Goal: Information Seeking & Learning: Learn about a topic

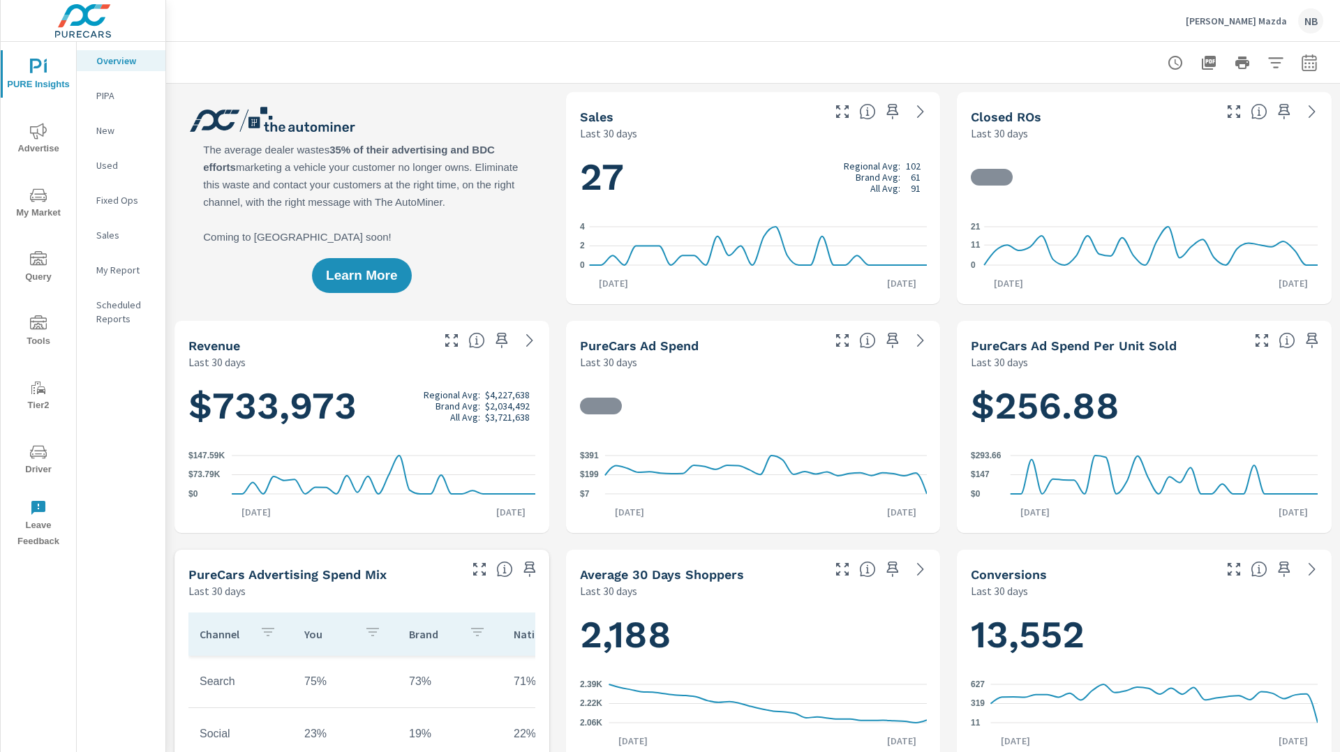
scroll to position [1, 0]
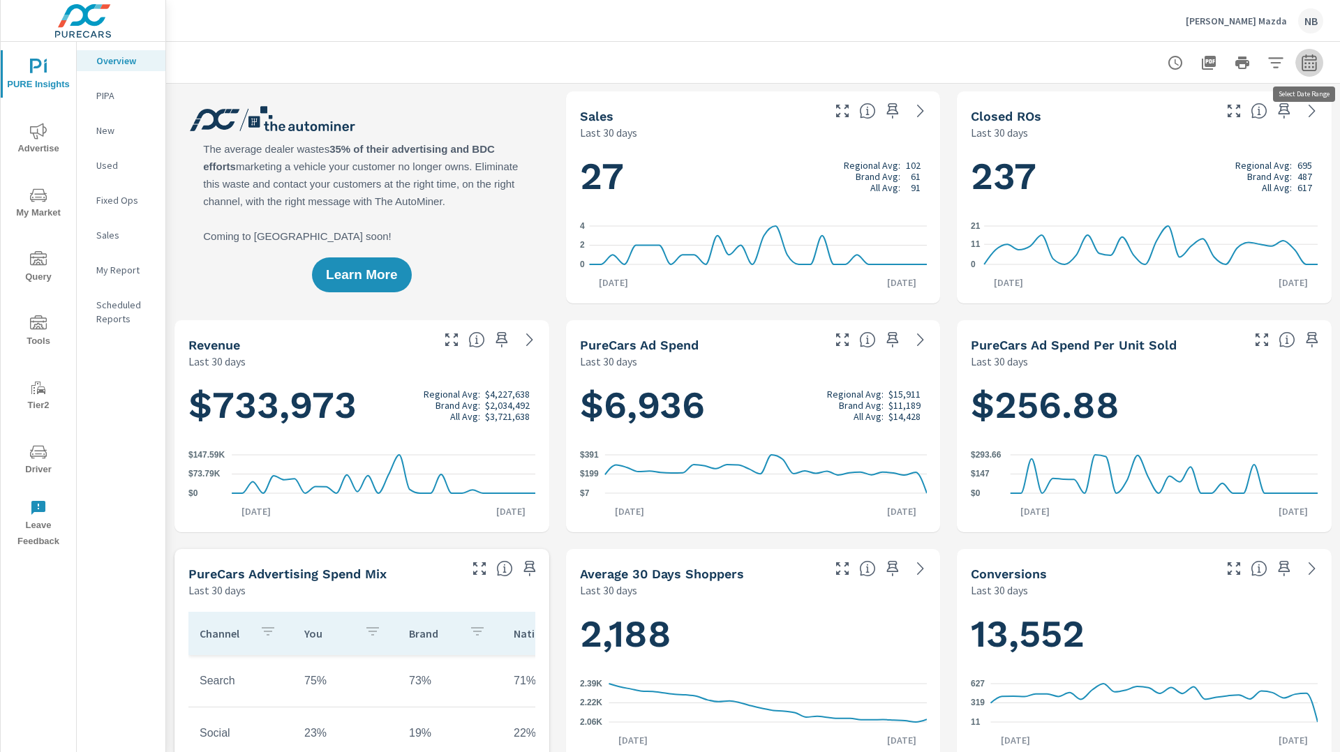
click at [1306, 65] on icon "button" at bounding box center [1309, 62] width 17 height 17
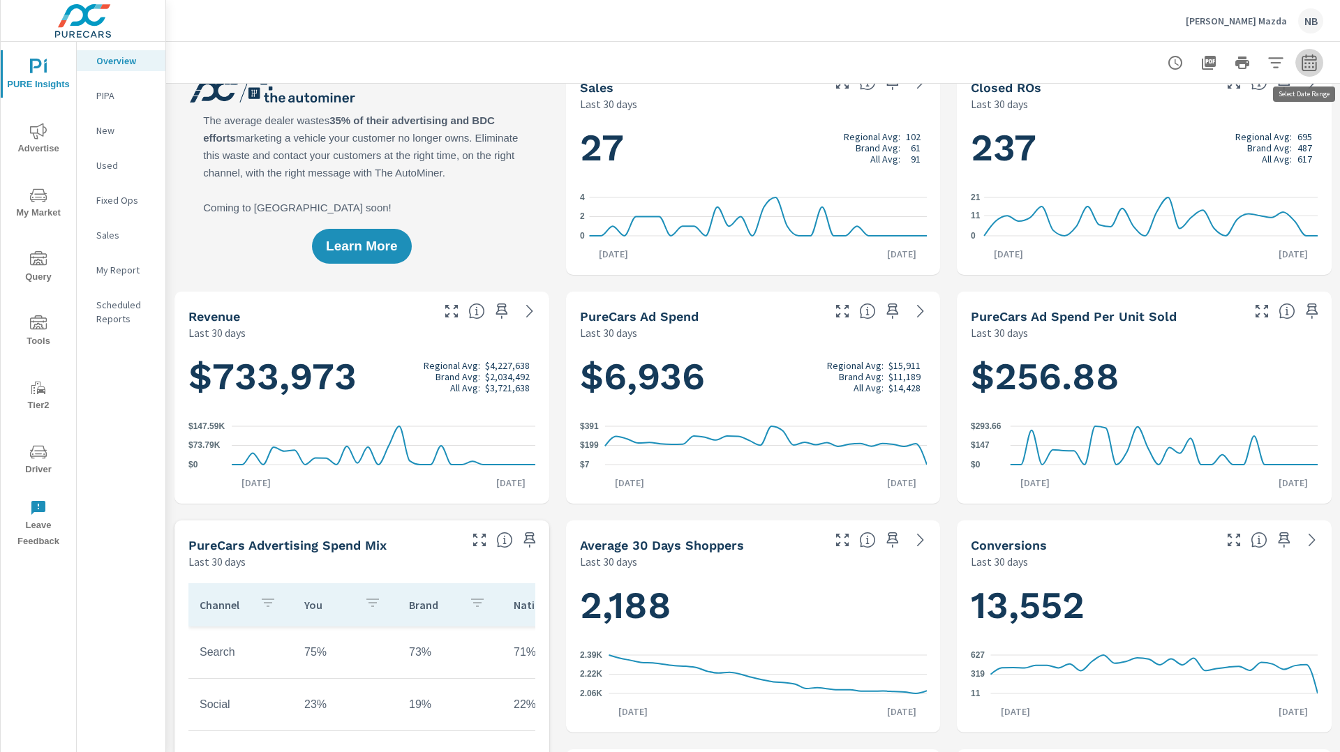
select select "Last 30 days"
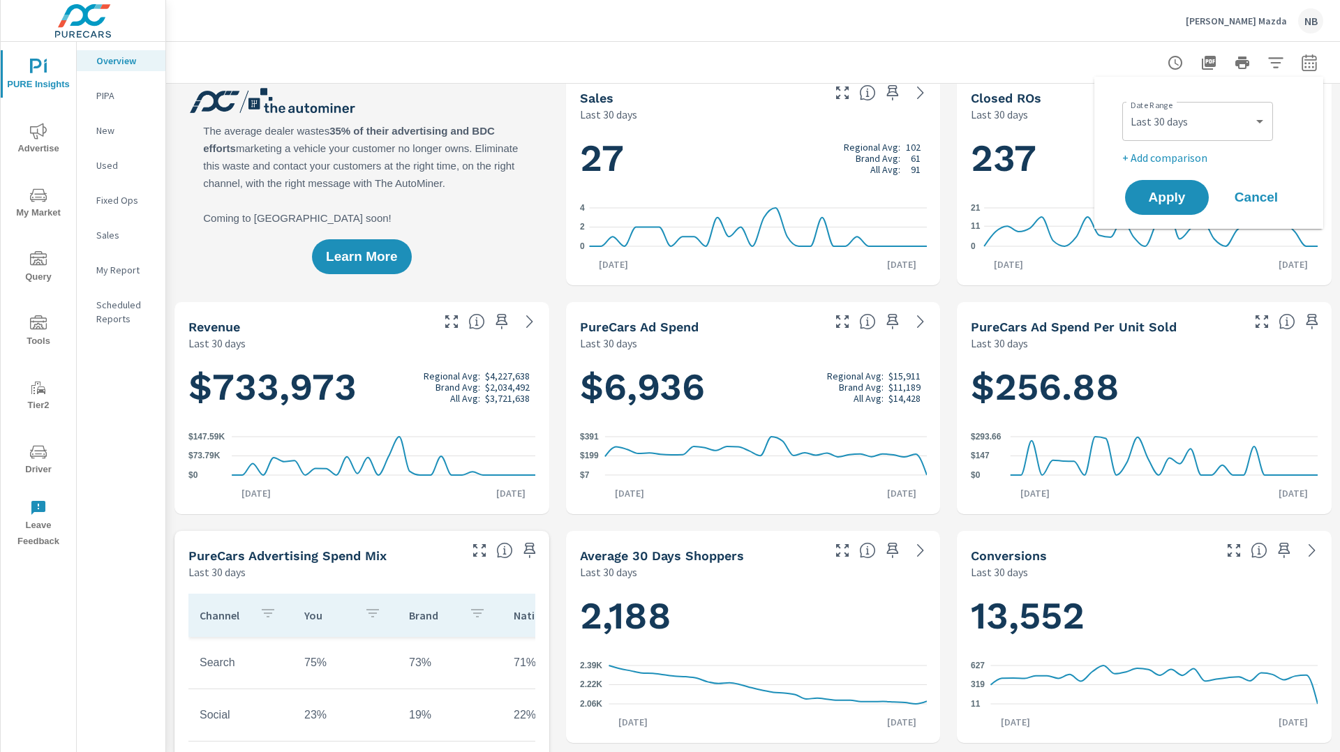
click at [1190, 162] on p "+ Add comparison" at bounding box center [1211, 157] width 179 height 17
select select "Previous period"
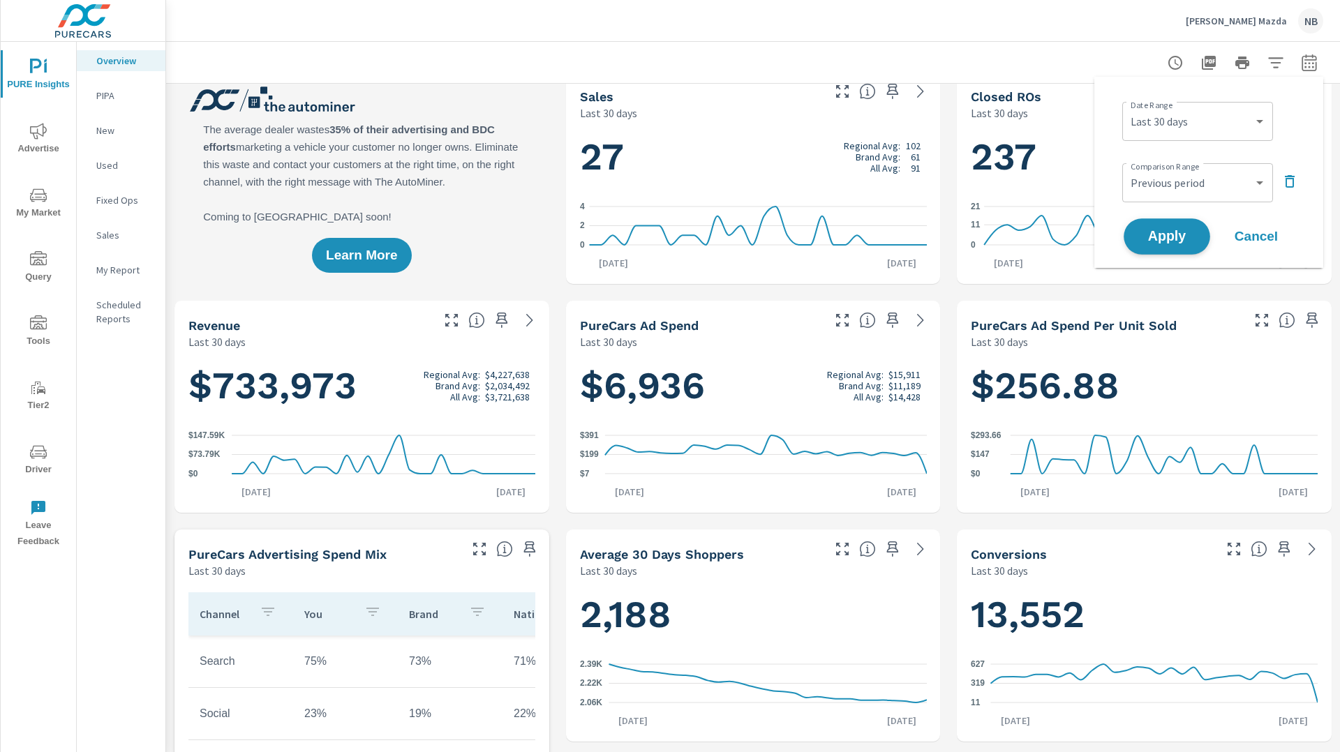
click at [1176, 239] on span "Apply" at bounding box center [1166, 236] width 57 height 13
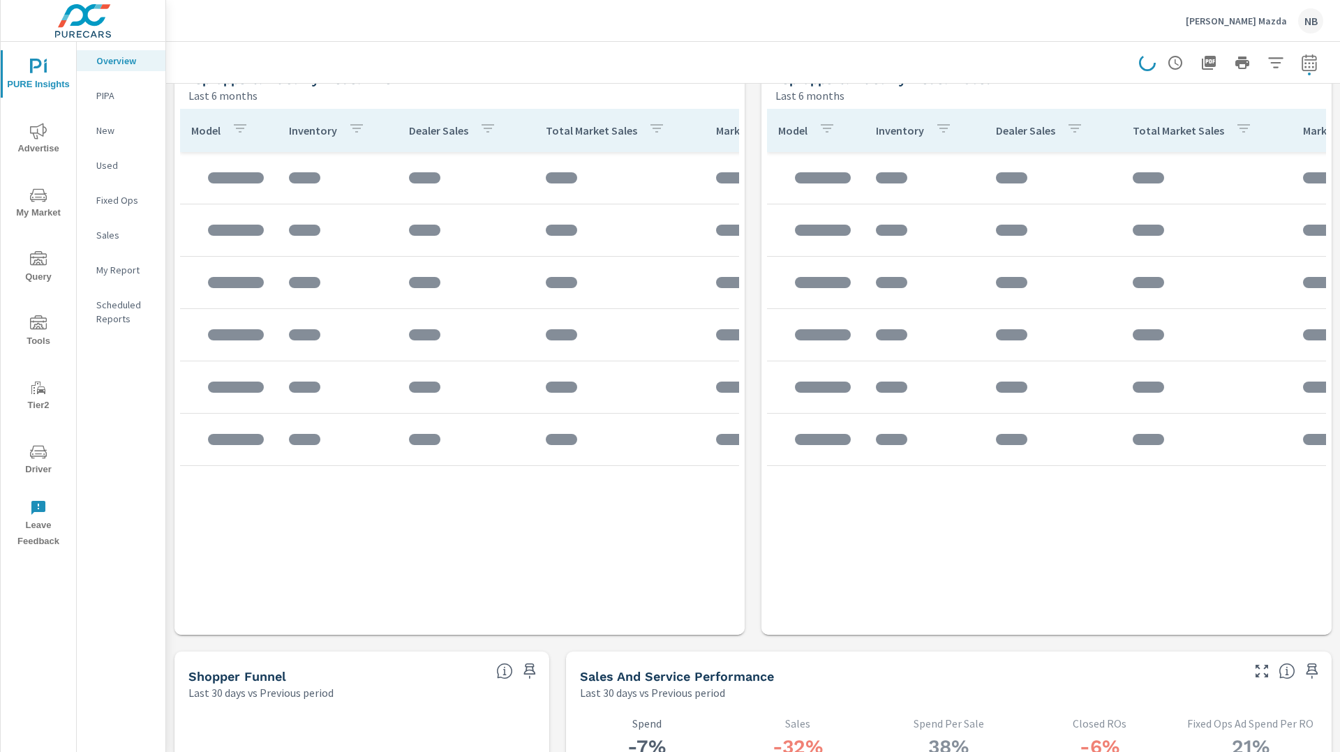
scroll to position [1234, 0]
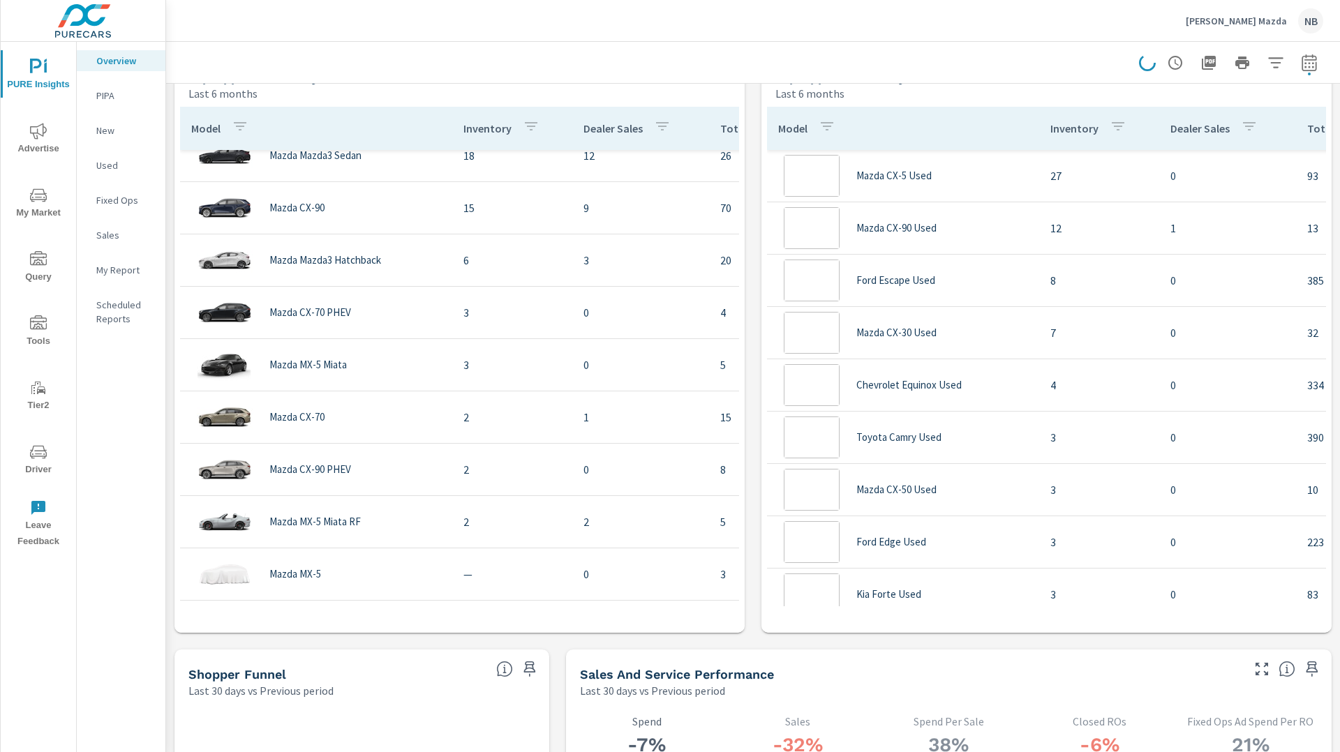
scroll to position [1786, 0]
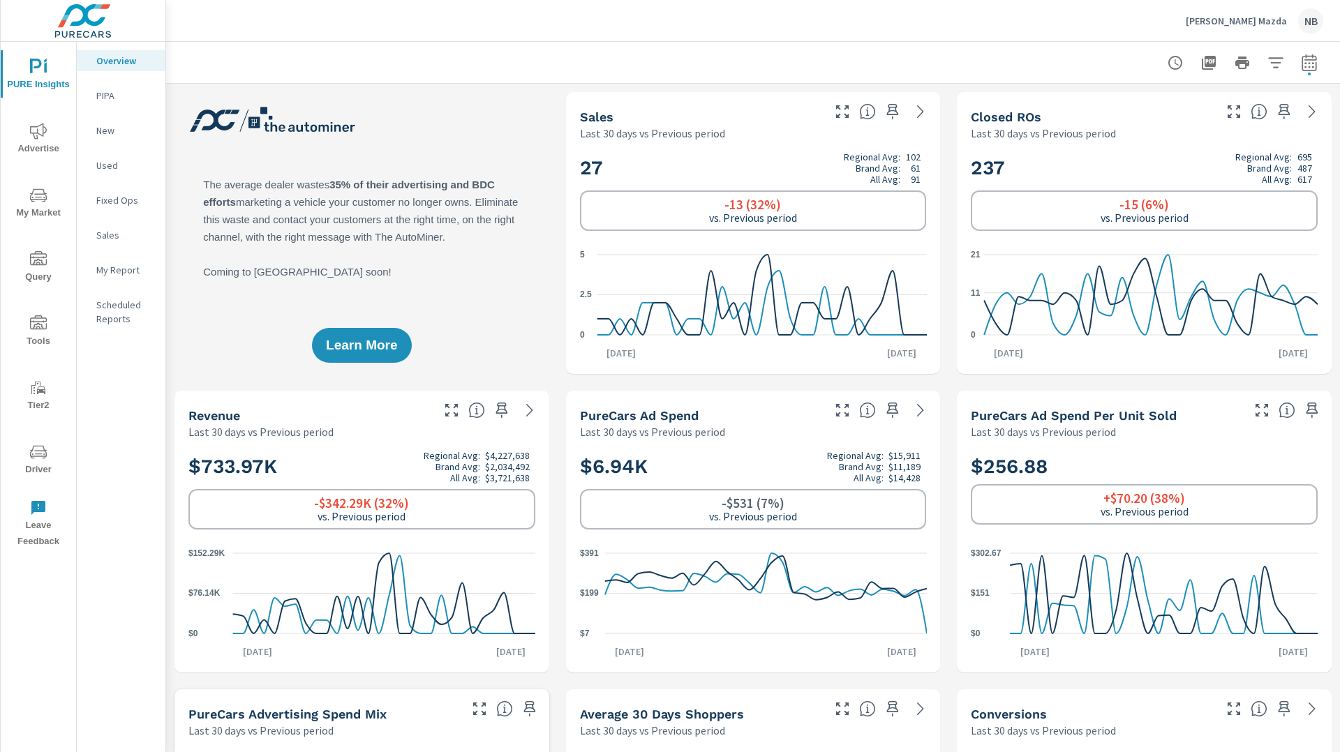
click at [1273, 66] on icon "button" at bounding box center [1275, 62] width 15 height 10
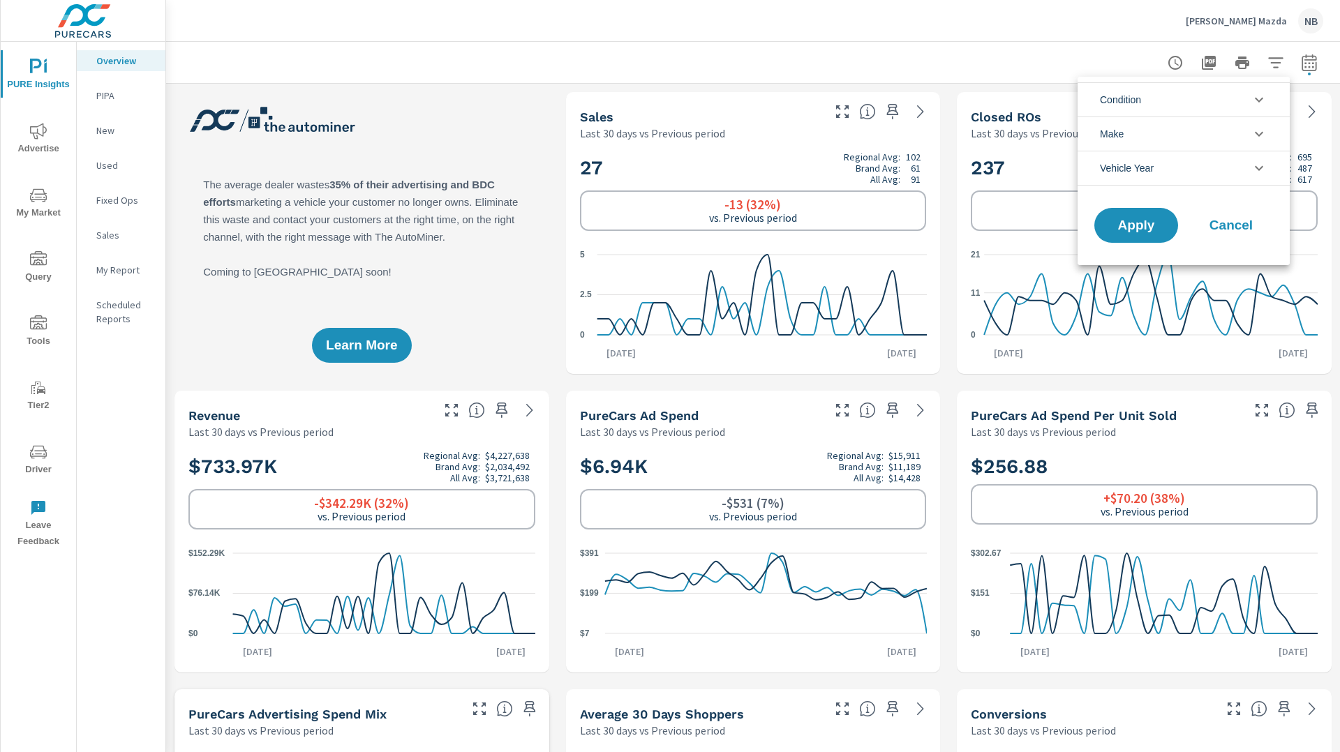
click at [1165, 101] on li "Condition" at bounding box center [1183, 99] width 212 height 34
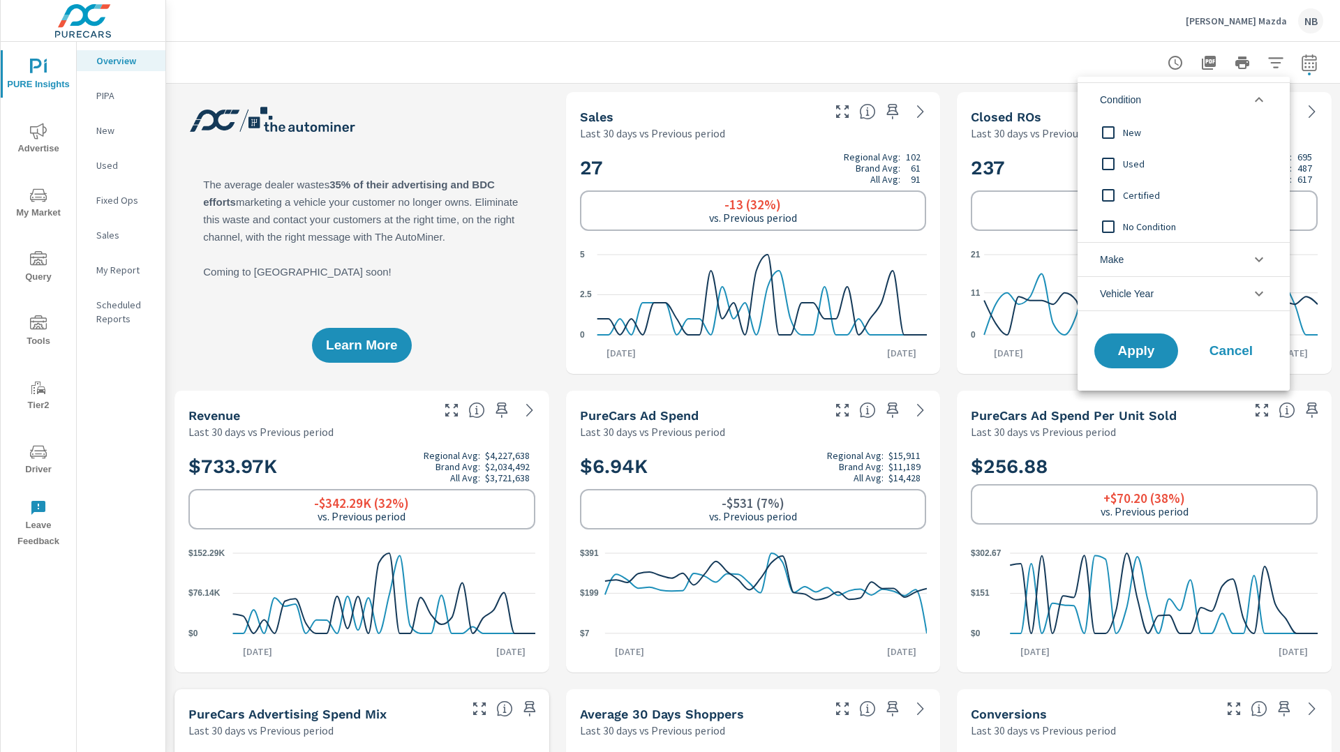
click at [1129, 133] on span "New" at bounding box center [1199, 132] width 153 height 17
drag, startPoint x: 1145, startPoint y: 350, endPoint x: 1152, endPoint y: 352, distance: 7.3
click at [1148, 352] on span "Apply" at bounding box center [1135, 351] width 57 height 13
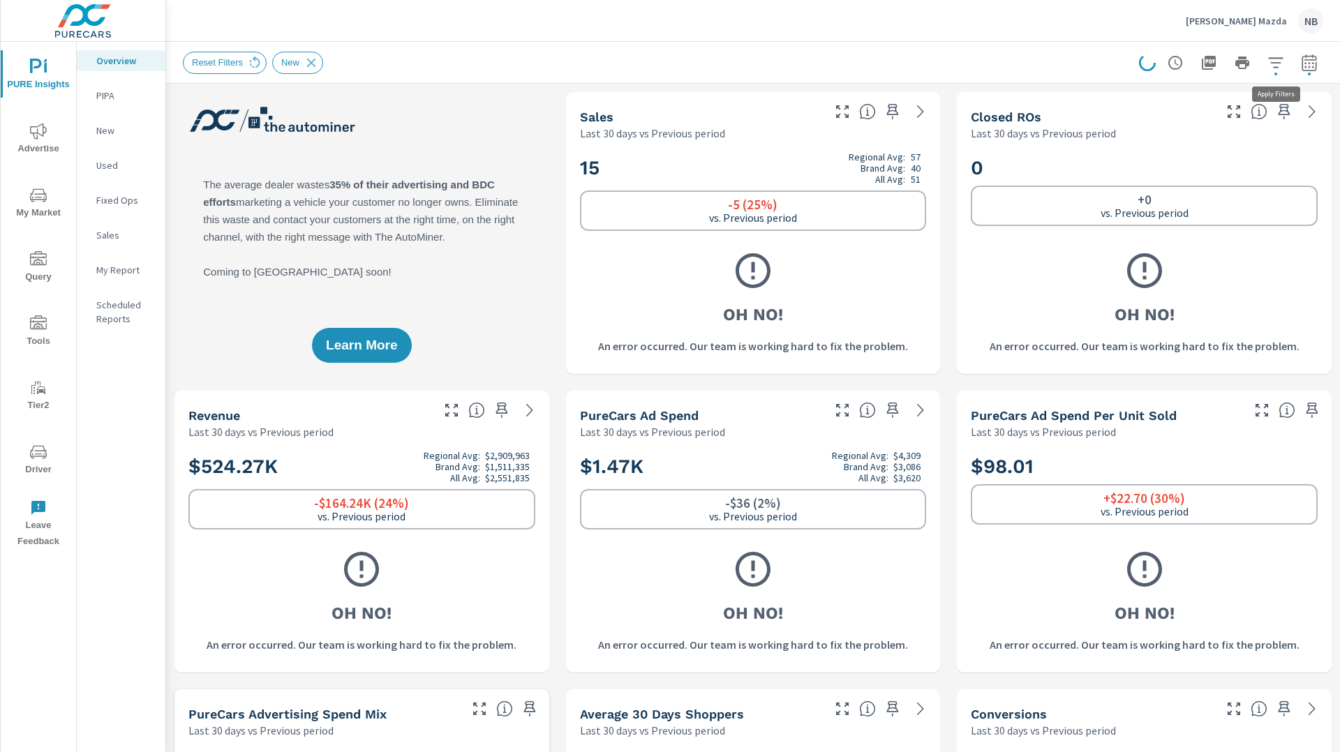
click at [1283, 66] on icon "button" at bounding box center [1275, 62] width 17 height 17
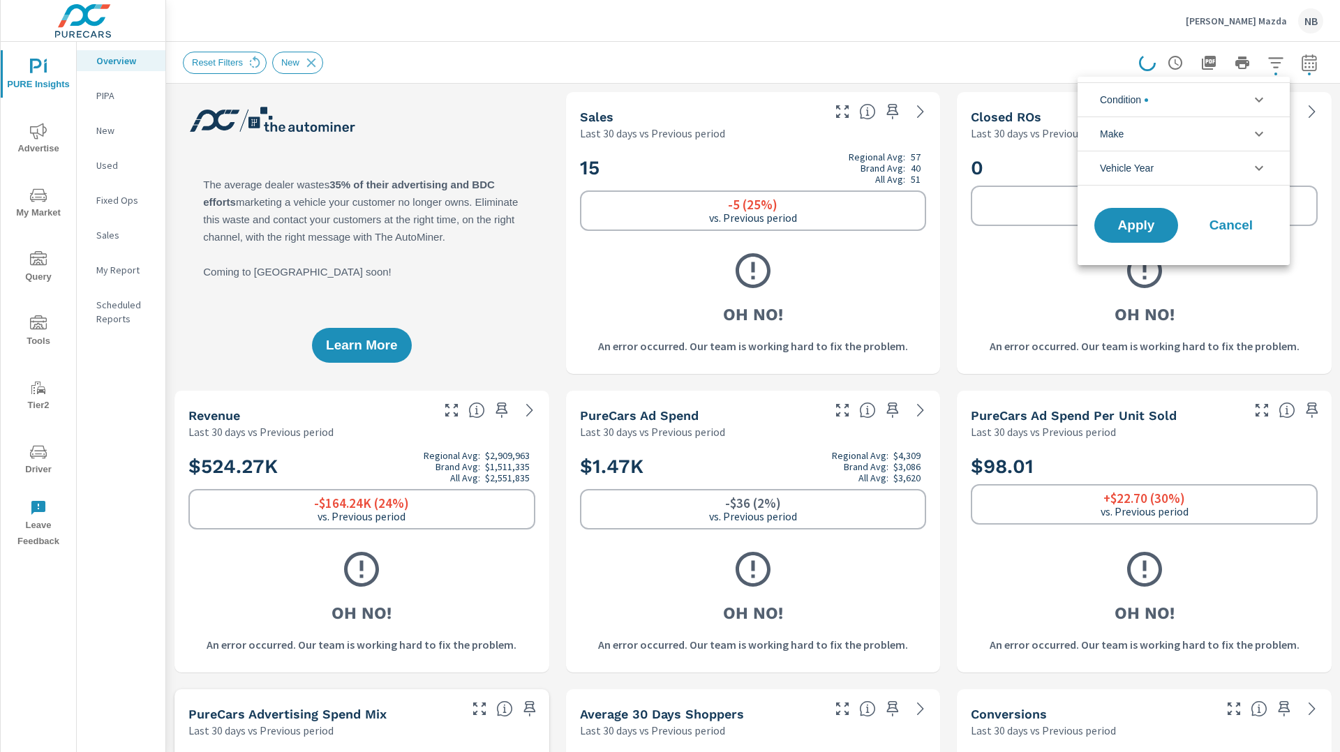
click at [1183, 96] on li "Condition" at bounding box center [1183, 99] width 212 height 34
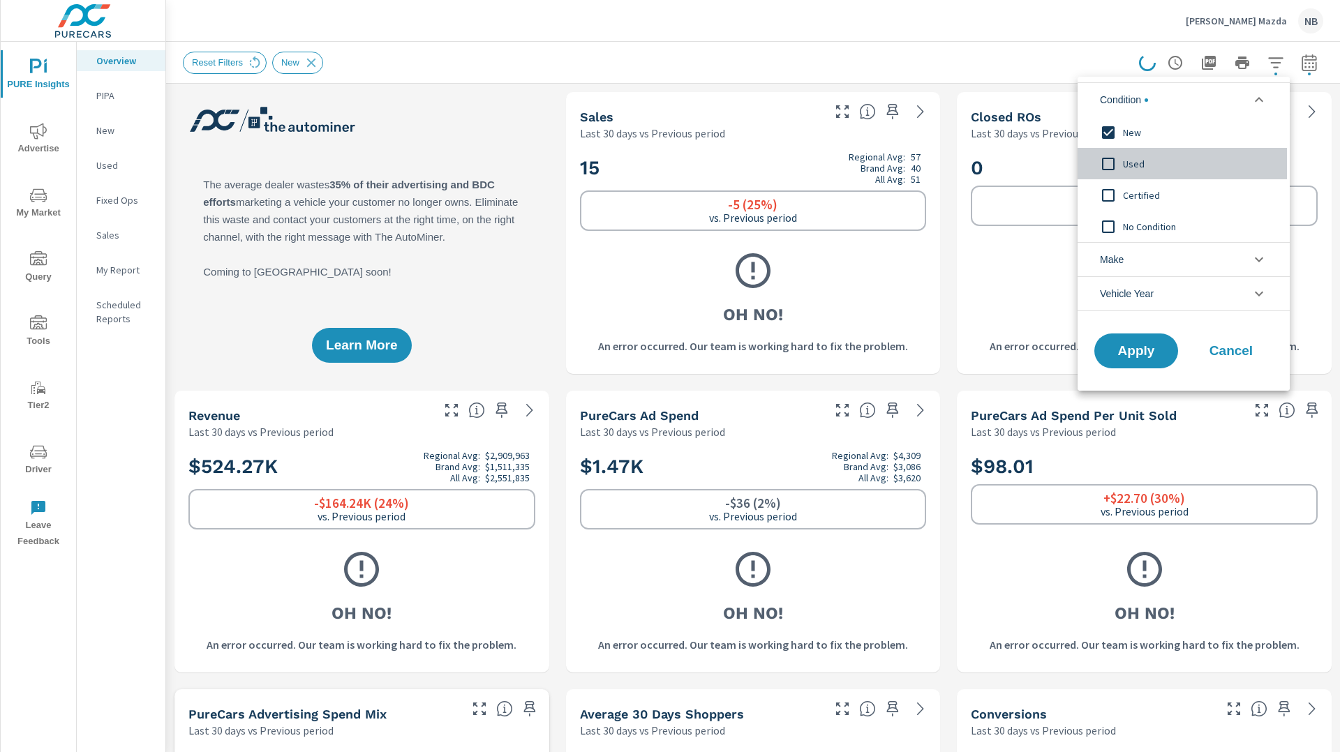
click at [1125, 158] on span "Used" at bounding box center [1199, 164] width 153 height 17
click at [1139, 129] on span "New" at bounding box center [1199, 132] width 153 height 17
click at [1143, 349] on span "Apply" at bounding box center [1135, 351] width 57 height 13
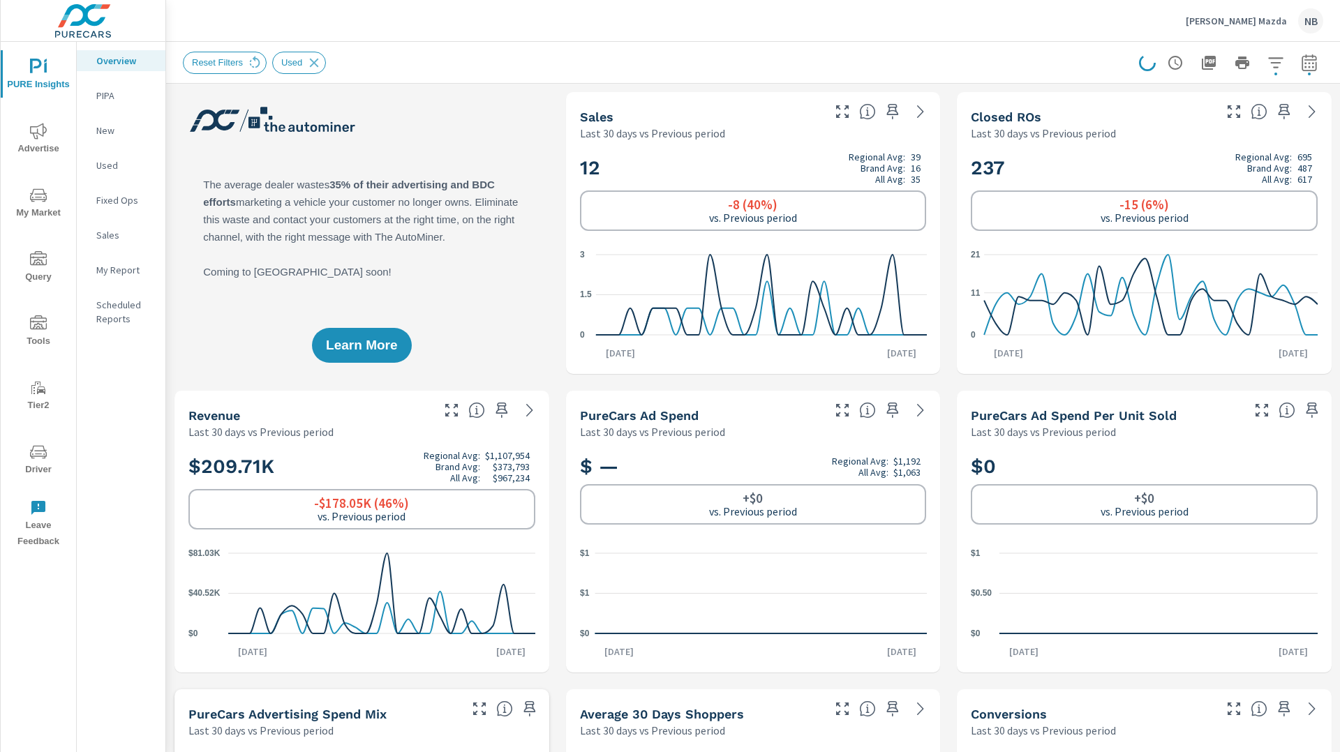
click at [1273, 66] on icon "button" at bounding box center [1275, 62] width 17 height 17
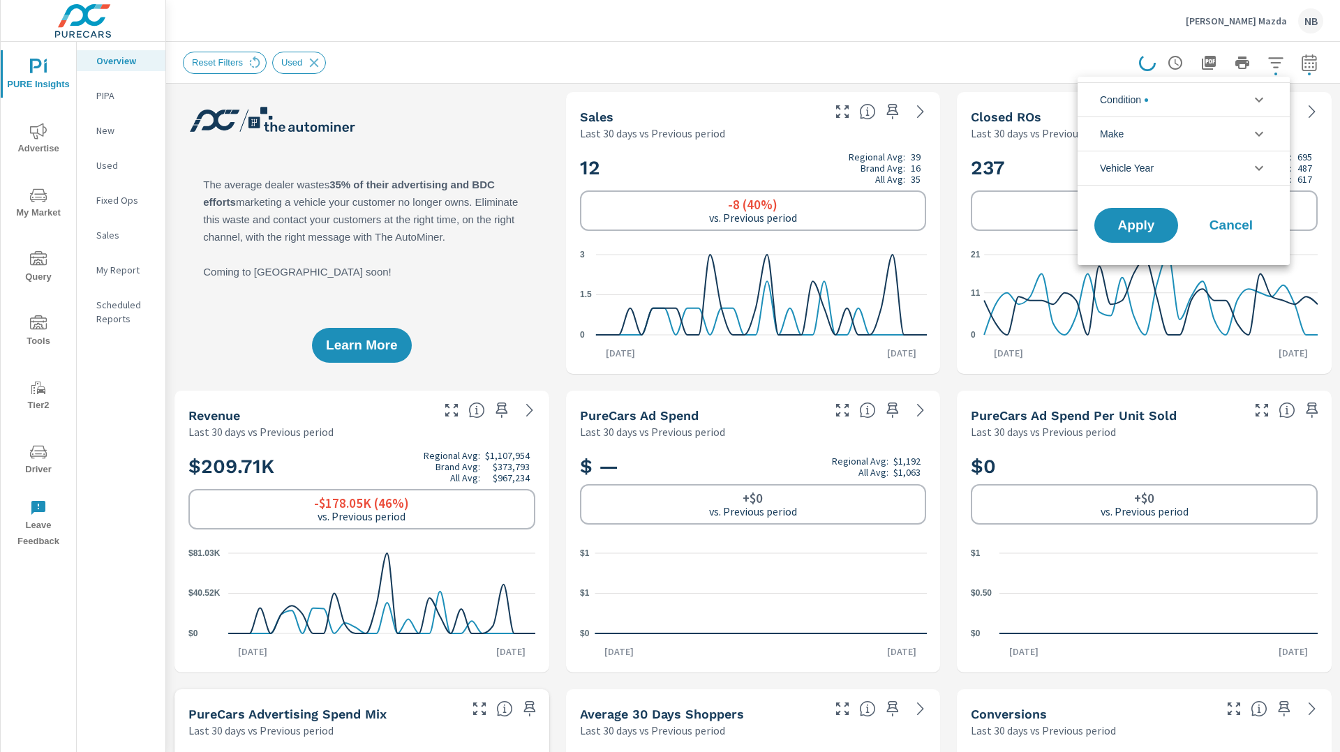
scroll to position [31, 0]
click at [1211, 100] on li "Condition" at bounding box center [1183, 99] width 212 height 34
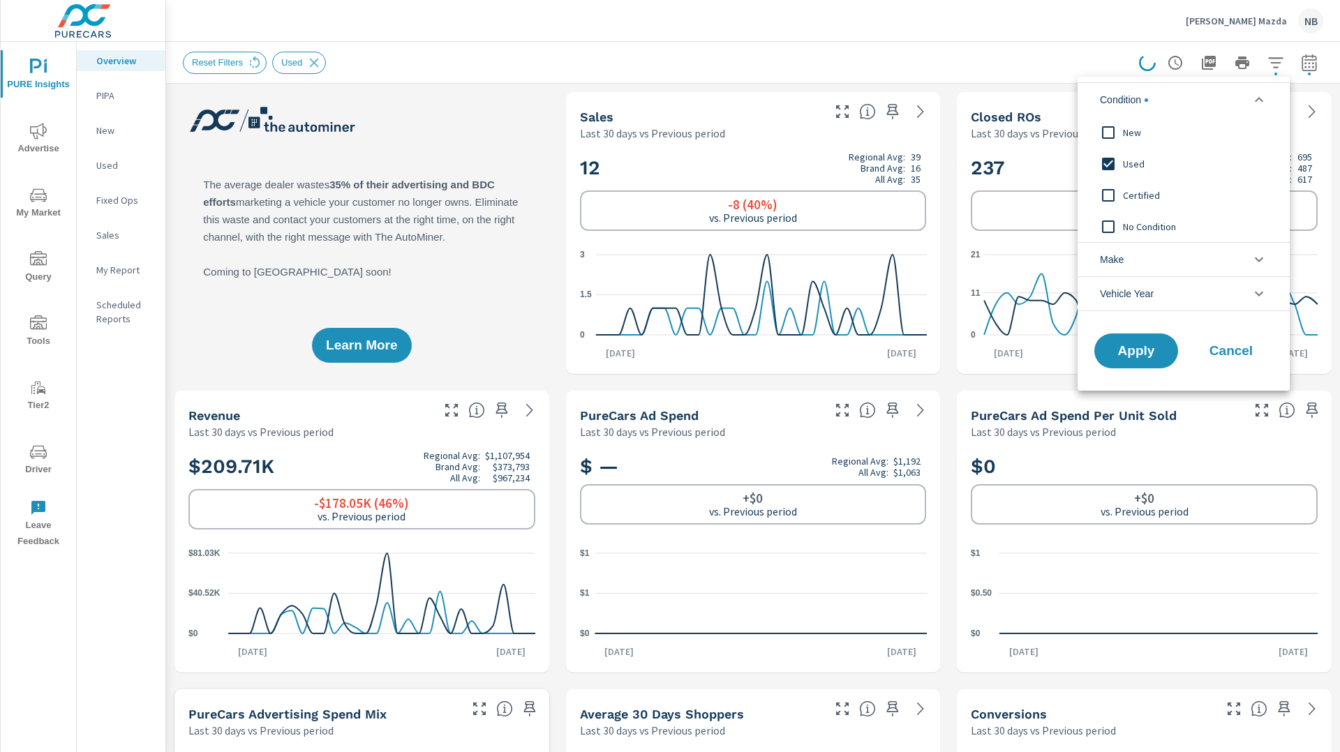
scroll to position [0, 0]
click at [1137, 165] on span "Used" at bounding box center [1199, 164] width 153 height 17
drag, startPoint x: 1130, startPoint y: 354, endPoint x: 1190, endPoint y: 362, distance: 60.5
click at [1131, 354] on span "Apply" at bounding box center [1136, 351] width 56 height 13
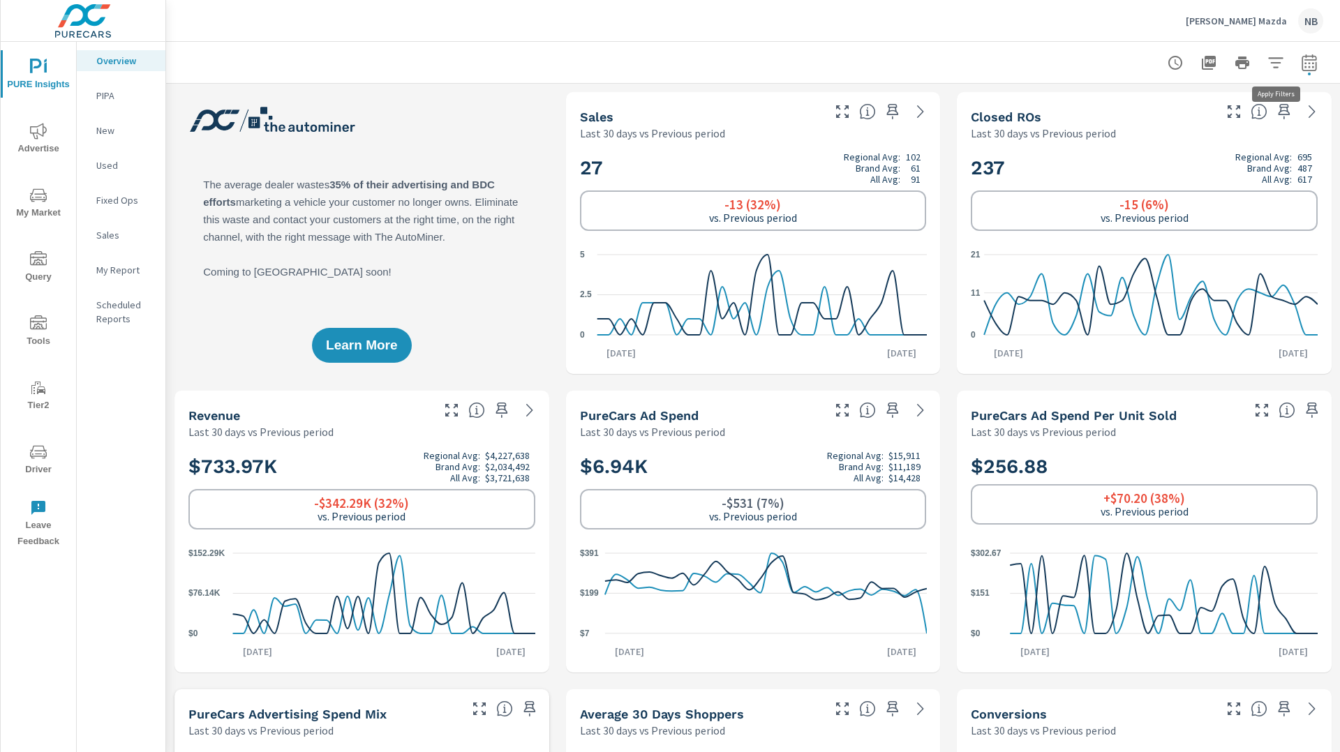
click at [1280, 68] on icon "button" at bounding box center [1275, 62] width 17 height 17
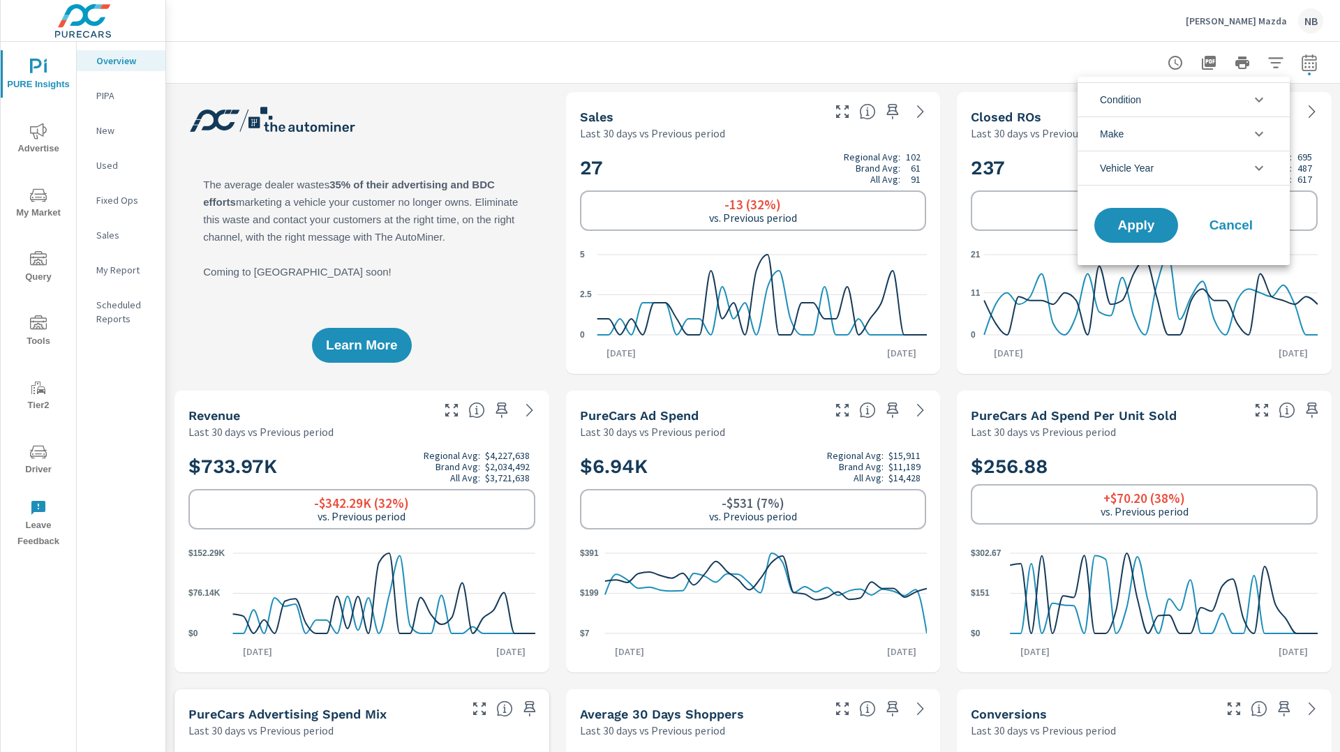
click at [1307, 68] on div at bounding box center [670, 376] width 1340 height 752
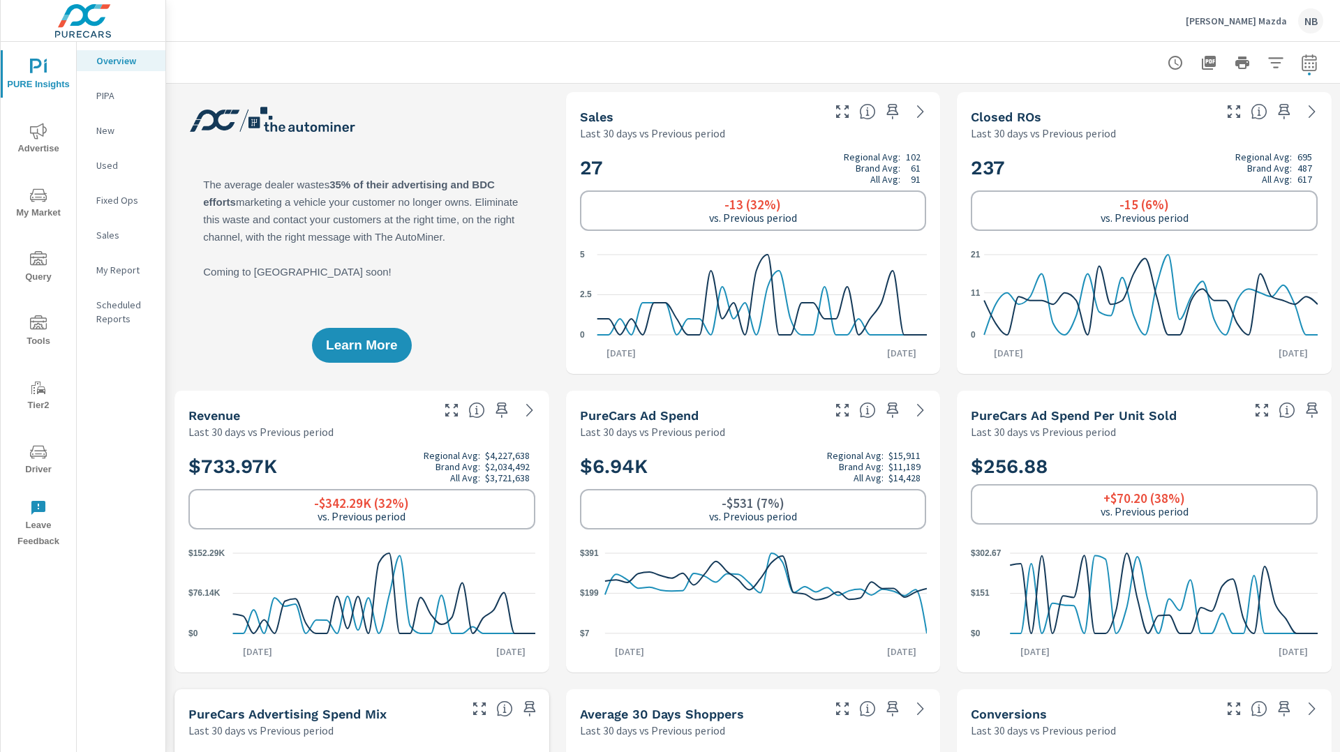
click at [1307, 67] on div "Condition New Used Certified No Condition Make Mazda No Make Honda Jeep Ford Ch…" at bounding box center [670, 376] width 1340 height 752
click at [1307, 67] on icon "button" at bounding box center [1309, 62] width 17 height 17
select select "Last 30 days"
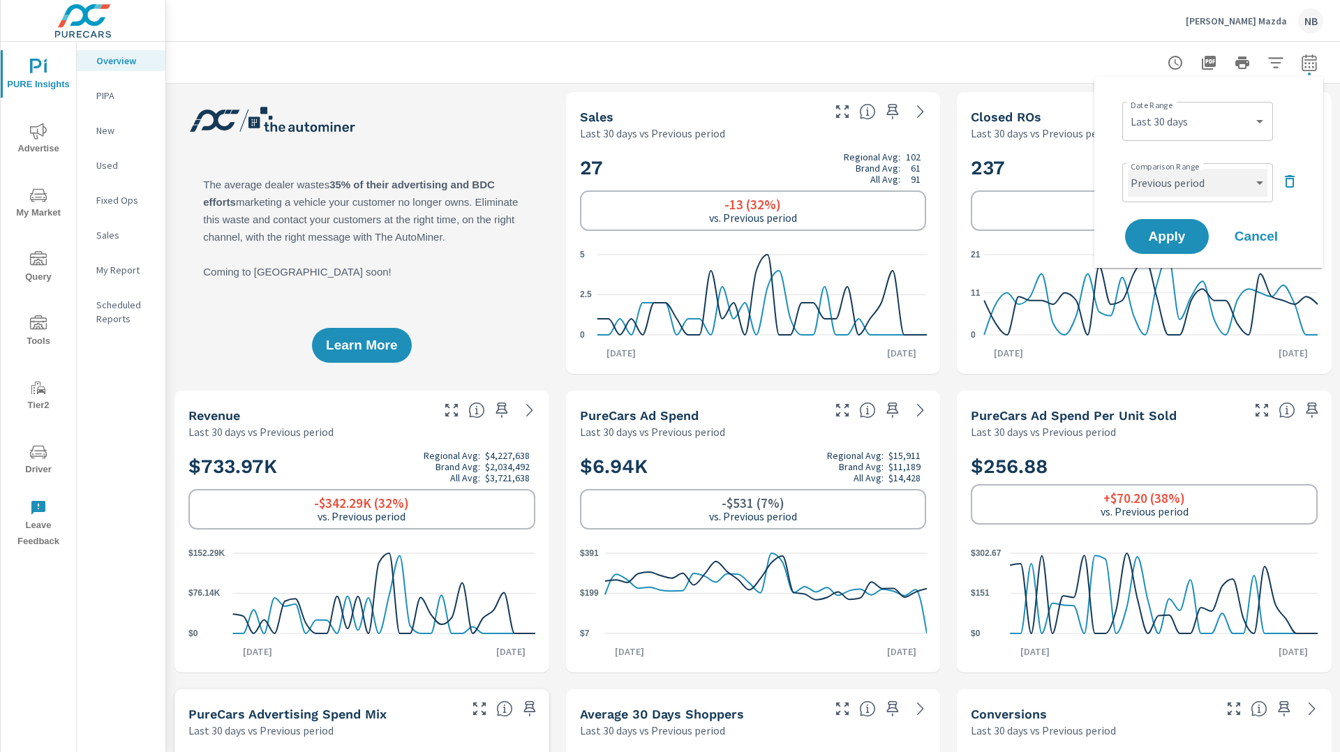
click at [1188, 178] on select "Custom Previous period Previous month Previous year" at bounding box center [1198, 183] width 140 height 28
select select "Previous year"
click at [1128, 169] on select "Custom Previous period Previous month Previous year" at bounding box center [1198, 183] width 140 height 28
click at [1183, 238] on span "Apply" at bounding box center [1166, 236] width 57 height 13
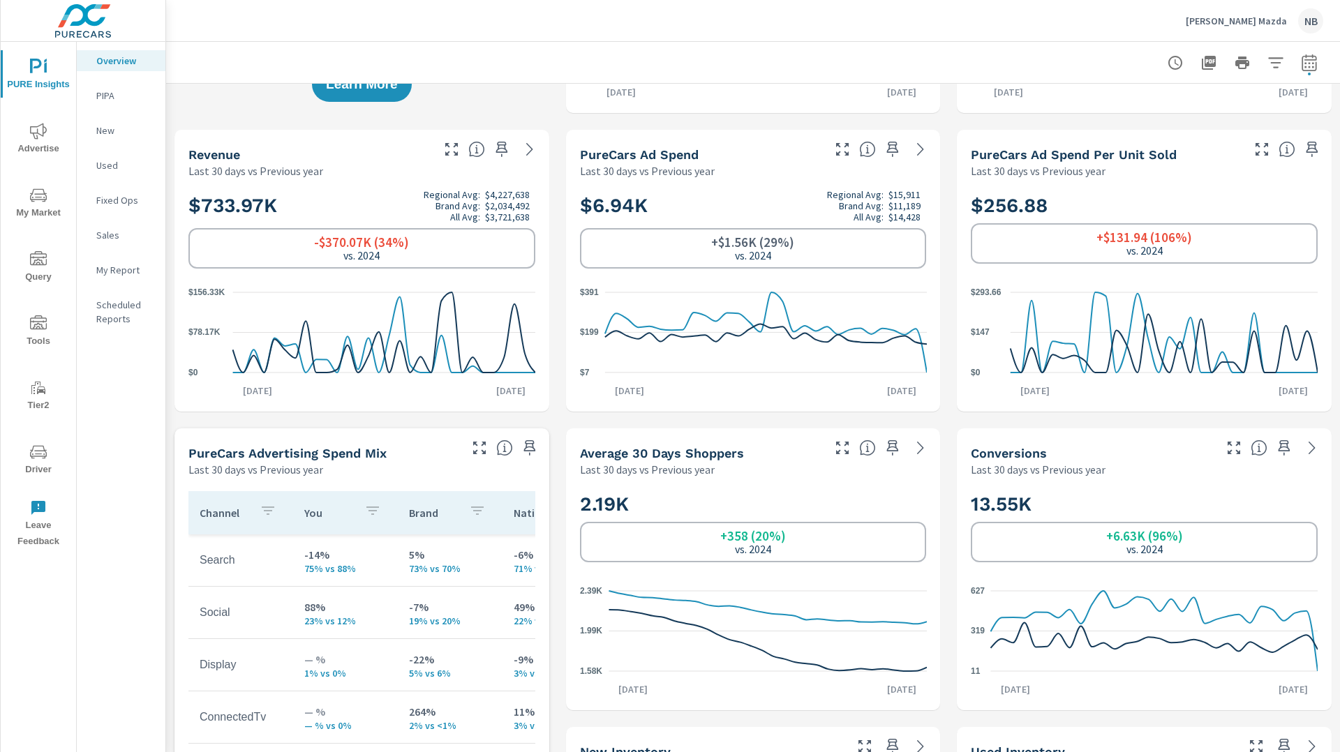
scroll to position [245, 0]
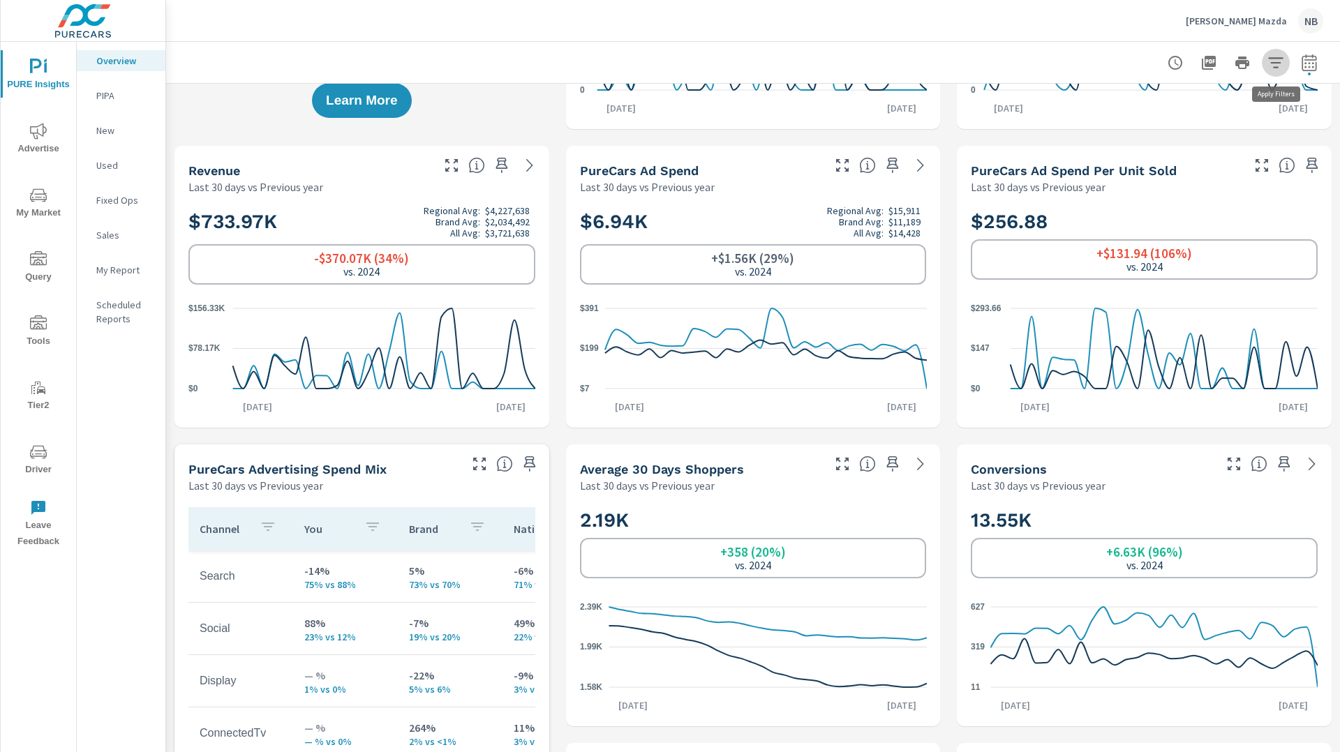
click at [1274, 64] on icon "button" at bounding box center [1275, 62] width 17 height 17
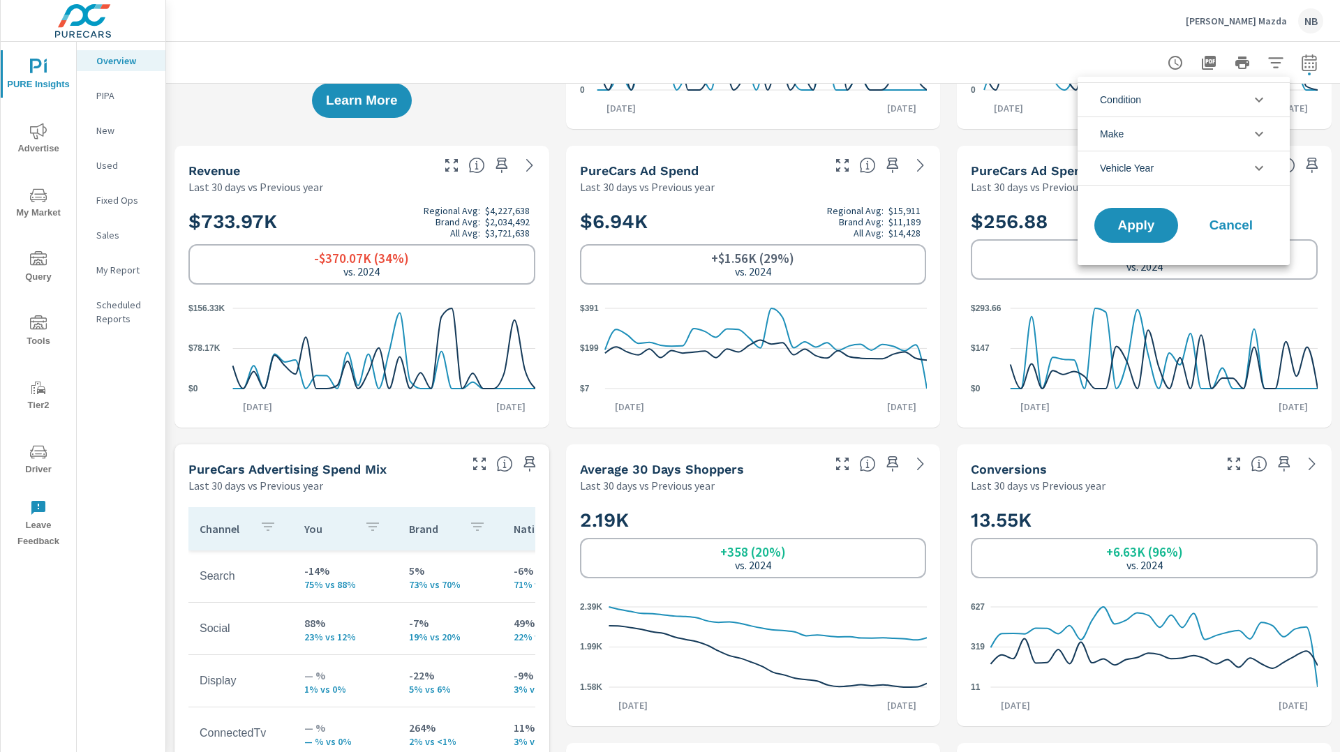
click at [1304, 69] on div at bounding box center [670, 376] width 1340 height 752
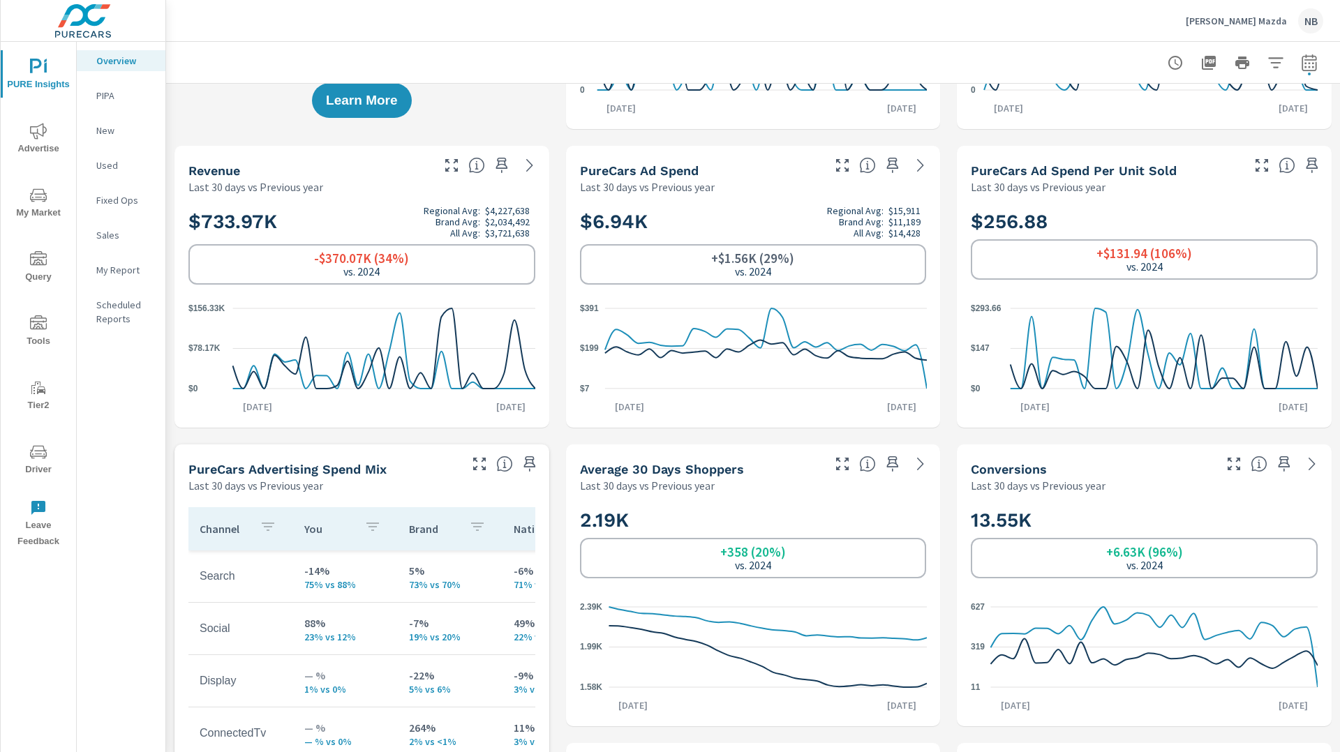
click at [1310, 63] on div "Condition New Used Certified No Condition Make Mazda No Make Honda Jeep Ford Ch…" at bounding box center [670, 376] width 1340 height 752
click at [1310, 67] on icon "button" at bounding box center [1309, 62] width 17 height 17
select select "Last 30 days"
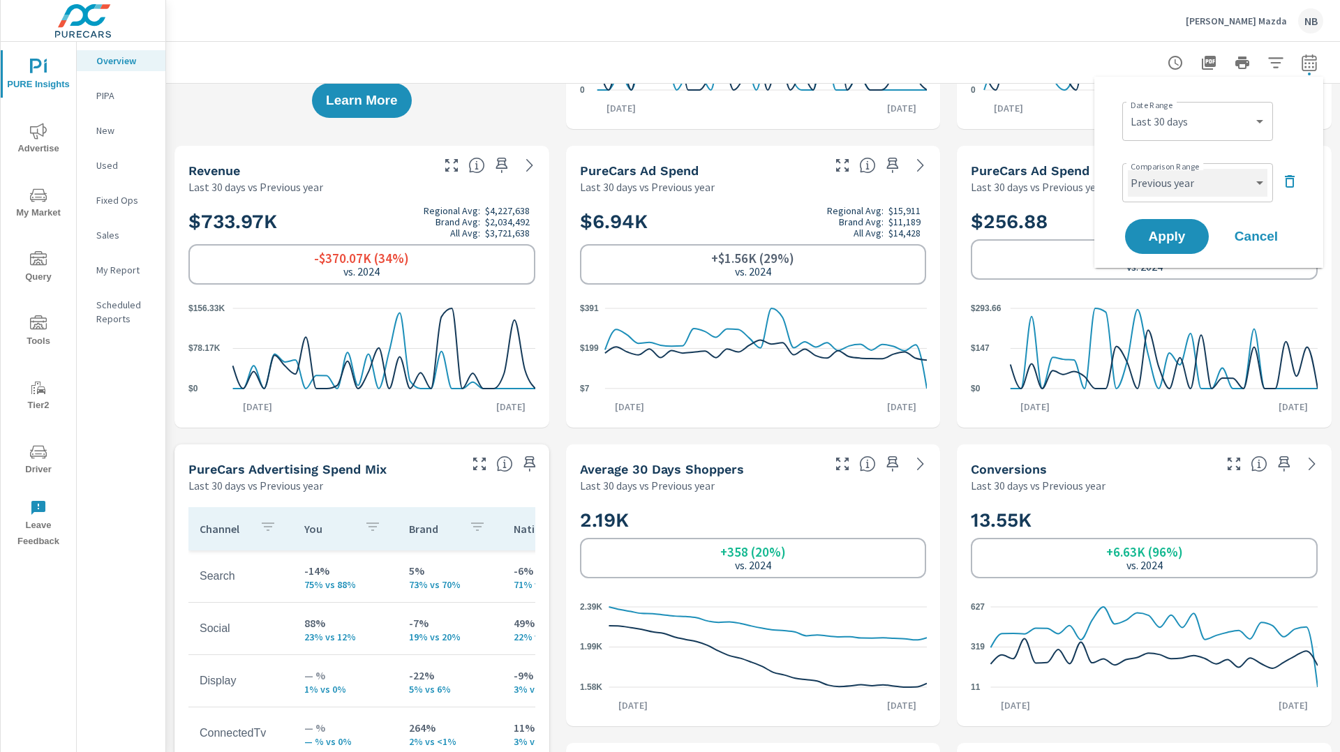
click at [1194, 179] on select "Custom Previous period Previous month Previous year" at bounding box center [1198, 183] width 140 height 28
select select "Previous period"
click at [1128, 169] on select "Custom Previous period Previous month Previous year" at bounding box center [1198, 183] width 140 height 28
click at [1175, 238] on span "Apply" at bounding box center [1166, 236] width 57 height 13
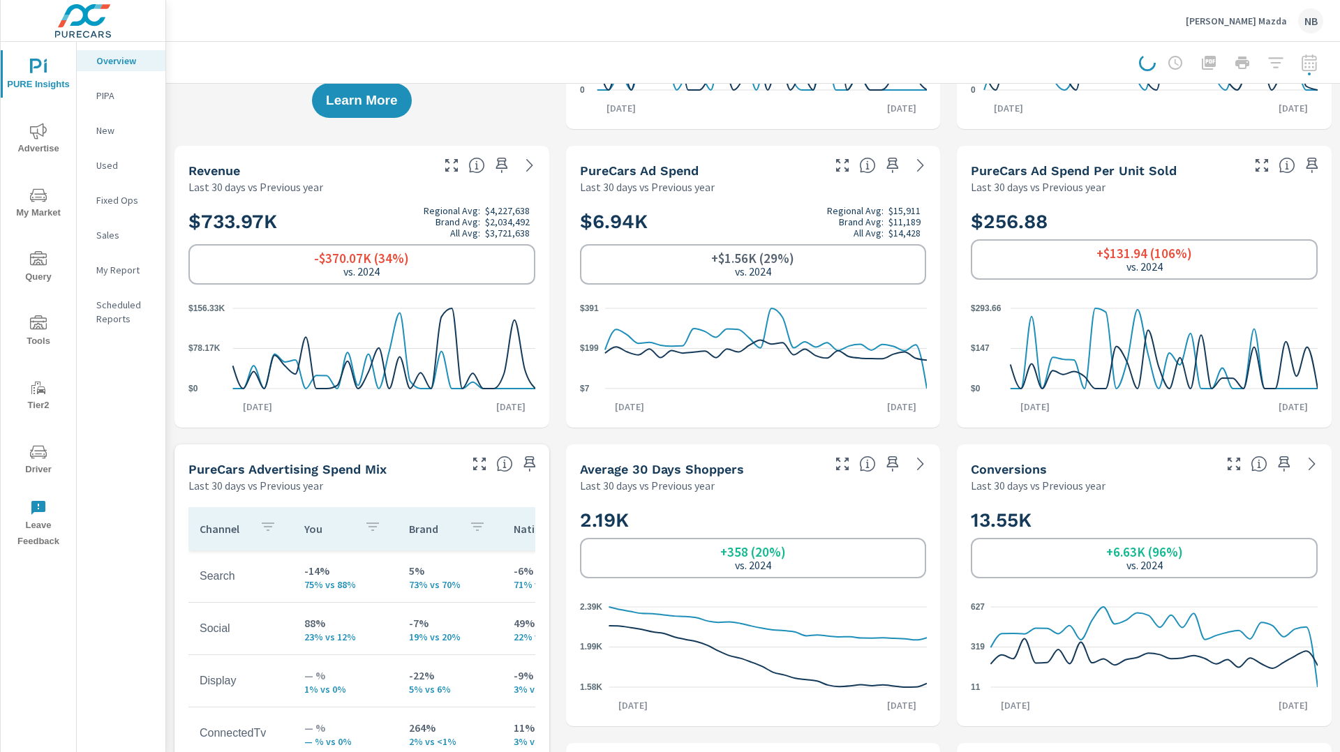
scroll to position [0, 0]
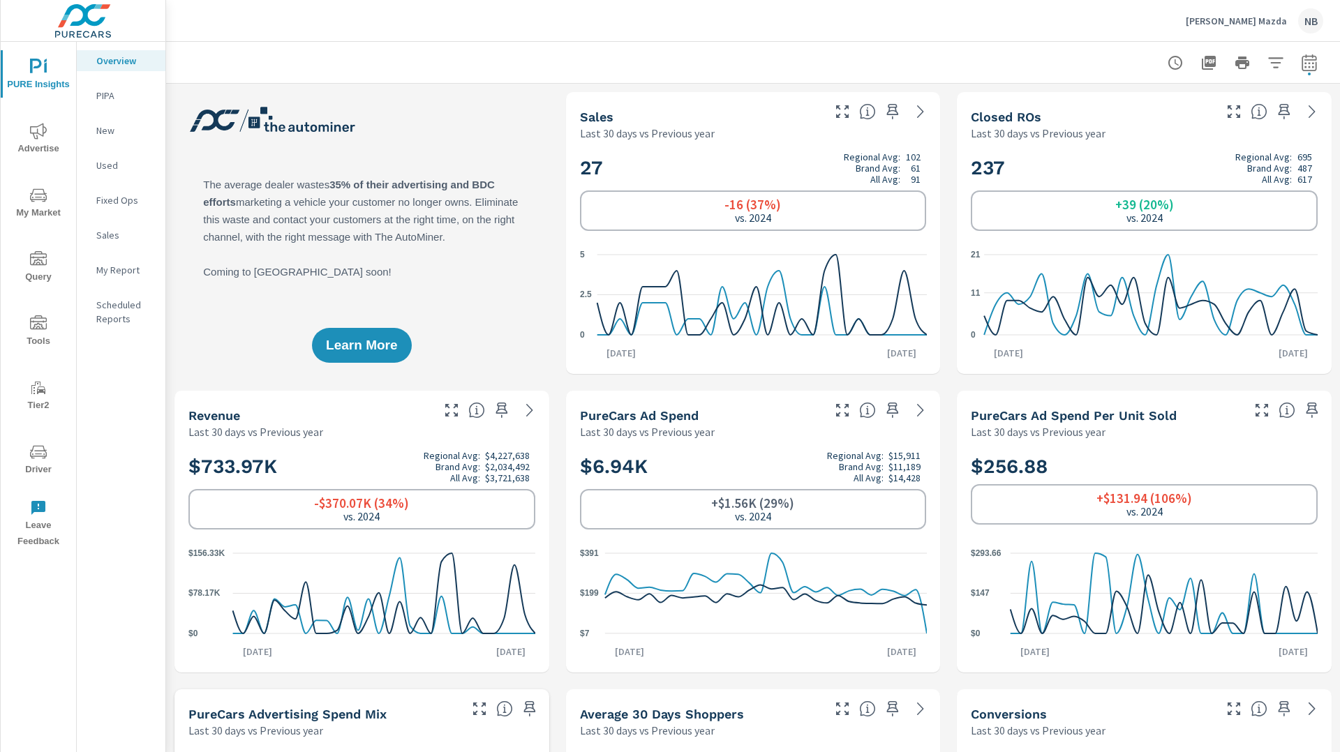
scroll to position [181, 0]
click at [1315, 62] on icon "button" at bounding box center [1309, 62] width 17 height 17
select select "Last 30 days"
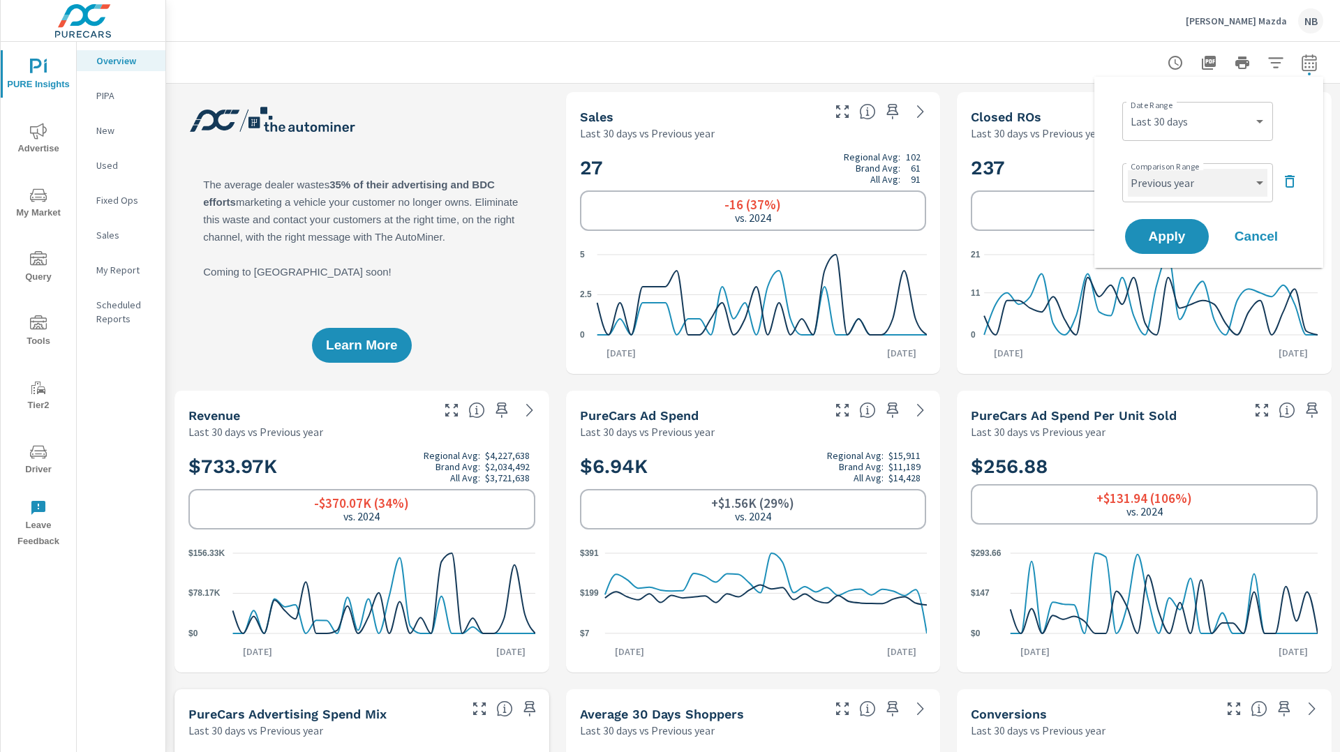
click at [1191, 179] on select "Custom Previous period Previous month Previous year" at bounding box center [1198, 183] width 140 height 28
select select "Previous period"
click at [1128, 169] on select "Custom Previous period Previous month Previous year" at bounding box center [1198, 183] width 140 height 28
click at [1174, 232] on span "Apply" at bounding box center [1166, 236] width 57 height 13
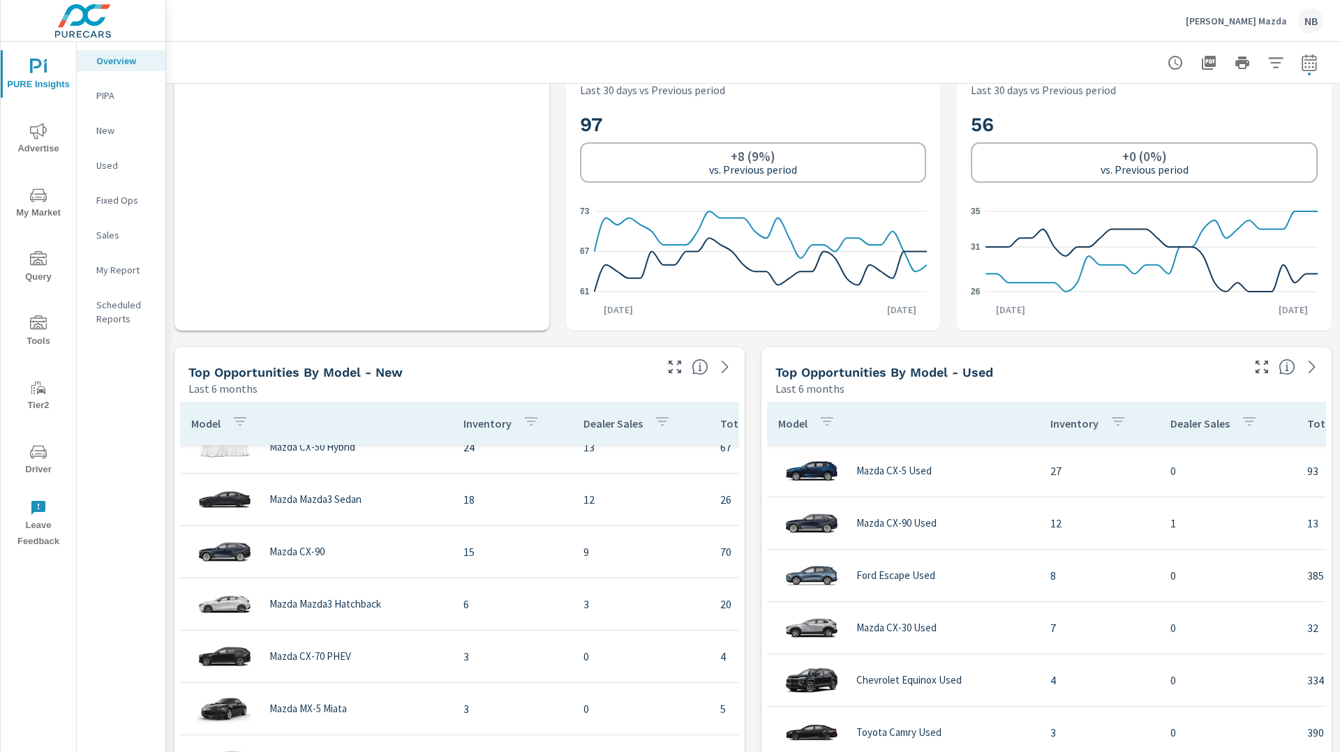
scroll to position [948, 0]
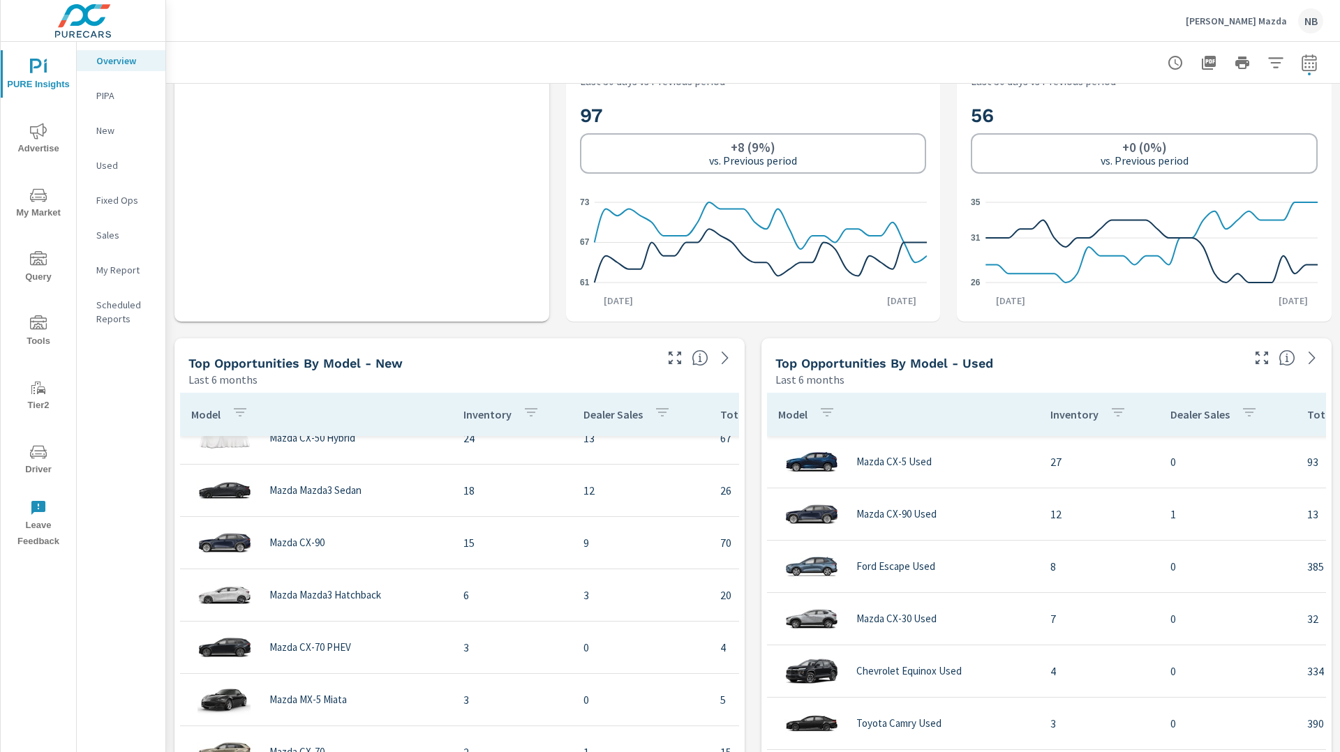
scroll to position [230, 0]
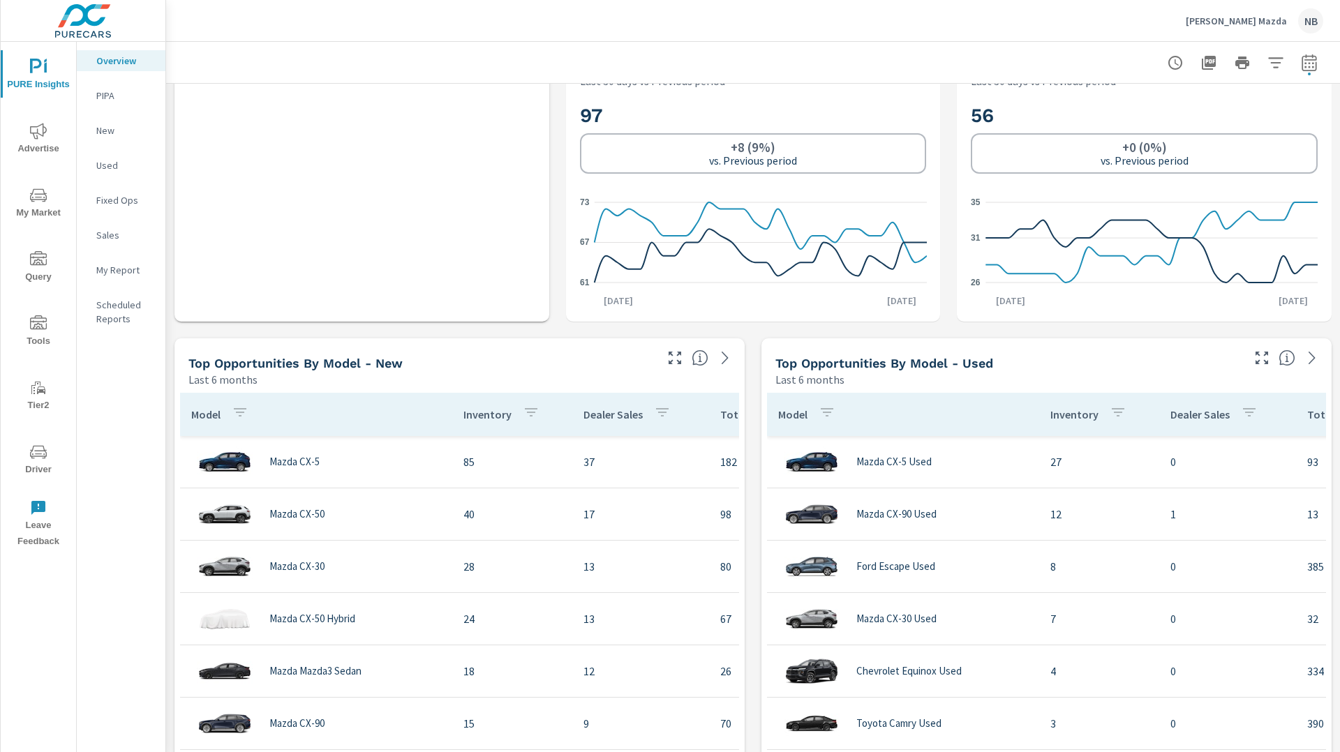
click at [751, 442] on div "Learn More The average dealer wastes 35% of their advertising and BDC efforts m…" at bounding box center [753, 628] width 1174 height 2986
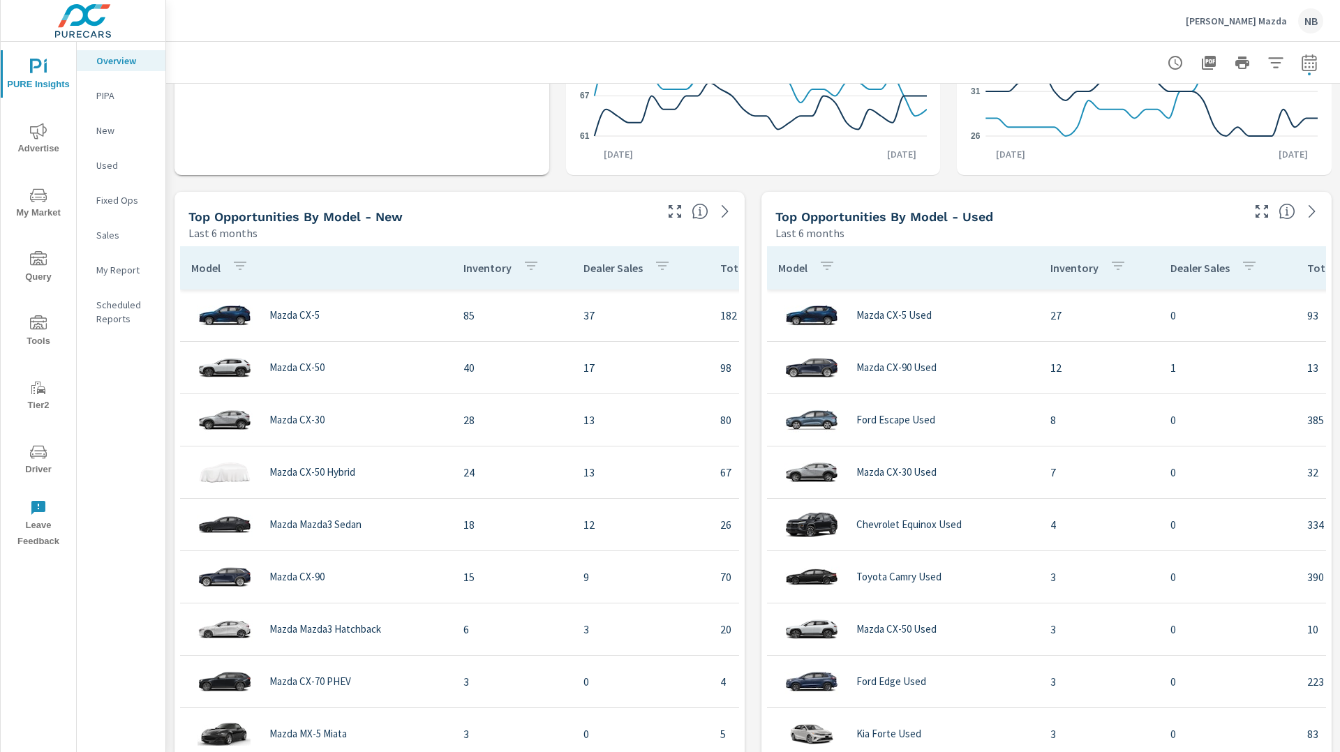
scroll to position [1094, 0]
click at [749, 423] on div "Learn More The average dealer wastes 35% of their advertising and BDC efforts m…" at bounding box center [753, 483] width 1174 height 2986
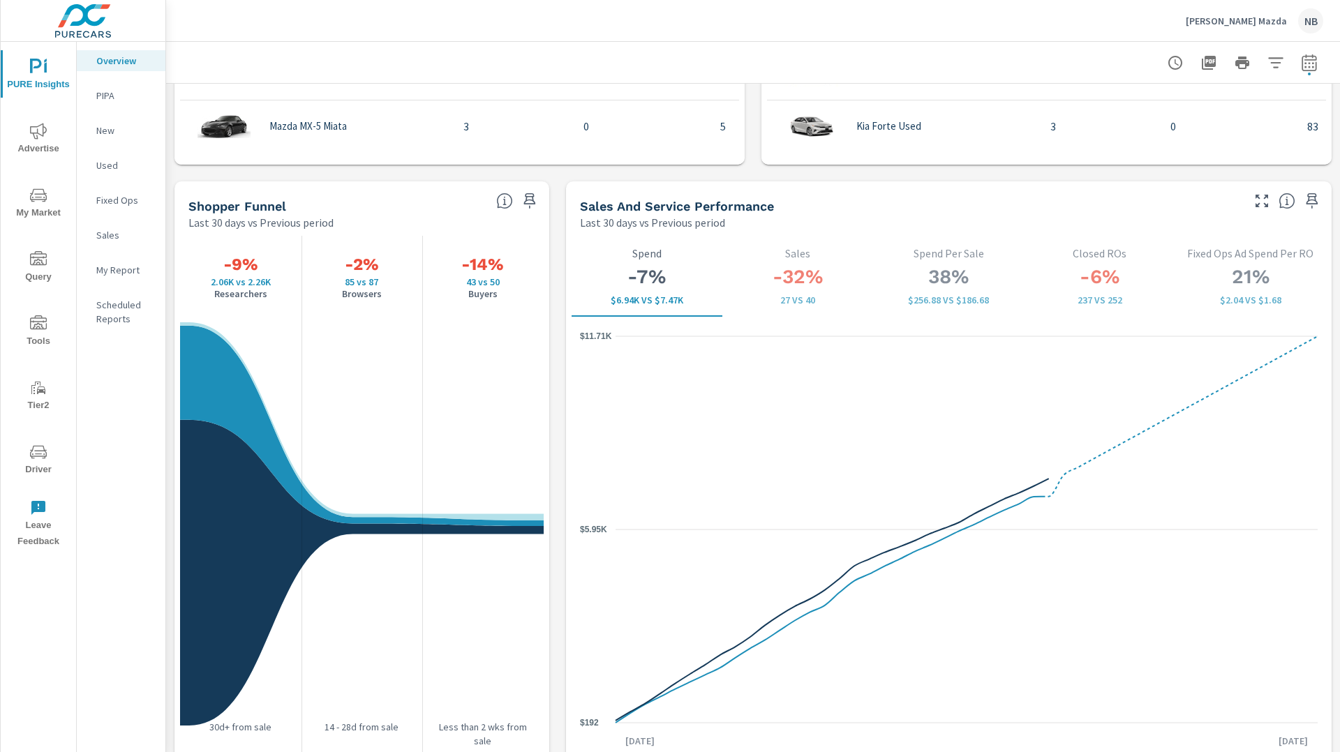
scroll to position [1780, 0]
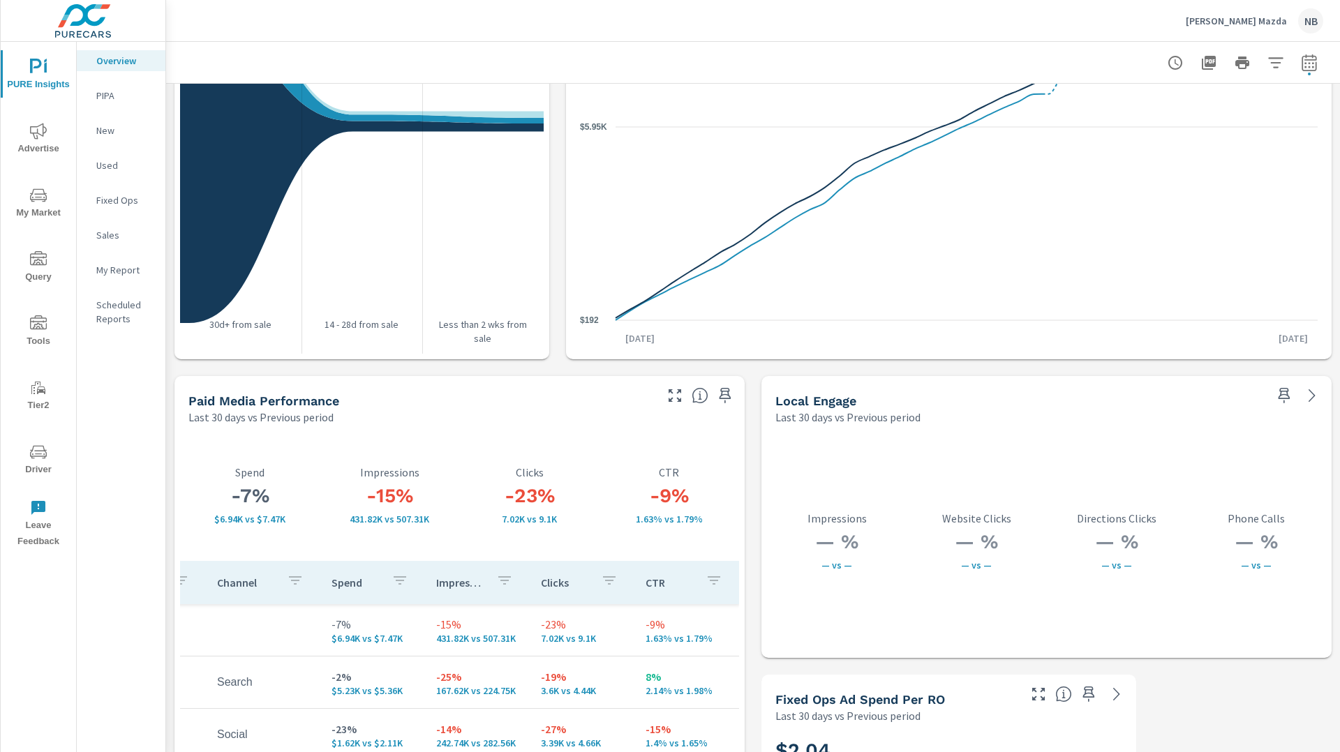
scroll to position [2104, 0]
click at [39, 453] on icon "nav menu" at bounding box center [38, 452] width 17 height 17
click at [32, 451] on icon "nav menu" at bounding box center [38, 452] width 17 height 17
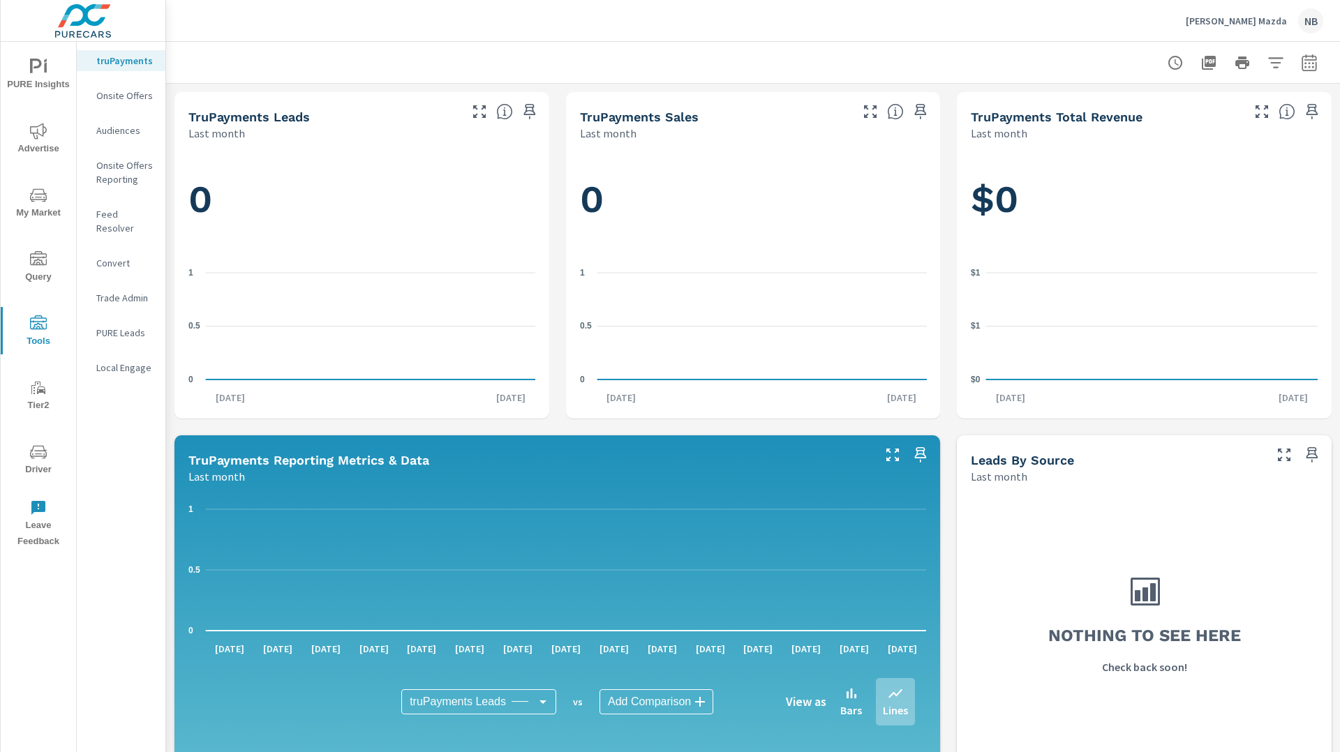
click at [112, 209] on p "Feed Resolver" at bounding box center [125, 221] width 58 height 28
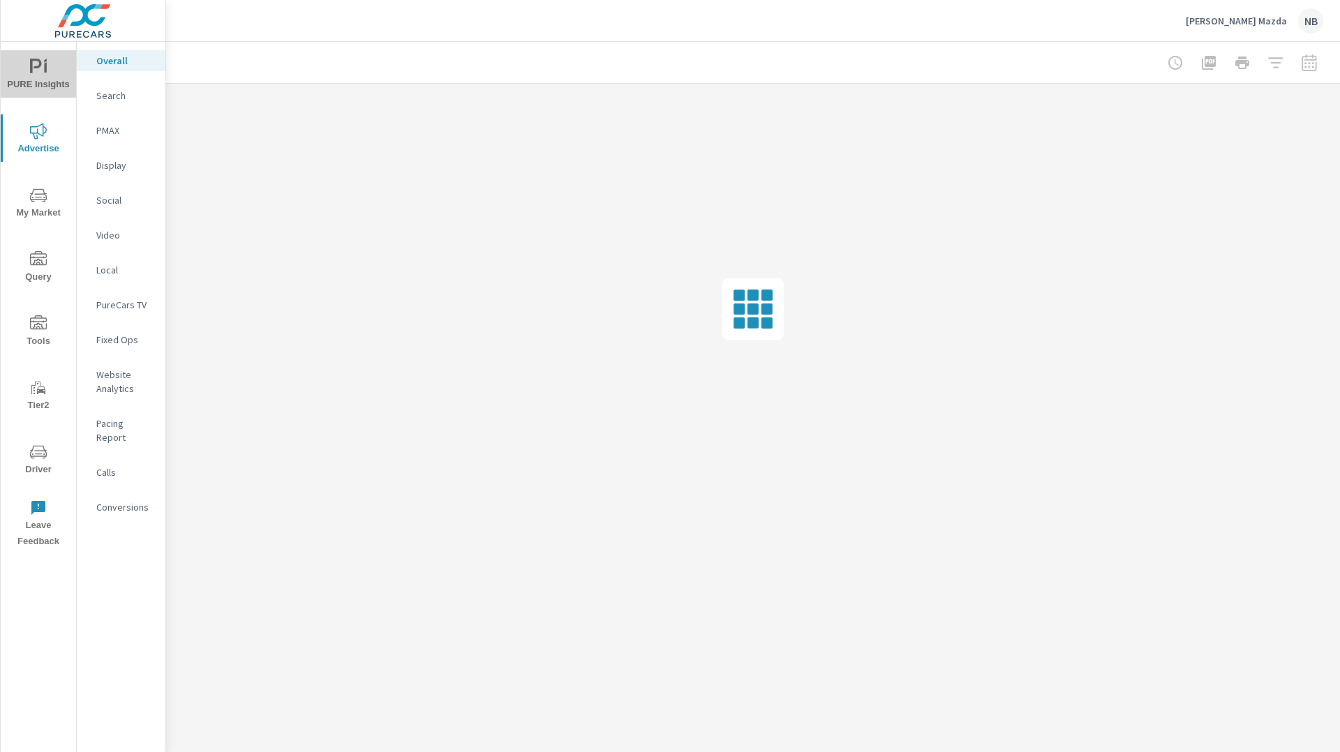
click at [51, 75] on span "PURE Insights" at bounding box center [38, 76] width 67 height 34
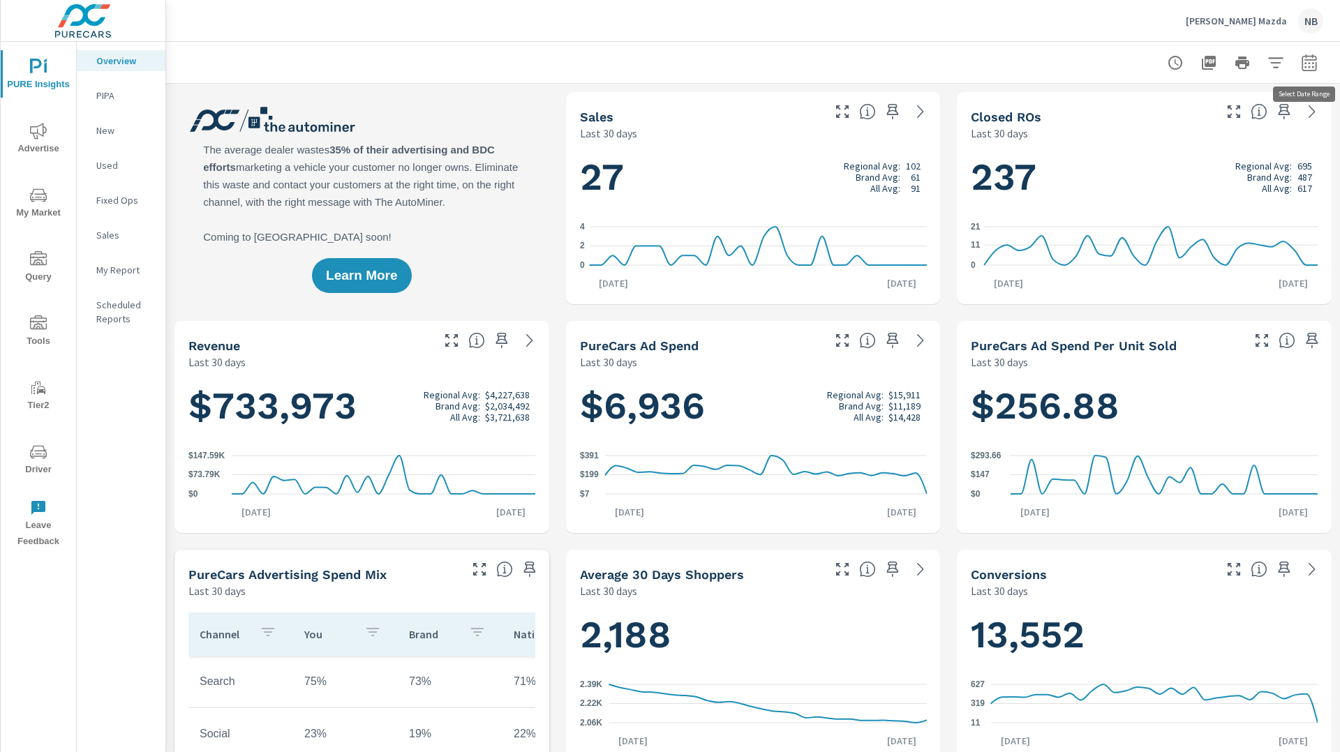
click at [1307, 70] on icon "button" at bounding box center [1308, 62] width 15 height 17
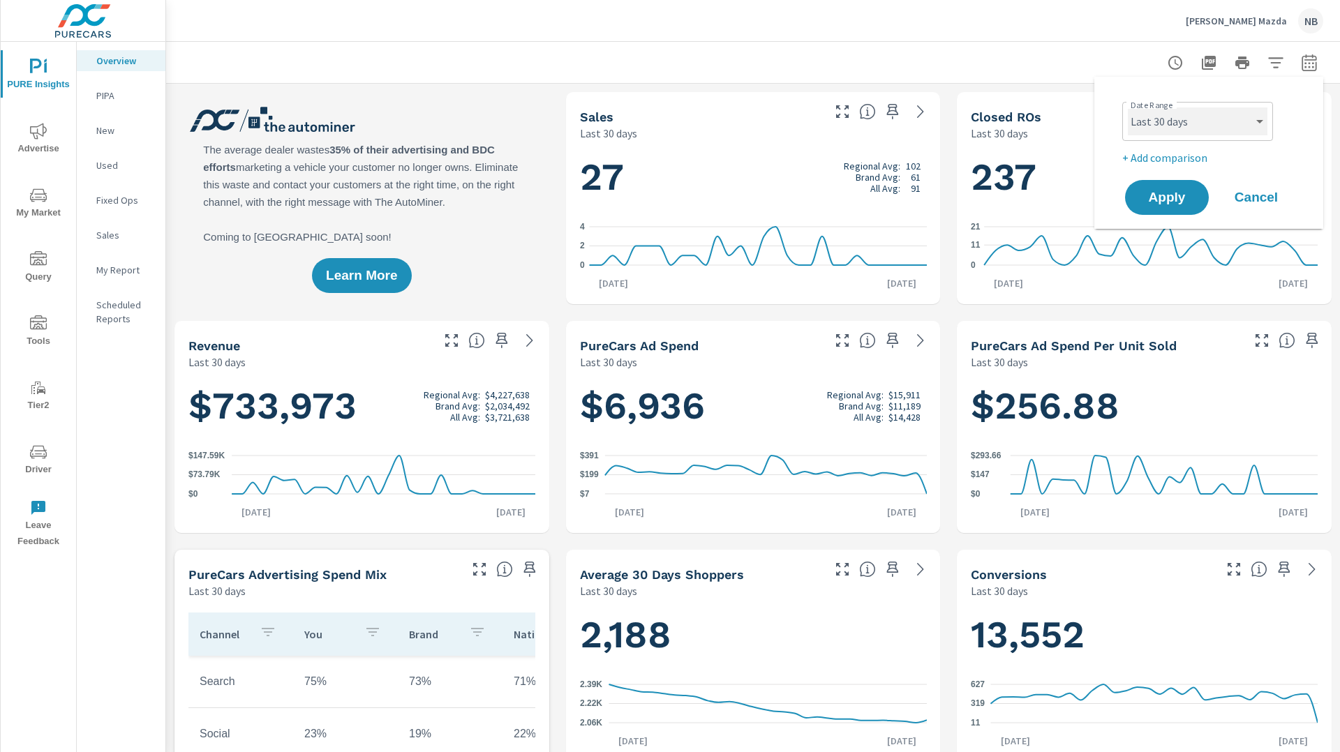
click at [1193, 118] on select "Custom [DATE] Last week Last 7 days Last 14 days Last 30 days Last 45 days Last…" at bounding box center [1198, 121] width 140 height 28
click at [1128, 107] on select "Custom [DATE] Last week Last 7 days Last 14 days Last 30 days Last 45 days Last…" at bounding box center [1198, 121] width 140 height 28
click at [1186, 132] on select "Custom [DATE] Last week Last 7 days Last 14 days Last 30 days Last 45 days Last…" at bounding box center [1198, 121] width 140 height 28
select select "custom"
click at [1128, 107] on select "Custom [DATE] Last week Last 7 days Last 14 days Last 30 days Last 45 days Last…" at bounding box center [1198, 121] width 140 height 28
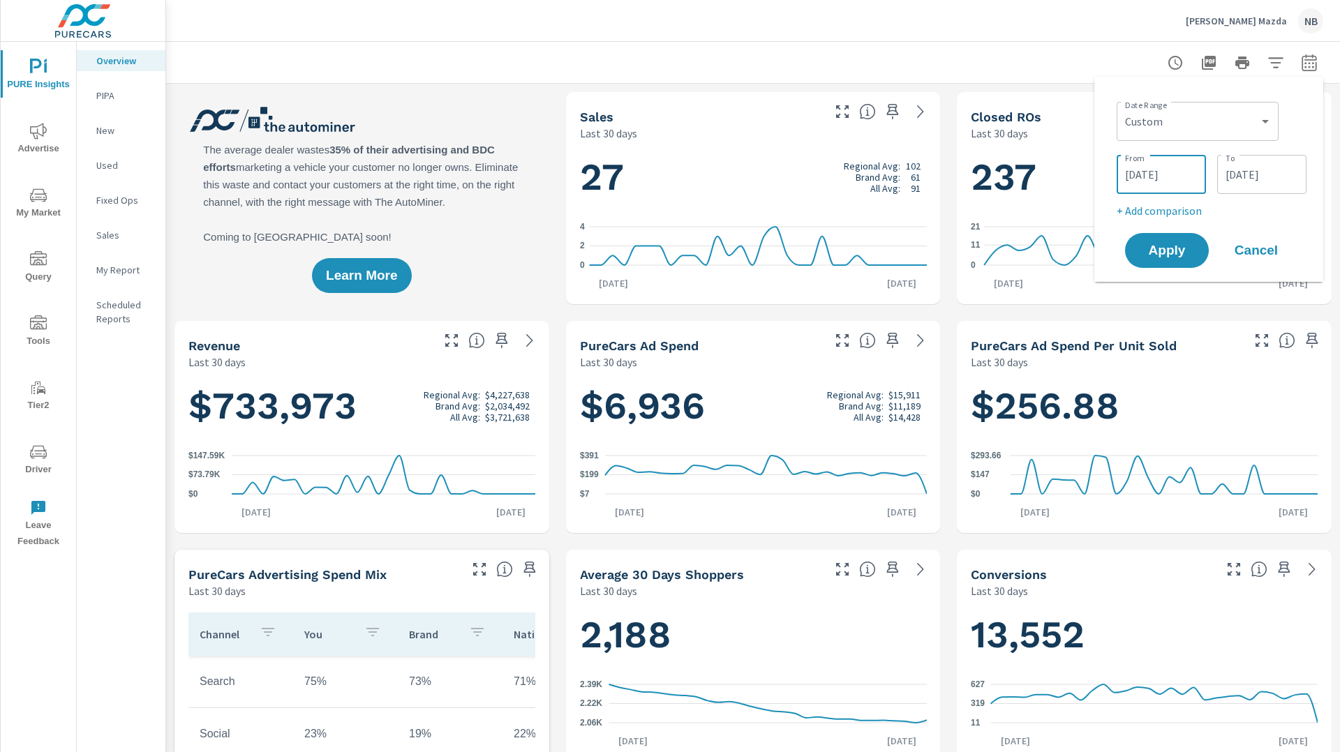
click at [1151, 177] on input "07/16/2025" at bounding box center [1161, 174] width 78 height 28
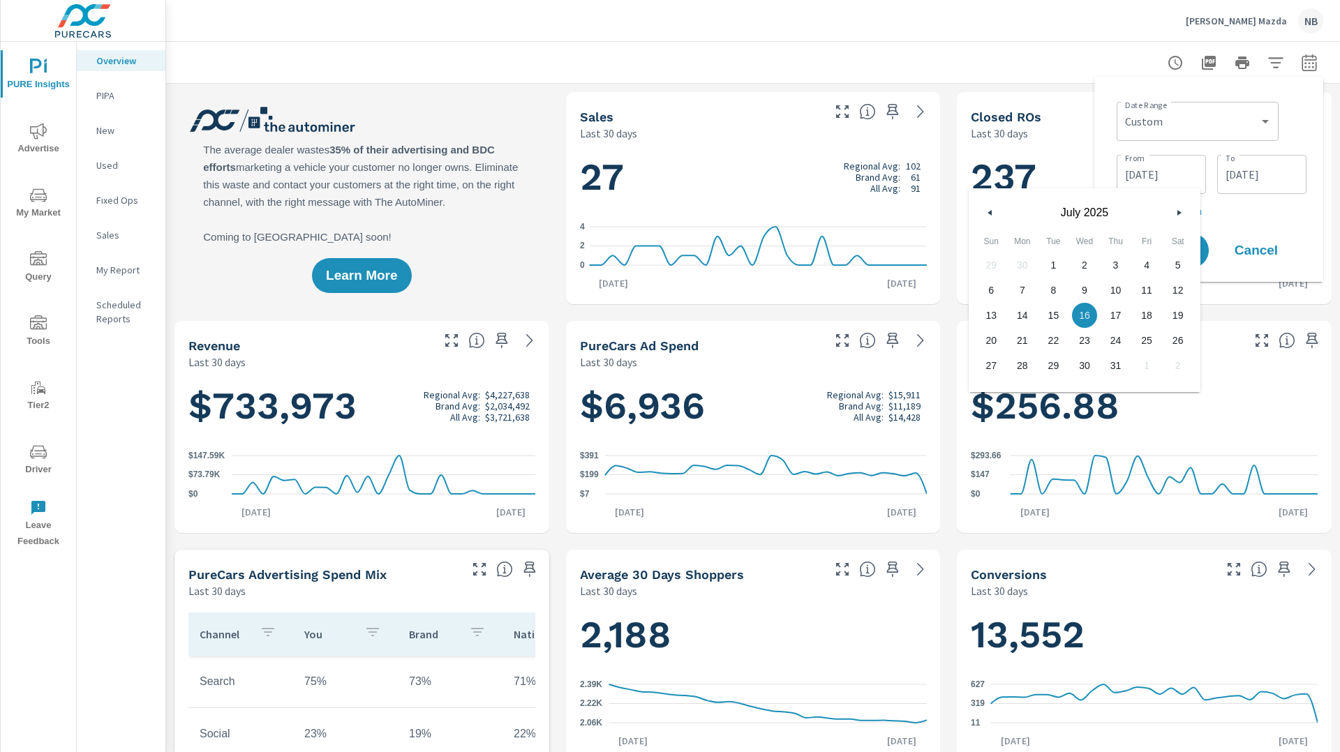
click at [1177, 211] on icon "button" at bounding box center [1180, 213] width 7 height 6
click at [1146, 261] on span "1" at bounding box center [1146, 265] width 31 height 18
type input "08/01/2025"
click at [1252, 202] on p "+ Add comparison" at bounding box center [1211, 210] width 190 height 17
select select "Previous period"
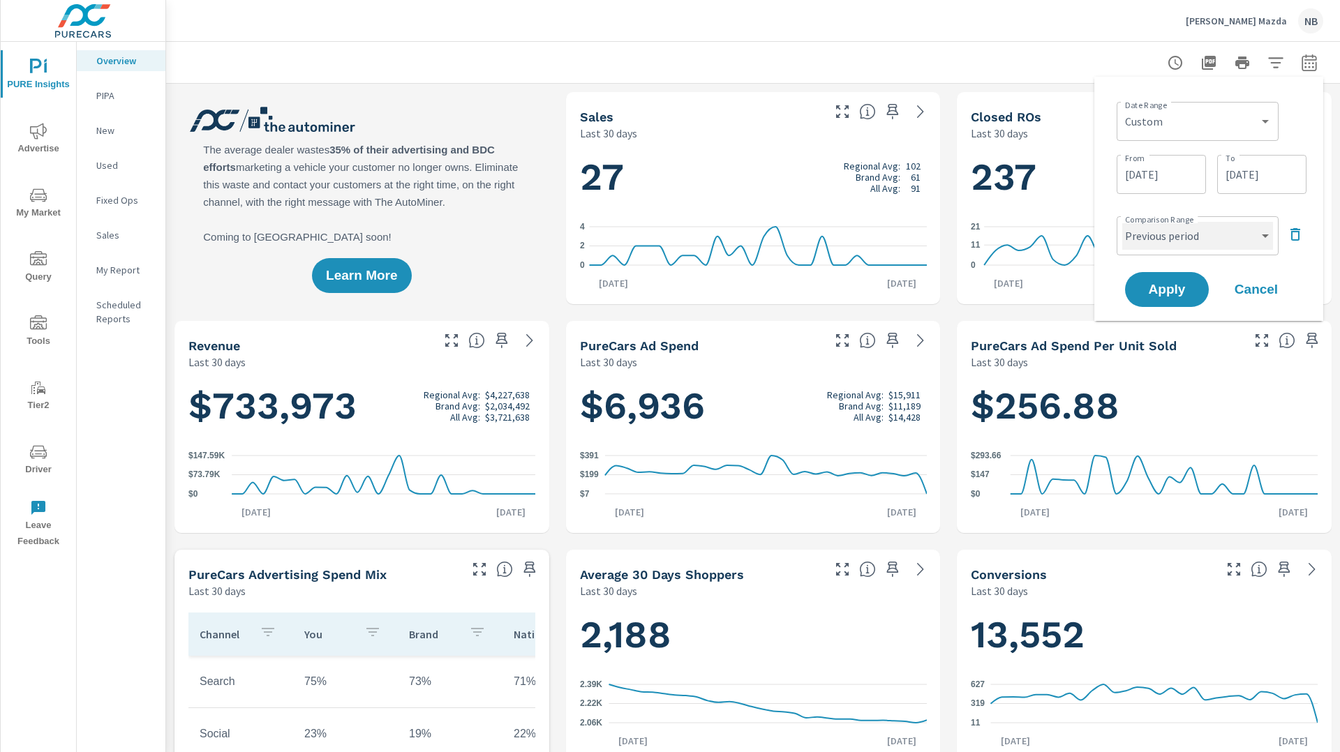
click at [1226, 230] on select "Custom Previous period Previous month Previous year" at bounding box center [1197, 236] width 151 height 28
click at [1122, 222] on select "Custom Previous period Previous month Previous year" at bounding box center [1197, 236] width 151 height 28
click at [1187, 289] on span "Apply" at bounding box center [1166, 289] width 57 height 13
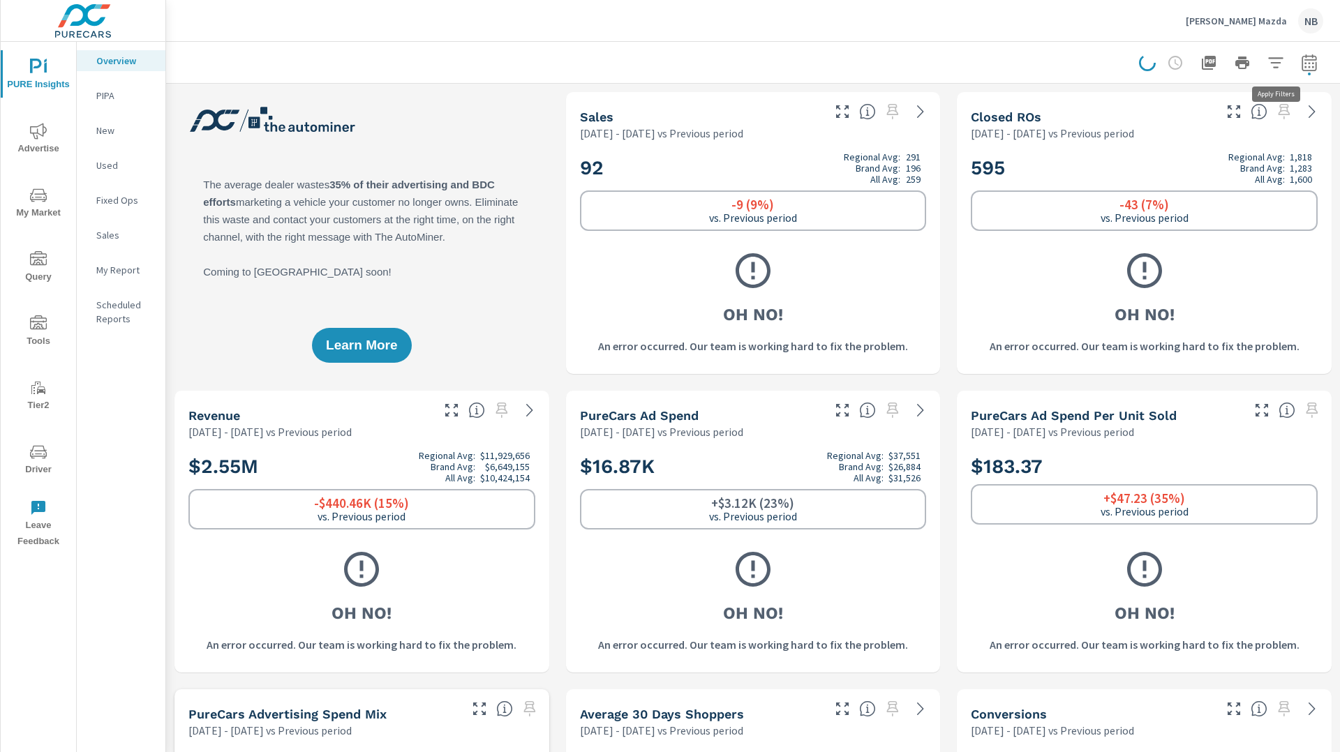
click at [1272, 66] on icon "button" at bounding box center [1275, 62] width 17 height 17
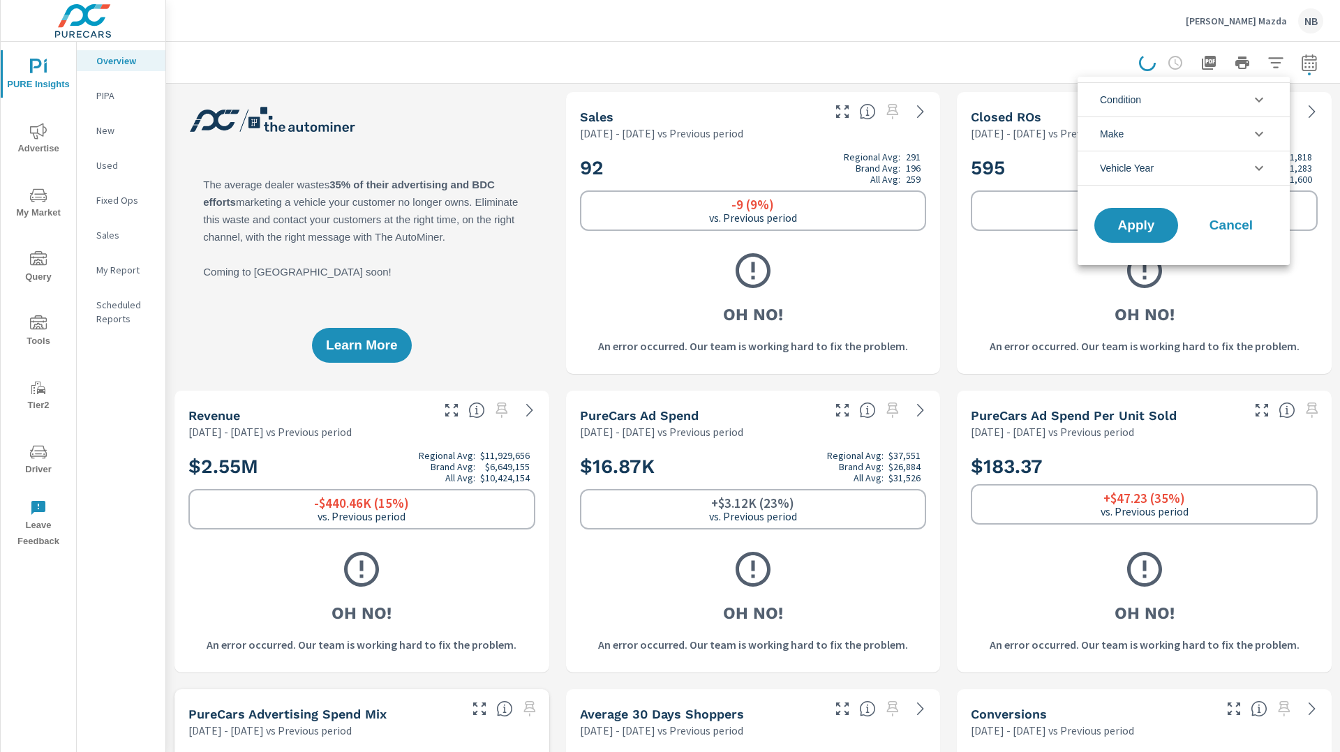
click at [1172, 98] on li "Condition" at bounding box center [1183, 99] width 212 height 34
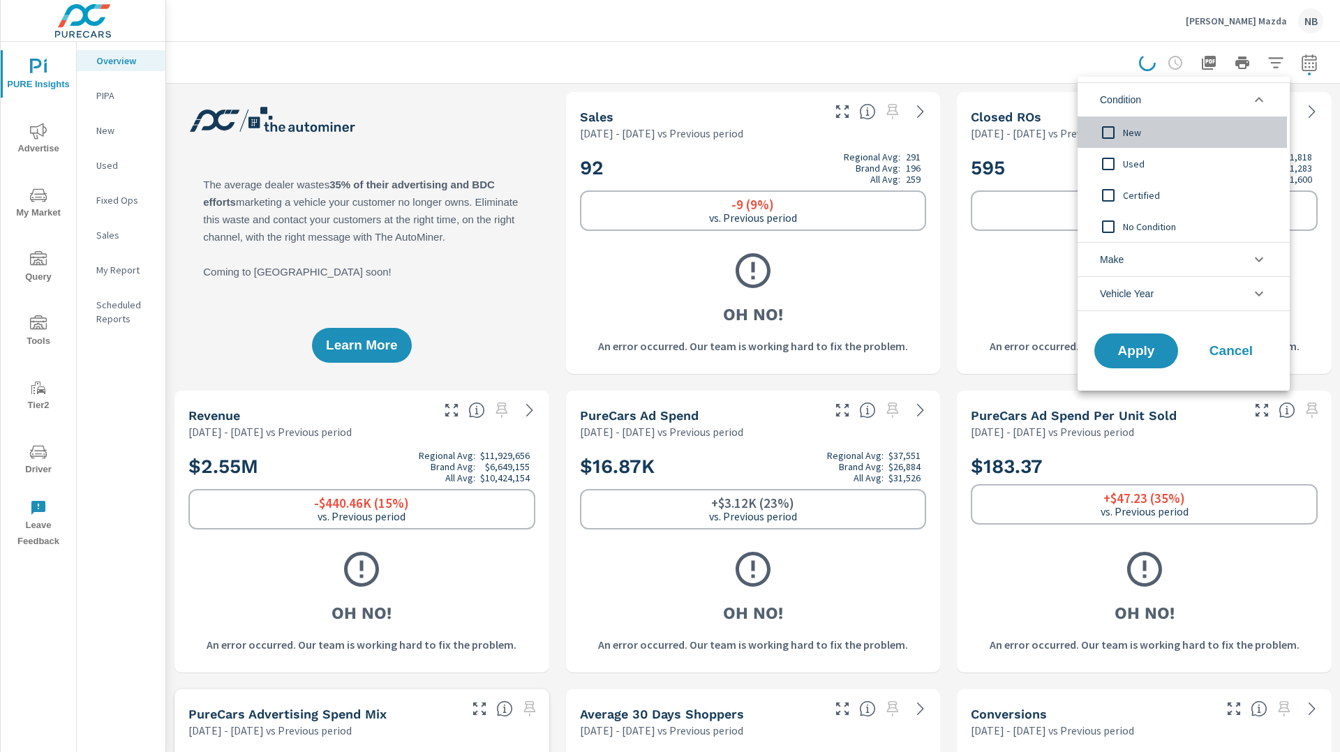
click at [1124, 128] on span "New" at bounding box center [1199, 132] width 153 height 17
click at [1135, 350] on span "Apply" at bounding box center [1135, 351] width 57 height 13
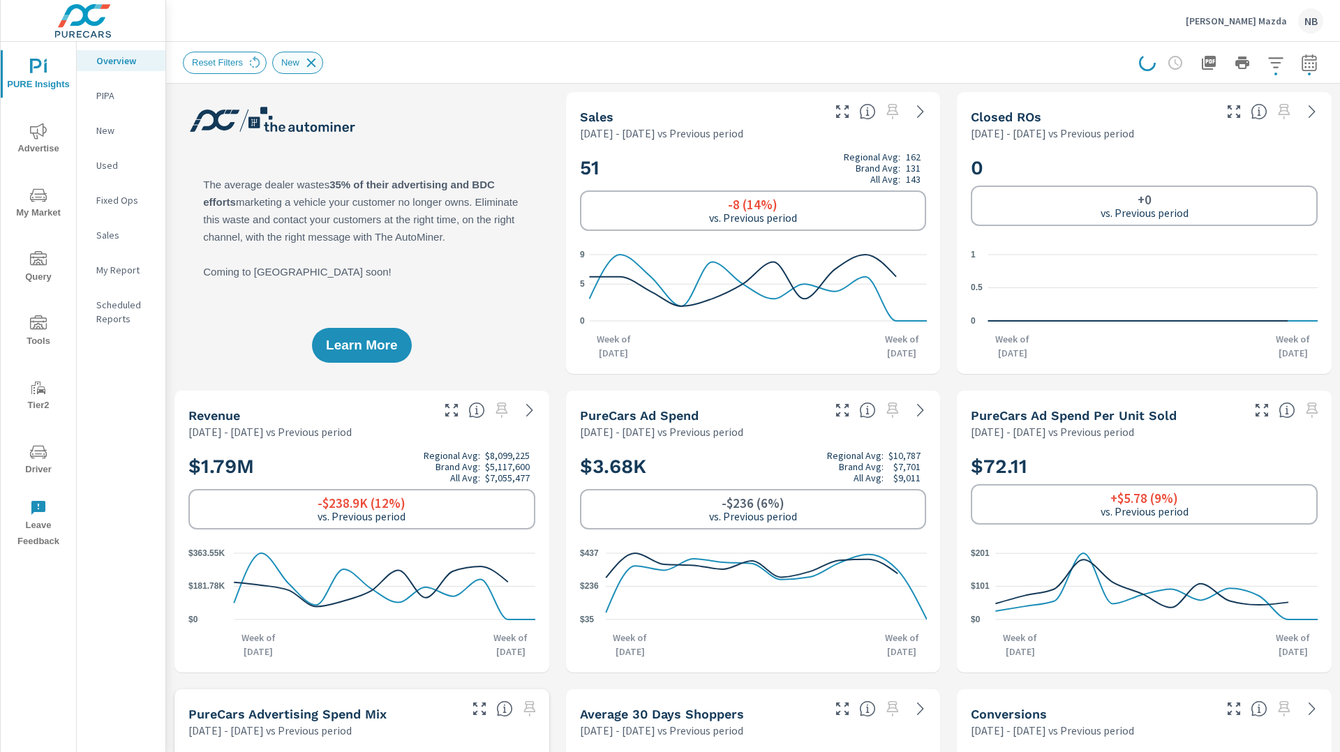
click at [317, 63] on icon at bounding box center [311, 62] width 15 height 15
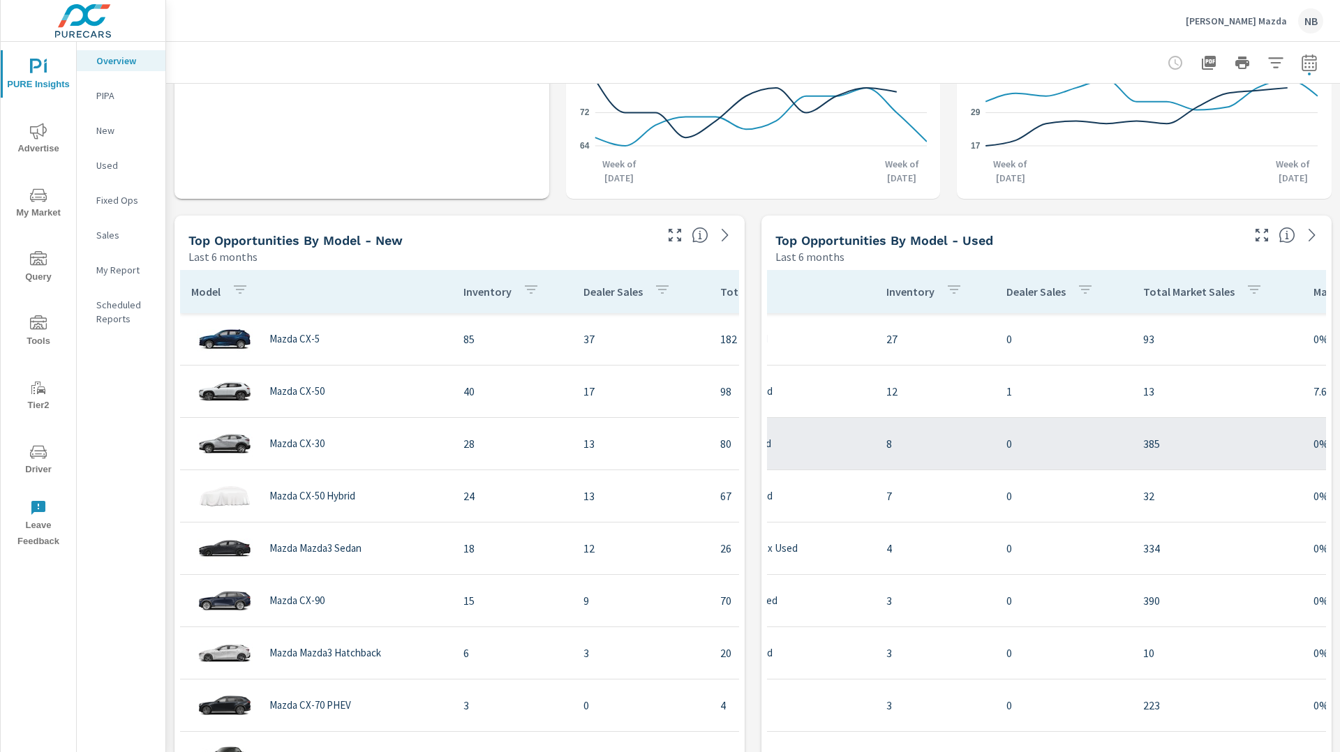
scroll to position [0, 235]
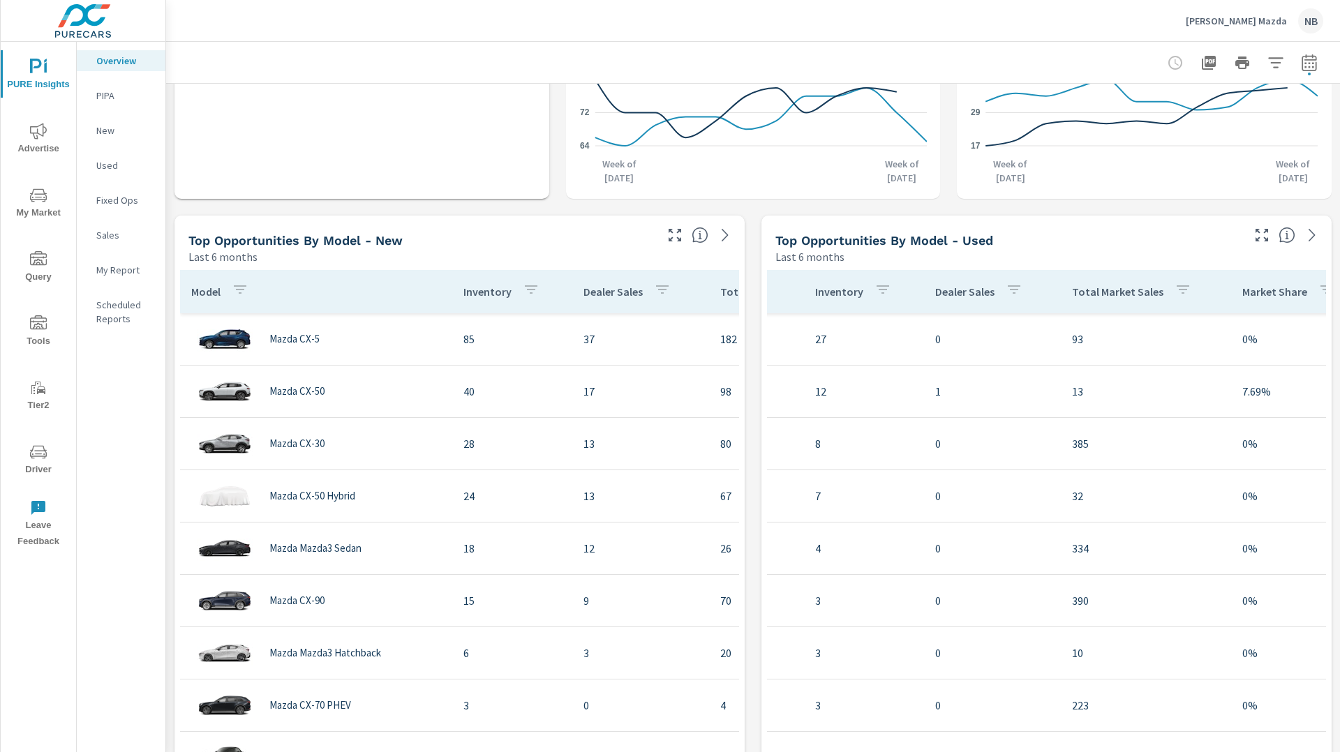
click at [1177, 287] on icon "button" at bounding box center [1182, 289] width 17 height 17
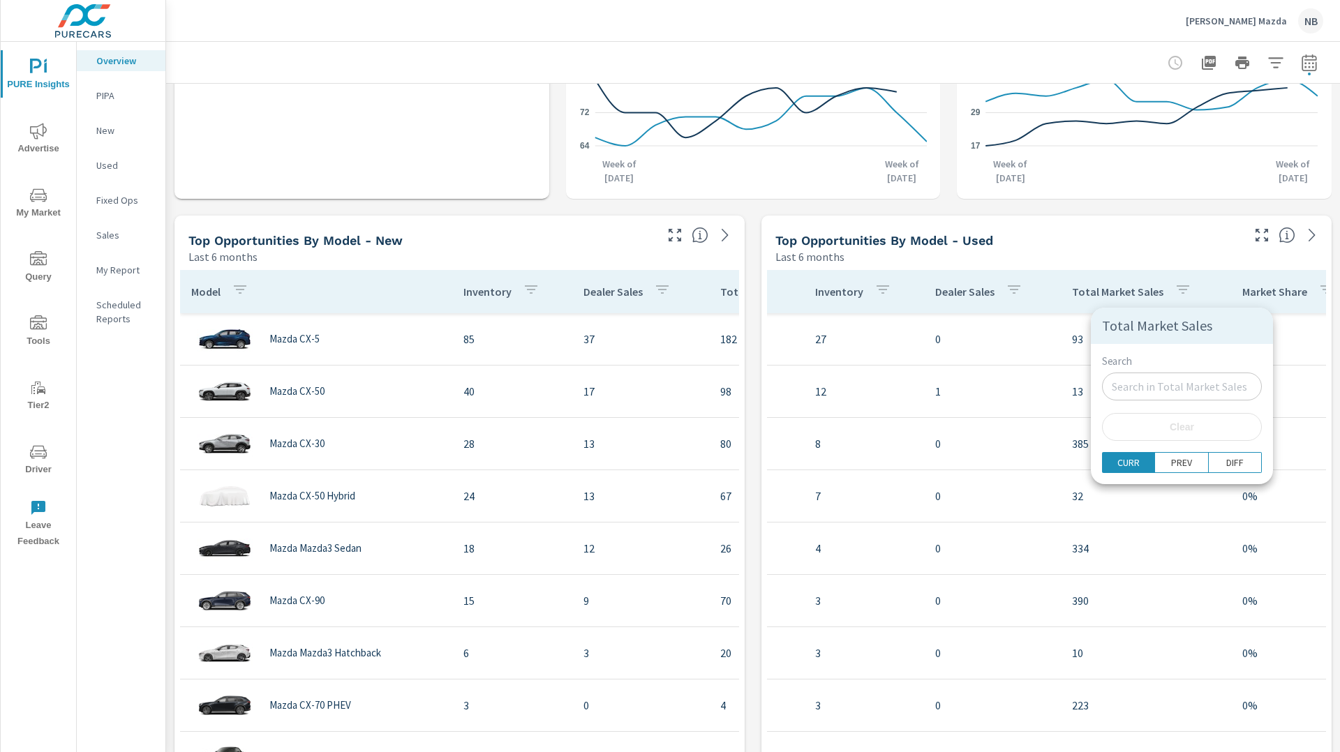
click at [1117, 290] on div at bounding box center [670, 376] width 1340 height 752
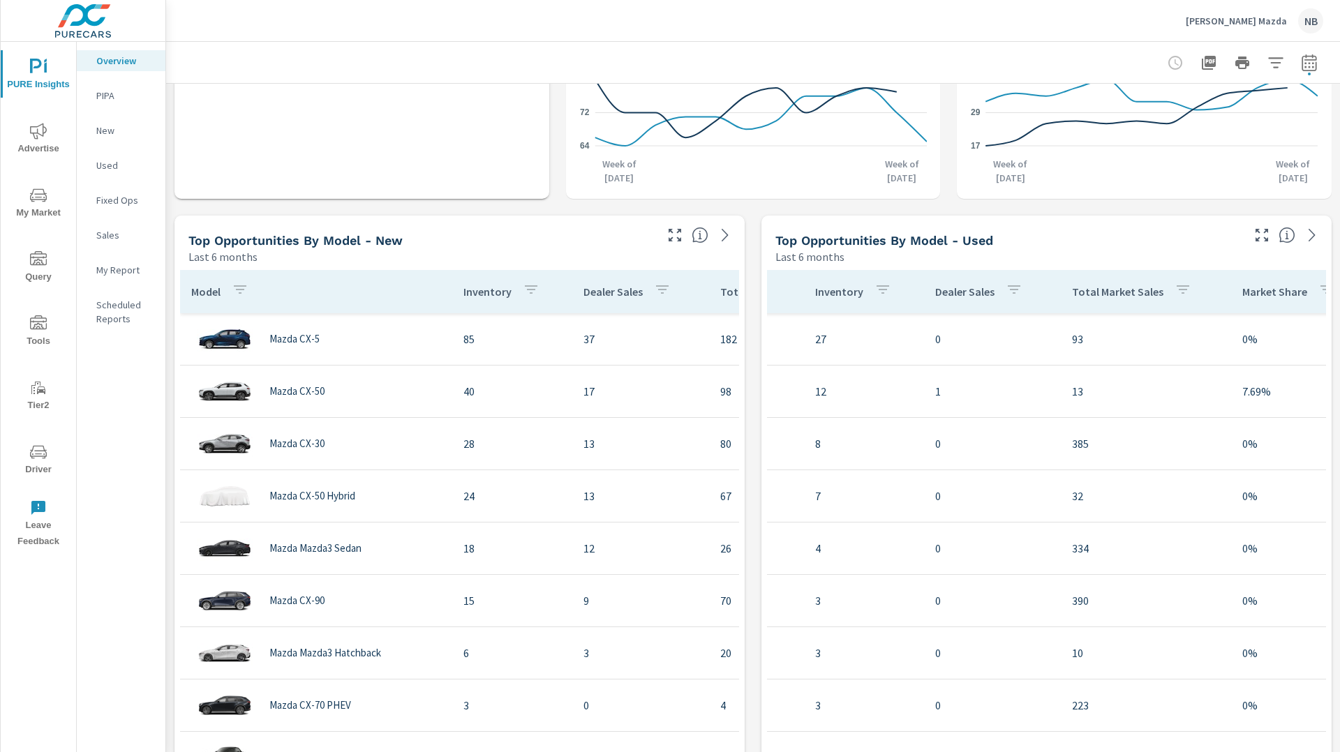
click at [1116, 294] on div "Total Market Sales Search ​ Clear CURR PREV DIFF" at bounding box center [670, 376] width 1340 height 752
click at [1116, 294] on p "Total Market Sales" at bounding box center [1117, 292] width 91 height 14
click at [1103, 283] on div "Total Market Sales" at bounding box center [1143, 292] width 142 height 32
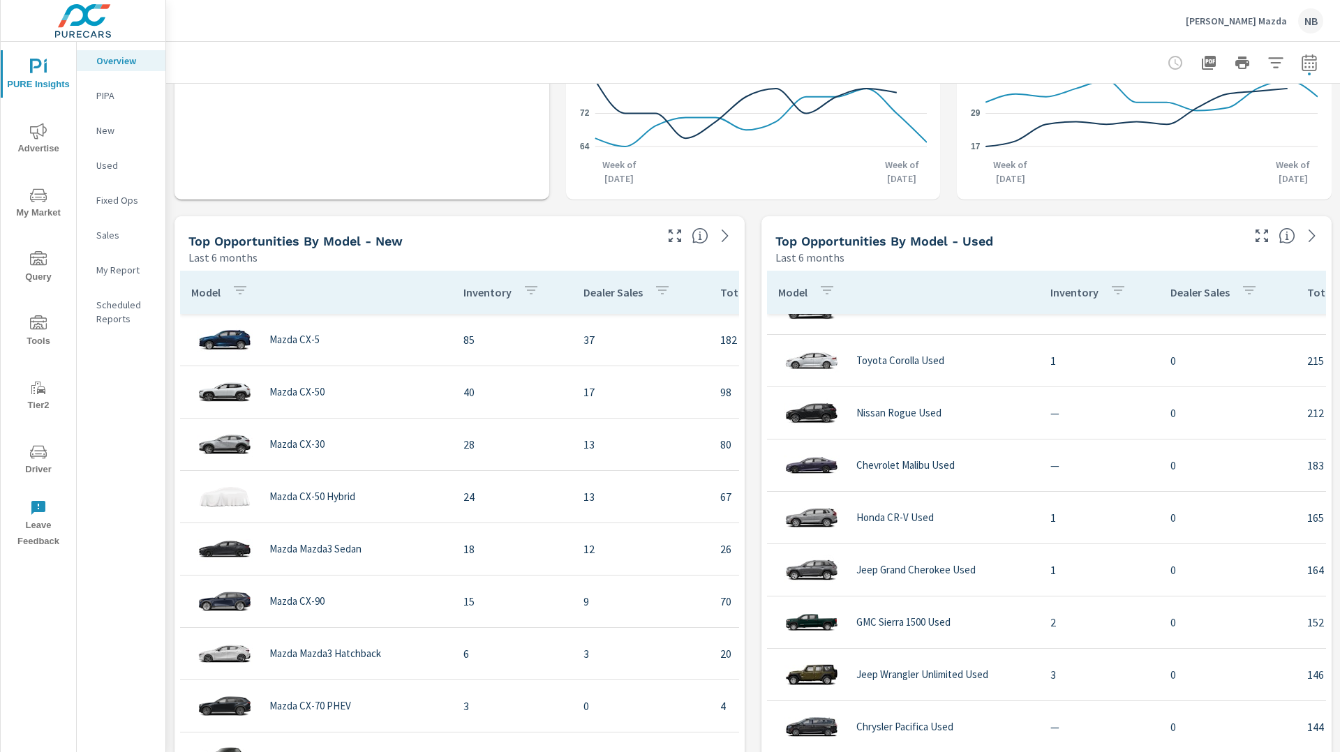
scroll to position [236, 0]
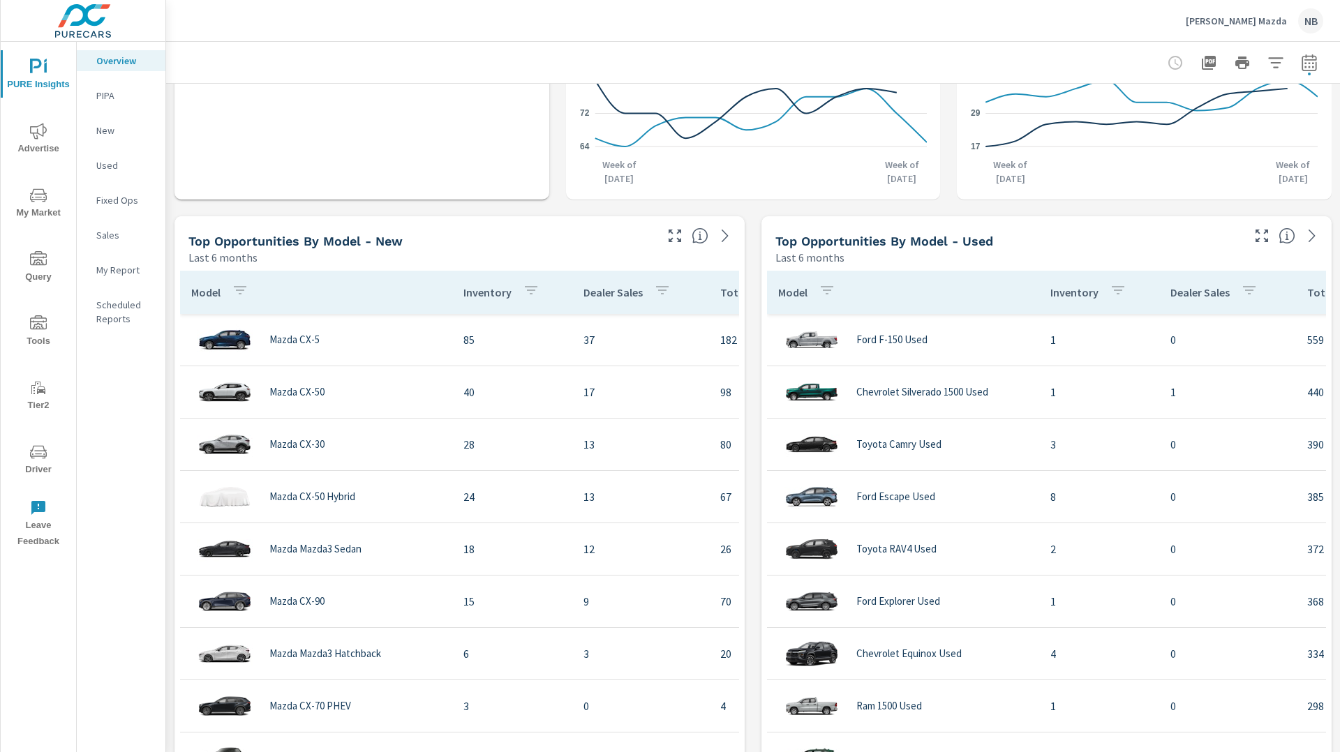
click at [756, 226] on div "Learn More The average dealer wastes 35% of their advertising and BDC efforts m…" at bounding box center [753, 506] width 1174 height 2986
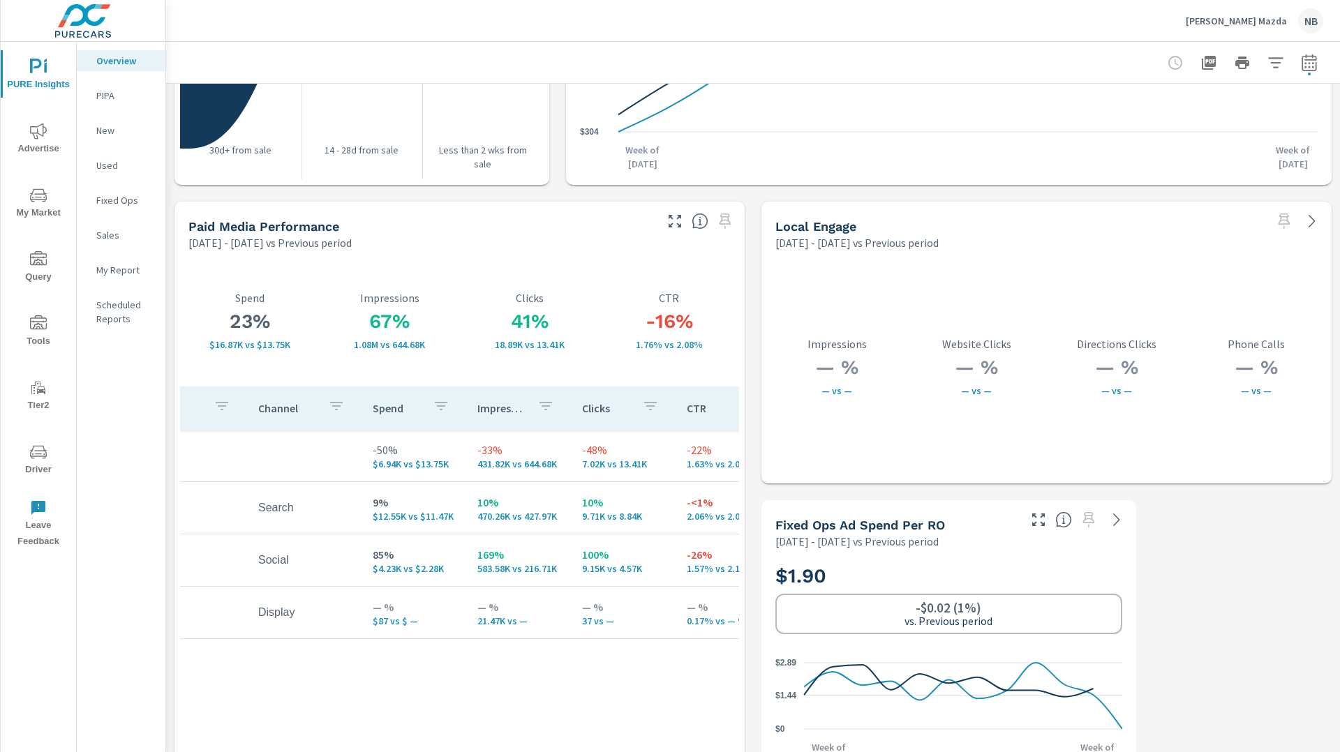
scroll to position [0, 79]
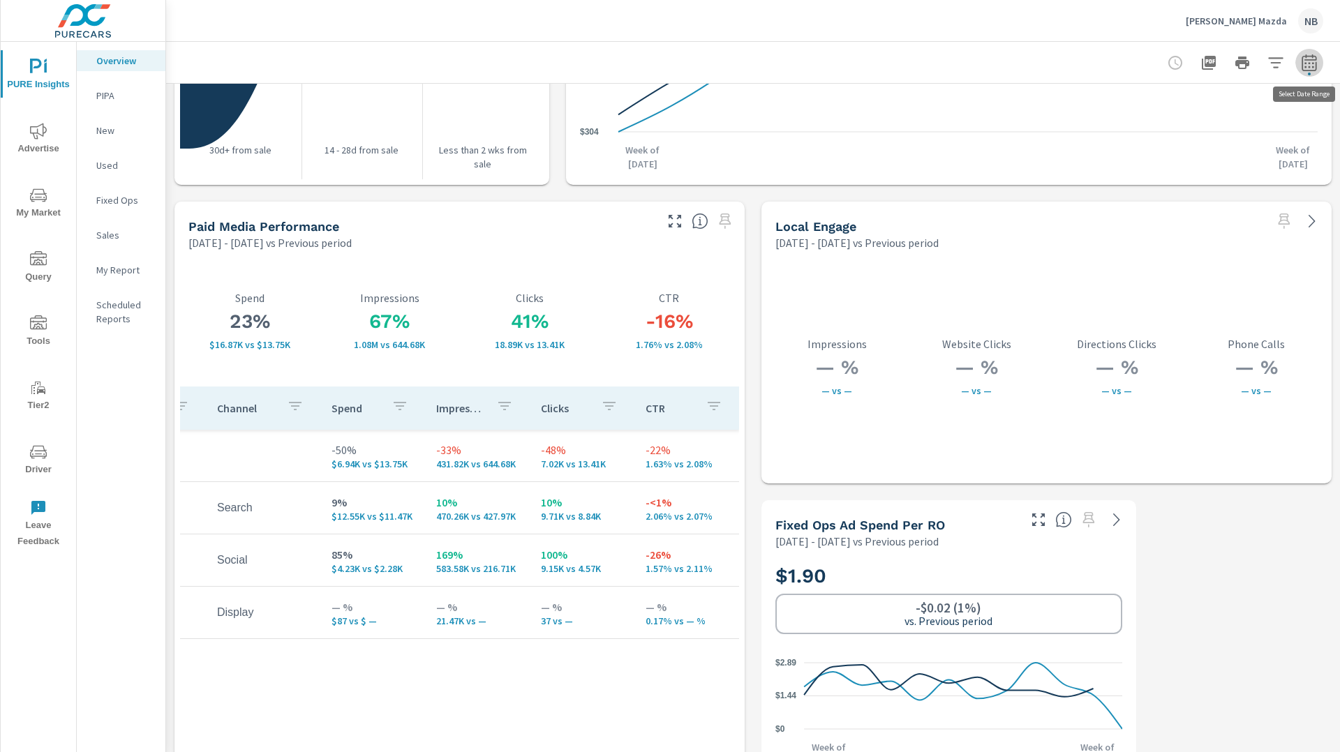
click at [1313, 65] on icon "button" at bounding box center [1309, 62] width 17 height 17
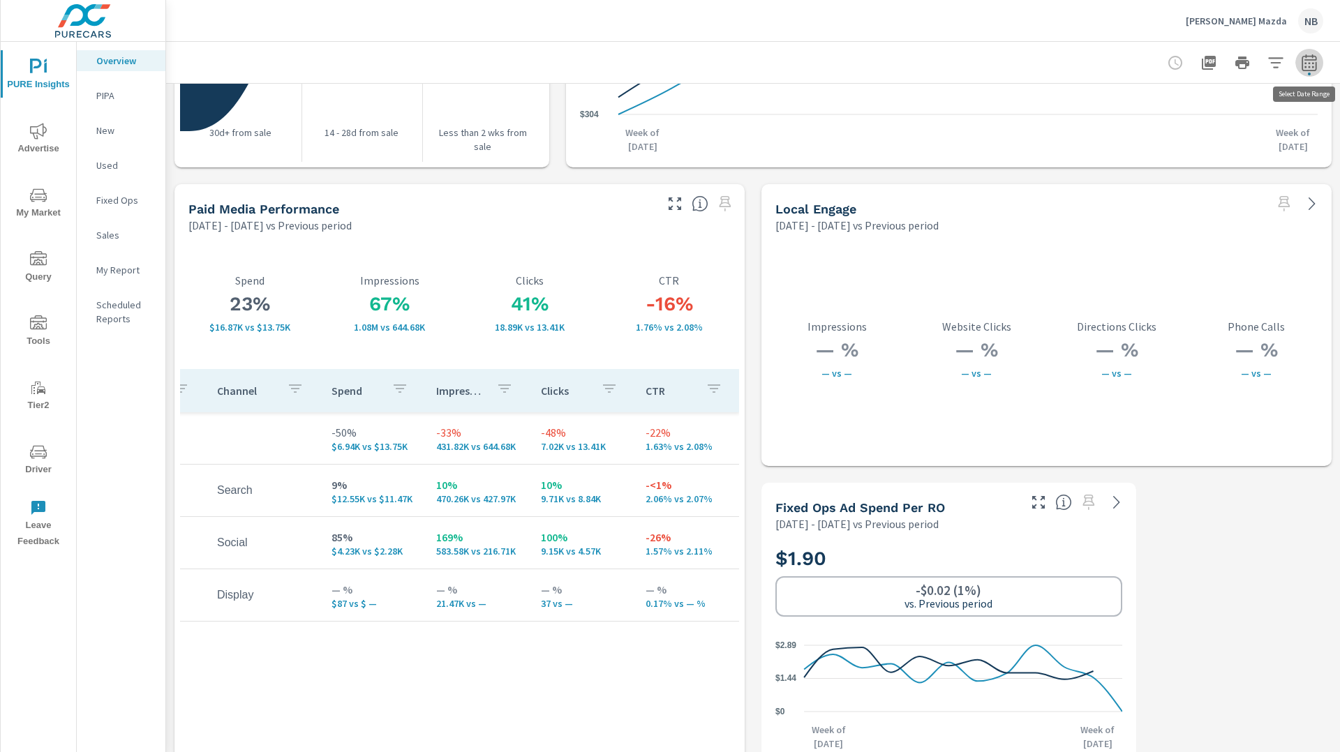
select select "Previous period"
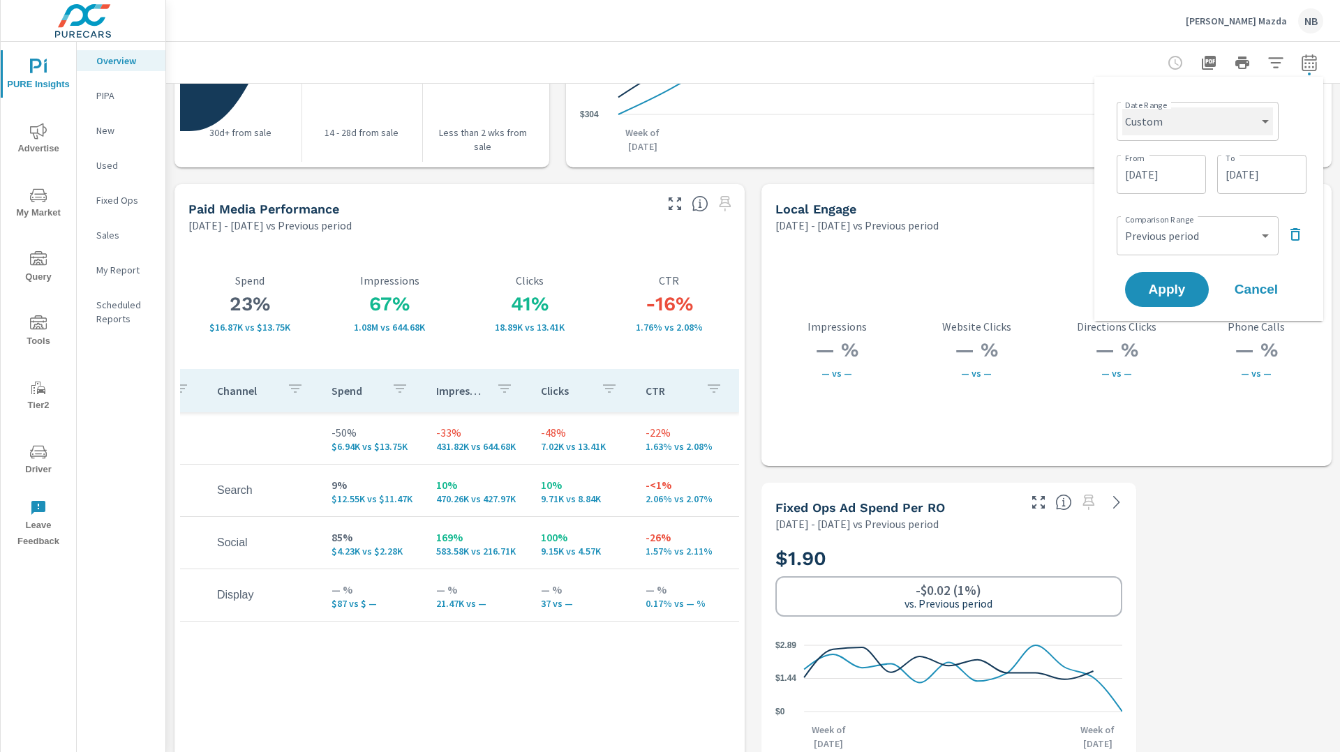
click at [1212, 130] on select "Custom Yesterday Last week Last 7 days Last 14 days Last 30 days Last 45 days L…" at bounding box center [1197, 121] width 151 height 28
select select "Last 90 days"
click at [1128, 107] on select "Custom Yesterday Last week Last 7 days Last 14 days Last 30 days Last 45 days L…" at bounding box center [1197, 121] width 151 height 28
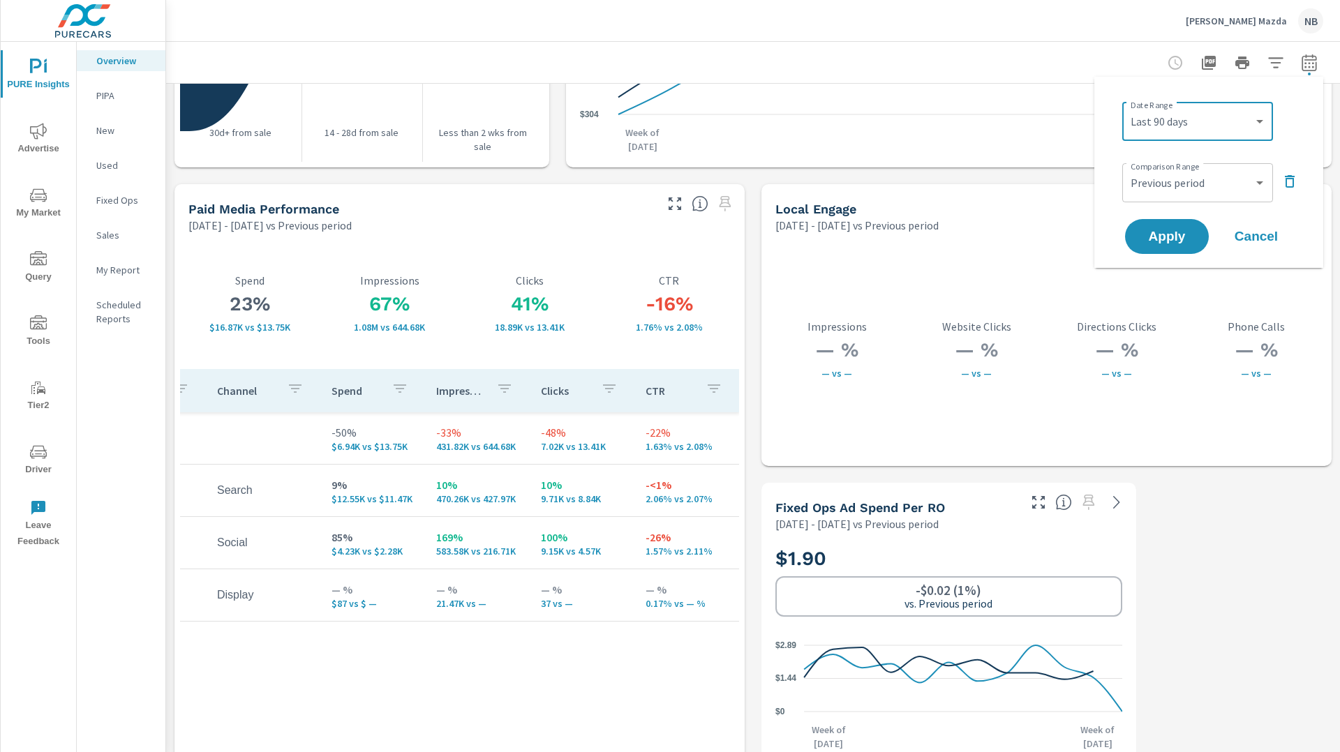
drag, startPoint x: 1165, startPoint y: 238, endPoint x: 1248, endPoint y: 232, distance: 82.5
click at [1166, 237] on span "Apply" at bounding box center [1167, 236] width 56 height 13
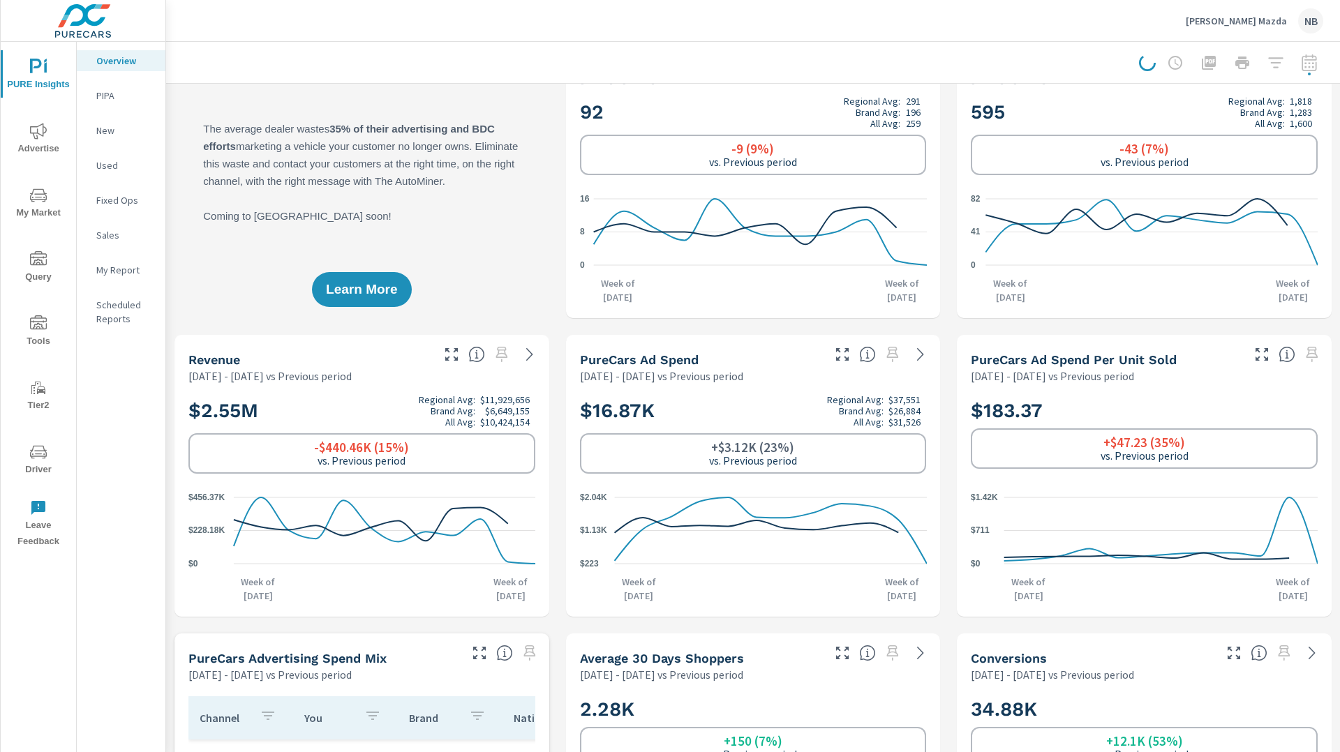
scroll to position [0, 0]
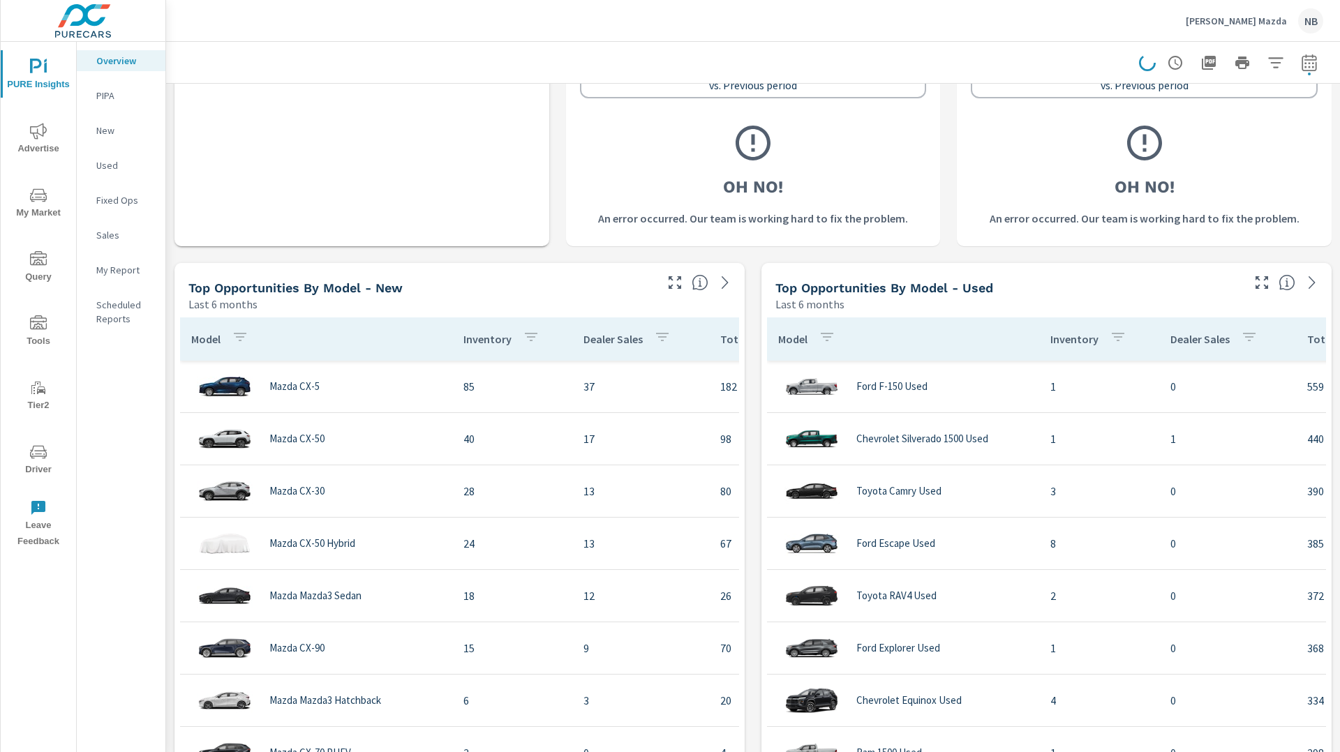
scroll to position [1031, 0]
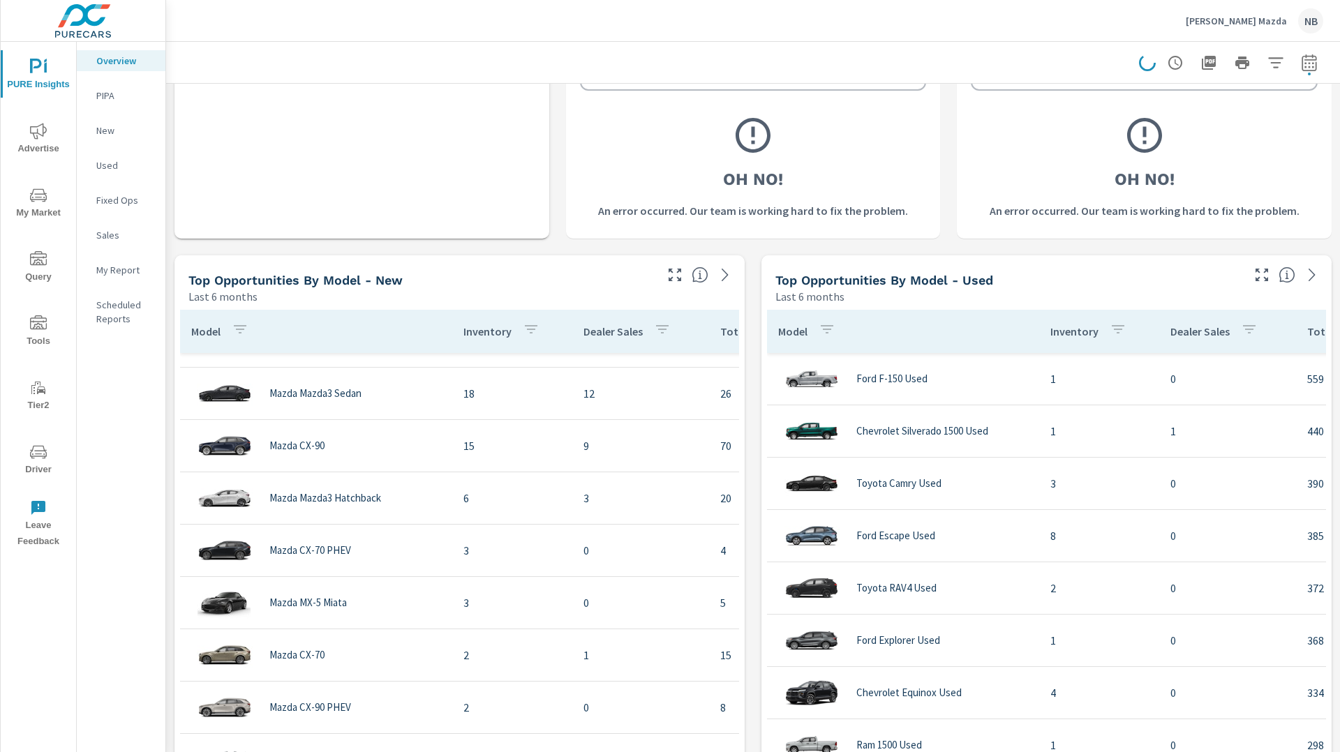
scroll to position [94, 0]
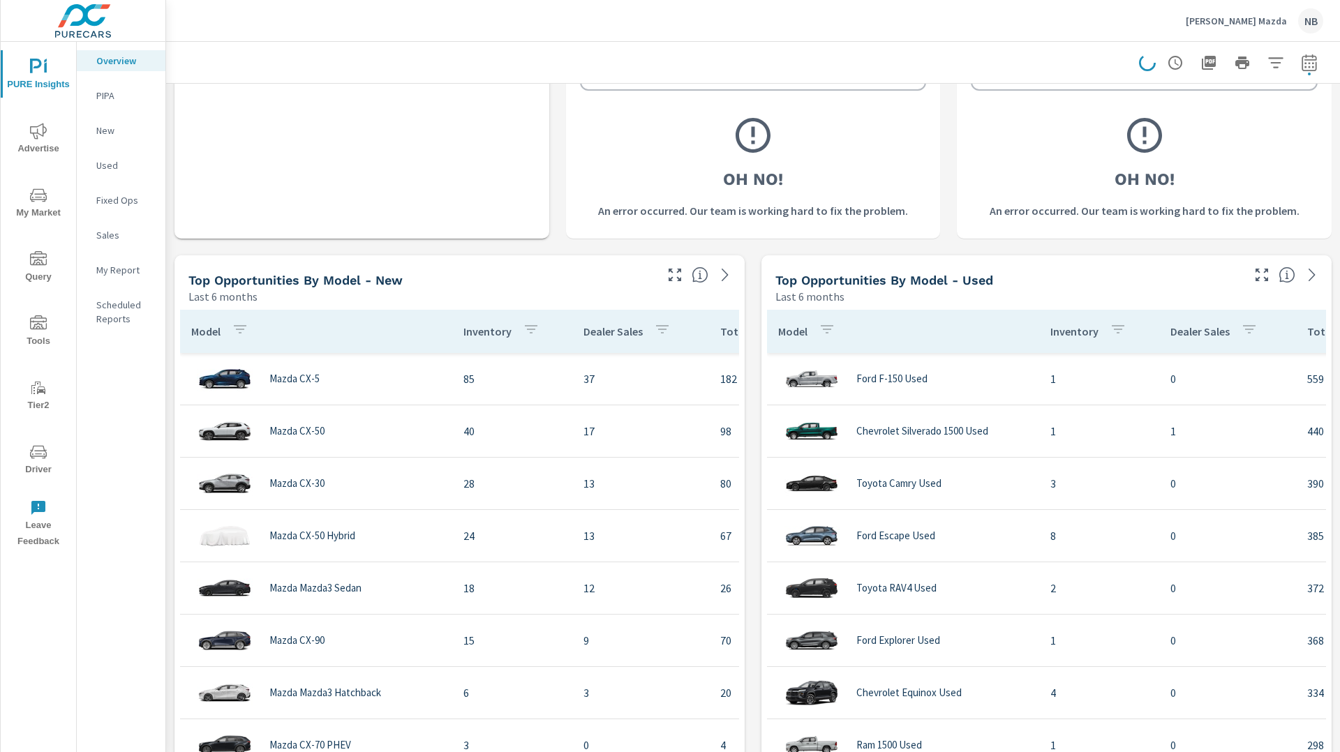
click at [745, 364] on div "Learn More The average dealer wastes 35% of their advertising and BDC efforts m…" at bounding box center [753, 545] width 1174 height 2986
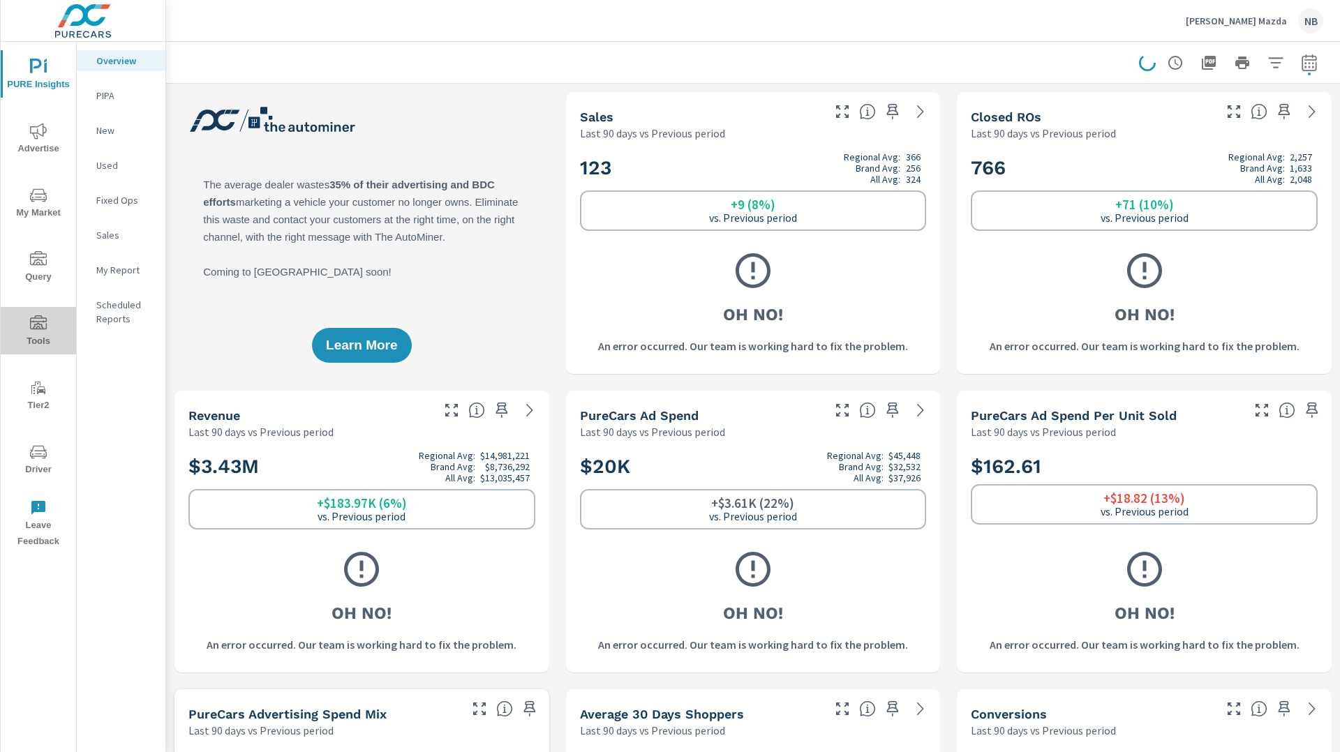
click at [40, 325] on icon "nav menu" at bounding box center [38, 323] width 17 height 17
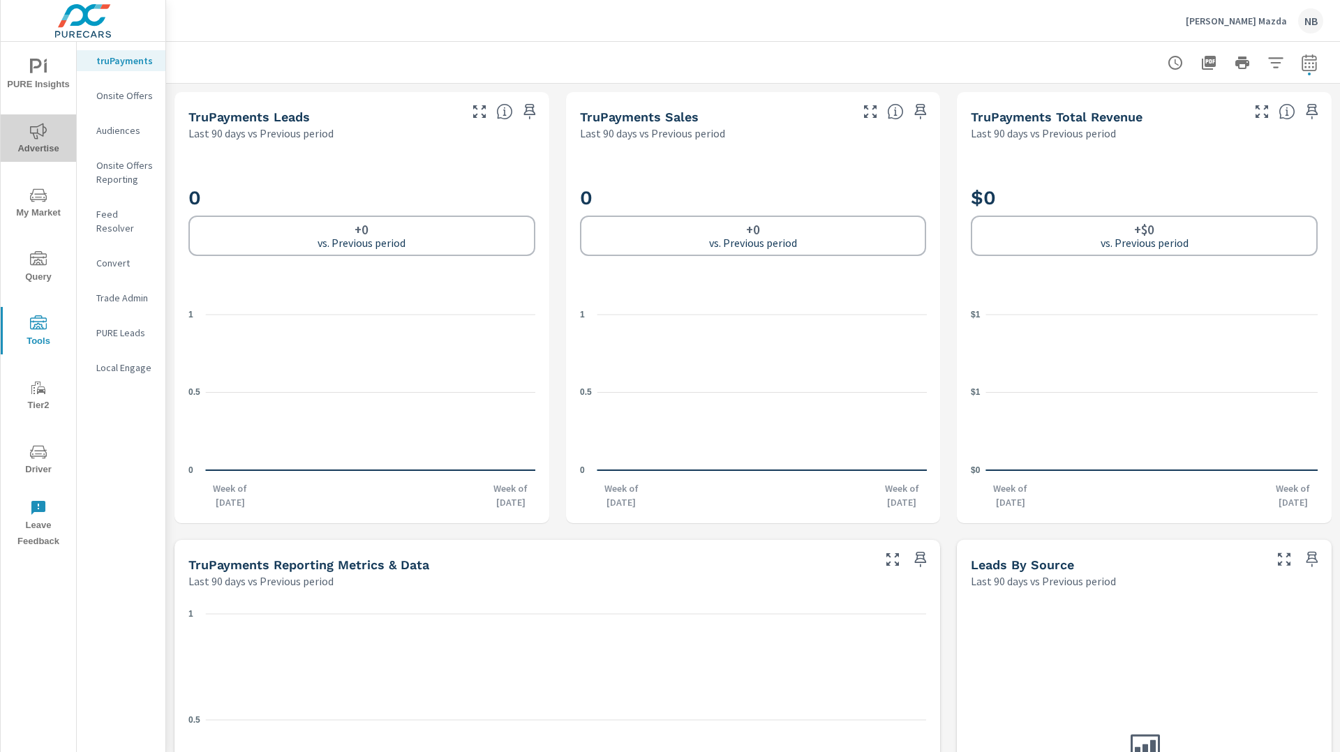
click at [33, 144] on span "Advertise" at bounding box center [38, 140] width 67 height 34
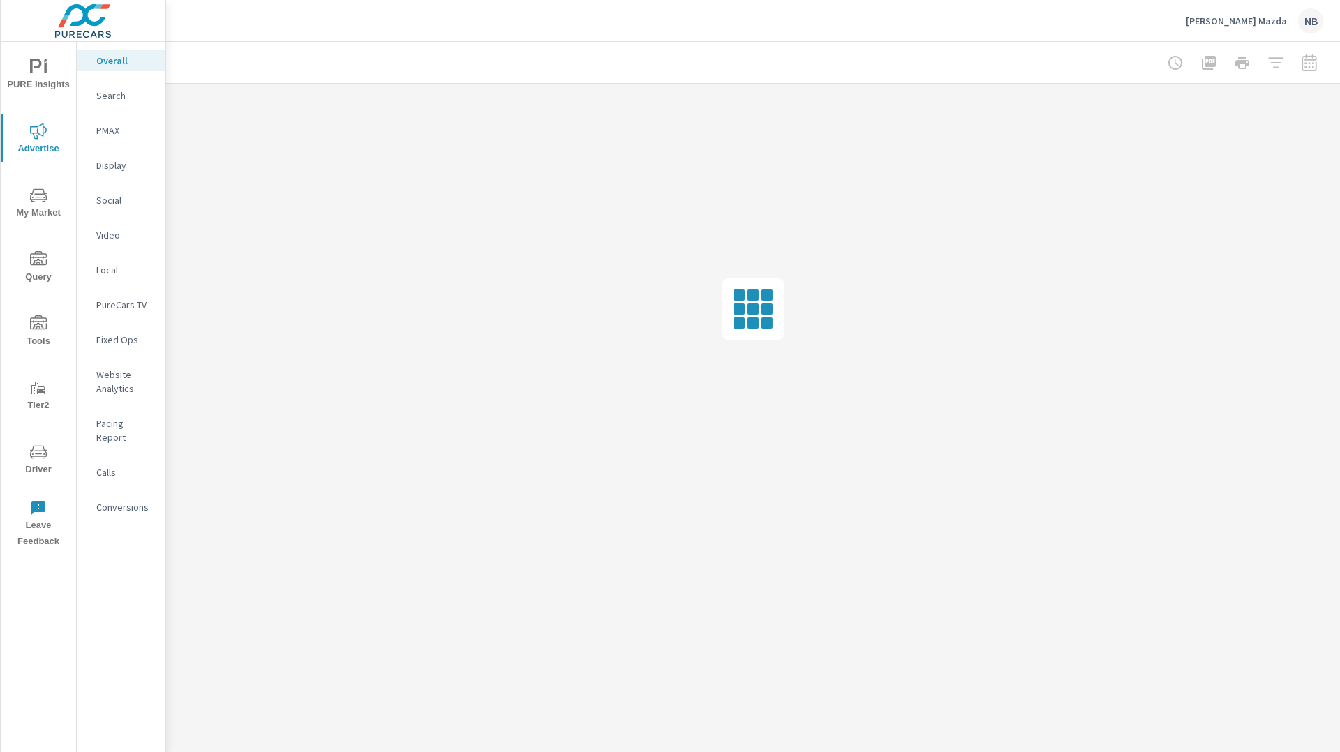
click at [129, 500] on p "Conversions" at bounding box center [125, 507] width 58 height 14
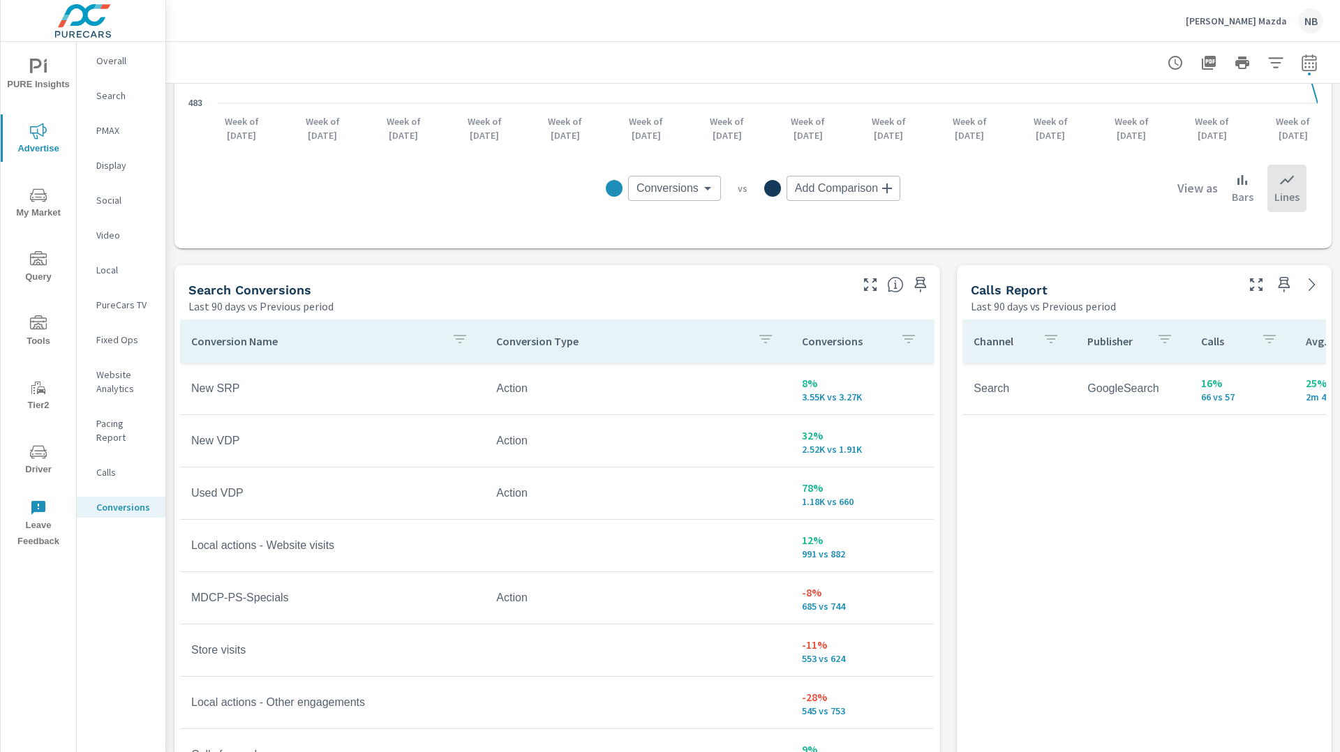
scroll to position [581, 0]
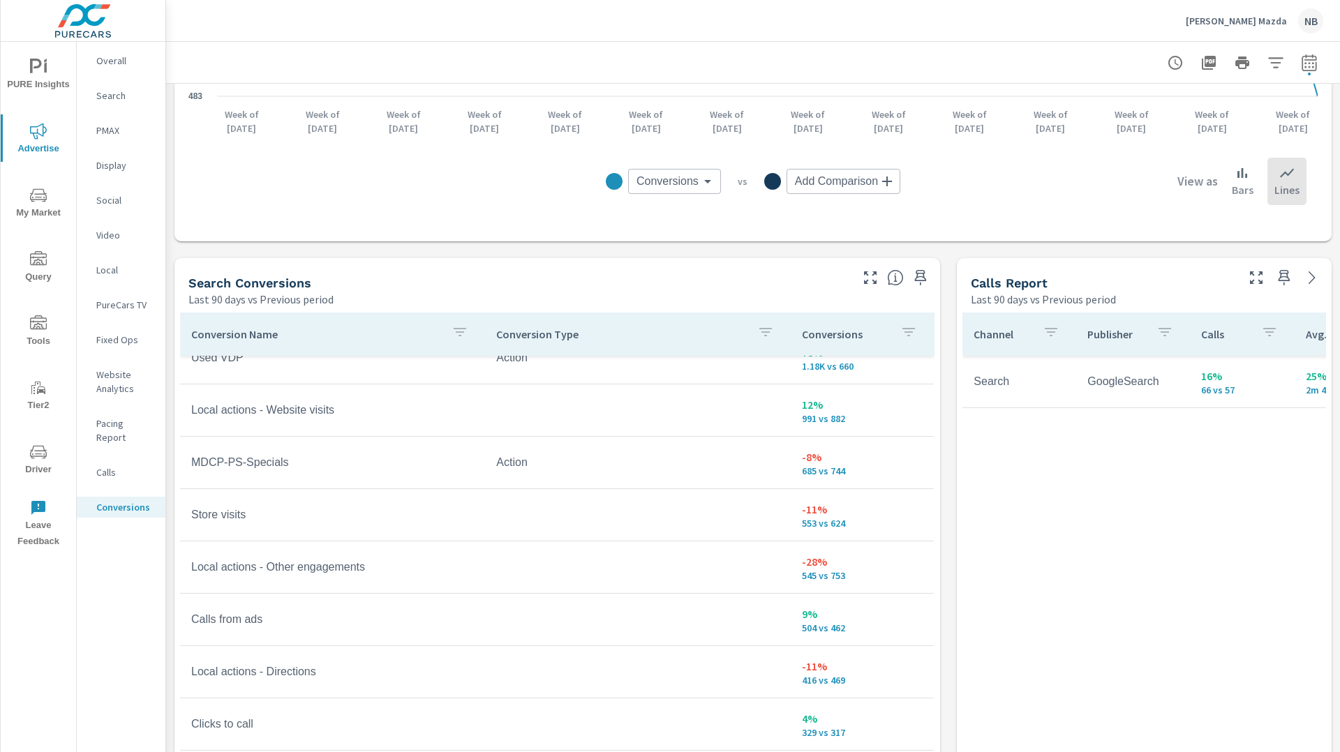
scroll to position [111, 0]
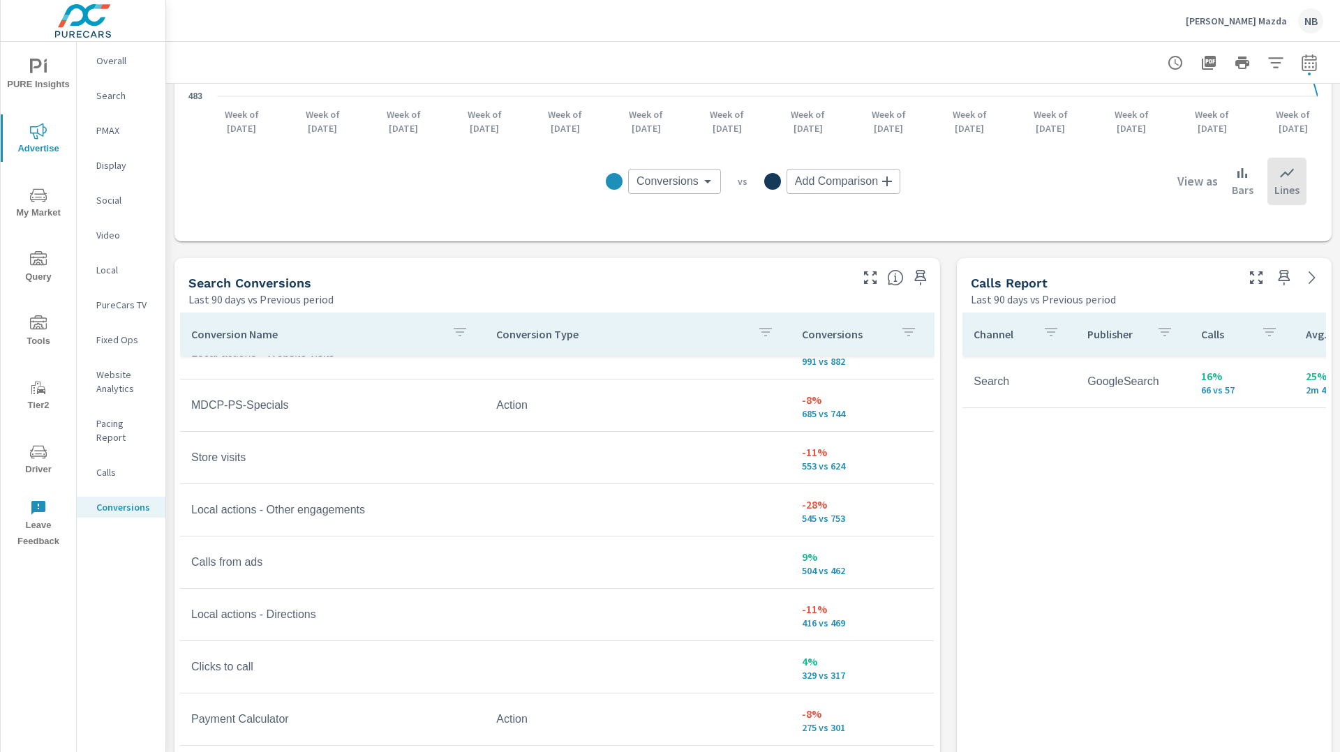
scroll to position [186, 0]
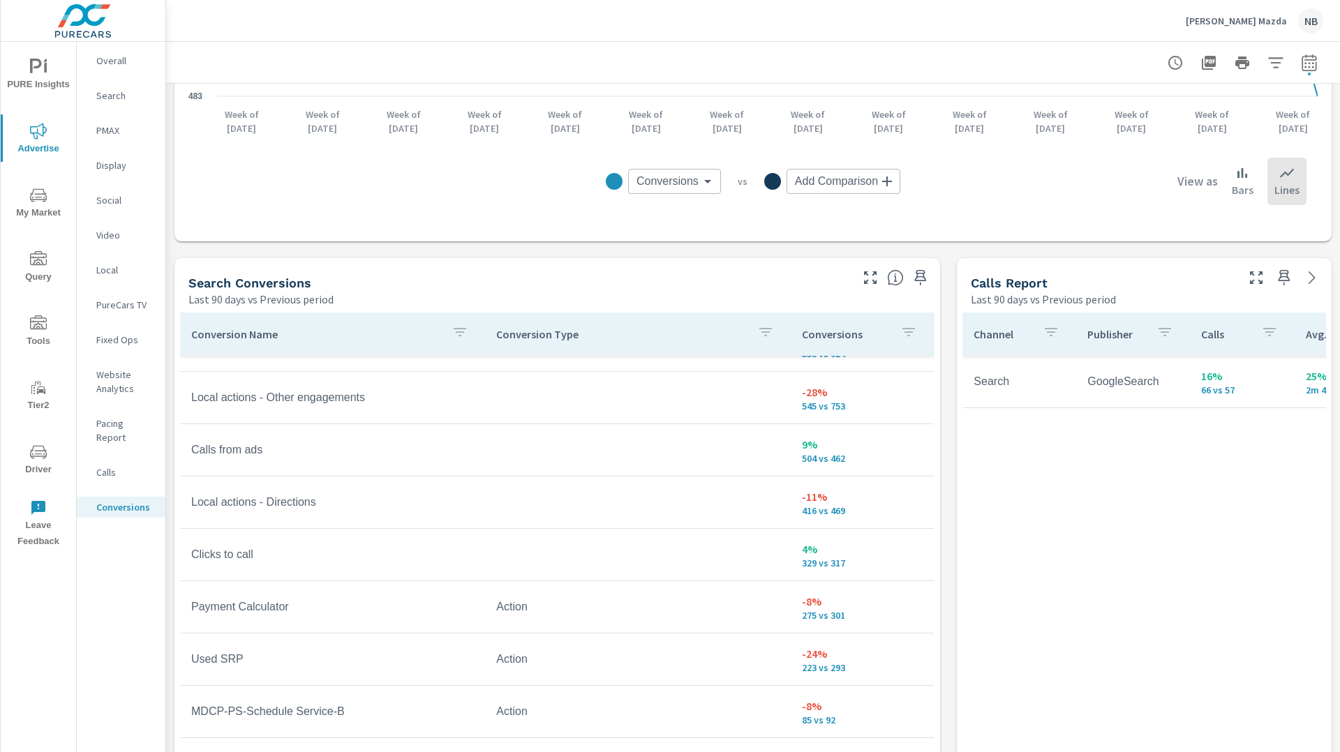
scroll to position [305, 0]
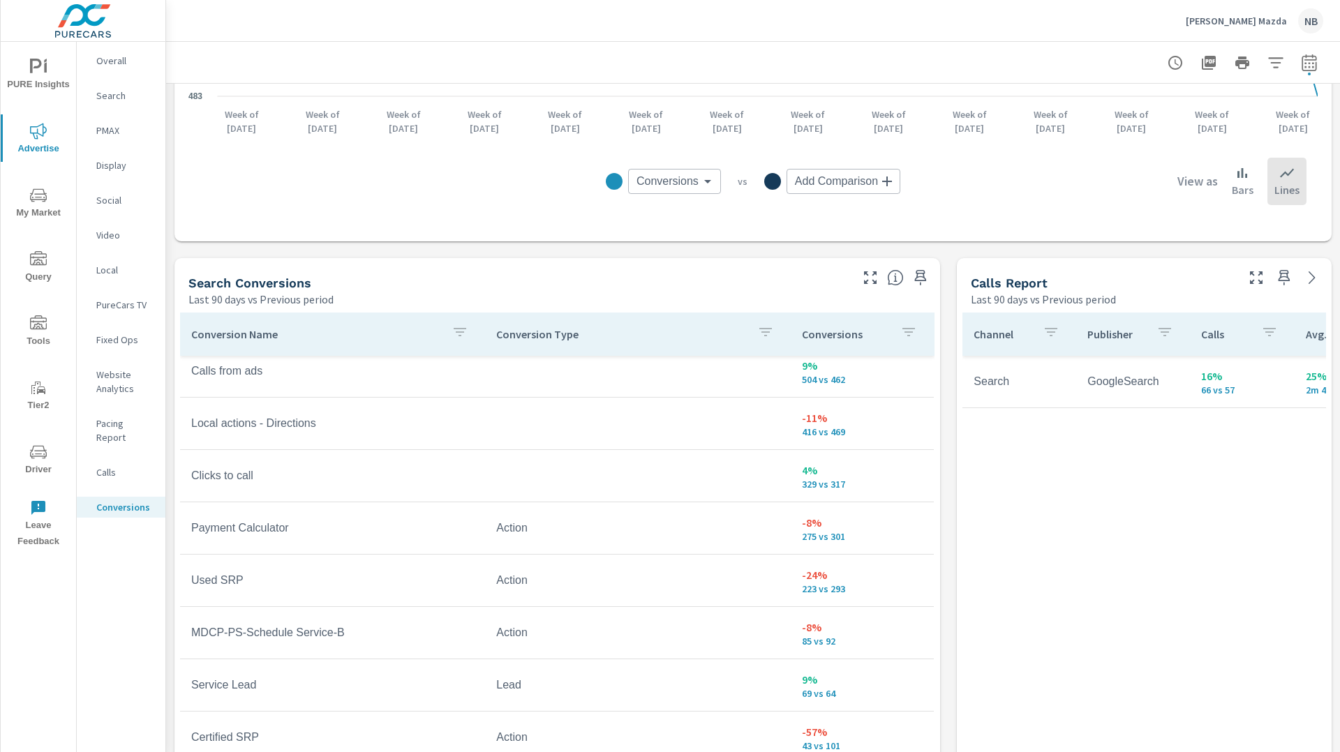
scroll to position [414, 0]
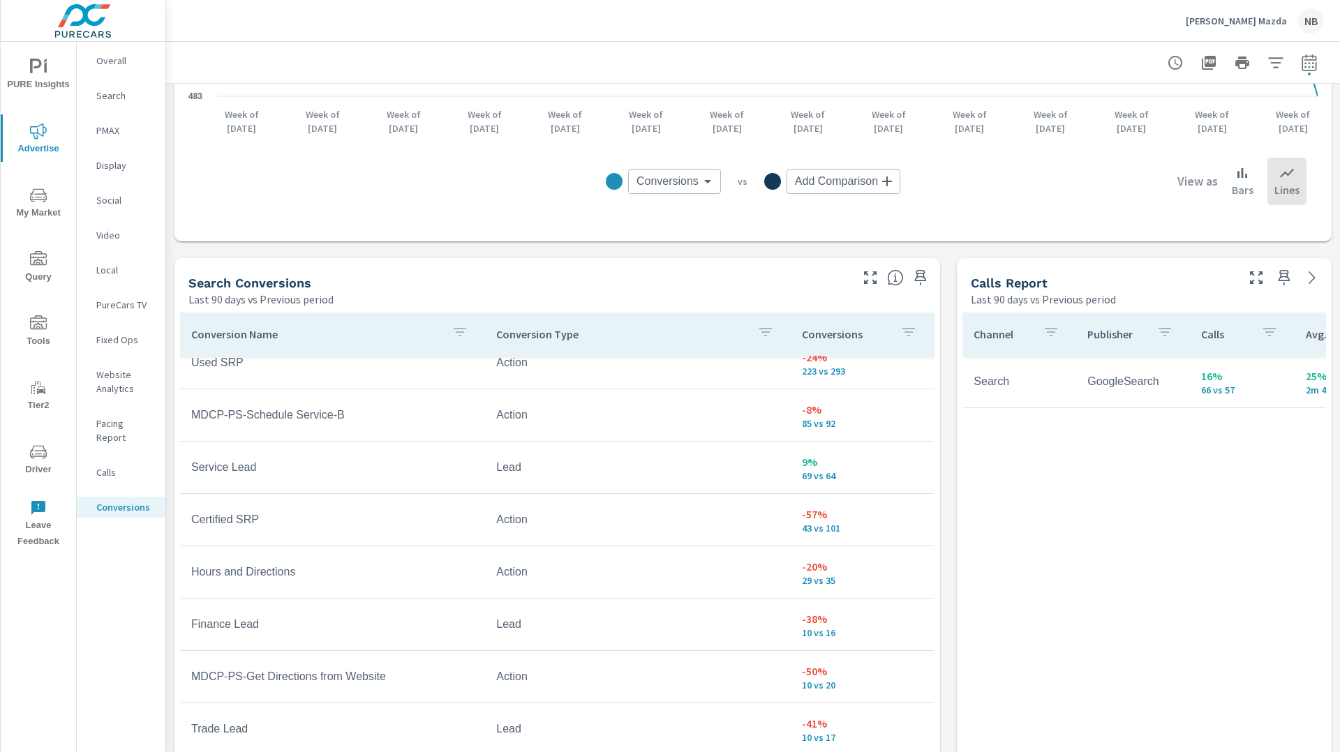
scroll to position [607, 0]
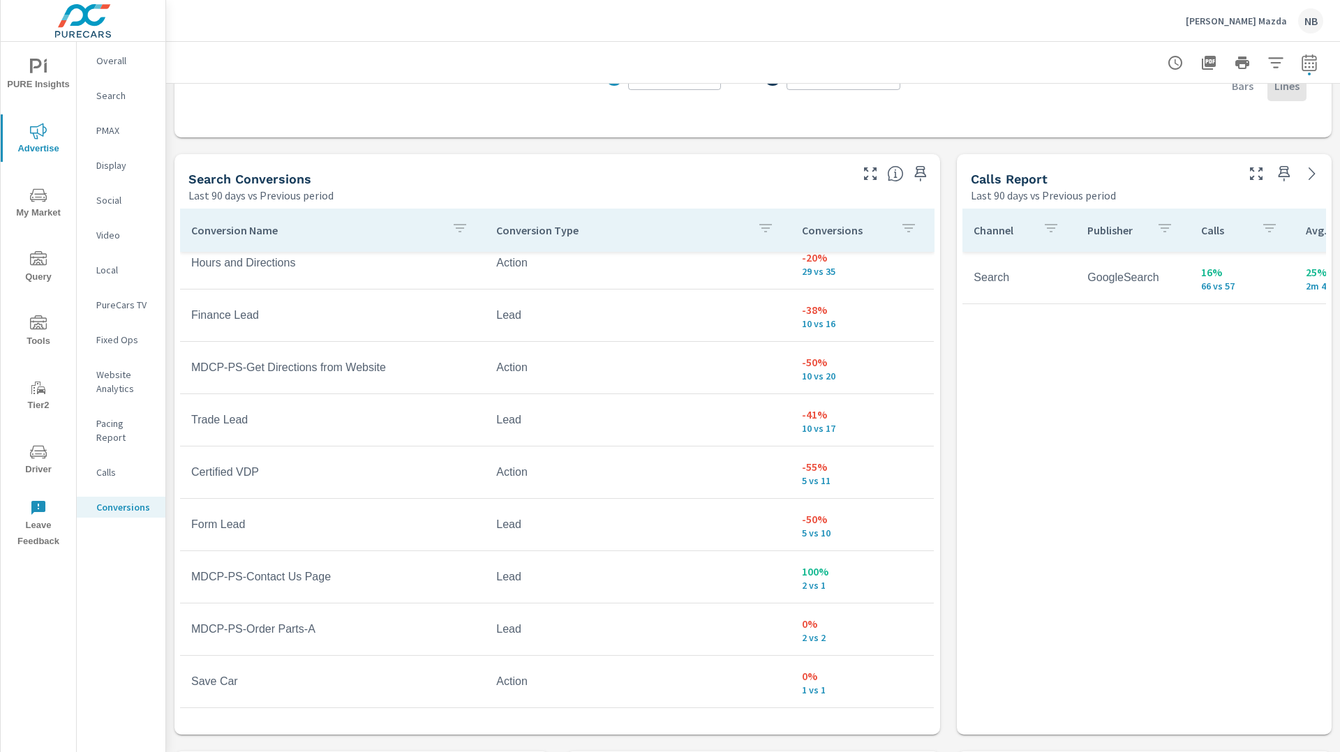
scroll to position [691, 0]
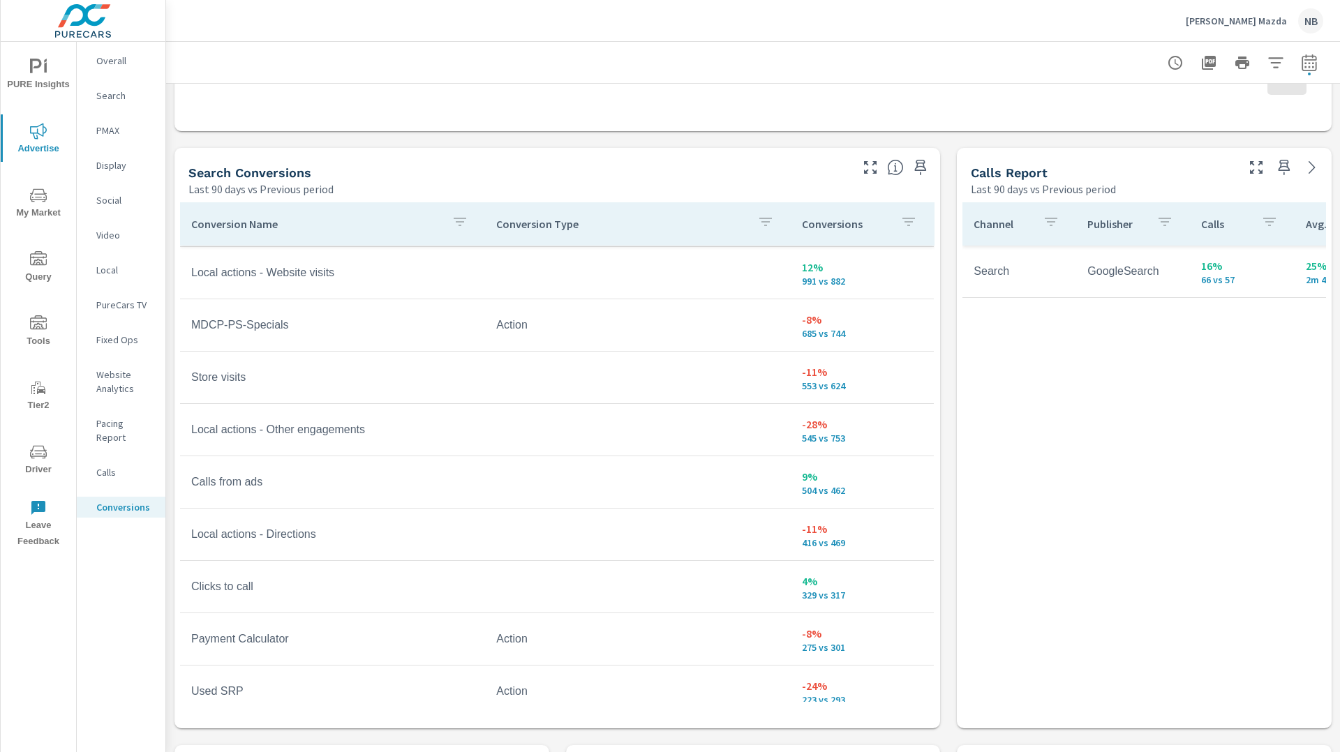
scroll to position [63, 0]
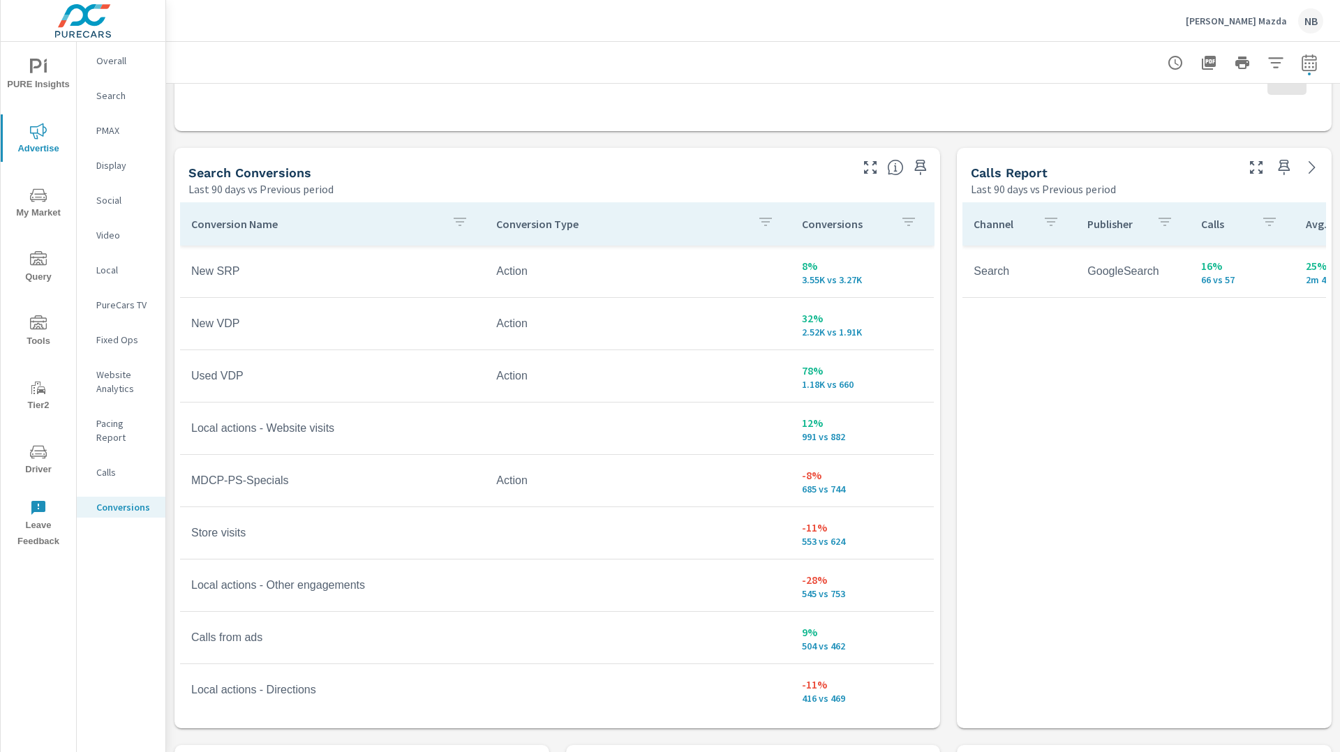
click at [47, 63] on span "PURE Insights" at bounding box center [38, 76] width 67 height 34
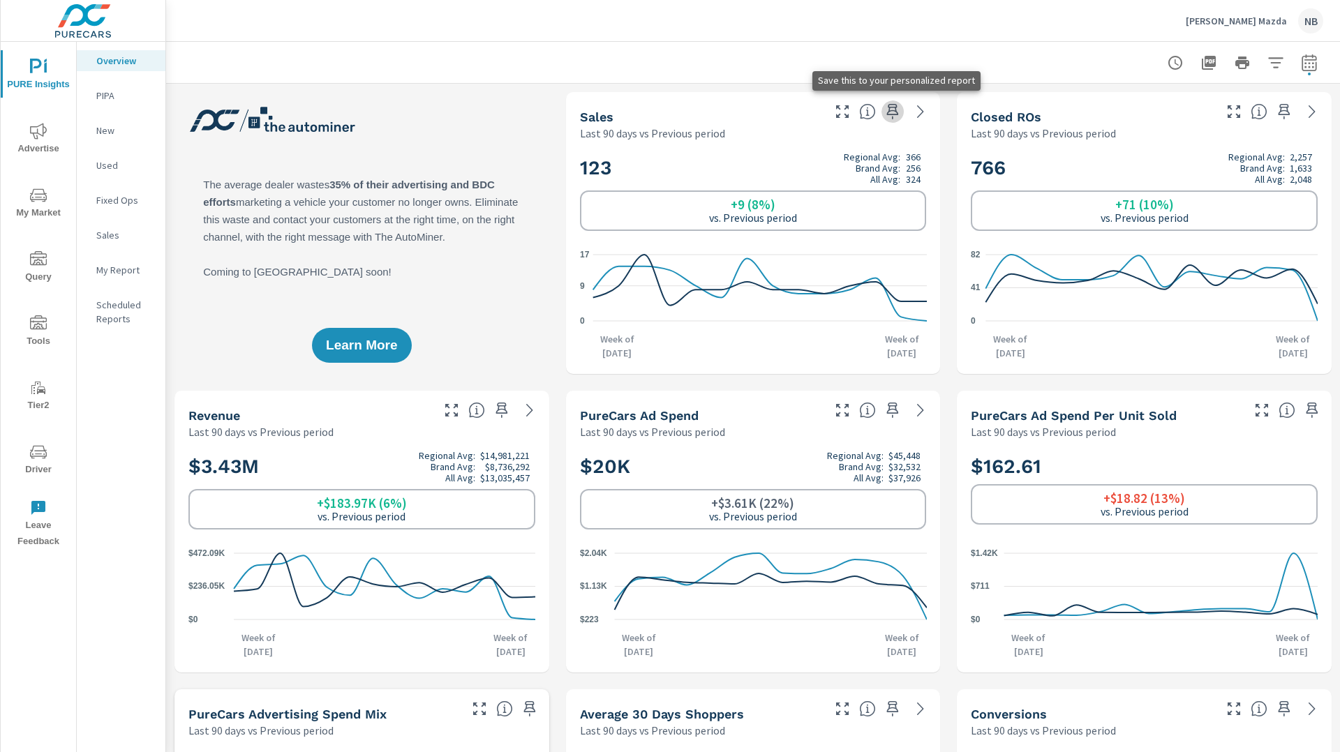
click at [893, 113] on icon "button" at bounding box center [892, 111] width 17 height 17
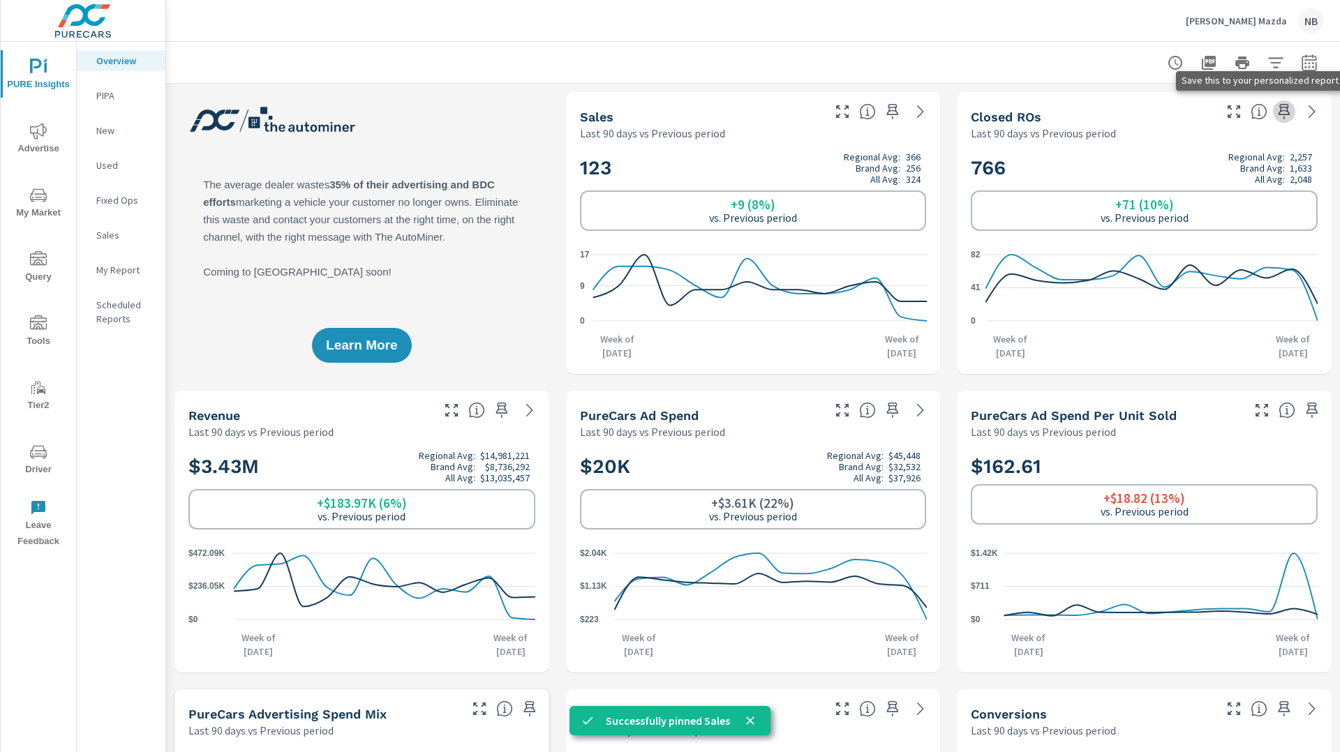
click at [1282, 117] on icon "button" at bounding box center [1284, 111] width 17 height 17
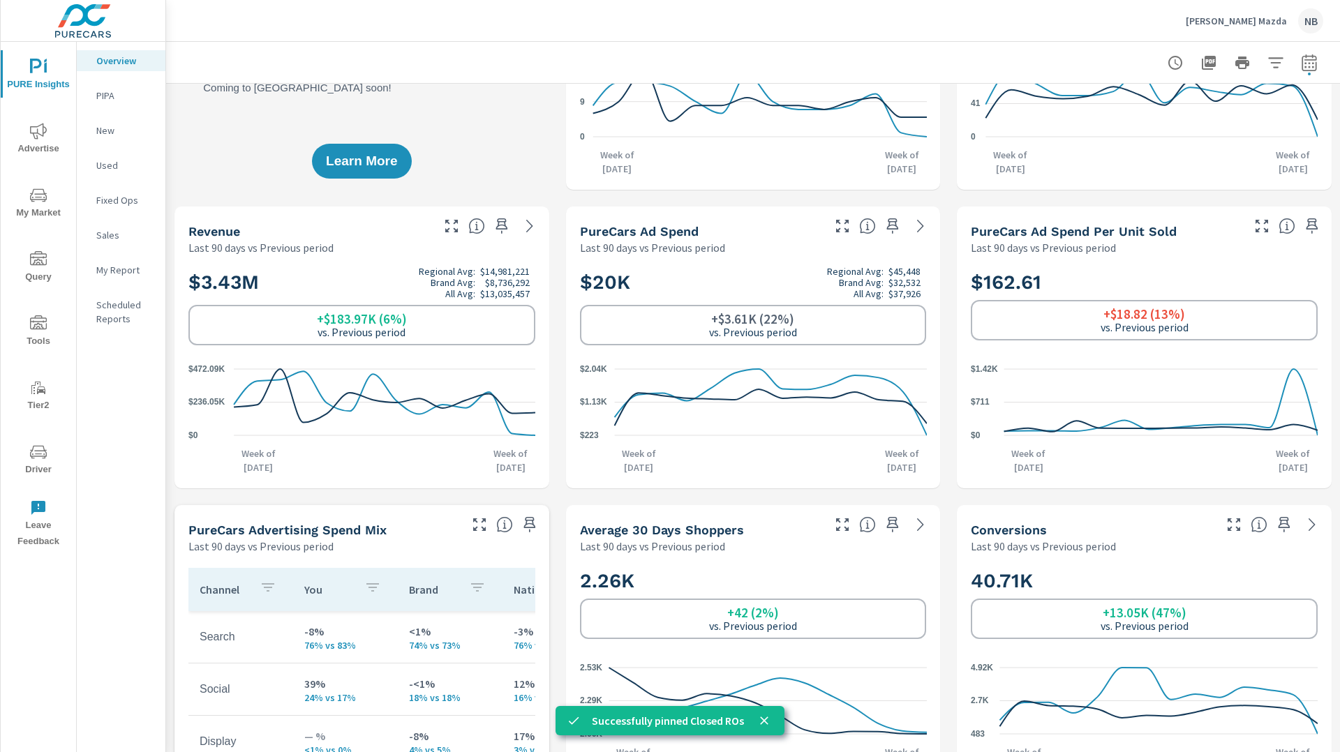
scroll to position [181, 0]
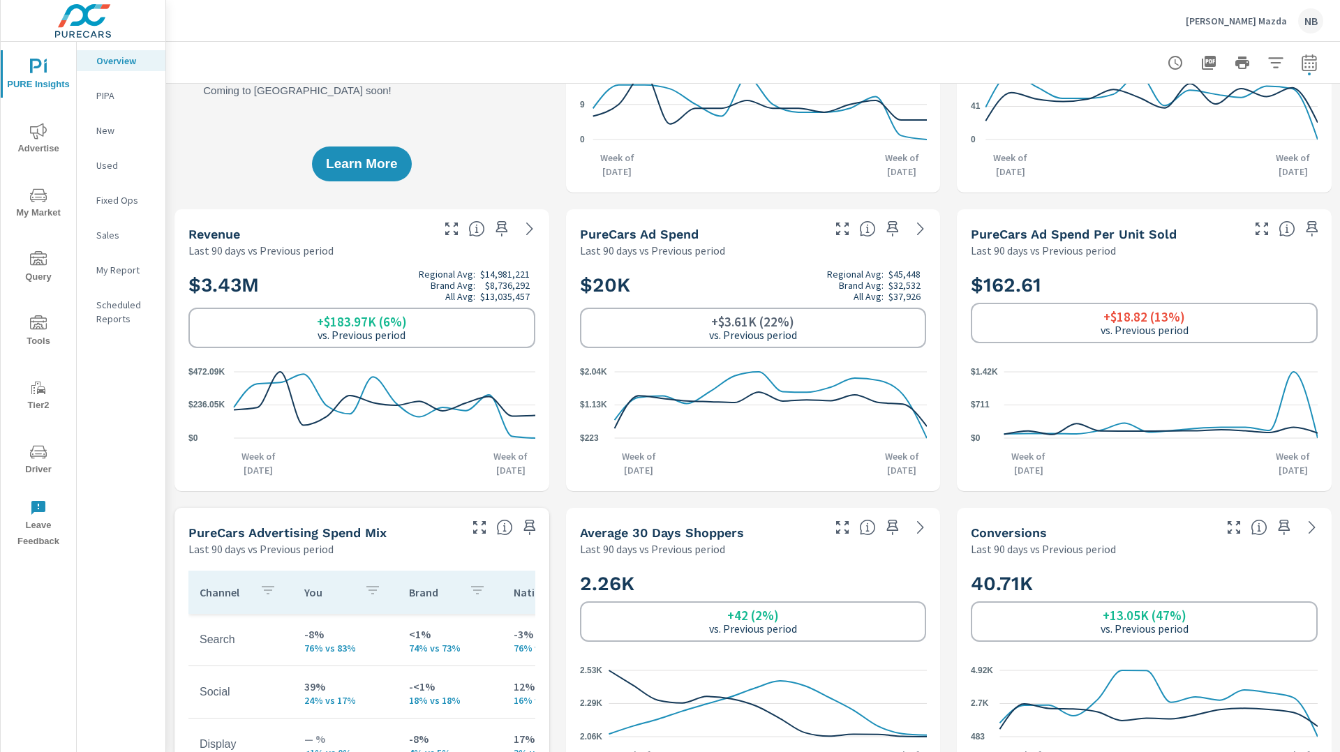
click at [500, 230] on icon "button" at bounding box center [501, 228] width 17 height 17
click at [895, 230] on icon "button" at bounding box center [892, 228] width 17 height 17
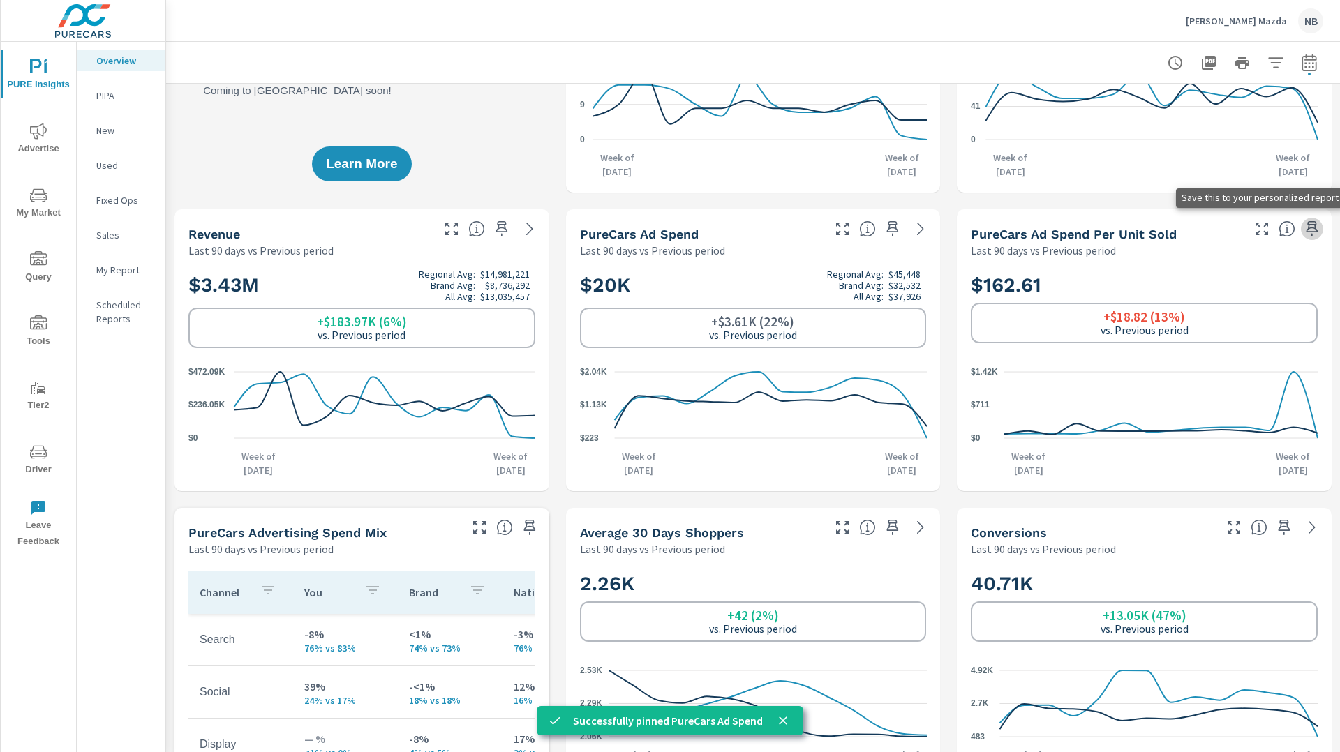
click at [1315, 229] on icon "button" at bounding box center [1312, 228] width 12 height 15
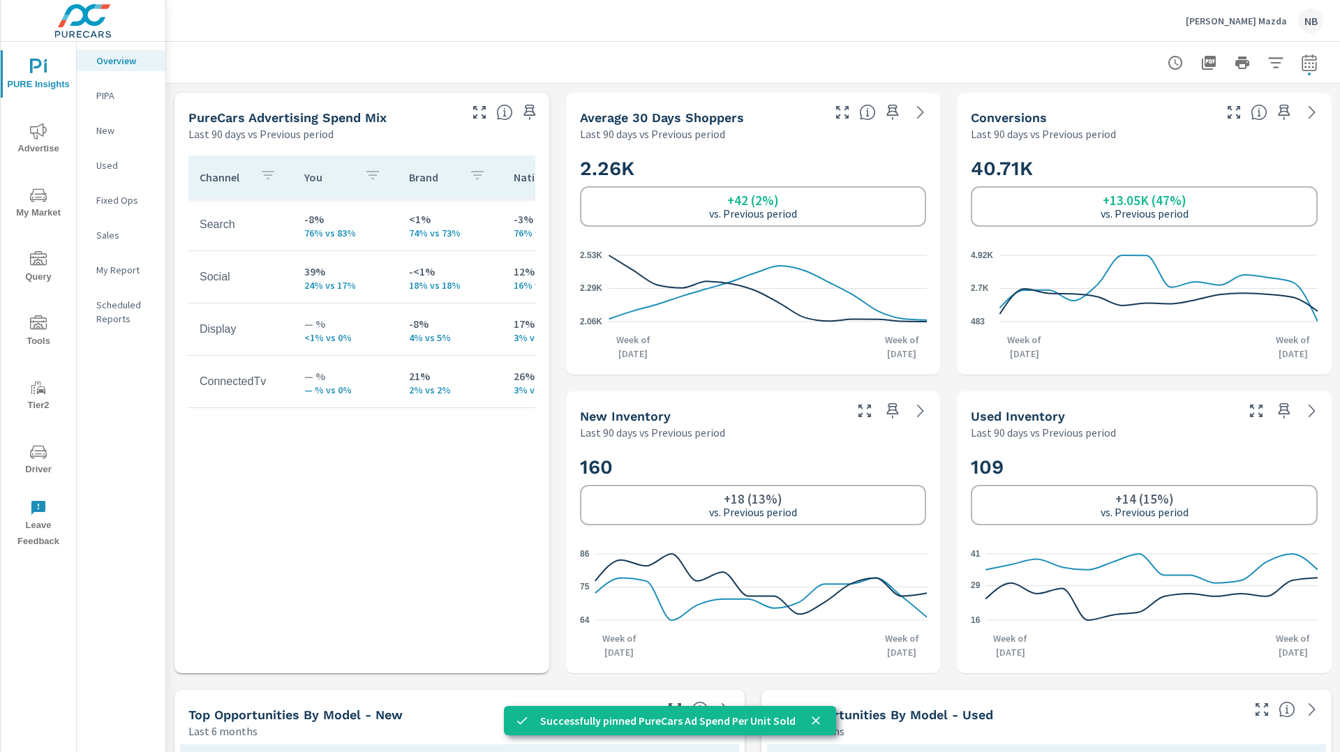
scroll to position [588, 0]
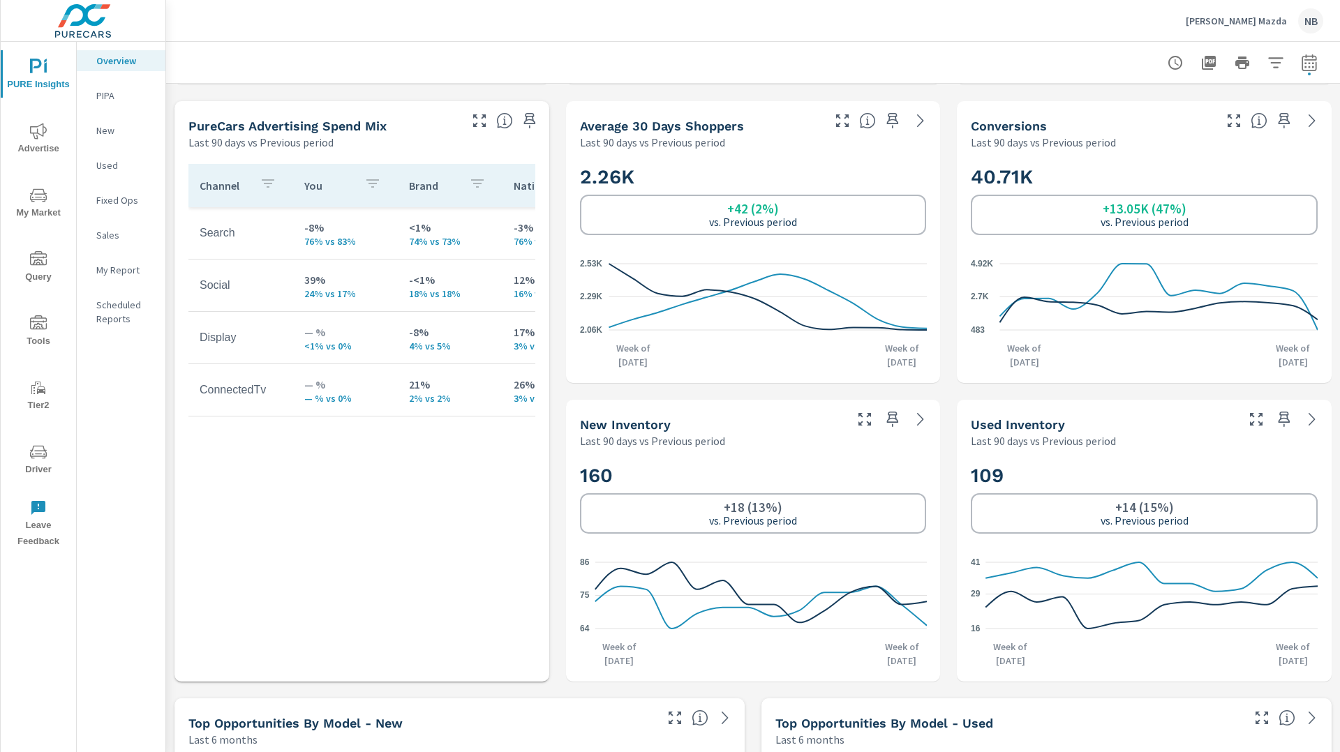
click at [889, 119] on icon "button" at bounding box center [893, 120] width 12 height 15
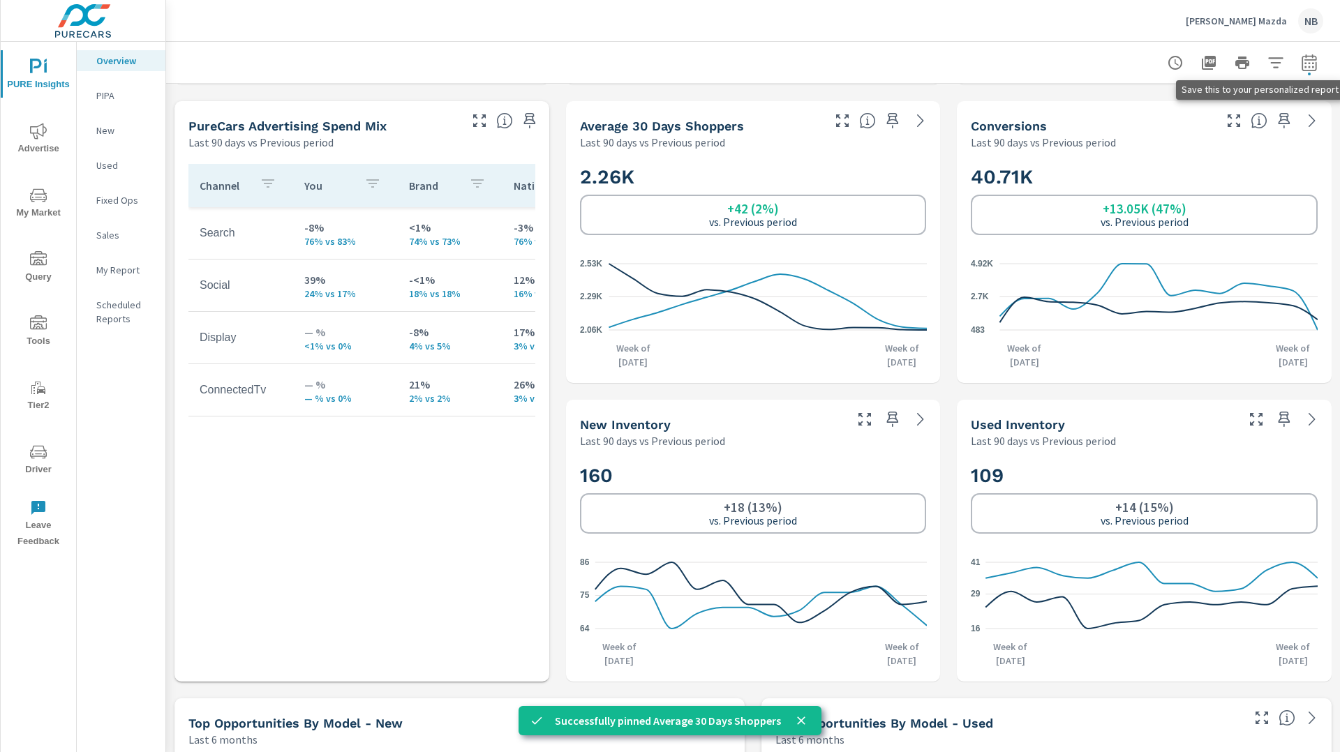
click at [1286, 123] on icon "button" at bounding box center [1284, 120] width 12 height 15
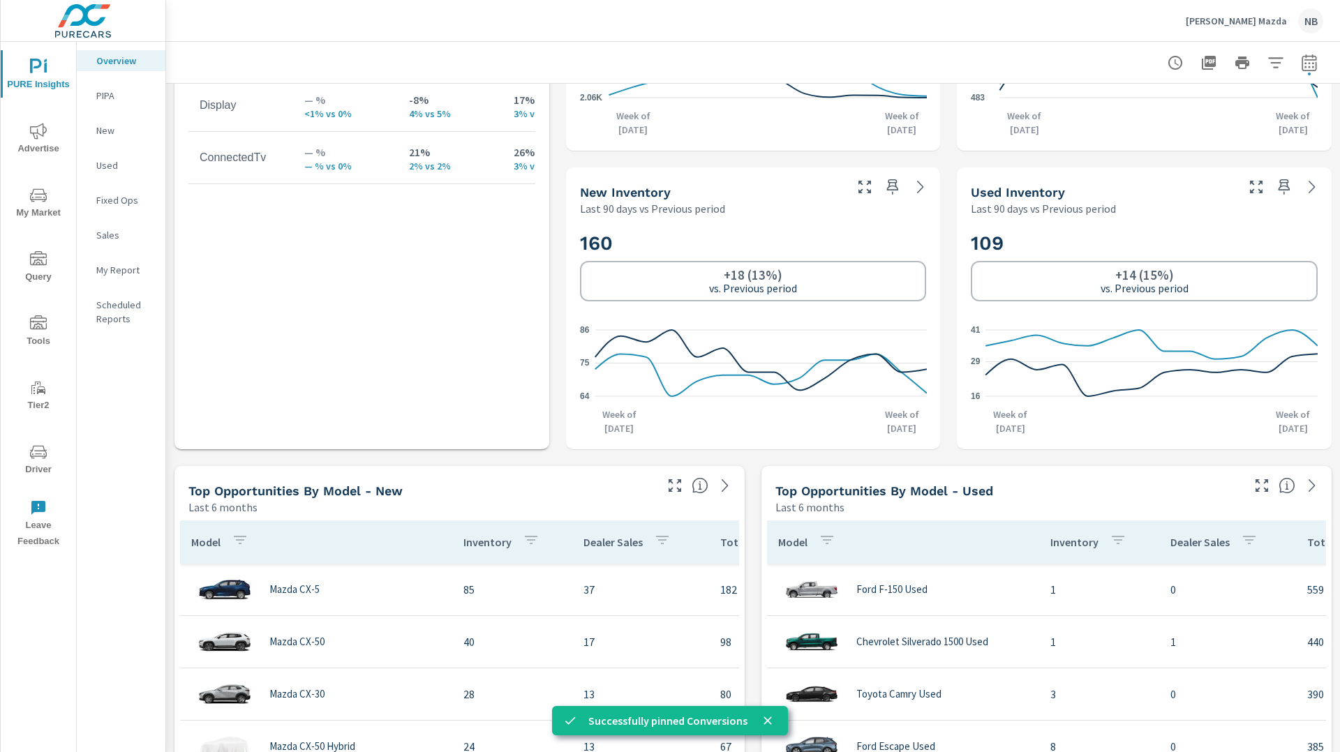
scroll to position [823, 0]
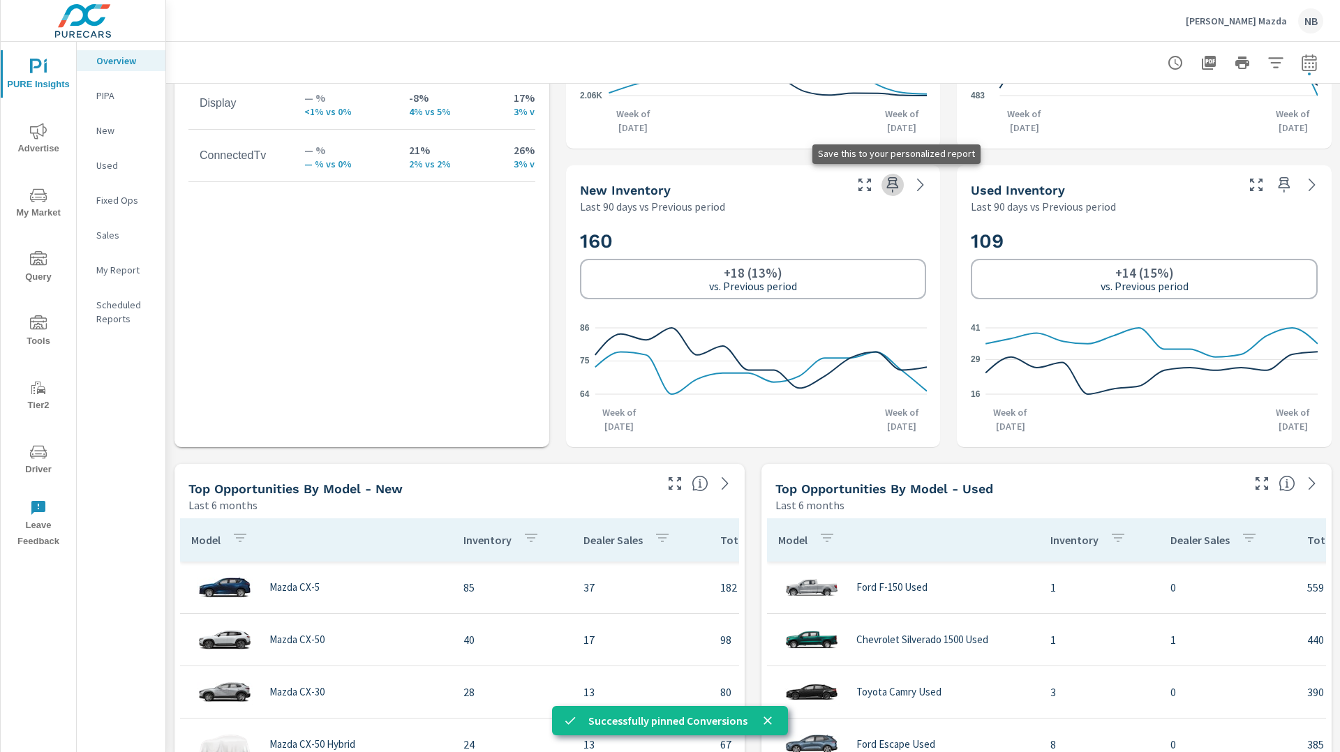
click at [894, 189] on icon "button" at bounding box center [892, 185] width 17 height 17
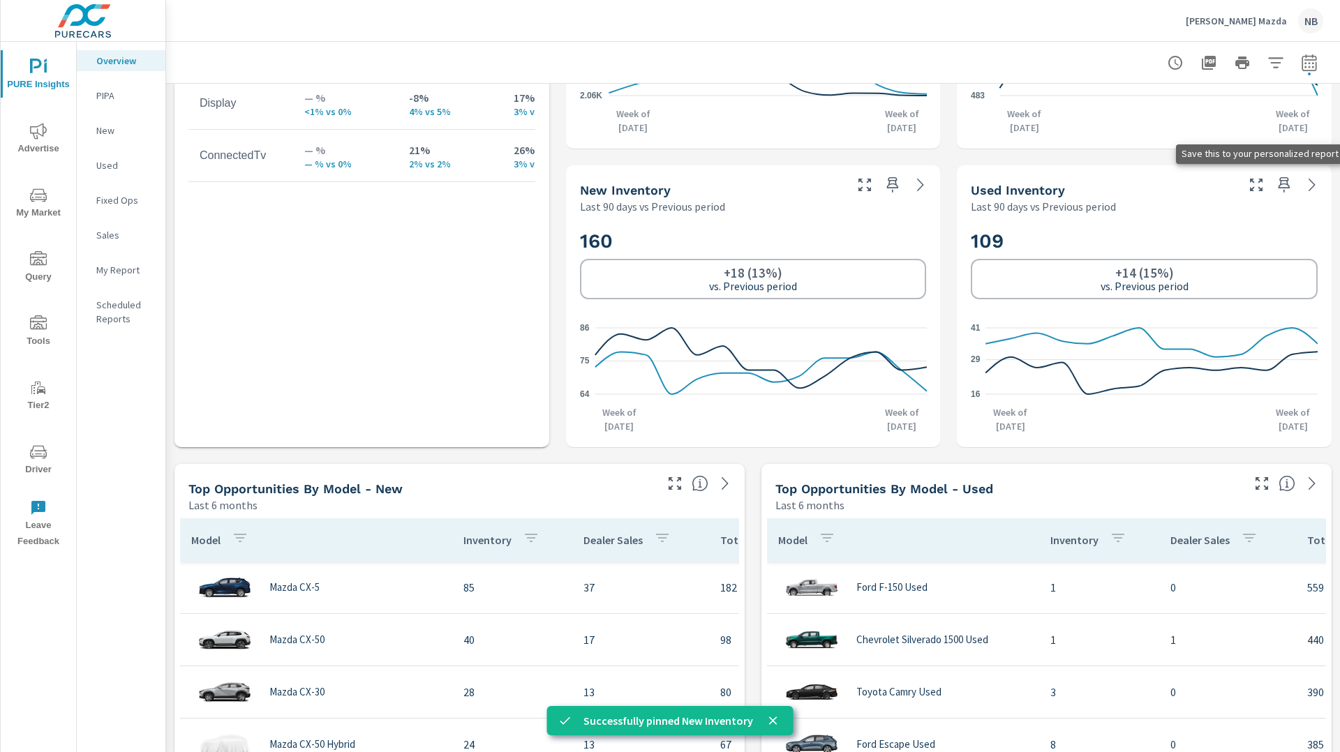
click at [1283, 186] on icon "button" at bounding box center [1284, 185] width 17 height 17
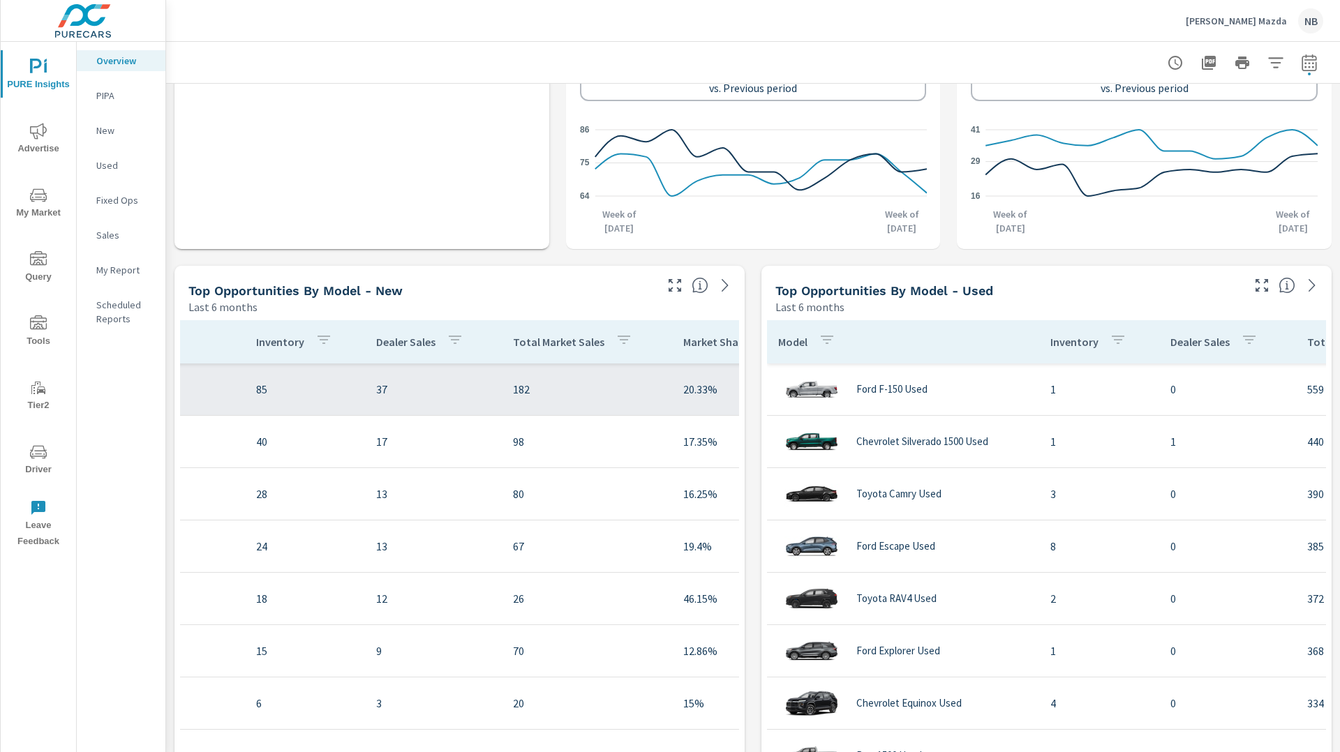
scroll to position [0, 209]
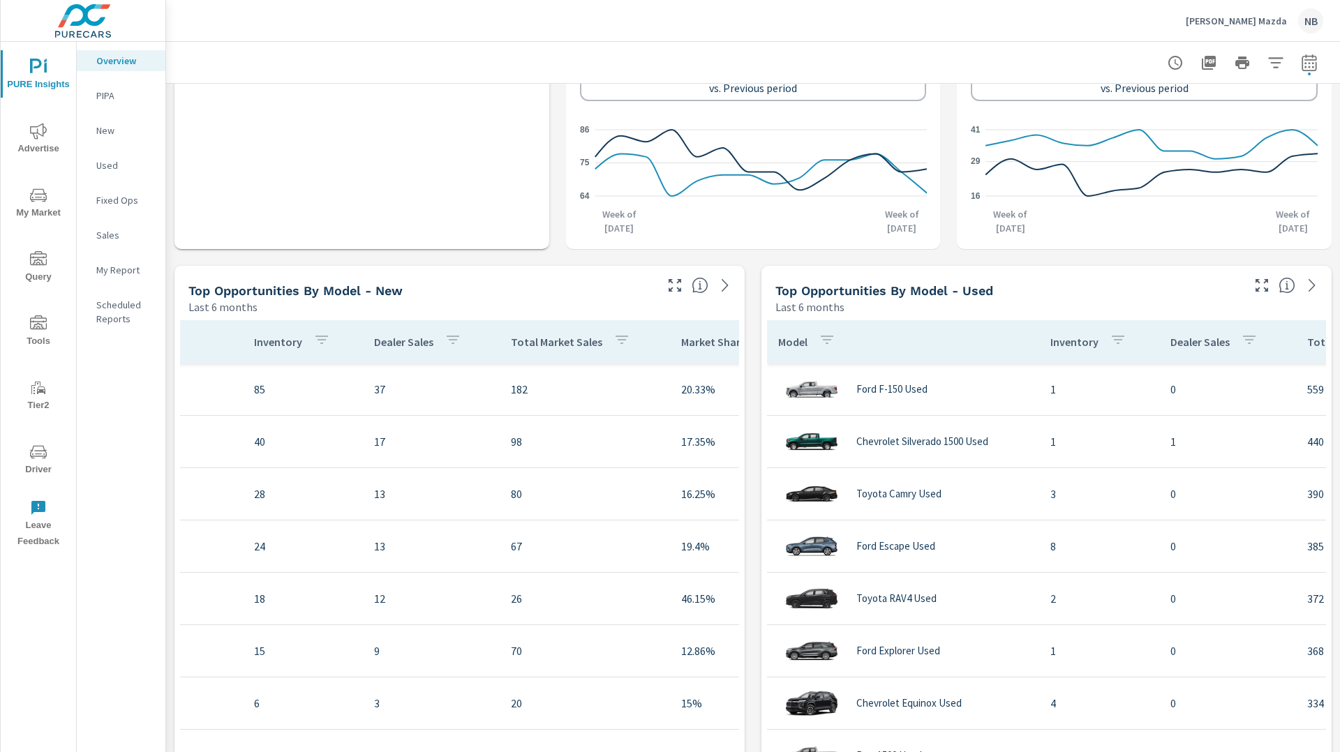
click at [521, 345] on p "Total Market Sales" at bounding box center [556, 342] width 91 height 14
click at [577, 347] on p "Total Market Sales" at bounding box center [556, 342] width 91 height 14
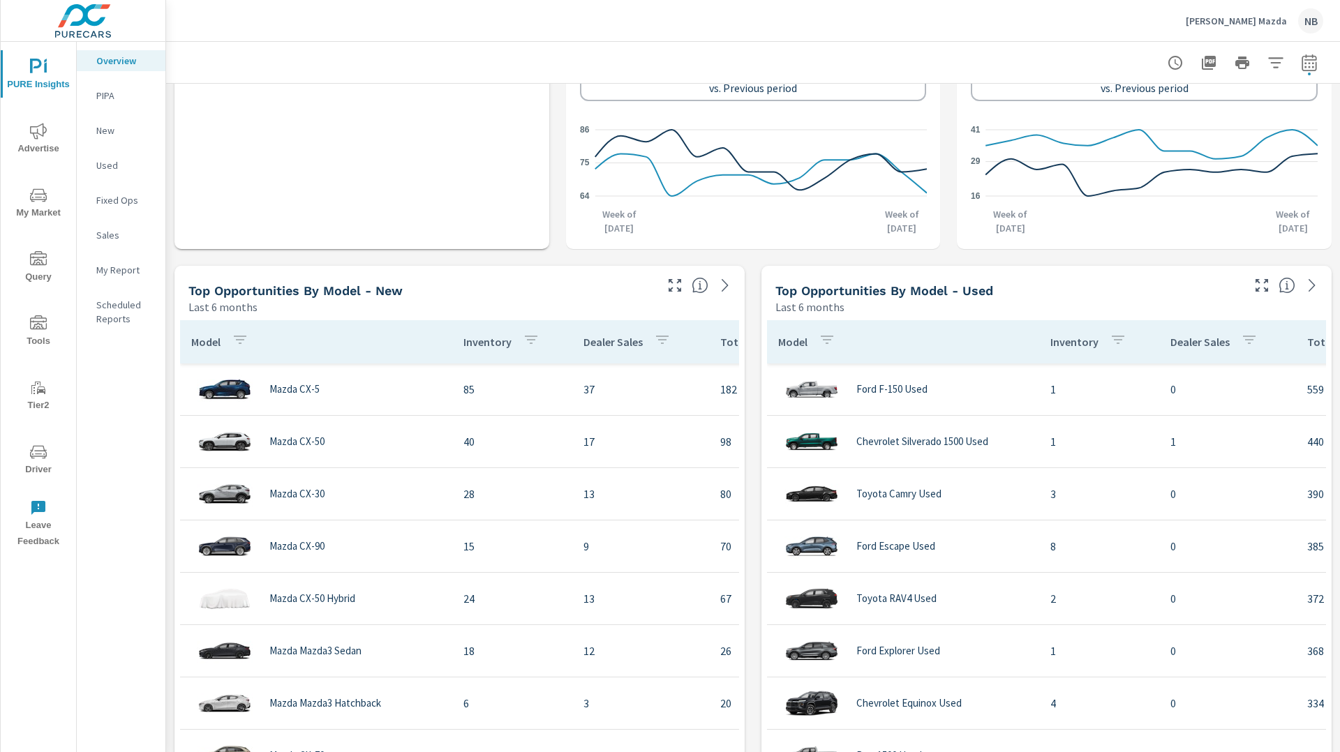
click at [748, 343] on div "Learn More The average dealer wastes 35% of their advertising and BDC efforts m…" at bounding box center [753, 556] width 1174 height 2986
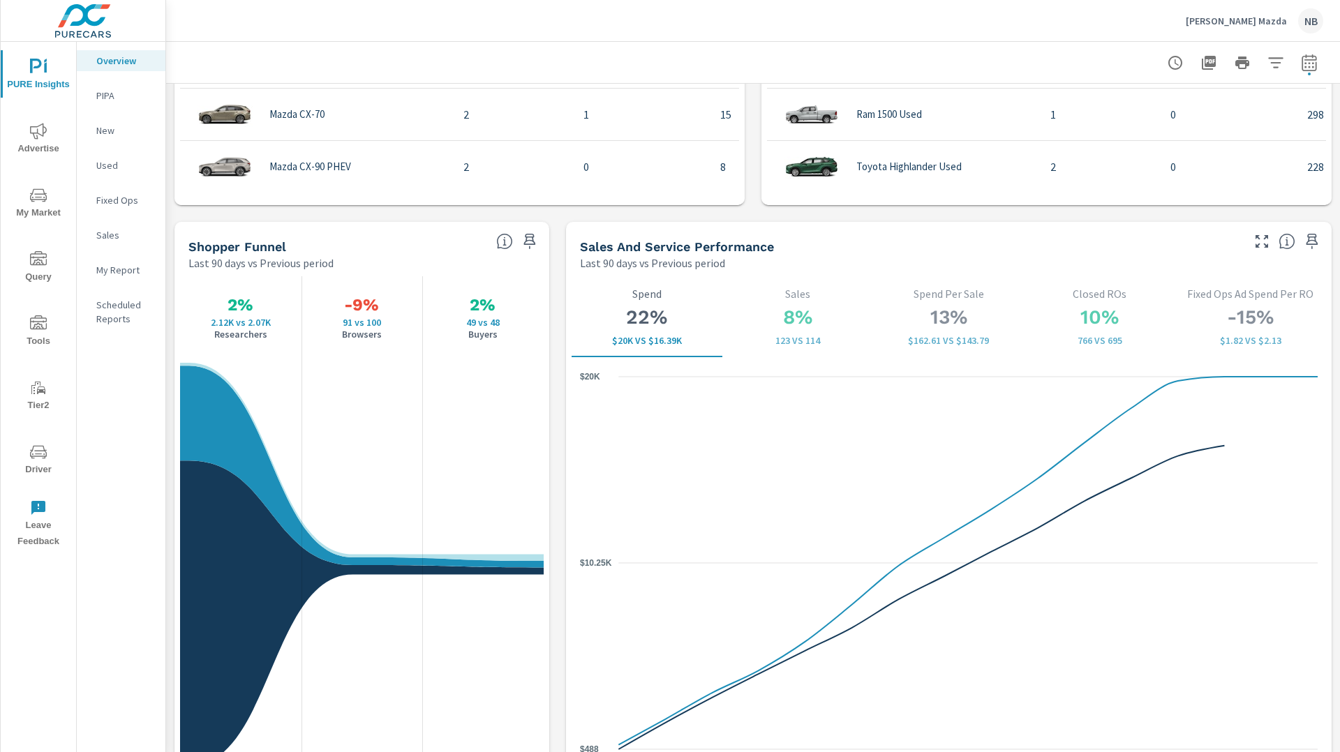
scroll to position [1682, 0]
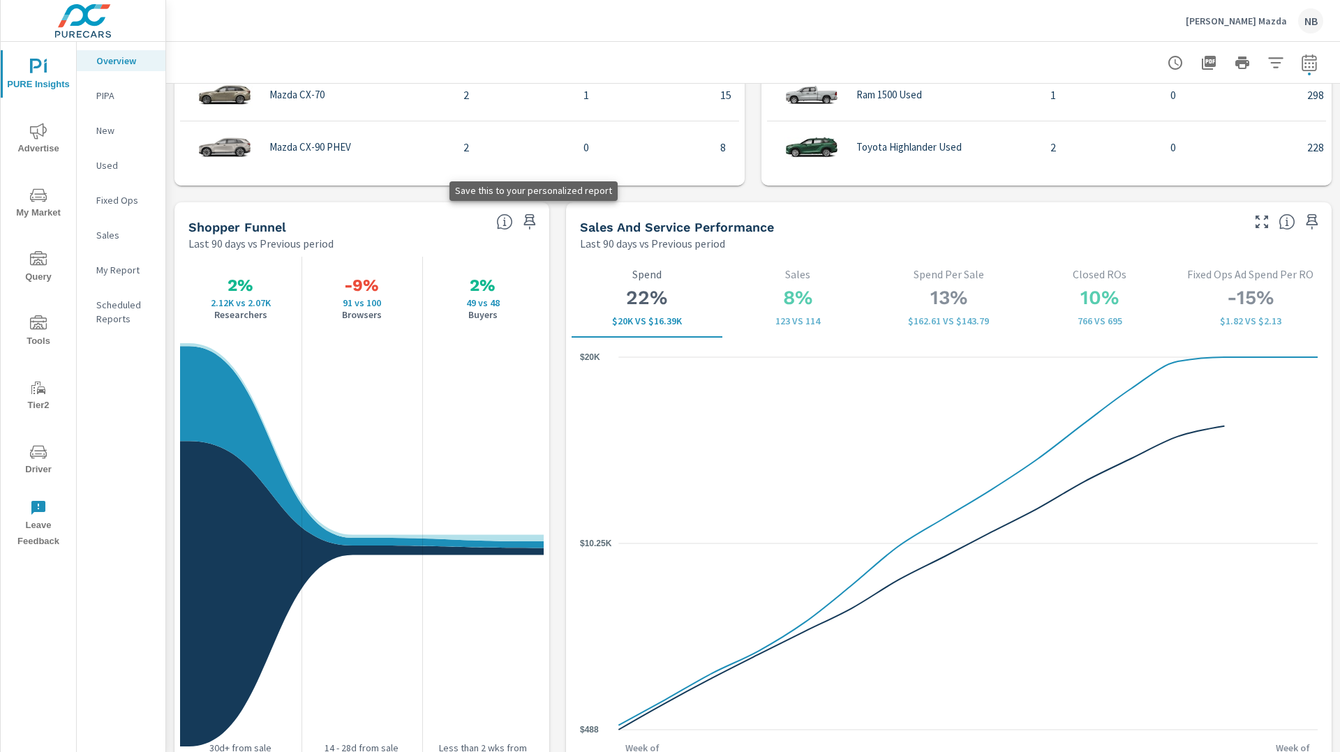
click at [532, 220] on icon "button" at bounding box center [529, 221] width 12 height 15
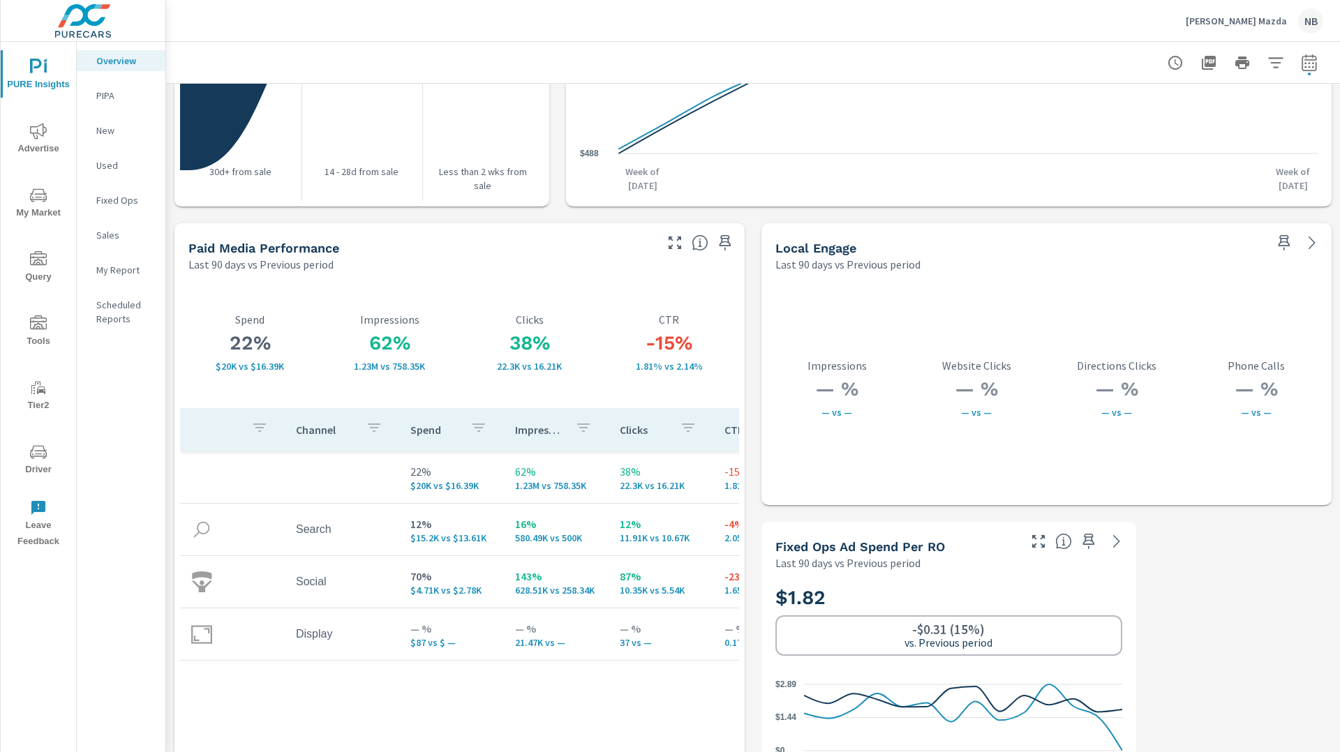
scroll to position [2298, 0]
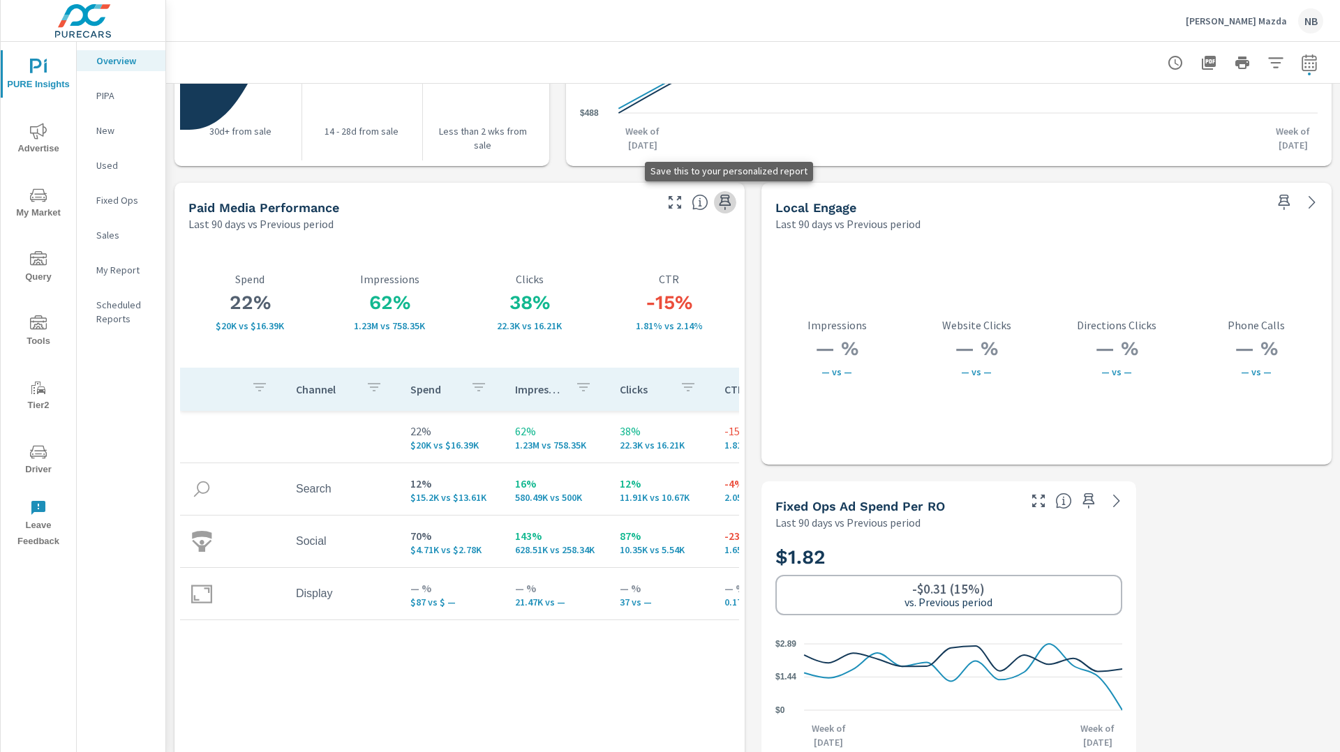
click at [726, 198] on icon "button" at bounding box center [725, 202] width 17 height 17
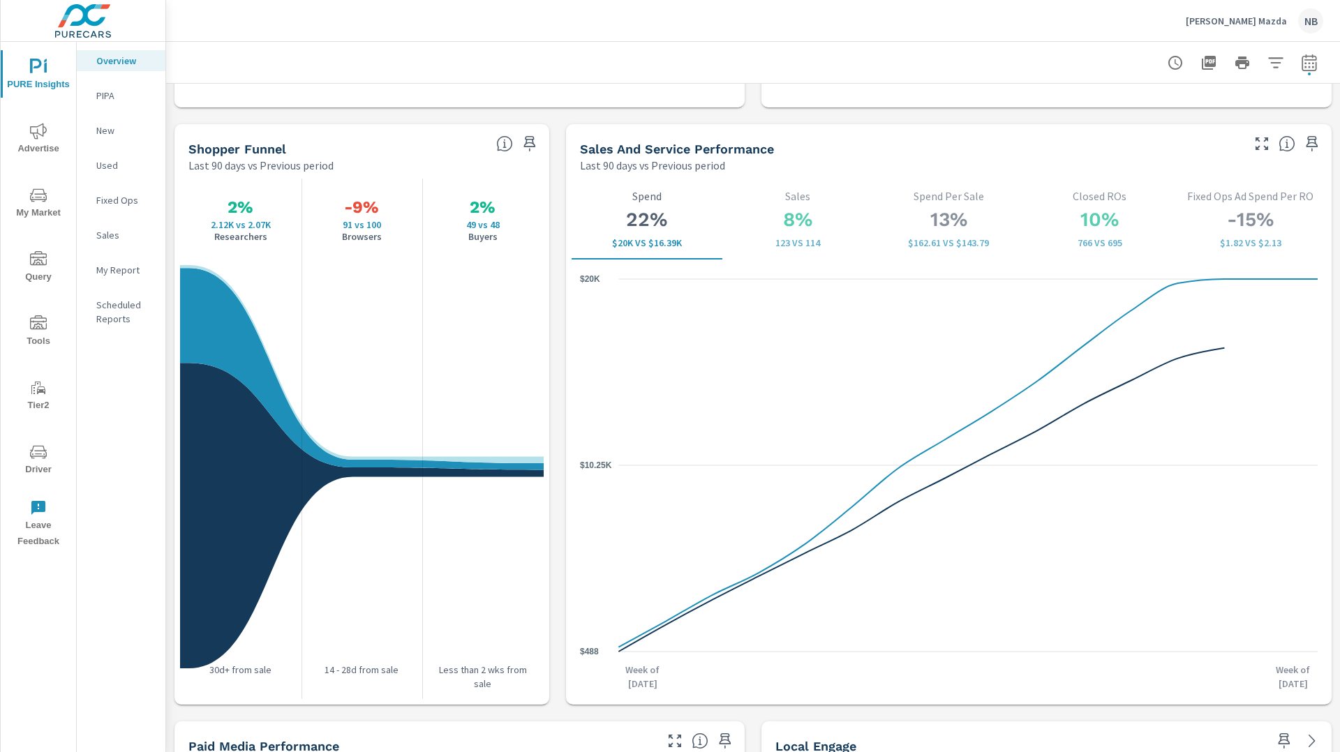
scroll to position [1756, 0]
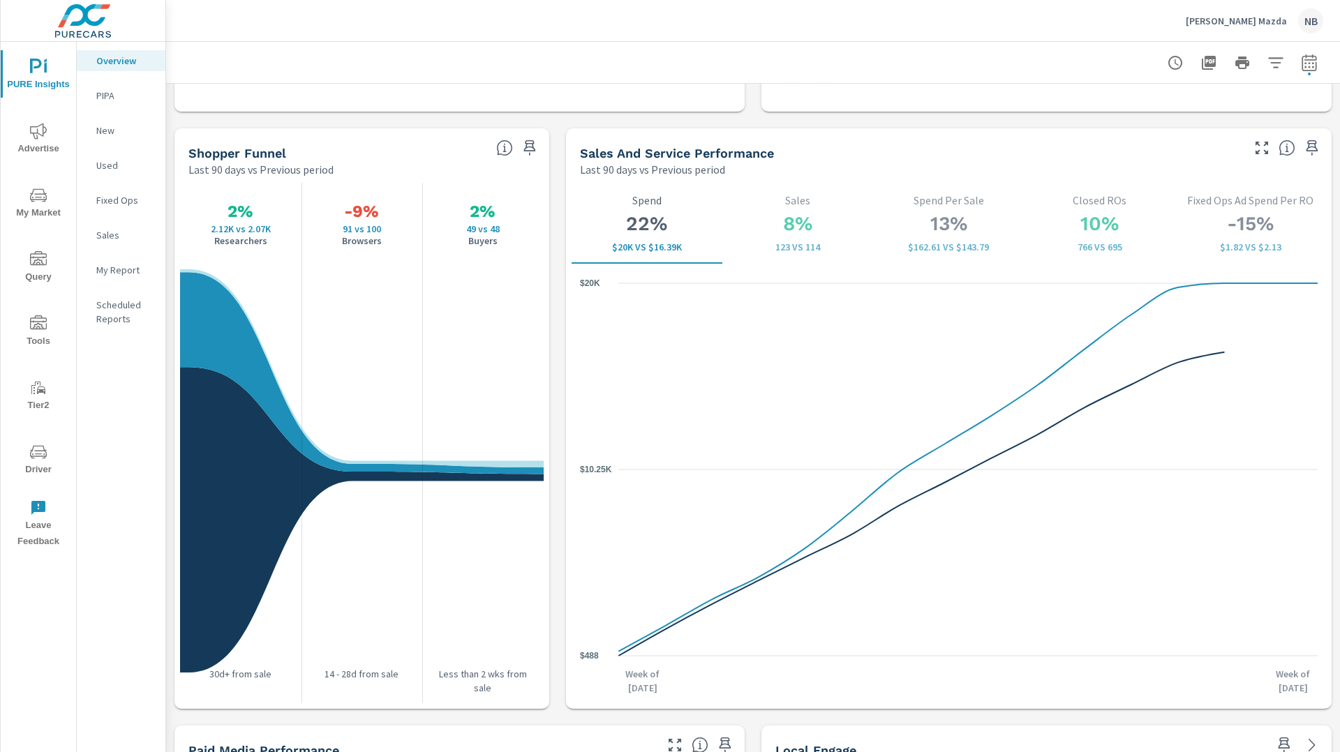
click at [33, 135] on icon "nav menu" at bounding box center [38, 131] width 17 height 16
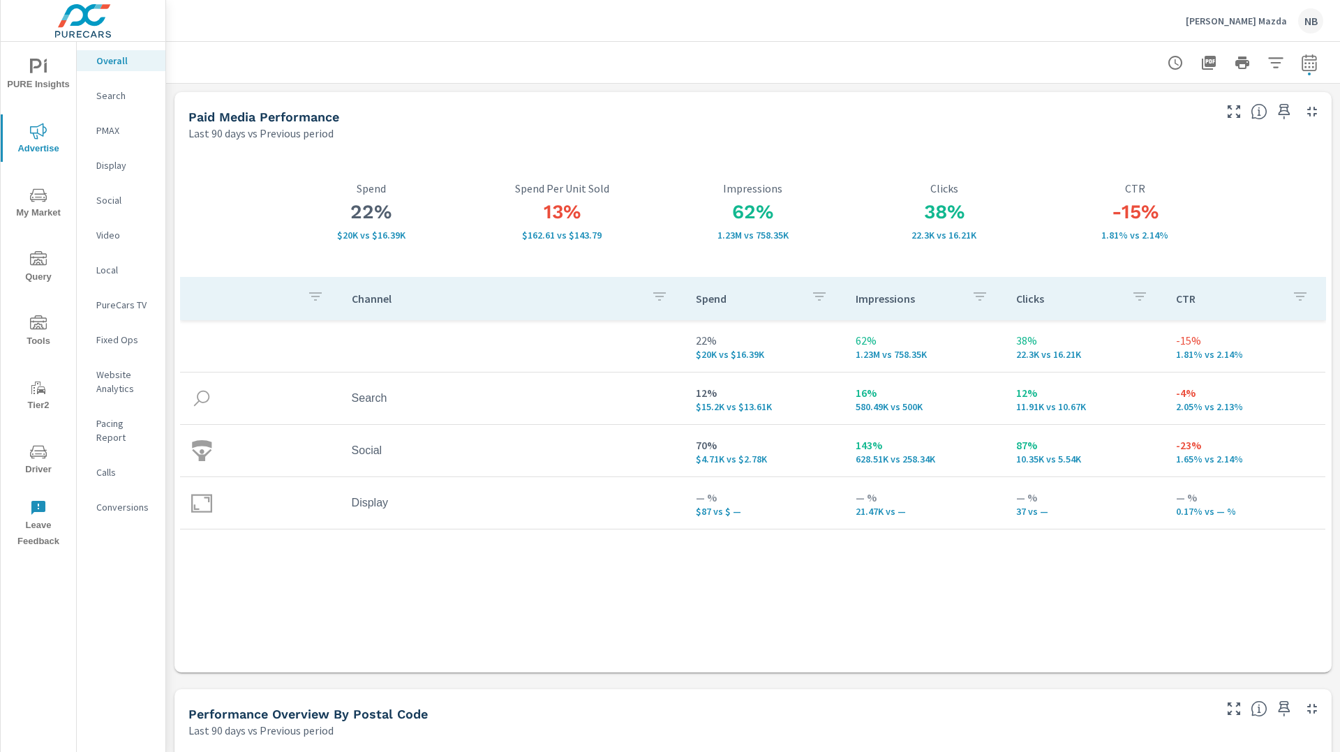
click at [114, 378] on p "Website Analytics" at bounding box center [125, 382] width 58 height 28
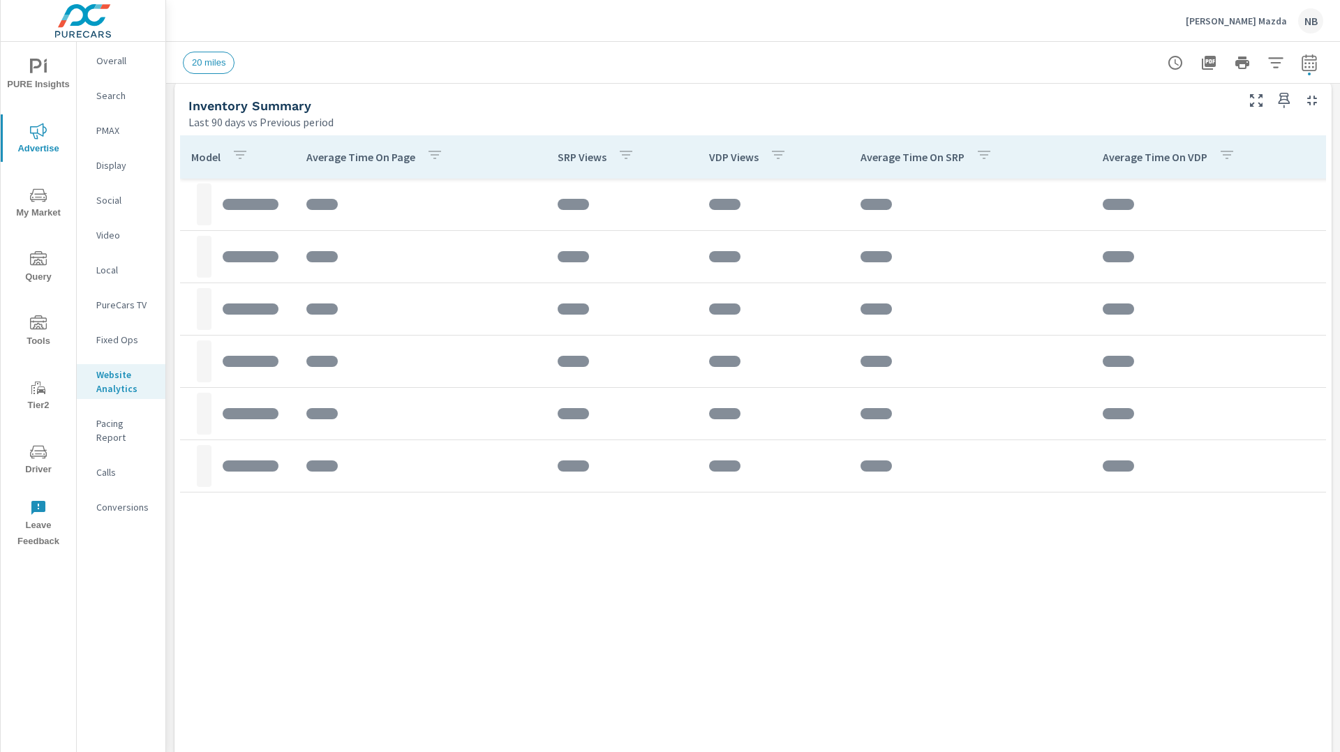
scroll to position [594, 0]
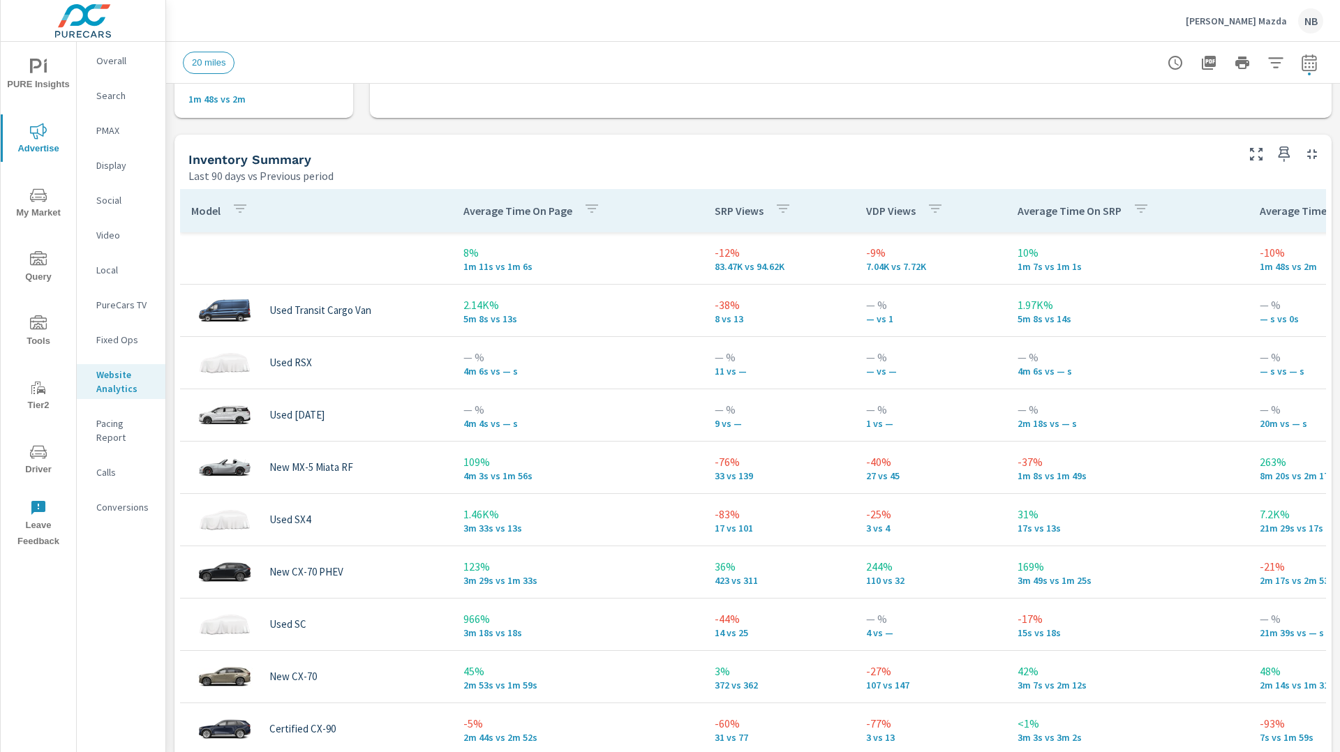
scroll to position [549, 0]
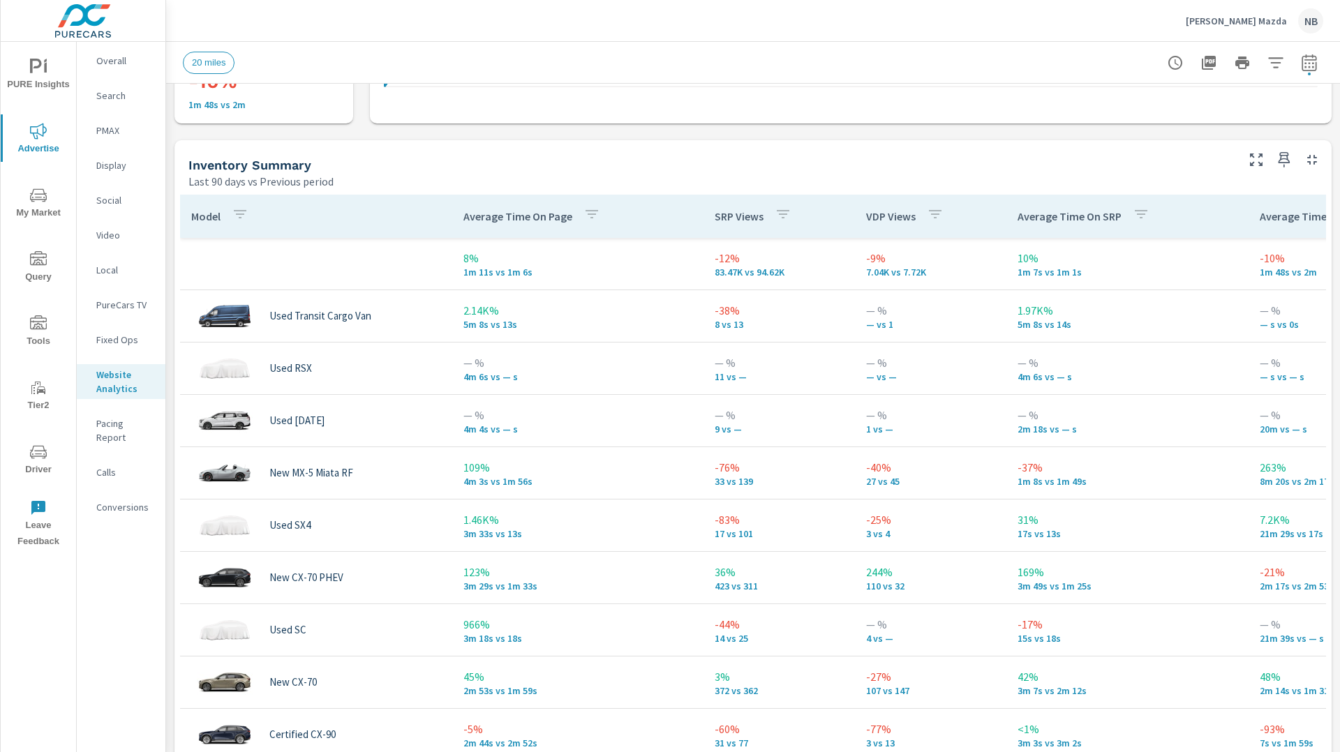
click at [938, 215] on icon "button" at bounding box center [935, 214] width 17 height 17
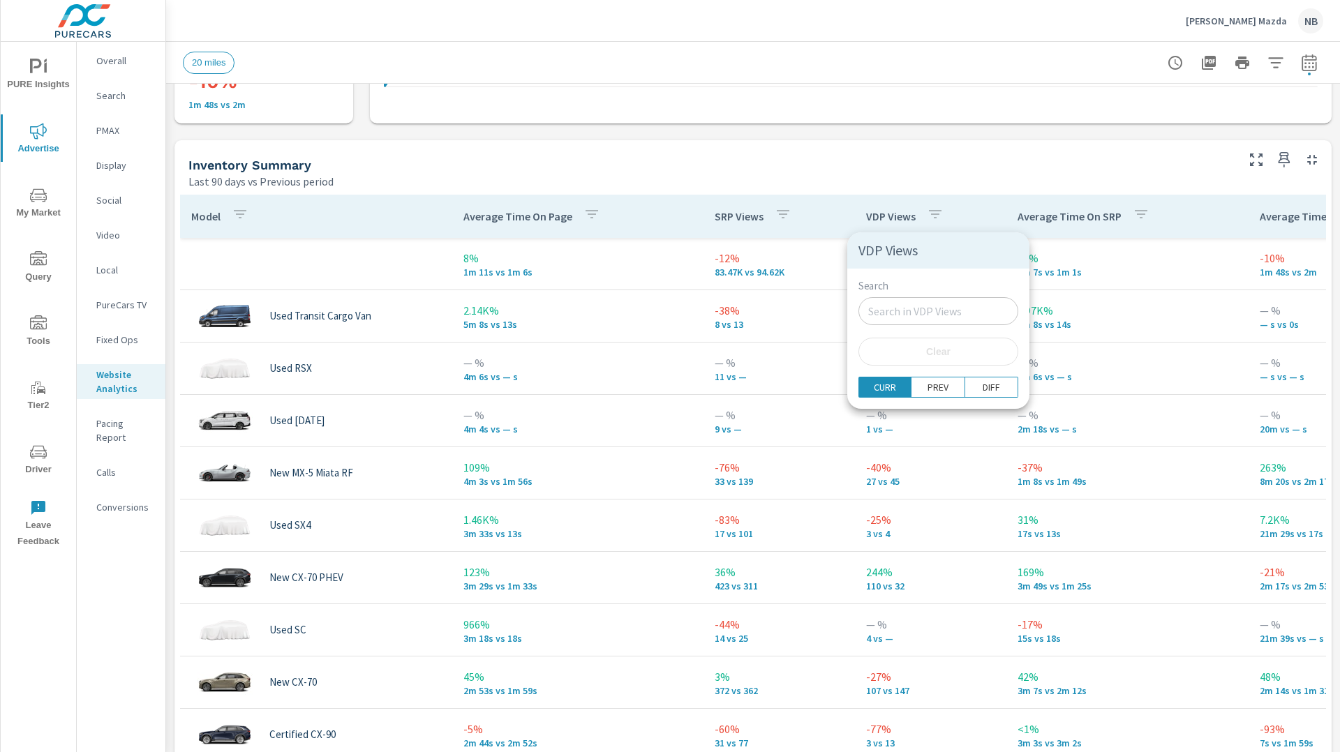
click at [888, 197] on div at bounding box center [670, 376] width 1340 height 752
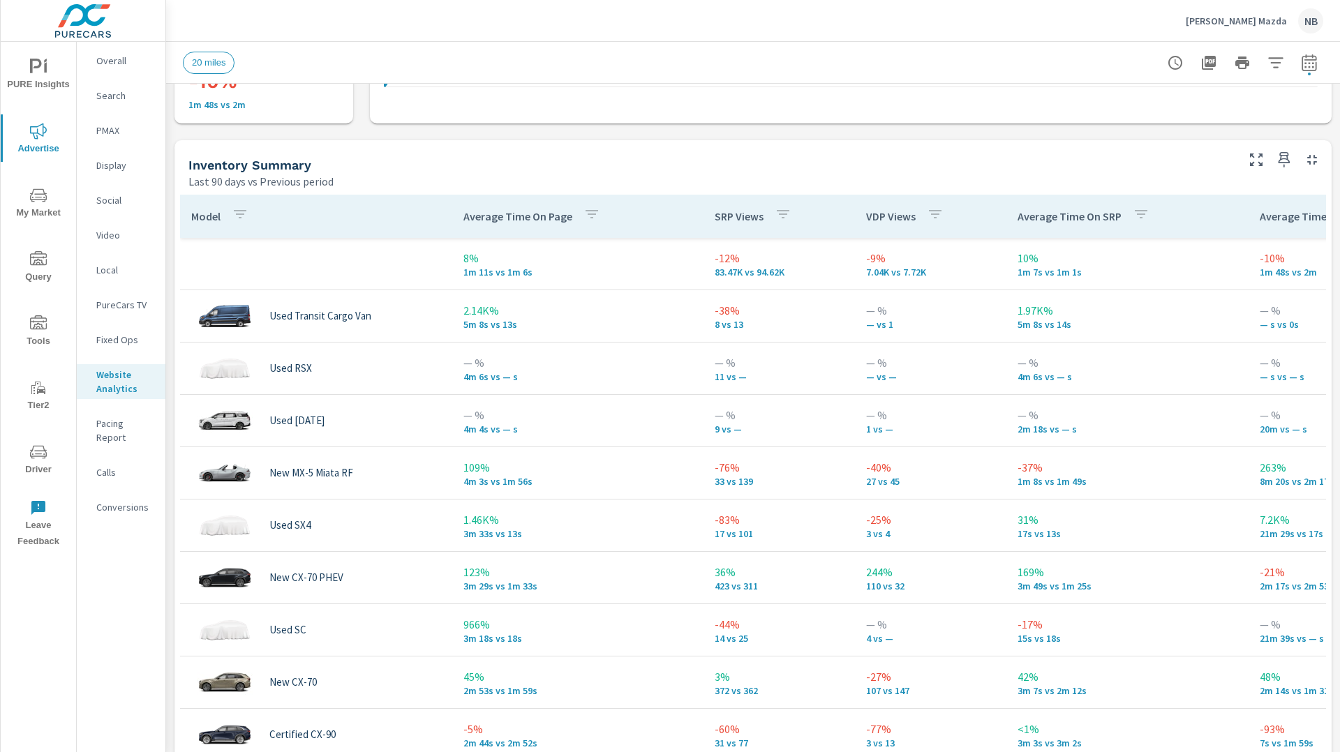
click at [895, 216] on p "VDP Views" at bounding box center [891, 216] width 50 height 14
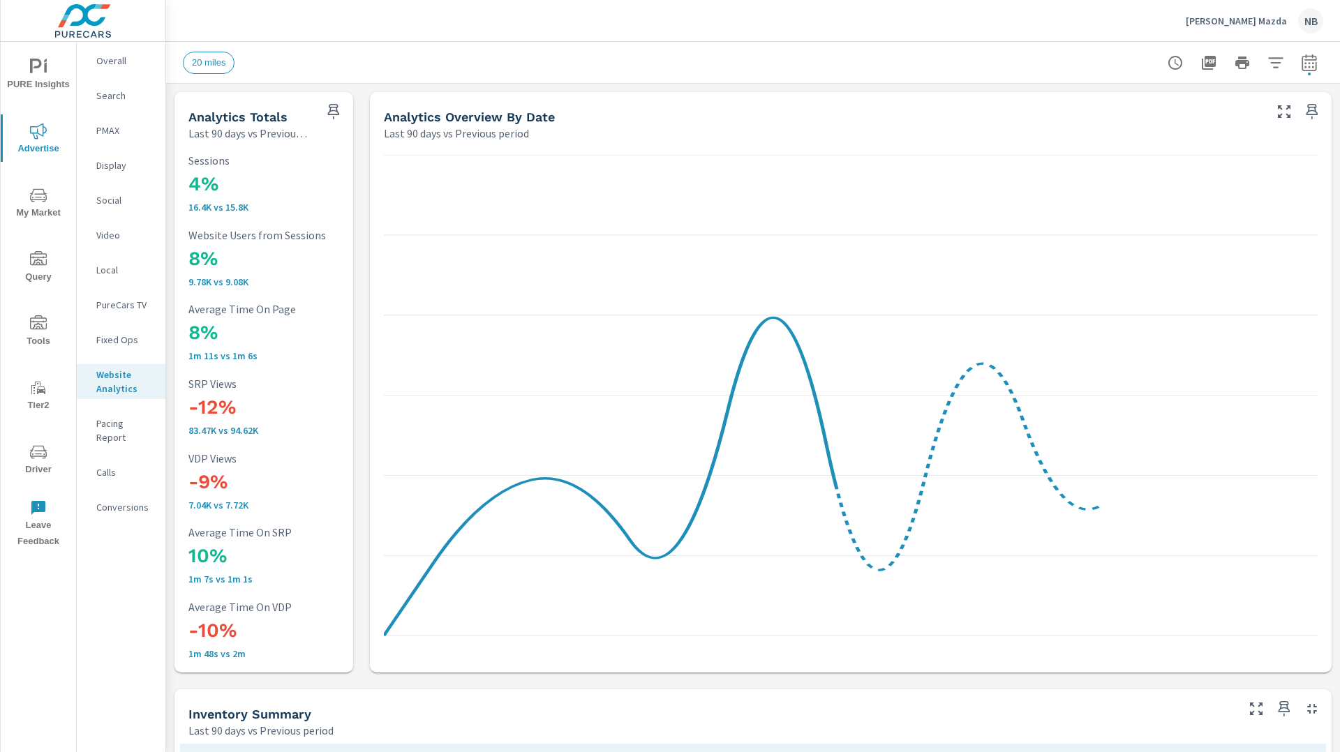
click at [330, 110] on icon "button" at bounding box center [334, 111] width 12 height 15
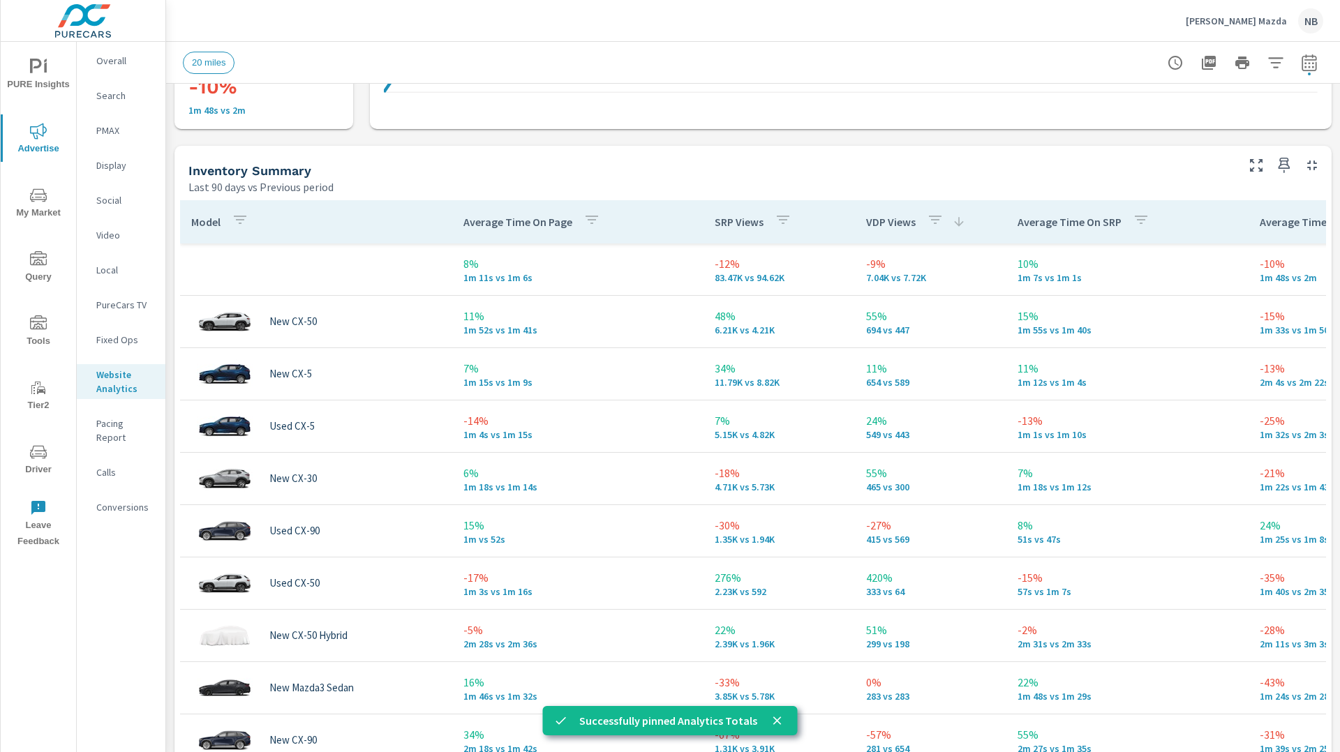
scroll to position [546, 0]
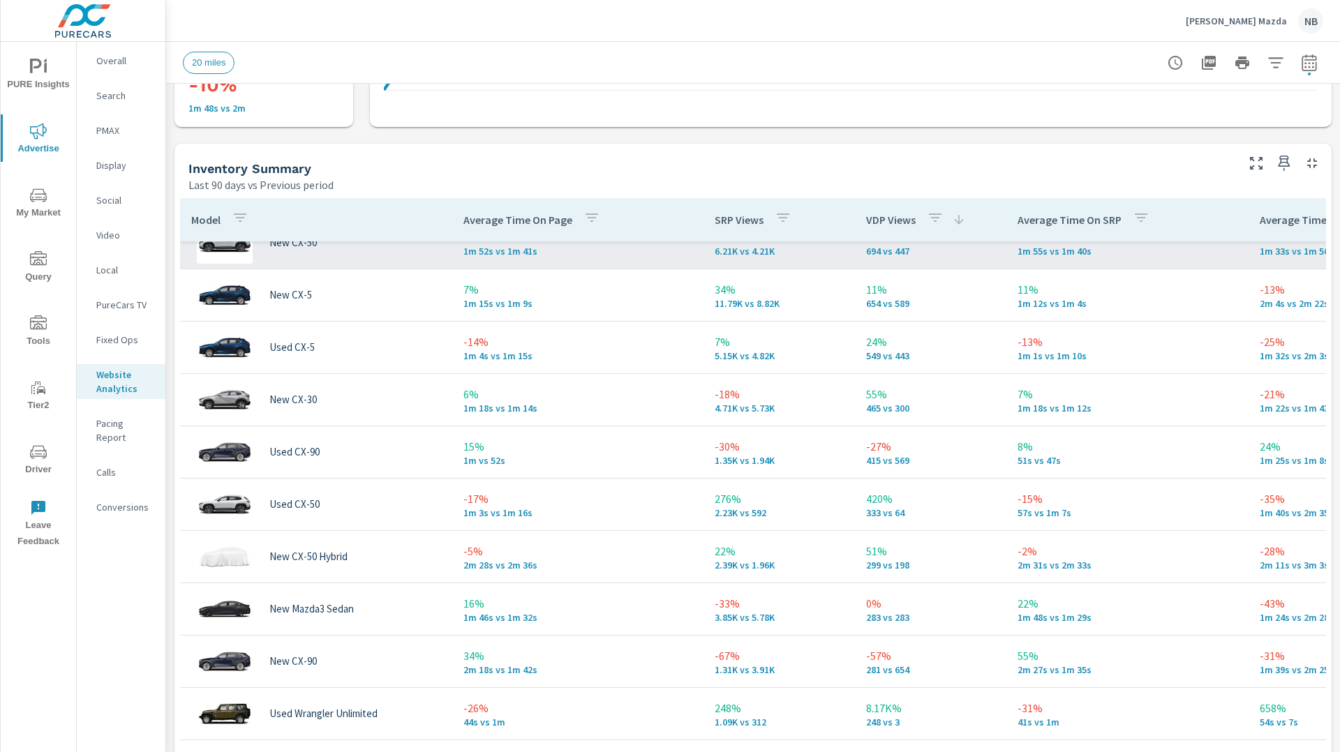
scroll to position [74, 0]
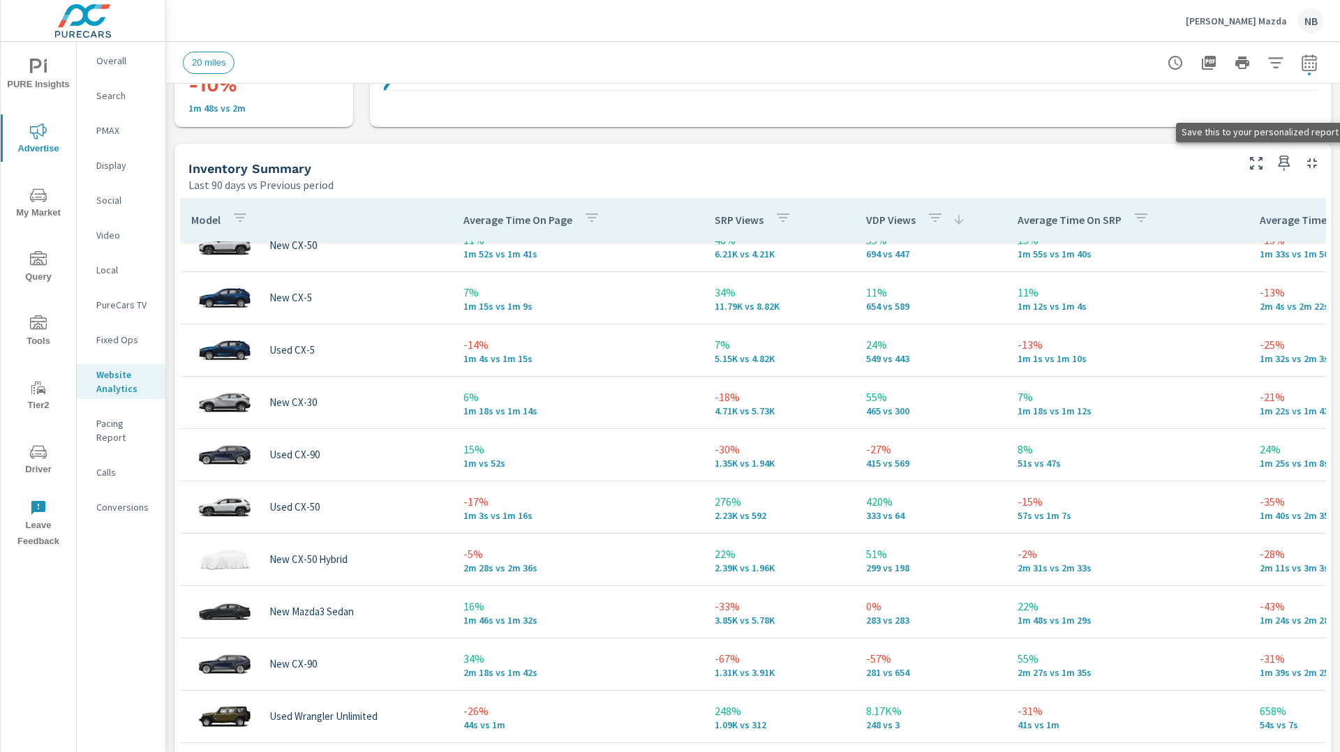
click at [1286, 160] on icon "button" at bounding box center [1284, 163] width 12 height 15
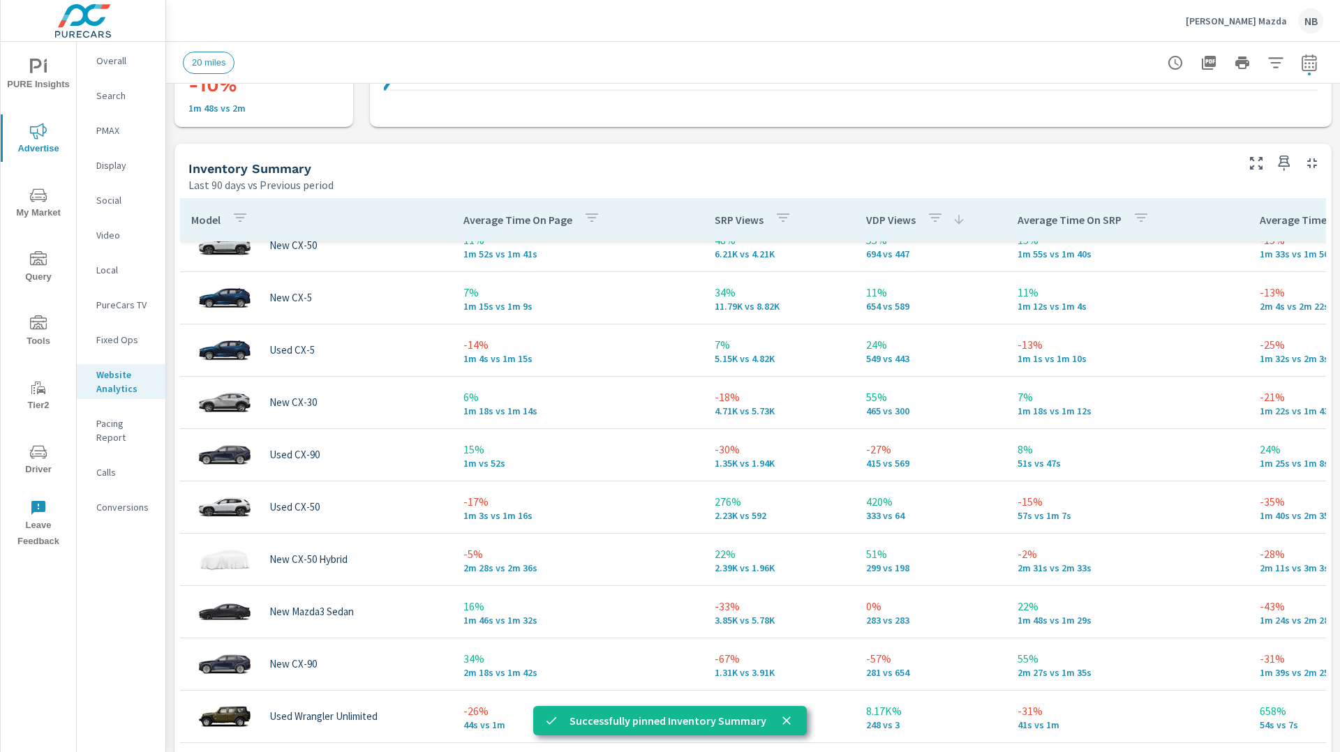
click at [33, 196] on icon "nav menu" at bounding box center [38, 195] width 17 height 17
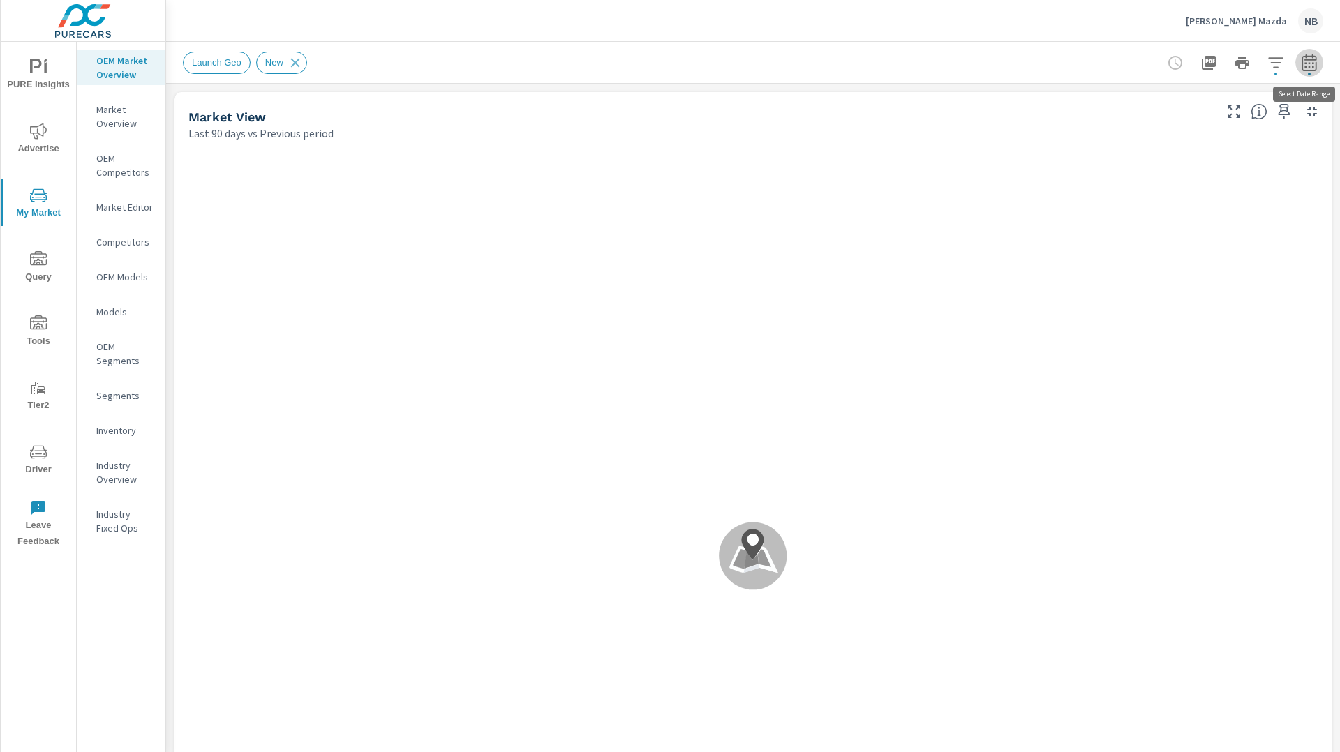
click at [1312, 68] on icon "button" at bounding box center [1309, 62] width 17 height 17
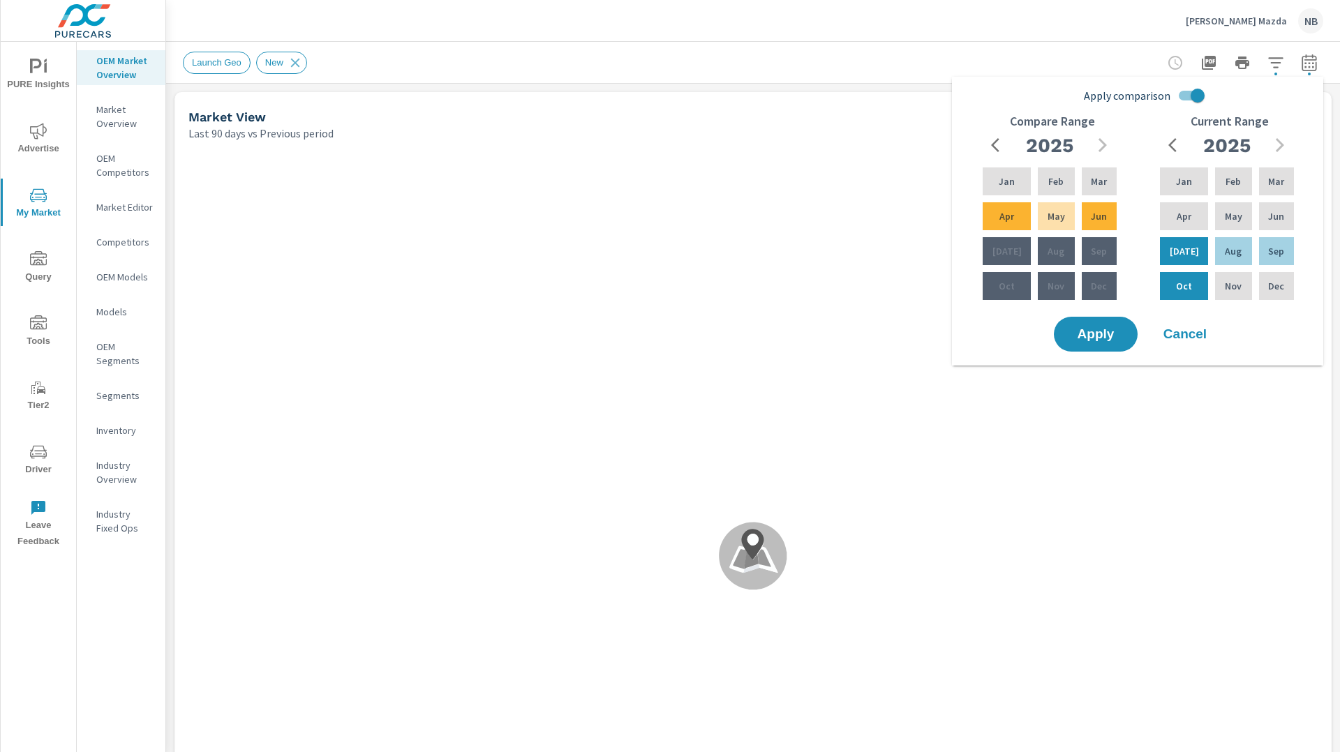
click at [1199, 99] on input "Apply comparison" at bounding box center [1198, 95] width 80 height 27
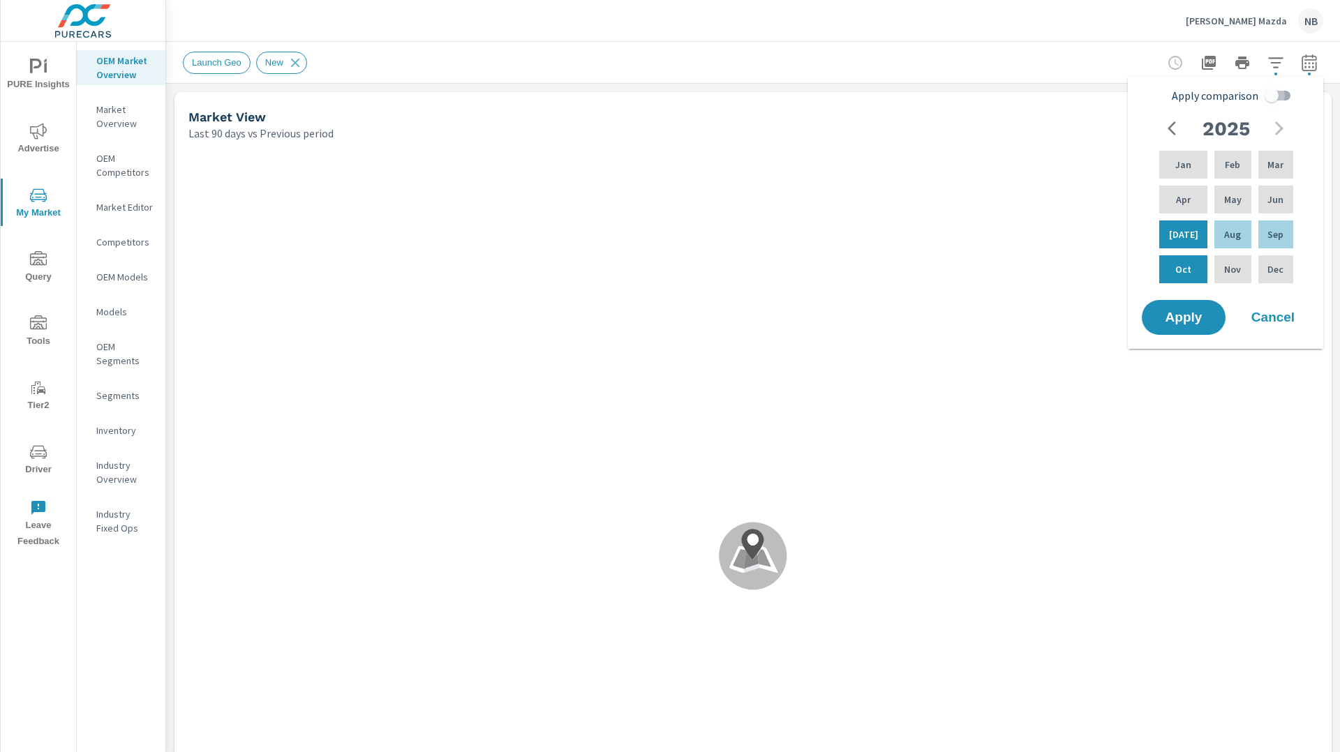
click at [1269, 96] on input "Apply comparison" at bounding box center [1272, 95] width 80 height 27
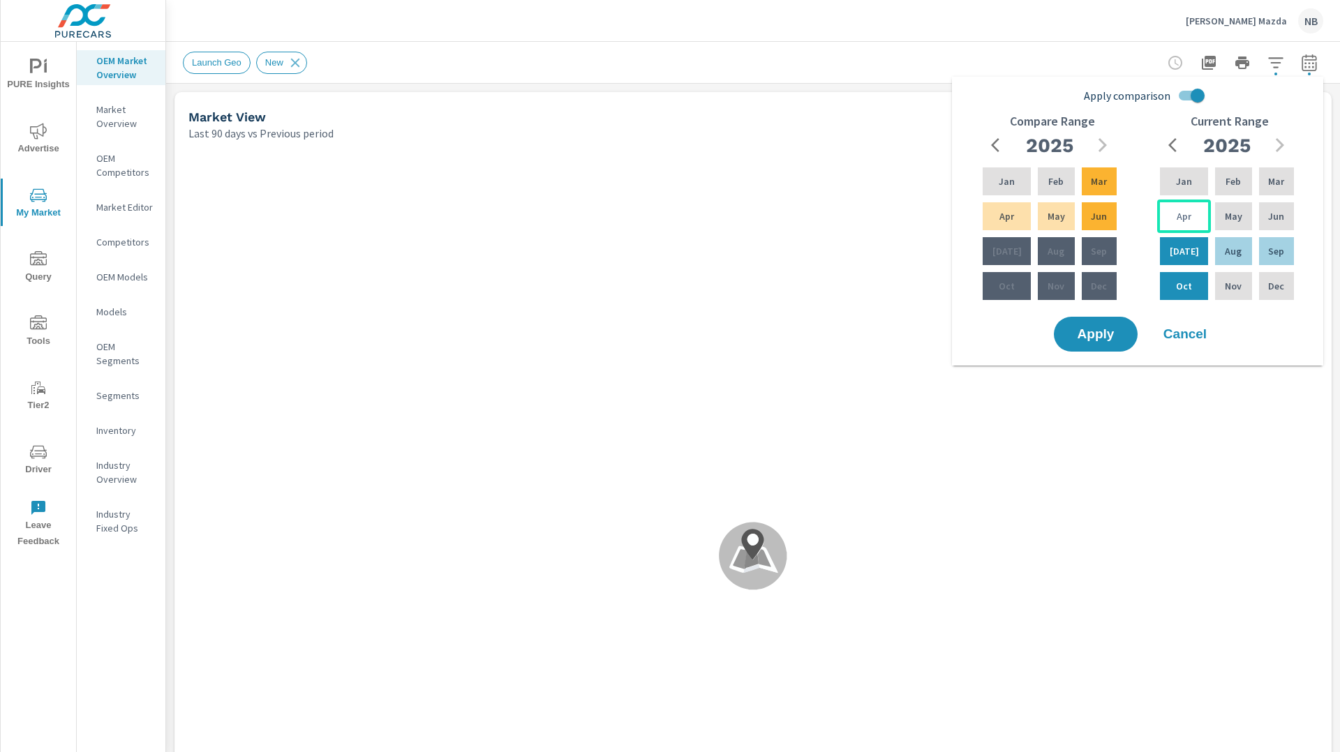
click at [1181, 223] on p "Apr" at bounding box center [1183, 216] width 15 height 14
click at [1261, 250] on div "Sep" at bounding box center [1276, 250] width 40 height 33
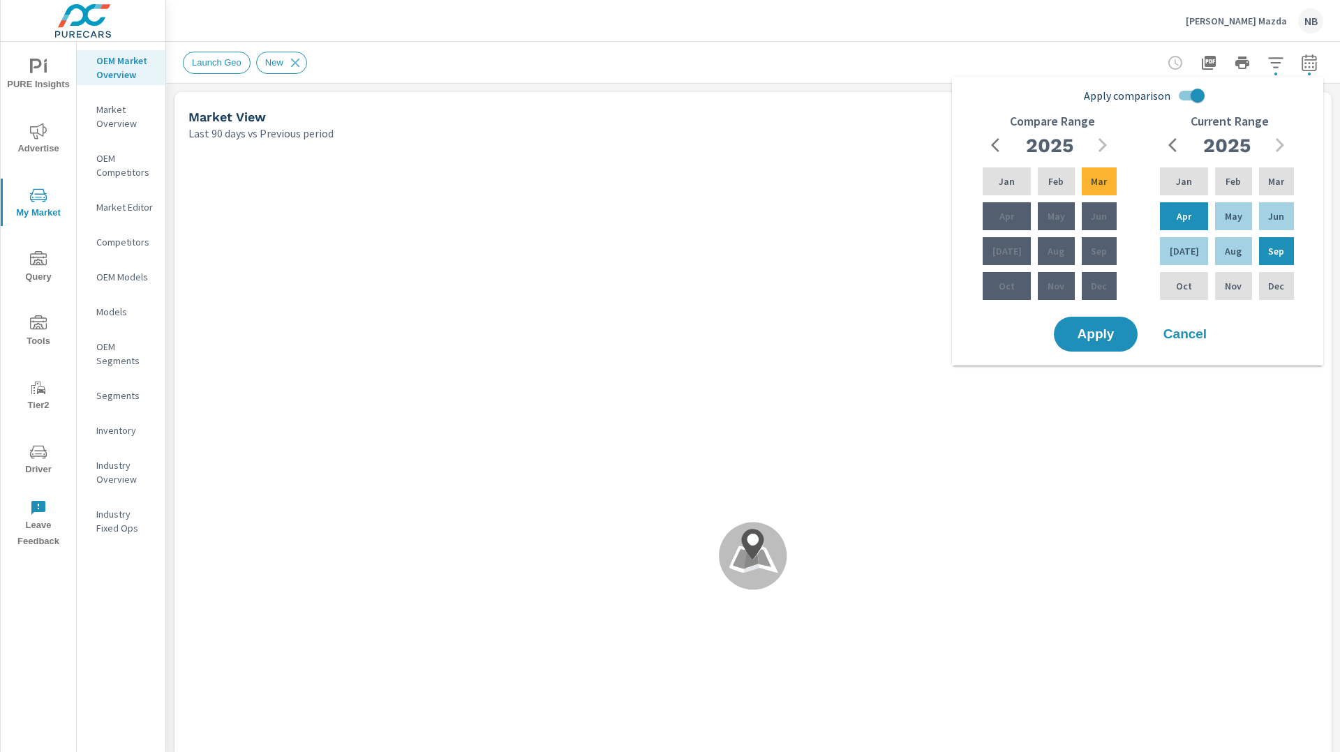
click at [1197, 98] on input "Apply comparison" at bounding box center [1198, 95] width 80 height 27
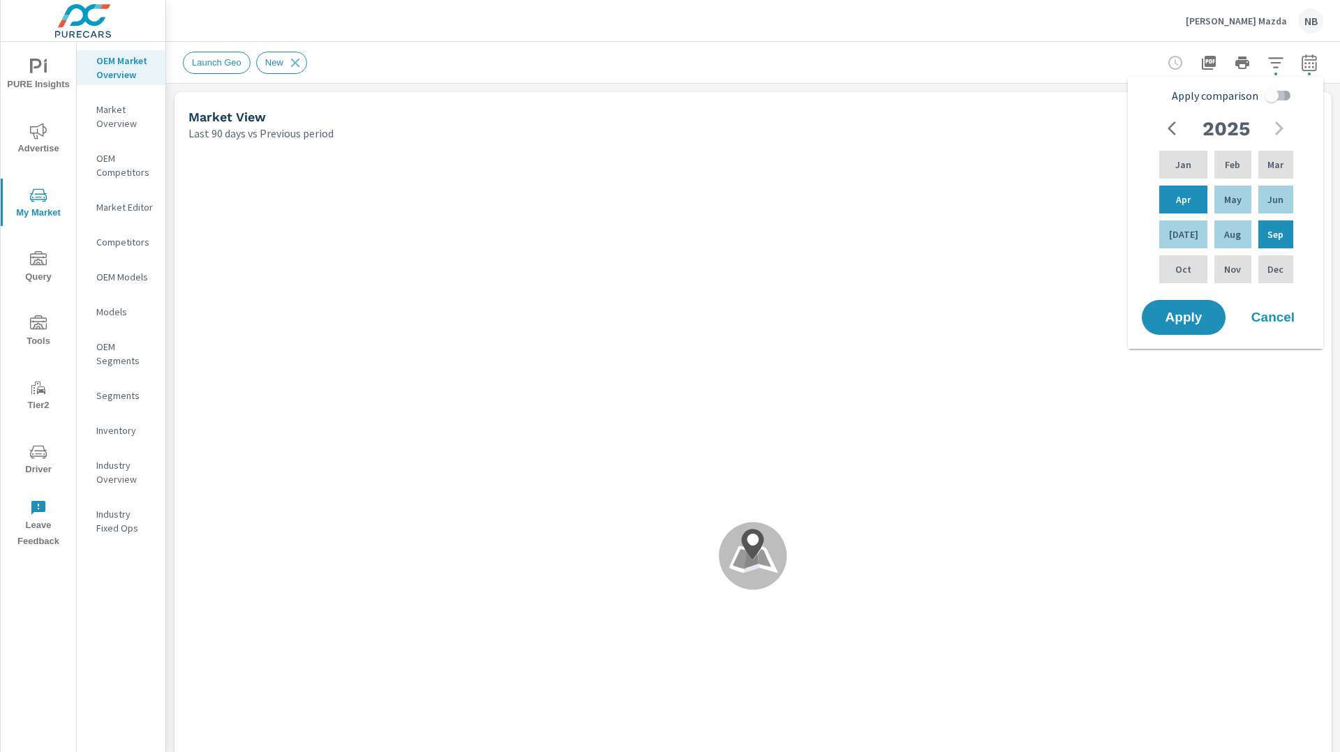
click at [1266, 98] on input "Apply comparison" at bounding box center [1272, 95] width 80 height 27
checkbox input "true"
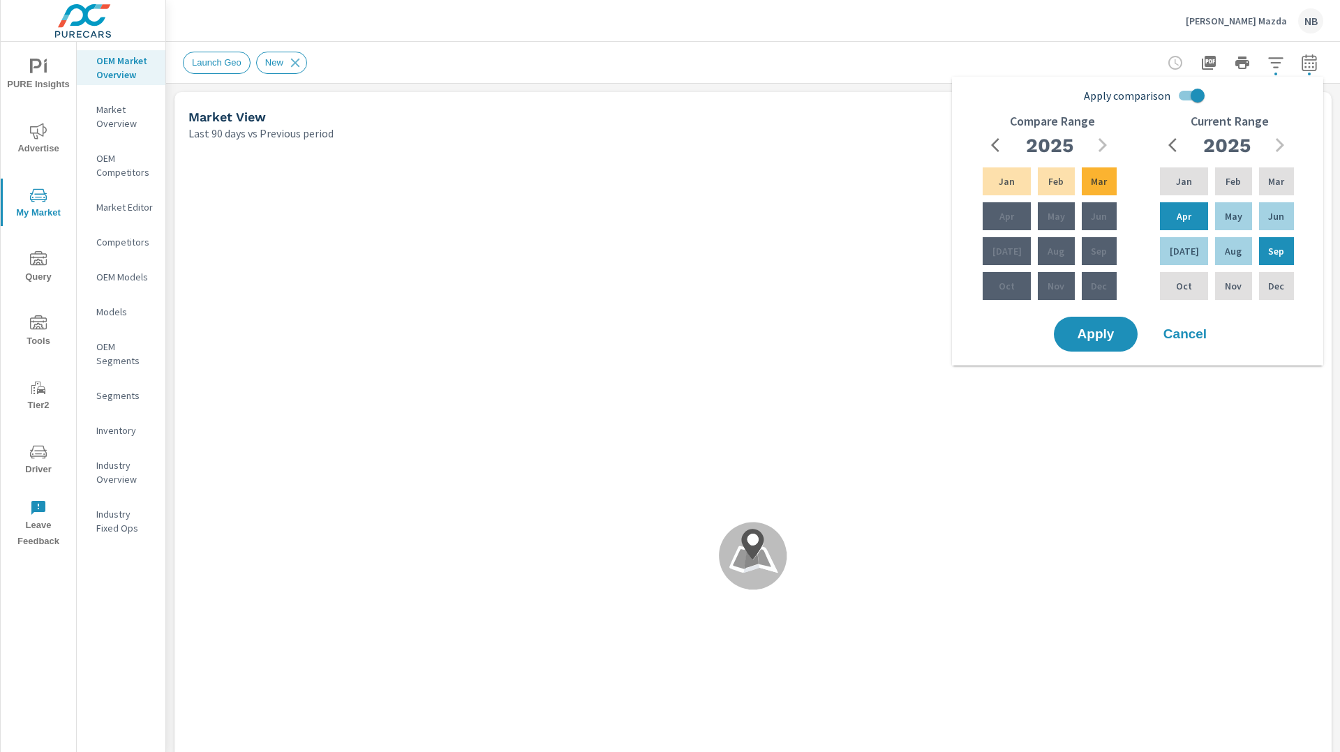
drag, startPoint x: 1140, startPoint y: 338, endPoint x: 1155, endPoint y: 338, distance: 15.4
click at [1142, 338] on div "Apply Cancel" at bounding box center [1140, 334] width 179 height 40
drag, startPoint x: 1126, startPoint y: 330, endPoint x: 1225, endPoint y: 324, distance: 98.5
click at [1129, 330] on button "Apply" at bounding box center [1096, 334] width 84 height 35
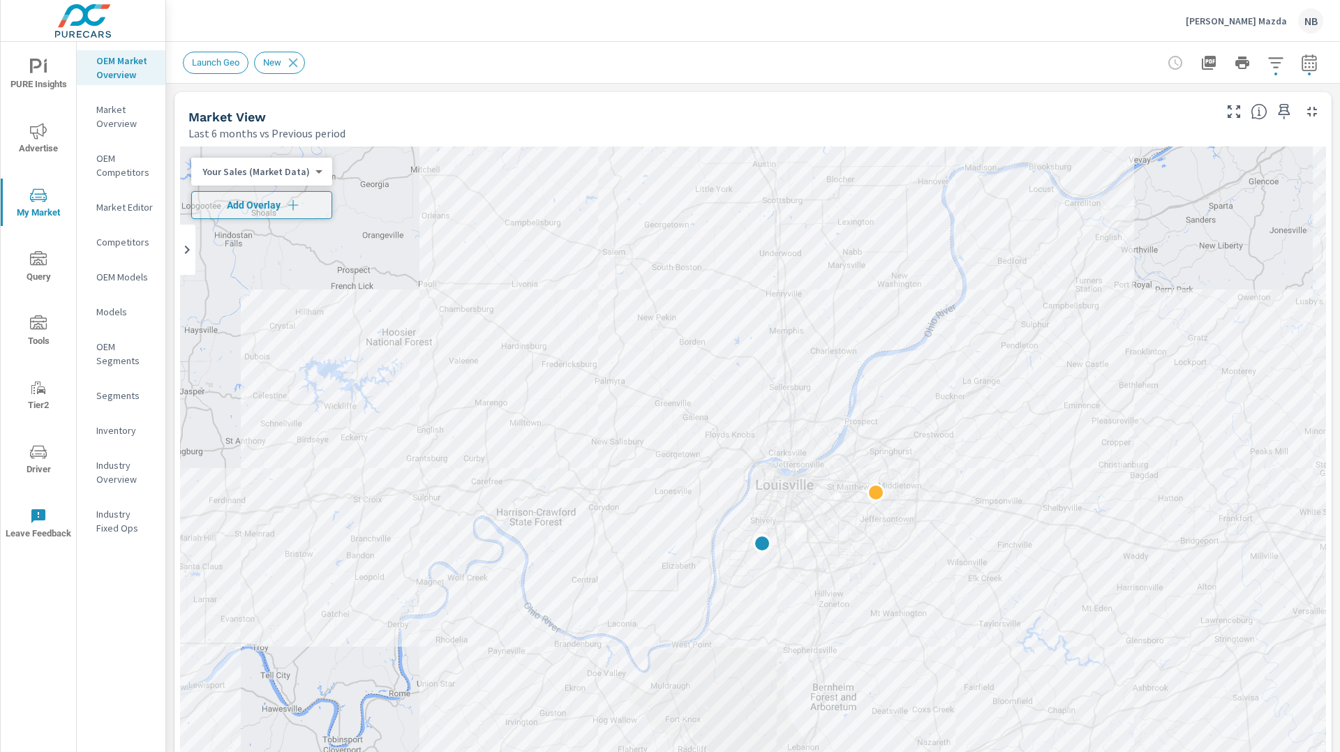
click at [1329, 312] on div "← Move left → Move right ↑ Move up ↓ Move down + Zoom in - Zoom out Home Jump l…" at bounding box center [752, 556] width 1157 height 830
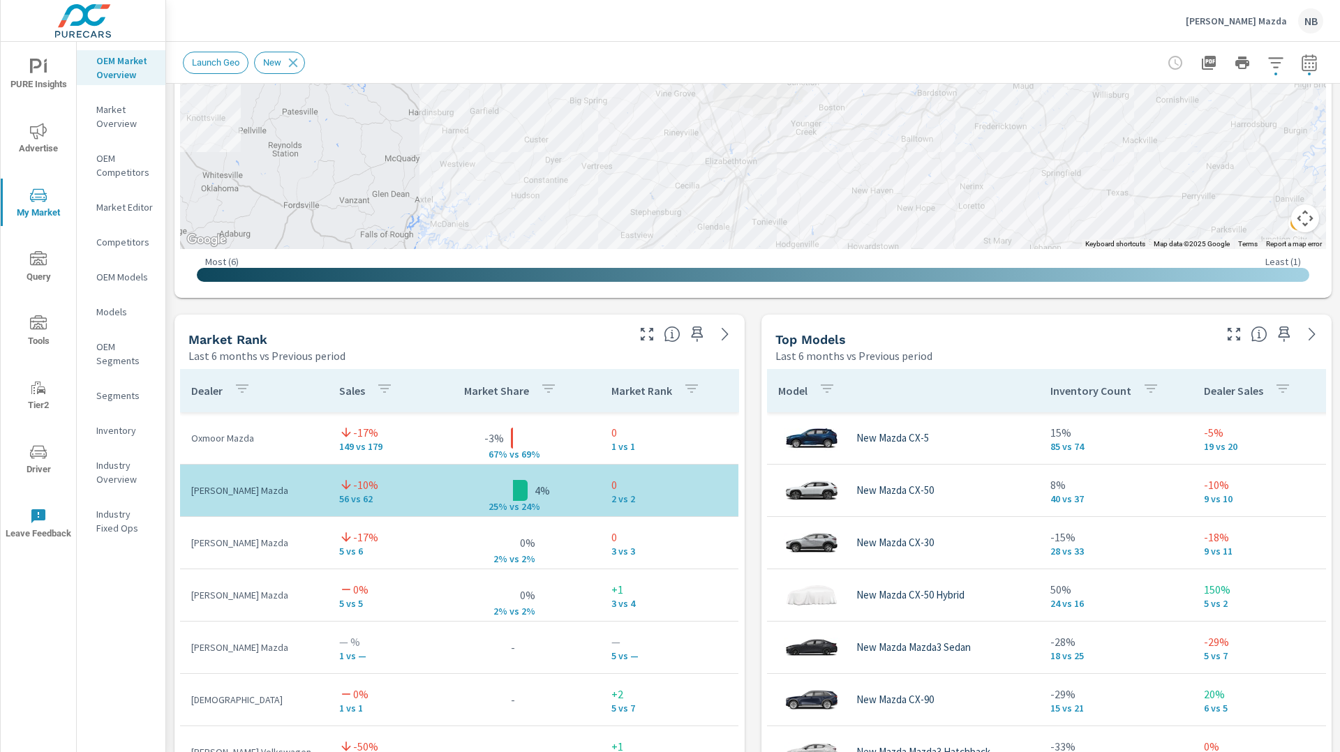
scroll to position [671, 0]
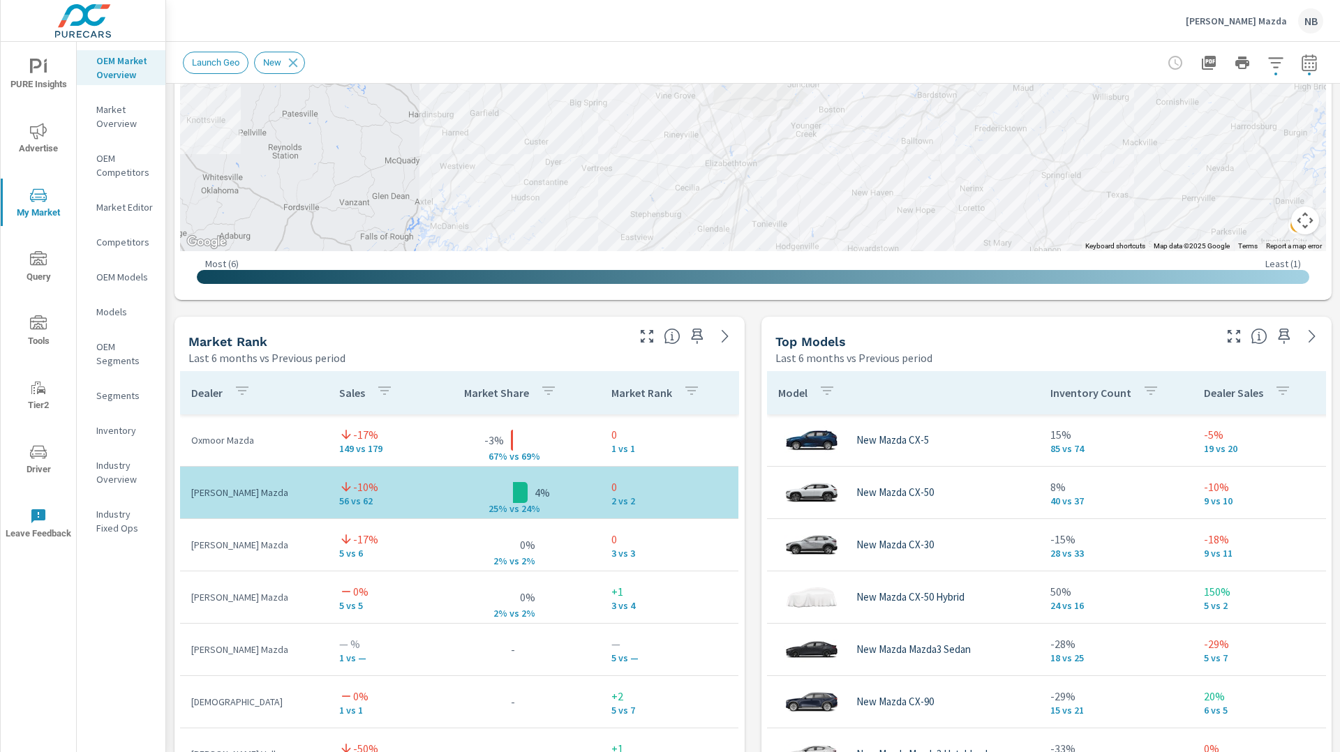
click at [753, 531] on div "Market View Last 6 months vs Previous period ← Move left → Move right ↑ Move up…" at bounding box center [753, 606] width 1174 height 2389
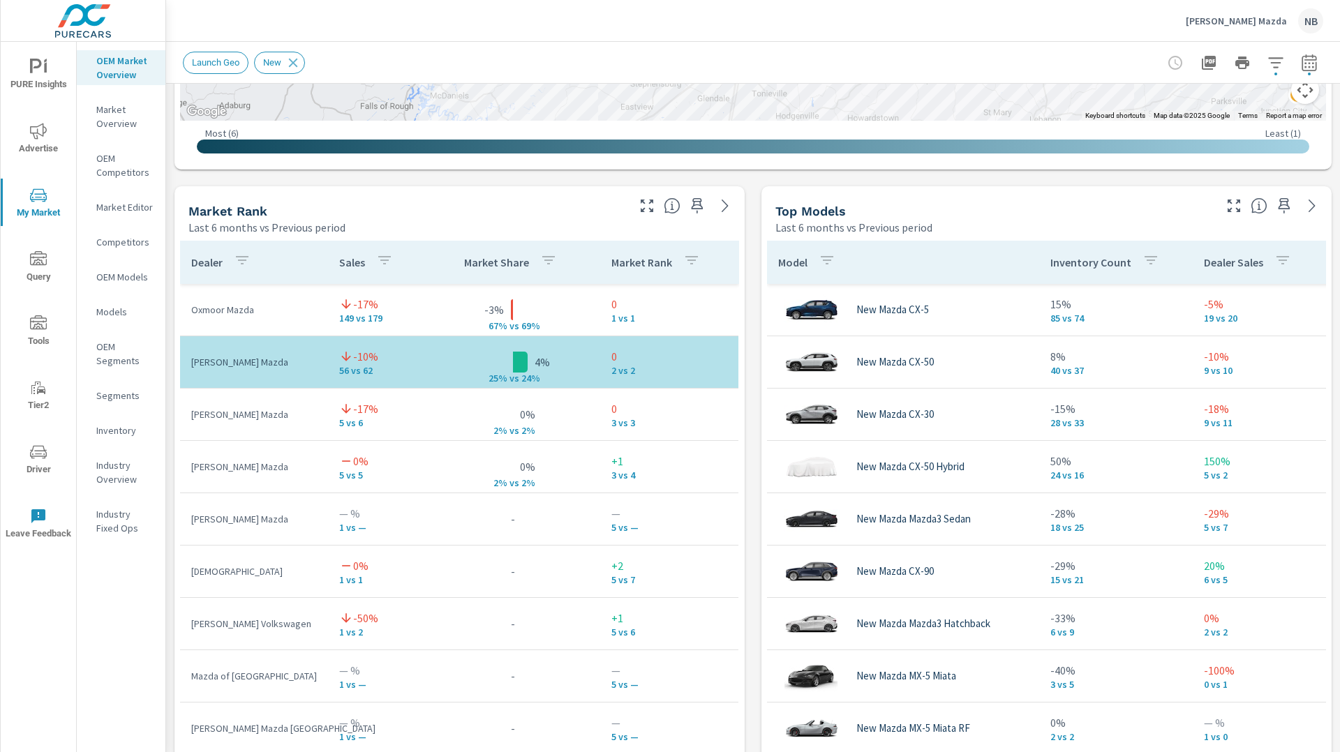
scroll to position [804, 0]
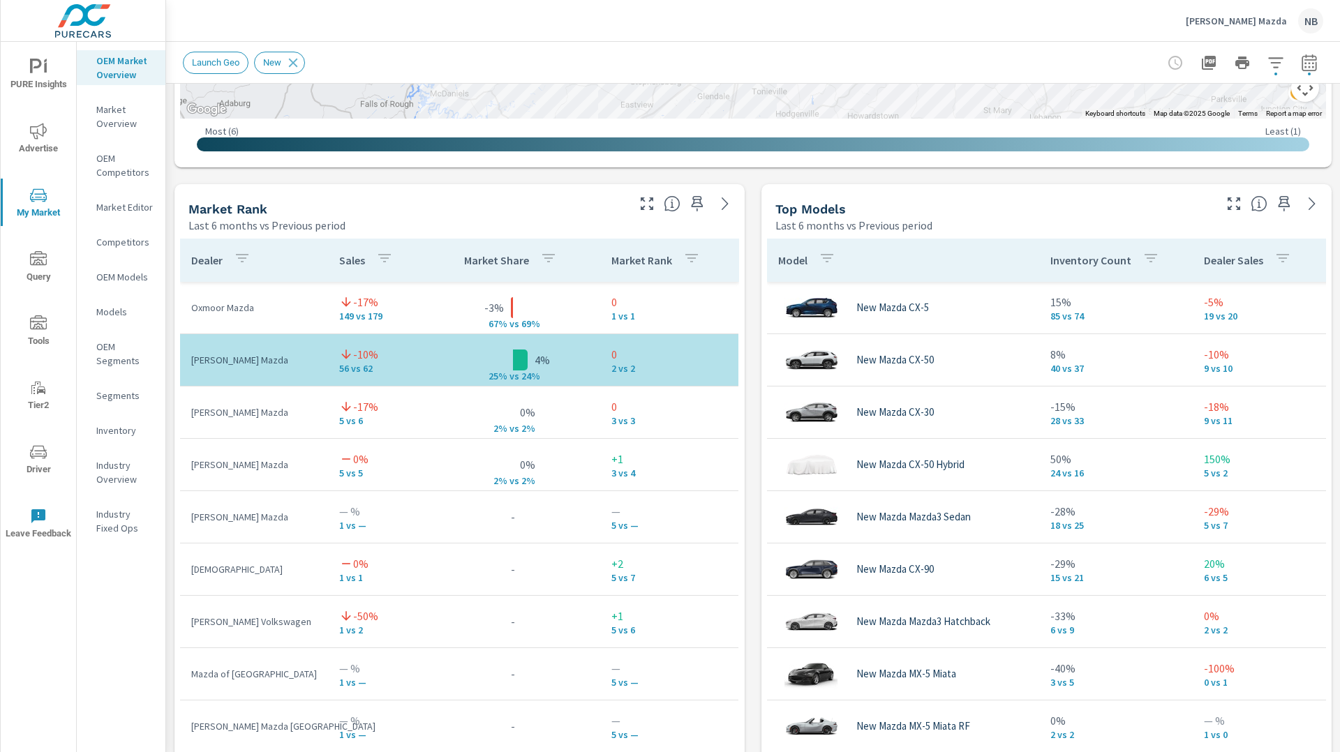
click at [696, 202] on icon "button" at bounding box center [697, 203] width 12 height 15
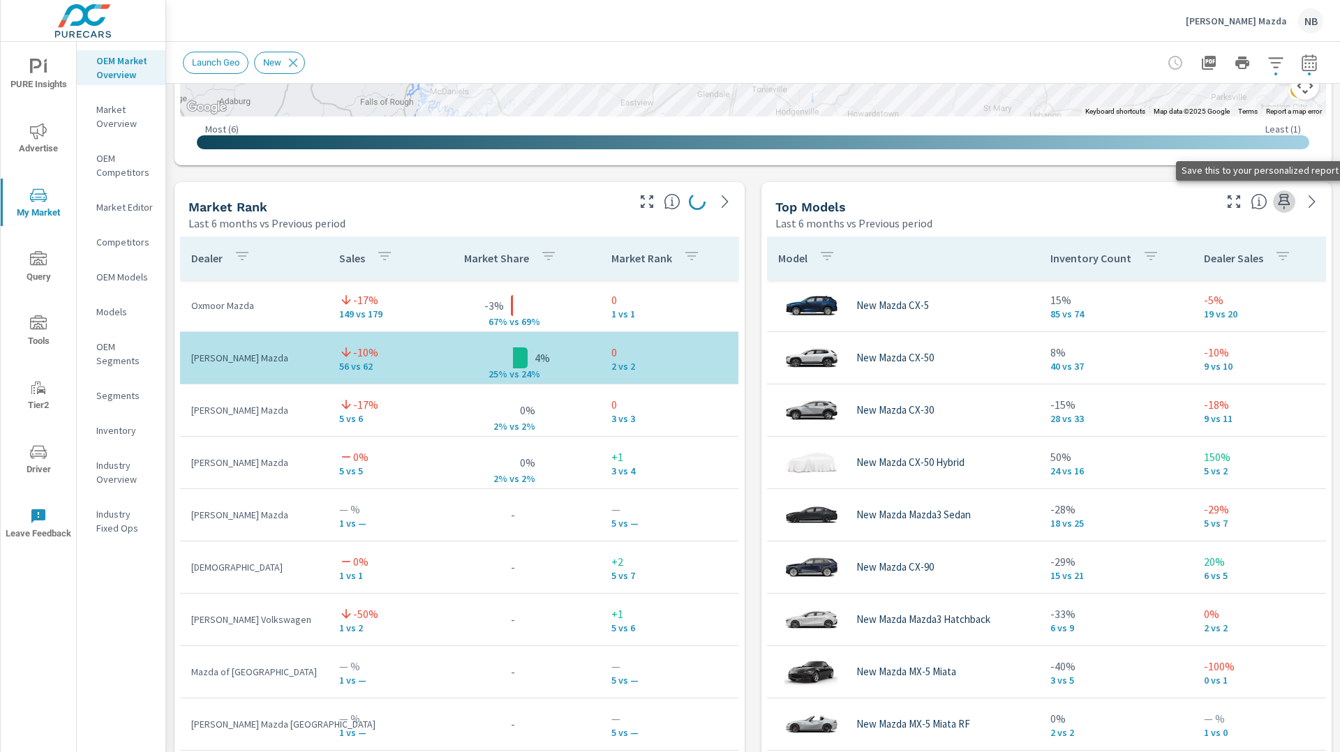
click at [1284, 200] on icon "button" at bounding box center [1284, 201] width 12 height 15
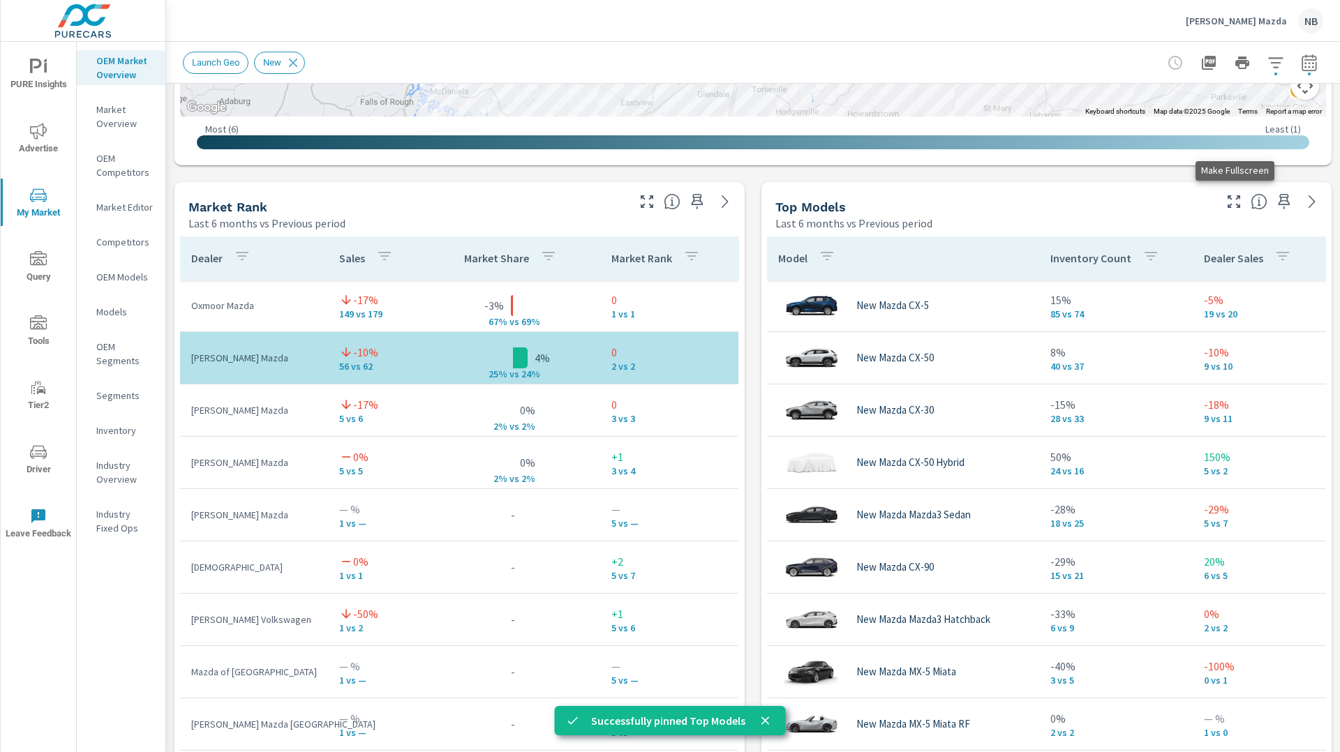
click at [1239, 204] on icon "button" at bounding box center [1233, 201] width 17 height 17
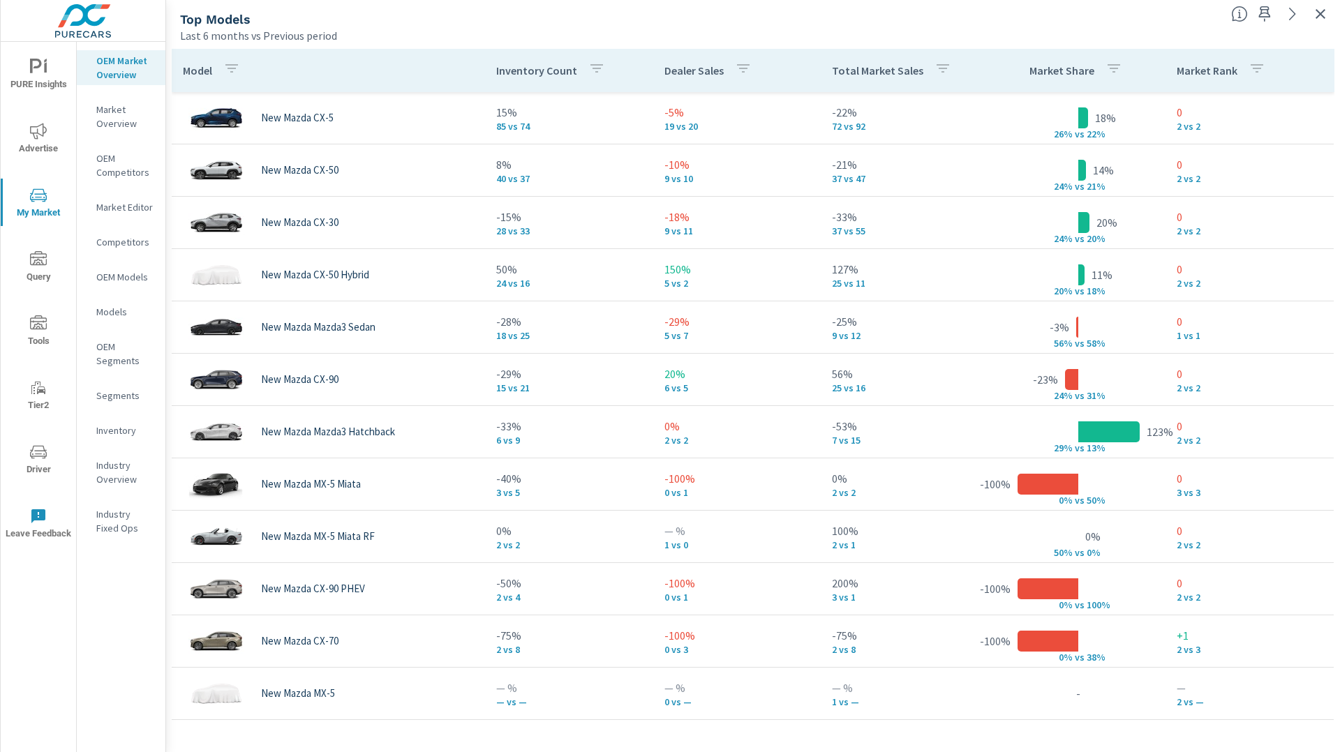
click at [35, 128] on icon "nav menu" at bounding box center [38, 131] width 17 height 17
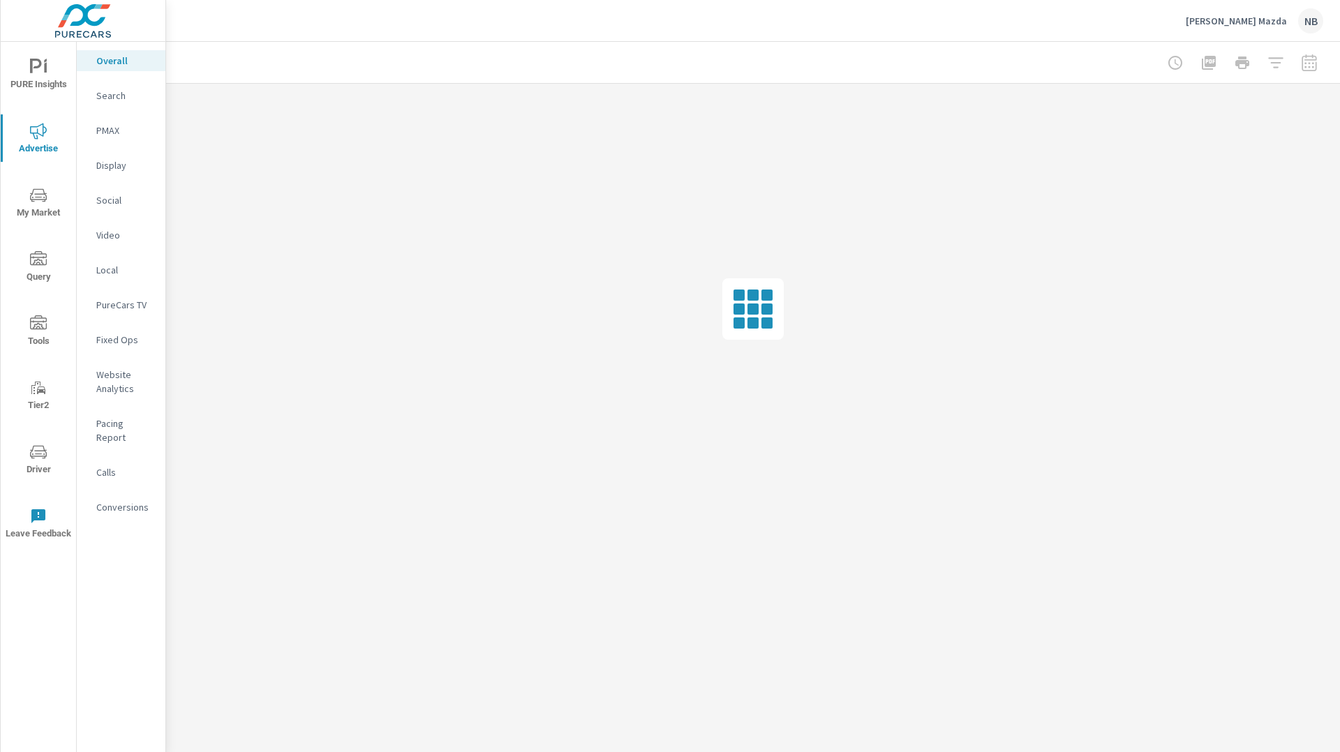
click at [95, 194] on div "Social" at bounding box center [121, 200] width 89 height 21
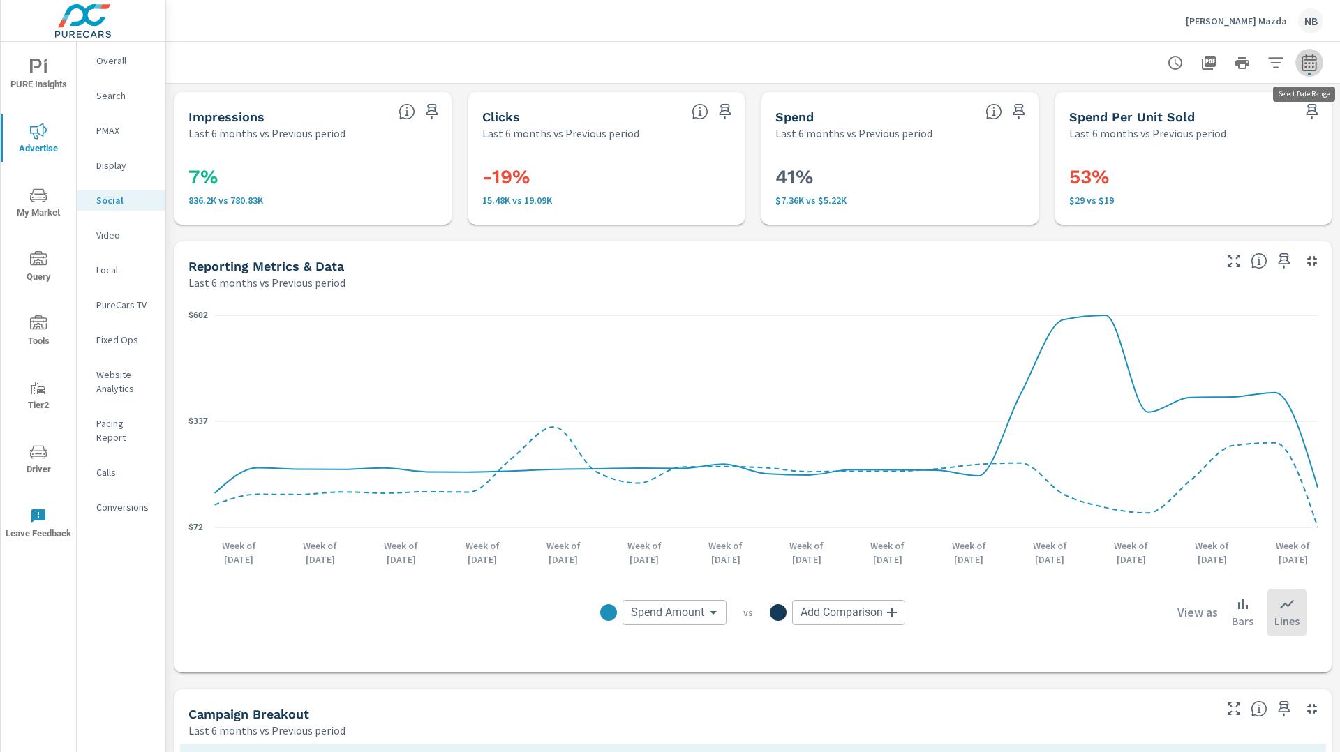
click at [1310, 67] on icon "button" at bounding box center [1309, 62] width 17 height 17
select select "Last 6 months"
select select "Previous period"
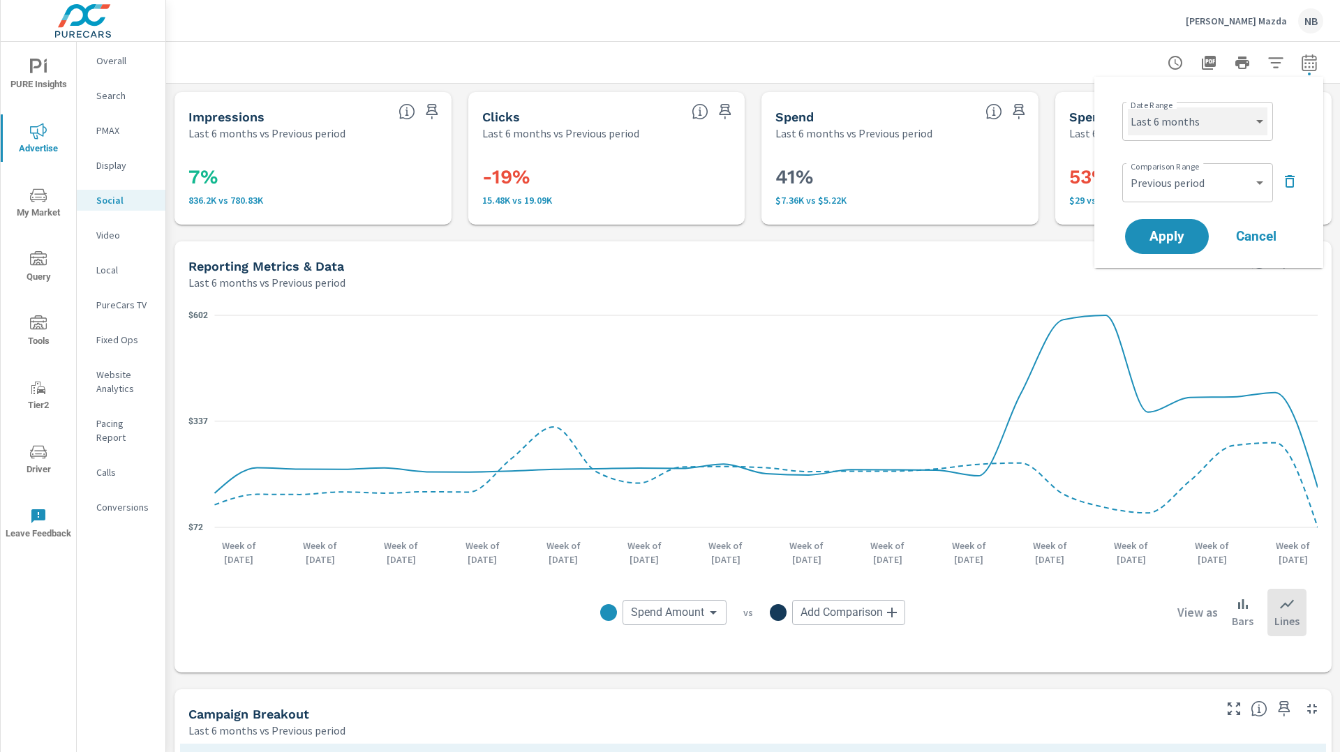
click at [1227, 130] on select "Custom Yesterday Last week Last 7 days Last 14 days Last 30 days Last 45 days L…" at bounding box center [1198, 121] width 140 height 28
select select "Last 30 days"
click at [1128, 107] on select "Custom Yesterday Last week Last 7 days Last 14 days Last 30 days Last 45 days L…" at bounding box center [1198, 121] width 140 height 28
click at [1203, 190] on select "Custom Previous period Previous month Previous year" at bounding box center [1198, 183] width 140 height 28
click at [1128, 169] on select "Custom Previous period Previous month Previous year" at bounding box center [1198, 183] width 140 height 28
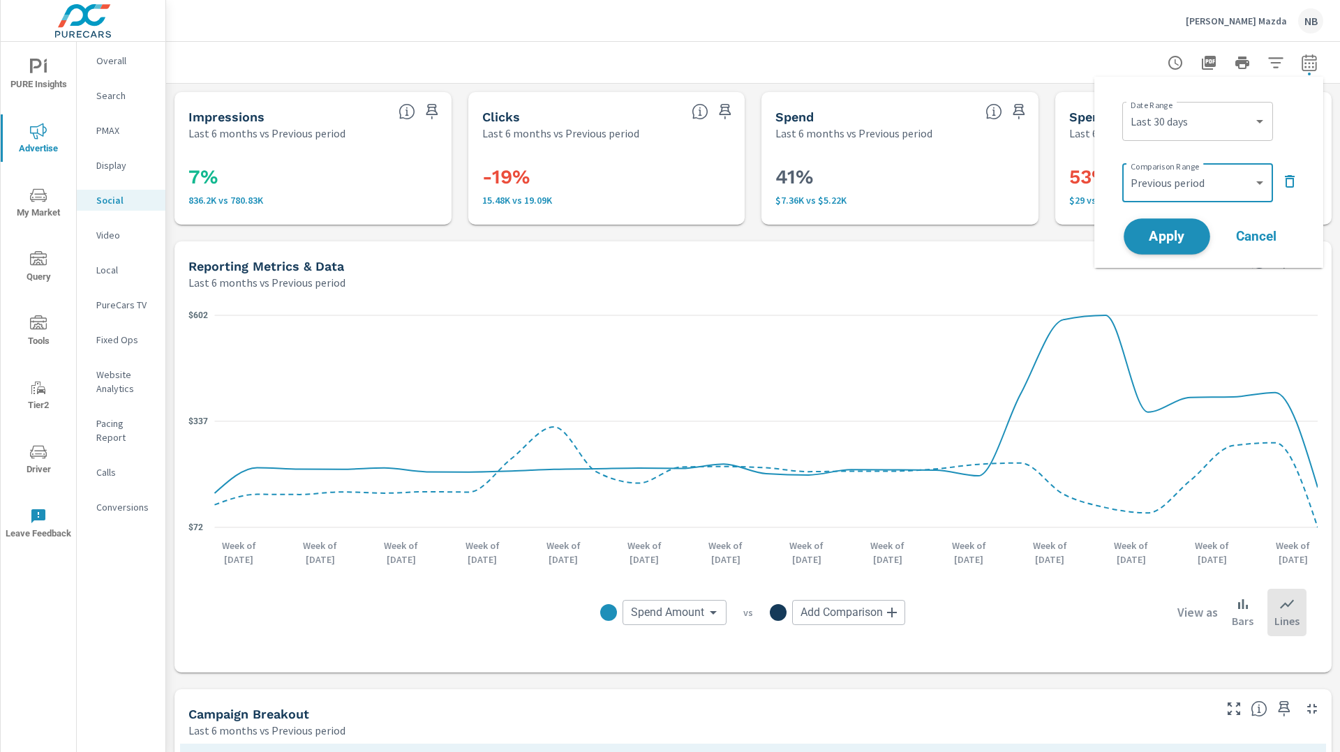
click at [1176, 244] on span "Apply" at bounding box center [1166, 236] width 57 height 13
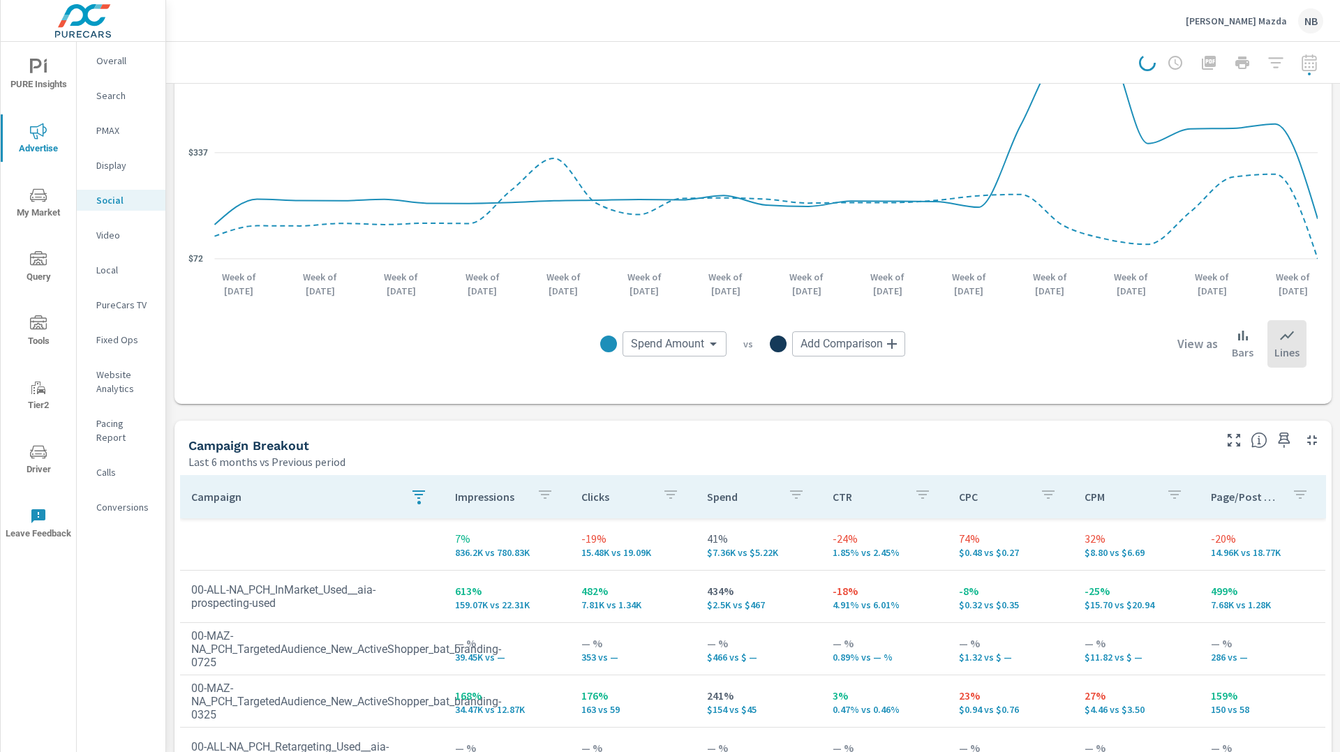
scroll to position [493, 0]
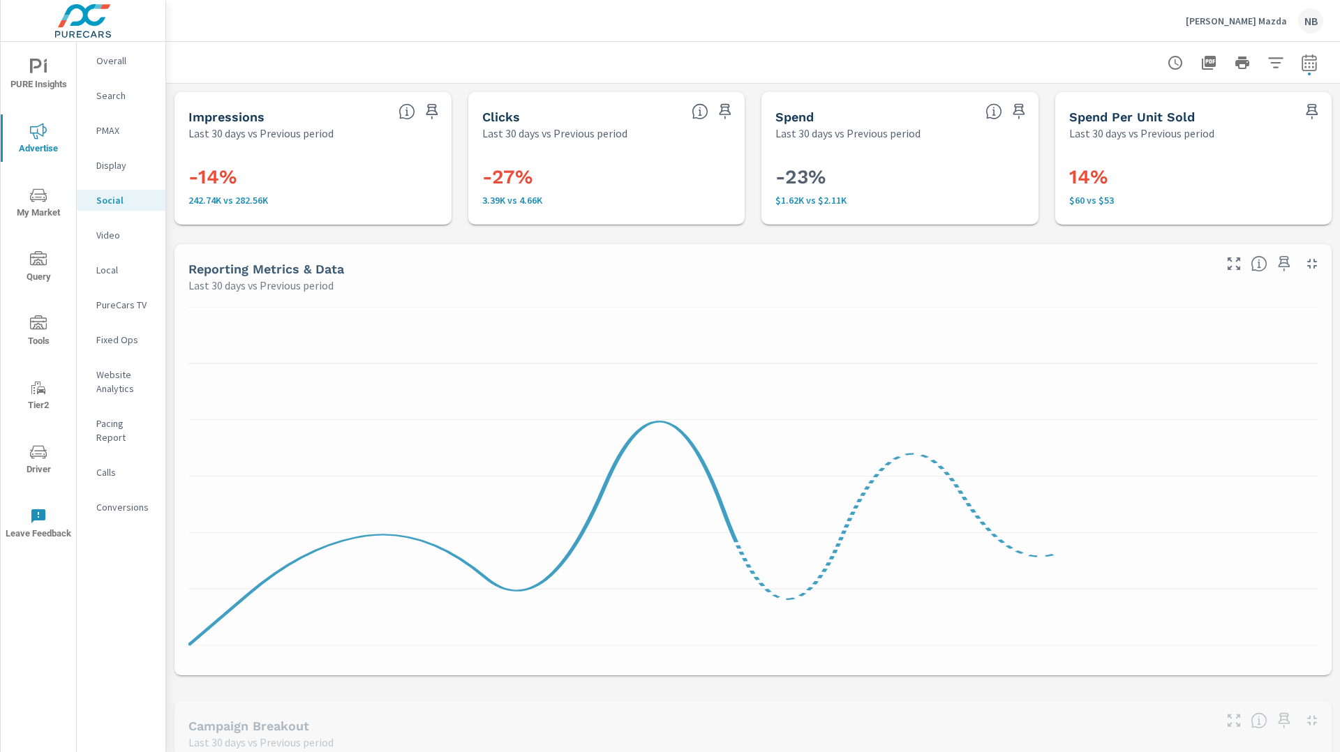
scroll to position [526, 0]
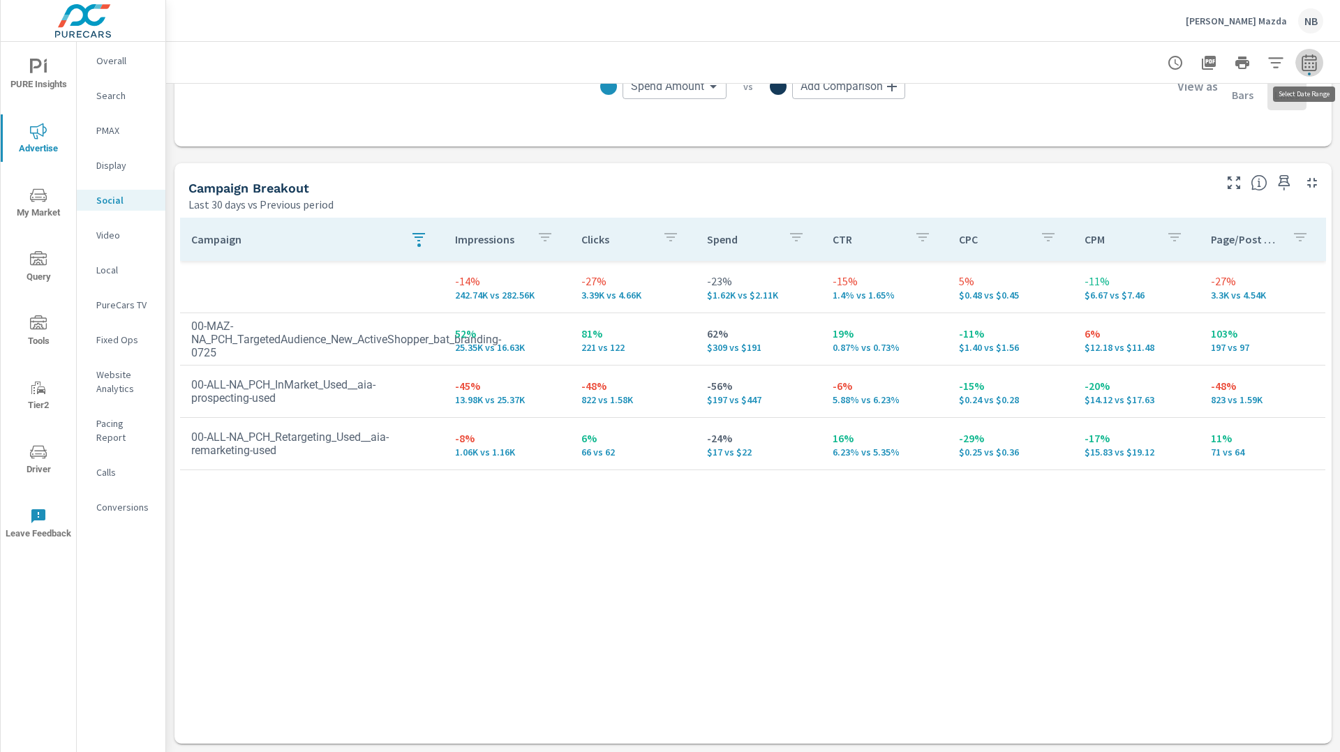
click at [1312, 67] on icon "button" at bounding box center [1308, 65] width 9 height 6
select select "Last 30 days"
select select "Previous period"
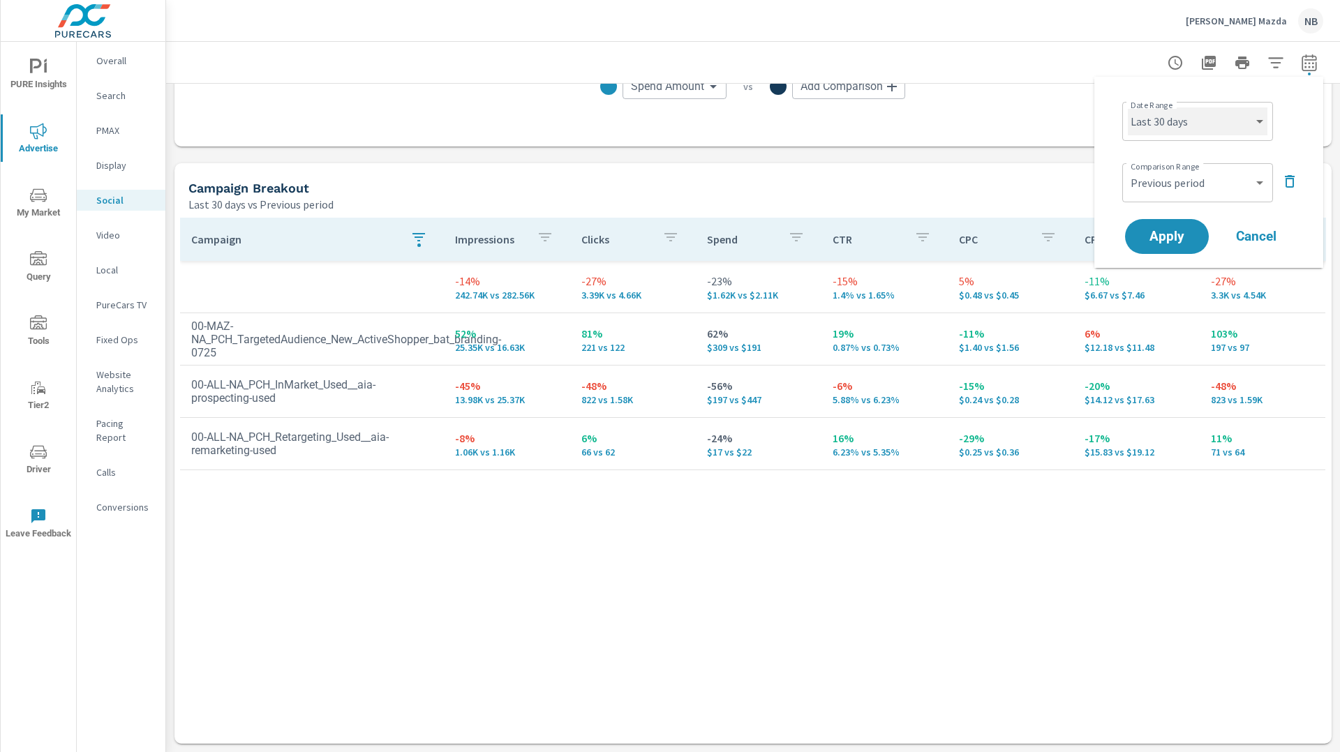
click at [1200, 126] on select "Custom Yesterday Last week Last 7 days Last 14 days Last 30 days Last 45 days L…" at bounding box center [1198, 121] width 140 height 28
select select "Last 90 days"
click at [1128, 107] on select "Custom Yesterday Last week Last 7 days Last 14 days Last 30 days Last 45 days L…" at bounding box center [1198, 121] width 140 height 28
click at [1184, 238] on span "Apply" at bounding box center [1166, 236] width 57 height 13
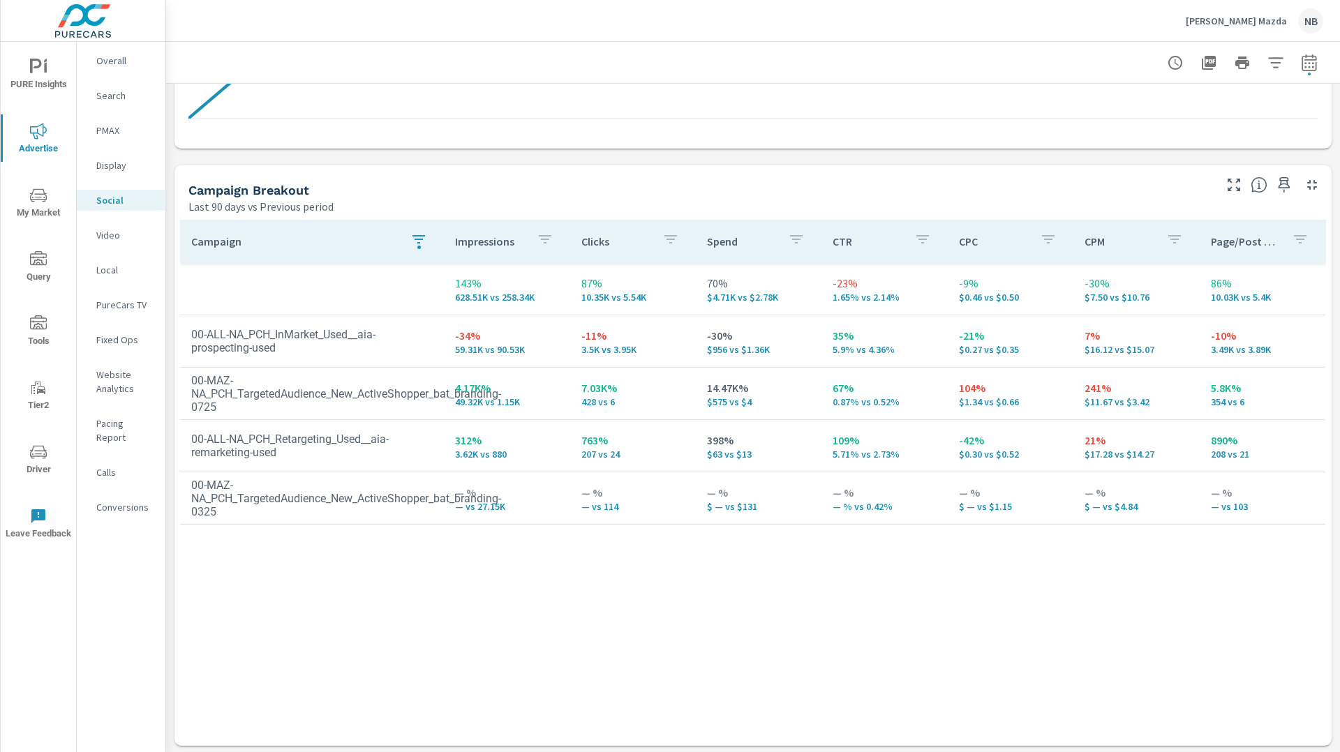
scroll to position [526, 0]
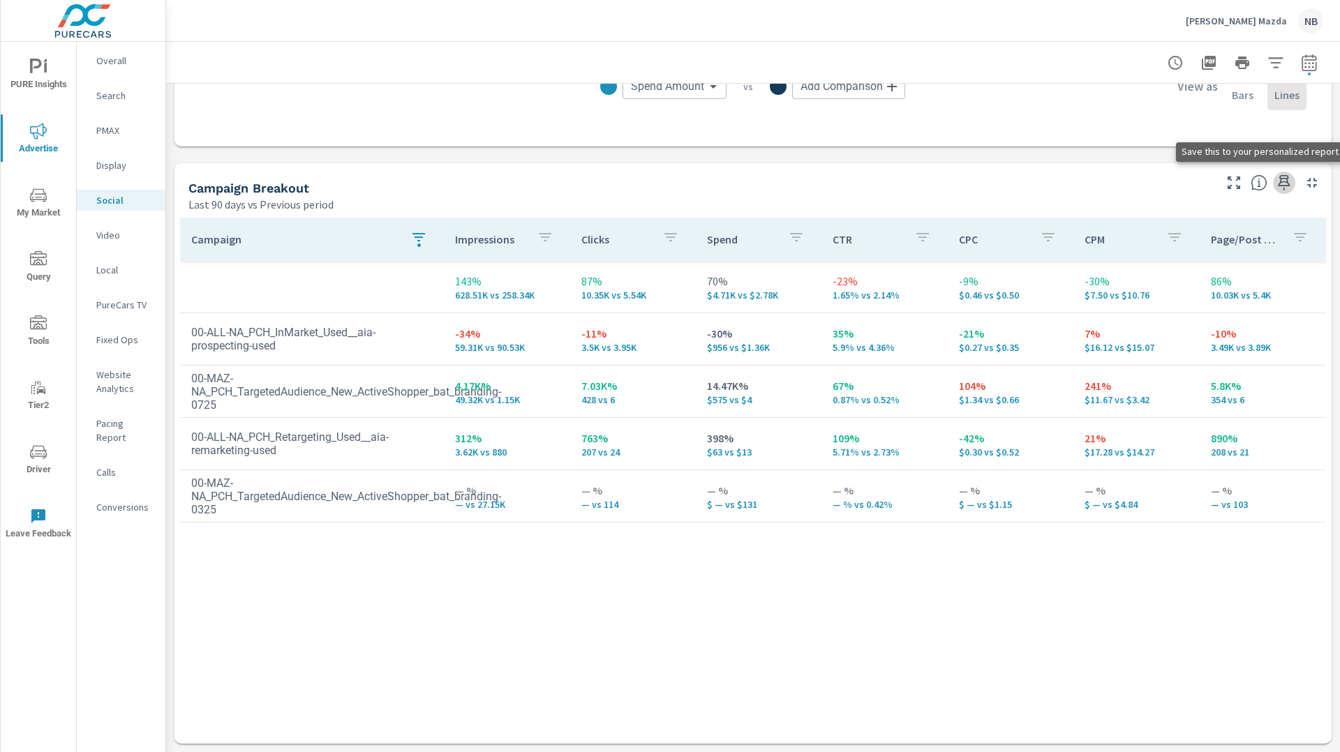
click at [1277, 184] on icon "button" at bounding box center [1284, 182] width 17 height 17
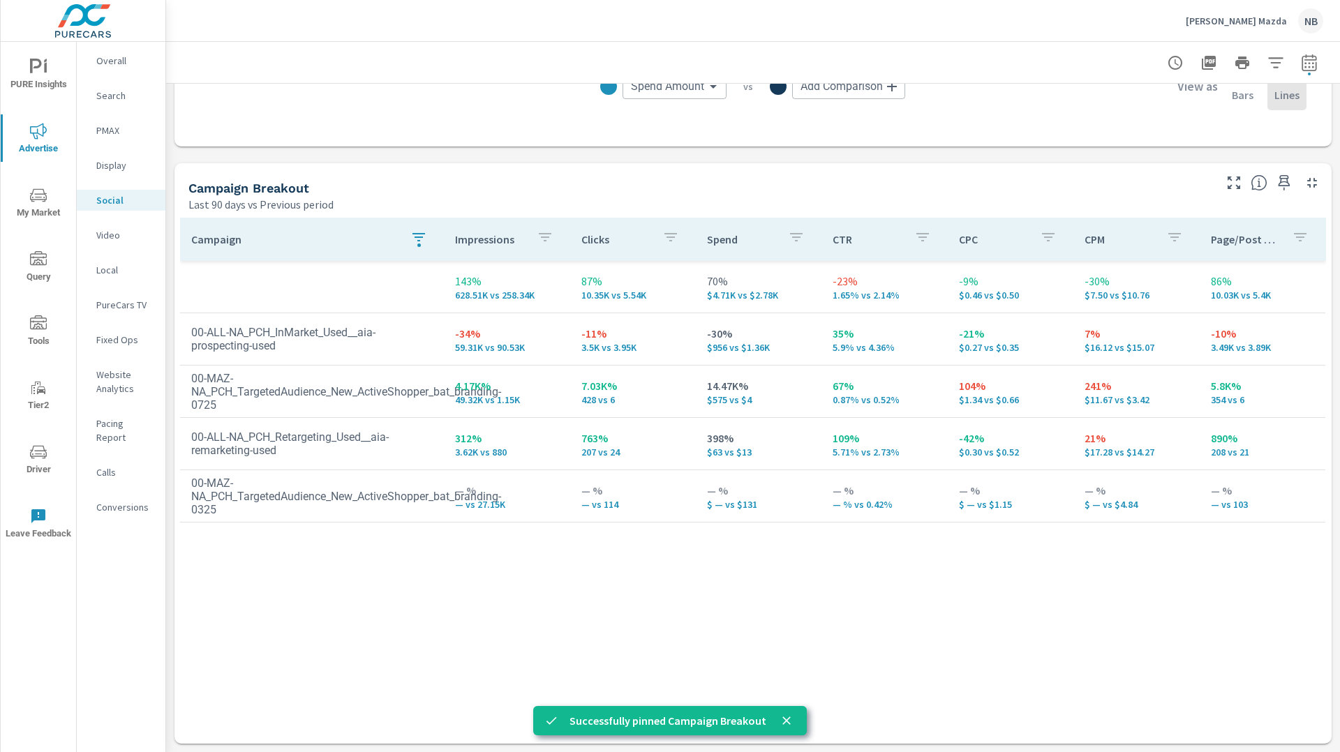
click at [122, 161] on p "Display" at bounding box center [125, 165] width 58 height 14
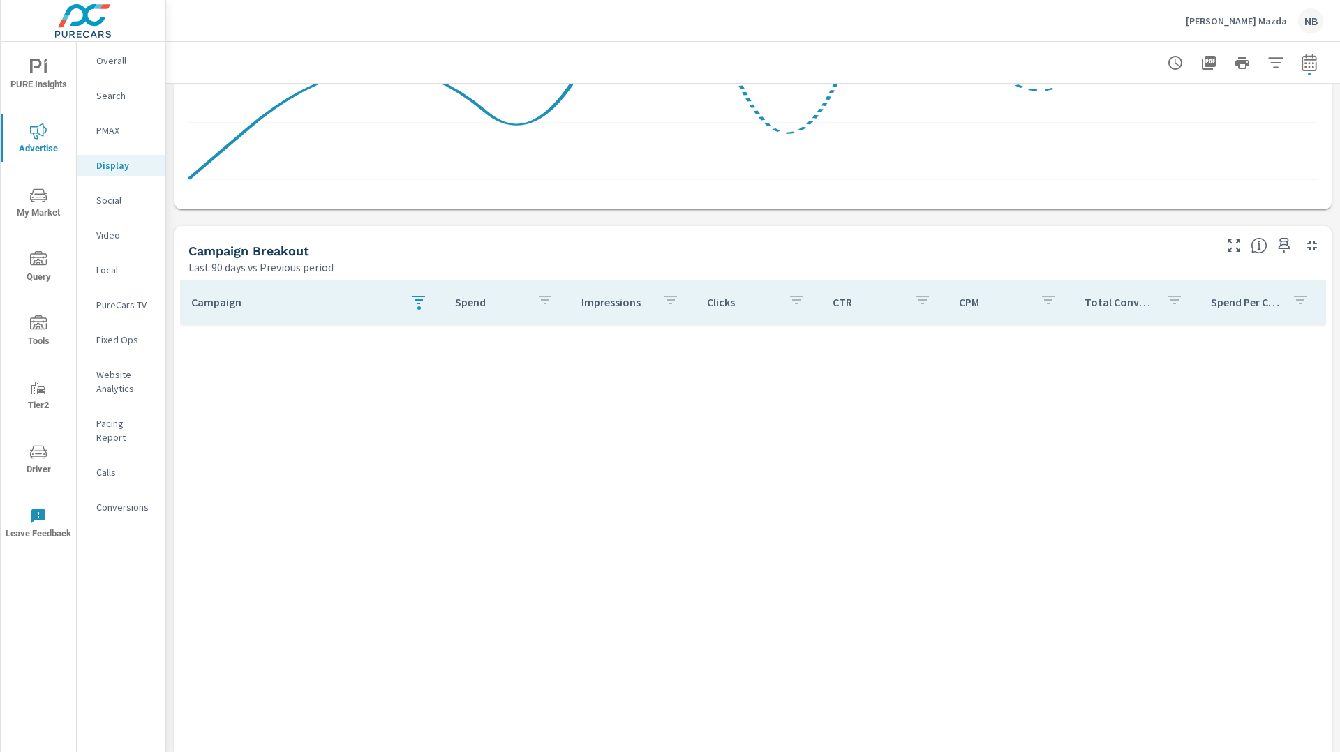
scroll to position [461, 0]
click at [422, 306] on icon "button" at bounding box center [418, 302] width 17 height 17
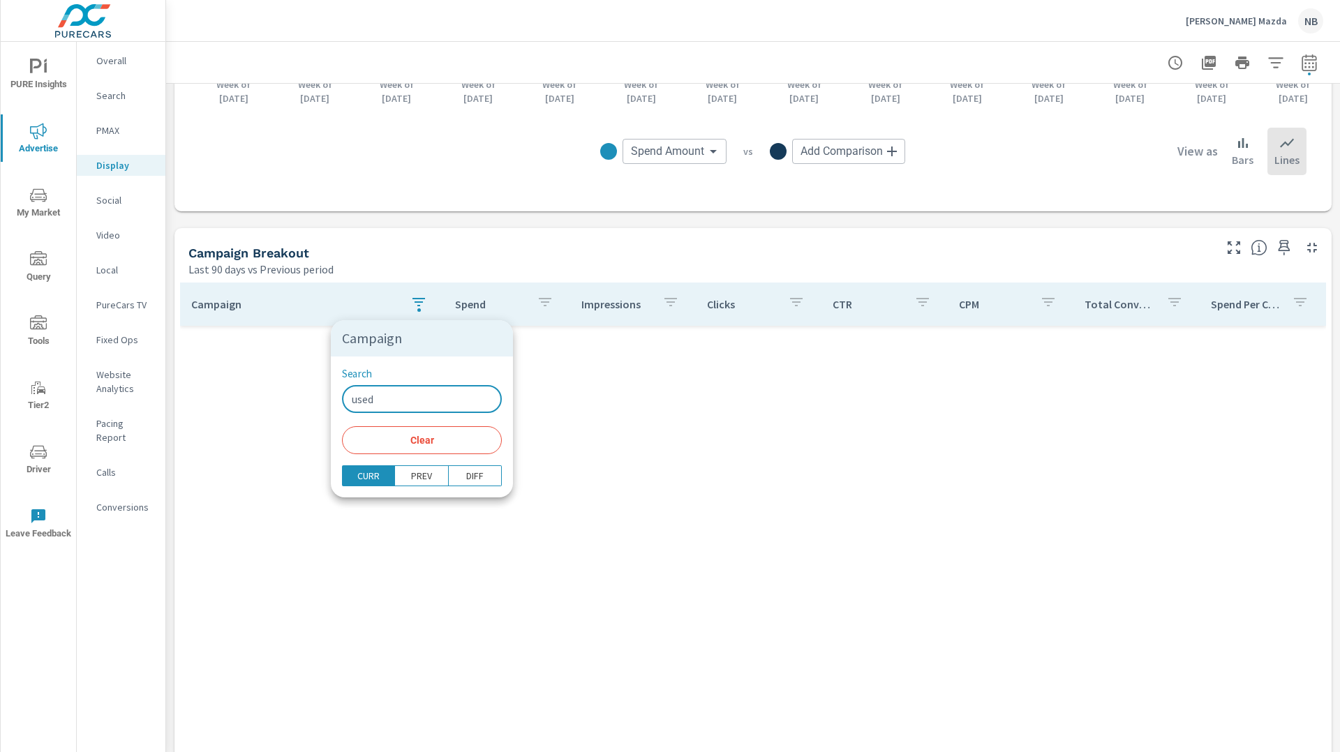
drag, startPoint x: 352, startPoint y: 397, endPoint x: 295, endPoint y: 394, distance: 56.6
click at [295, 394] on div "Campaign Search used ​ Clear CURR PREV DIFF" at bounding box center [670, 376] width 1340 height 752
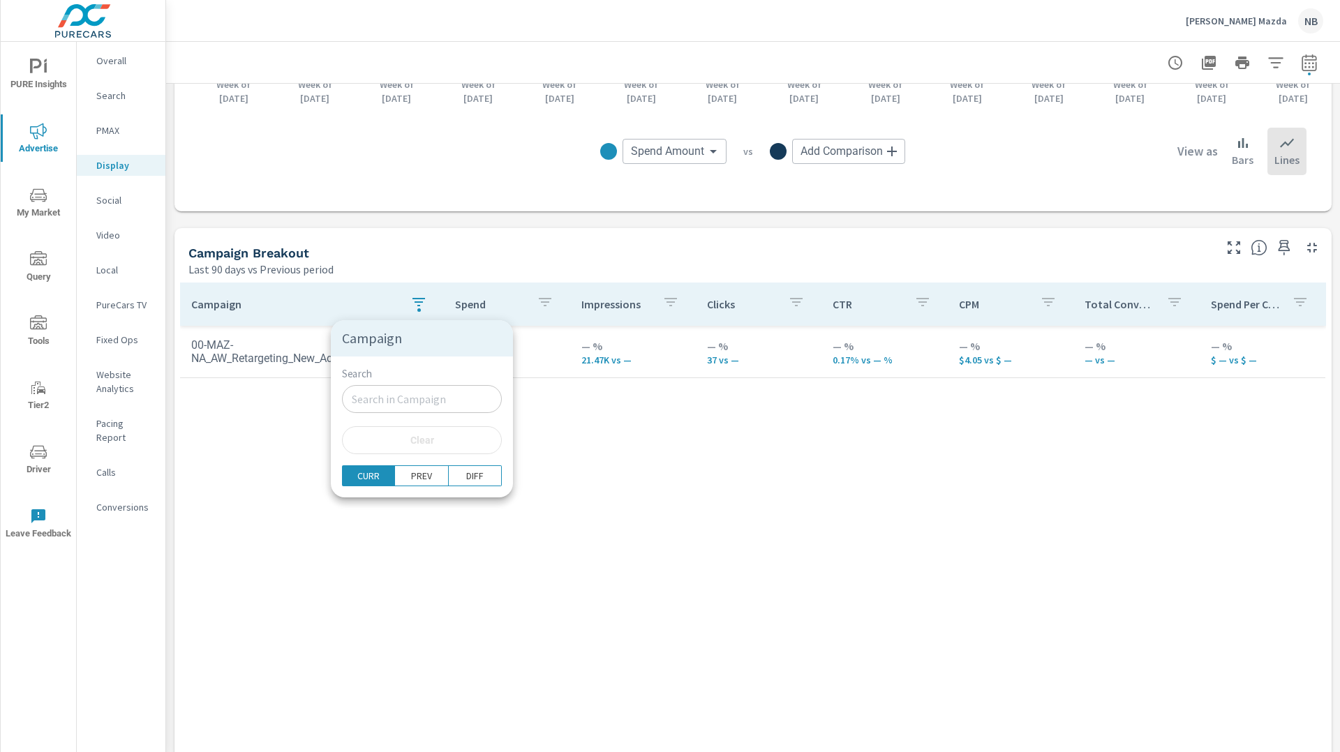
click at [606, 471] on div at bounding box center [670, 376] width 1340 height 752
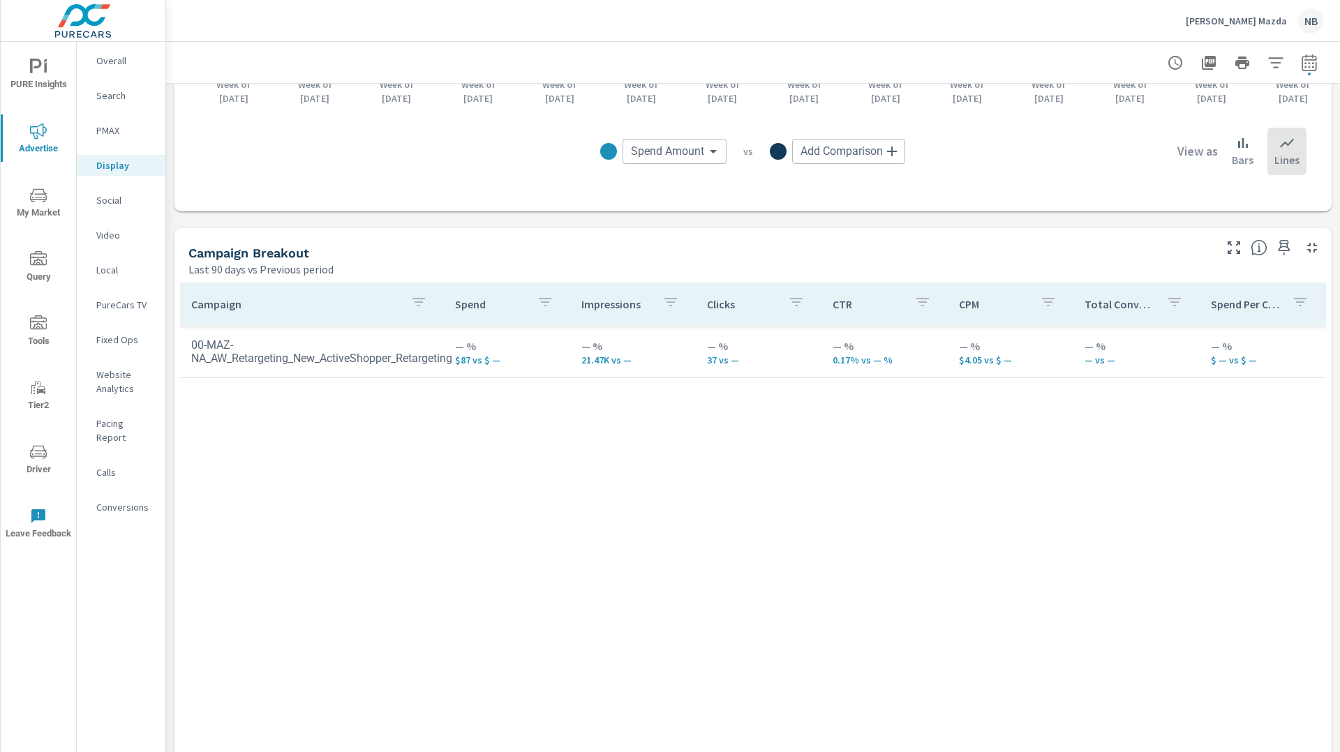
click at [105, 197] on p "Social" at bounding box center [125, 200] width 58 height 14
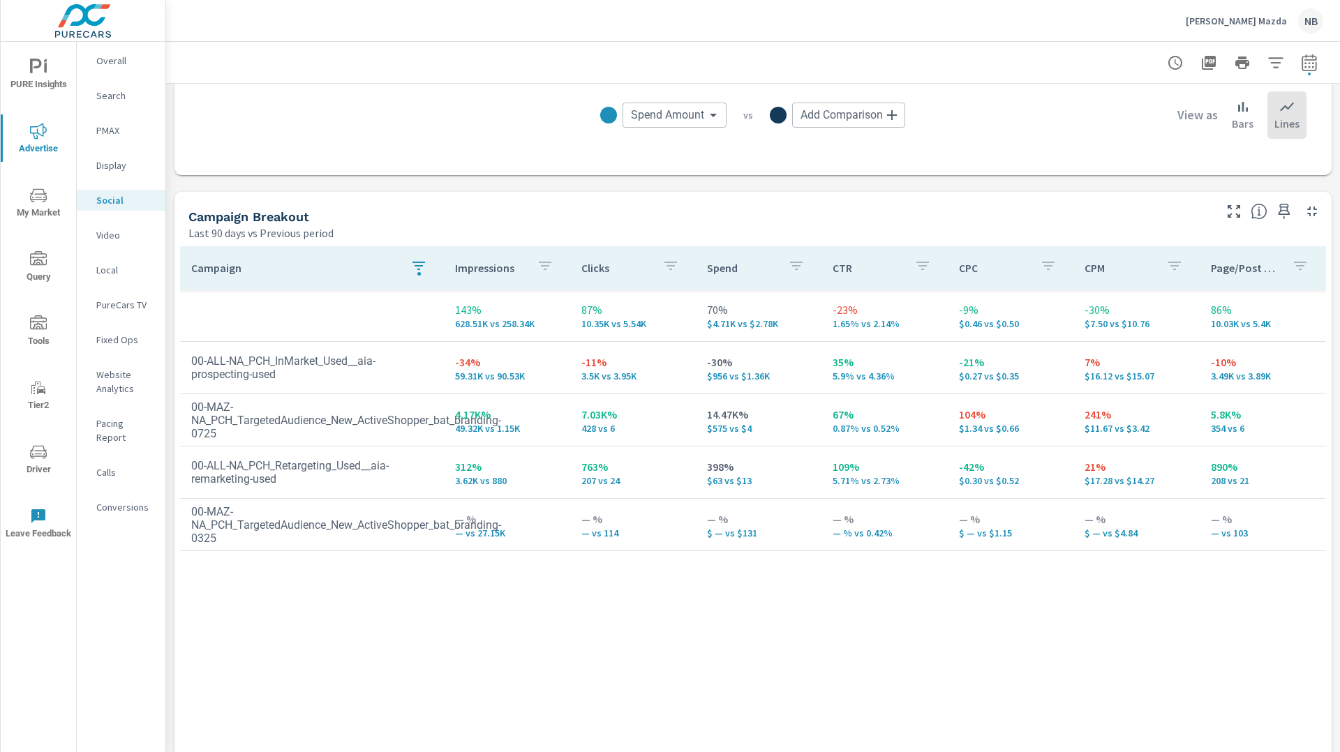
scroll to position [526, 0]
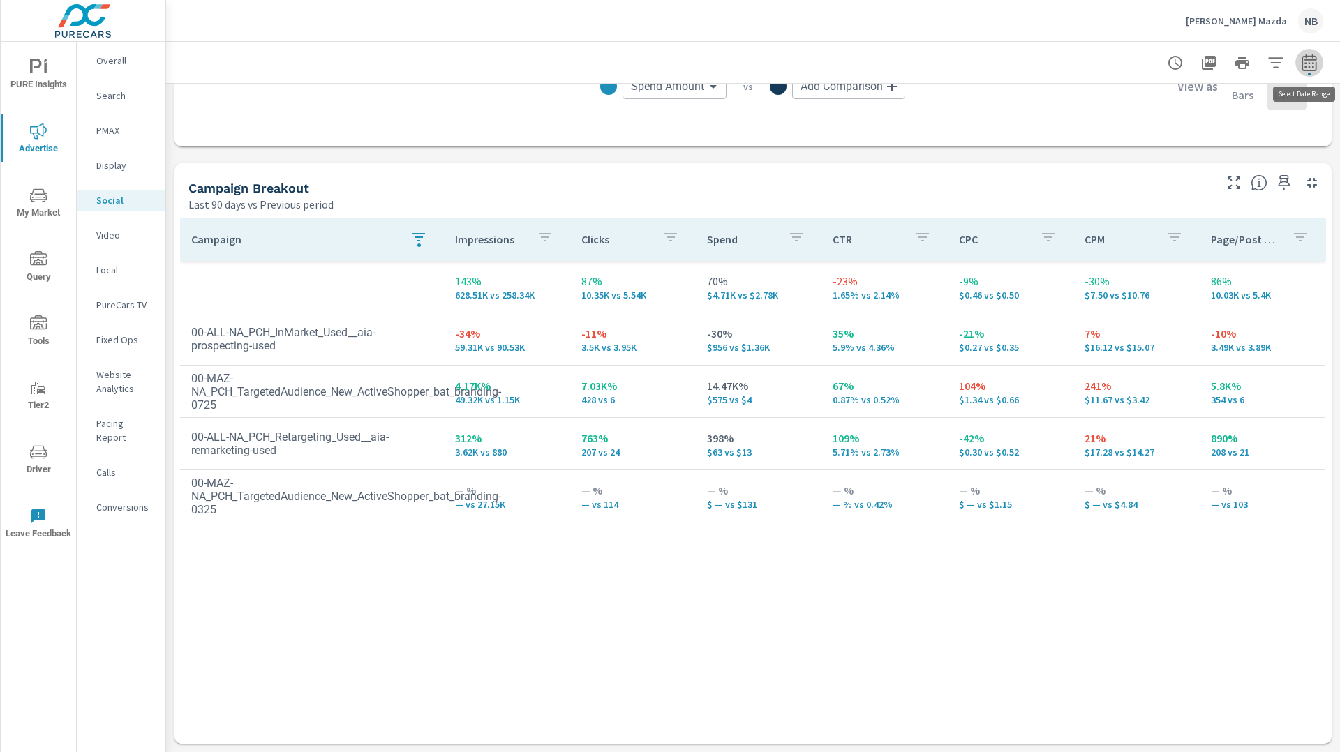
click at [1314, 66] on icon "button" at bounding box center [1309, 62] width 17 height 17
select select "Last 90 days"
select select "Previous period"
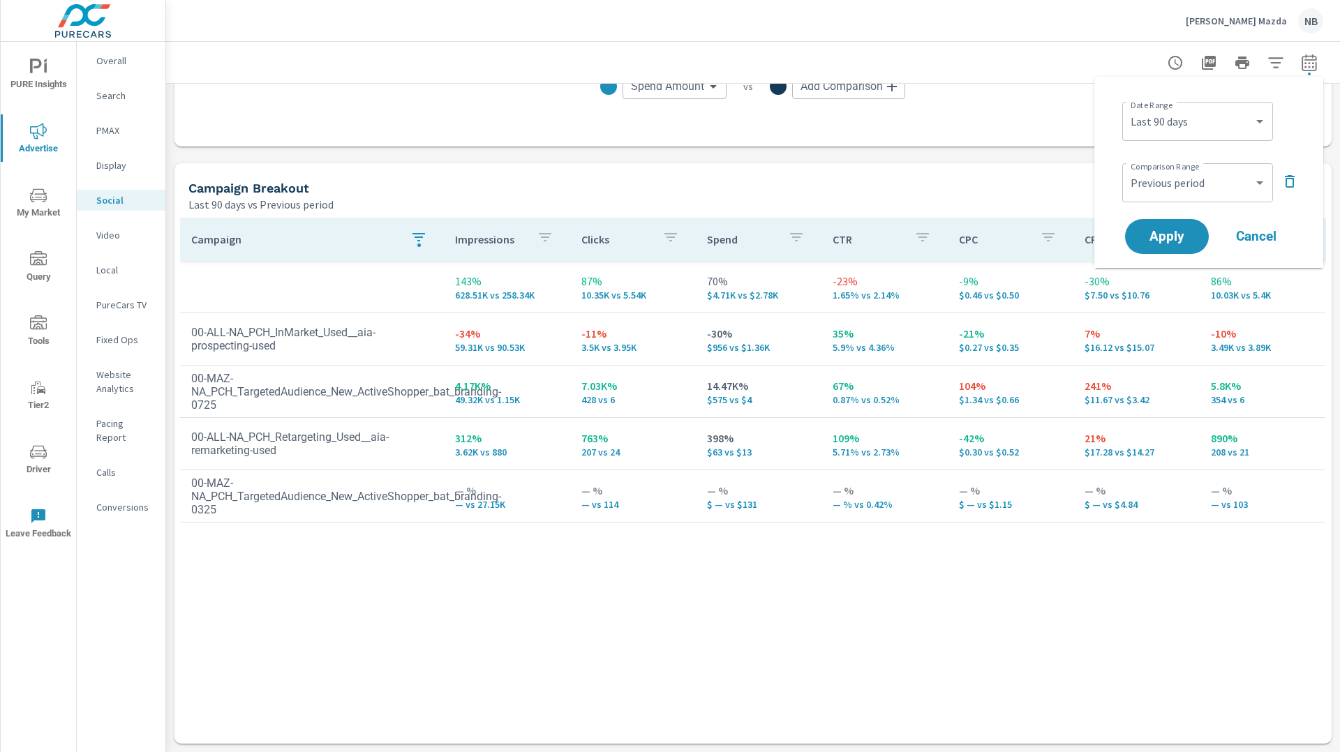
click at [967, 160] on div "Impressions Last 90 days vs Previous period 143% 628.51K vs 258.34K Clicks Last…" at bounding box center [753, 155] width 1174 height 1195
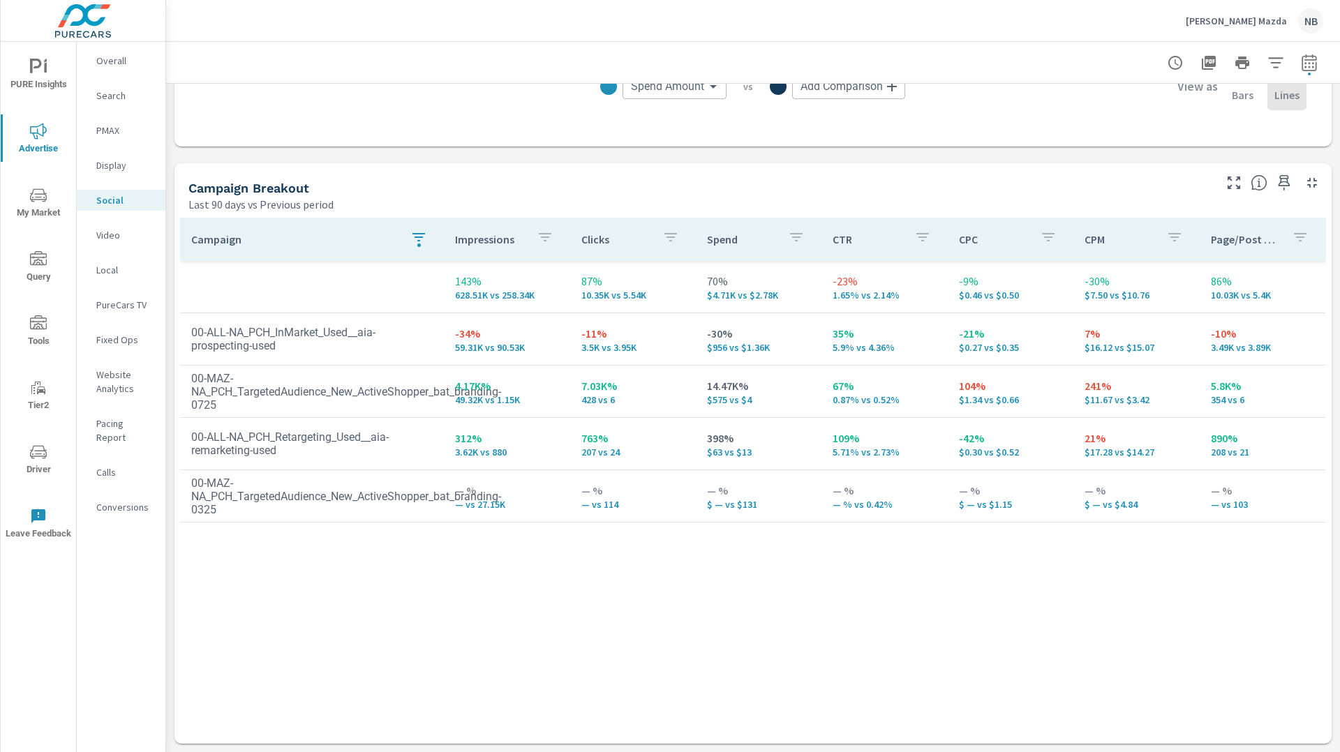
click at [433, 241] on th "Campaign" at bounding box center [312, 239] width 264 height 43
click at [423, 240] on icon "button" at bounding box center [418, 237] width 17 height 17
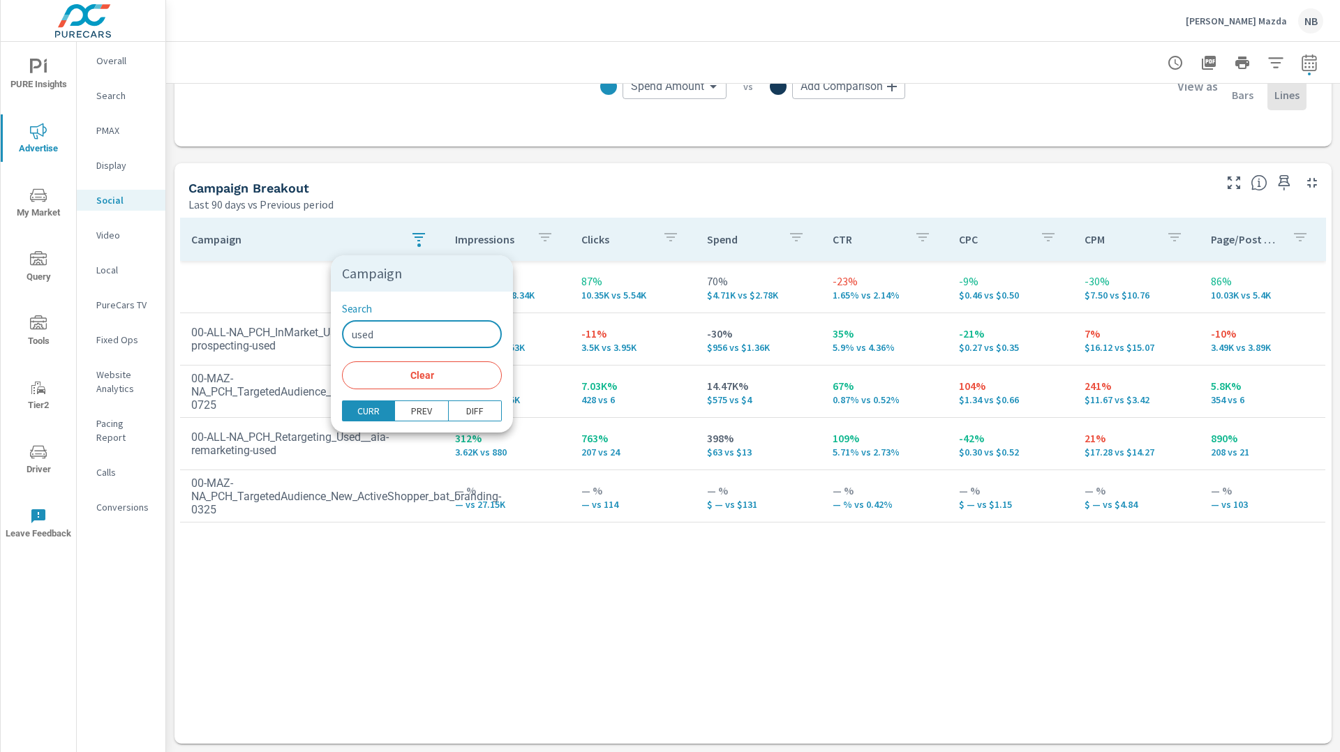
drag, startPoint x: 359, startPoint y: 339, endPoint x: 331, endPoint y: 339, distance: 27.9
click at [331, 339] on div "Search used ​ Clear" at bounding box center [422, 346] width 182 height 109
click at [391, 378] on span "Clear" at bounding box center [421, 375] width 143 height 13
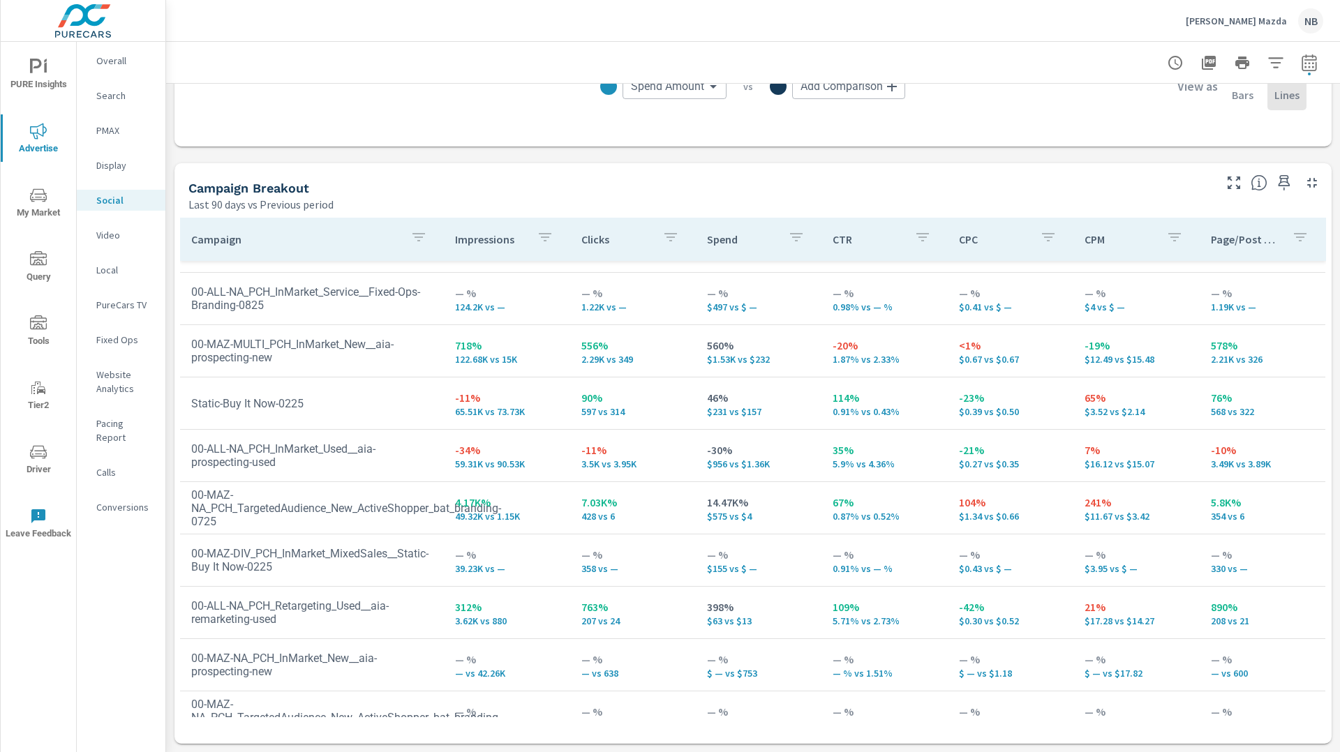
scroll to position [172, 0]
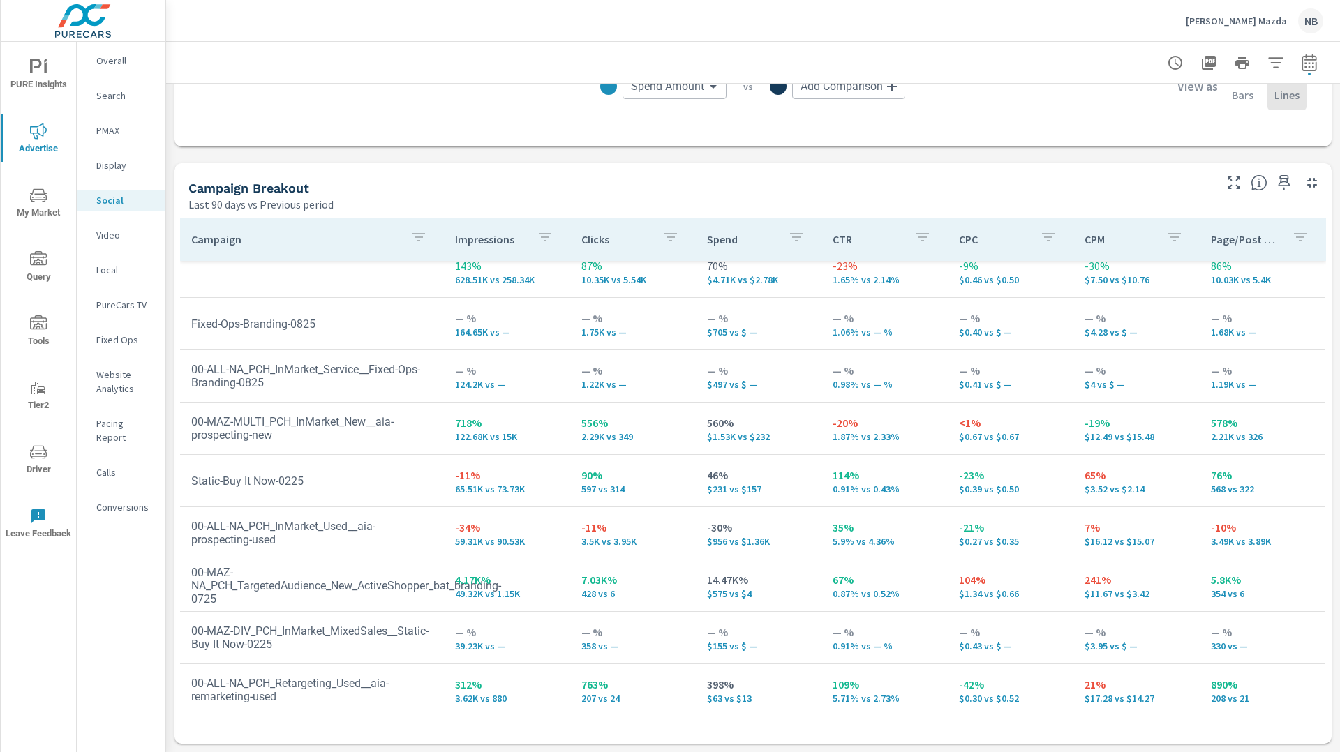
scroll to position [4, 0]
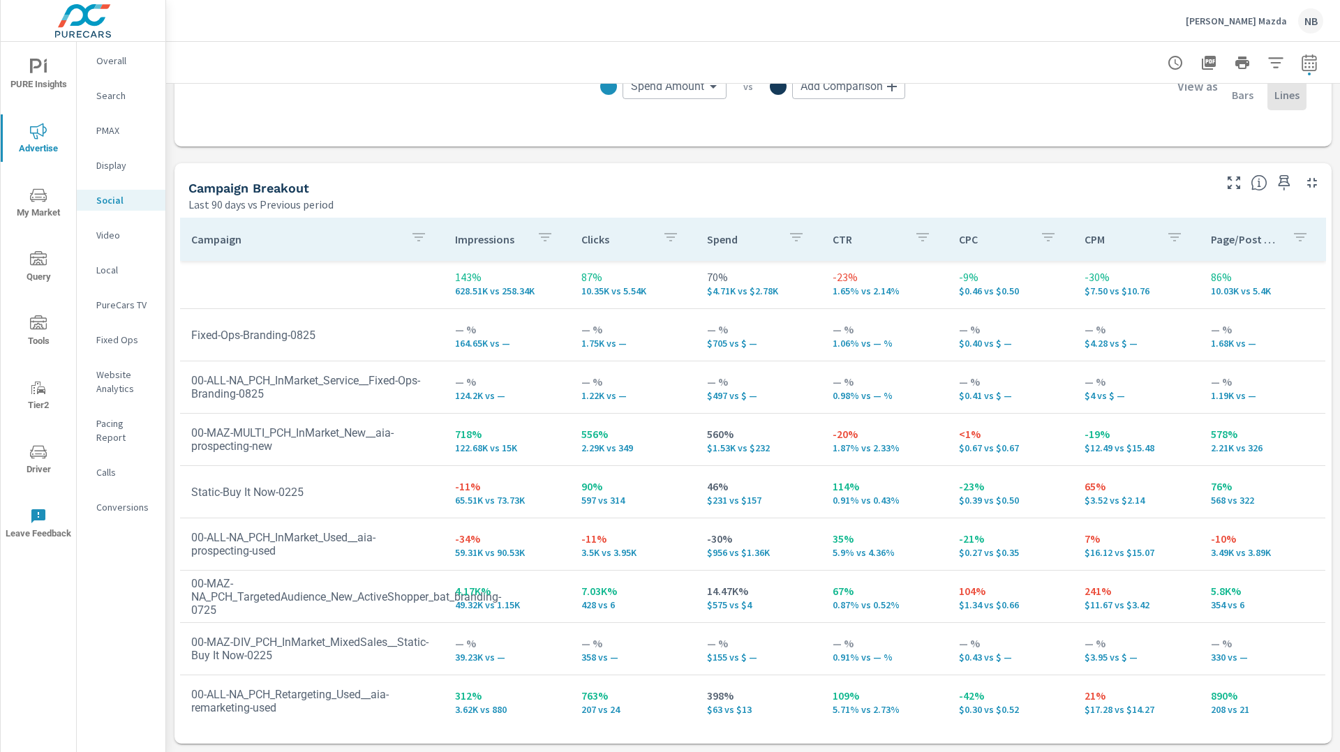
scroll to position [79, 0]
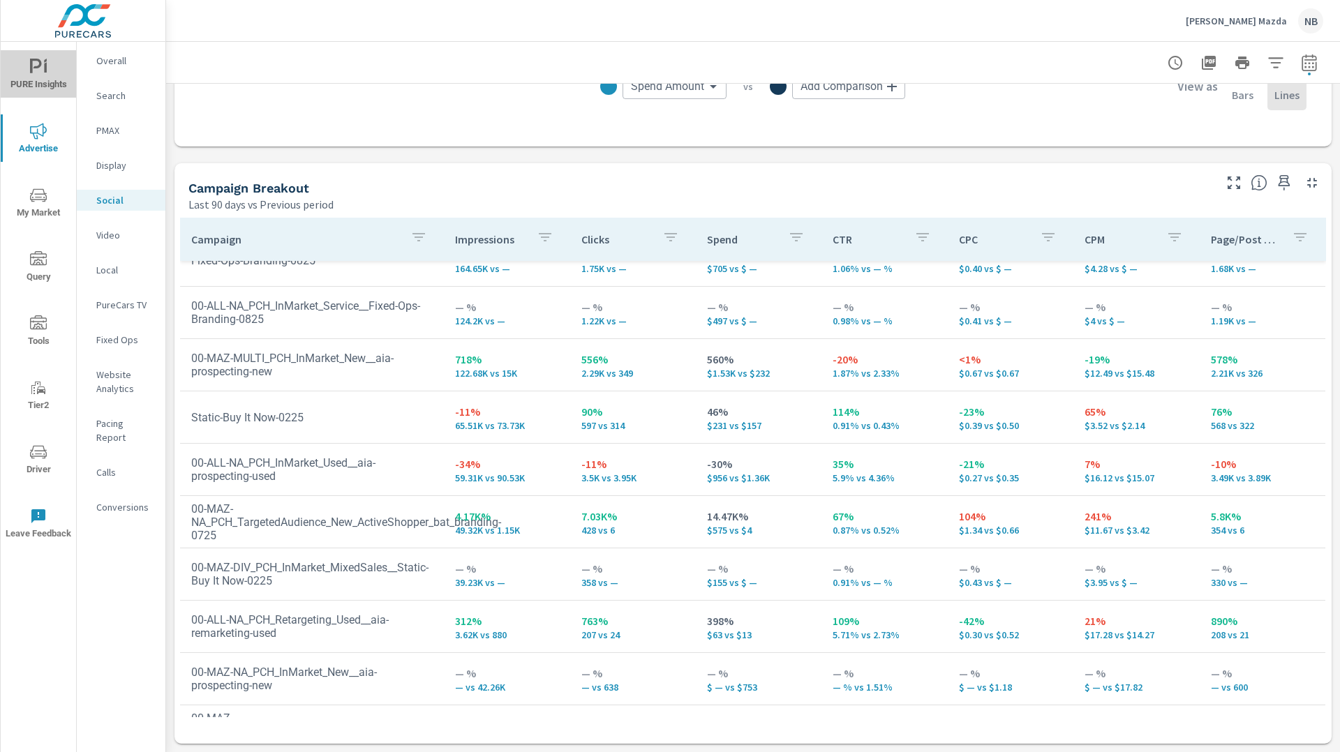
click at [38, 69] on icon "nav menu" at bounding box center [38, 67] width 17 height 17
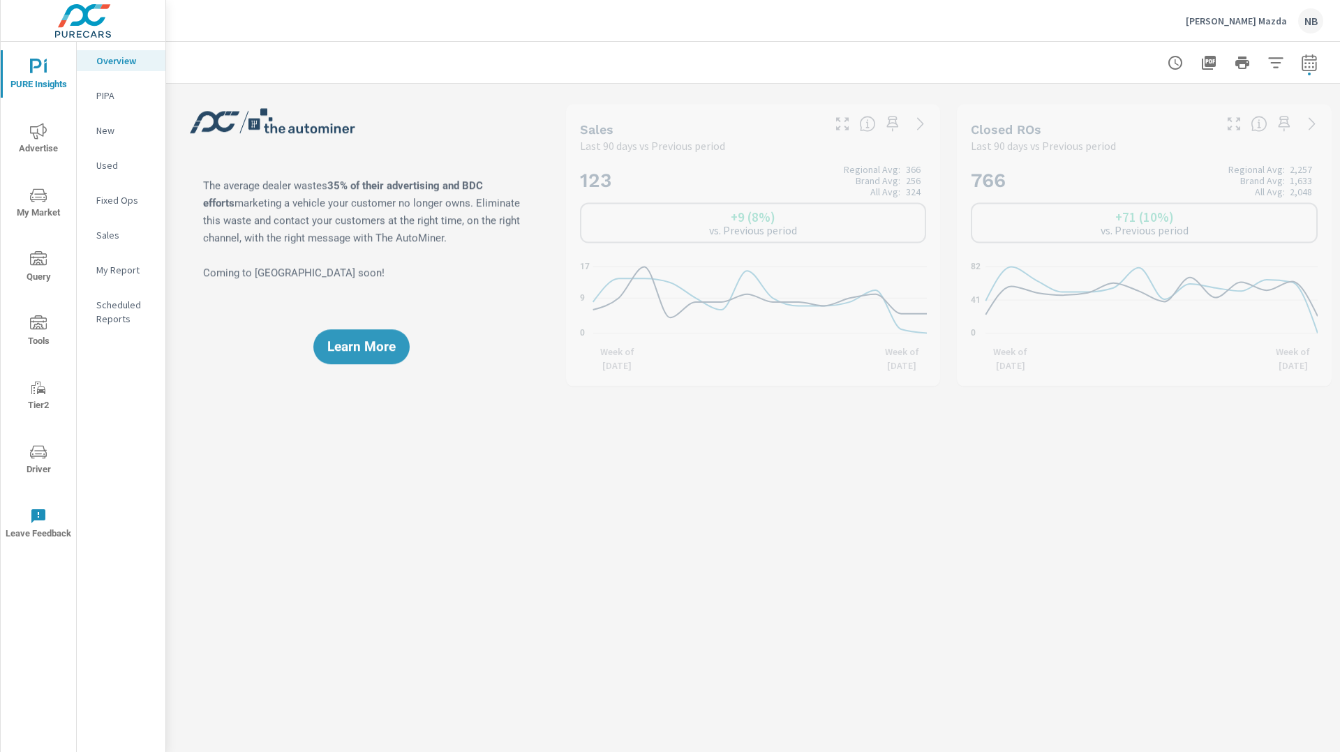
click at [124, 267] on p "My Report" at bounding box center [125, 270] width 58 height 14
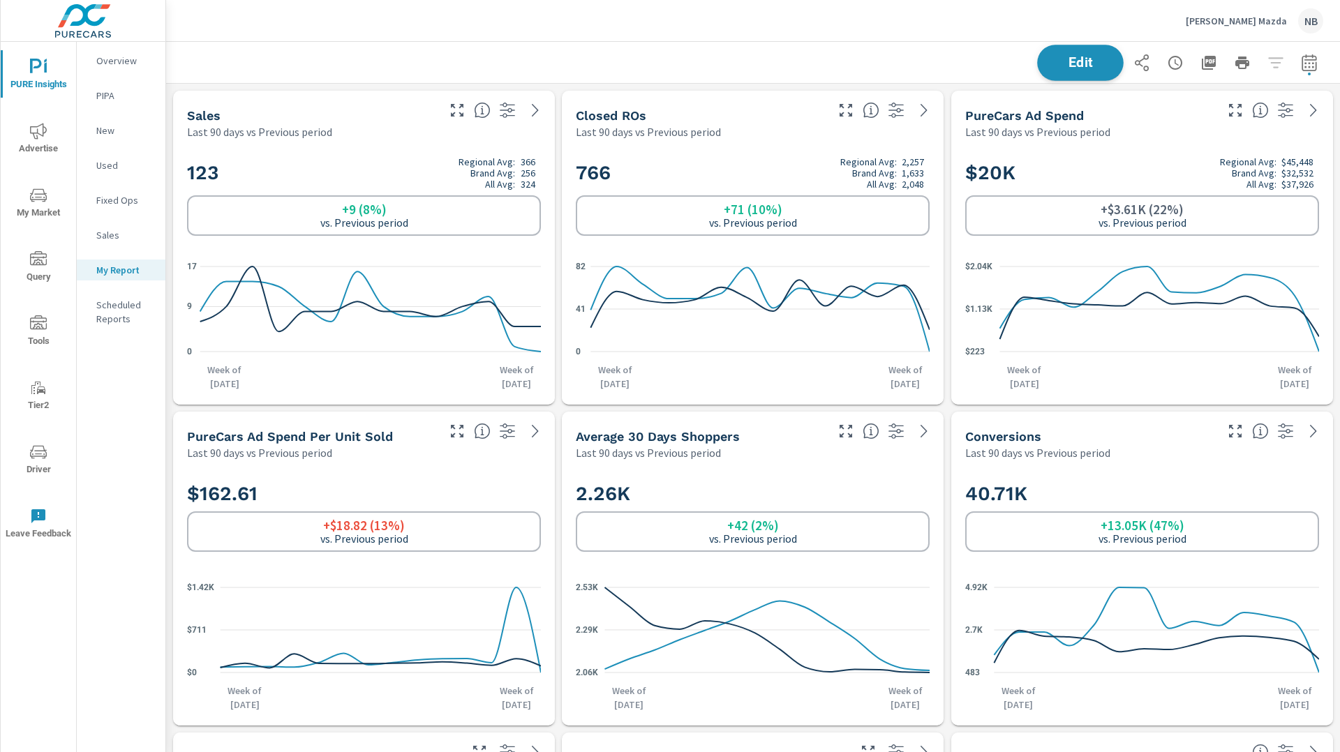
scroll to position [7, 7]
click at [1082, 66] on span "Edit" at bounding box center [1080, 62] width 57 height 13
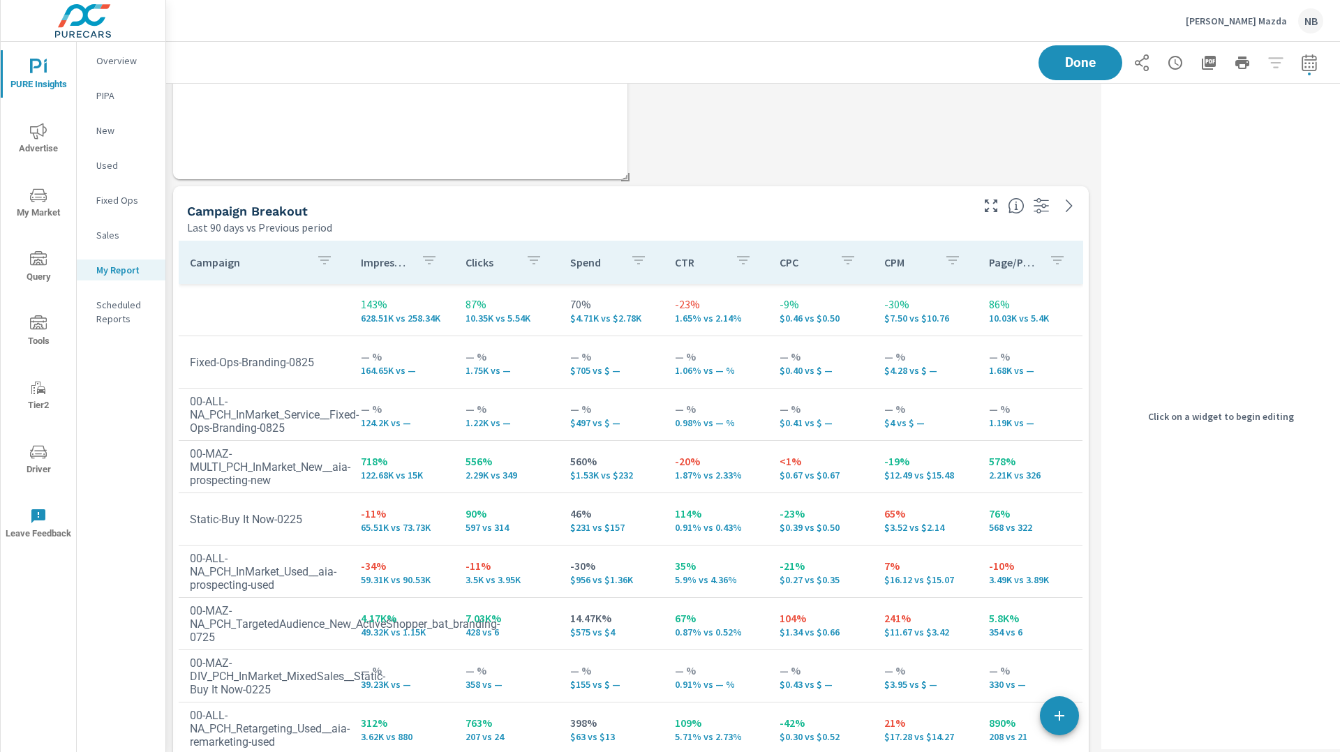
scroll to position [3284, 0]
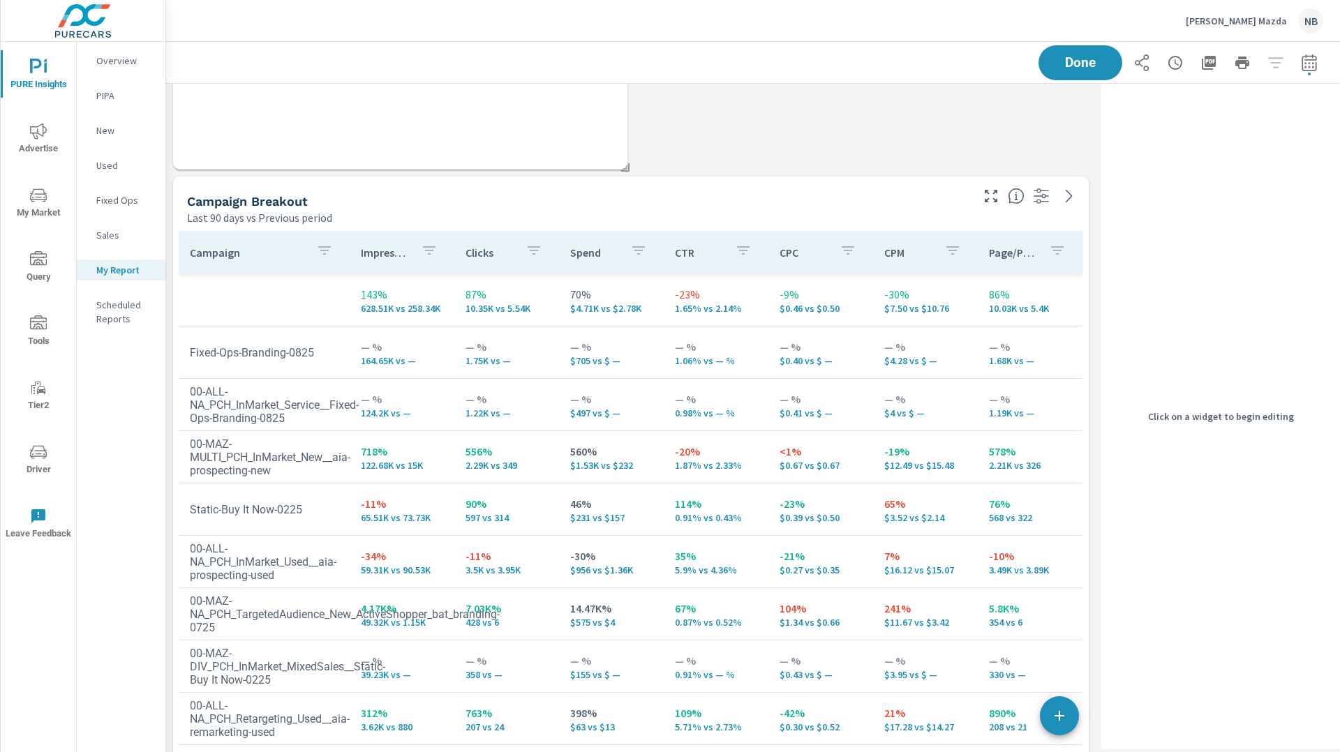
click at [861, 208] on div "Campaign Breakout" at bounding box center [577, 201] width 781 height 16
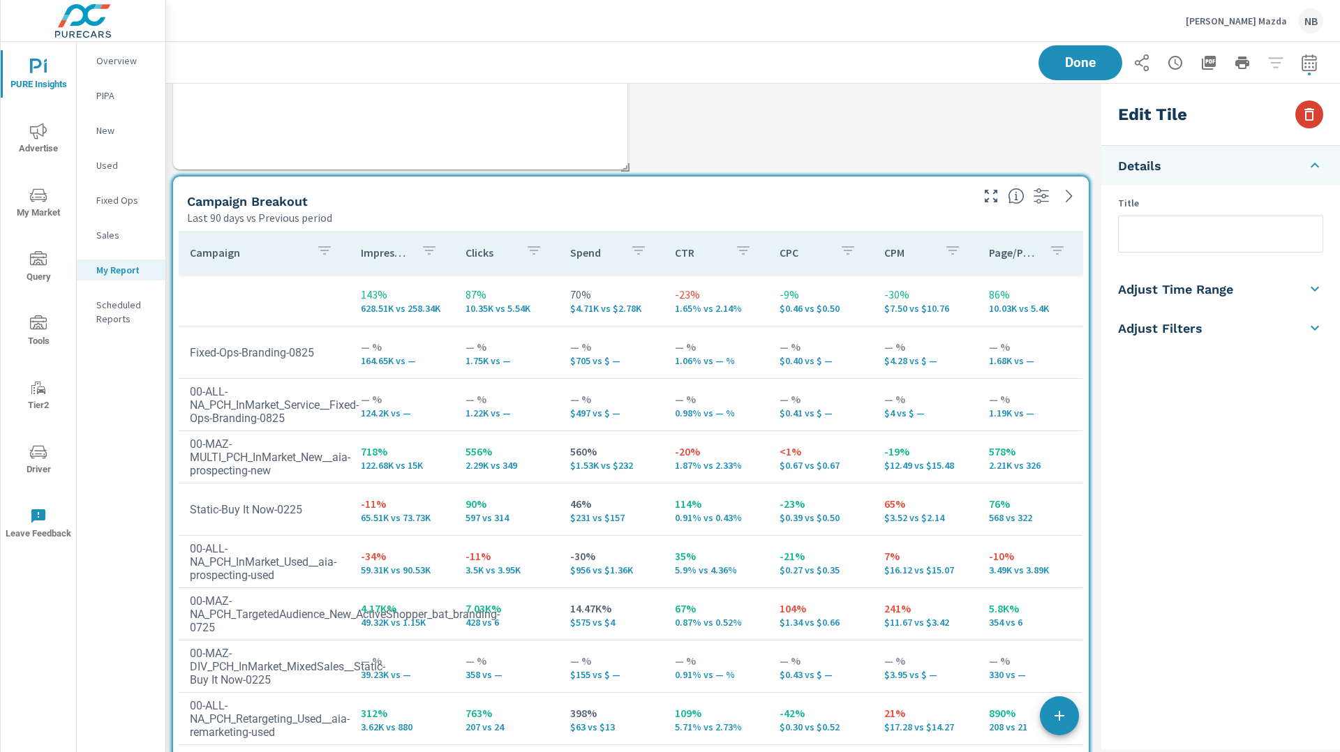
click at [1306, 117] on icon "button" at bounding box center [1309, 114] width 17 height 17
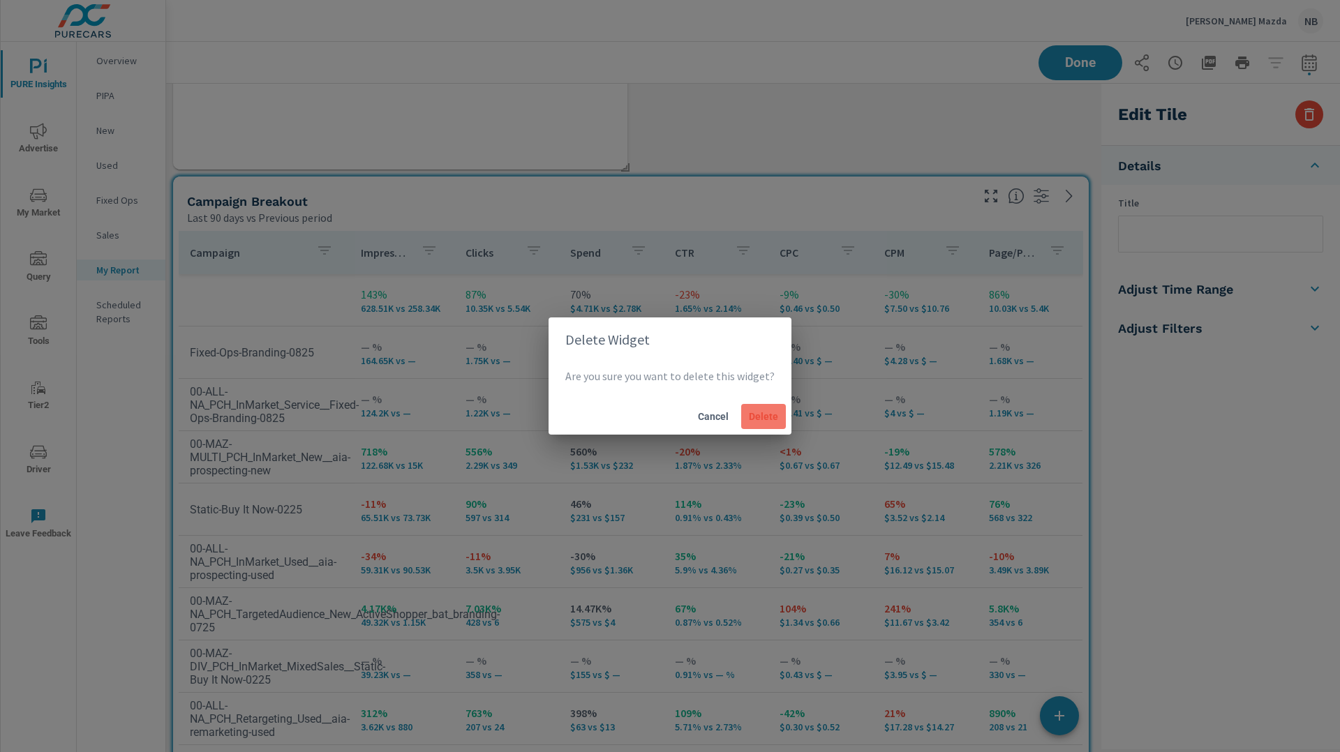
click at [762, 420] on span "Delete" at bounding box center [763, 416] width 33 height 13
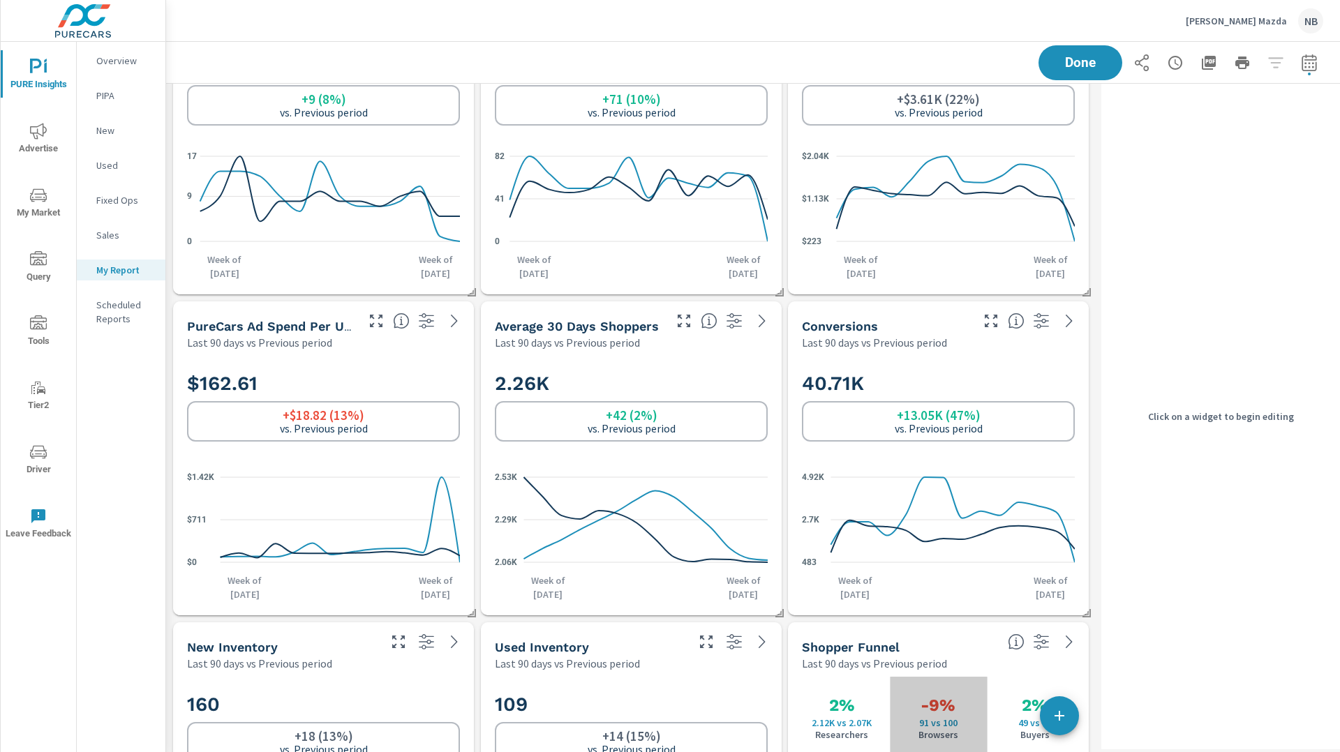
scroll to position [0, 0]
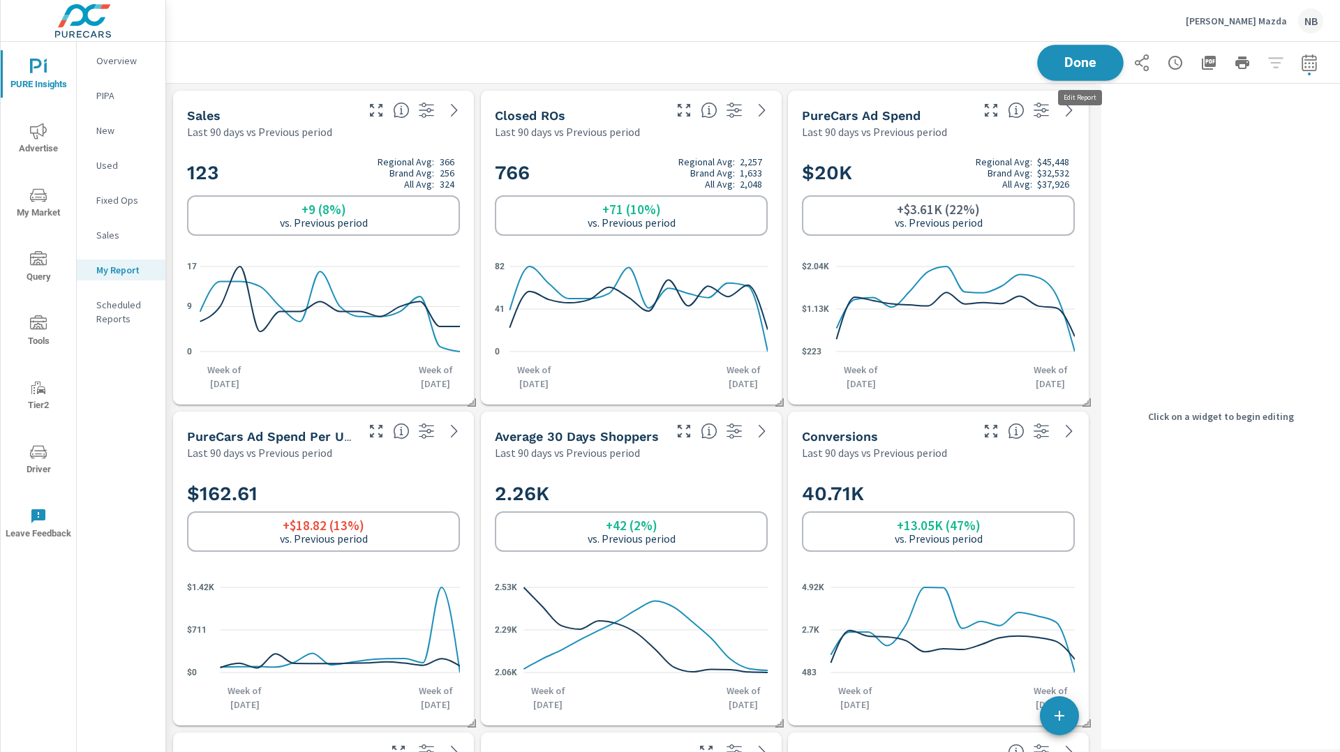
click at [1084, 69] on span "Done" at bounding box center [1080, 62] width 57 height 13
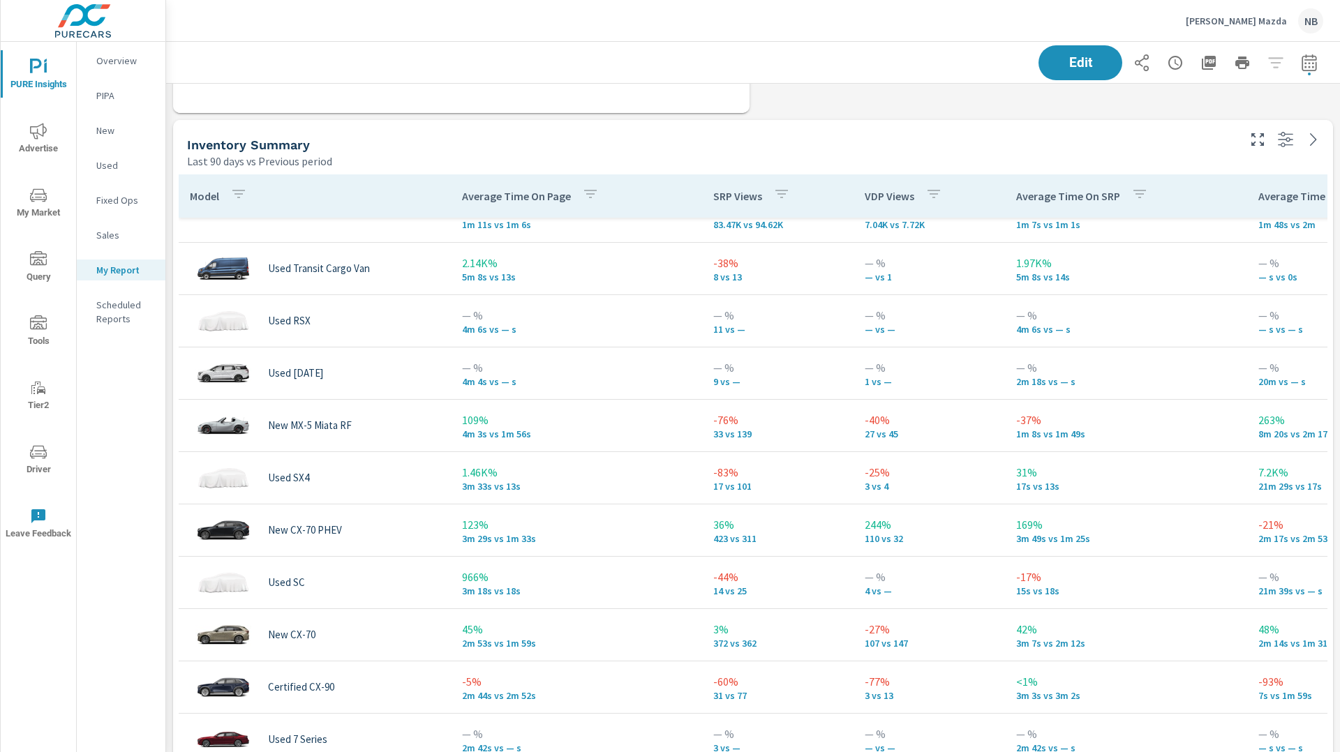
scroll to position [29, 0]
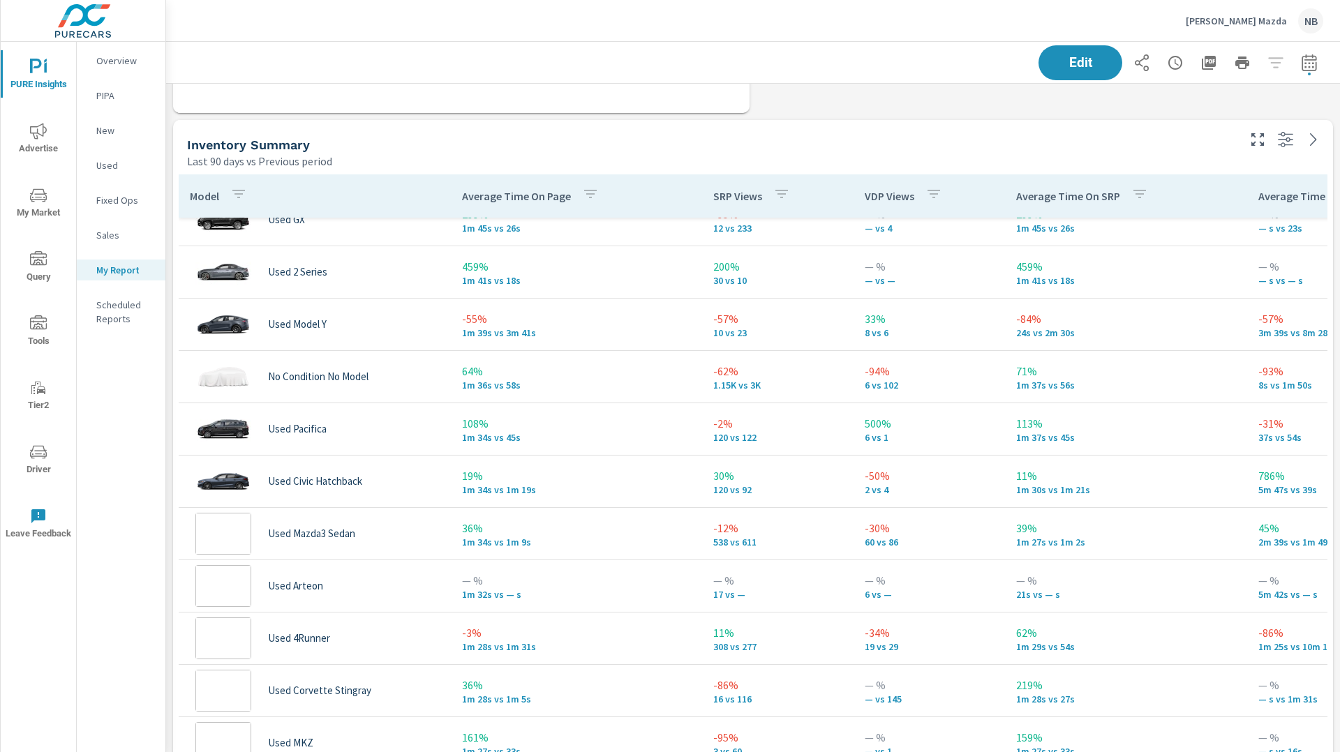
scroll to position [964, 0]
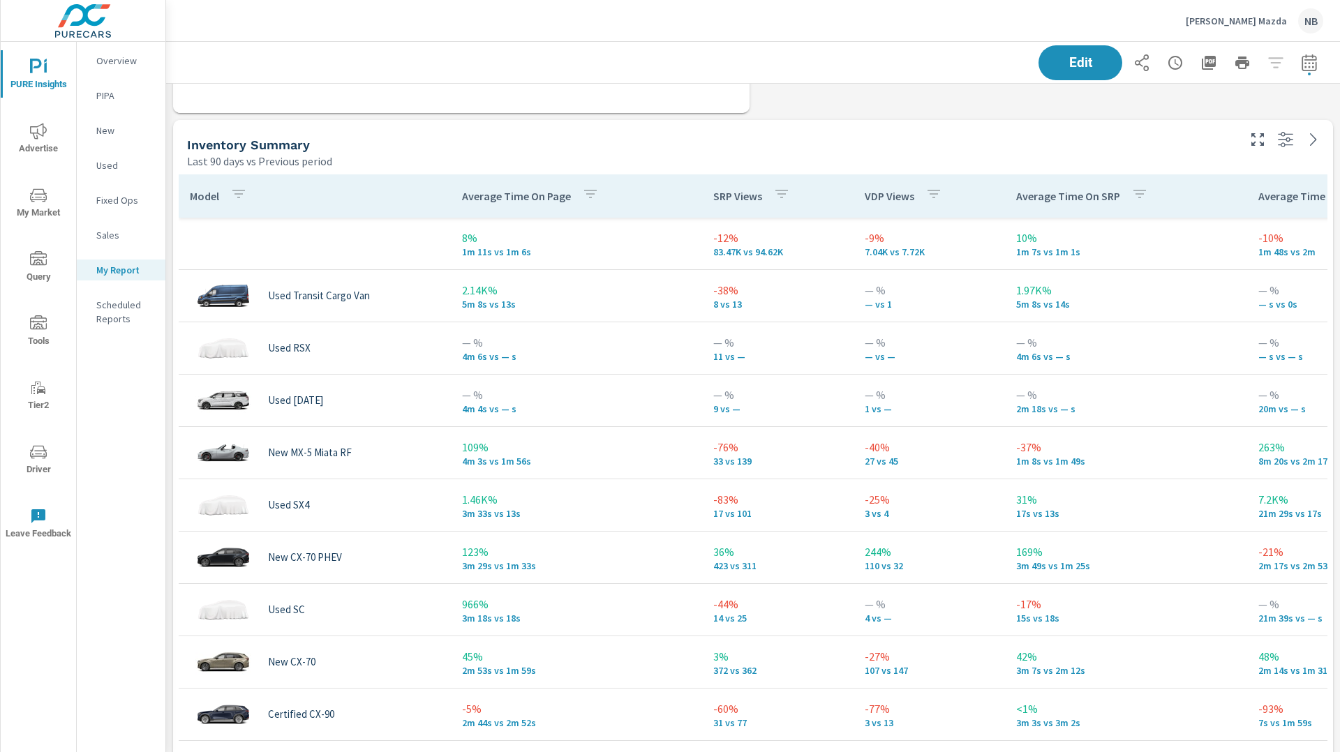
click at [1333, 178] on div "Sales Last 90 days vs Previous period 123 Regional Avg: 366 Brand Avg: 256 All …" at bounding box center [753, 196] width 1174 height 3377
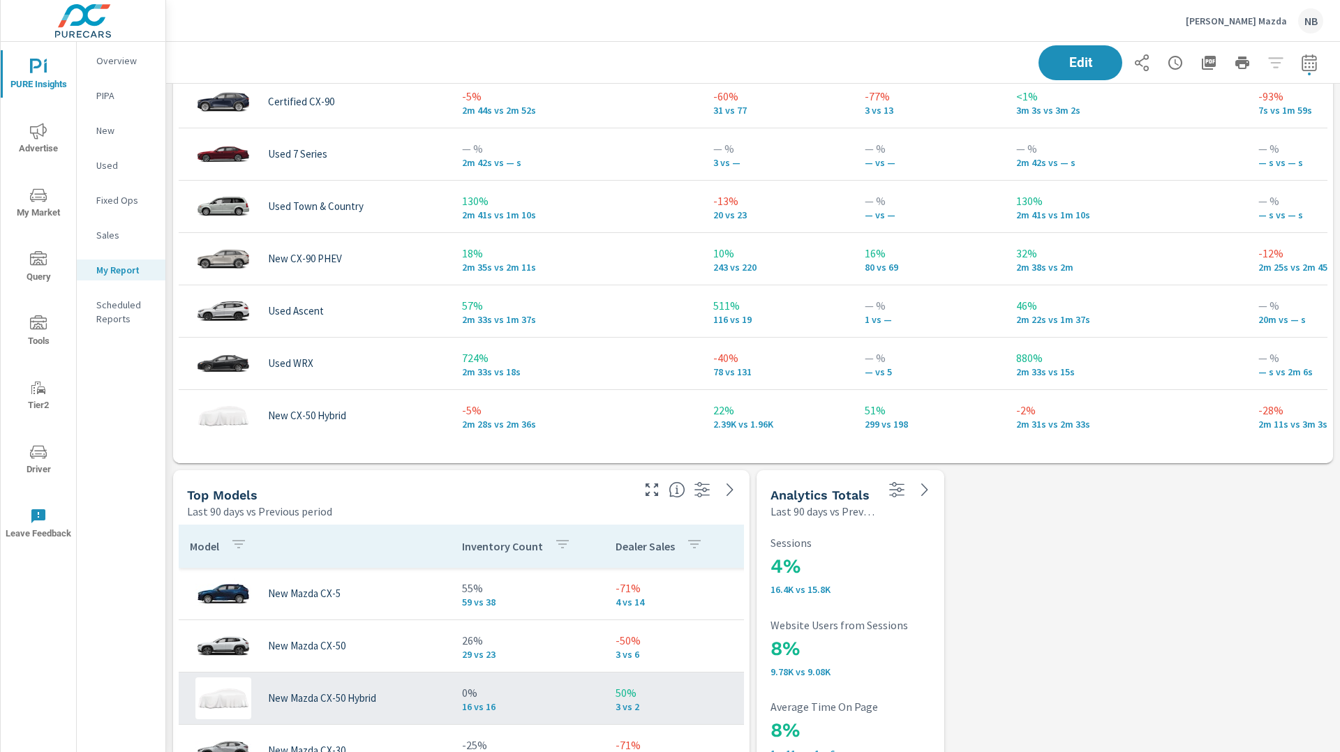
scroll to position [2045, 0]
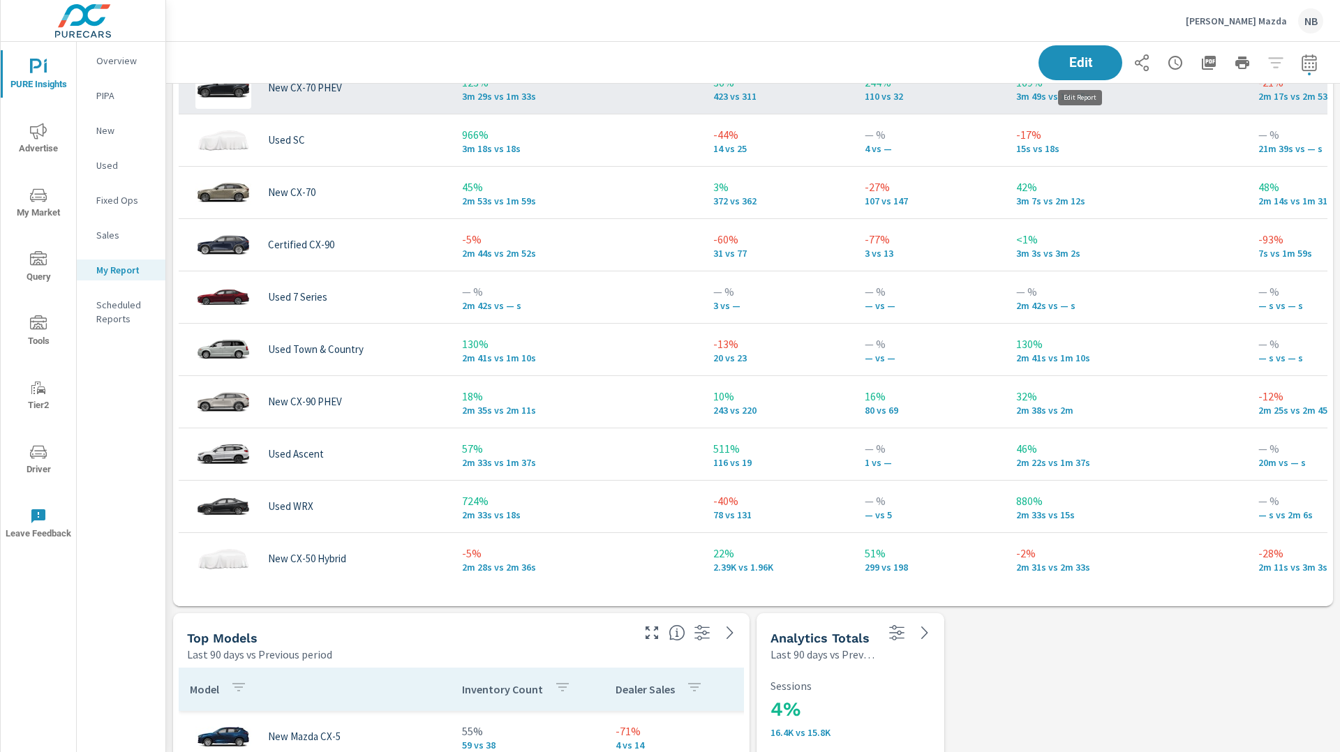
drag, startPoint x: 1110, startPoint y: 66, endPoint x: 1111, endPoint y: 87, distance: 20.9
click at [1111, 67] on button "Edit" at bounding box center [1080, 62] width 84 height 35
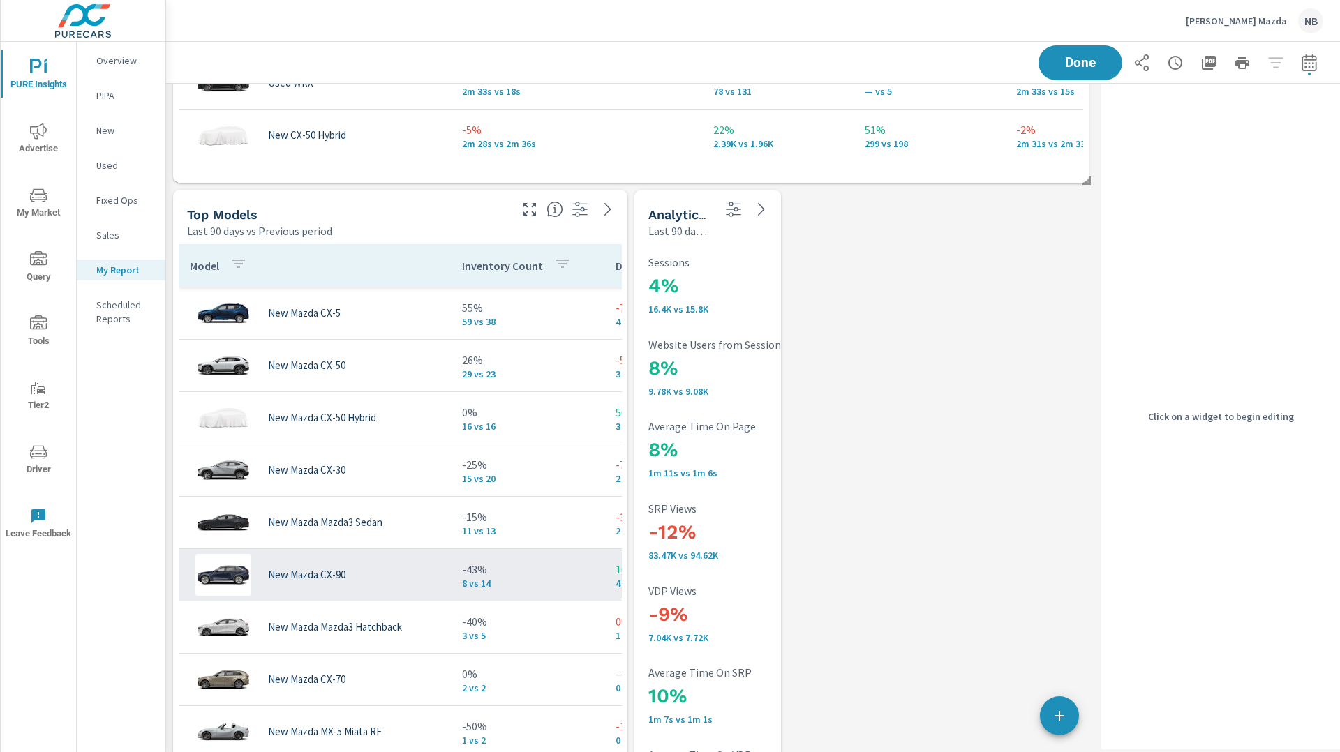
scroll to position [2469, 0]
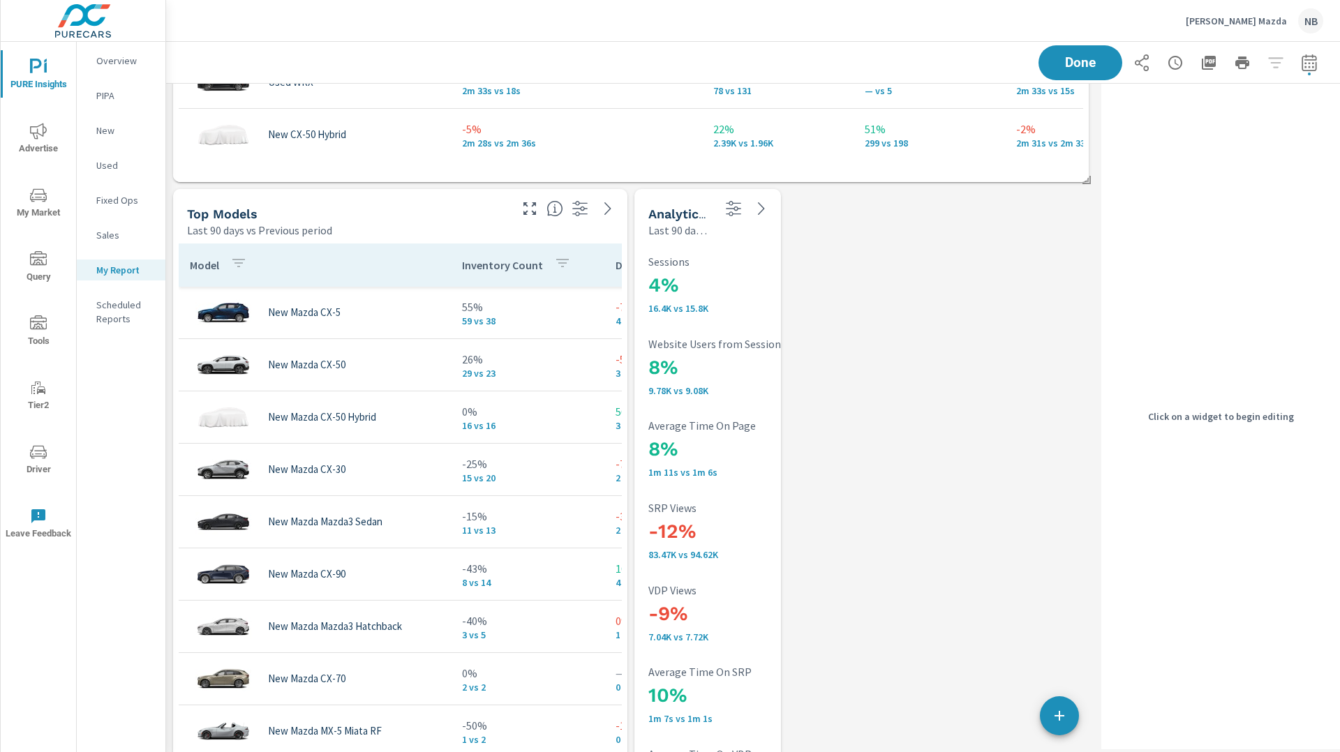
click at [387, 227] on div "Last 90 days vs Previous period" at bounding box center [347, 230] width 320 height 17
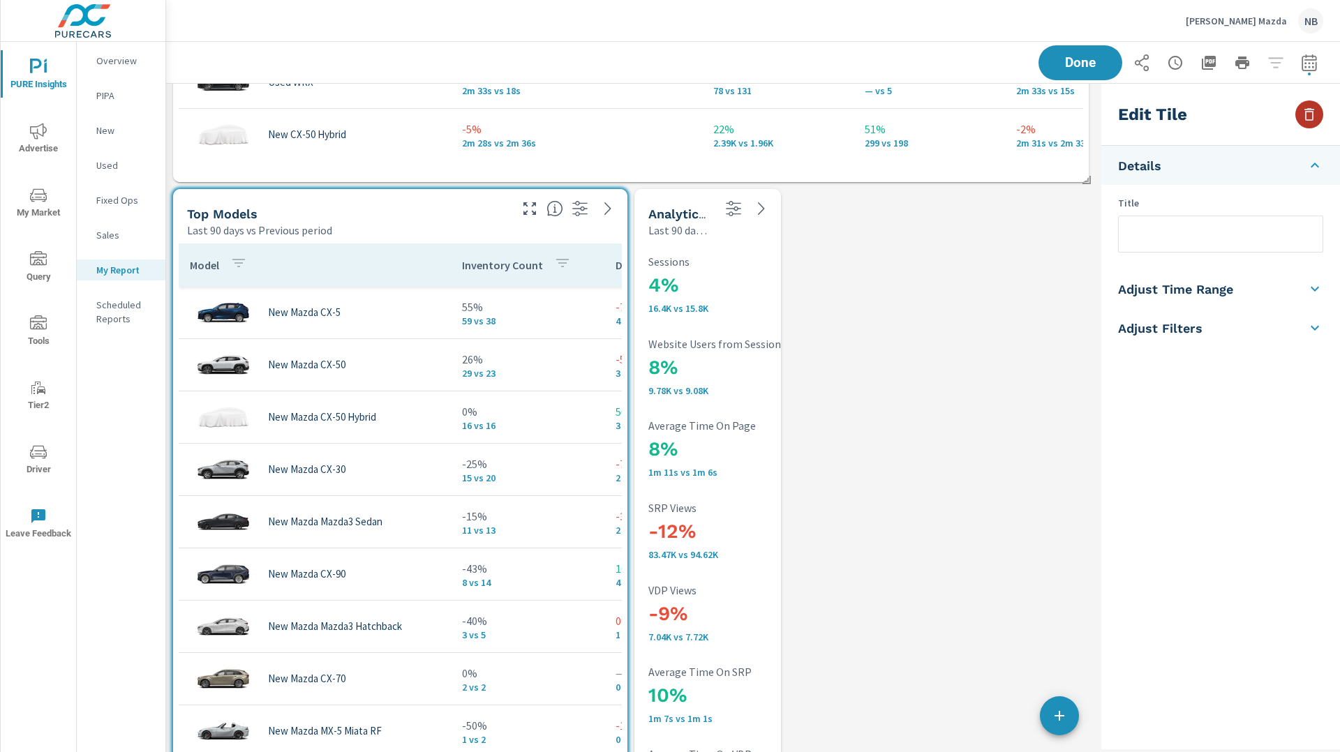
click at [1310, 117] on icon "button" at bounding box center [1309, 114] width 17 height 17
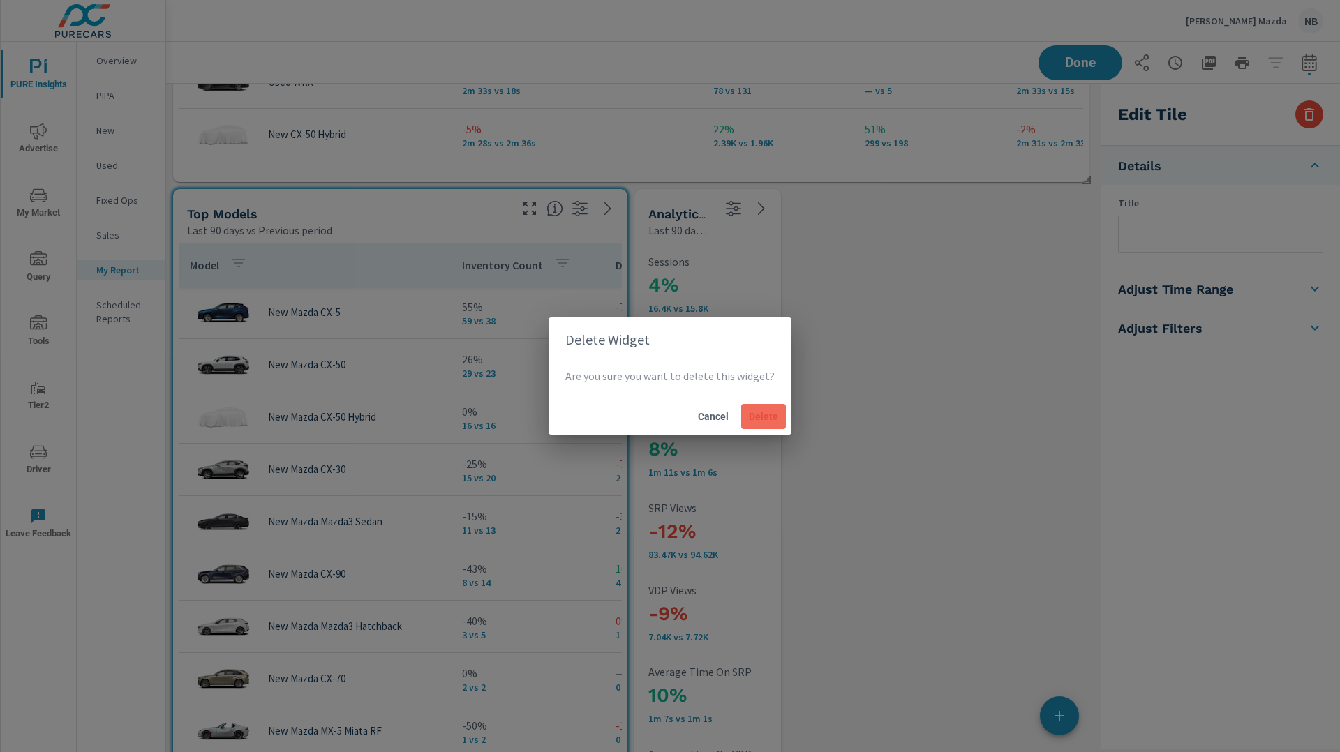
click at [766, 426] on button "Delete" at bounding box center [763, 416] width 45 height 25
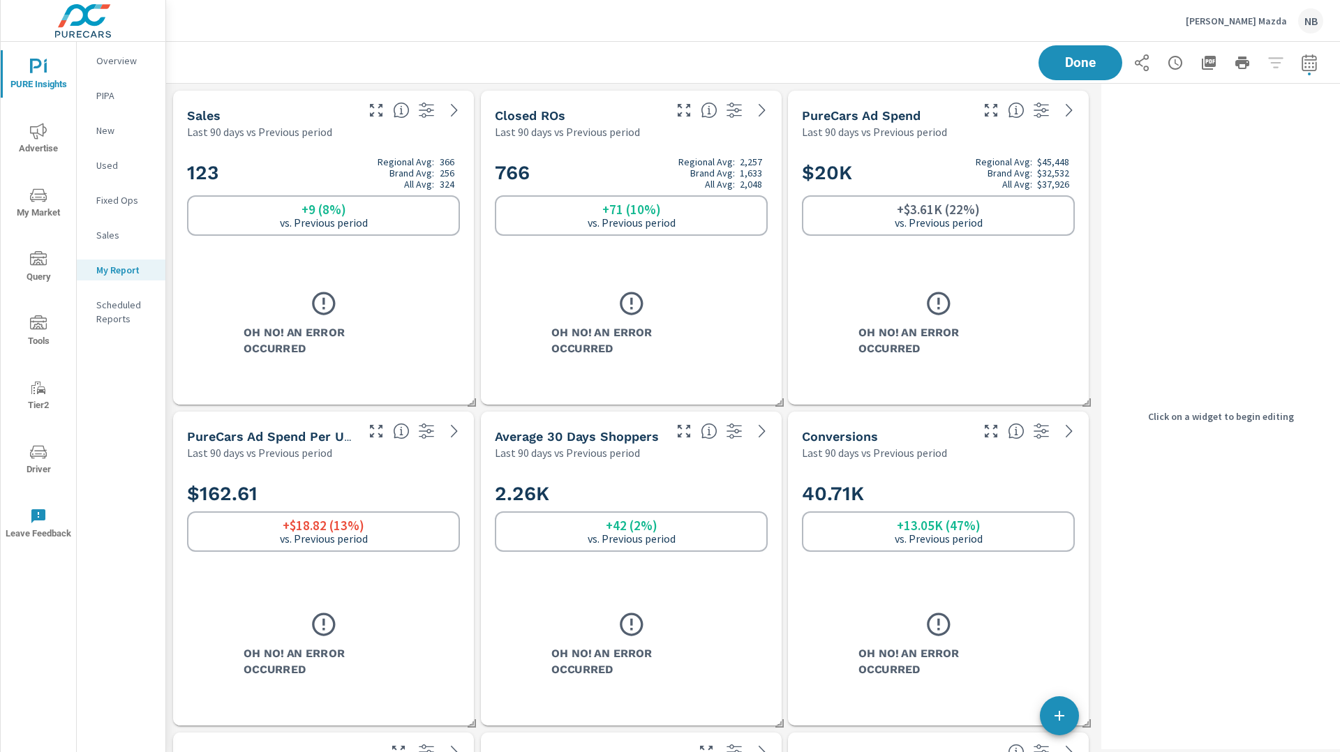
scroll to position [3217, 930]
click at [1082, 57] on span "Done" at bounding box center [1080, 62] width 57 height 13
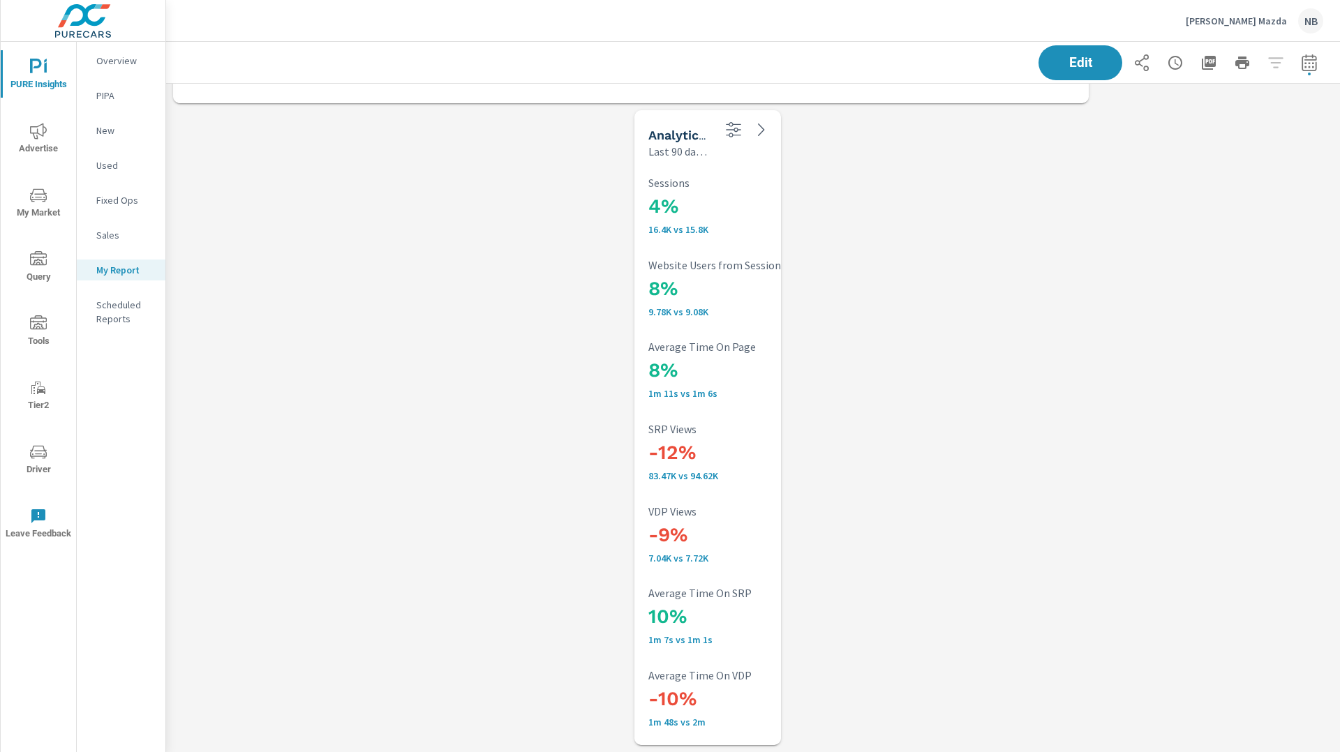
scroll to position [2543, 0]
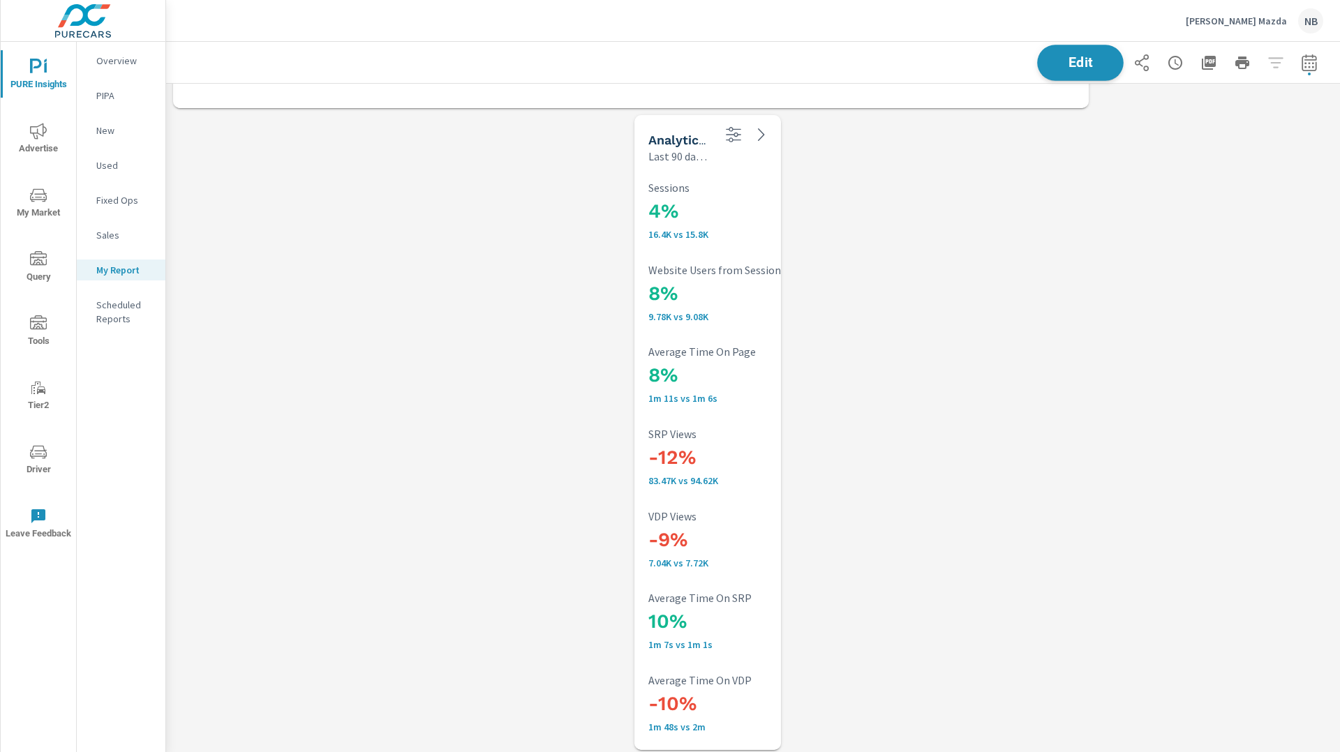
click at [1070, 59] on span "Edit" at bounding box center [1080, 62] width 57 height 13
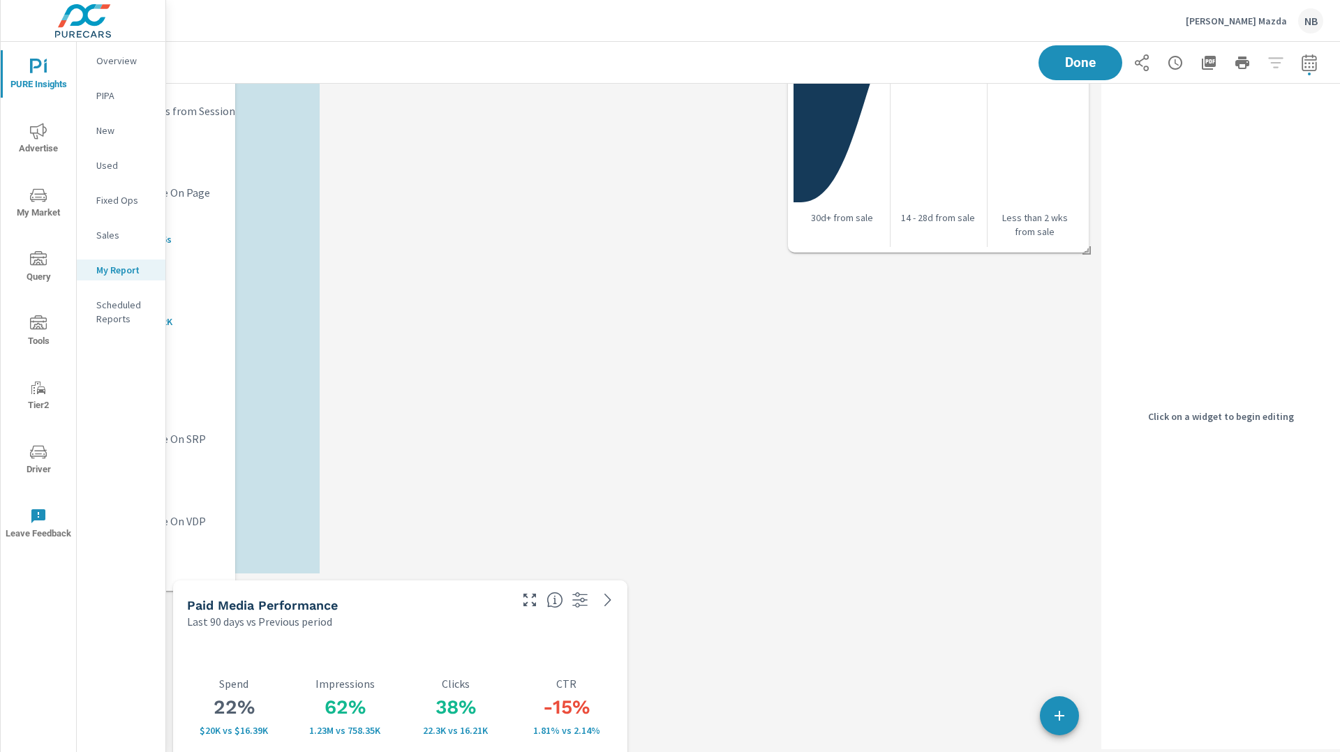
scroll to position [1074, 0]
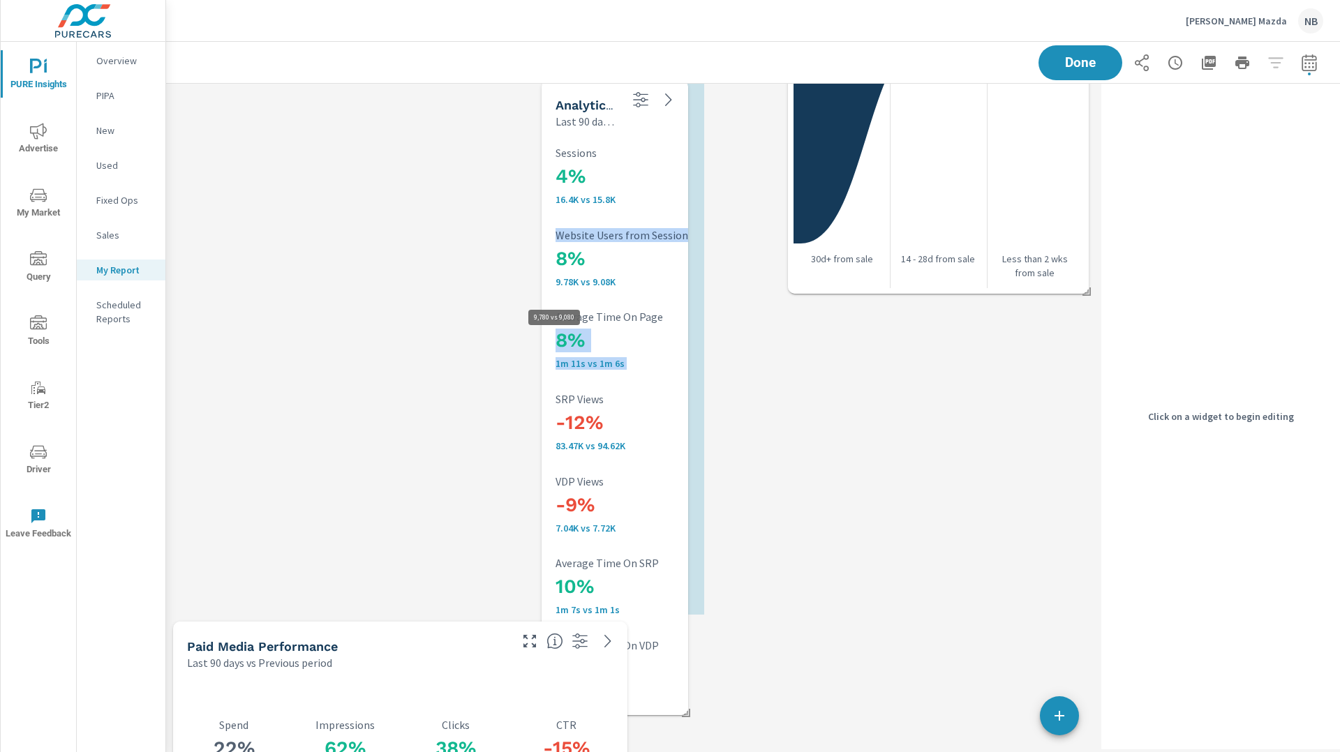
drag, startPoint x: 730, startPoint y: 315, endPoint x: 653, endPoint y: 290, distance: 80.8
click at [643, 287] on p "9.78K vs 9.08K" at bounding box center [647, 281] width 184 height 11
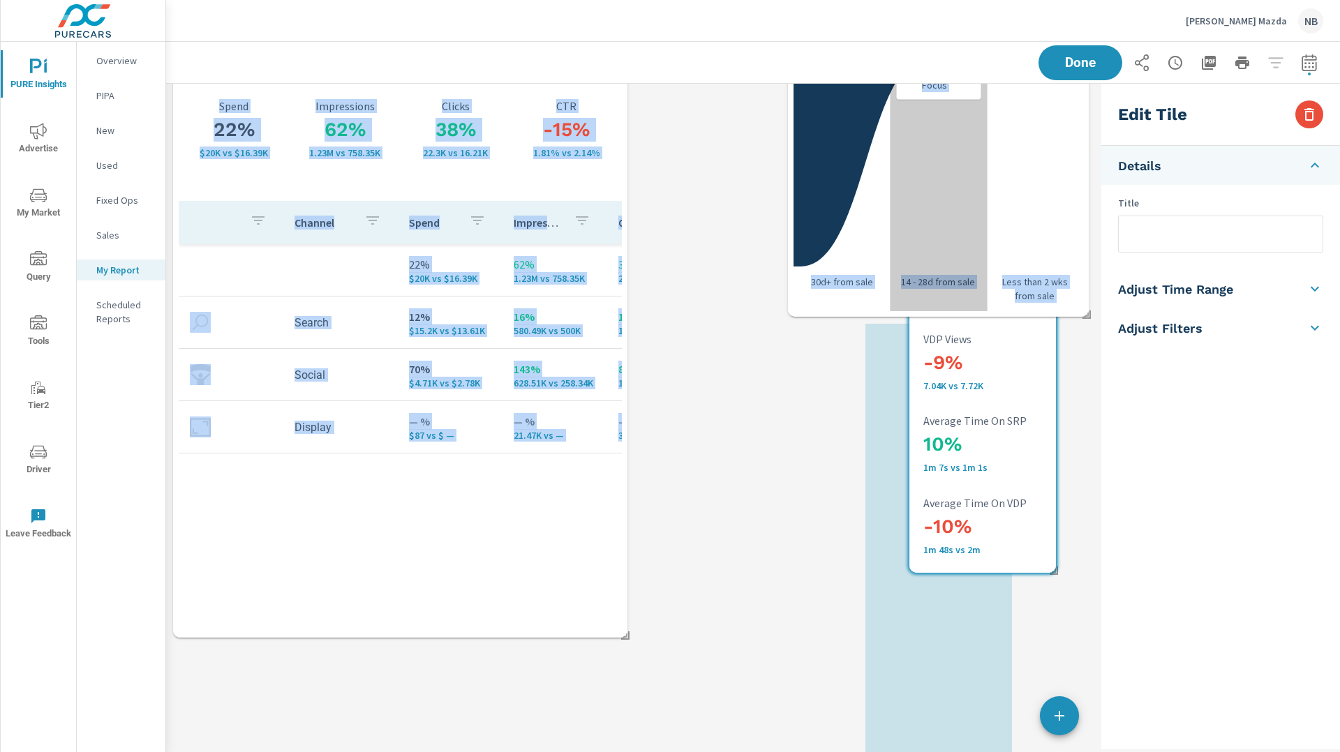
scroll to position [7, 7]
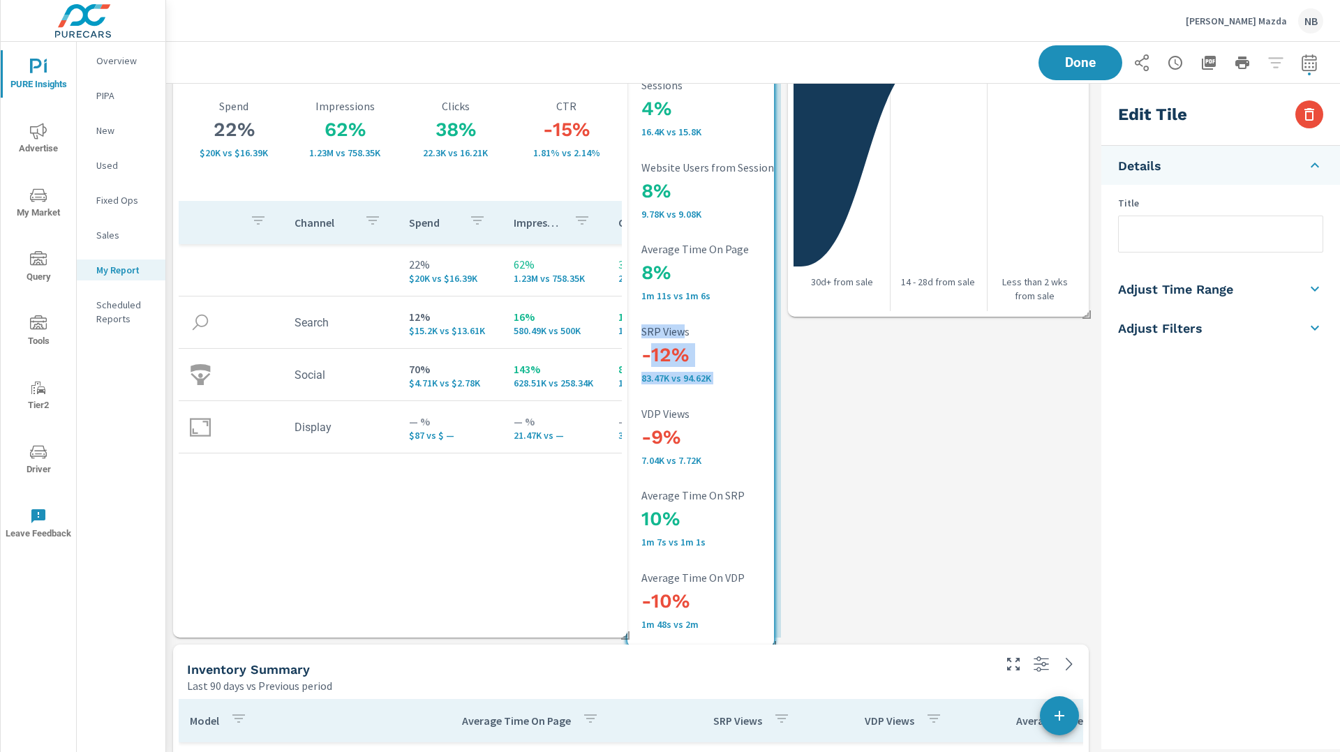
drag, startPoint x: 605, startPoint y: 323, endPoint x: 688, endPoint y: 329, distance: 83.2
click at [685, 328] on p "SRP Views" at bounding box center [733, 331] width 184 height 13
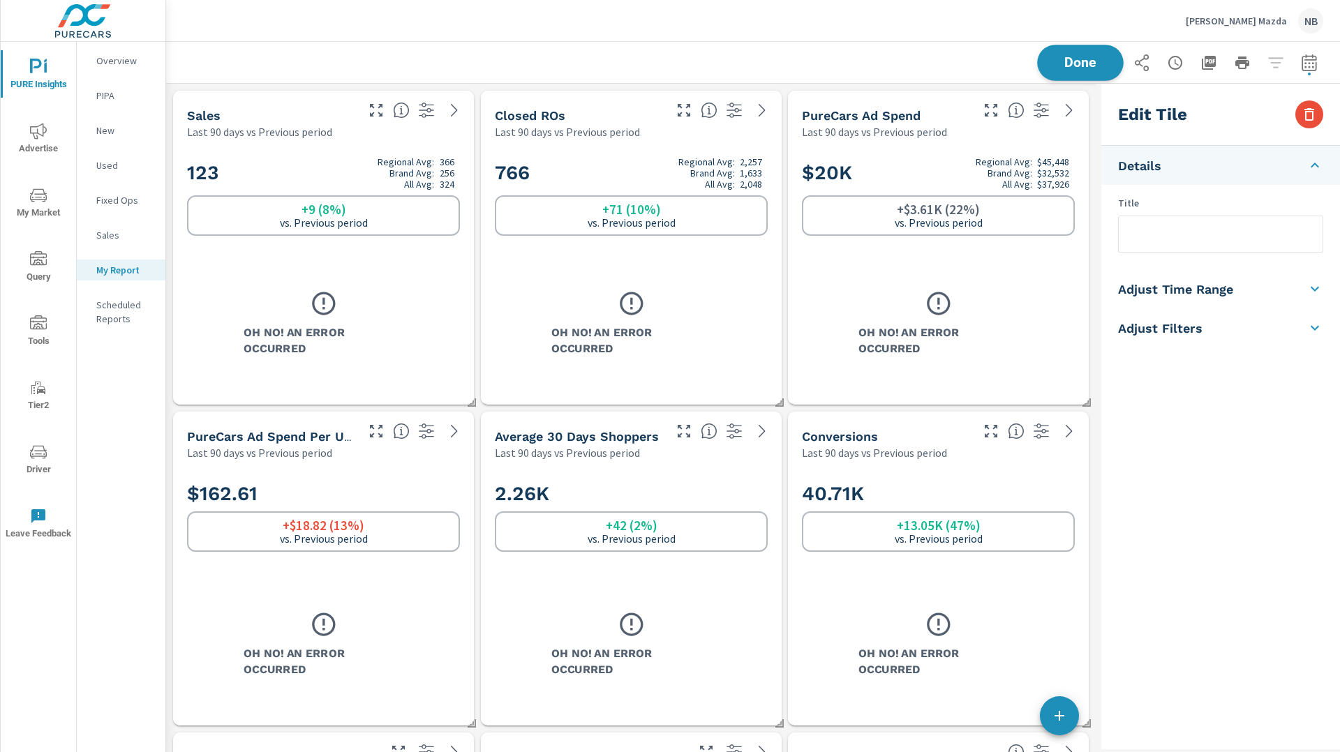
click at [1102, 66] on span "Done" at bounding box center [1080, 62] width 57 height 13
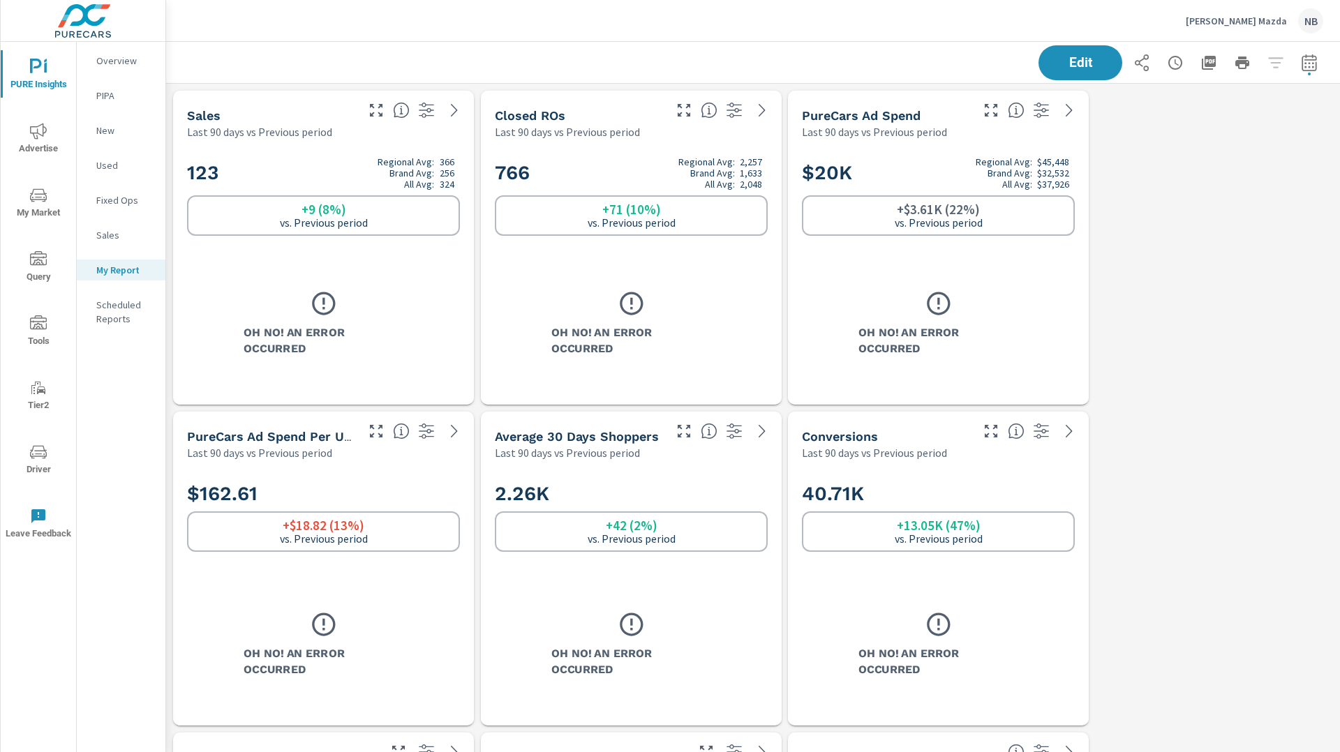
scroll to position [2575, 1174]
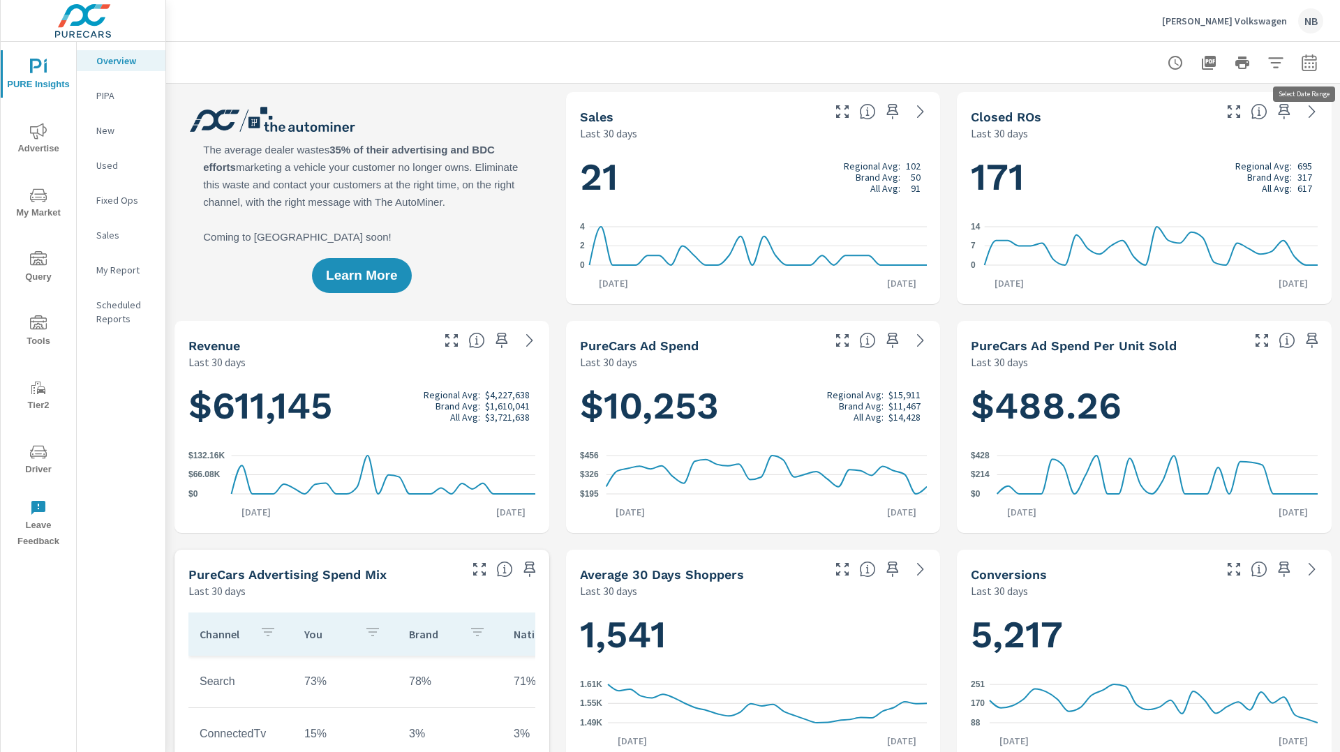
click at [1310, 66] on icon "button" at bounding box center [1309, 62] width 17 height 17
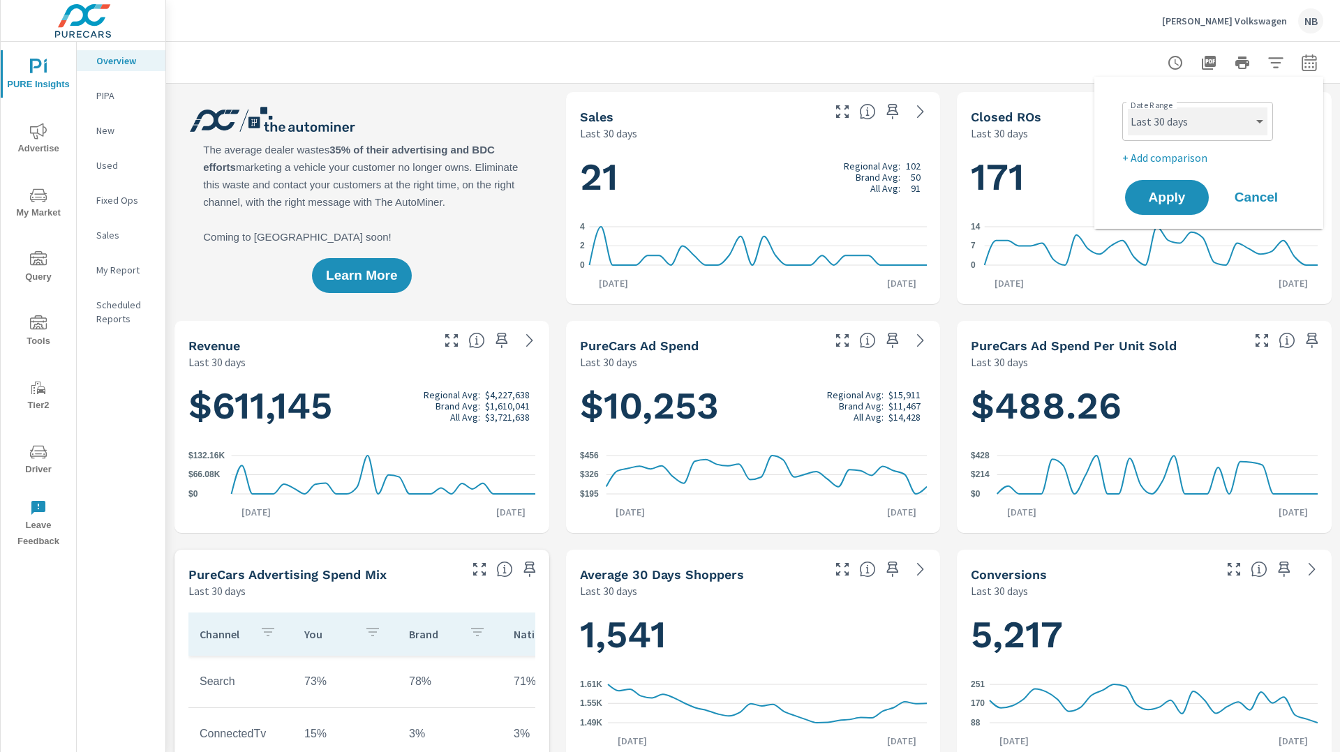
click at [1222, 133] on select "Custom [DATE] Last week Last 7 days Last 14 days Last 30 days Last 45 days Last…" at bounding box center [1198, 121] width 140 height 28
select select "Last 90 days"
click at [1128, 107] on select "Custom [DATE] Last week Last 7 days Last 14 days Last 30 days Last 45 days Last…" at bounding box center [1198, 121] width 140 height 28
click at [1189, 160] on p "+ Add comparison" at bounding box center [1211, 157] width 179 height 17
select select "Previous period"
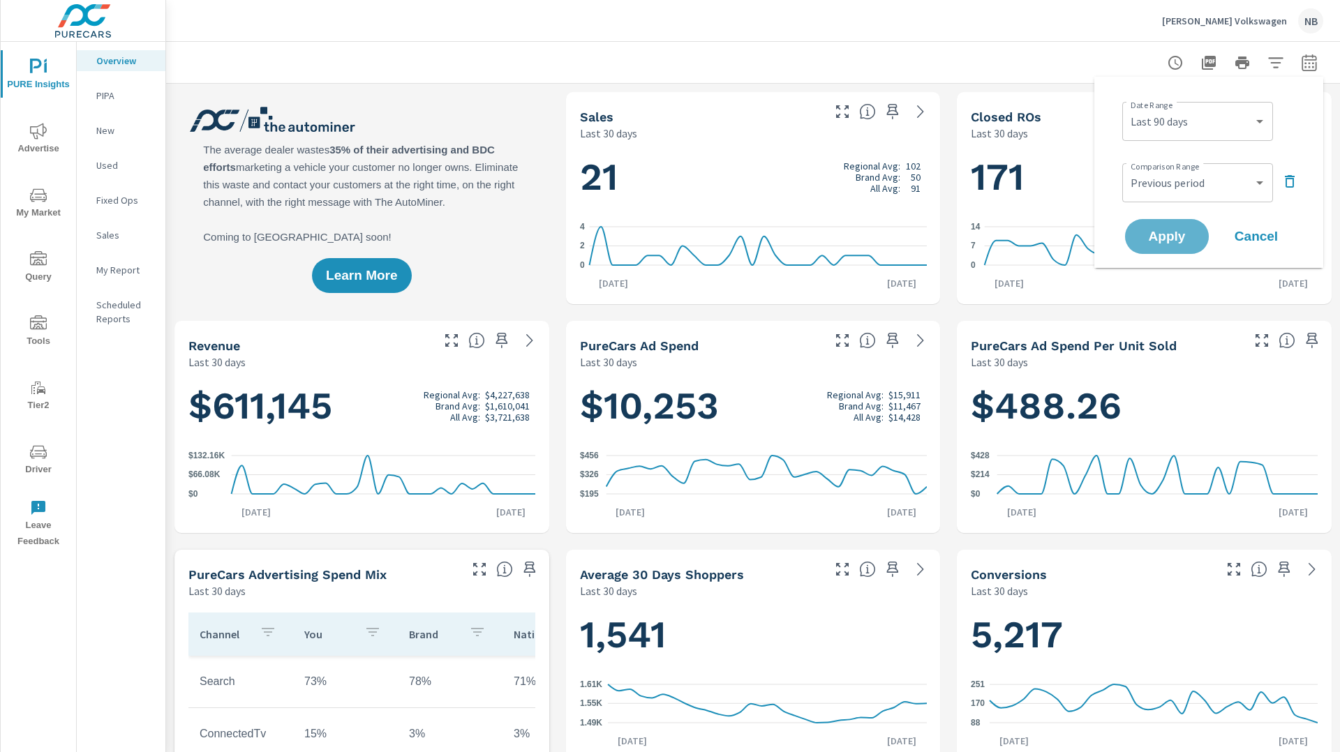
drag, startPoint x: 1185, startPoint y: 237, endPoint x: 1280, endPoint y: 211, distance: 98.3
click at [1185, 237] on span "Apply" at bounding box center [1167, 236] width 56 height 13
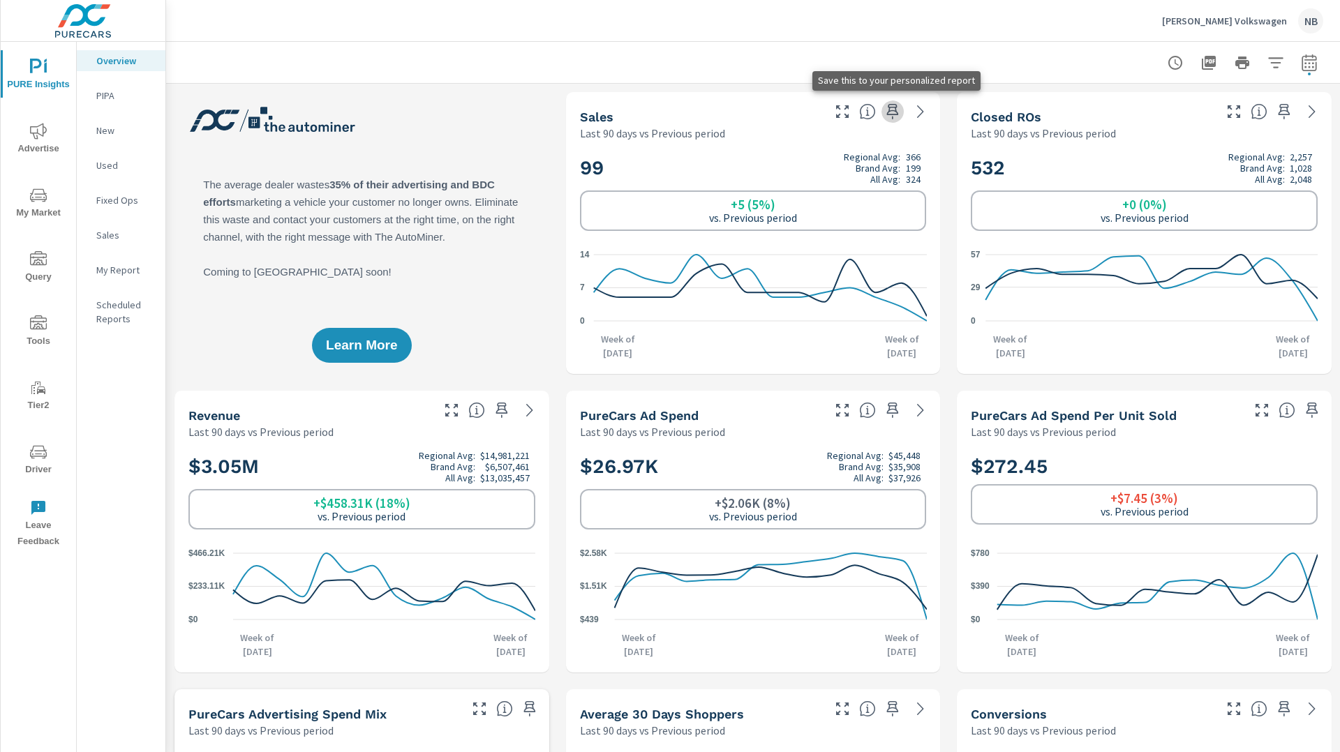
click at [894, 114] on icon "button" at bounding box center [893, 111] width 12 height 15
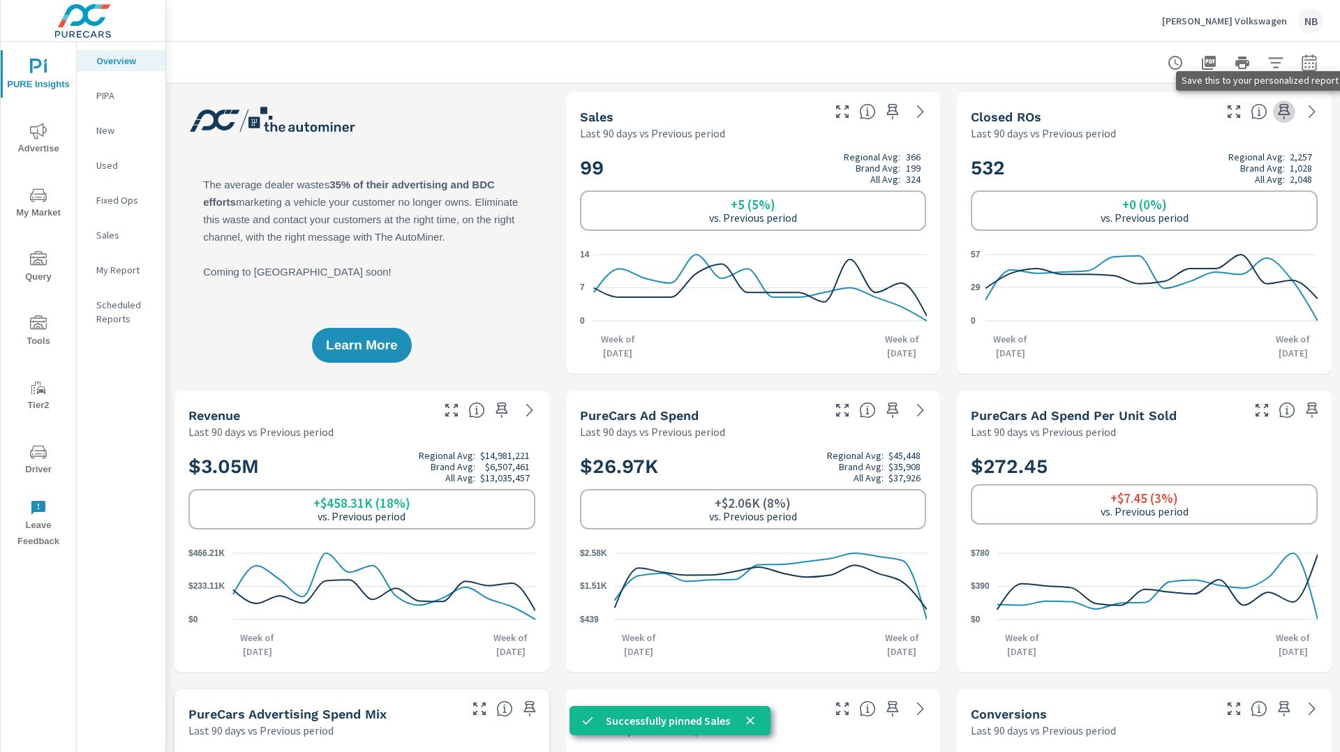
click at [1283, 111] on icon "button" at bounding box center [1284, 111] width 12 height 15
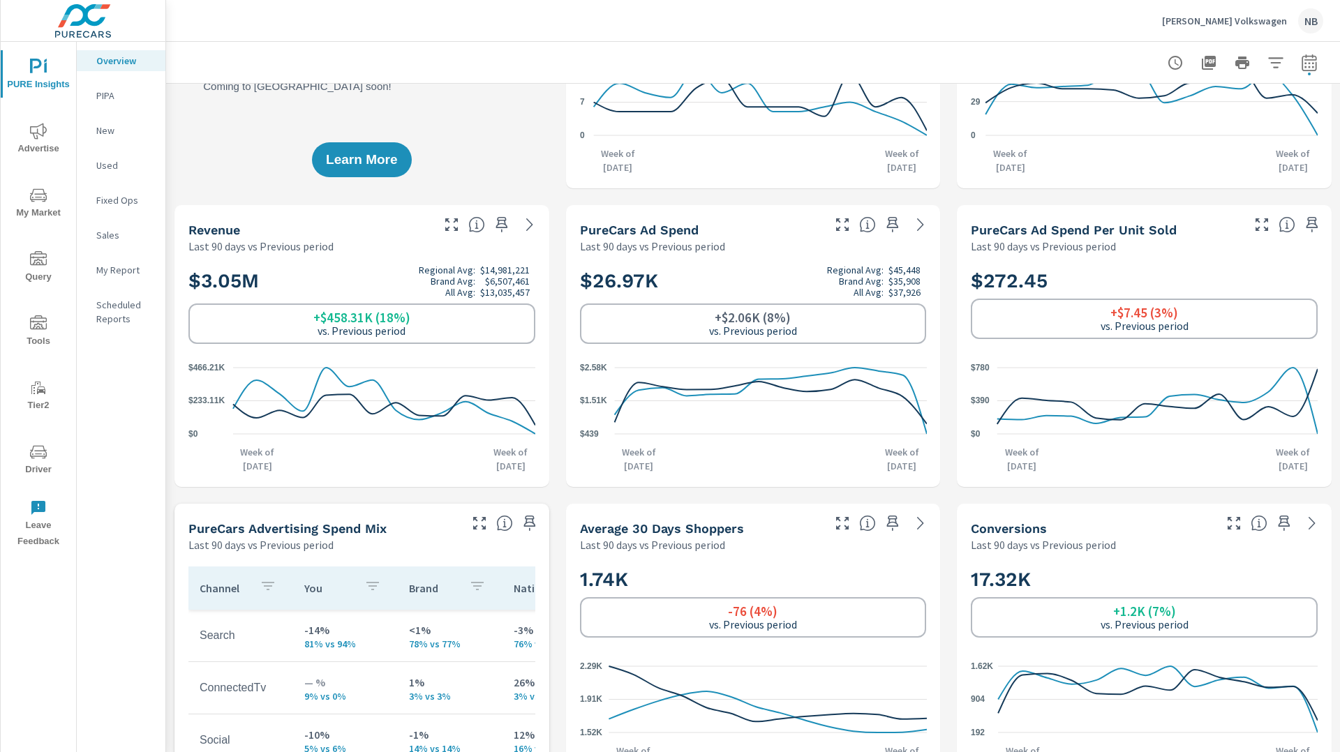
scroll to position [186, 0]
click at [505, 224] on icon "button" at bounding box center [501, 223] width 12 height 15
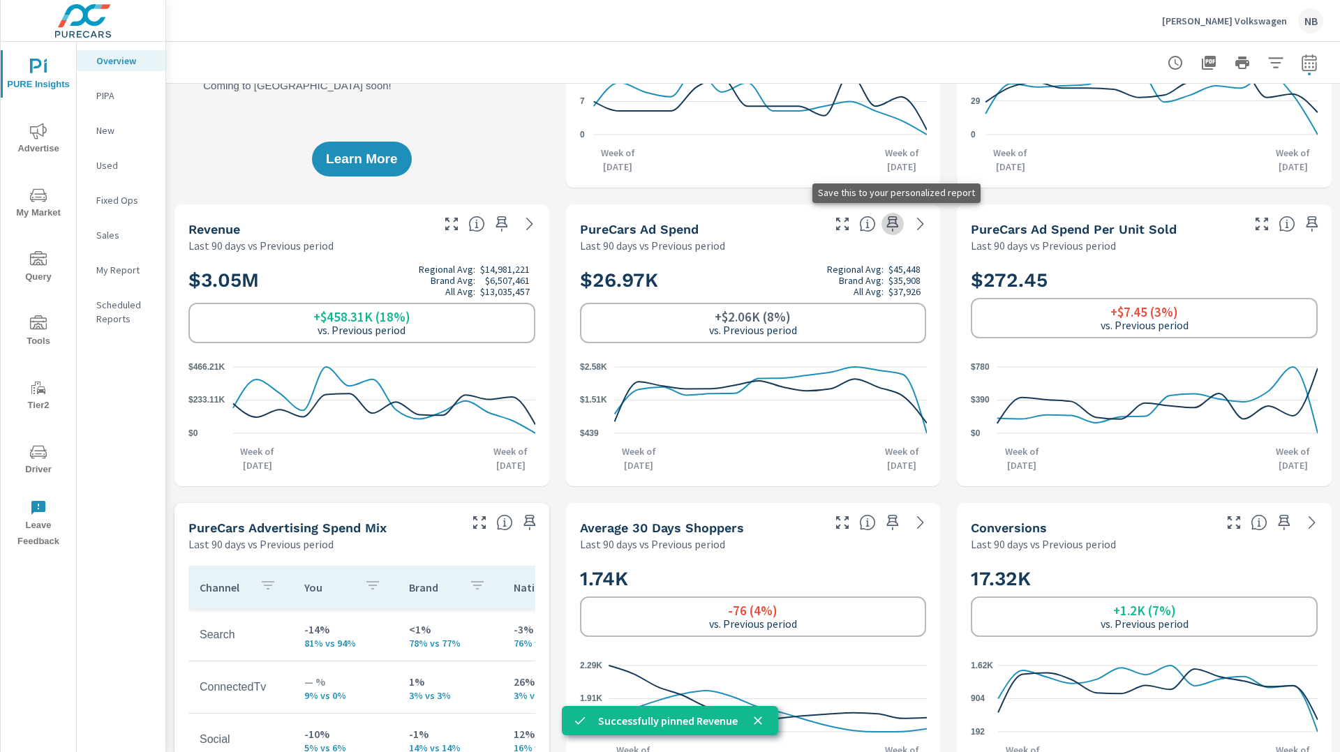
click at [895, 230] on icon "button" at bounding box center [892, 224] width 17 height 17
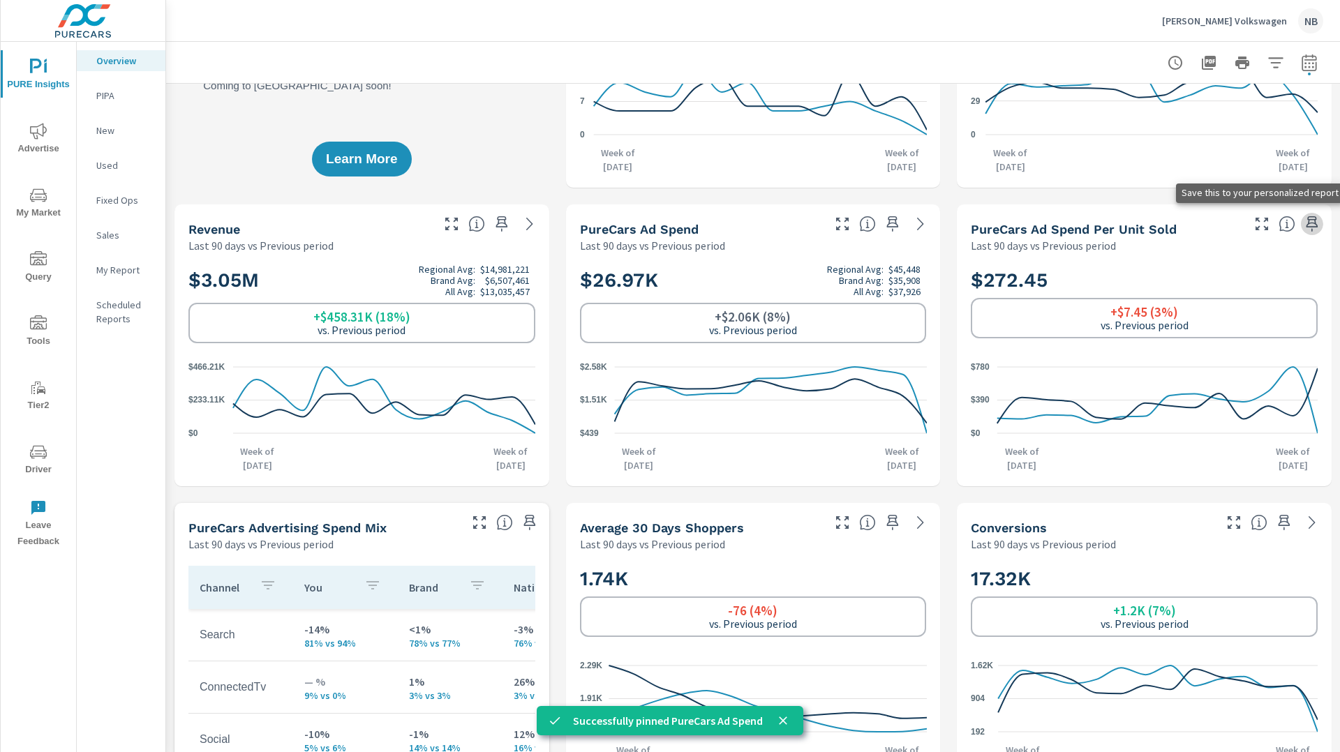
click at [1319, 223] on icon "button" at bounding box center [1311, 224] width 17 height 17
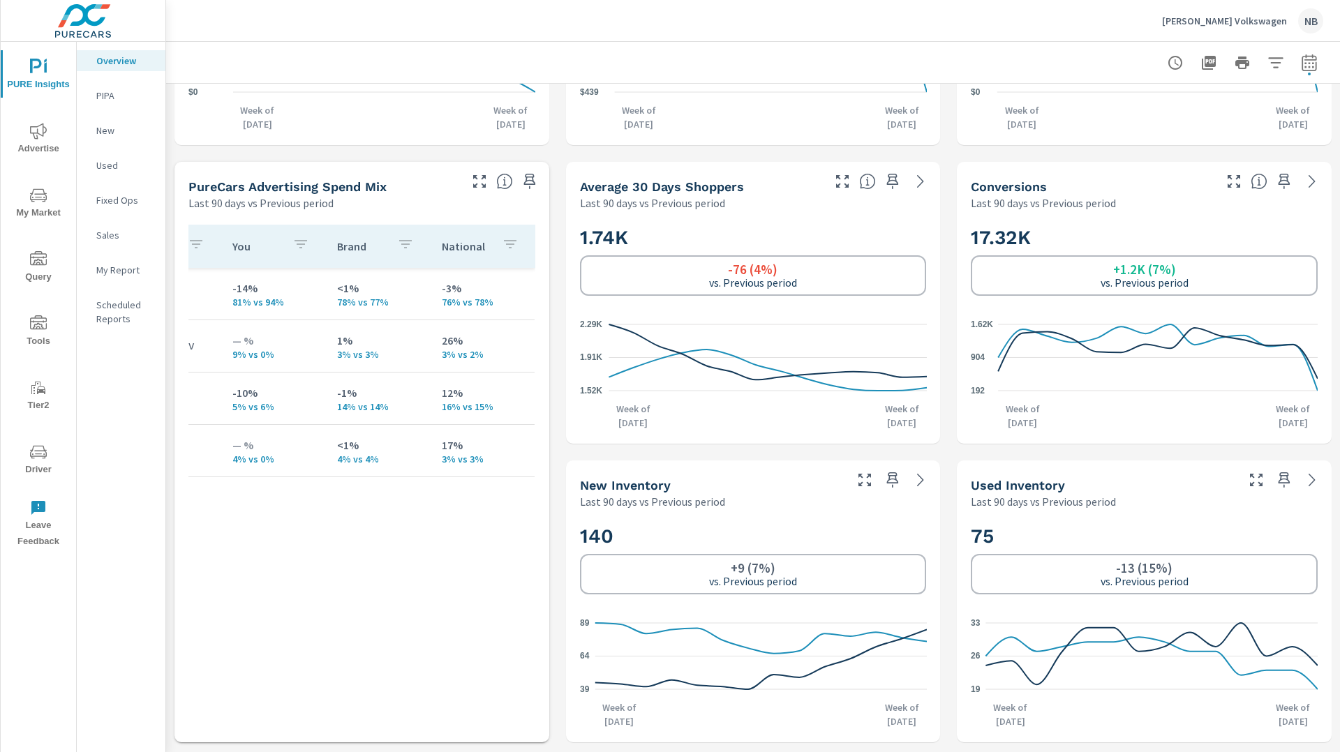
scroll to position [0, 0]
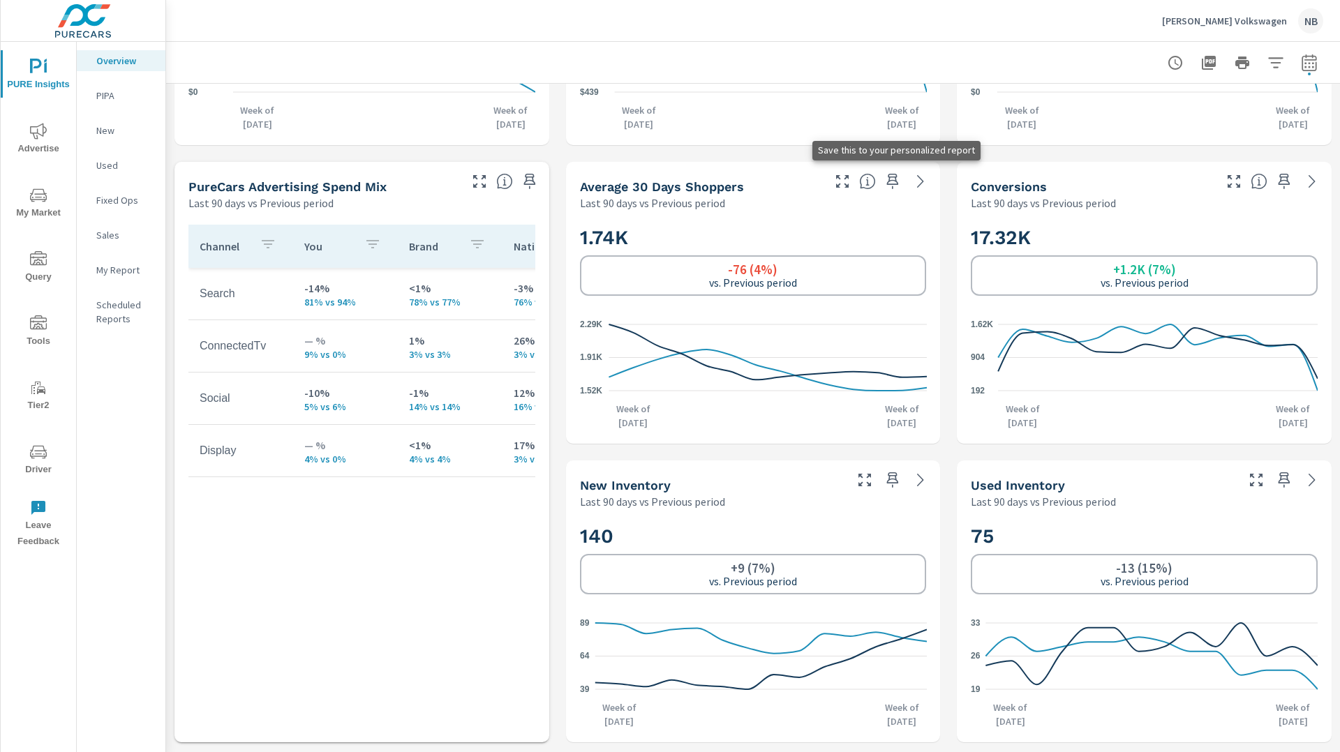
click at [892, 184] on icon "button" at bounding box center [893, 181] width 12 height 15
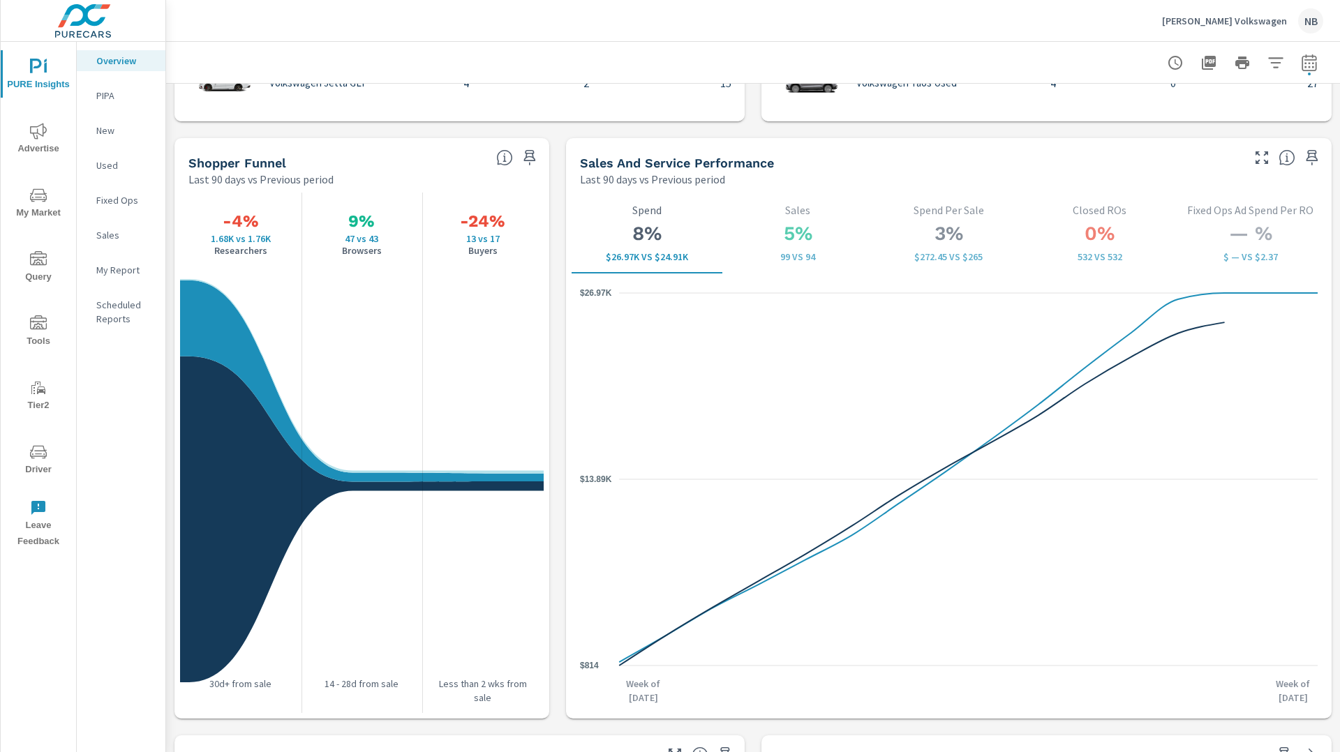
scroll to position [1749, 0]
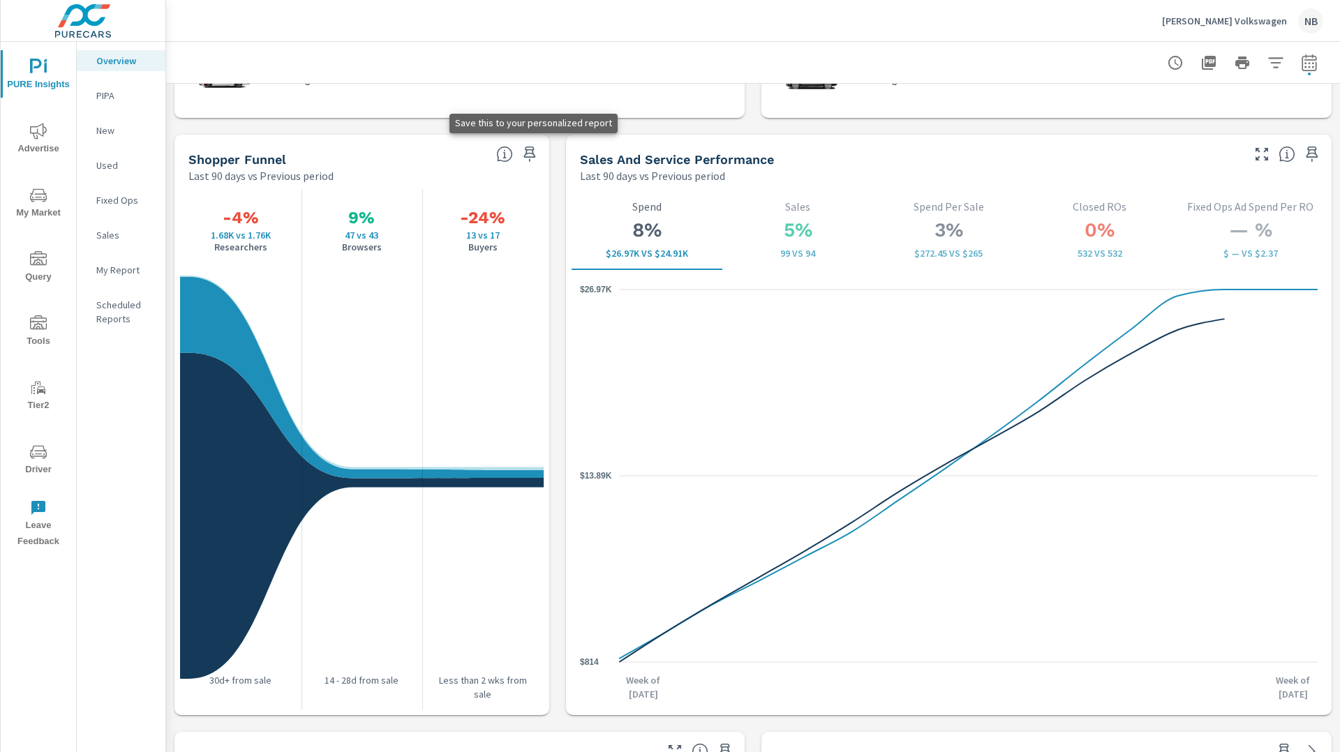
click at [528, 158] on icon "button" at bounding box center [529, 154] width 17 height 17
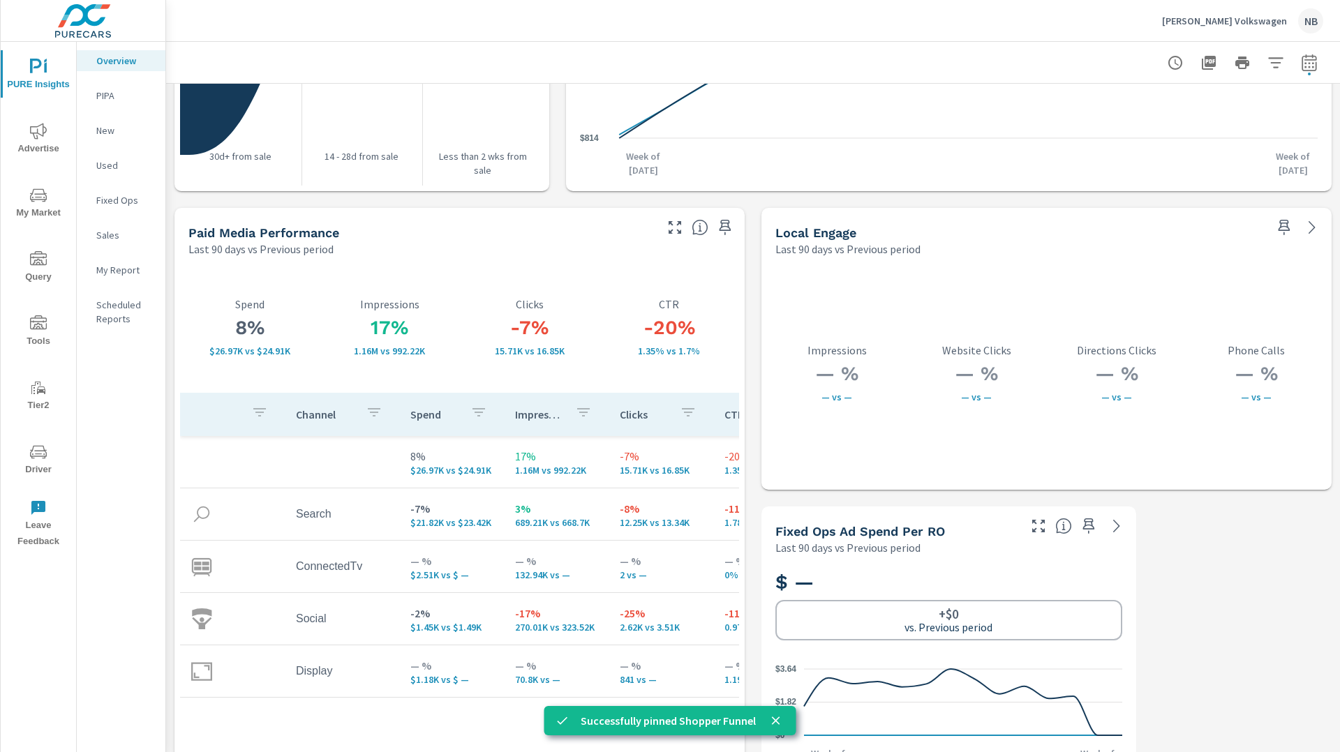
scroll to position [2318, 0]
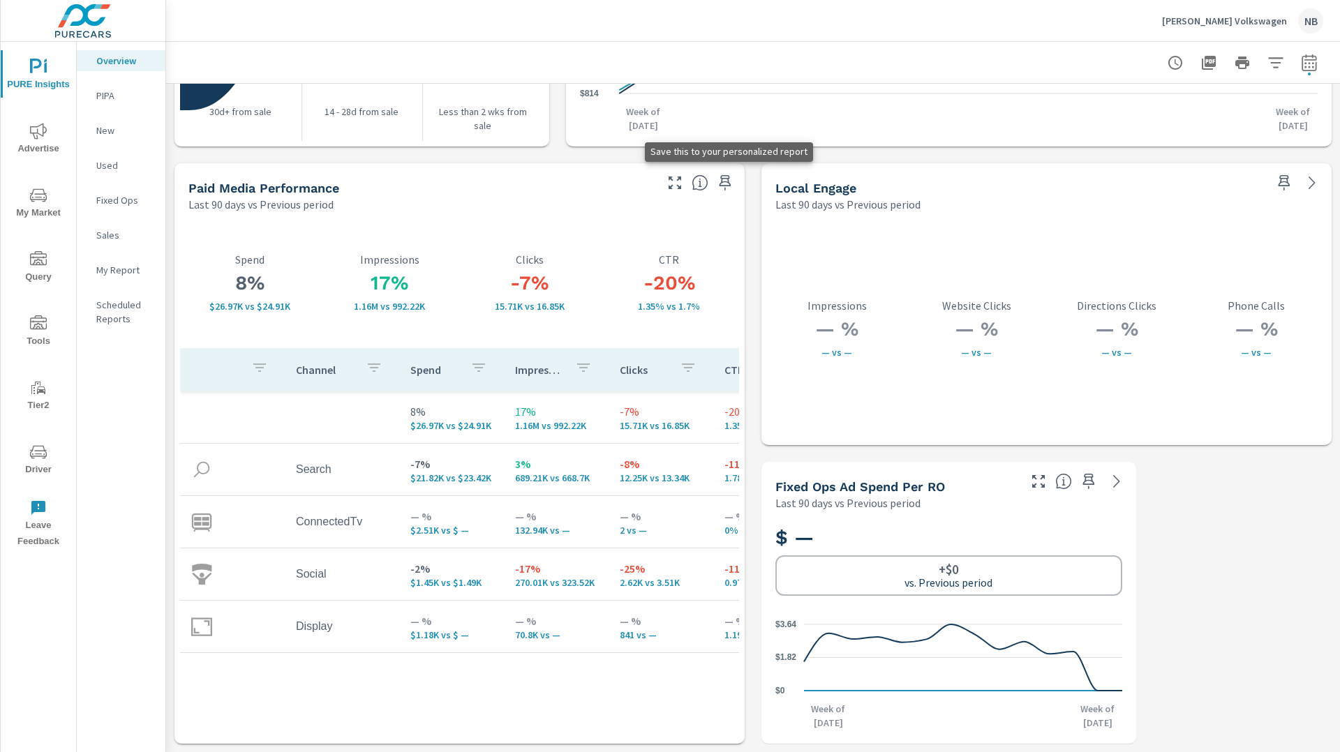
click at [722, 186] on icon "button" at bounding box center [725, 182] width 12 height 15
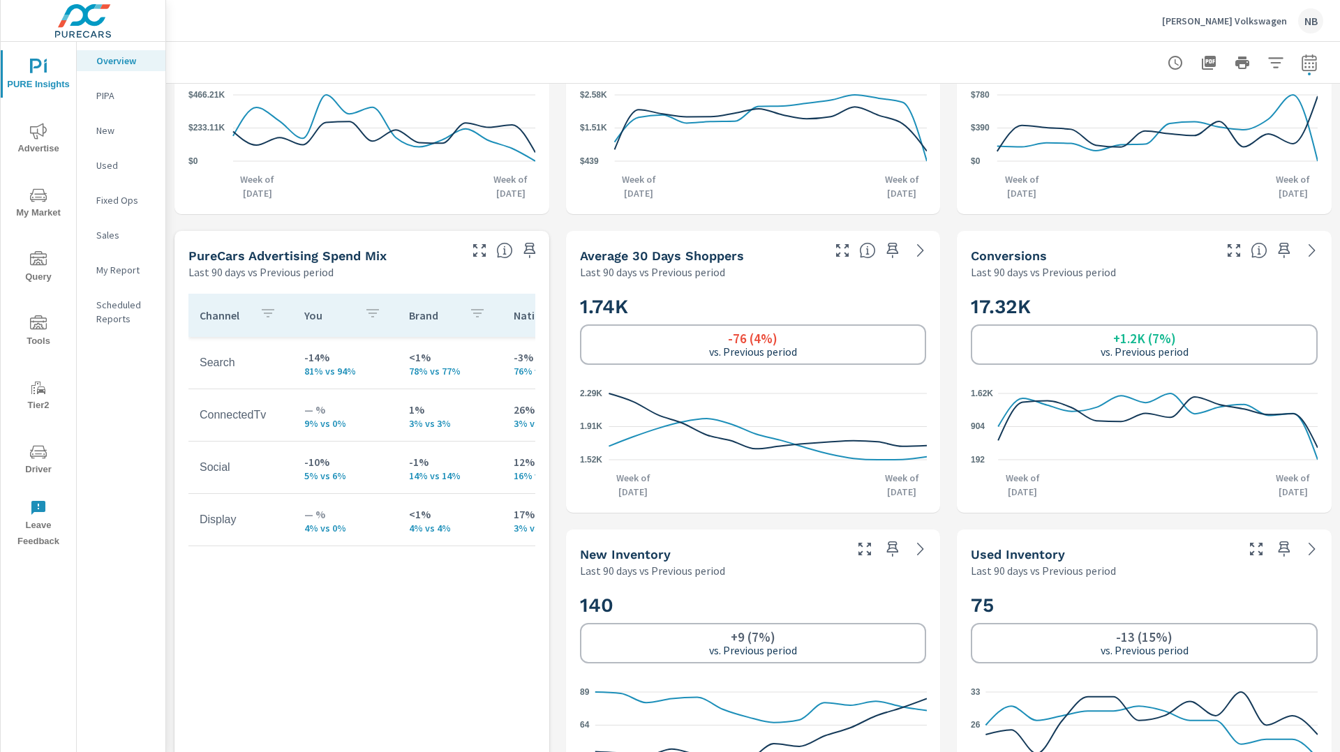
scroll to position [476, 0]
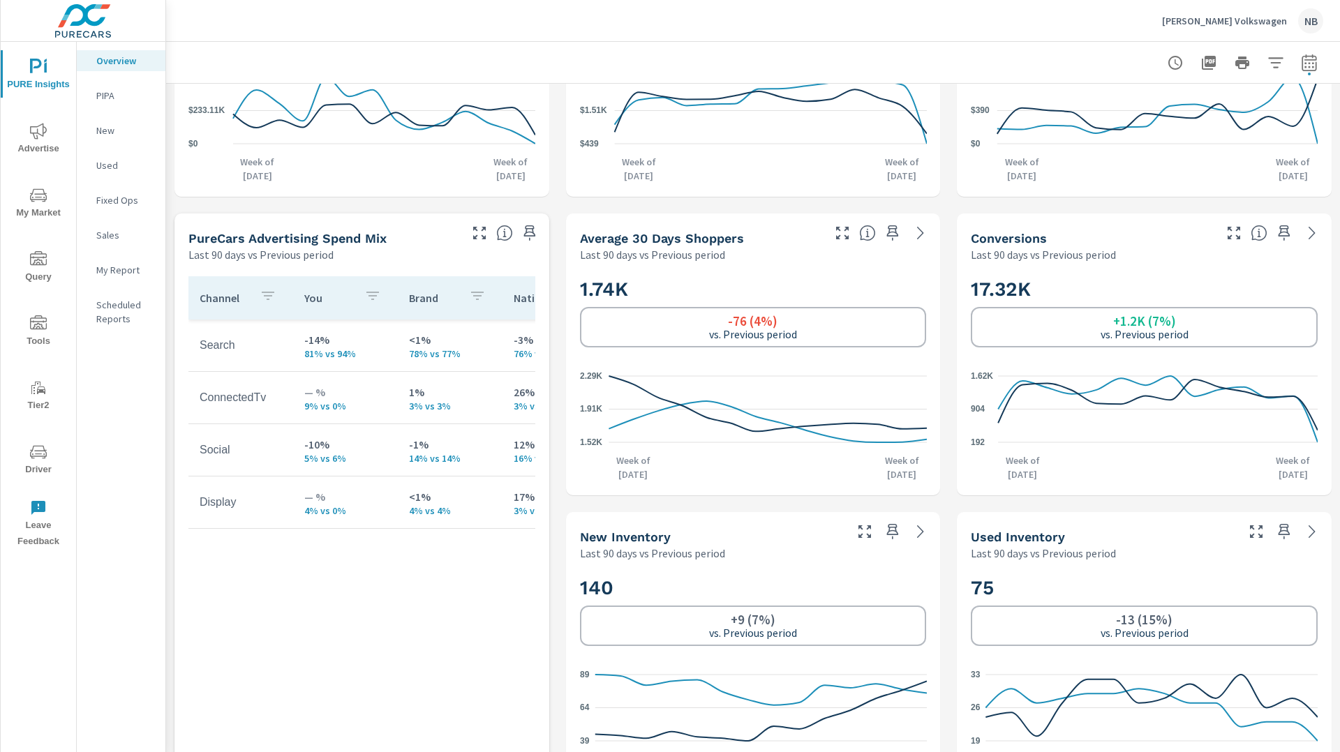
click at [37, 135] on icon "nav menu" at bounding box center [38, 131] width 17 height 16
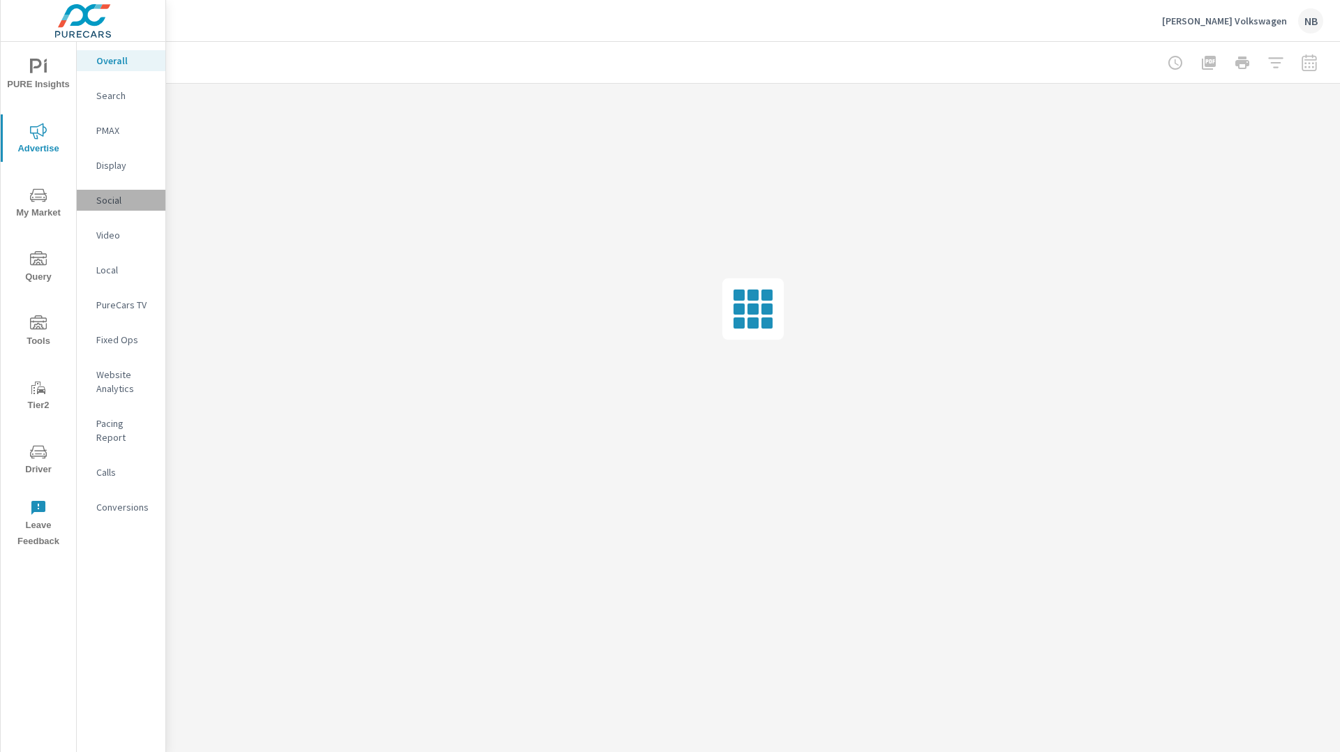
click at [100, 200] on p "Social" at bounding box center [125, 200] width 58 height 14
click at [28, 72] on span "PURE Insights" at bounding box center [38, 76] width 67 height 34
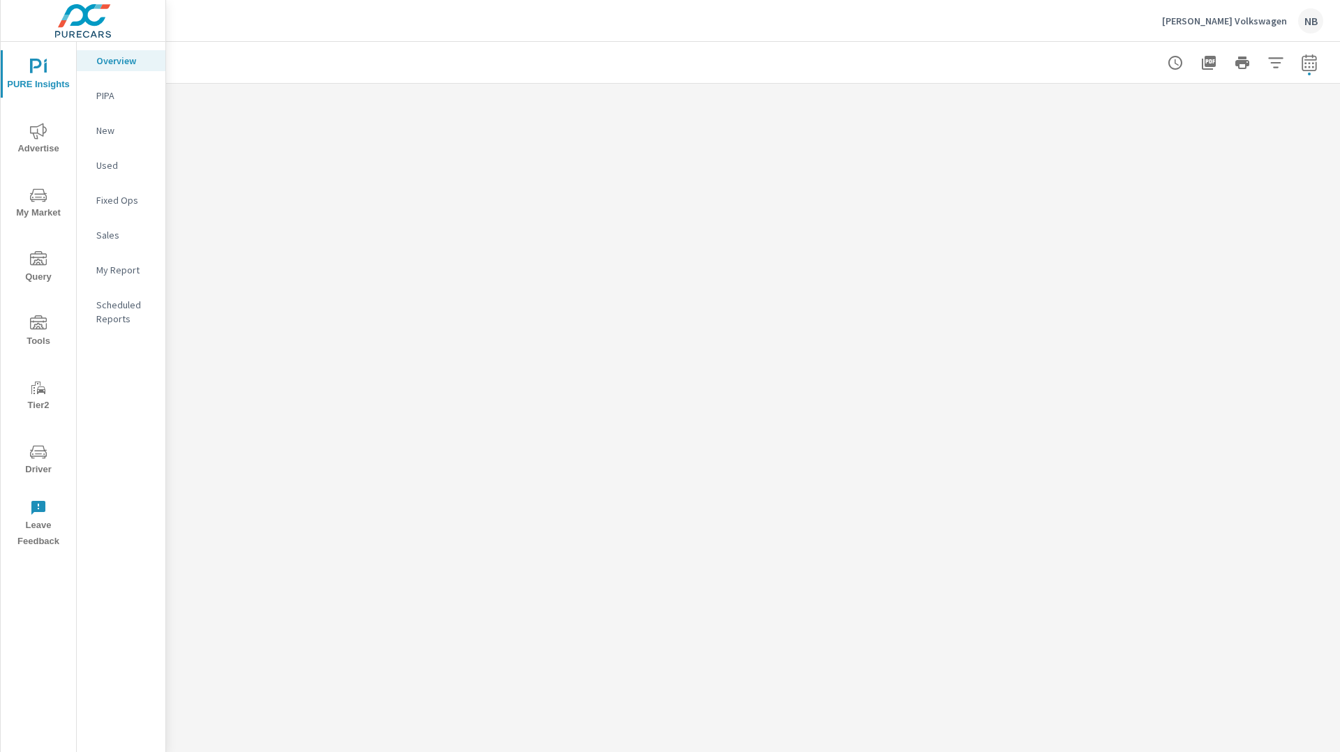
scroll to position [1352, 0]
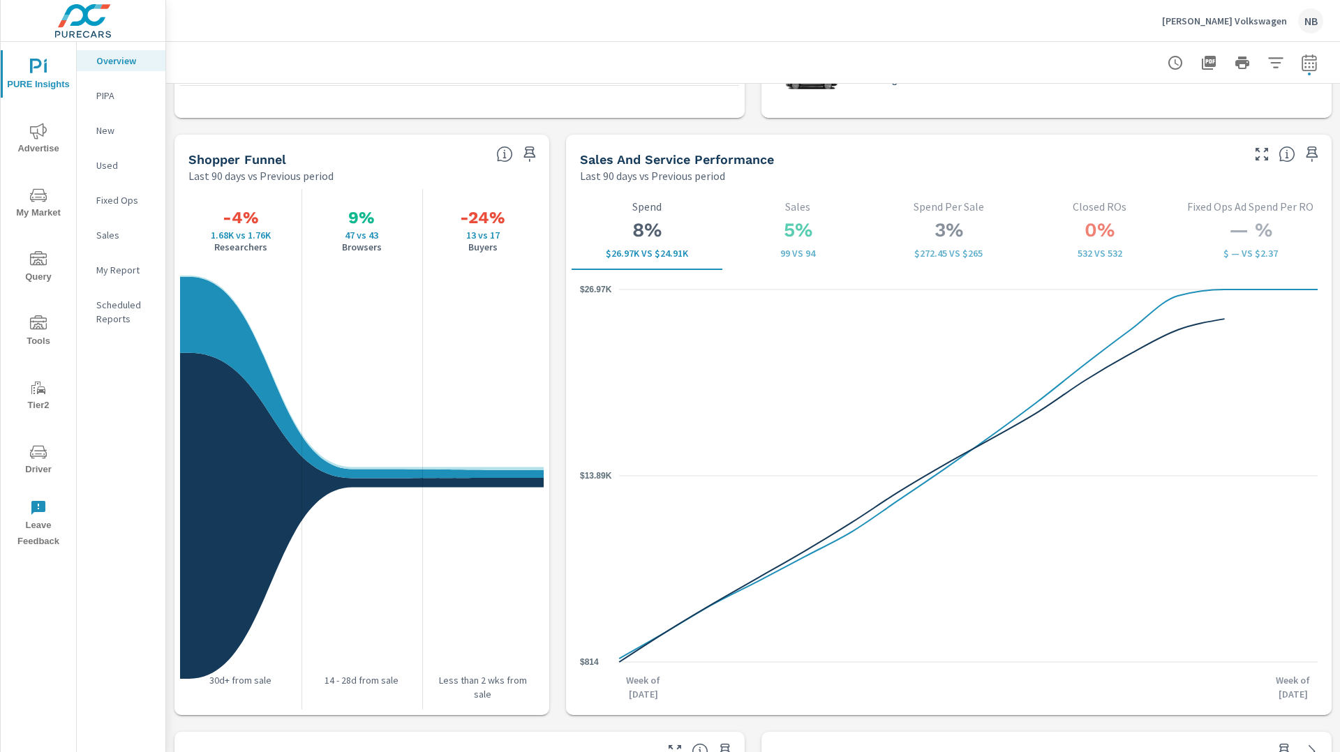
scroll to position [1747, 0]
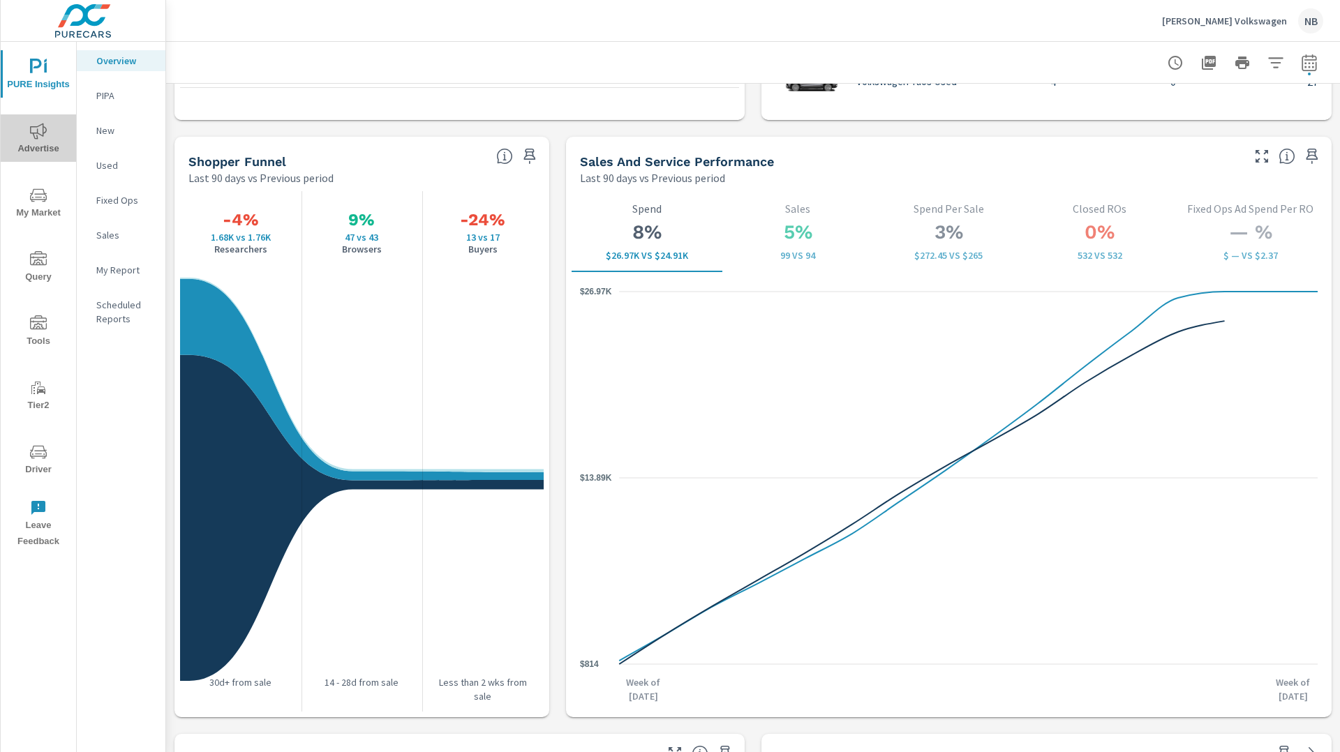
click at [31, 131] on icon "nav menu" at bounding box center [38, 131] width 17 height 16
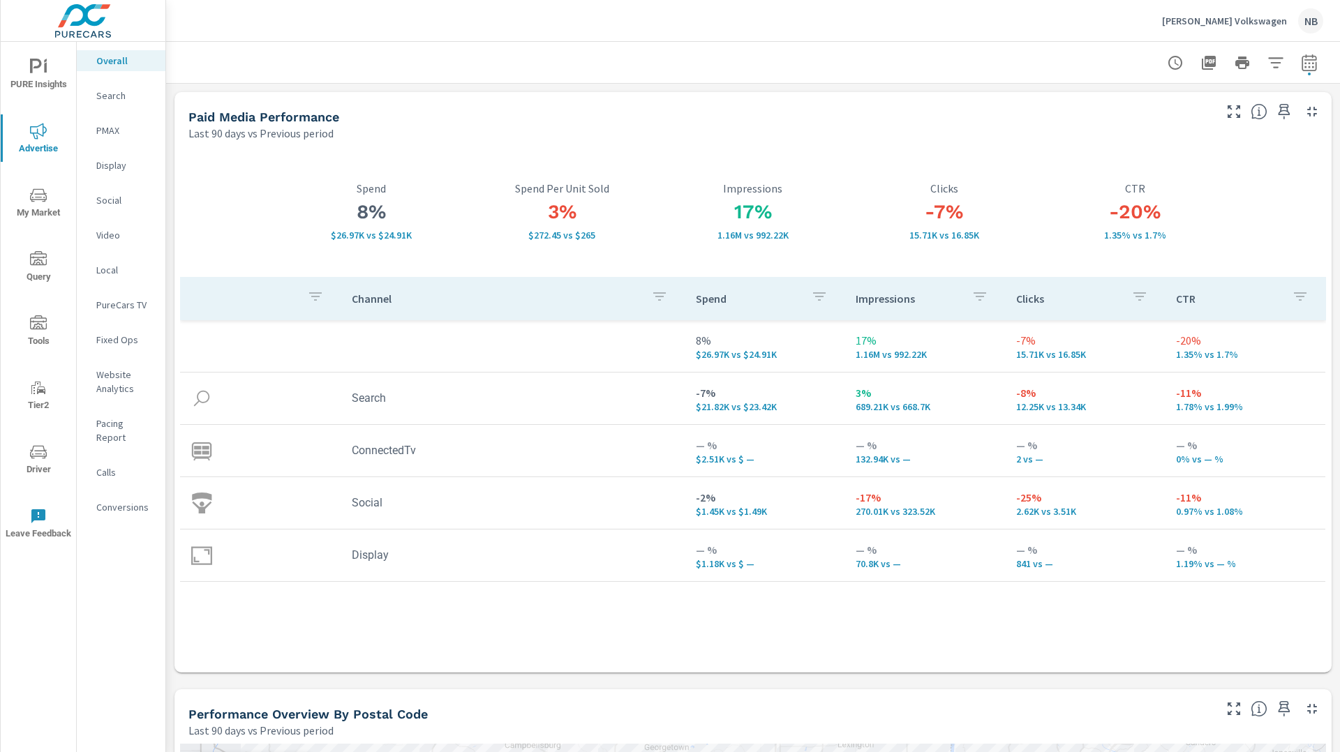
click at [113, 202] on p "Social" at bounding box center [125, 200] width 58 height 14
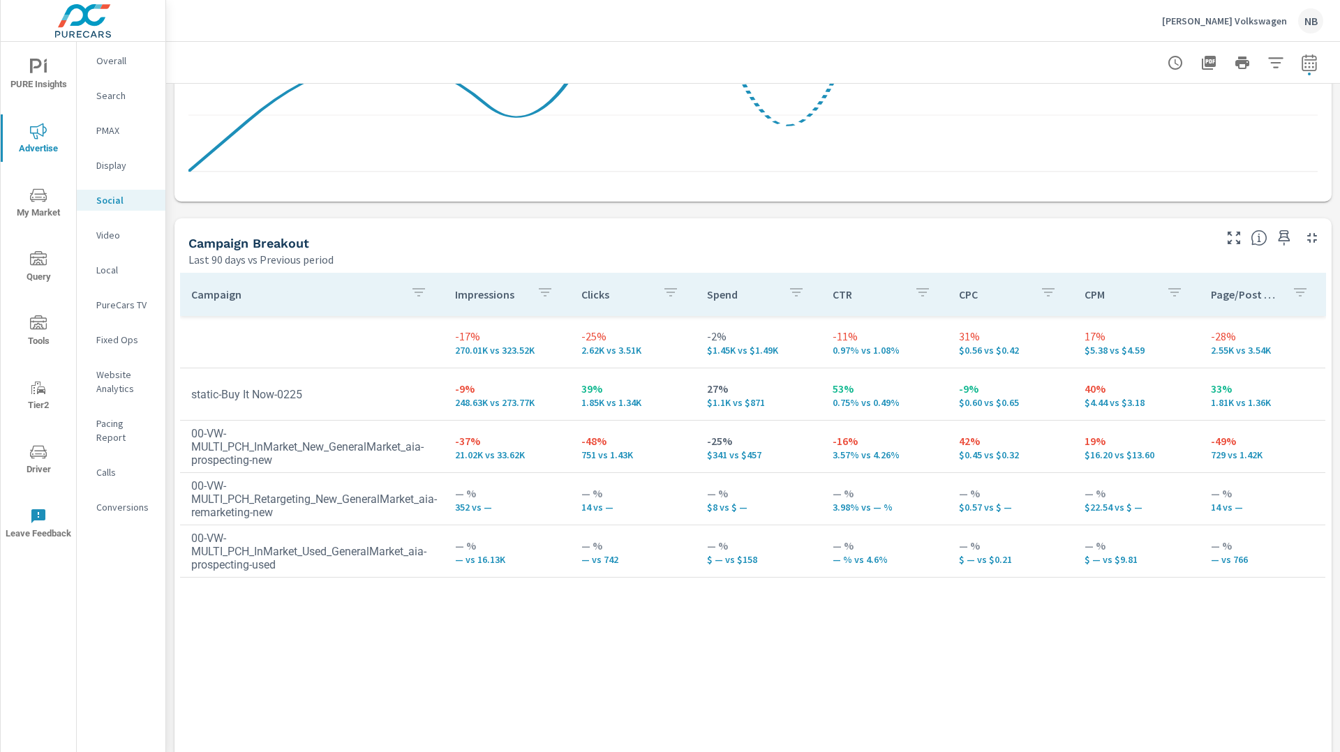
scroll to position [526, 0]
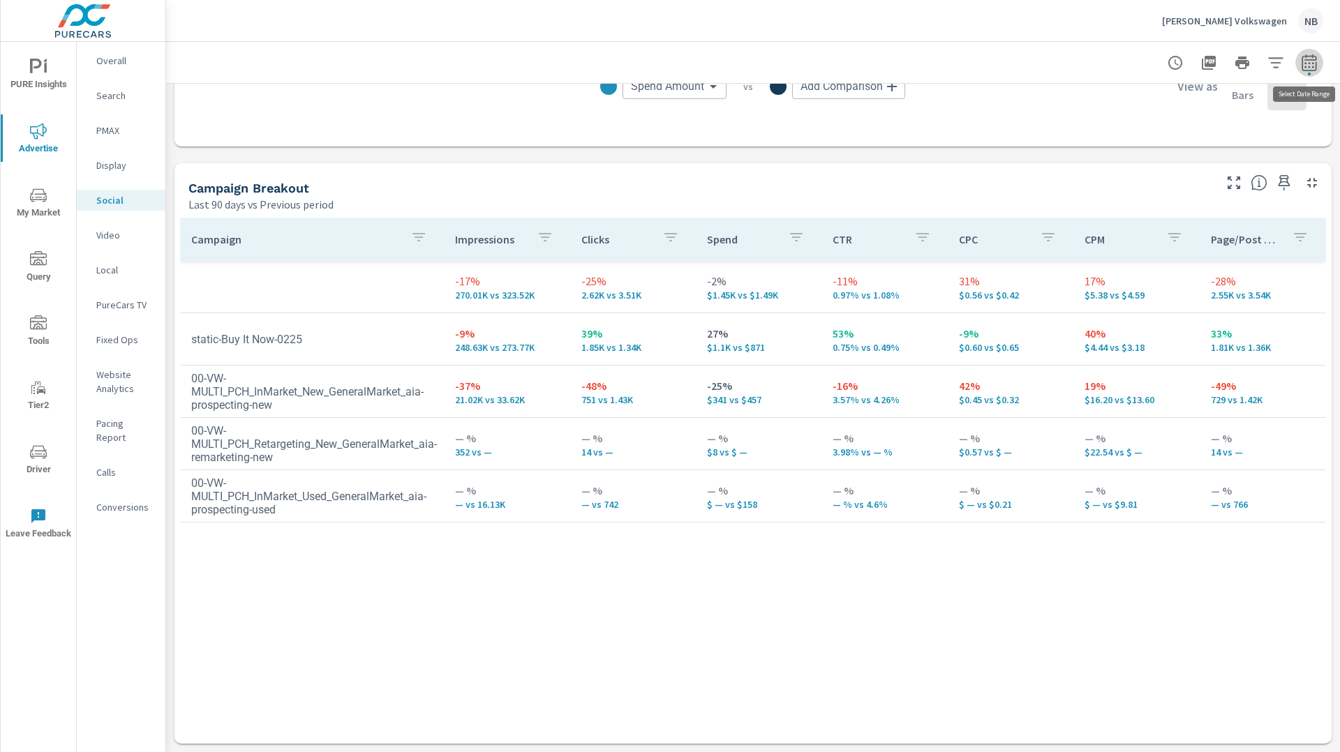
click at [1311, 68] on icon "button" at bounding box center [1309, 62] width 17 height 17
select select "Last 90 days"
select select "Previous period"
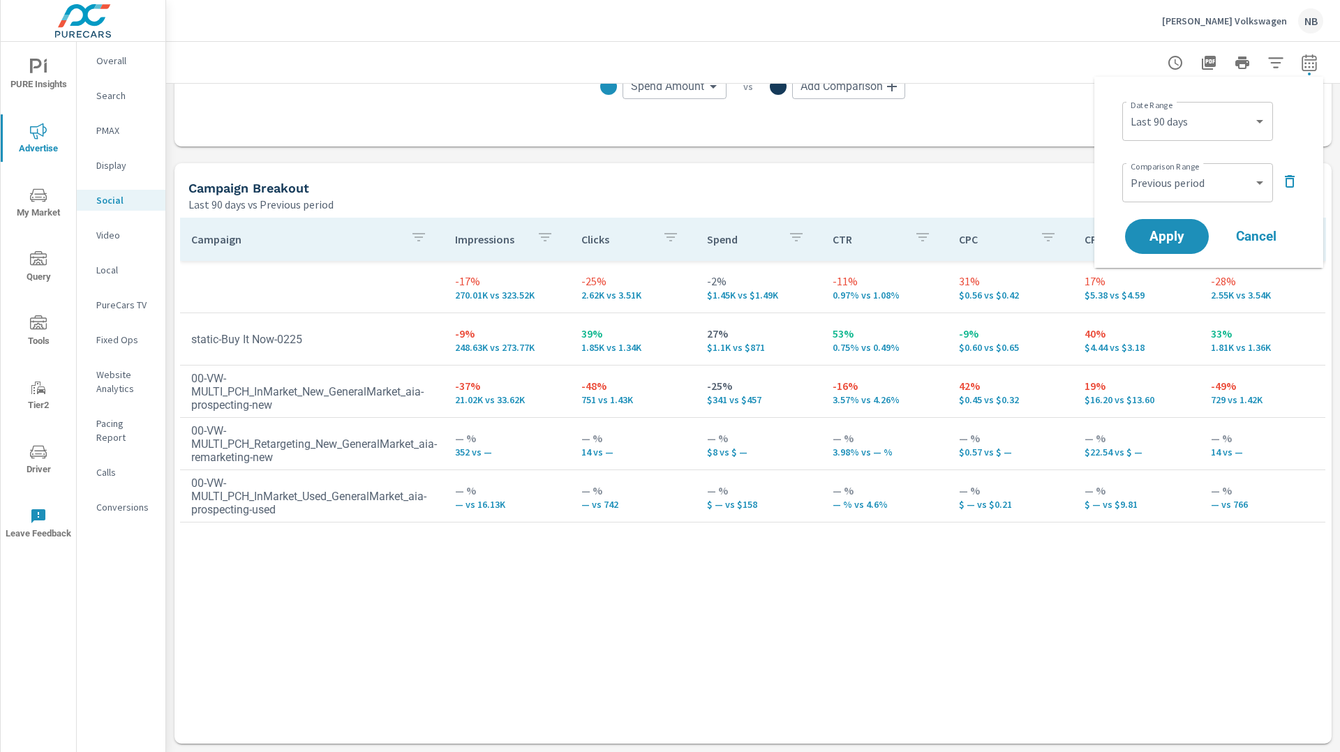
click at [1229, 107] on div "Custom Yesterday Last week Last 7 days Last 14 days Last 30 days Last 45 days L…" at bounding box center [1197, 121] width 151 height 39
click at [1229, 114] on select "Custom [DATE] Last week Last 7 days Last 14 days Last 30 days Last 45 days Last…" at bounding box center [1198, 121] width 140 height 28
select select "Last 30 days"
click at [1128, 107] on select "Custom [DATE] Last week Last 7 days Last 14 days Last 30 days Last 45 days Last…" at bounding box center [1198, 121] width 140 height 28
click at [1179, 243] on span "Apply" at bounding box center [1166, 236] width 57 height 13
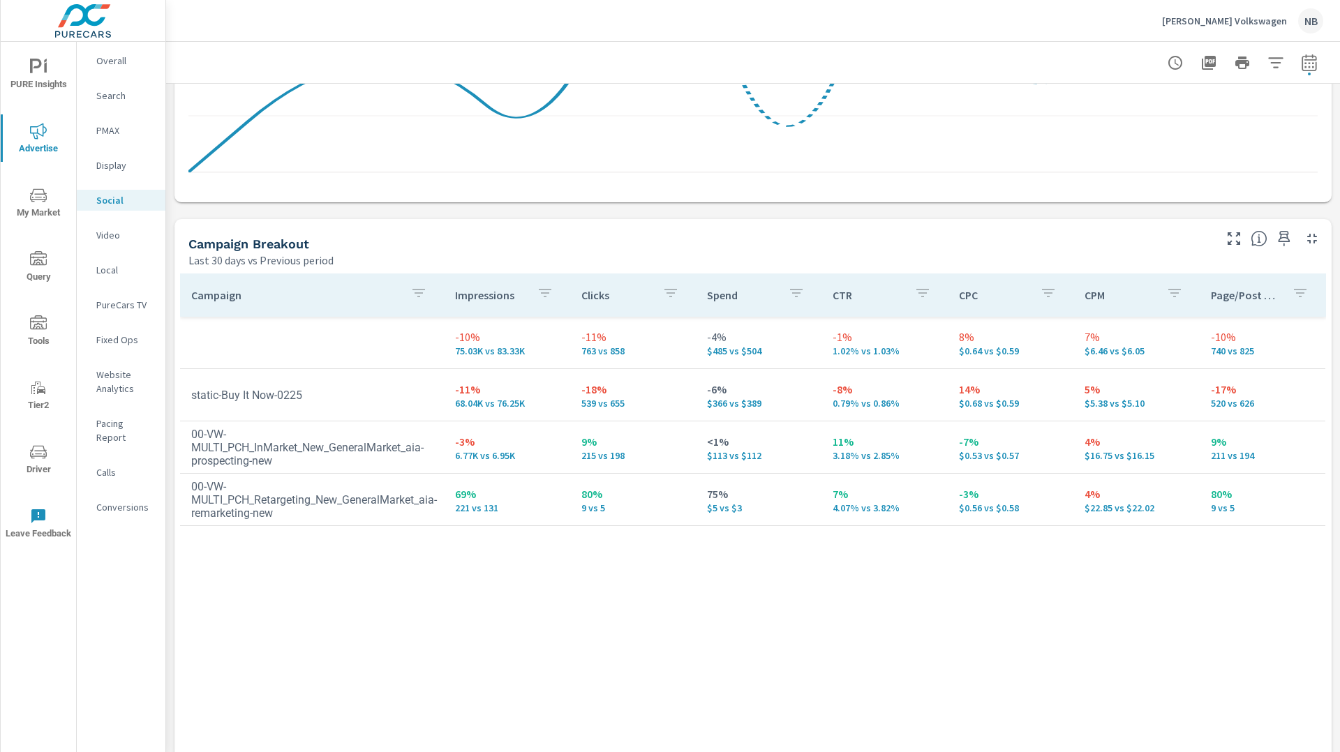
scroll to position [493, 0]
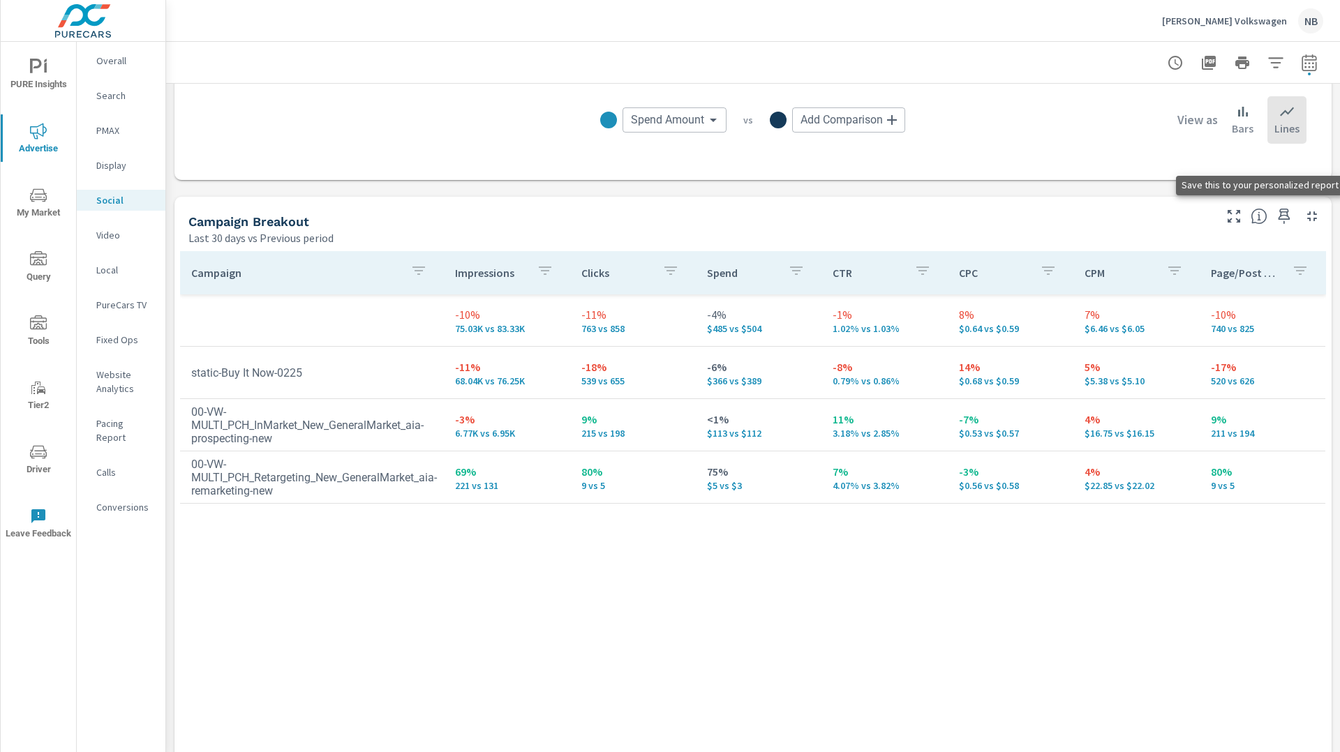
click at [1280, 218] on icon "button" at bounding box center [1284, 216] width 17 height 17
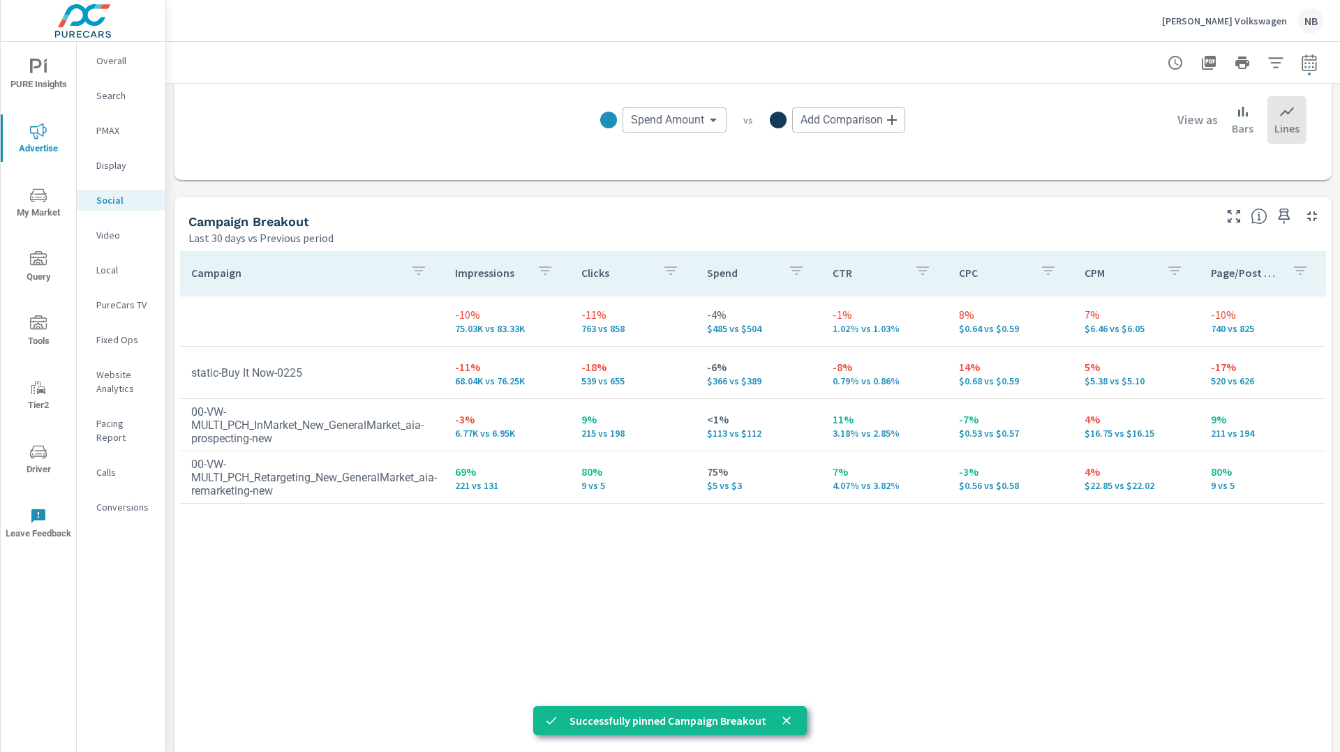
click at [36, 456] on icon "nav menu" at bounding box center [38, 451] width 17 height 13
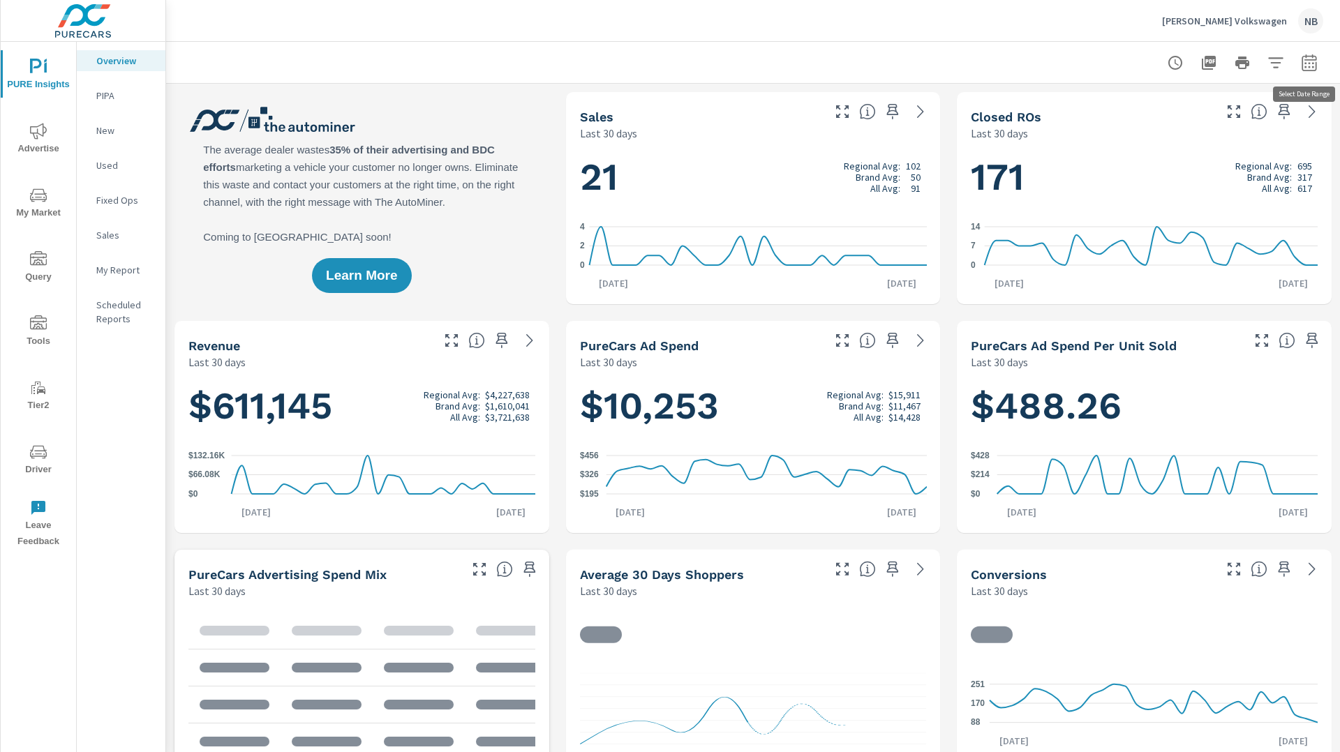
click at [1312, 69] on icon "button" at bounding box center [1309, 62] width 17 height 17
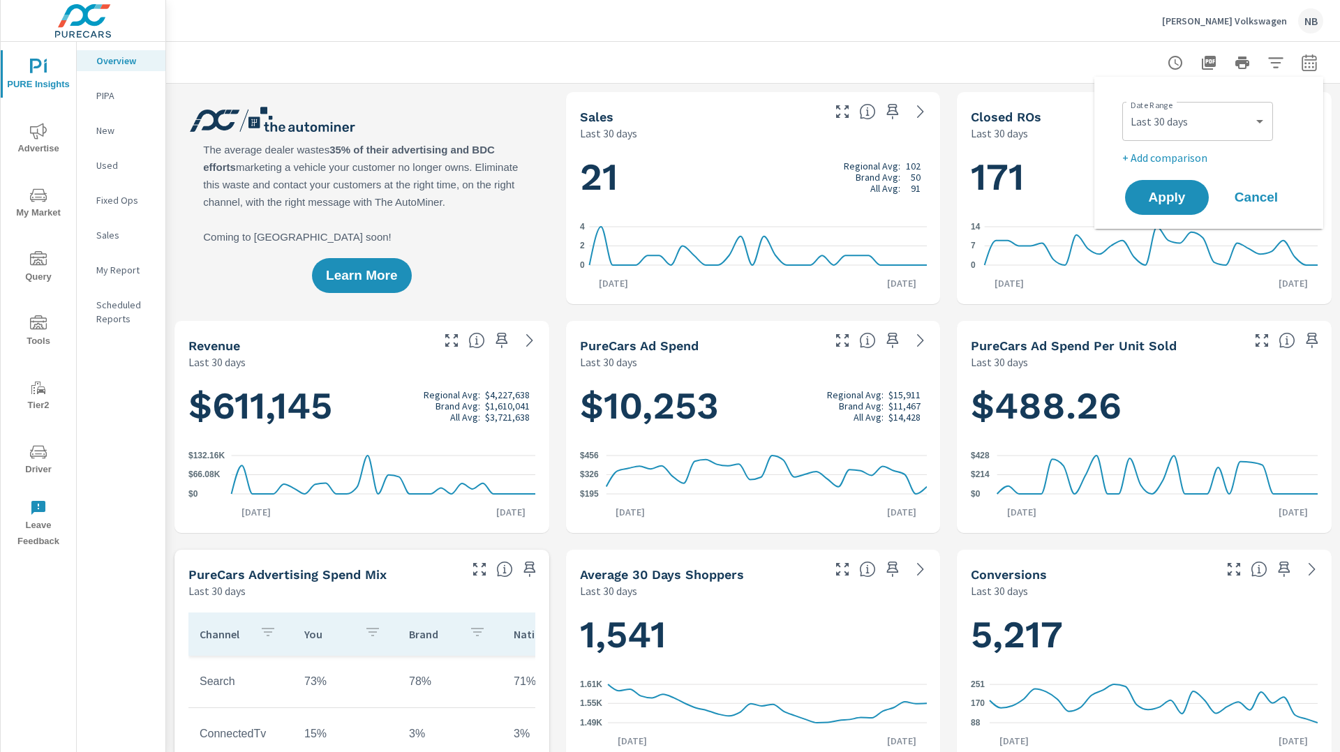
scroll to position [52, 0]
click at [1198, 118] on select "Custom [DATE] Last week Last 7 days Last 14 days Last 30 days Last 45 days Last…" at bounding box center [1198, 121] width 140 height 28
select select "Last 6 months"
click at [1128, 107] on select "Custom [DATE] Last week Last 7 days Last 14 days Last 30 days Last 45 days Last…" at bounding box center [1198, 121] width 140 height 28
click at [1169, 158] on p "+ Add comparison" at bounding box center [1211, 157] width 179 height 17
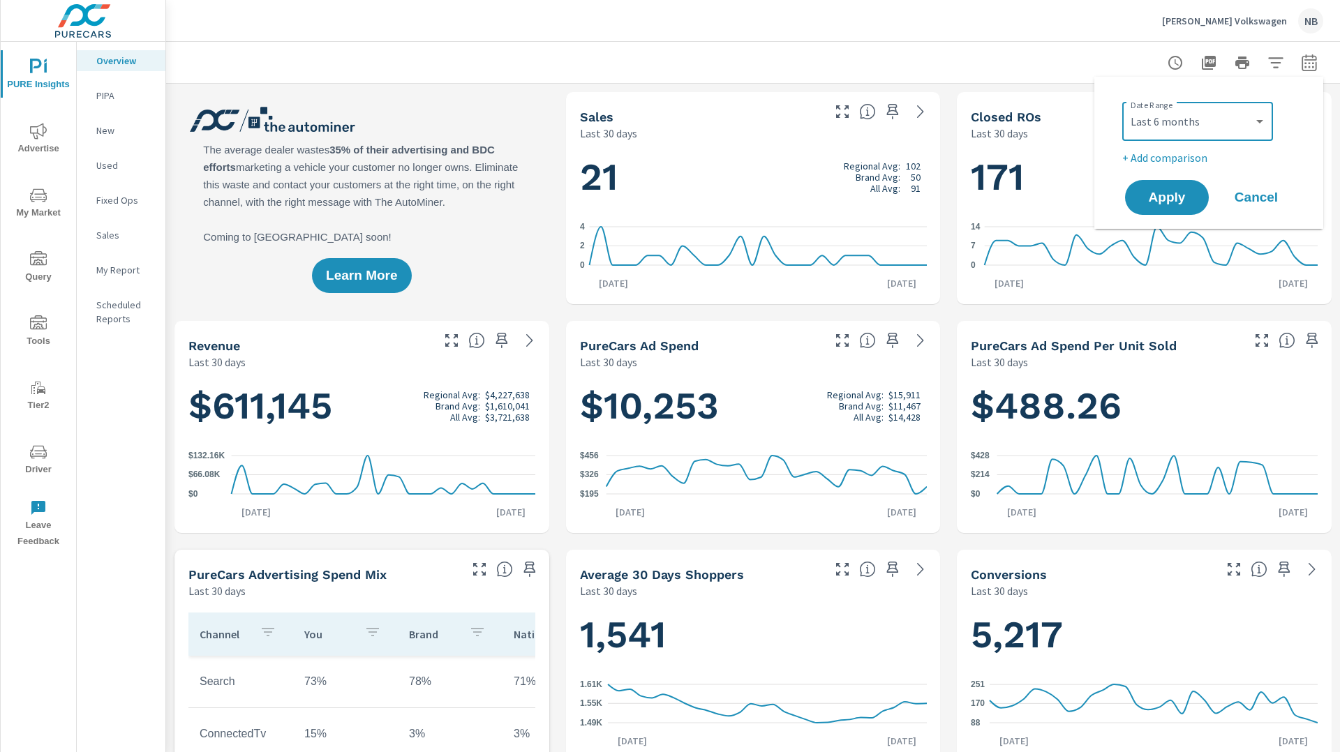
select select "Previous period"
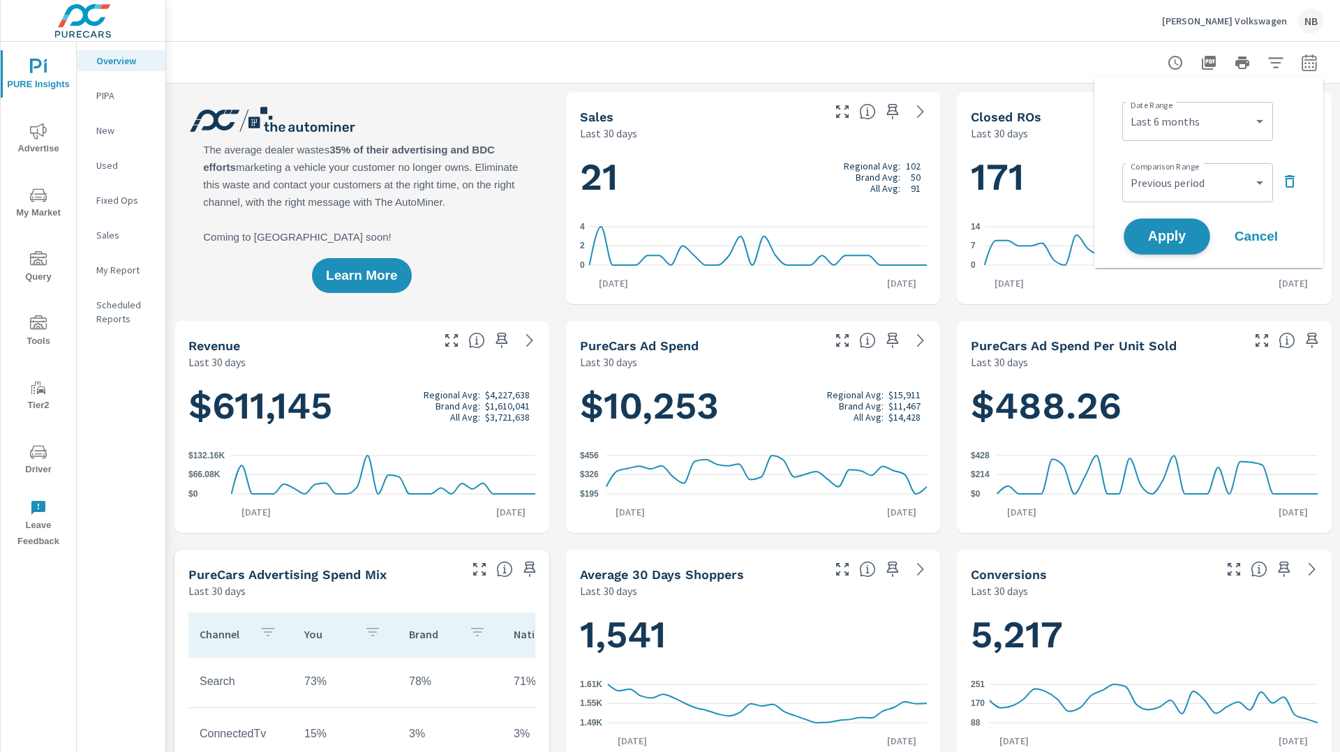
click at [1168, 242] on span "Apply" at bounding box center [1166, 236] width 57 height 13
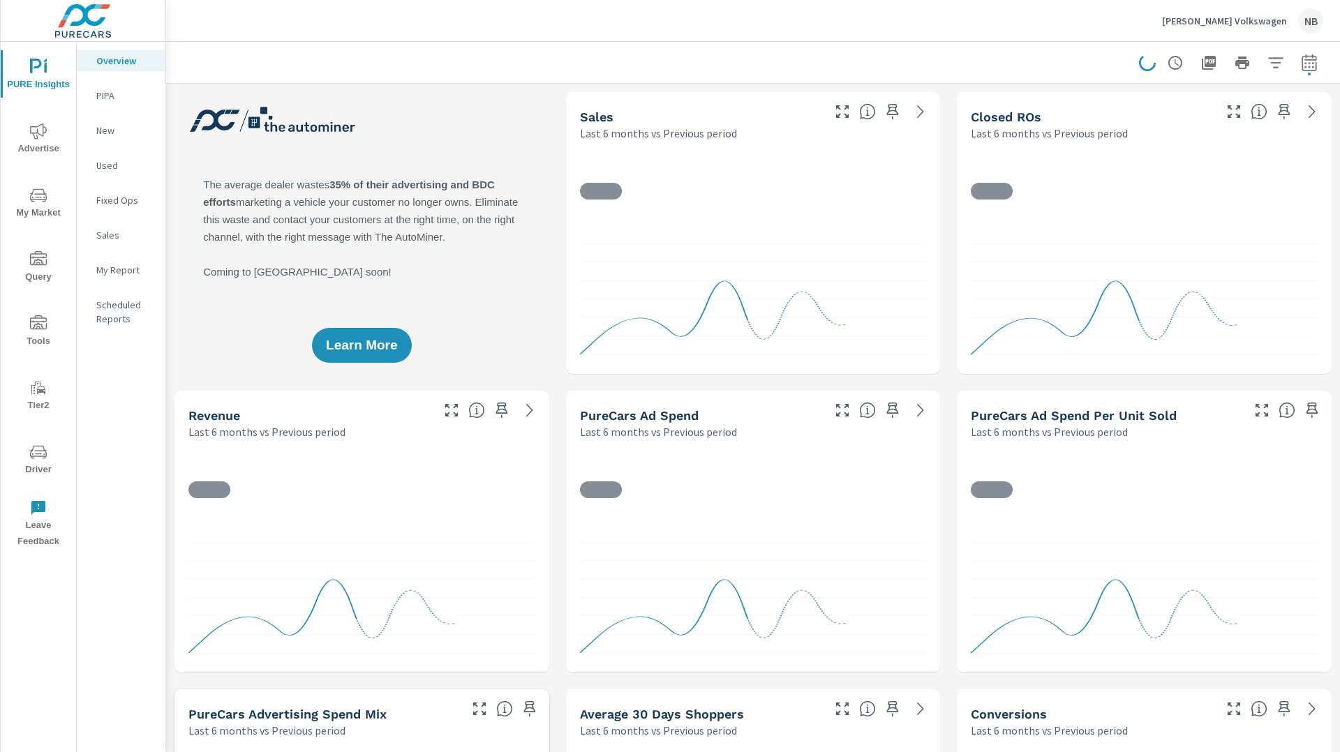
scroll to position [24, 0]
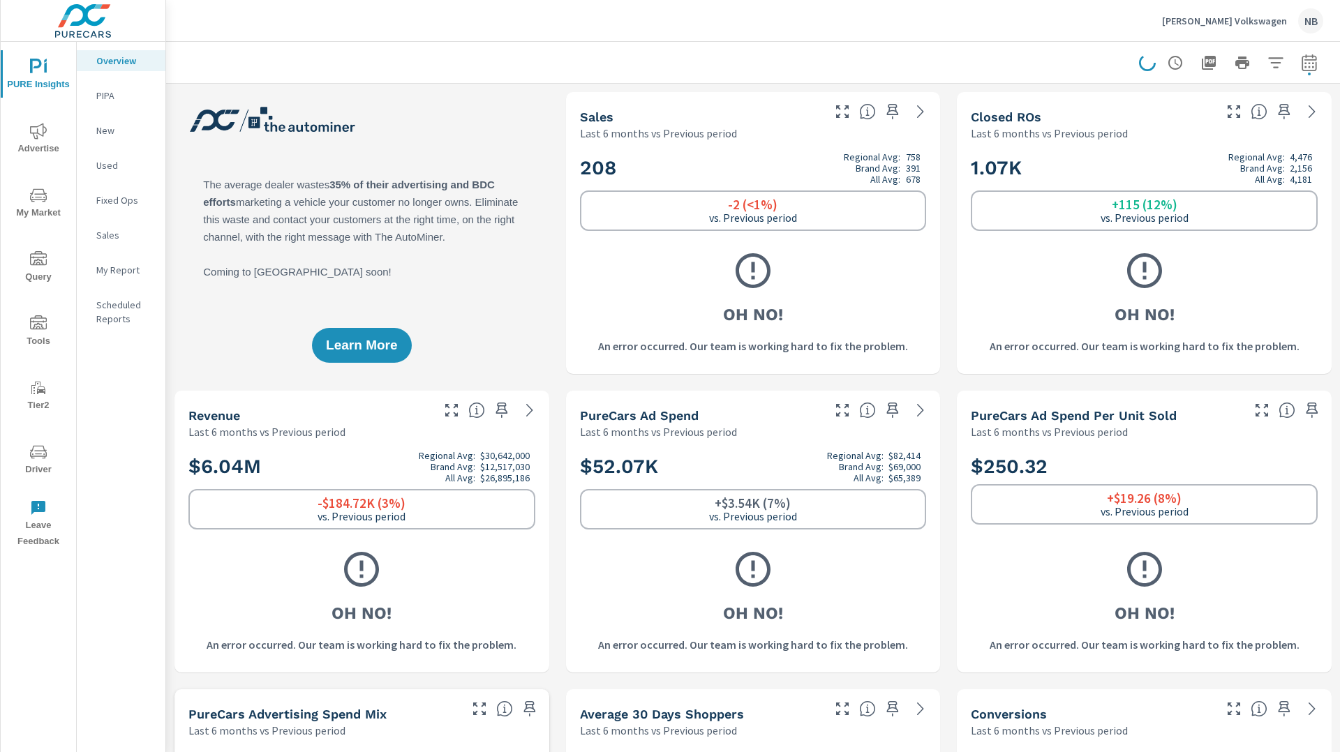
click at [27, 202] on span "My Market" at bounding box center [38, 204] width 67 height 34
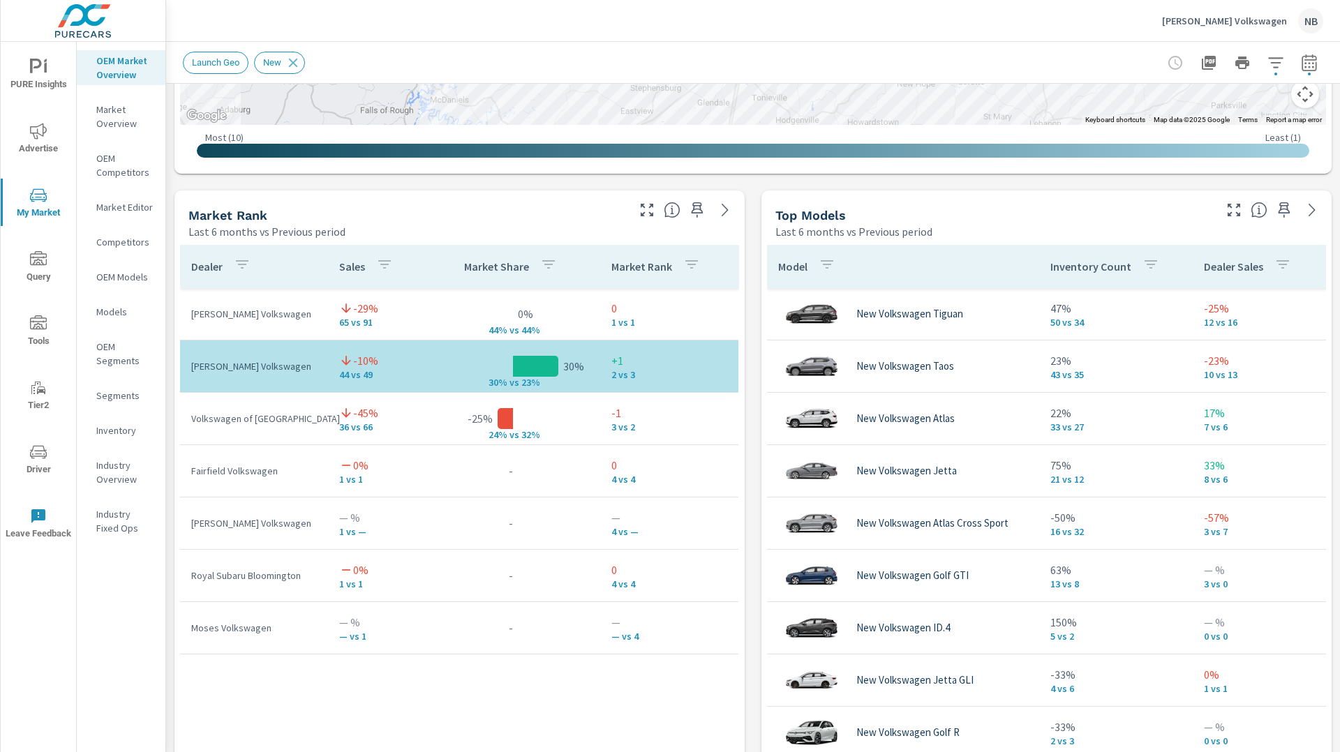
scroll to position [795, 0]
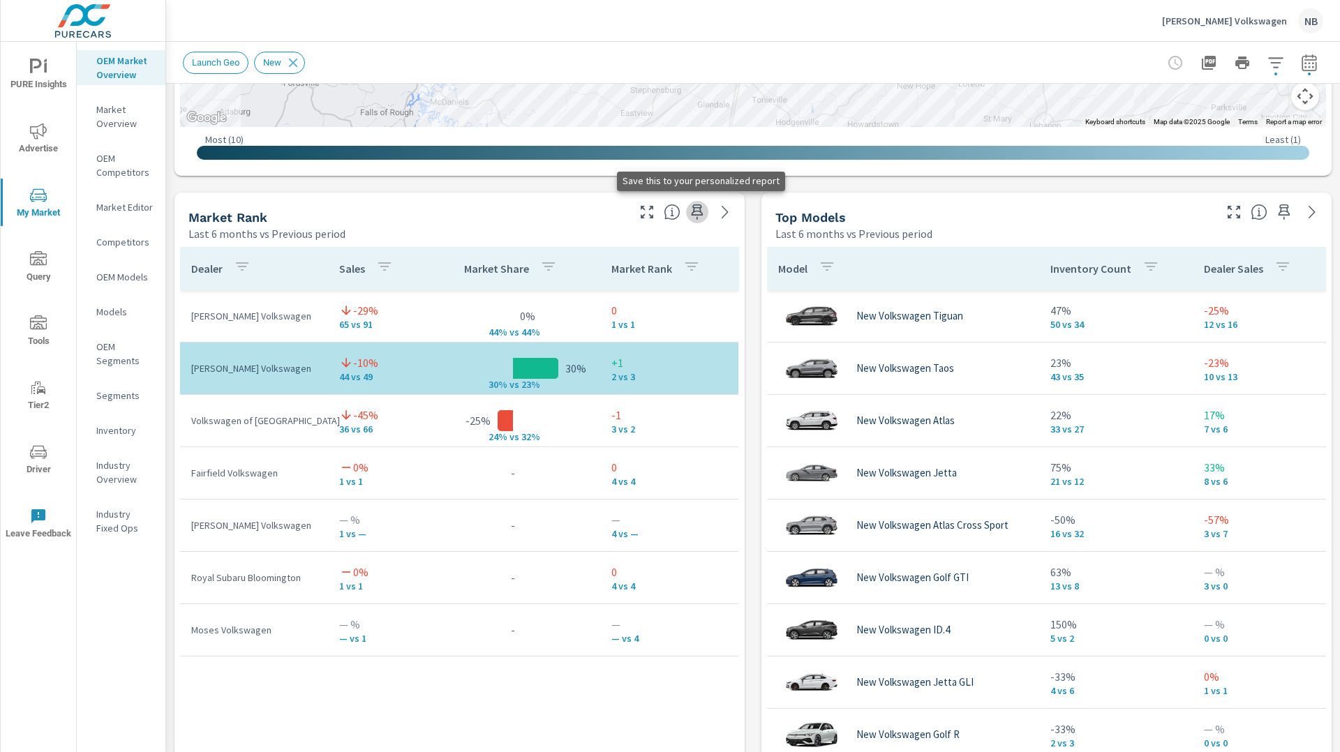
click at [701, 210] on icon "button" at bounding box center [697, 211] width 12 height 15
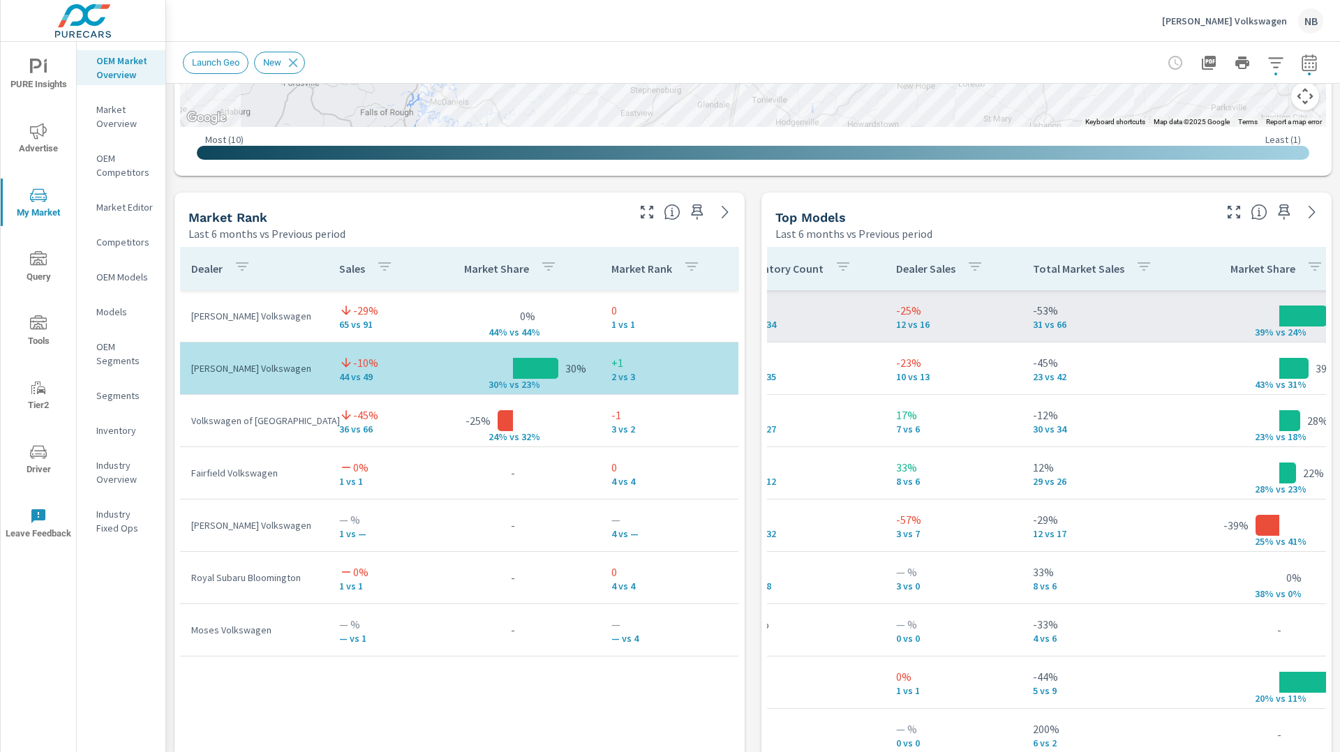
scroll to position [0, 0]
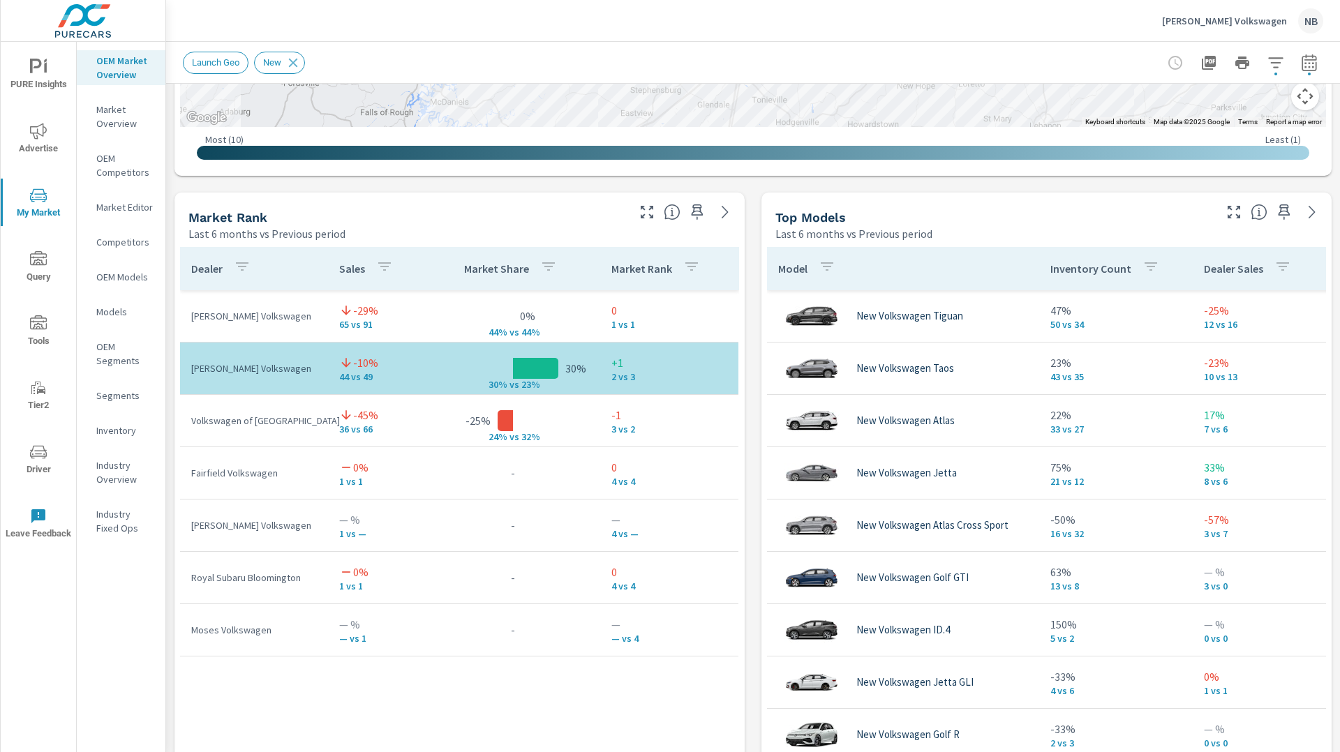
click at [1278, 61] on icon "button" at bounding box center [1275, 62] width 17 height 17
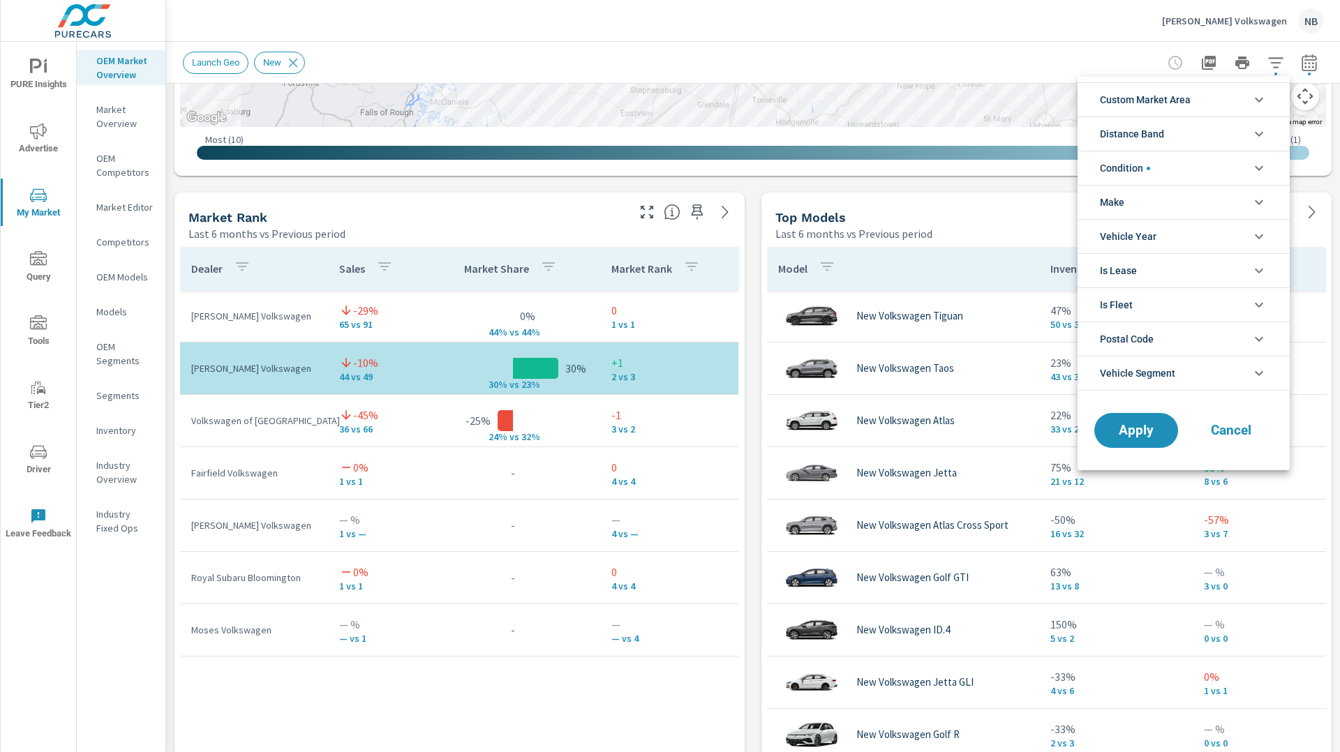
click at [1222, 122] on li "Distance Band" at bounding box center [1183, 134] width 212 height 34
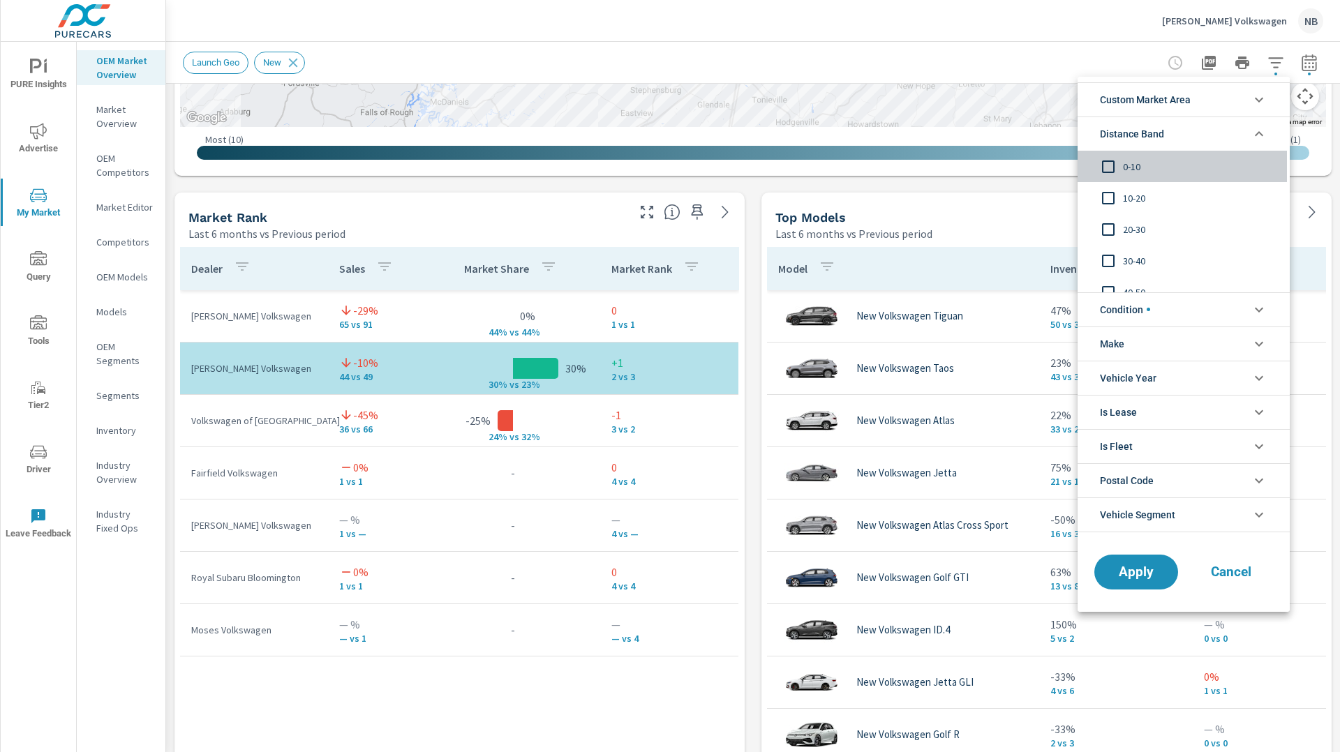
click at [1128, 173] on span "0-10" at bounding box center [1199, 166] width 153 height 17
click at [1167, 563] on button "Apply" at bounding box center [1136, 572] width 87 height 36
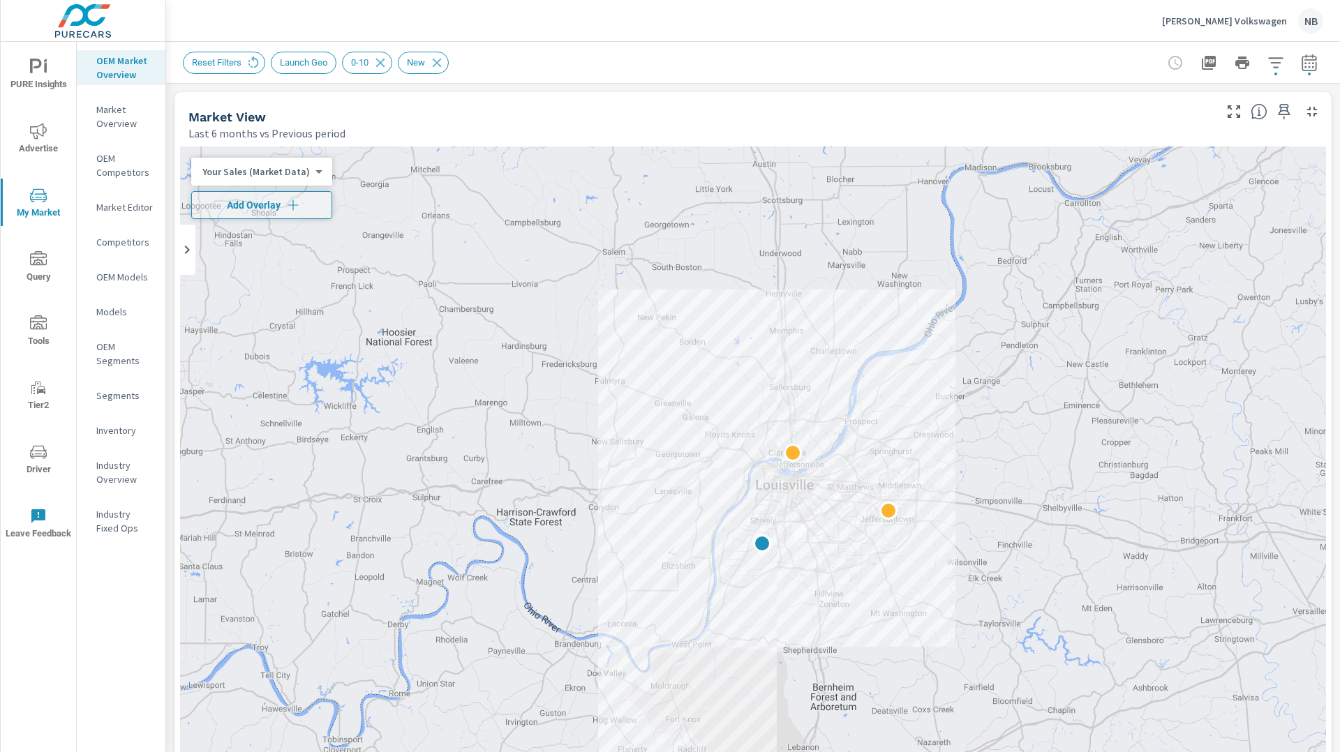
click at [1330, 136] on div "Market View Last 6 months vs Previous period" at bounding box center [752, 116] width 1157 height 49
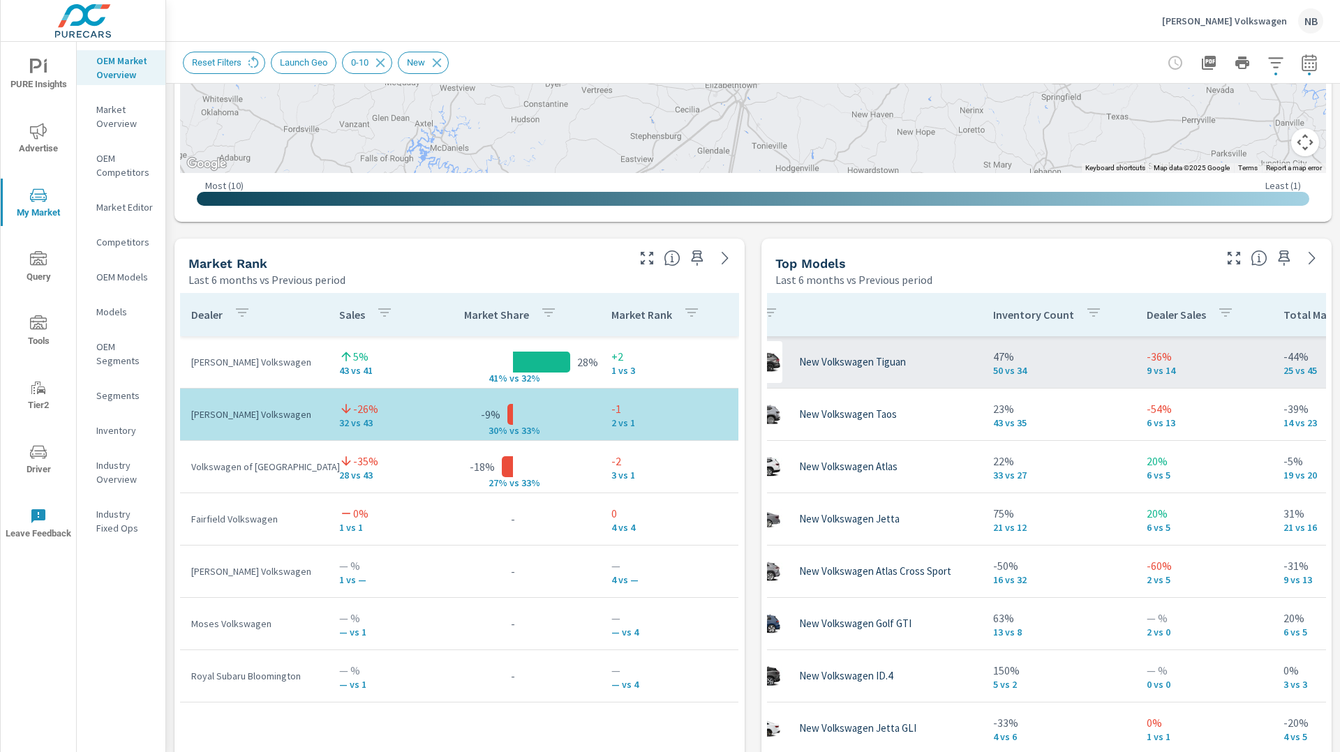
scroll to position [731, 0]
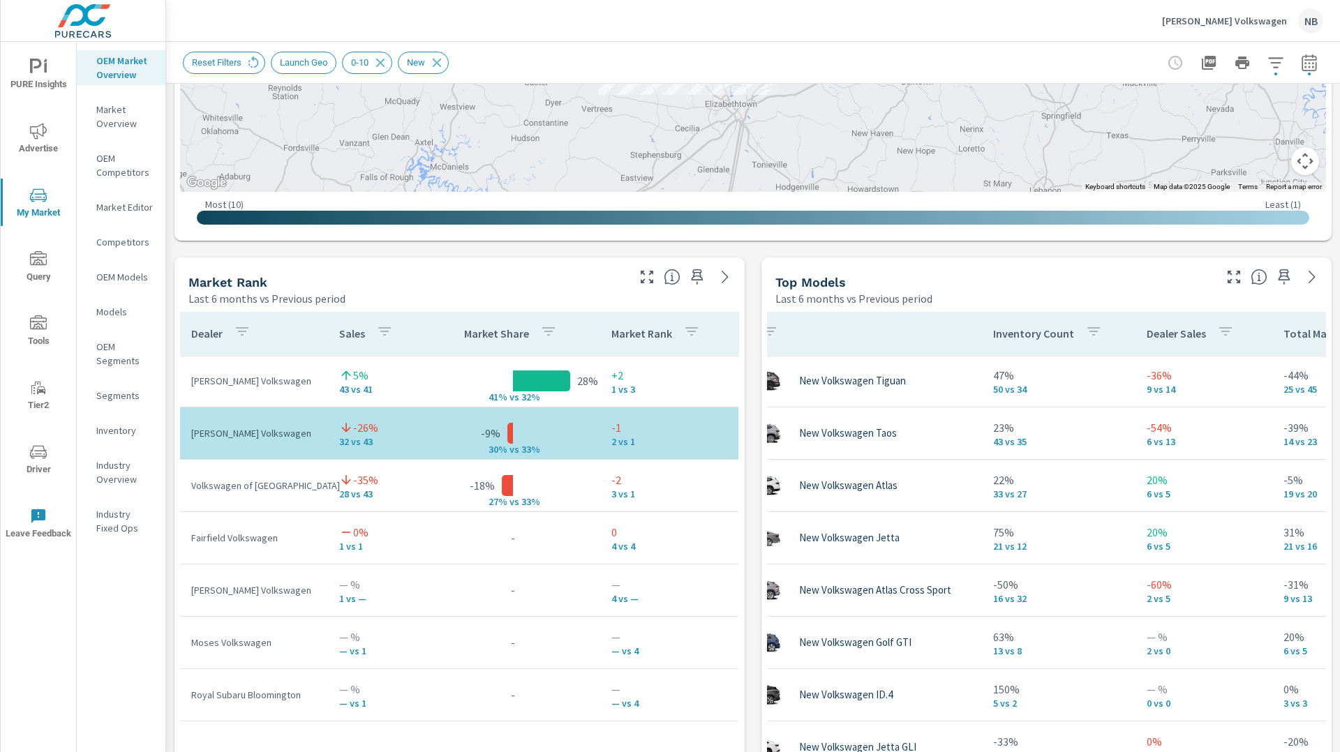
click at [749, 275] on div "Market View Last 6 months vs Previous period ← Move left → Move right ↑ Move up…" at bounding box center [753, 547] width 1174 height 2389
click at [43, 144] on span "Advertise" at bounding box center [38, 140] width 67 height 34
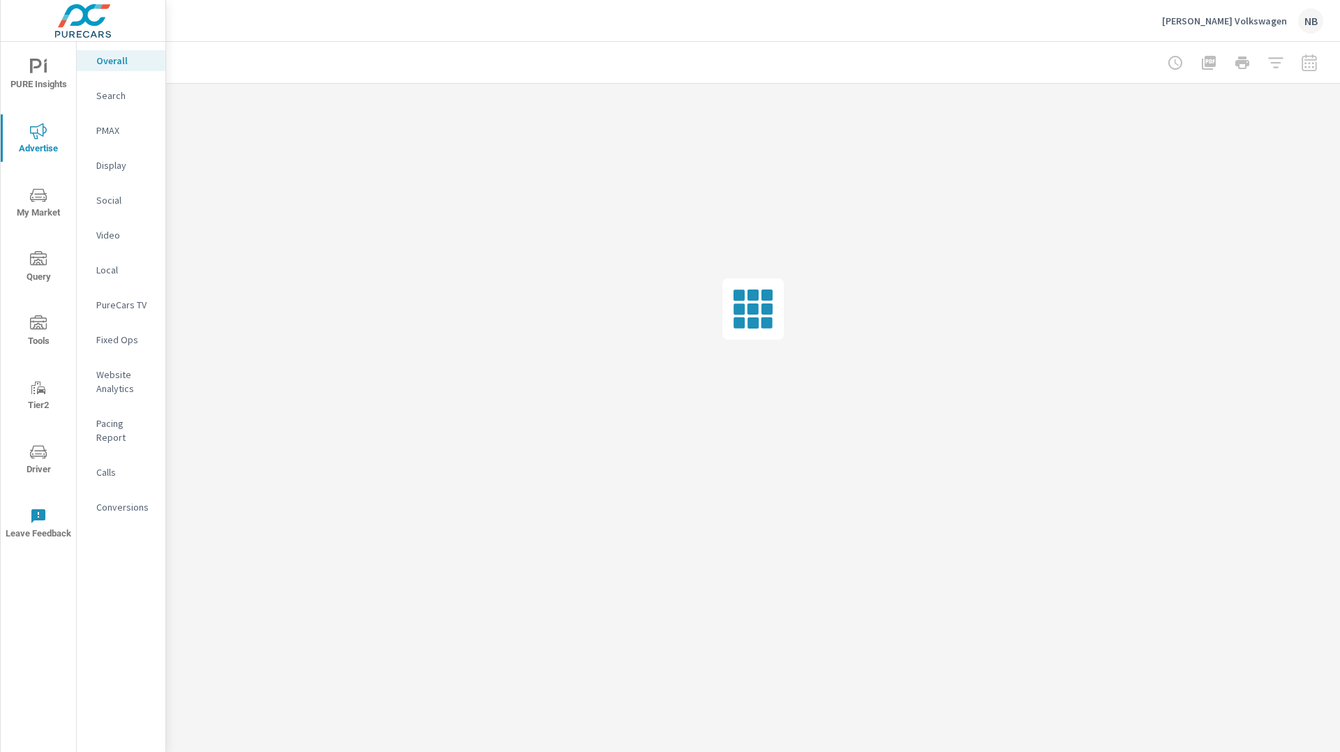
click at [45, 80] on span "PURE Insights" at bounding box center [38, 76] width 67 height 34
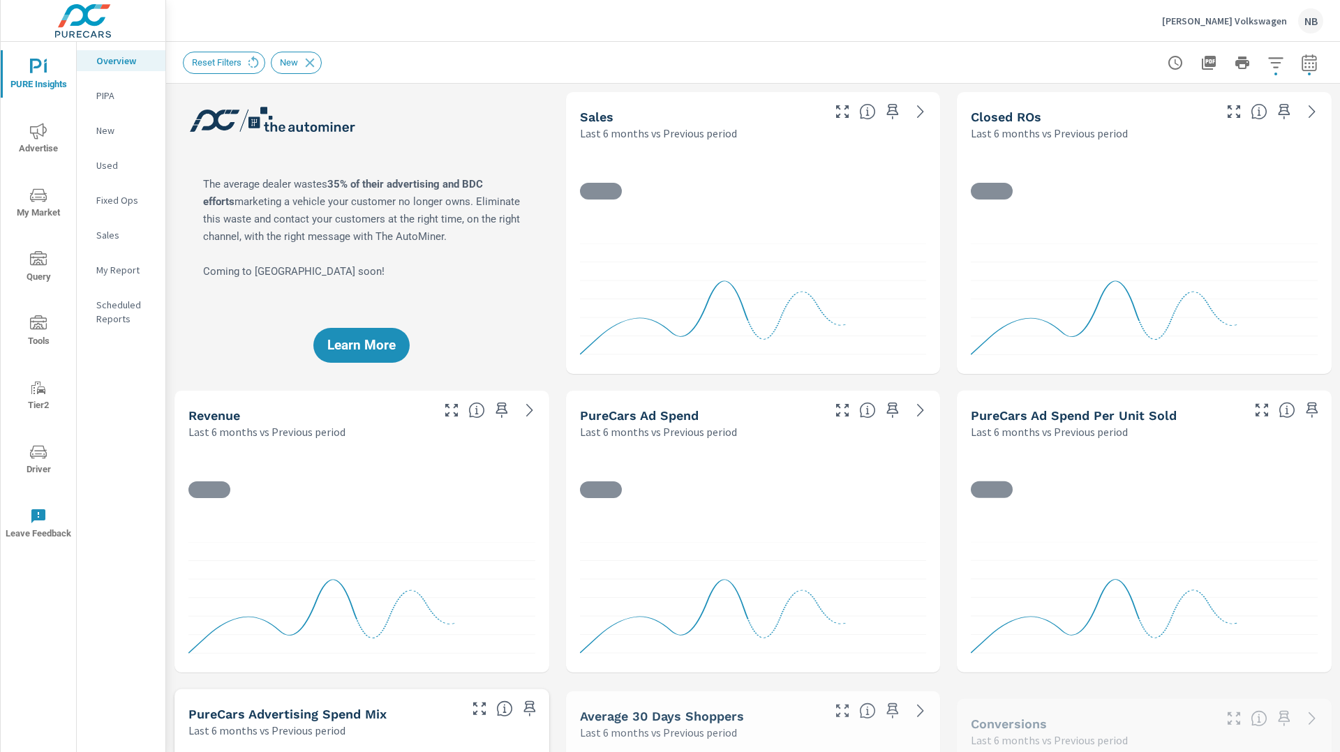
click at [45, 139] on icon "nav menu" at bounding box center [38, 131] width 17 height 17
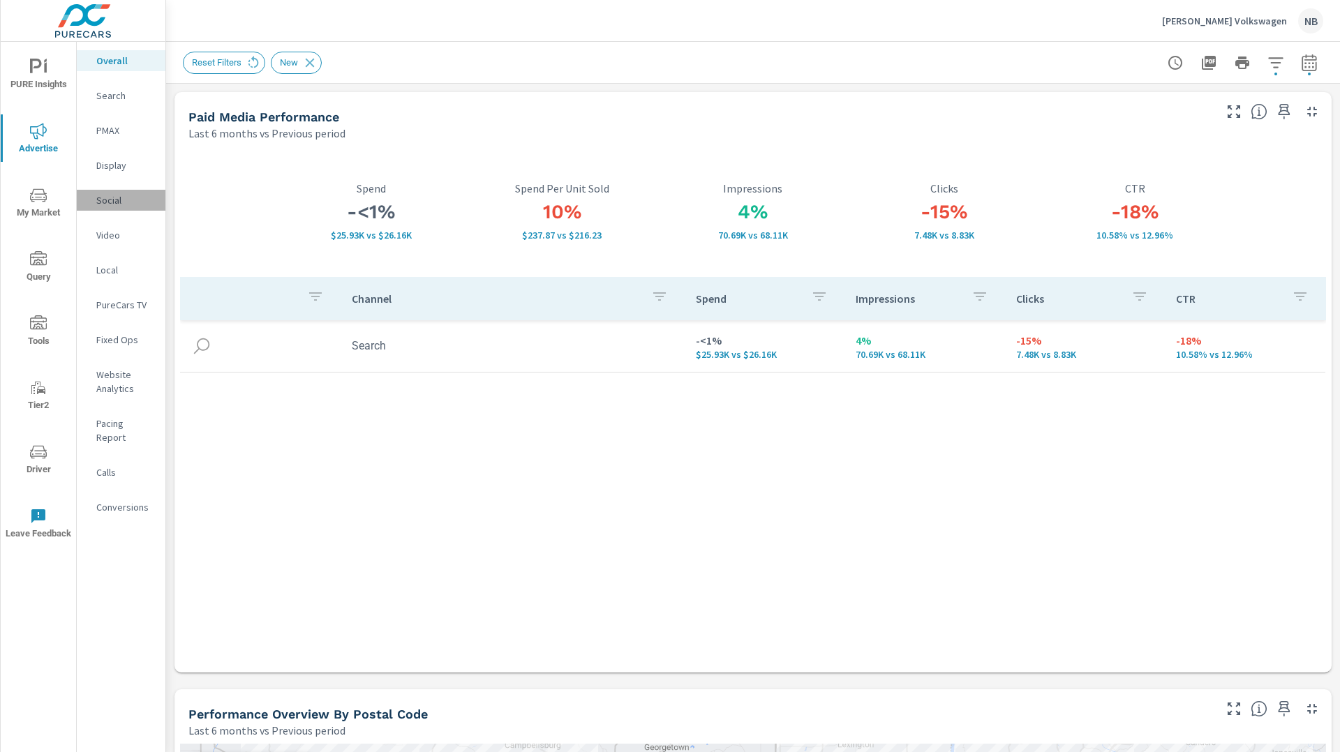
click at [90, 198] on div "Social" at bounding box center [121, 200] width 89 height 21
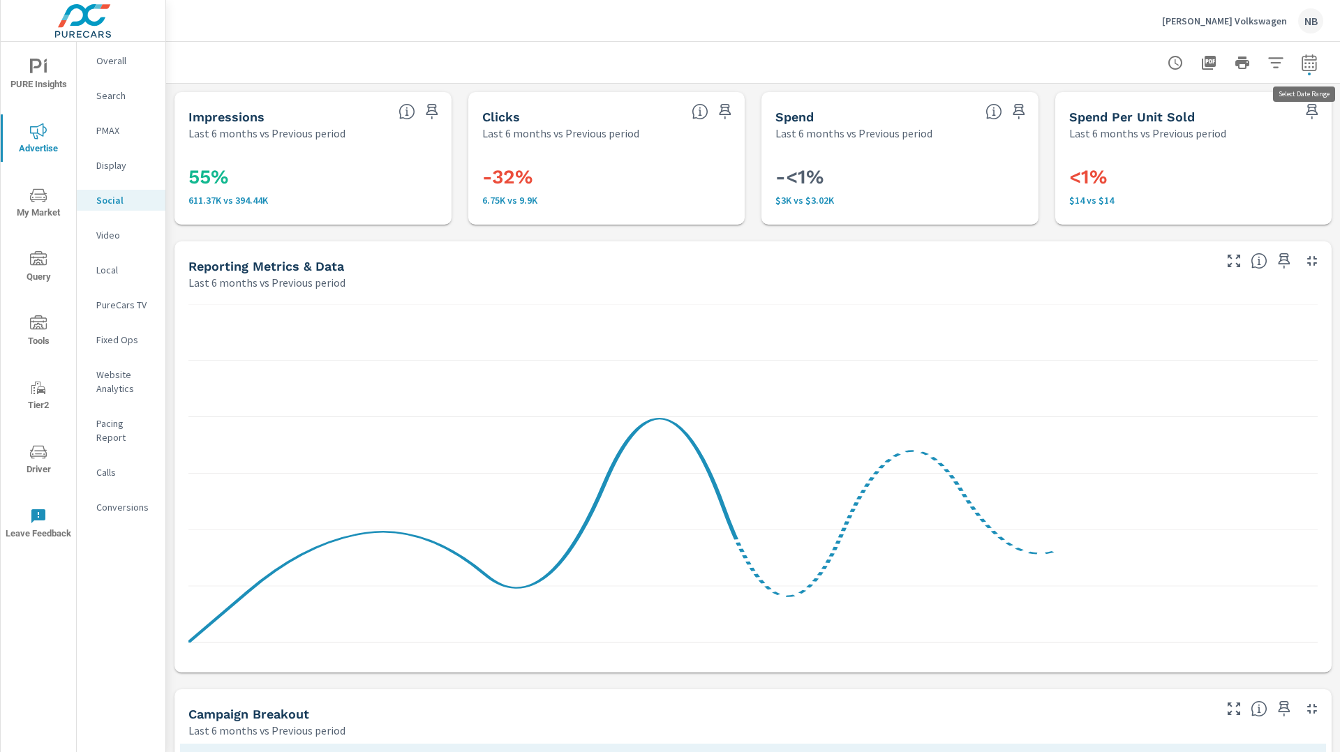
click at [1302, 63] on icon "button" at bounding box center [1308, 62] width 15 height 17
select select "Last 6 months"
select select "Previous period"
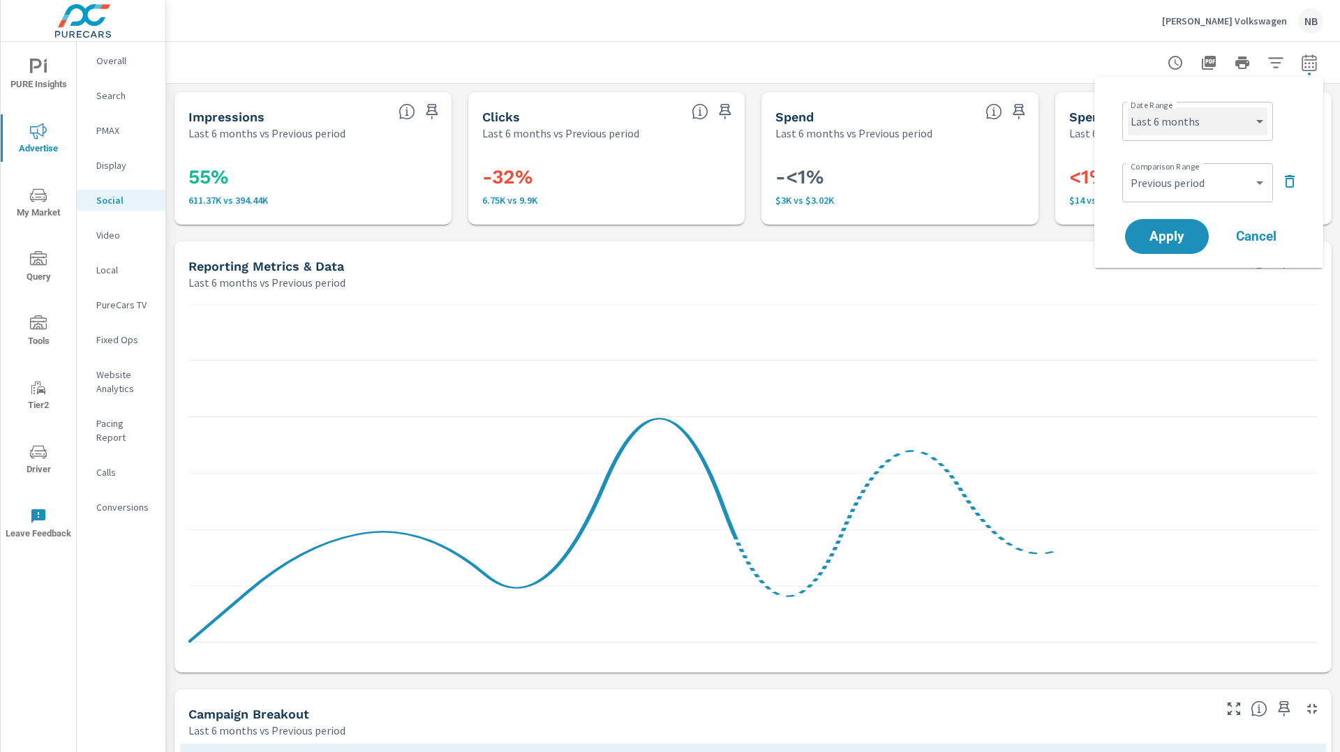
click at [1192, 126] on select "Custom [DATE] Last week Last 7 days Last 14 days Last 30 days Last 45 days Last…" at bounding box center [1198, 121] width 140 height 28
click at [1128, 107] on select "Custom [DATE] Last week Last 7 days Last 14 days Last 30 days Last 45 days Last…" at bounding box center [1198, 121] width 140 height 28
click at [1181, 187] on select "Custom Previous period Previous month Previous year" at bounding box center [1198, 183] width 140 height 28
click at [1128, 169] on select "Custom Previous period Previous month Previous year" at bounding box center [1198, 183] width 140 height 28
click at [1174, 241] on span "Apply" at bounding box center [1166, 236] width 57 height 13
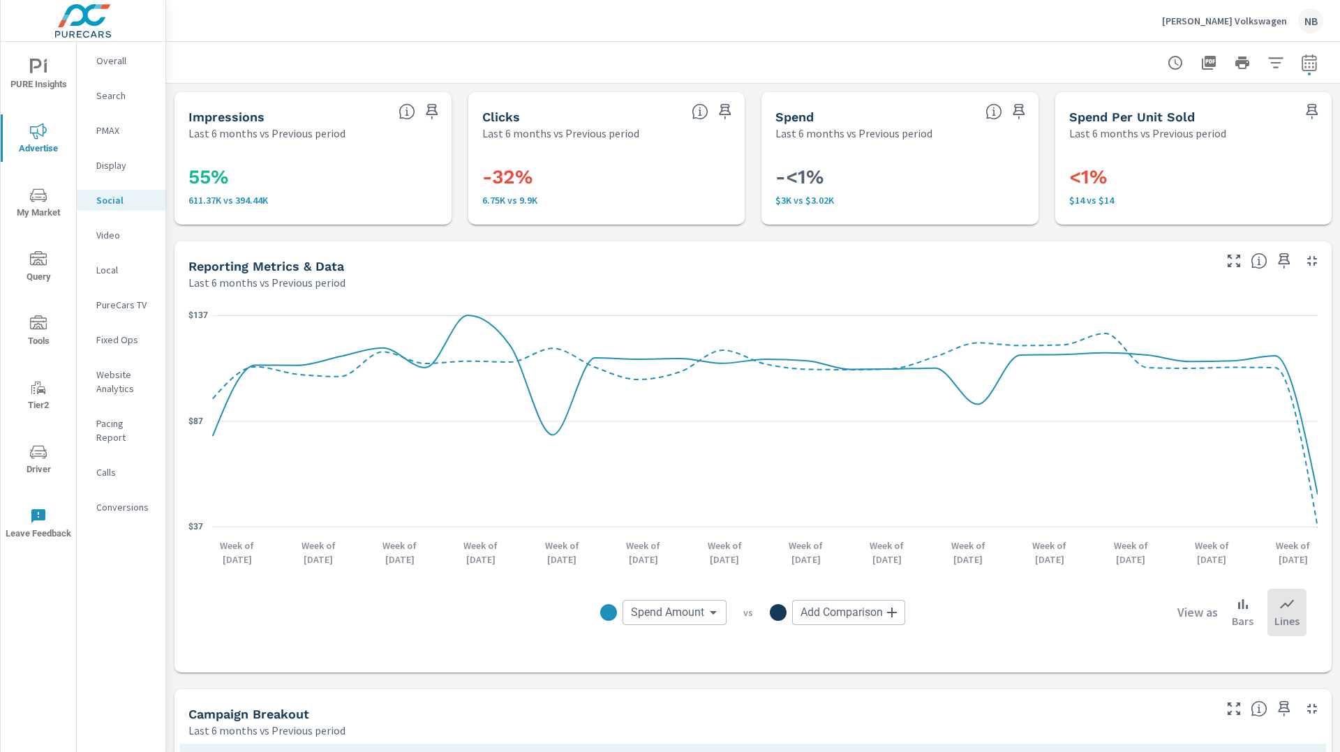
click at [45, 207] on span "My Market" at bounding box center [38, 204] width 67 height 34
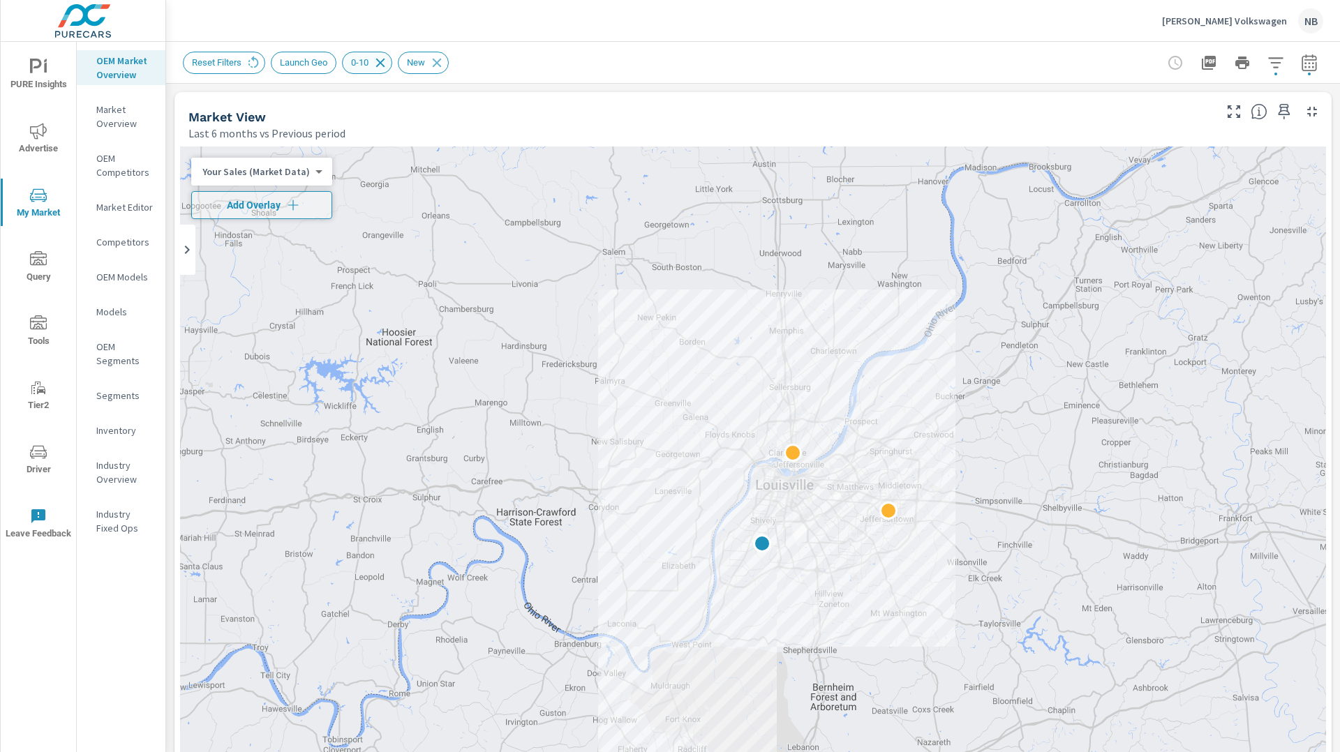
click at [385, 63] on icon at bounding box center [380, 62] width 9 height 9
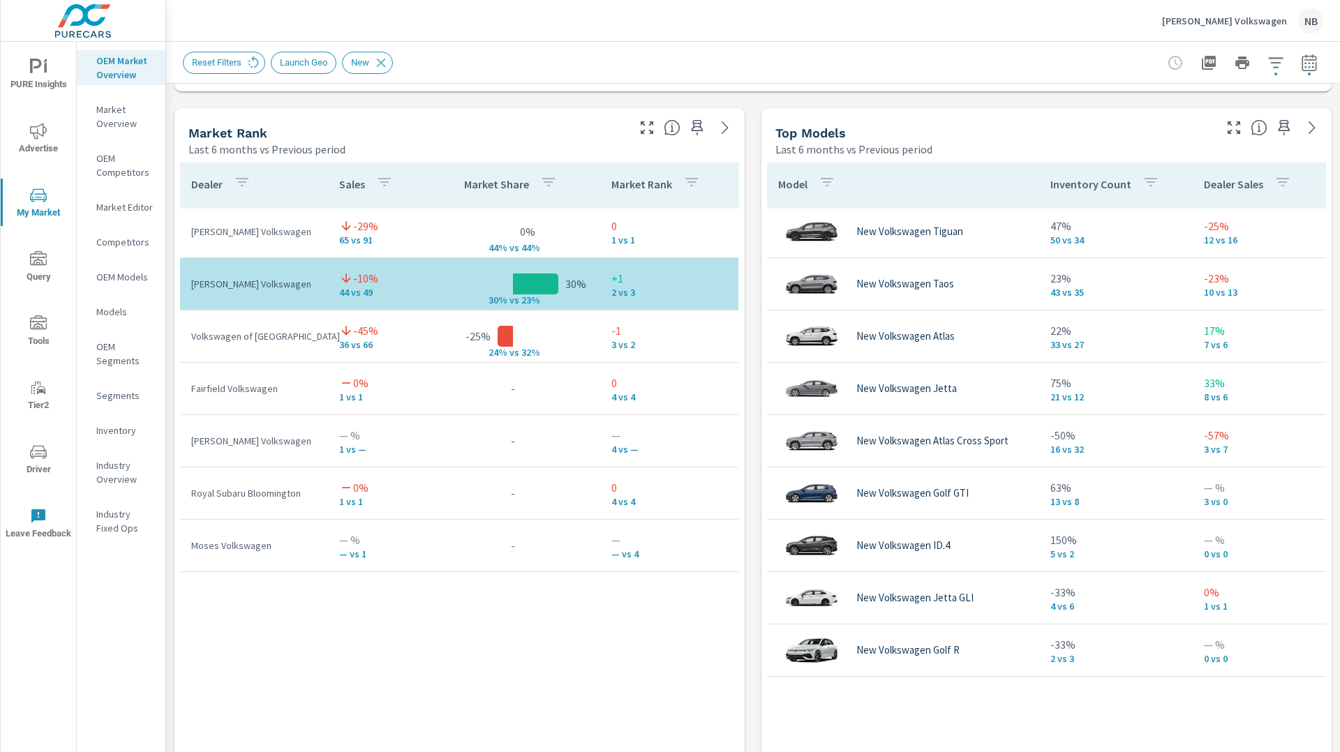
scroll to position [893, 0]
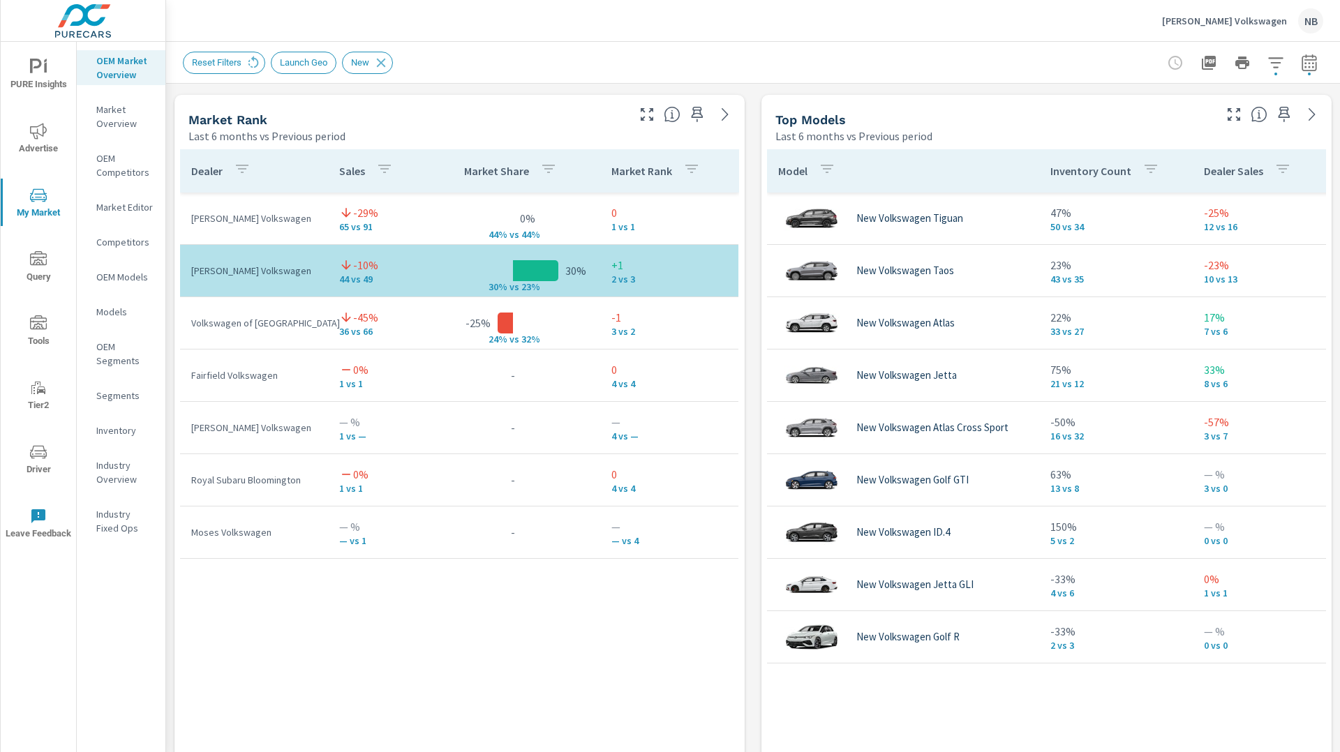
click at [1232, 115] on icon "button" at bounding box center [1233, 114] width 17 height 17
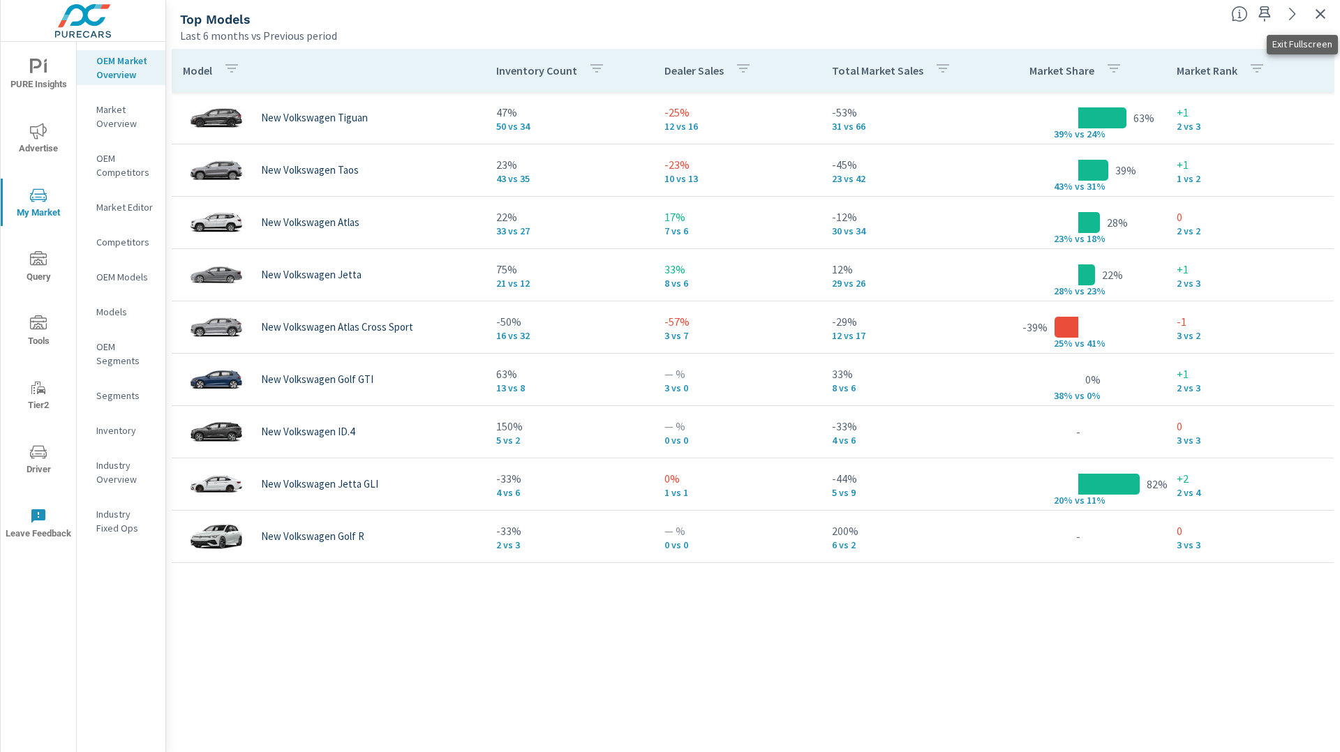
click at [1320, 17] on icon "button" at bounding box center [1320, 14] width 17 height 17
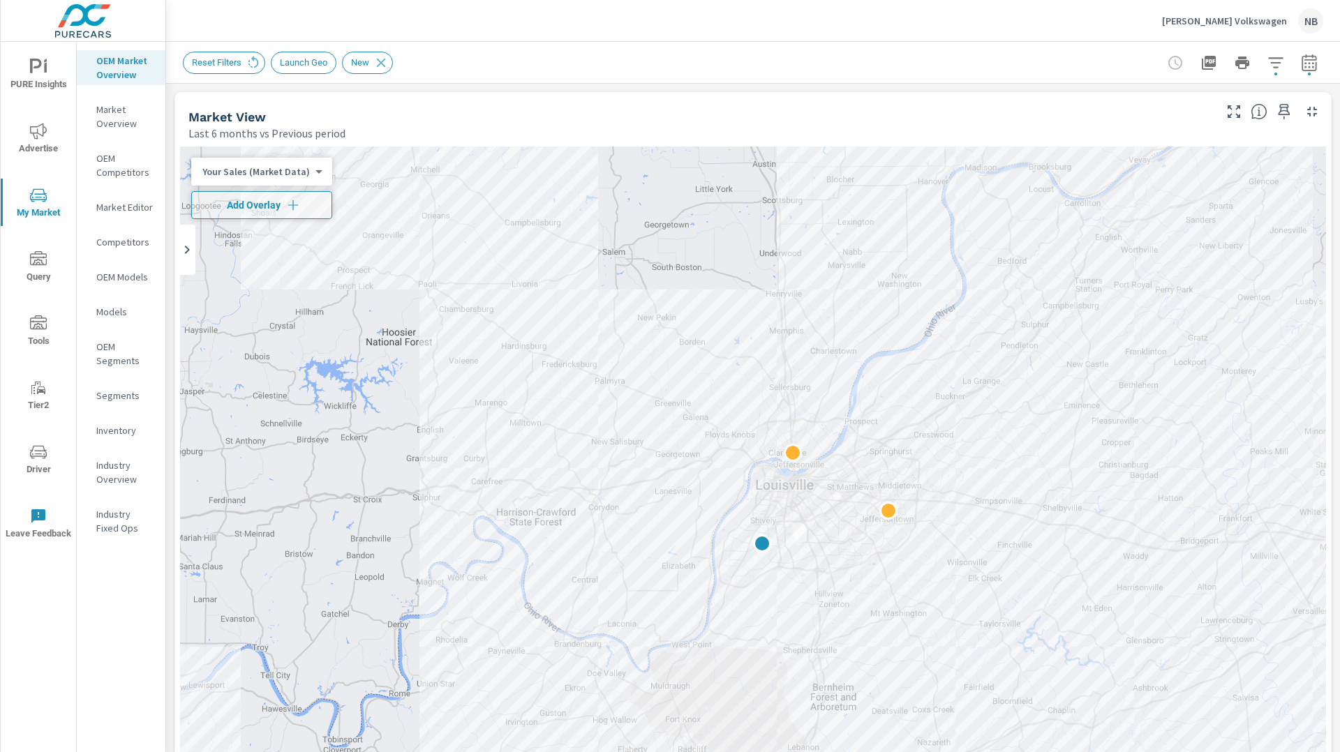
click at [1277, 67] on icon "button" at bounding box center [1275, 62] width 15 height 10
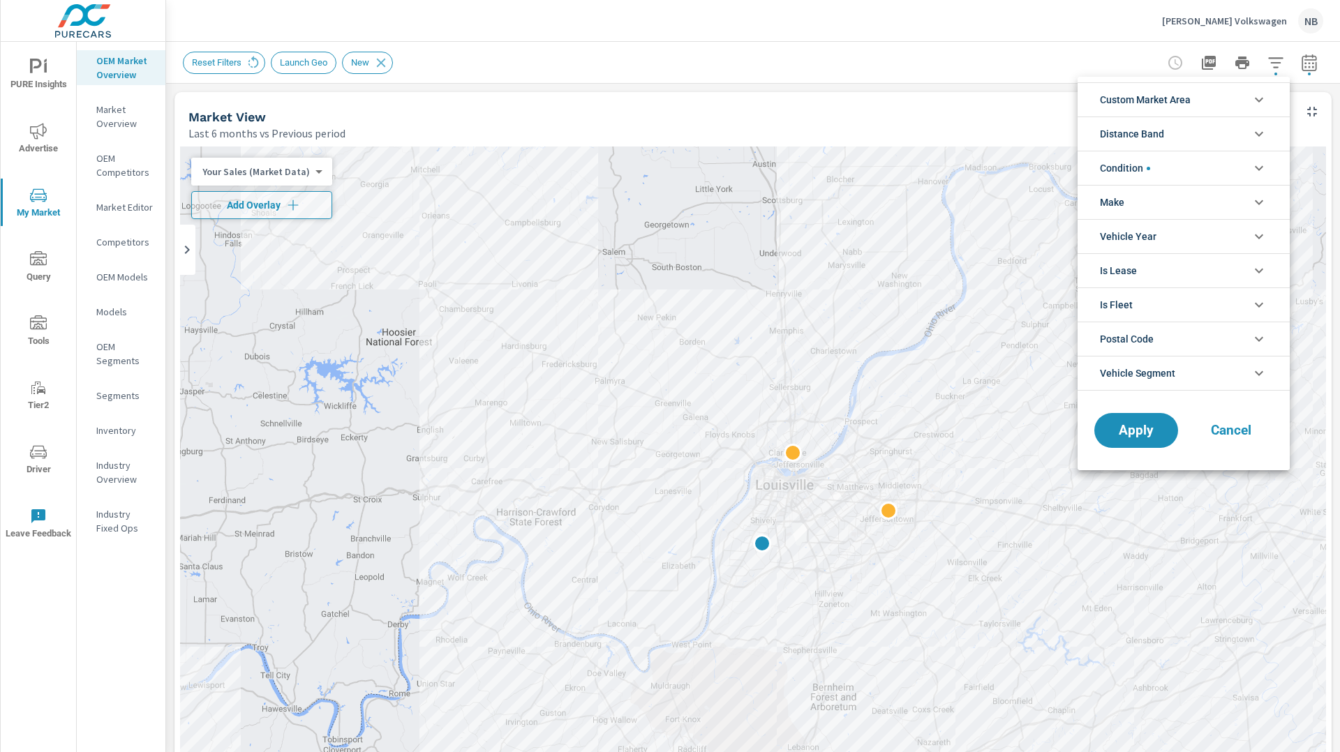
click at [1192, 132] on li "Distance Band" at bounding box center [1183, 134] width 212 height 34
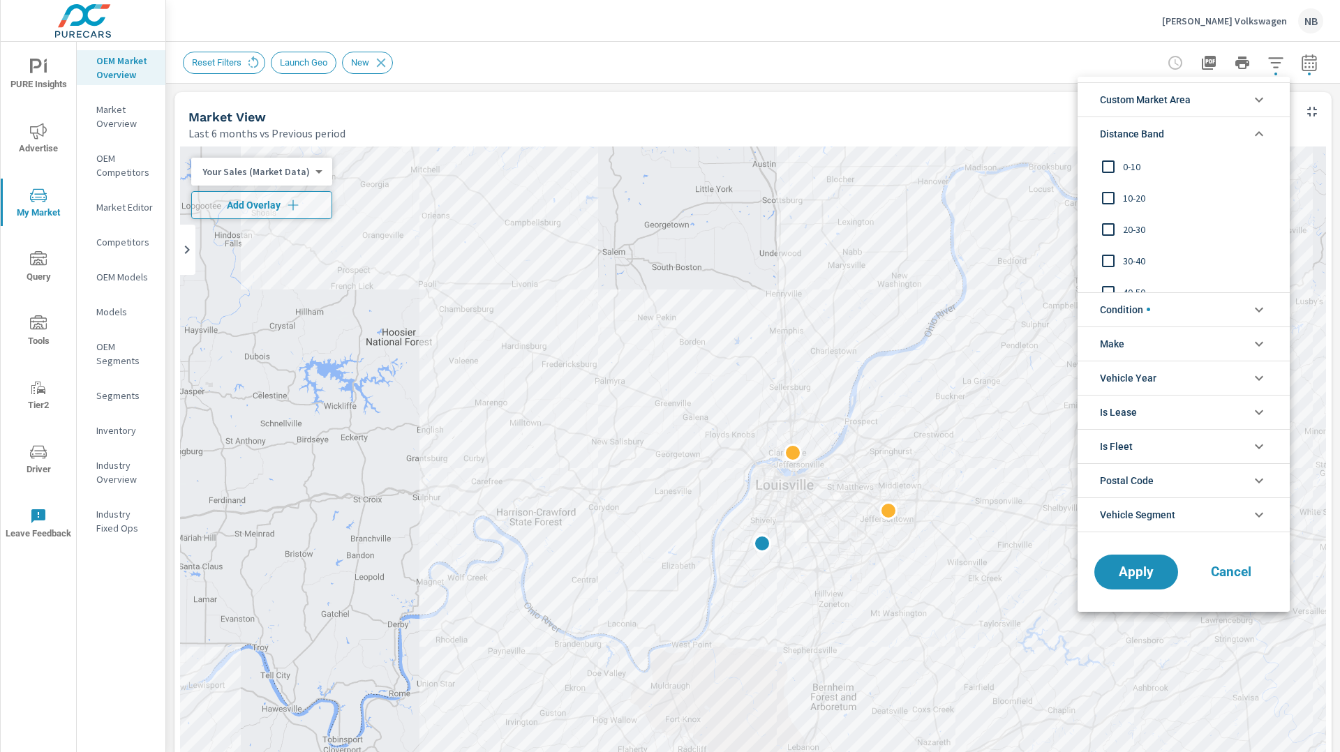
click at [1117, 171] on input "filter options" at bounding box center [1107, 166] width 29 height 29
click at [1156, 568] on span "Apply" at bounding box center [1135, 571] width 57 height 13
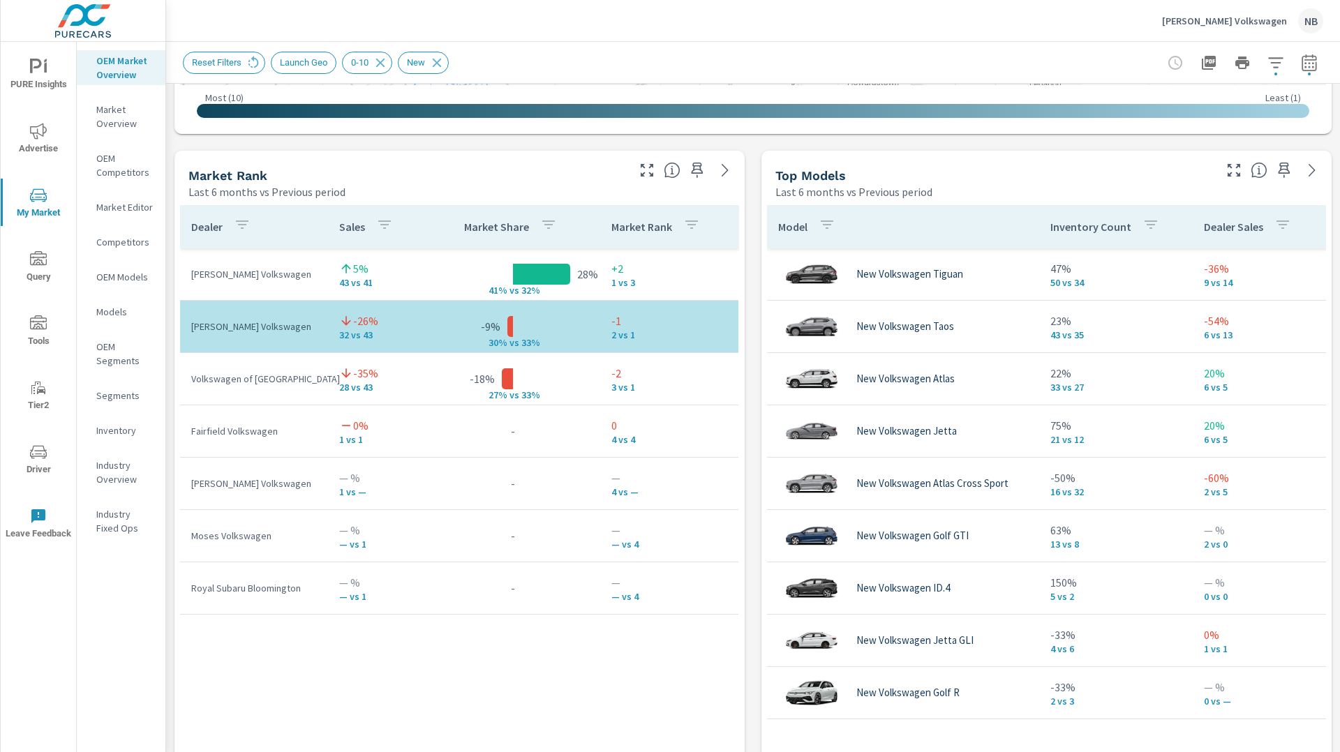
scroll to position [841, 0]
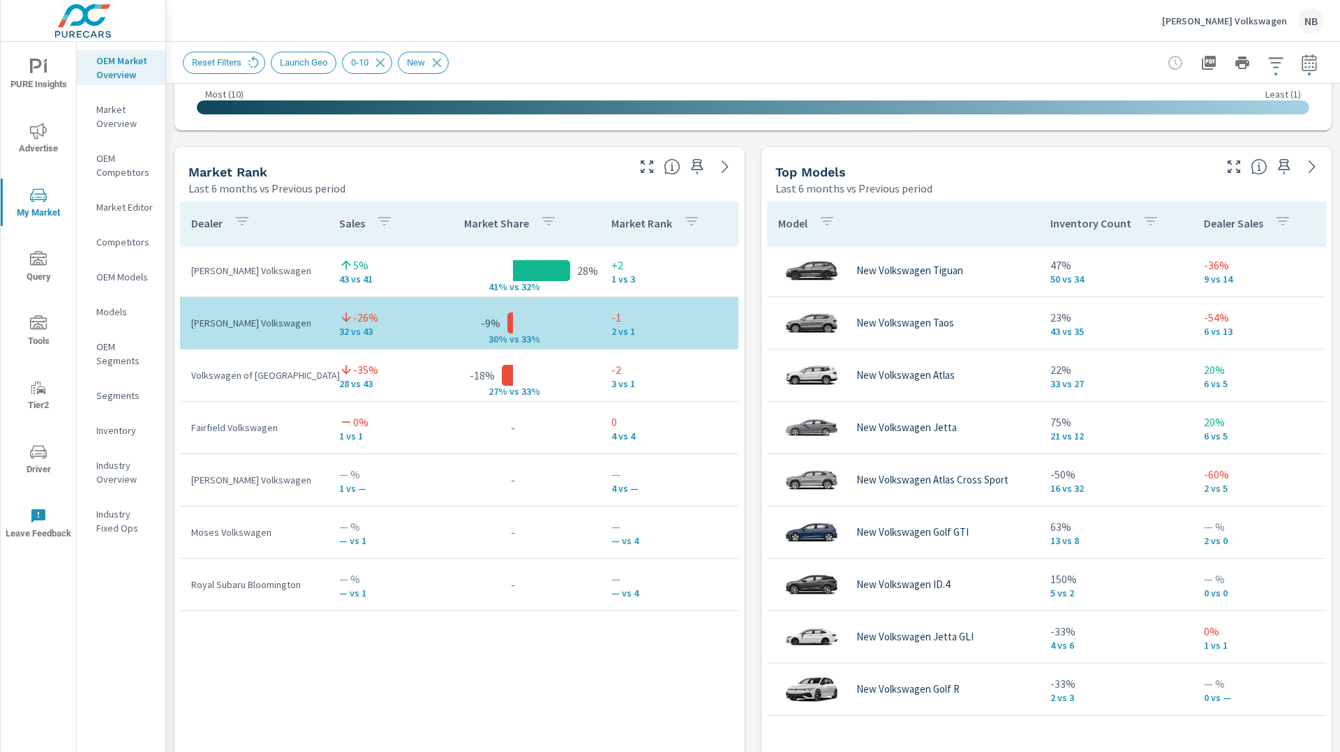
click at [753, 216] on div "Market View Last 6 months vs Previous period ← Move left → Move right ↑ Move up…" at bounding box center [753, 437] width 1174 height 2389
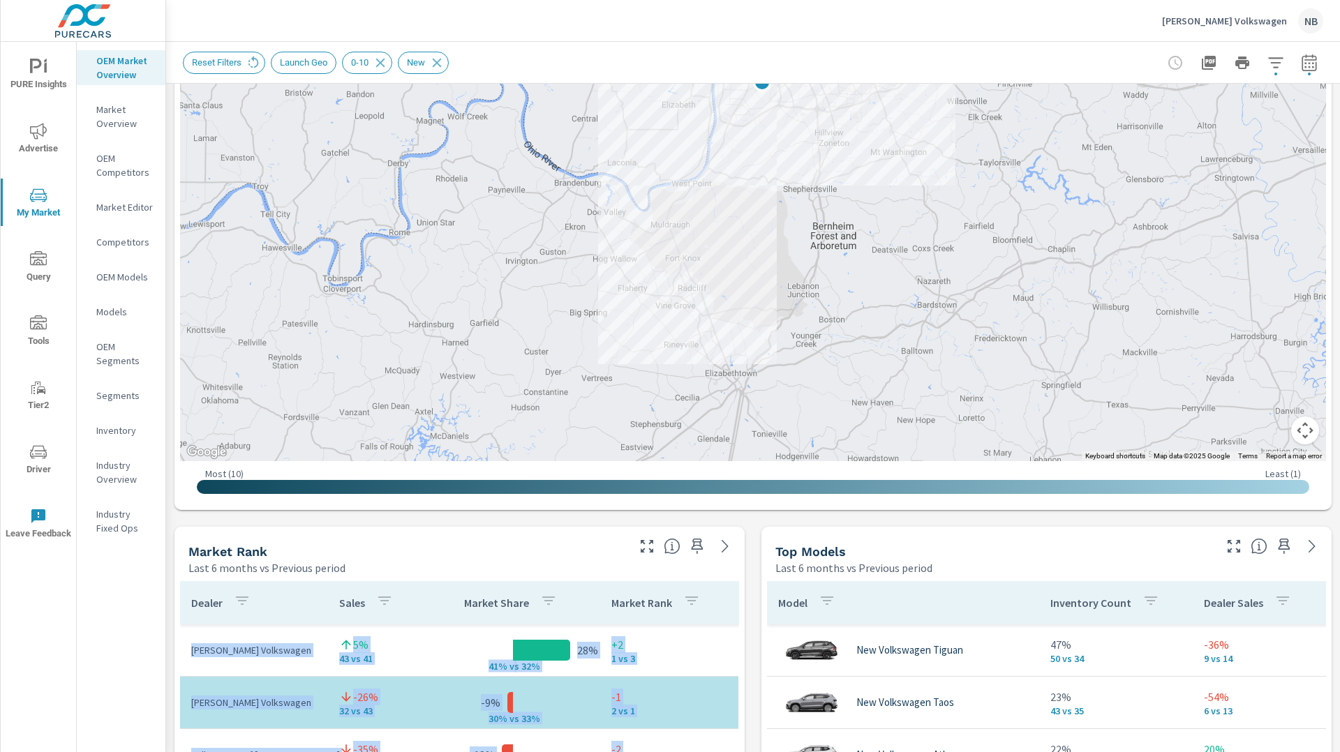
scroll to position [183, 0]
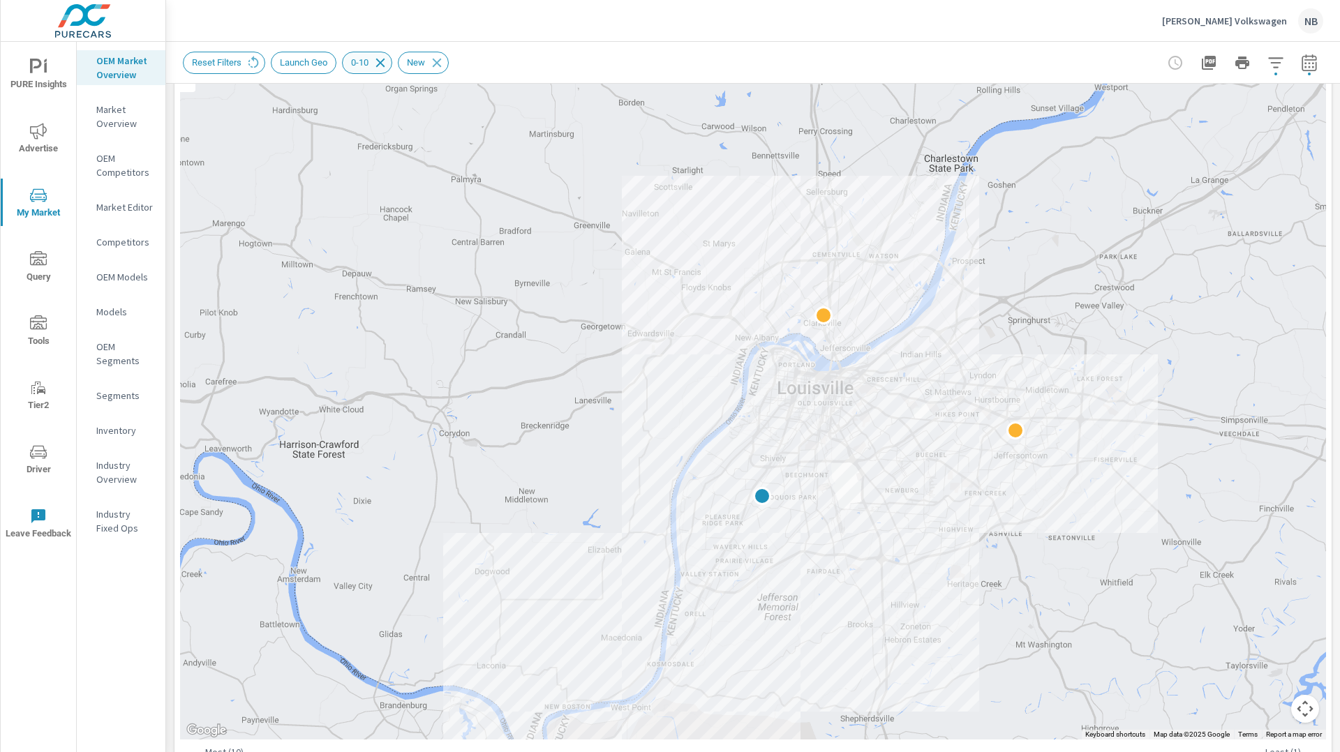
click at [388, 59] on icon at bounding box center [380, 62] width 15 height 15
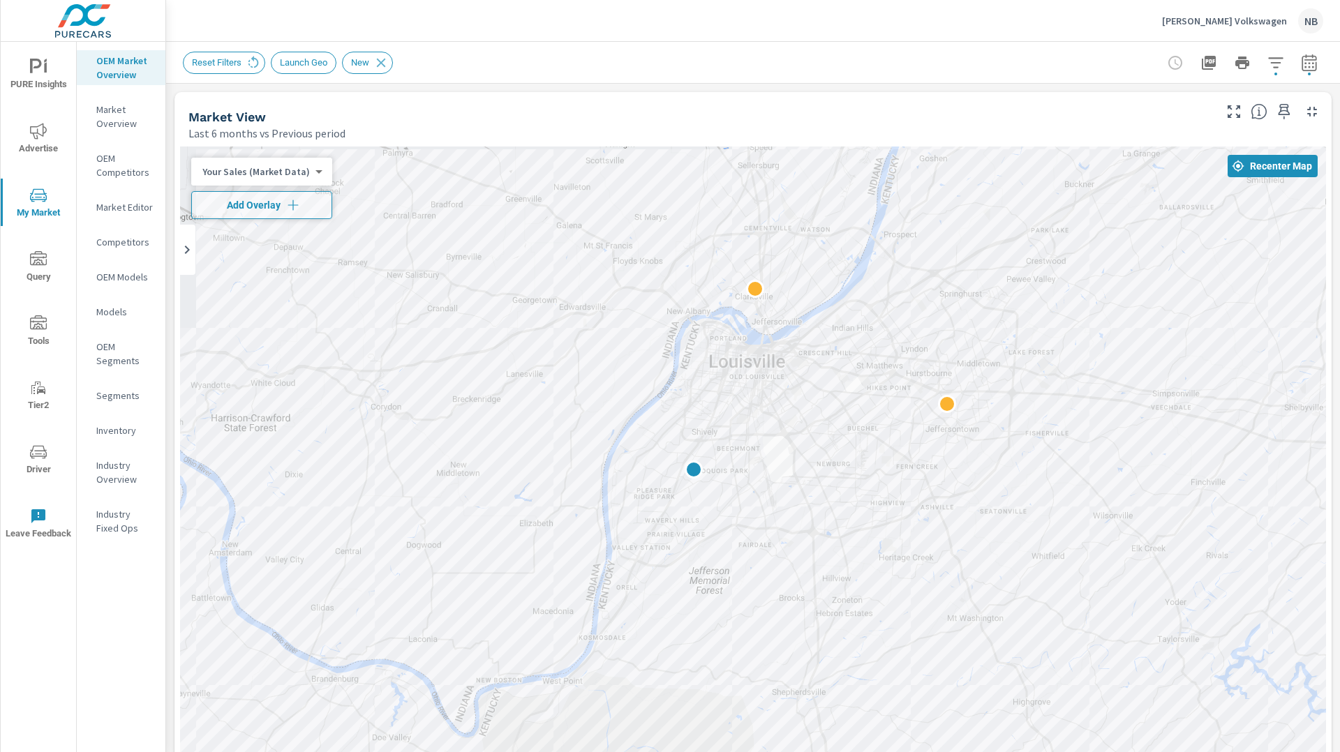
drag, startPoint x: 1202, startPoint y: 337, endPoint x: 1140, endPoint y: 142, distance: 204.1
click at [1140, 142] on div "← Move left → Move right ↑ Move up ↓ Move down + Zoom in - Zoom out Home Jump l…" at bounding box center [752, 556] width 1157 height 830
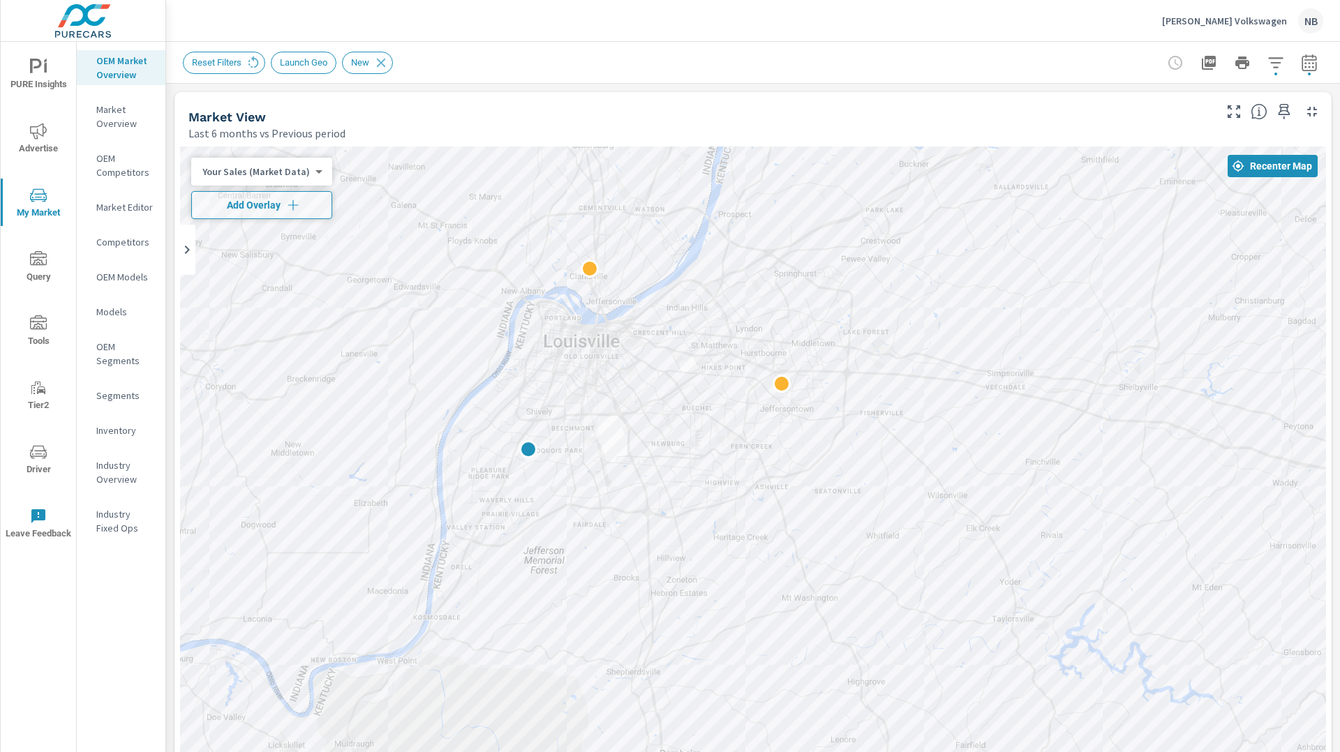
drag, startPoint x: 1208, startPoint y: 586, endPoint x: 1095, endPoint y: 585, distance: 112.3
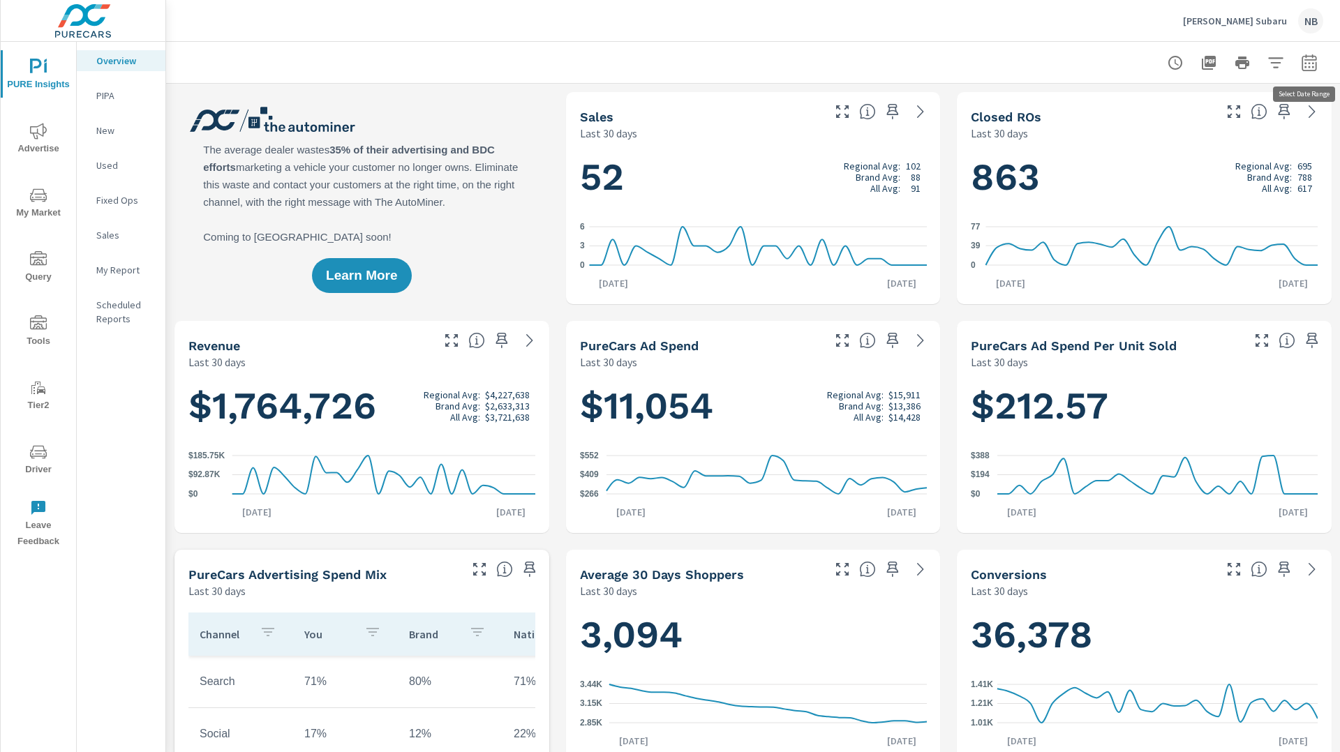
click at [1308, 63] on icon "button" at bounding box center [1308, 65] width 9 height 6
select select "Last 30 days"
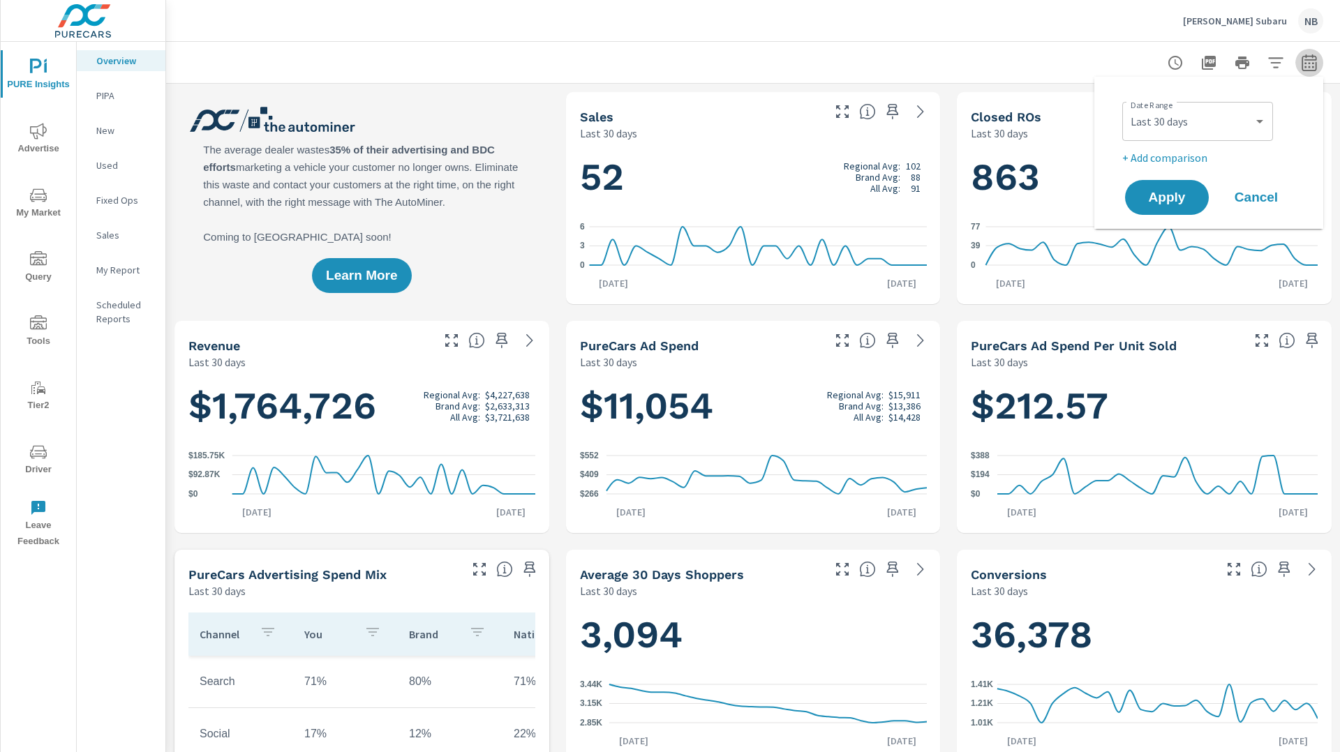
click at [1308, 63] on icon "button" at bounding box center [1308, 65] width 9 height 6
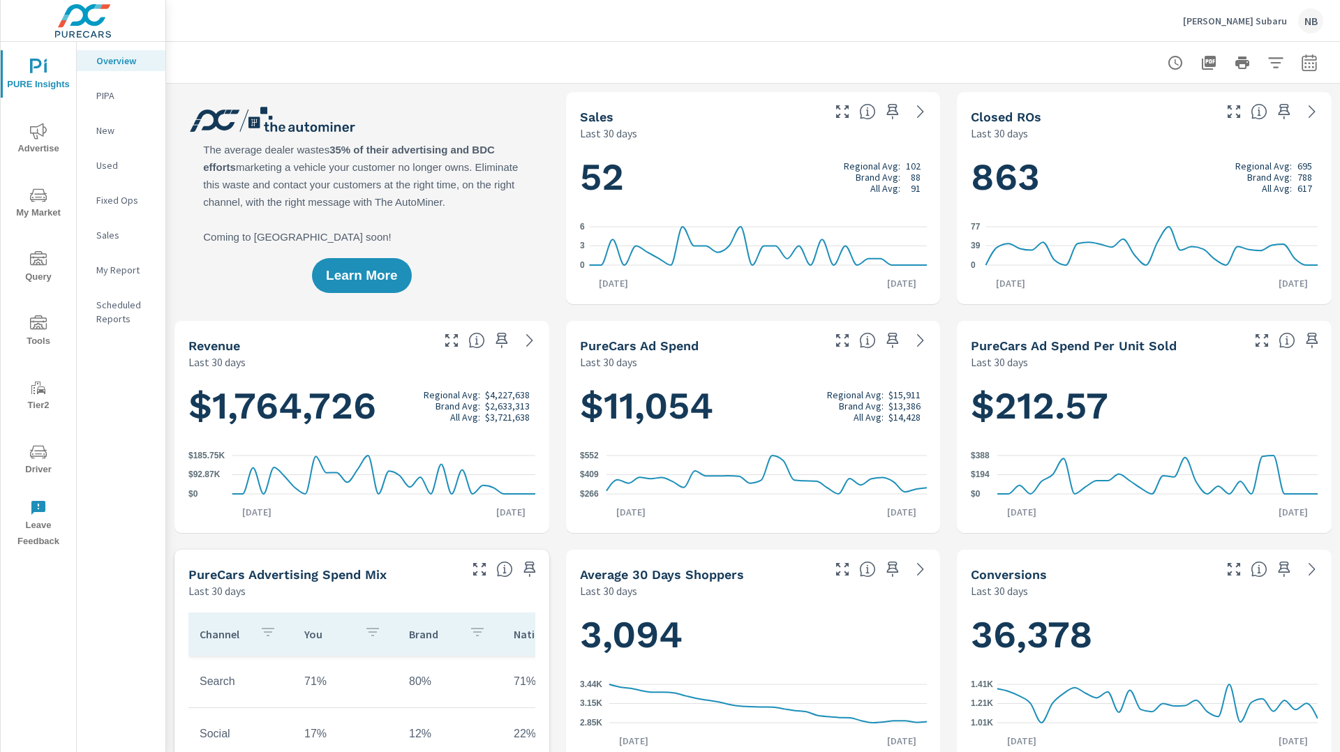
click at [1308, 63] on icon "button" at bounding box center [1308, 65] width 9 height 6
select select "Last 30 days"
click at [1186, 160] on p "+ Add comparison" at bounding box center [1211, 157] width 179 height 17
select select "Previous period"
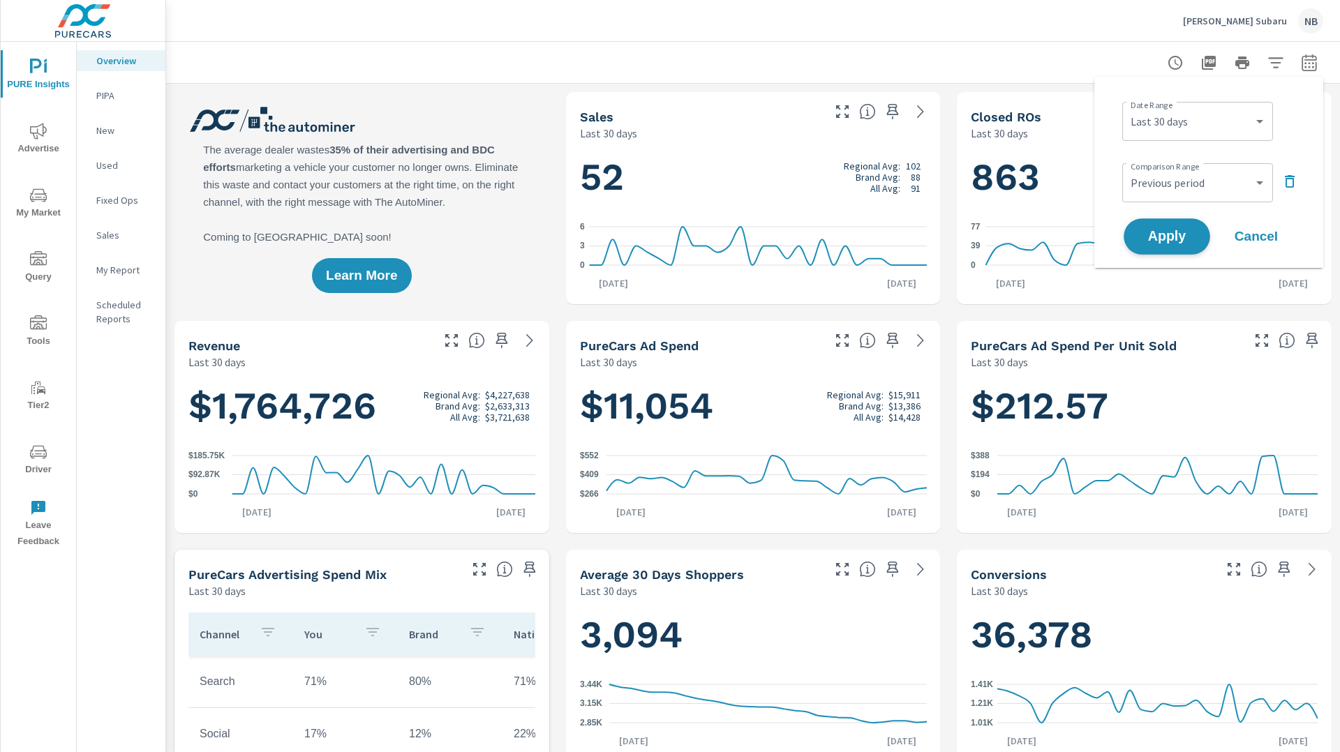
click at [1174, 226] on button "Apply" at bounding box center [1166, 236] width 87 height 36
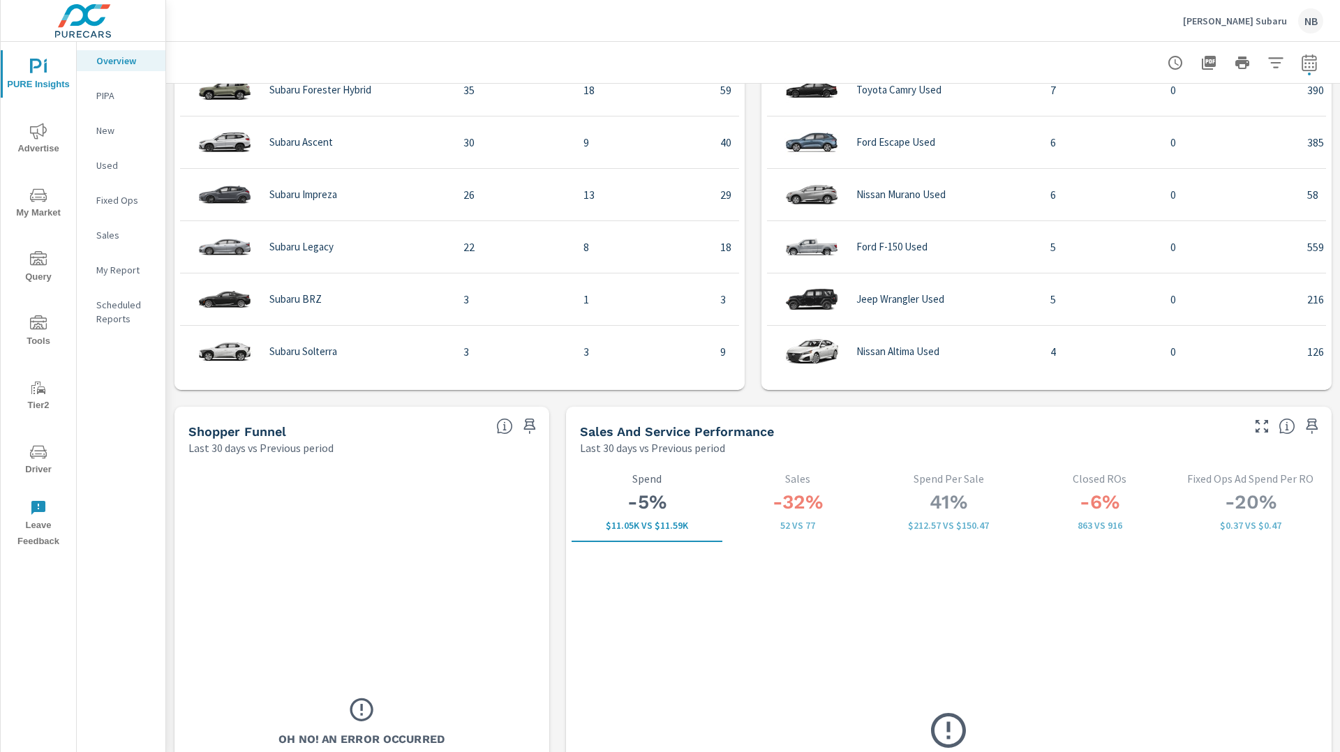
scroll to position [1508, 0]
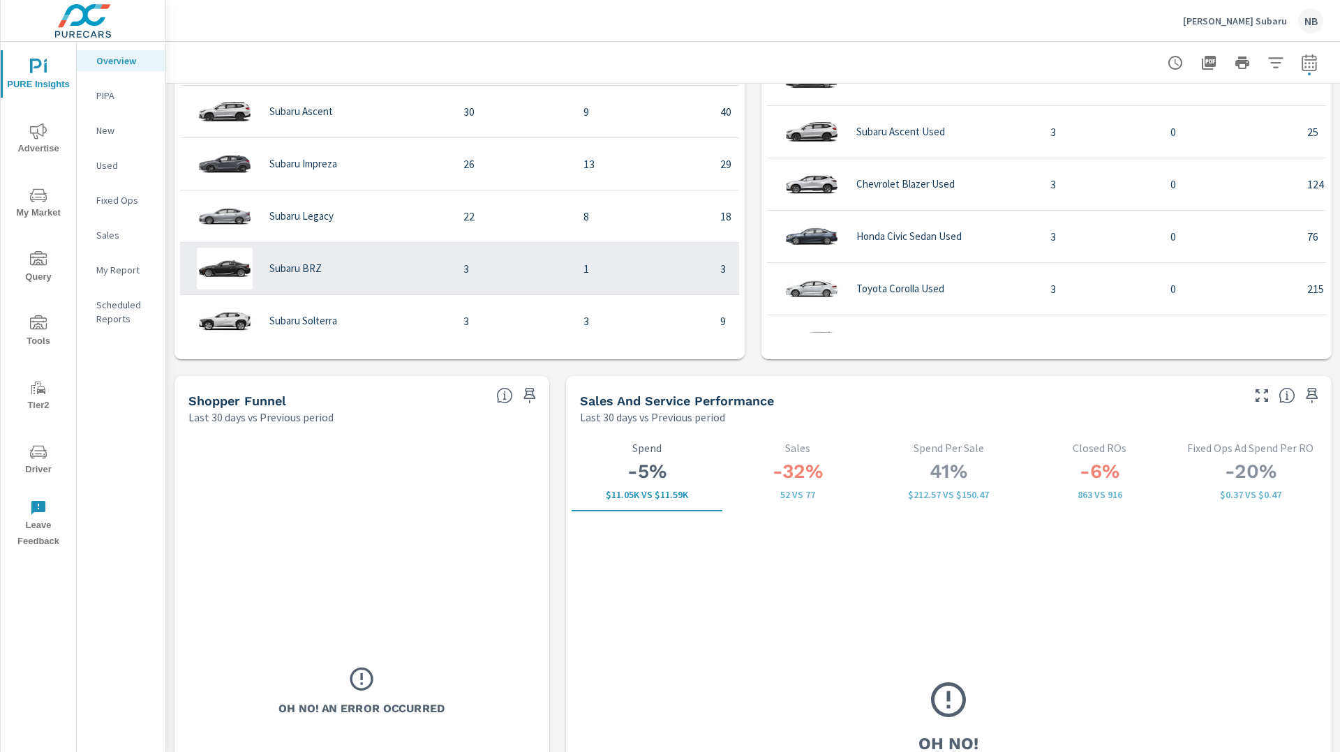
scroll to position [585, 0]
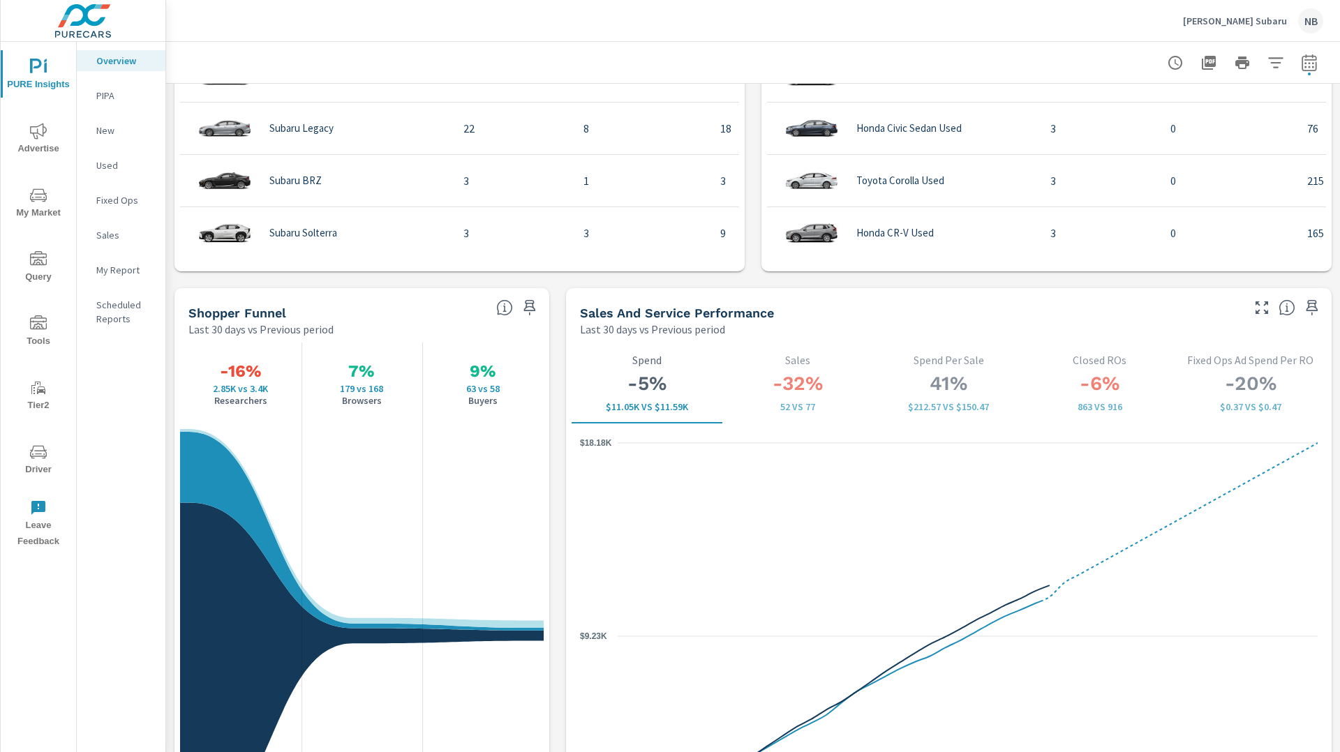
scroll to position [1638, 0]
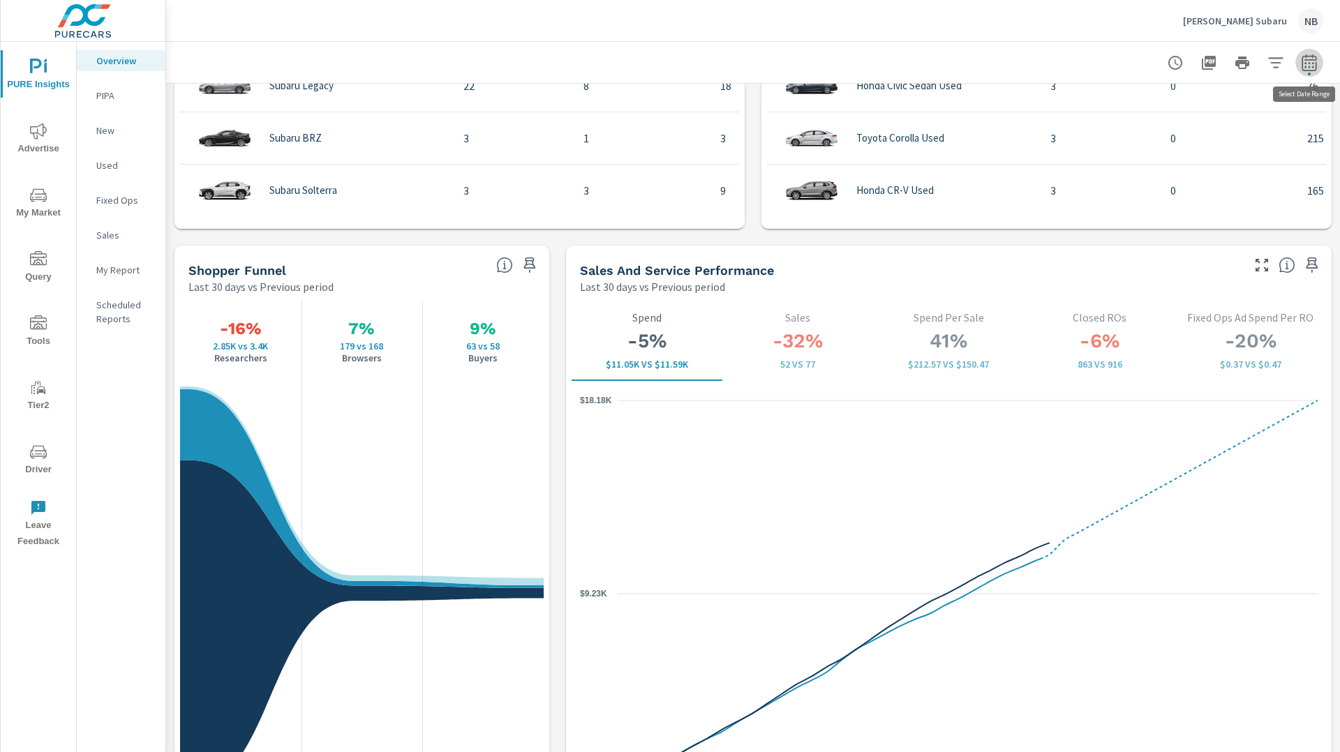
click at [1312, 61] on icon "button" at bounding box center [1309, 62] width 17 height 17
select select "Last 30 days"
select select "Previous period"
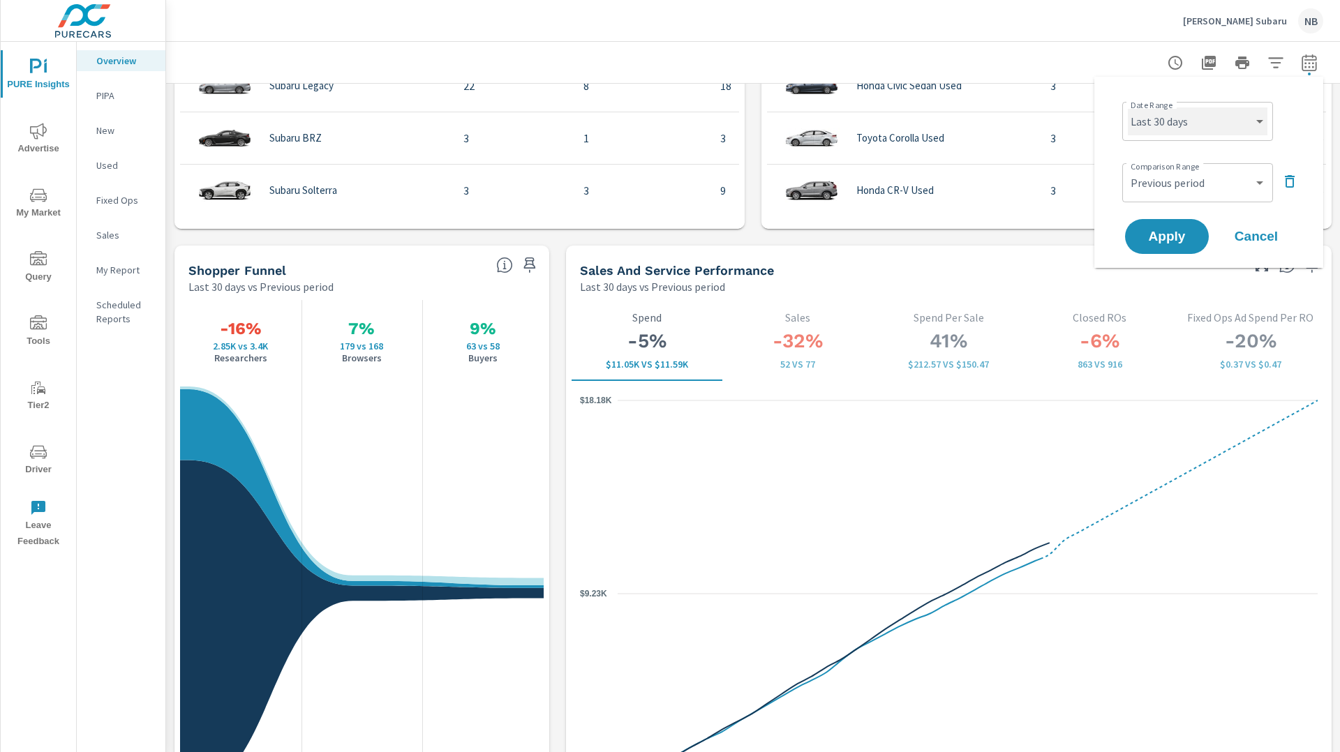
click at [1217, 124] on select "Custom [DATE] Last week Last 7 days Last 14 days Last 30 days Last 45 days Last…" at bounding box center [1198, 121] width 140 height 28
select select "Last 90 days"
click at [1128, 107] on select "Custom [DATE] Last week Last 7 days Last 14 days Last 30 days Last 45 days Last…" at bounding box center [1198, 121] width 140 height 28
click at [1191, 190] on select "Custom Previous period Previous month Previous year" at bounding box center [1198, 183] width 140 height 28
click at [1128, 169] on select "Custom Previous period Previous month Previous year" at bounding box center [1198, 183] width 140 height 28
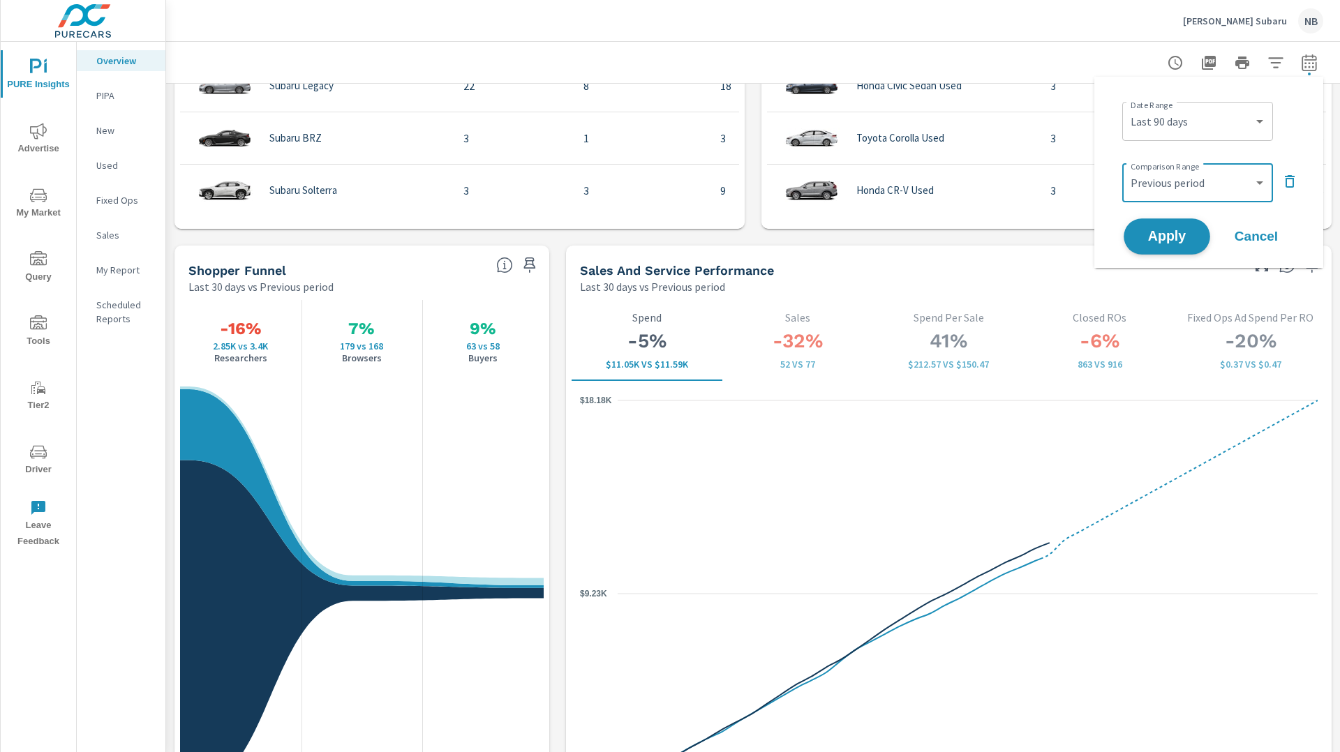
click at [1172, 234] on span "Apply" at bounding box center [1166, 236] width 57 height 13
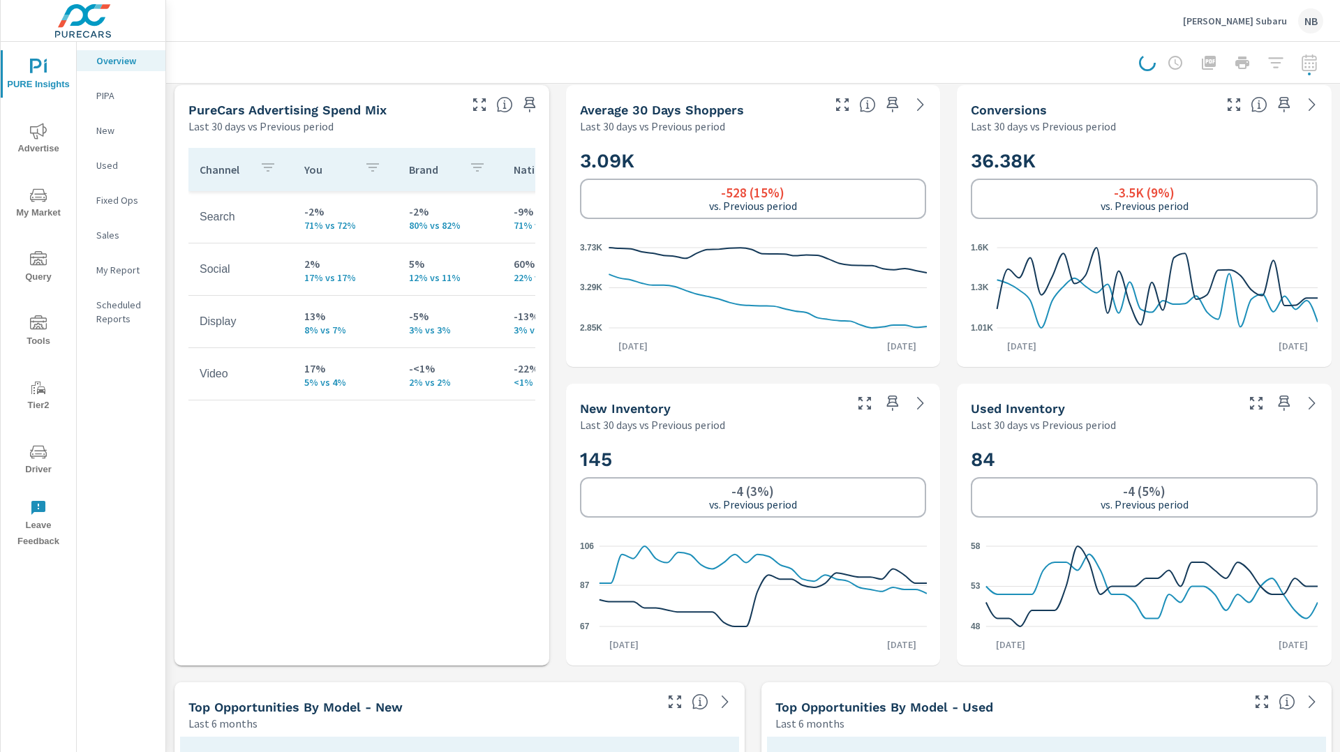
scroll to position [595, 0]
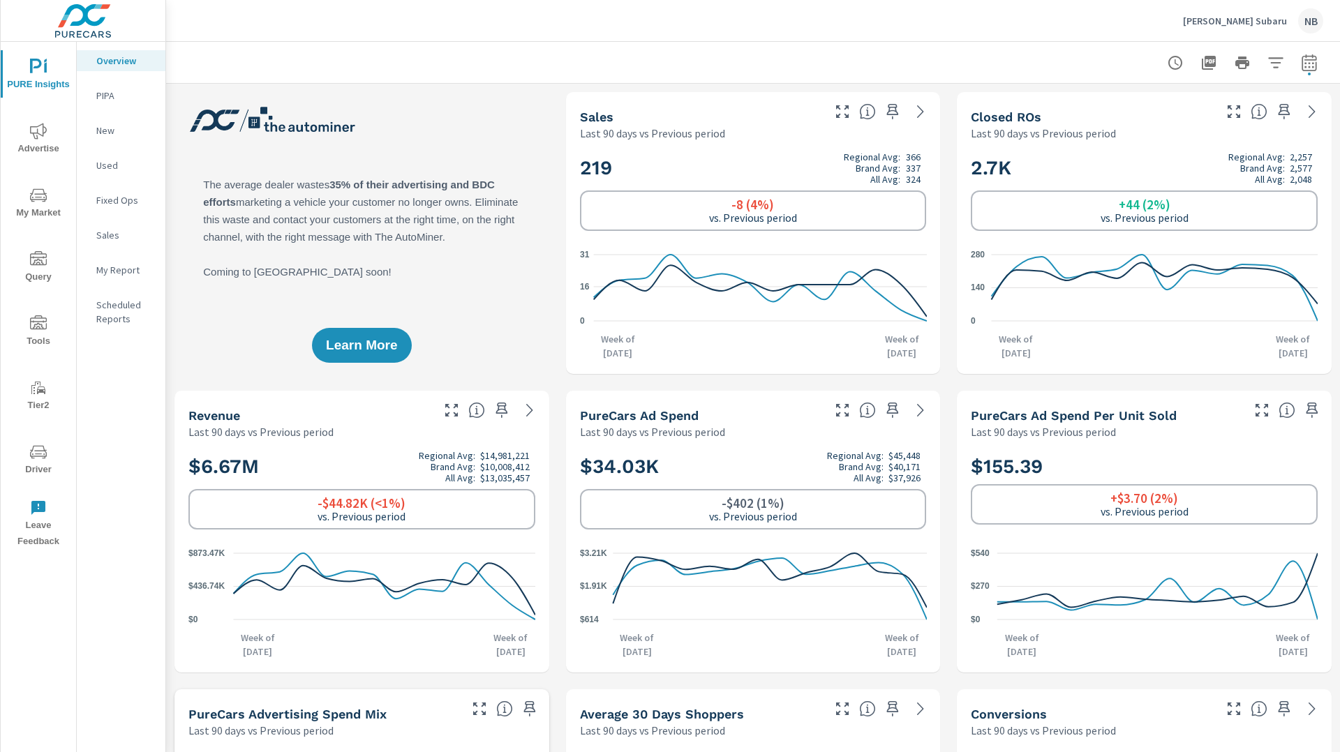
scroll to position [576, 0]
click at [891, 114] on icon "button" at bounding box center [893, 111] width 12 height 15
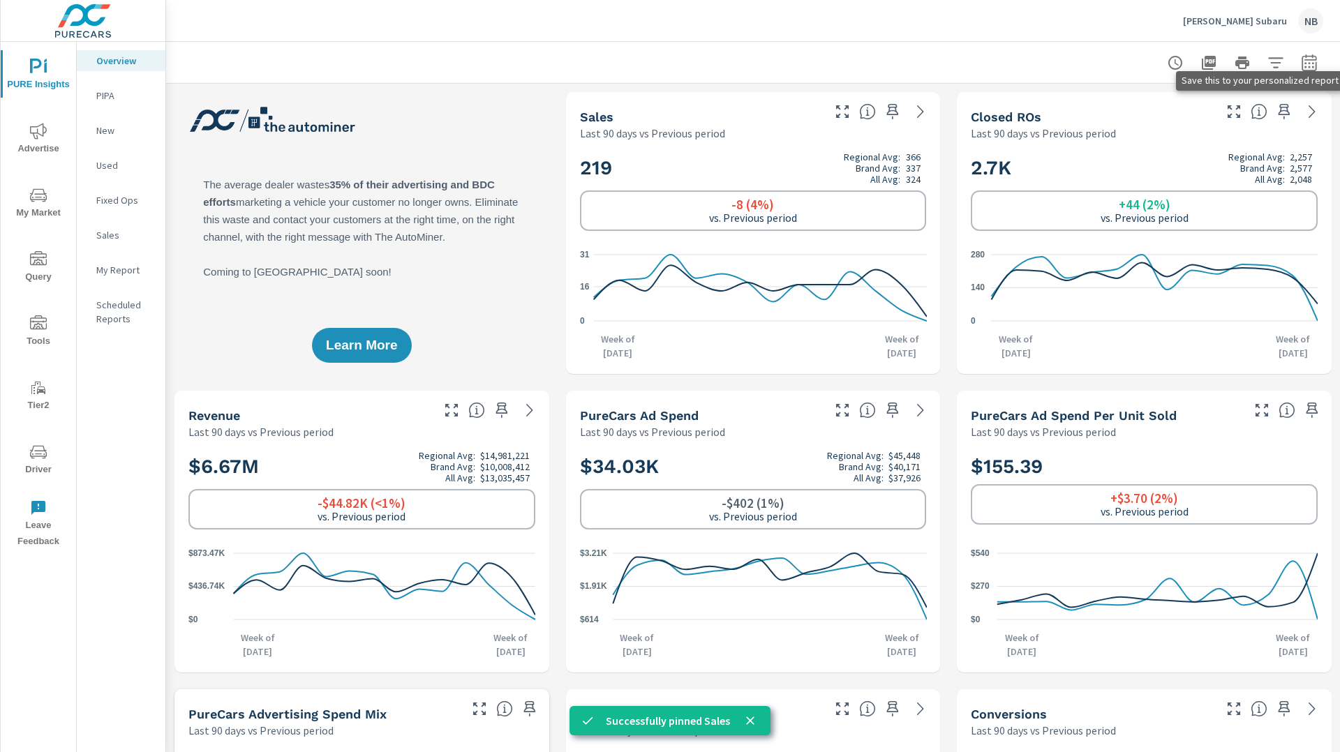
click at [1287, 114] on icon "button" at bounding box center [1284, 111] width 12 height 15
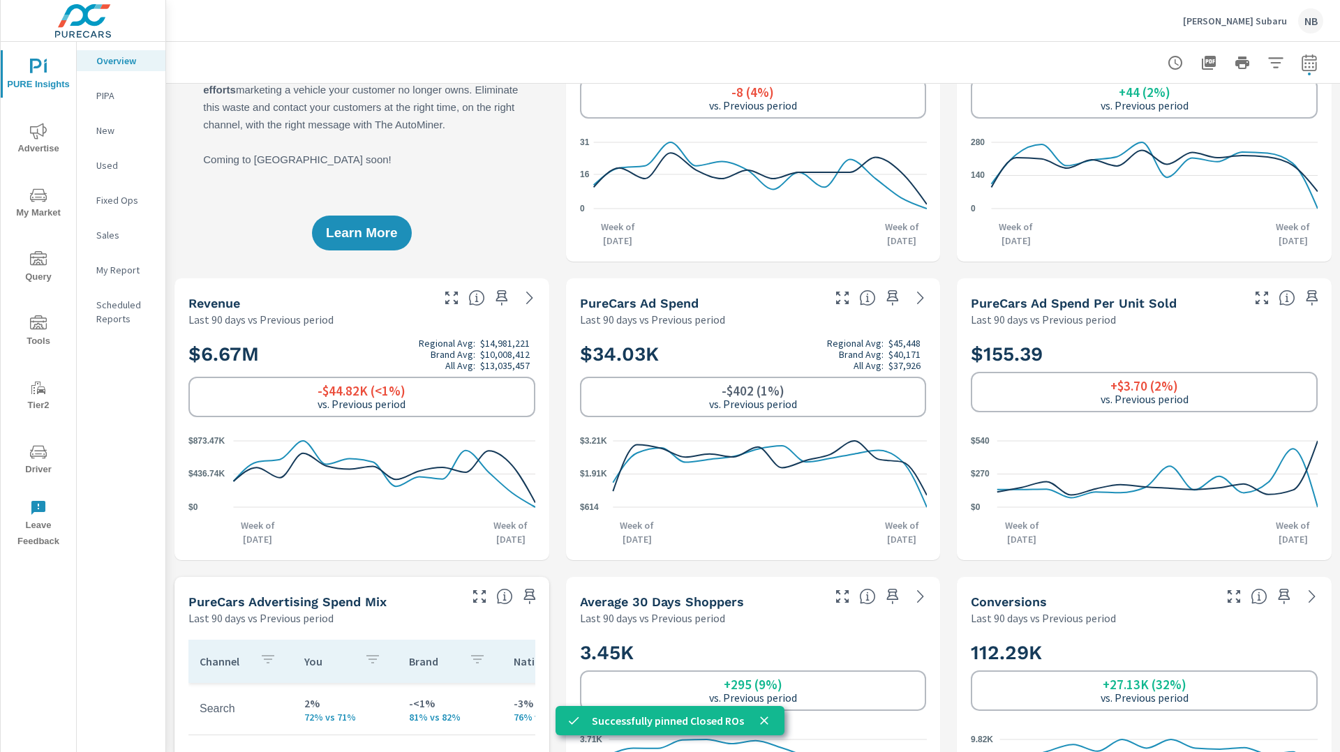
scroll to position [114, 0]
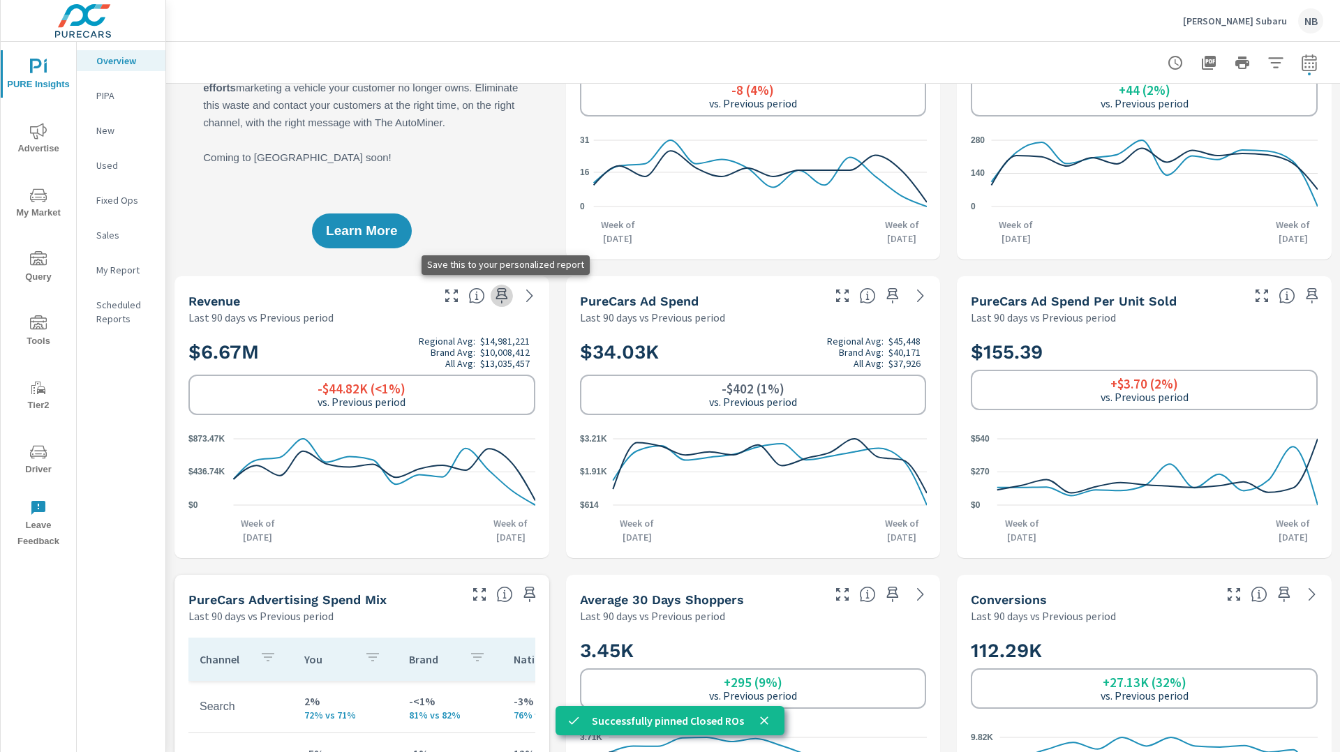
click at [503, 296] on icon "button" at bounding box center [501, 295] width 17 height 17
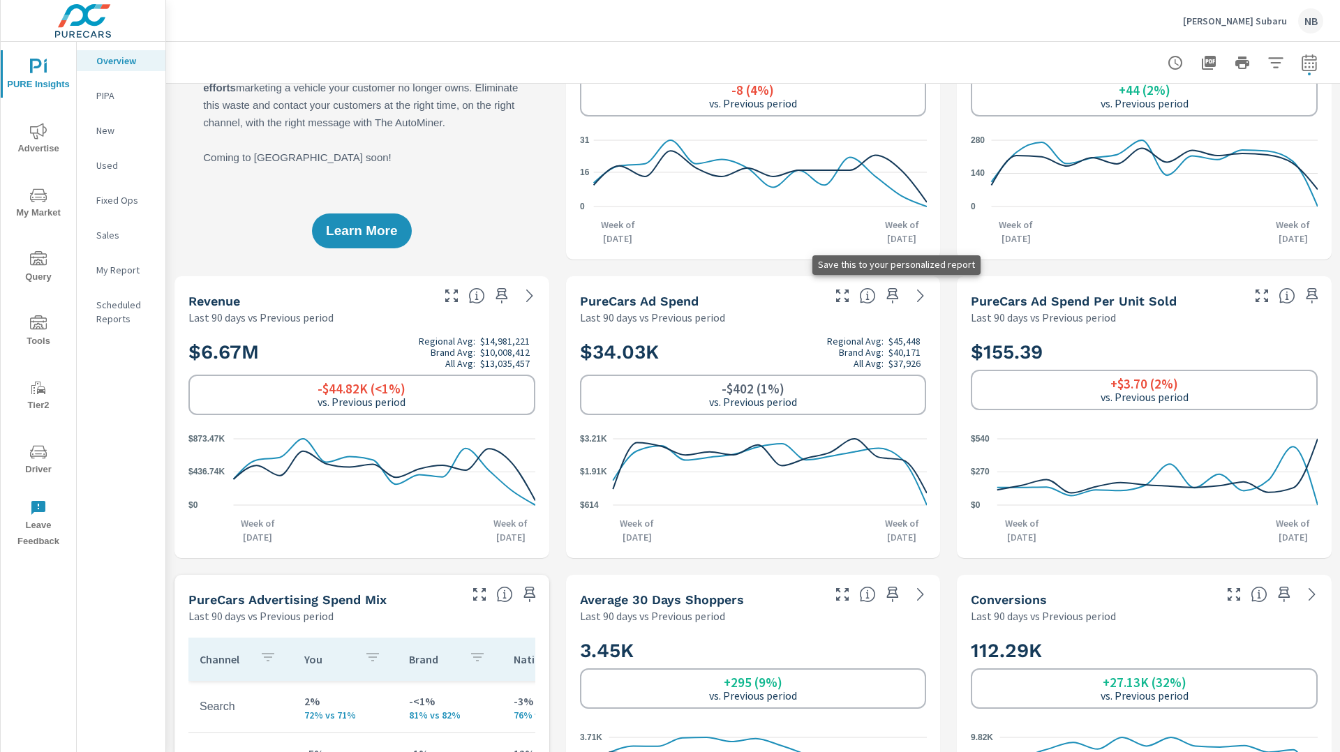
click at [890, 304] on icon "button" at bounding box center [892, 295] width 17 height 17
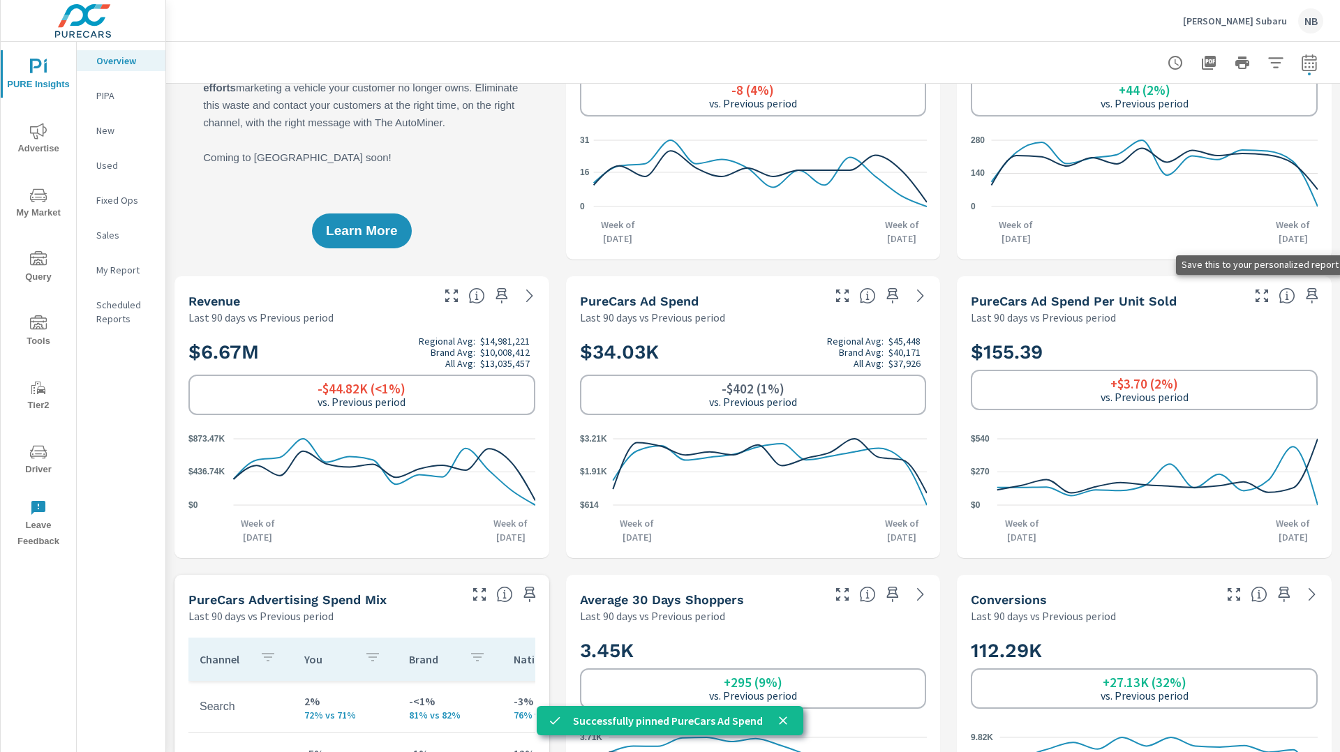
click at [1315, 297] on icon "button" at bounding box center [1311, 295] width 17 height 17
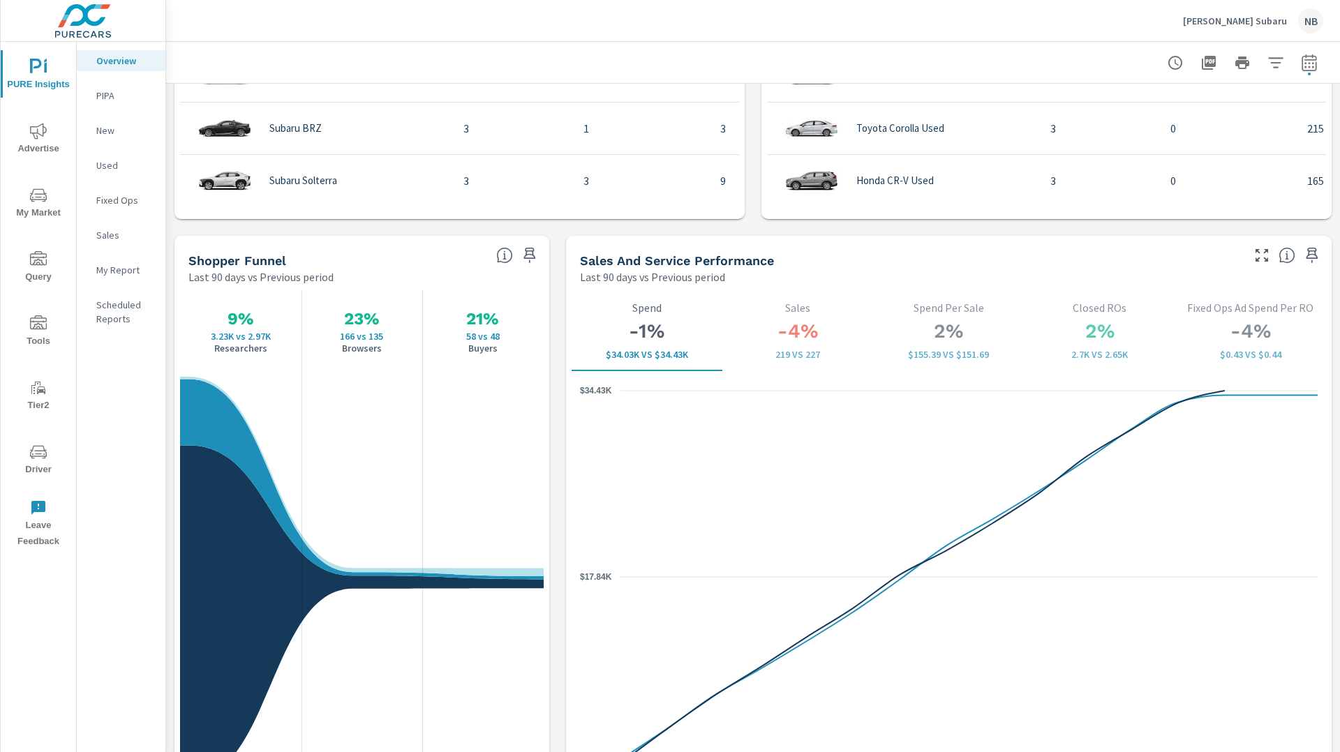
scroll to position [1647, 0]
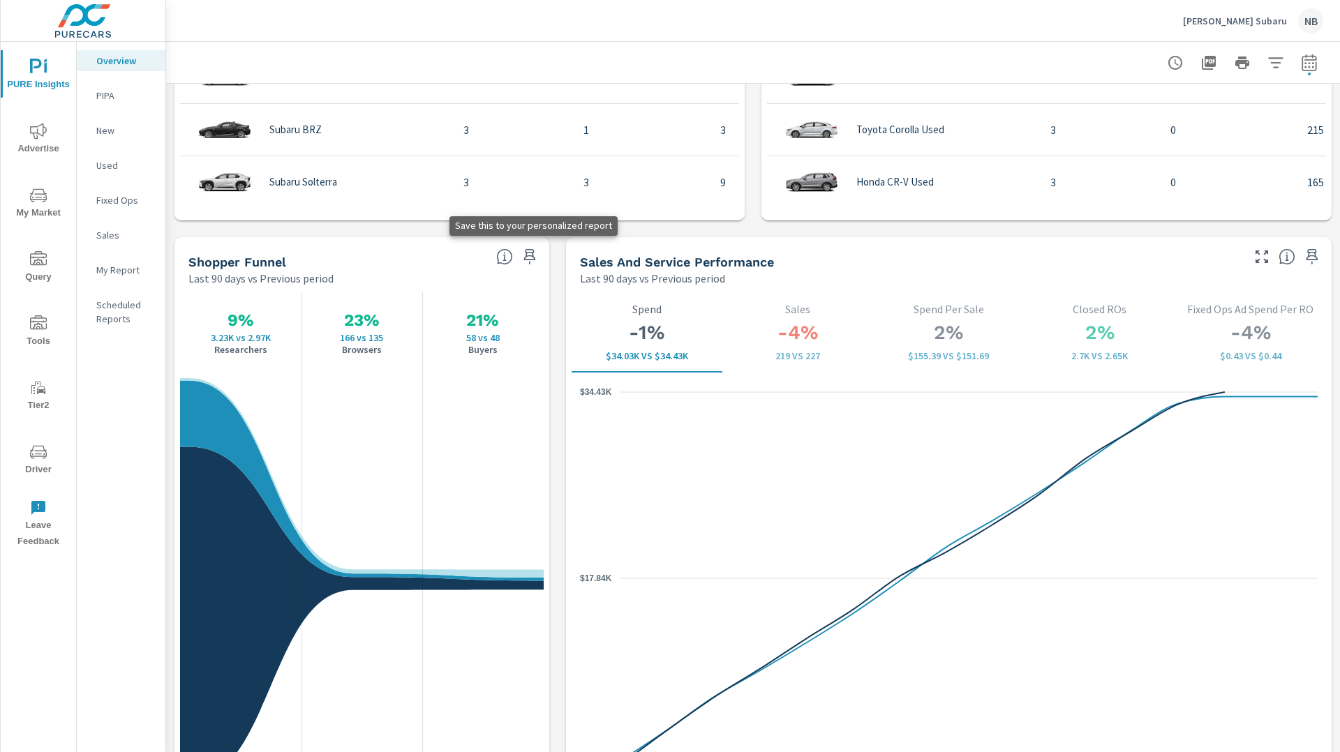
click at [535, 254] on icon "button" at bounding box center [529, 256] width 17 height 17
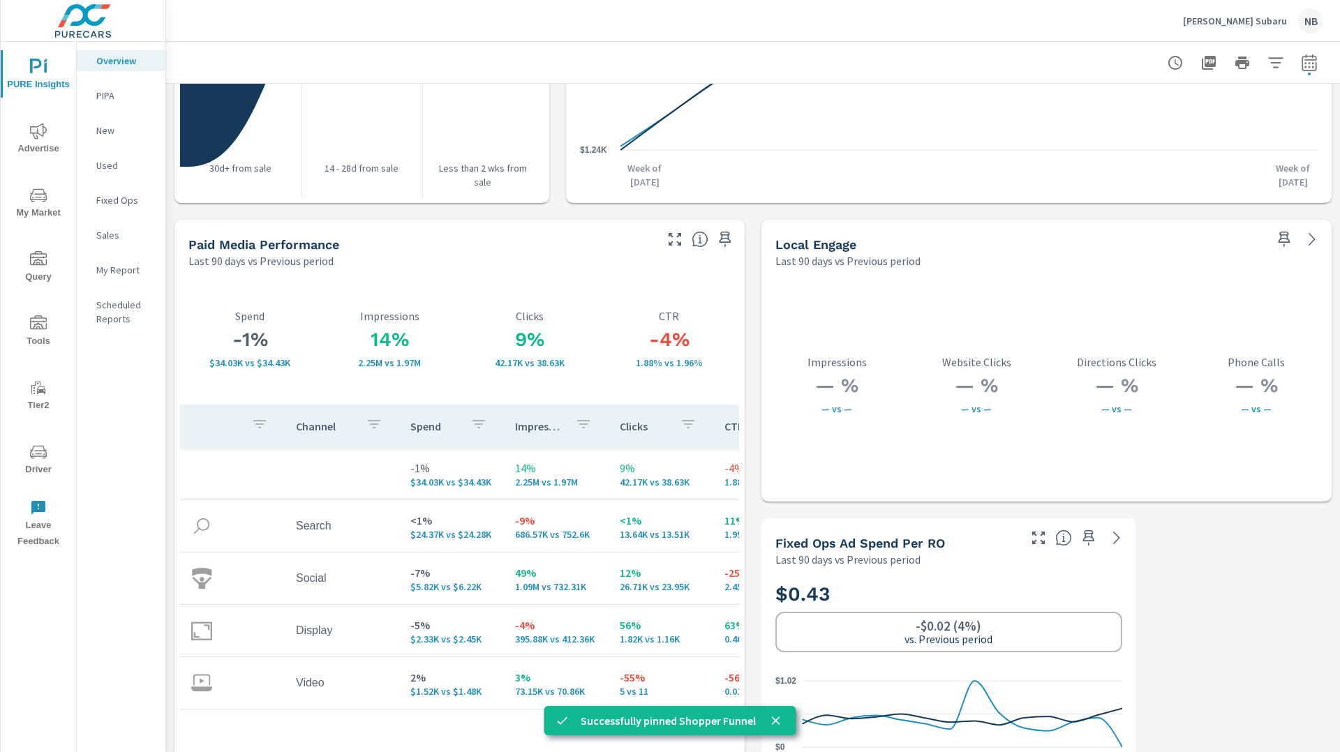
scroll to position [2318, 0]
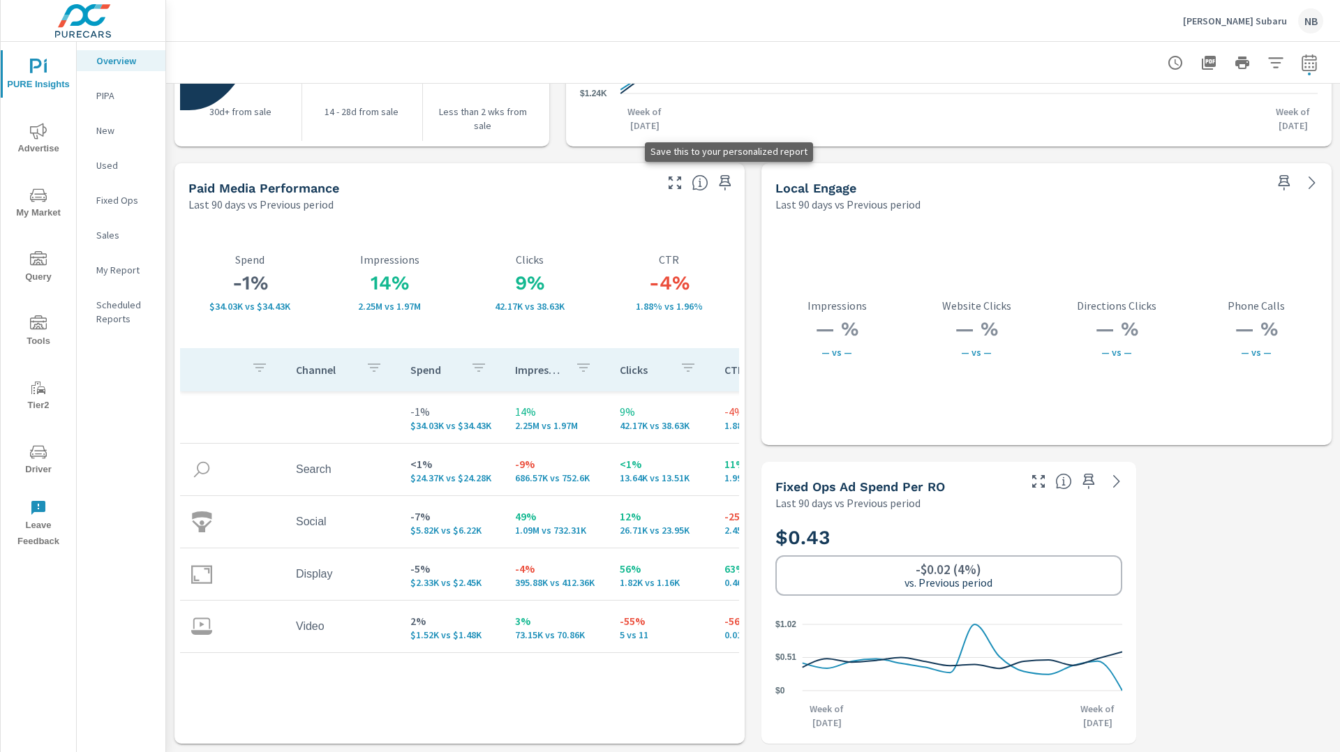
click at [728, 183] on icon "button" at bounding box center [725, 182] width 12 height 15
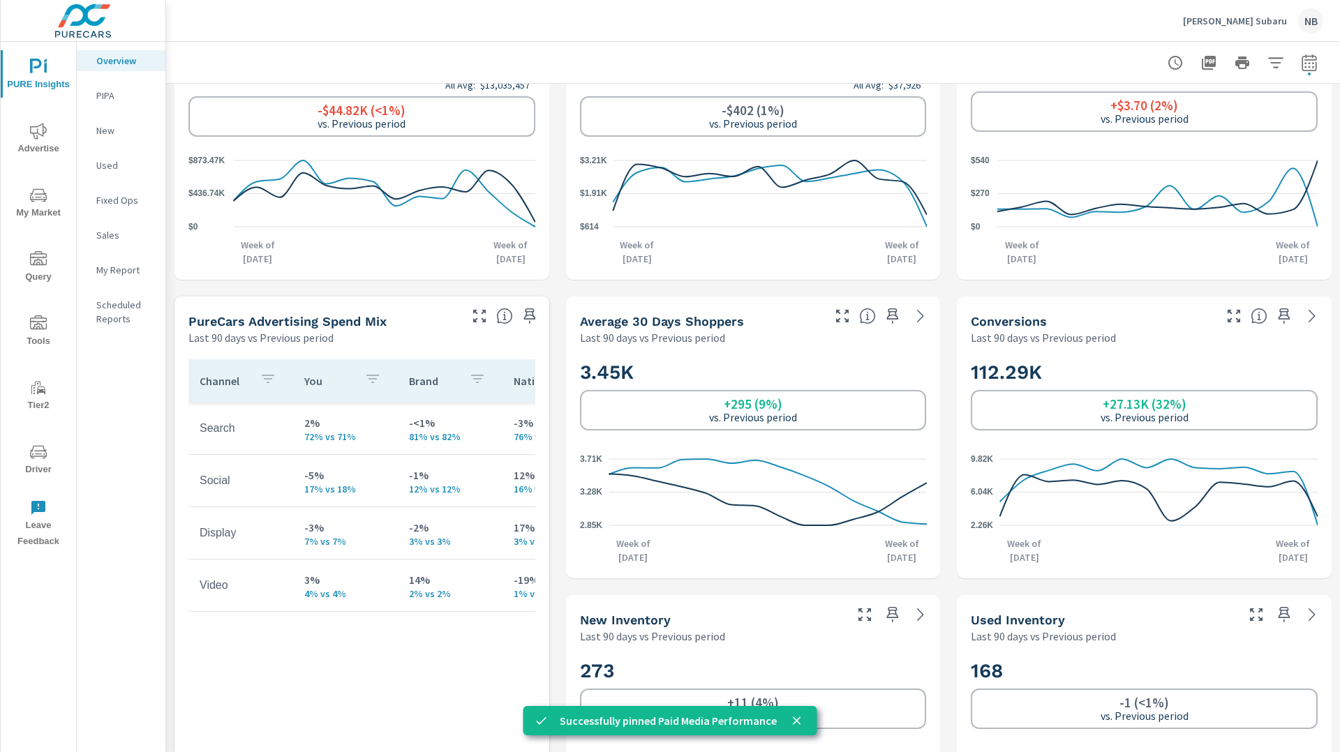
scroll to position [0, 0]
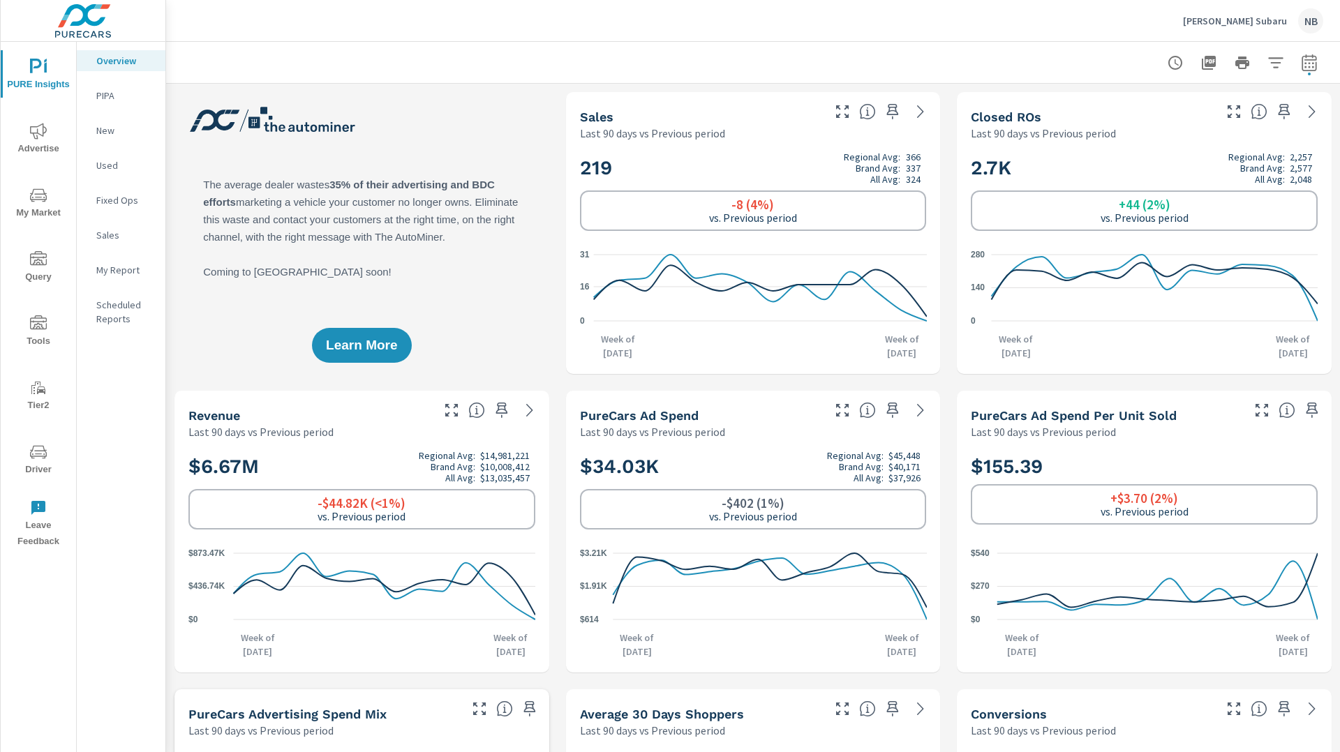
click at [33, 128] on icon "nav menu" at bounding box center [38, 131] width 17 height 17
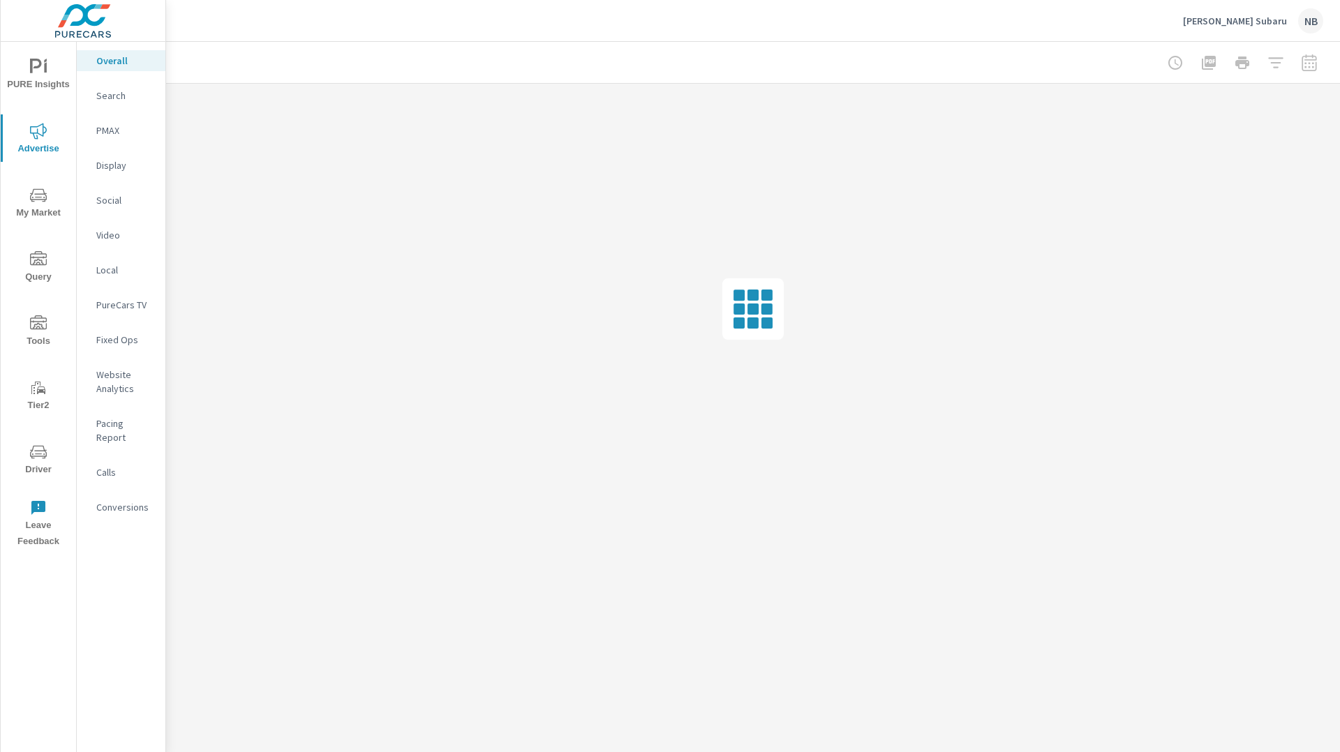
click at [98, 198] on p "Social" at bounding box center [125, 200] width 58 height 14
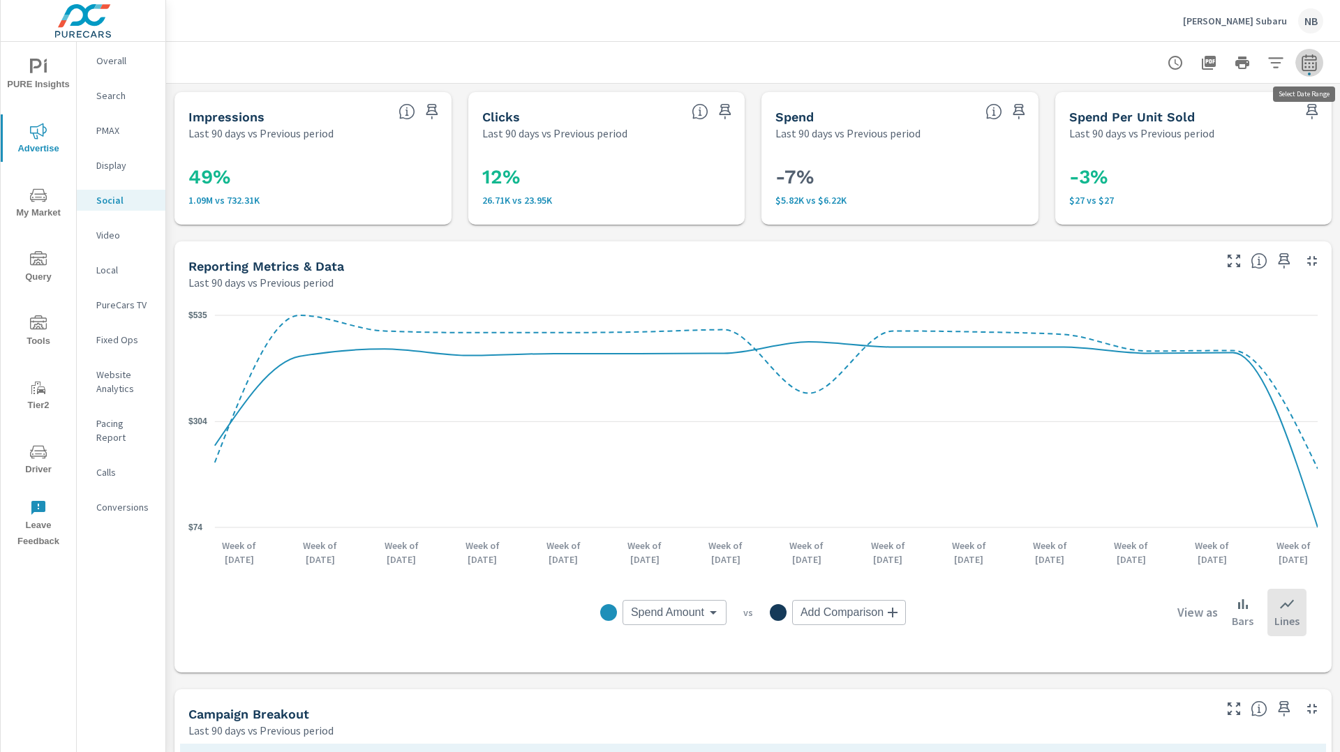
click at [1313, 63] on icon "button" at bounding box center [1308, 65] width 9 height 6
select select "Last 90 days"
select select "Previous period"
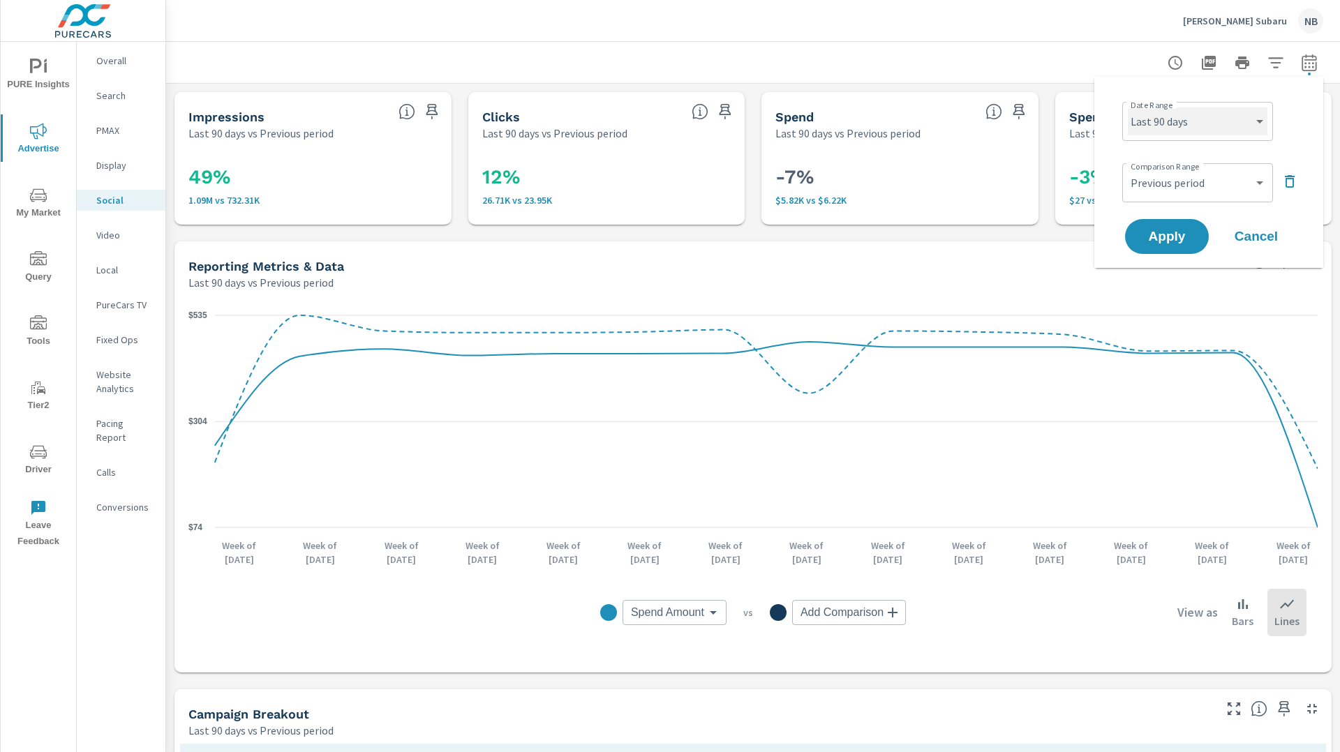
click at [1199, 121] on select "Custom [DATE] Last week Last 7 days Last 14 days Last 30 days Last 45 days Last…" at bounding box center [1198, 121] width 140 height 28
select select "Last 30 days"
click at [1128, 107] on select "Custom [DATE] Last week Last 7 days Last 14 days Last 30 days Last 45 days Last…" at bounding box center [1198, 121] width 140 height 28
drag, startPoint x: 1292, startPoint y: 177, endPoint x: 1283, endPoint y: 181, distance: 9.4
click at [1292, 178] on icon "button" at bounding box center [1289, 181] width 17 height 17
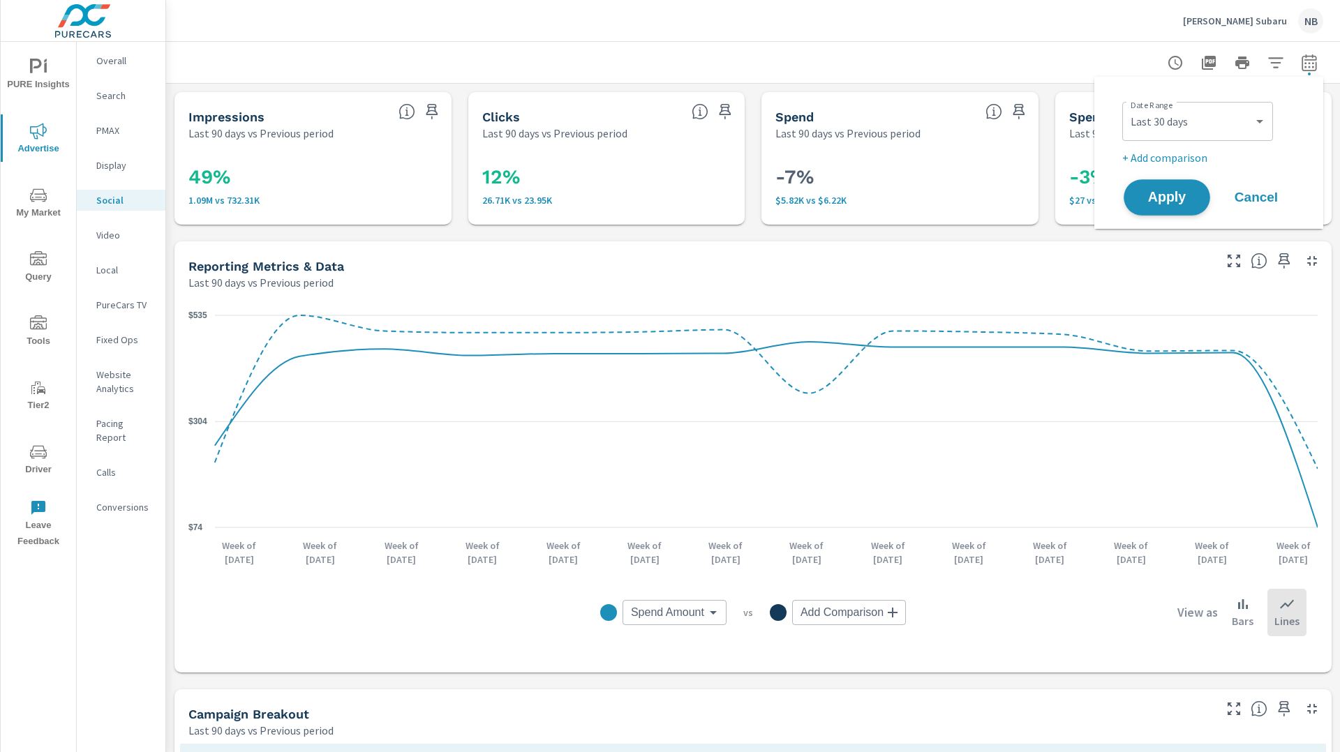
click at [1181, 207] on button "Apply" at bounding box center [1166, 197] width 87 height 36
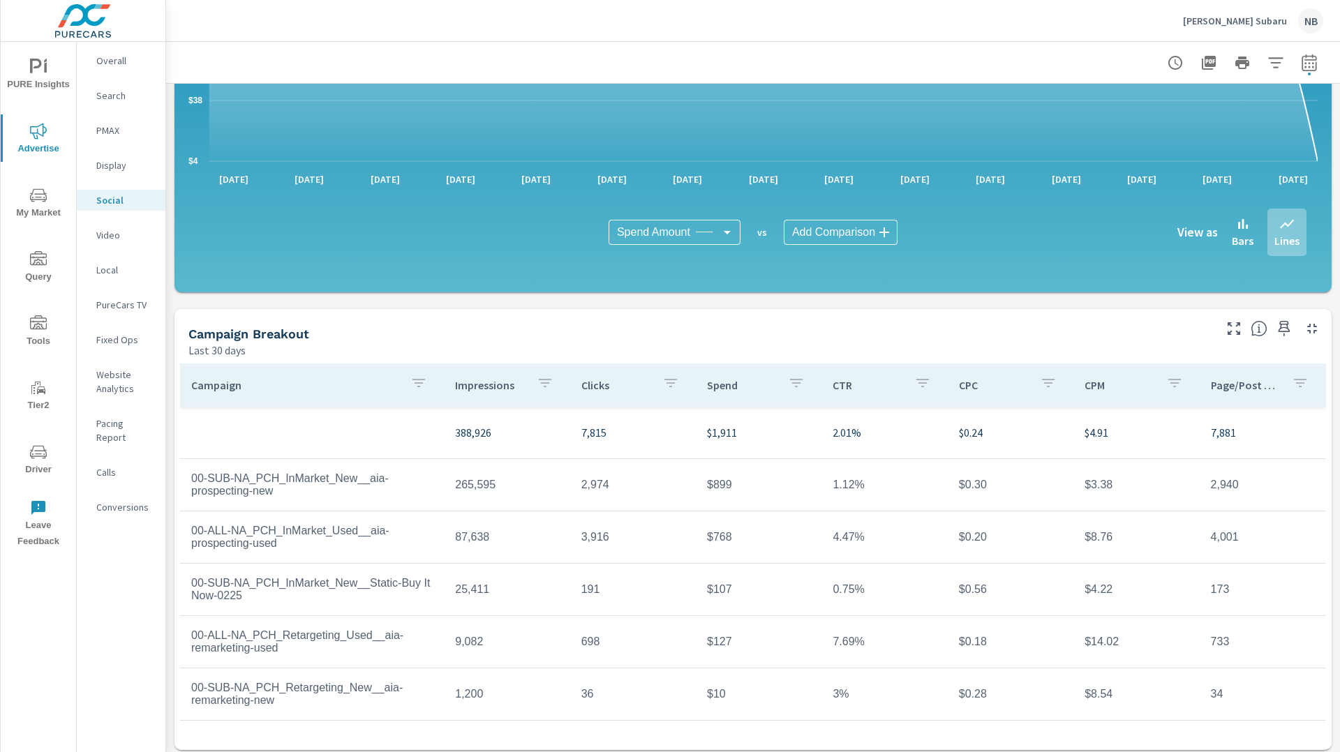
scroll to position [247, 0]
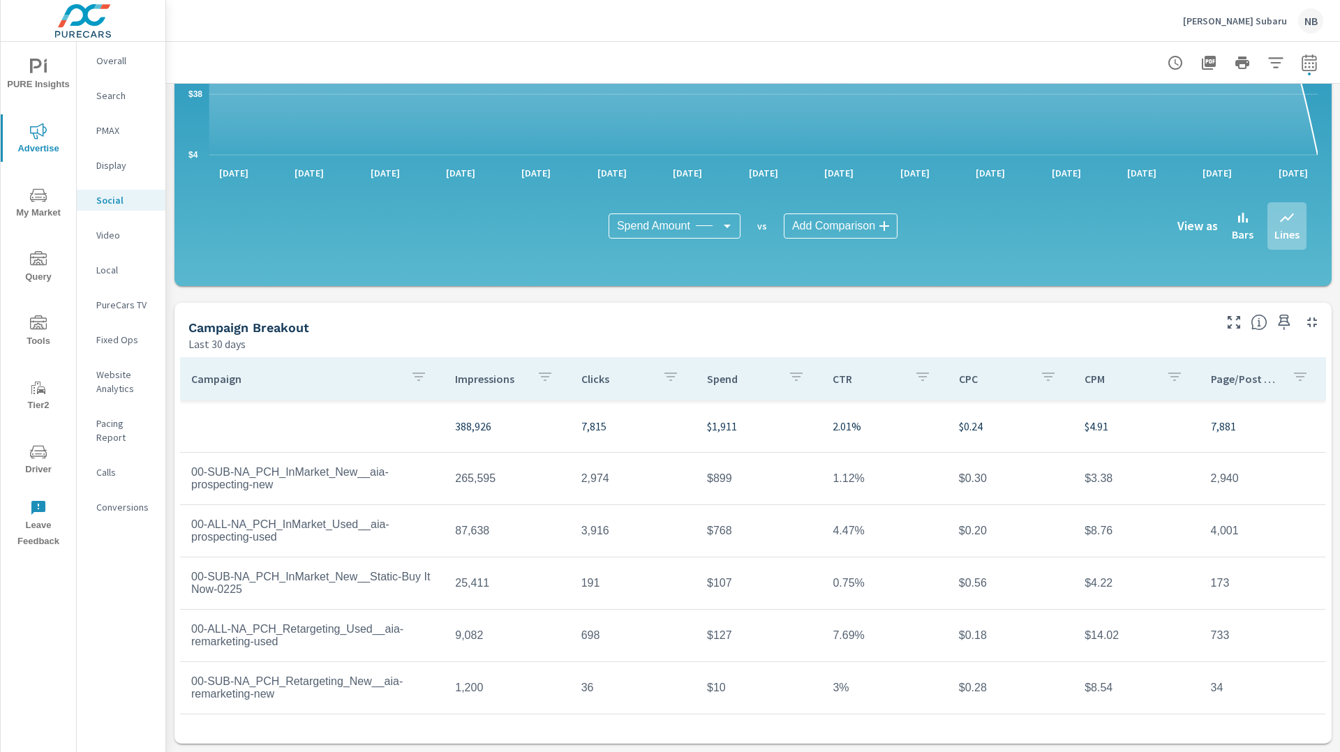
click at [1215, 22] on p "Neil Huffman Subaru" at bounding box center [1235, 21] width 104 height 13
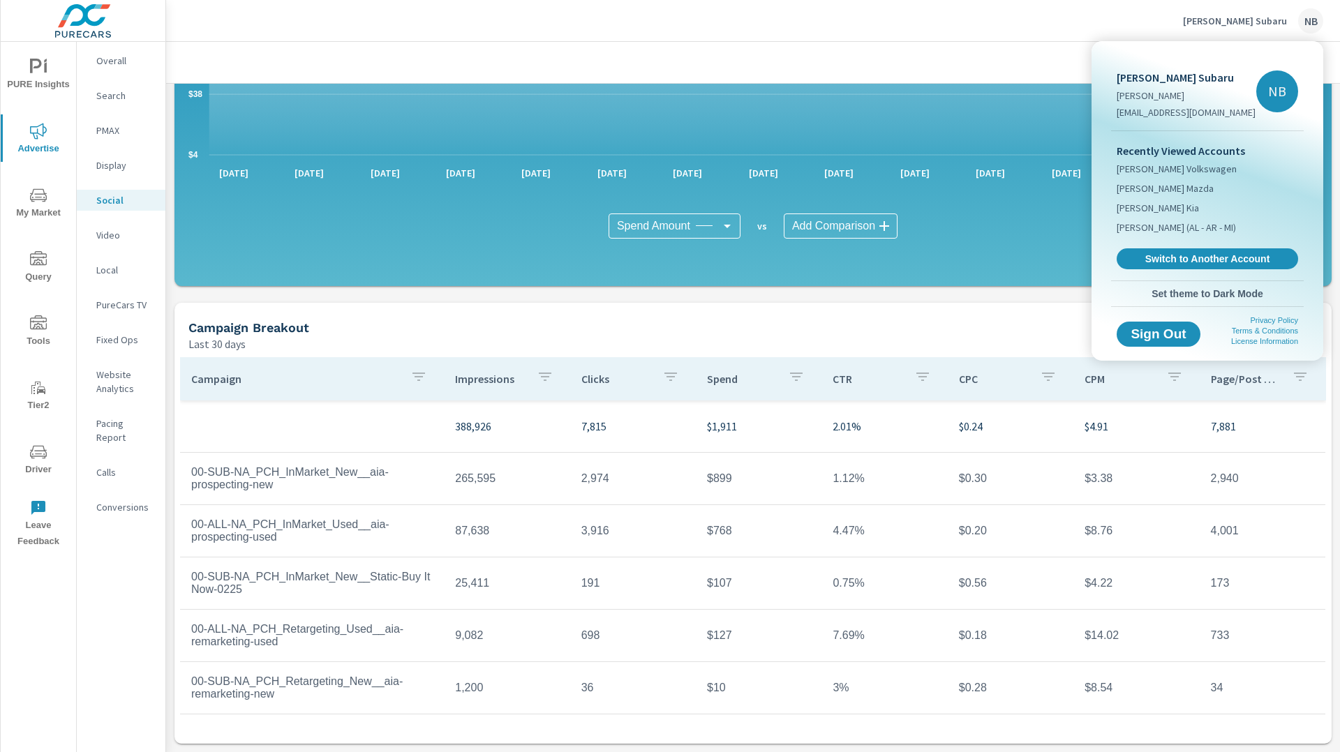
drag, startPoint x: 1163, startPoint y: 263, endPoint x: 1175, endPoint y: 255, distance: 14.5
click at [1162, 262] on span "Switch to Another Account" at bounding box center [1207, 259] width 166 height 13
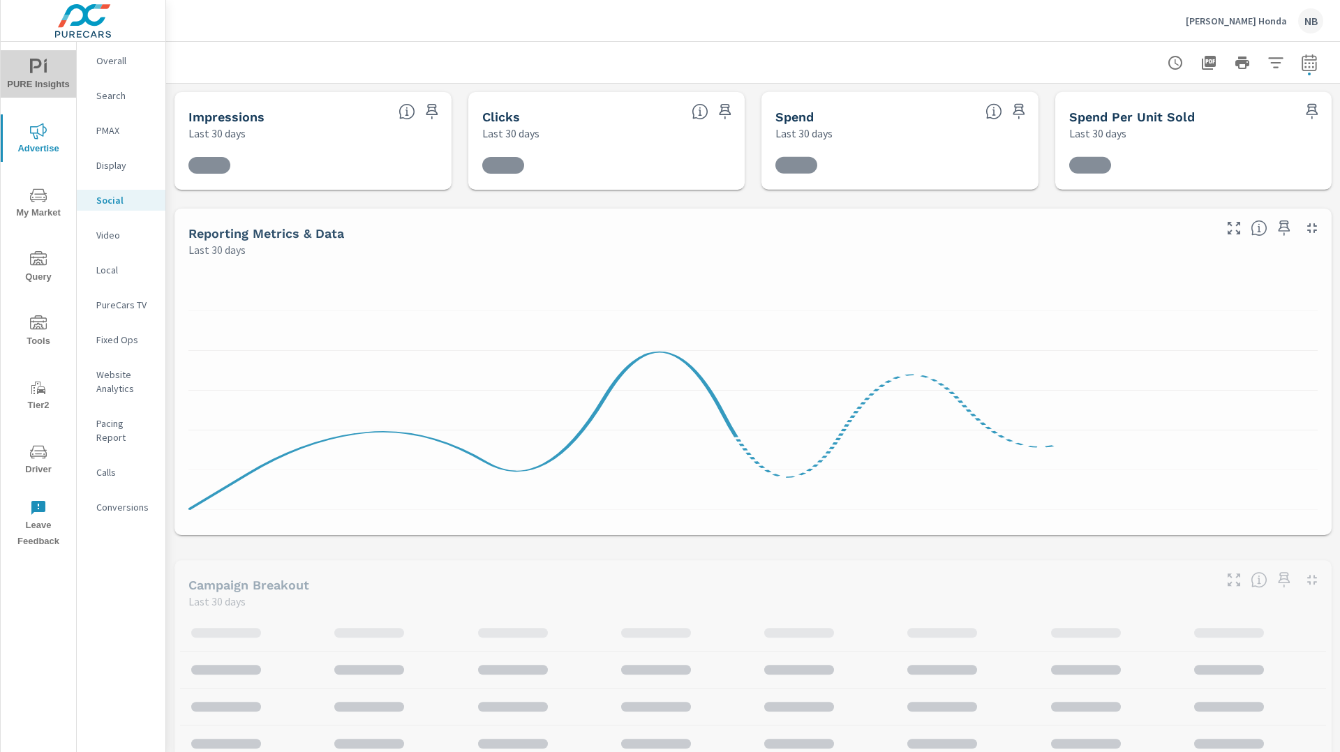
click at [38, 72] on icon "nav menu" at bounding box center [38, 67] width 17 height 17
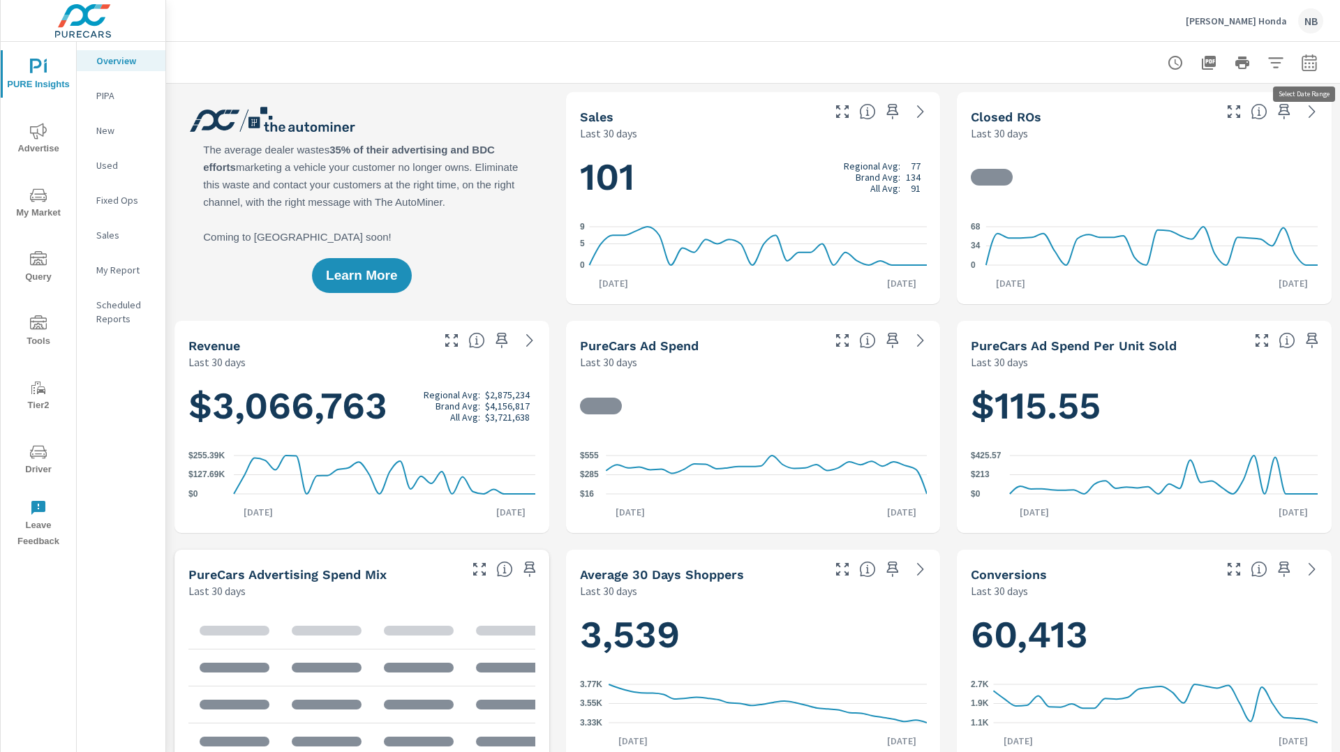
click at [1312, 64] on icon "button" at bounding box center [1309, 62] width 17 height 17
select select "Last 30 days"
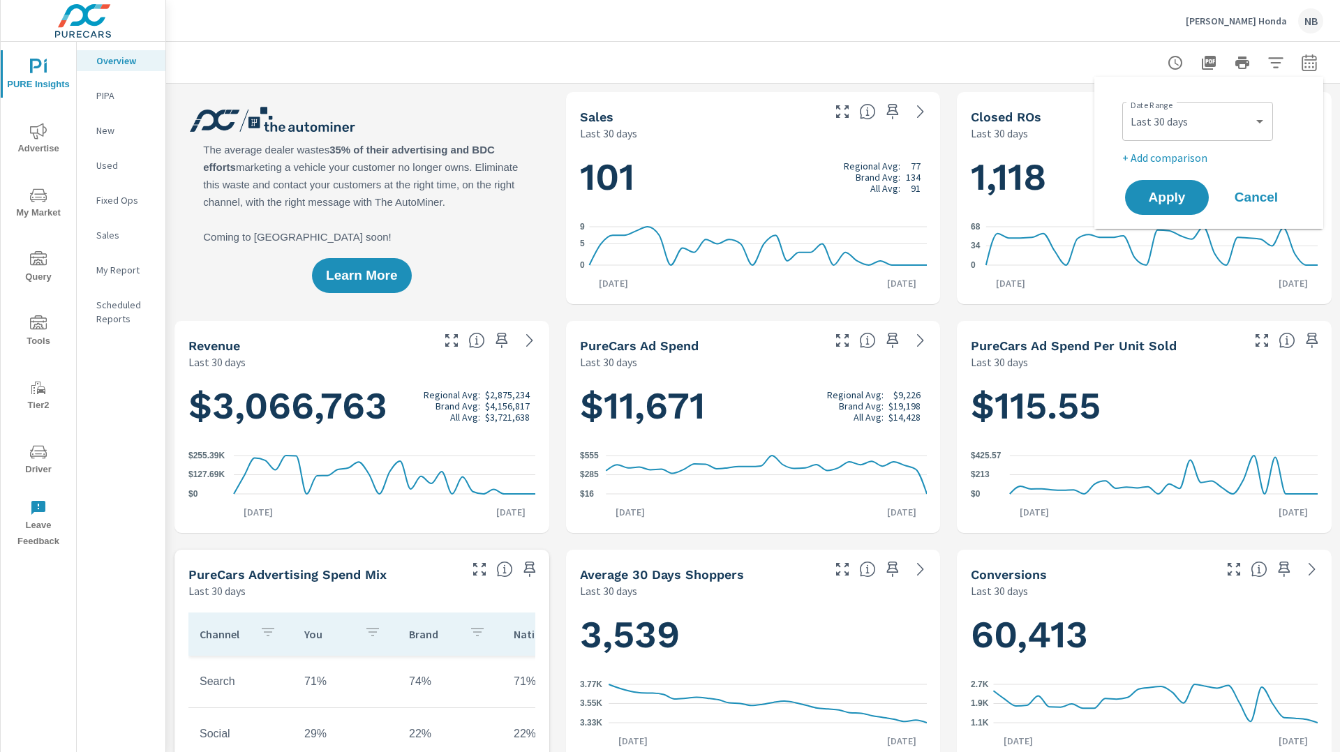
click at [1190, 156] on p "+ Add comparison" at bounding box center [1211, 157] width 179 height 17
select select "Previous period"
drag, startPoint x: 1182, startPoint y: 223, endPoint x: 1185, endPoint y: 216, distance: 8.4
click at [1182, 224] on button "Apply" at bounding box center [1167, 236] width 84 height 35
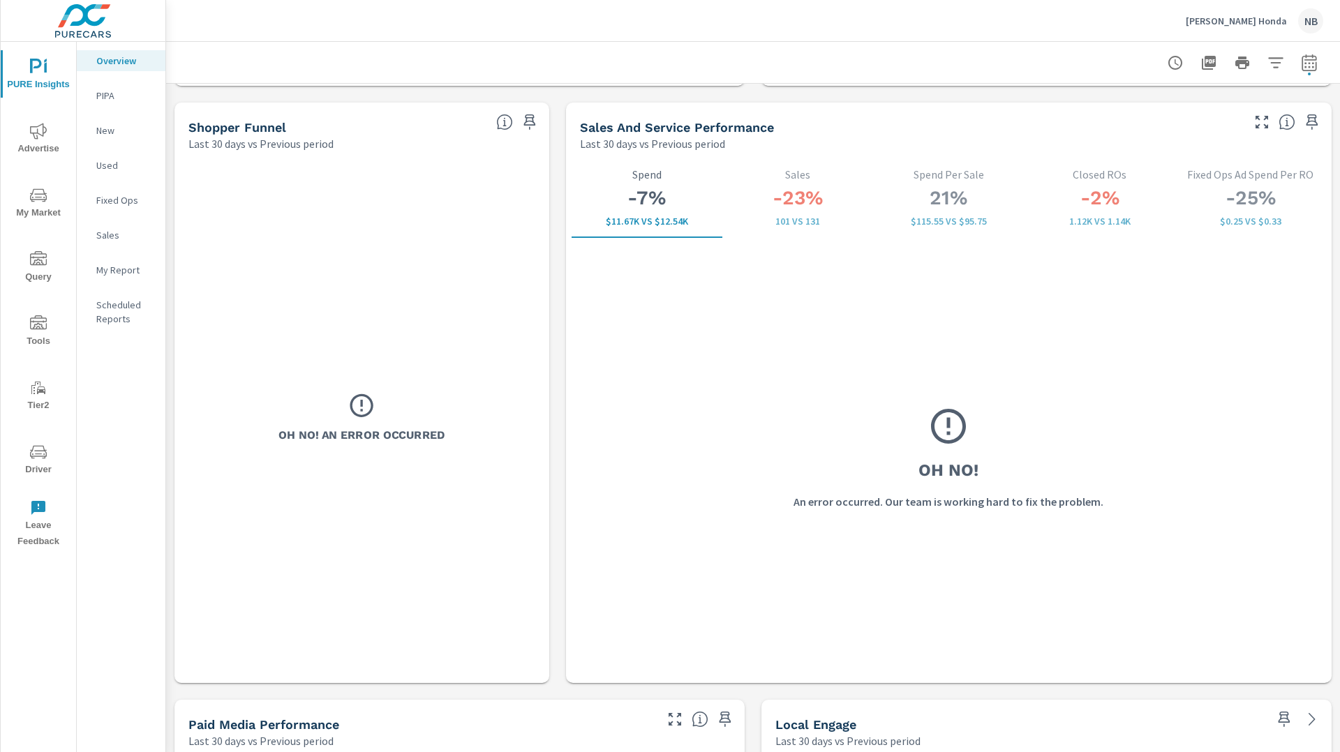
scroll to position [1783, 0]
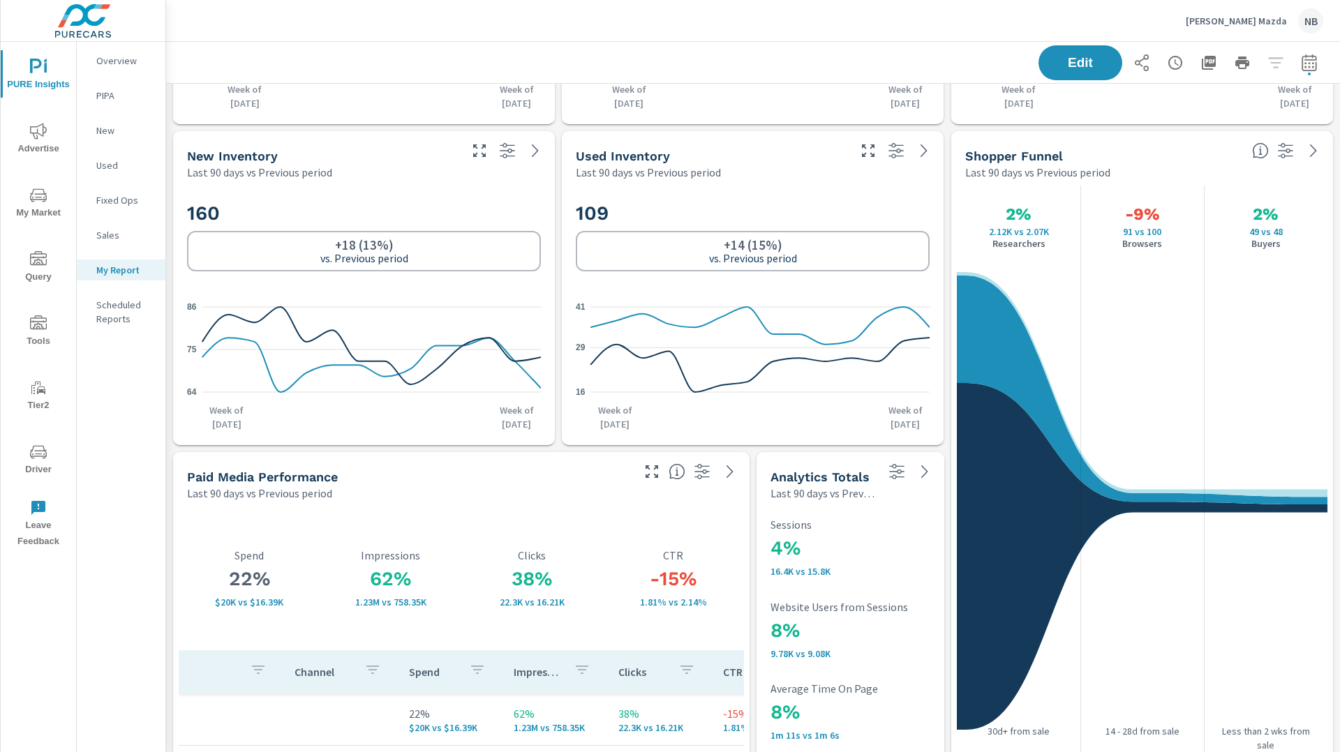
scroll to position [603, 0]
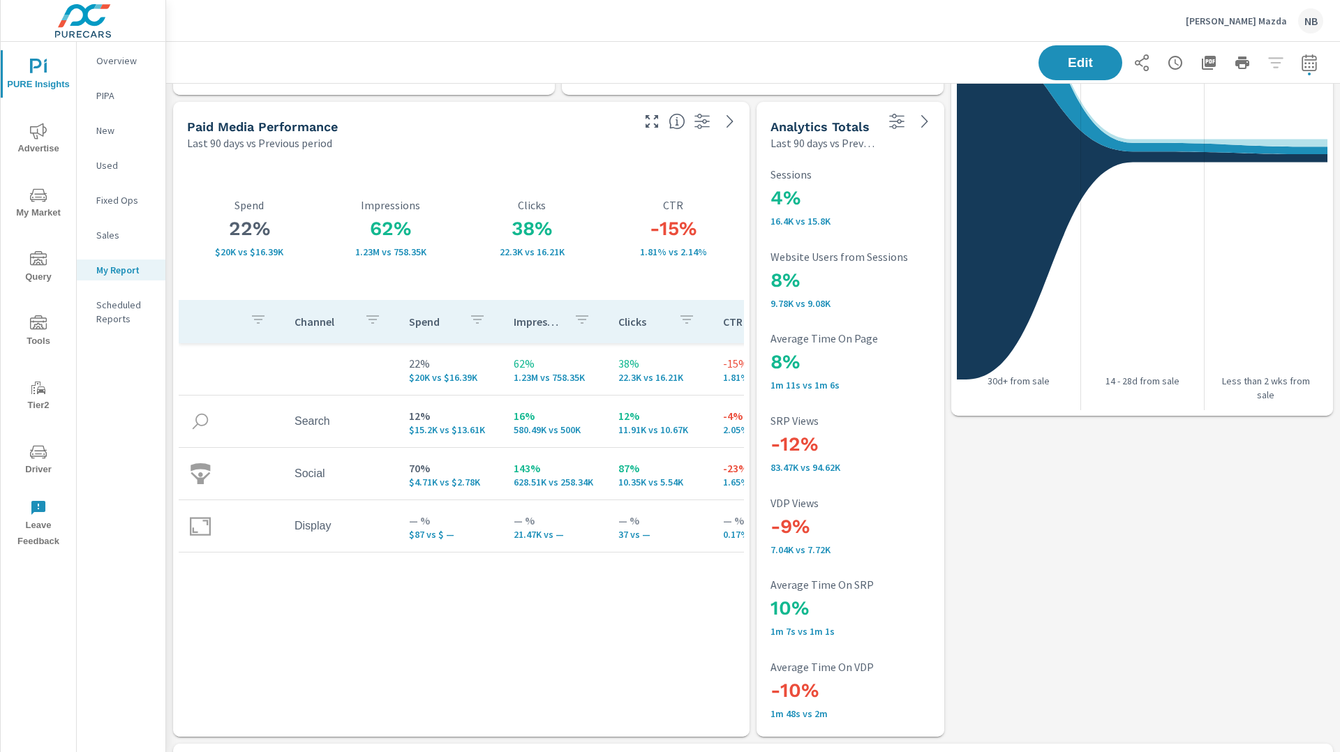
scroll to position [957, 0]
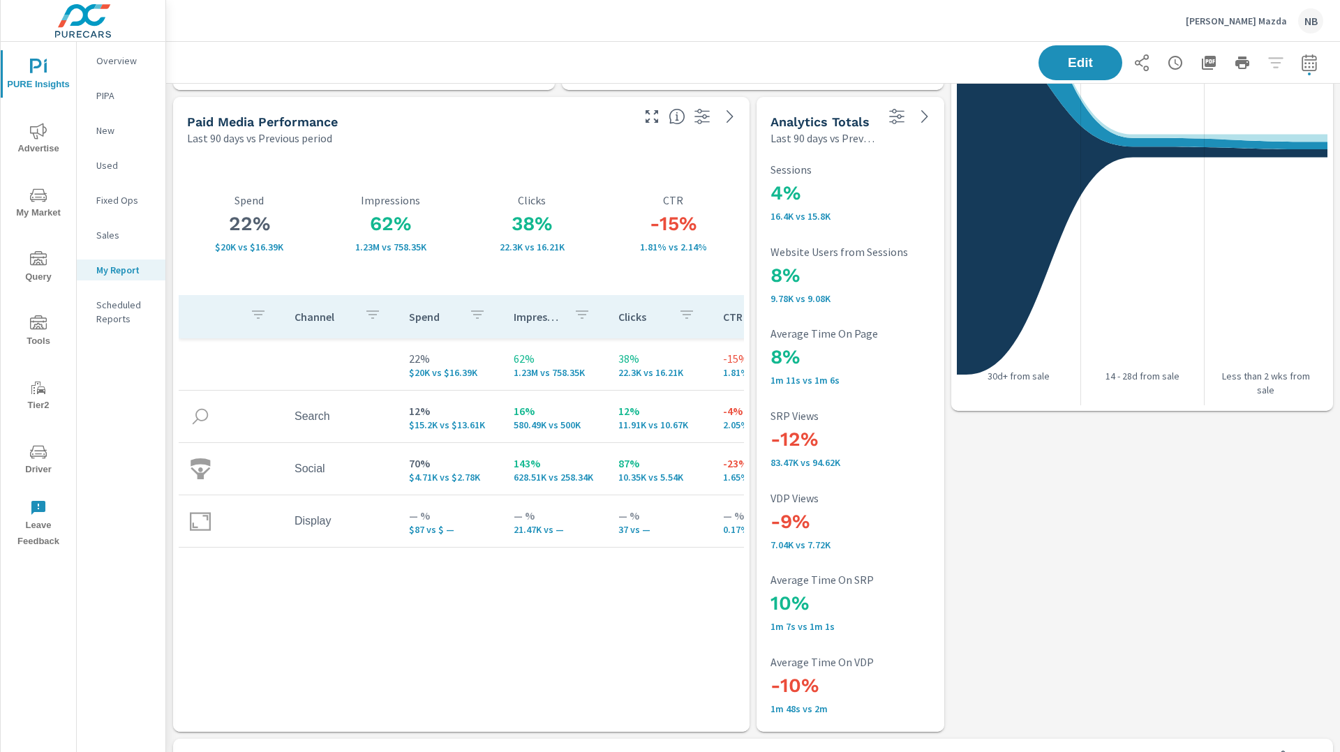
click at [945, 257] on div "Sales Last 90 days vs Previous period 123 Regional Avg: 366 Brand Avg: 256 All …" at bounding box center [753, 414] width 1174 height 2575
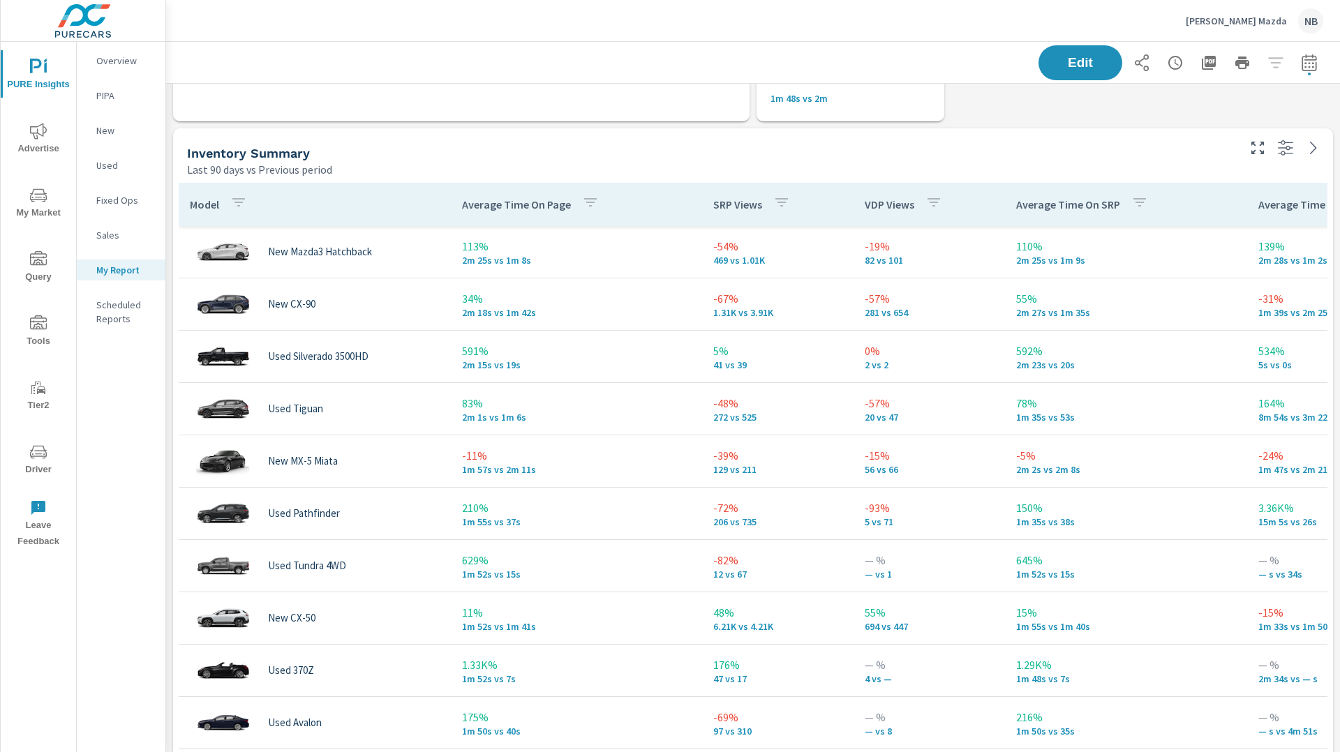
scroll to position [1569, 0]
click at [881, 200] on p "VDP Views" at bounding box center [890, 203] width 50 height 14
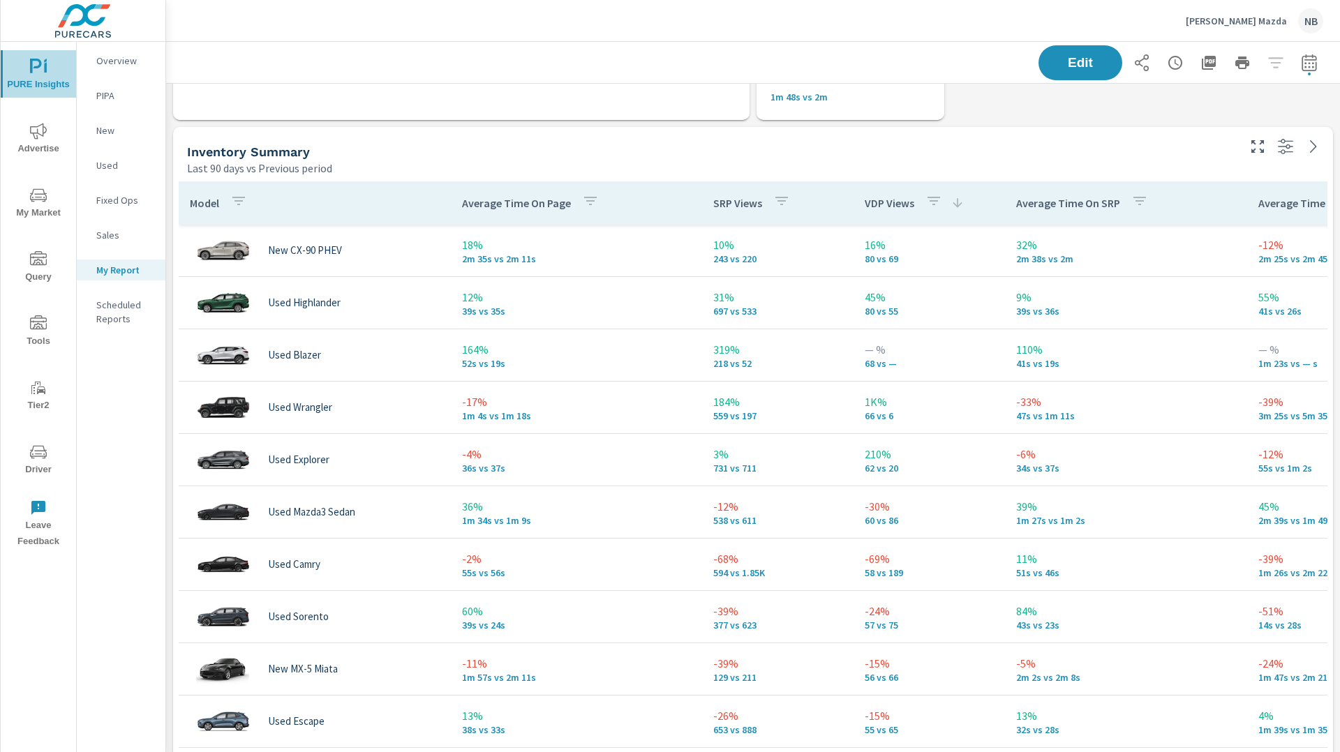
click at [36, 63] on icon "nav menu" at bounding box center [38, 67] width 17 height 17
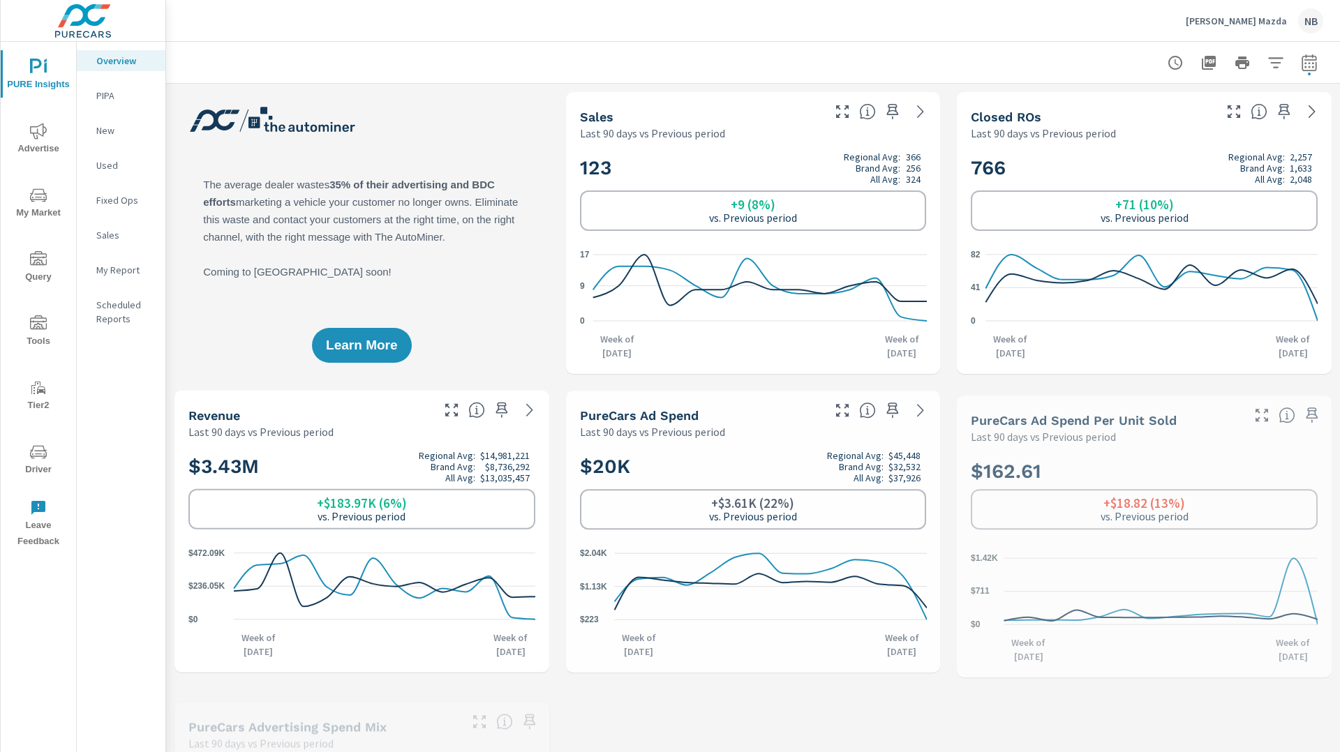
click at [32, 130] on icon "nav menu" at bounding box center [38, 131] width 17 height 17
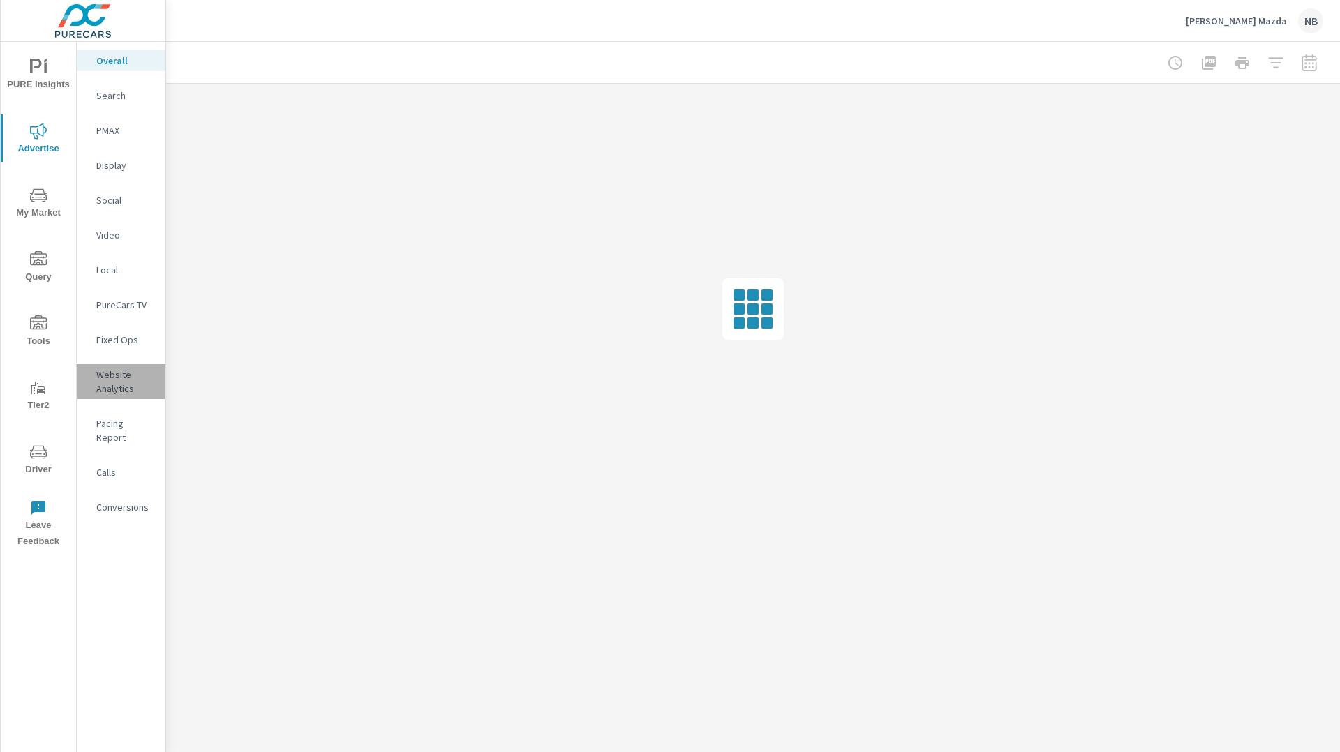
click at [114, 377] on p "Website Analytics" at bounding box center [125, 382] width 58 height 28
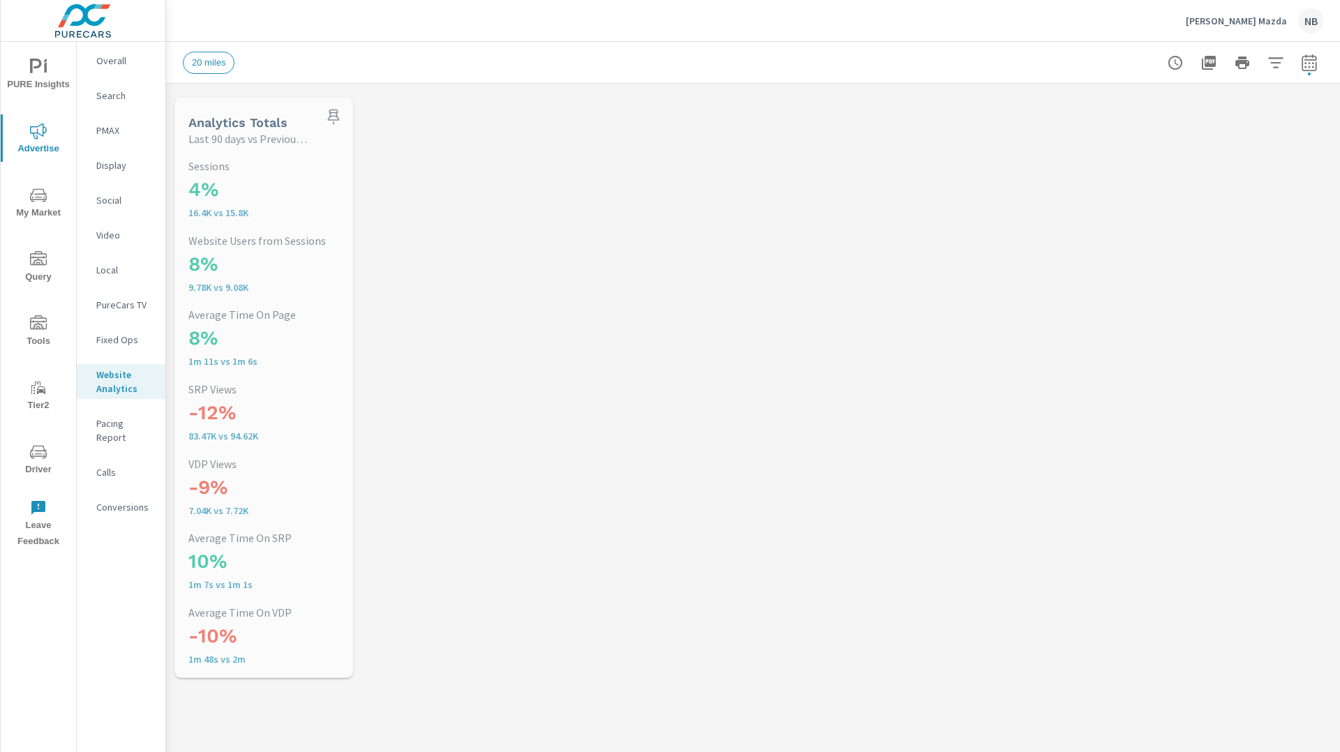
scroll to position [52, 0]
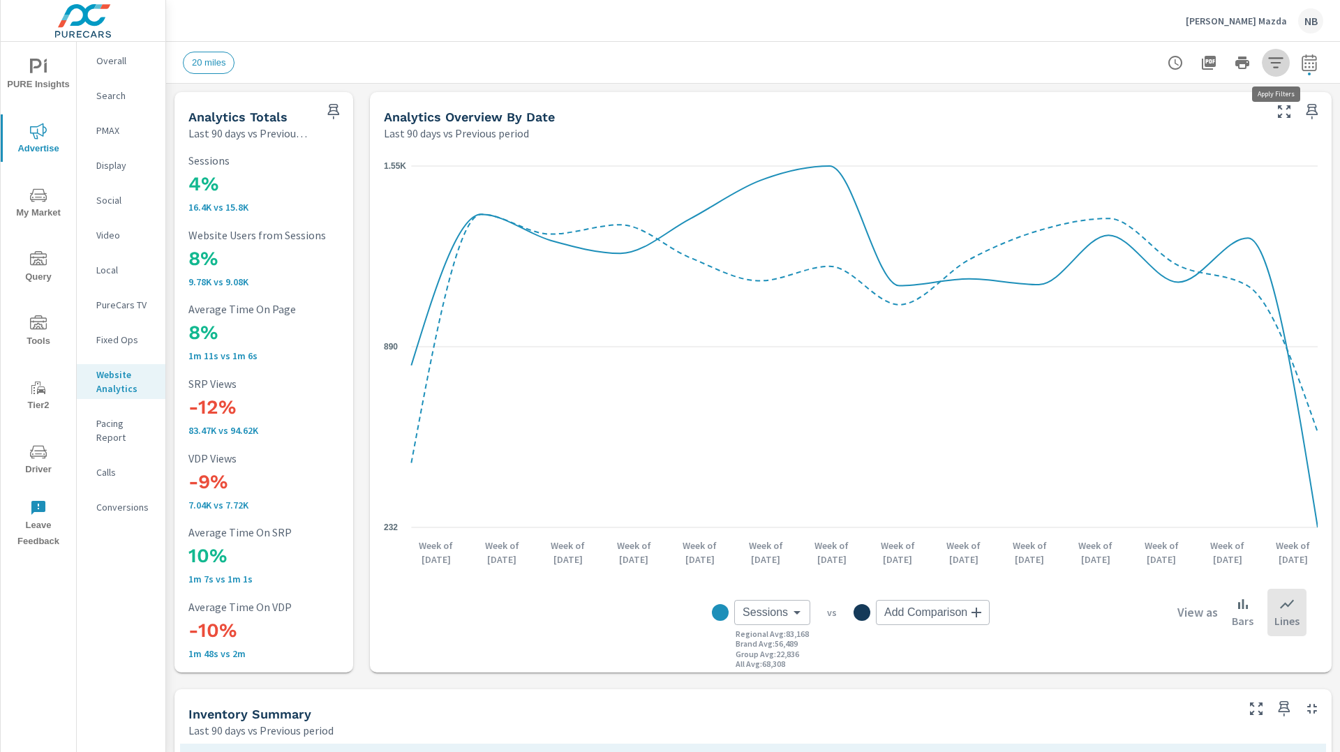
click at [1279, 66] on icon "button" at bounding box center [1275, 62] width 17 height 17
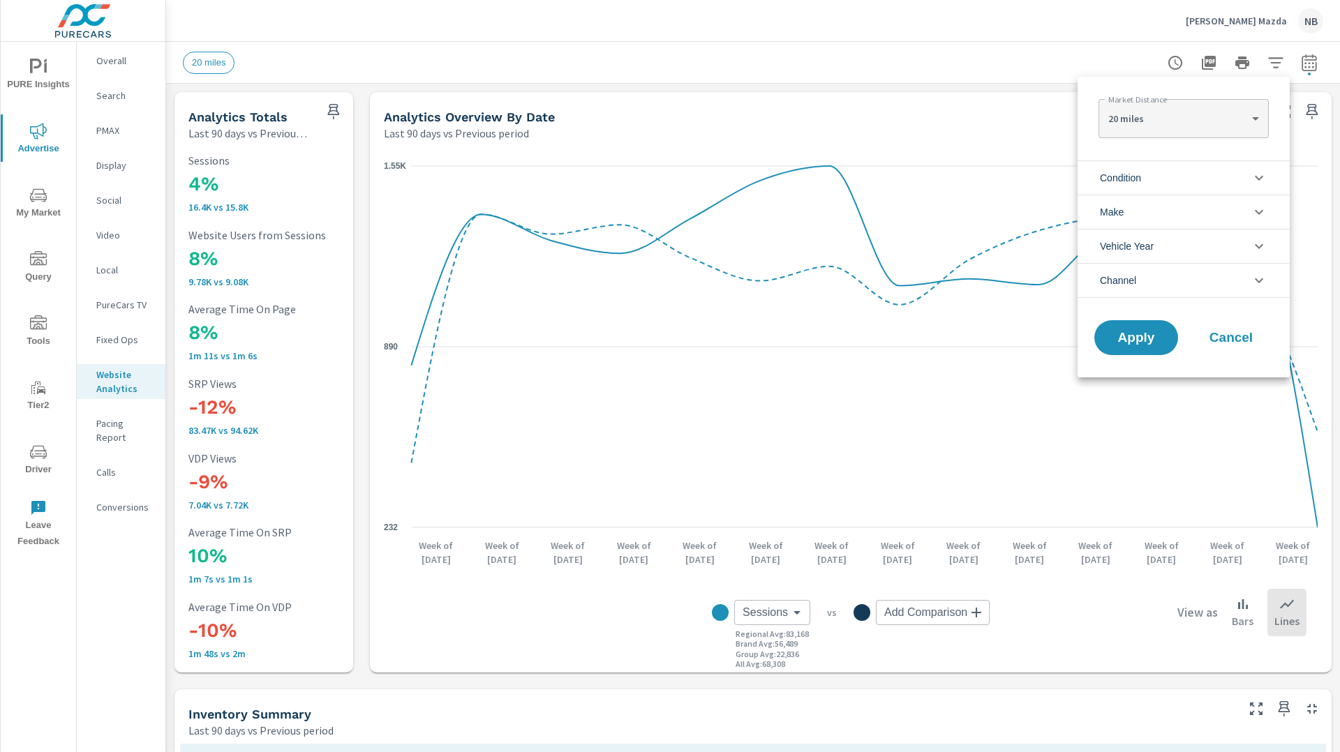
click at [1188, 174] on li "Condition" at bounding box center [1183, 177] width 212 height 34
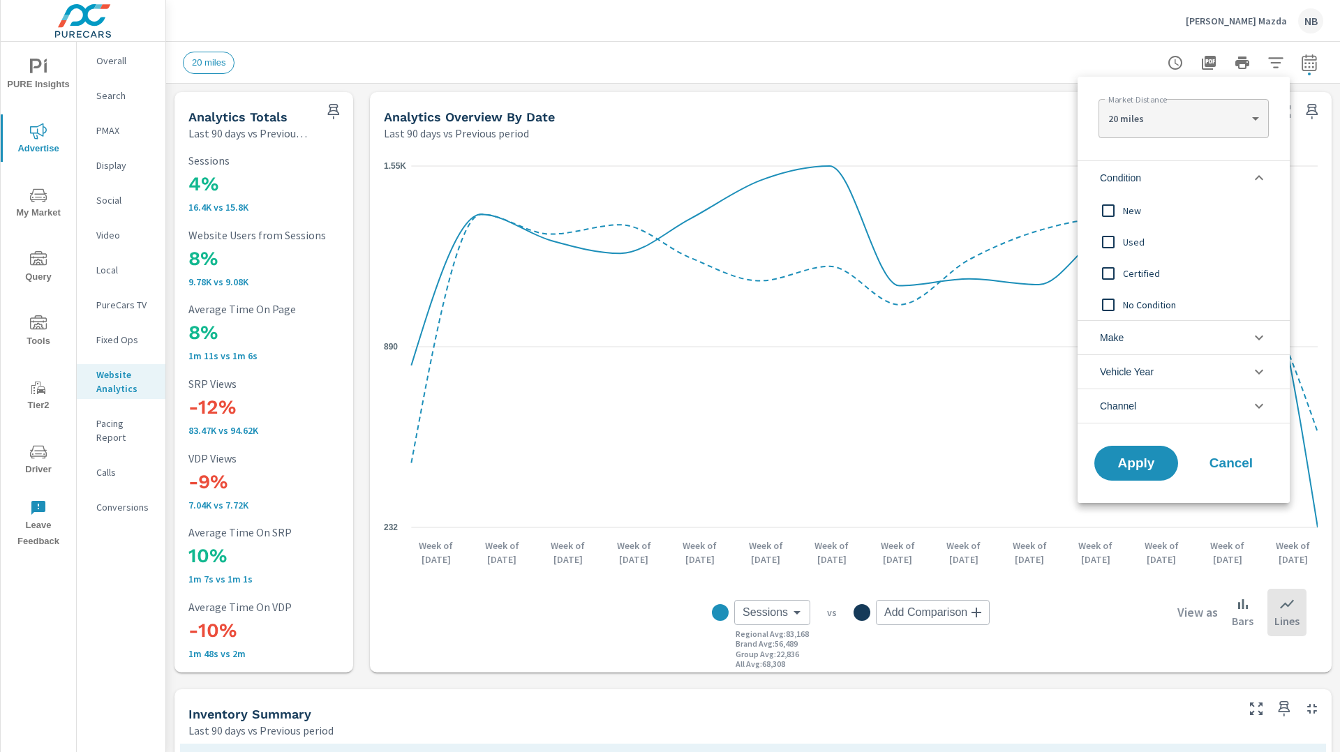
click at [1140, 207] on span "New" at bounding box center [1199, 210] width 153 height 17
click at [1119, 475] on button "Apply" at bounding box center [1136, 463] width 87 height 36
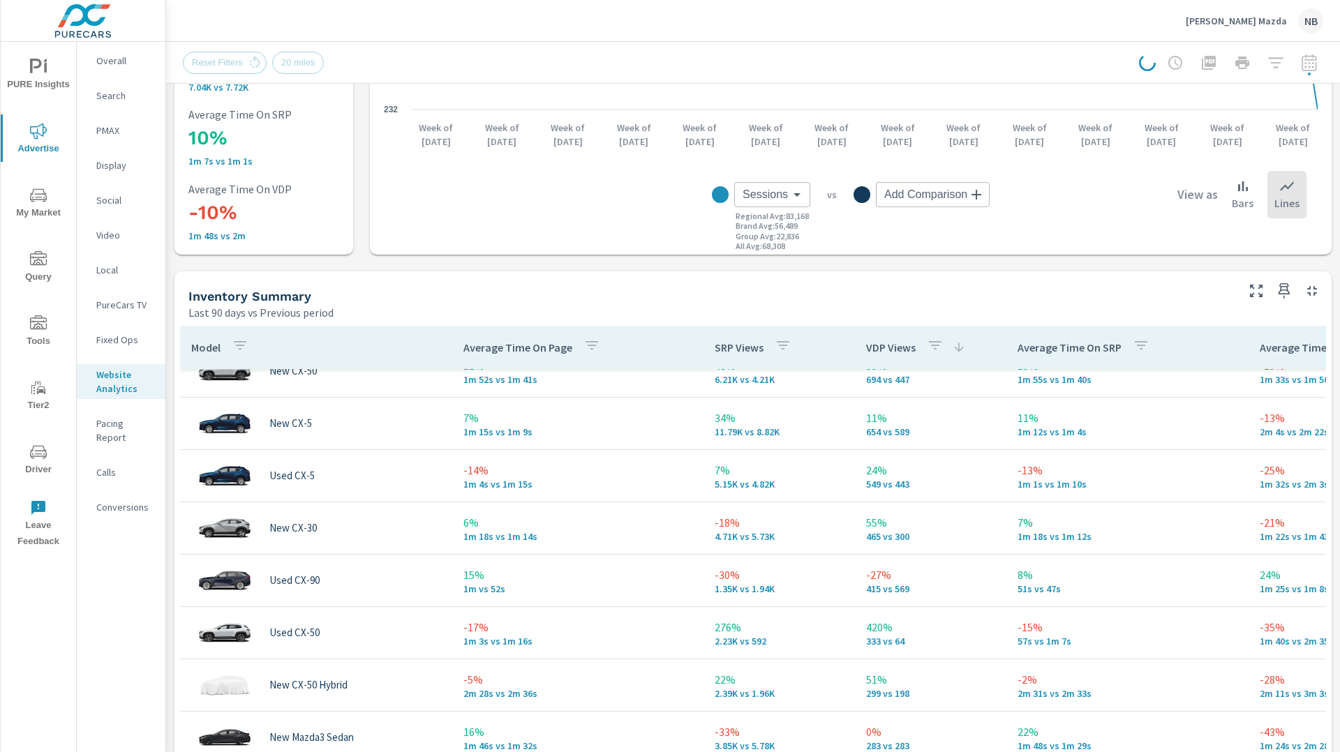
scroll to position [80, 0]
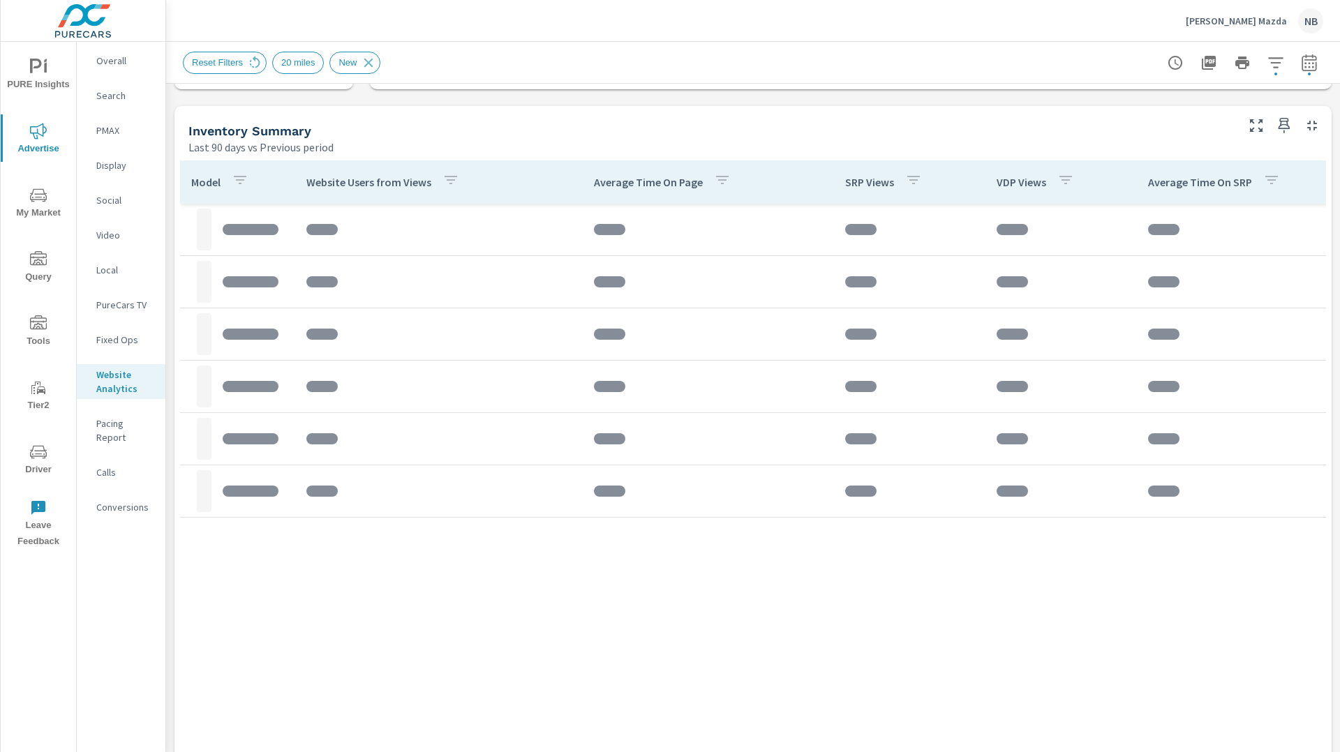
scroll to position [590, 0]
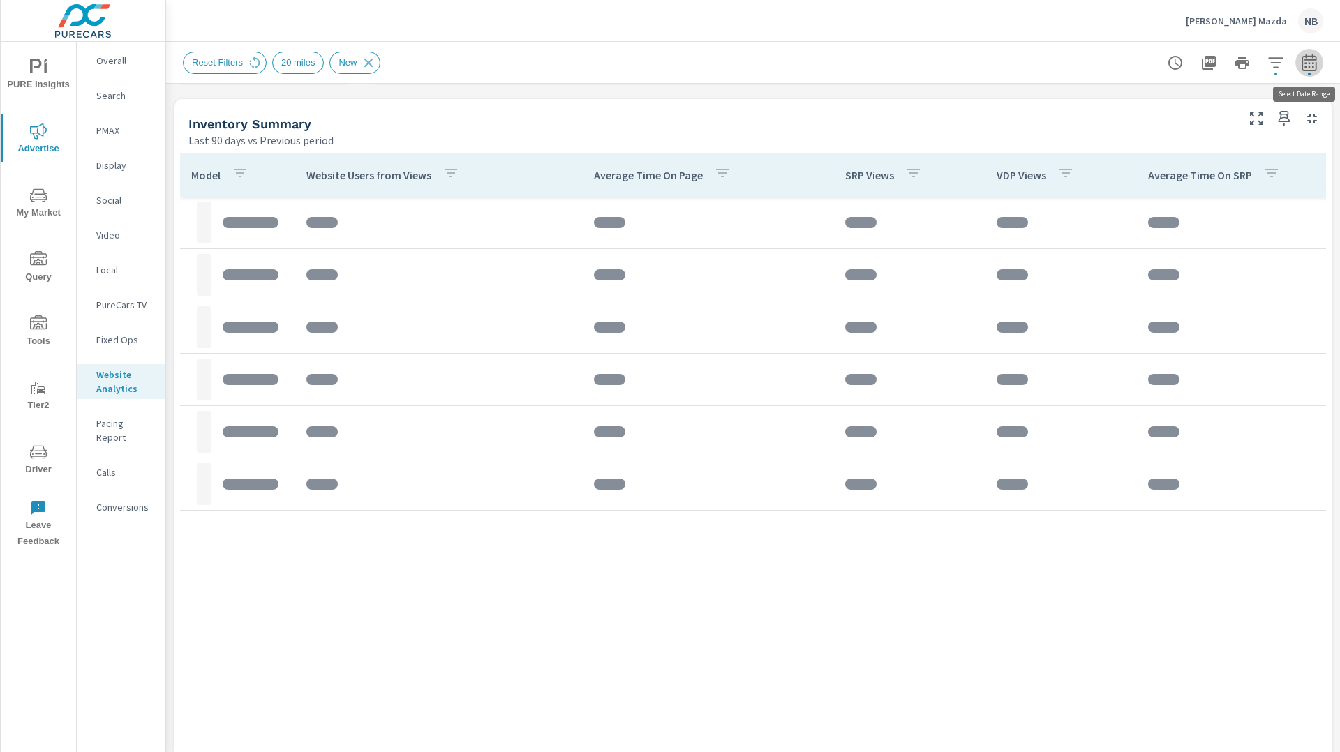
click at [1309, 65] on icon "button" at bounding box center [1309, 62] width 17 height 17
select select "Last 90 days"
select select "Previous period"
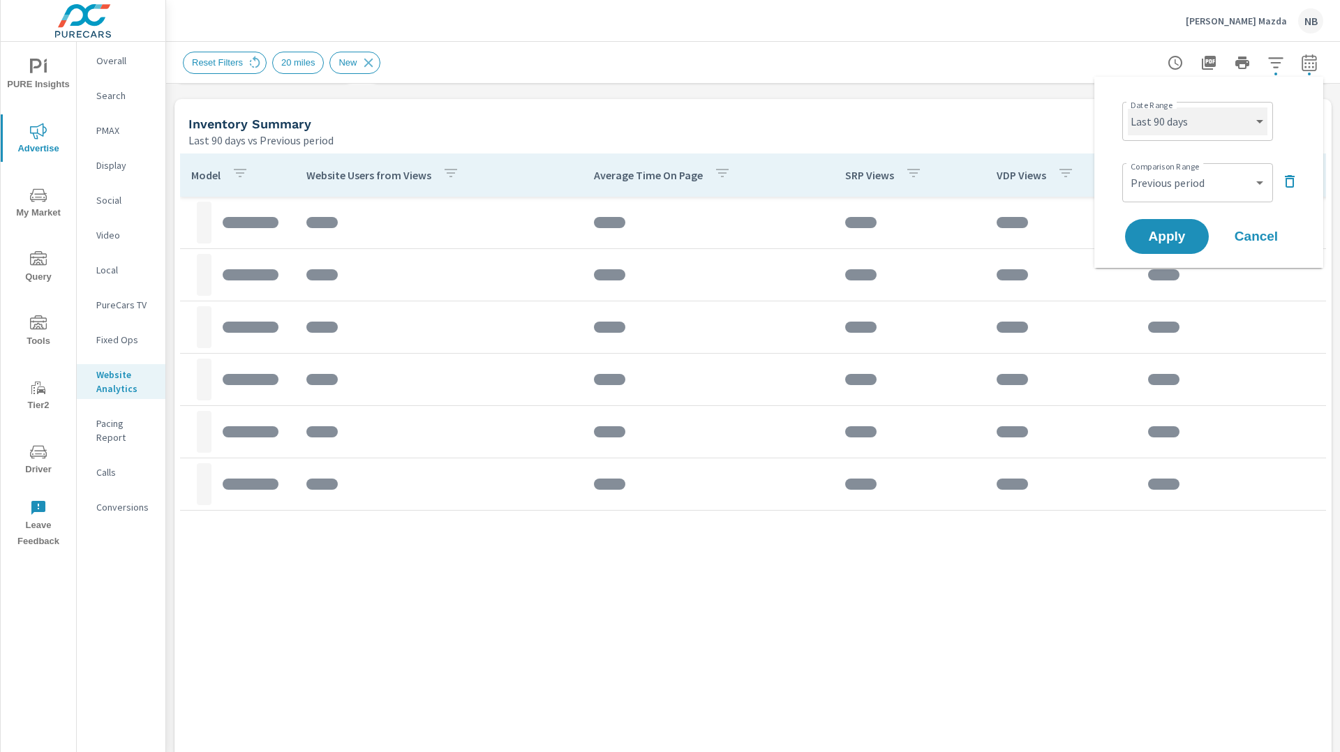
click at [1168, 126] on select "Custom Yesterday Last week Last 7 days Last 14 days Last 30 days Last 45 days L…" at bounding box center [1198, 121] width 140 height 28
select select "Last 30 days"
click at [1128, 107] on select "Custom Yesterday Last week Last 7 days Last 14 days Last 30 days Last 45 days L…" at bounding box center [1198, 121] width 140 height 28
drag, startPoint x: 1183, startPoint y: 239, endPoint x: 1229, endPoint y: 244, distance: 46.3
click at [1184, 239] on span "Apply" at bounding box center [1166, 236] width 57 height 13
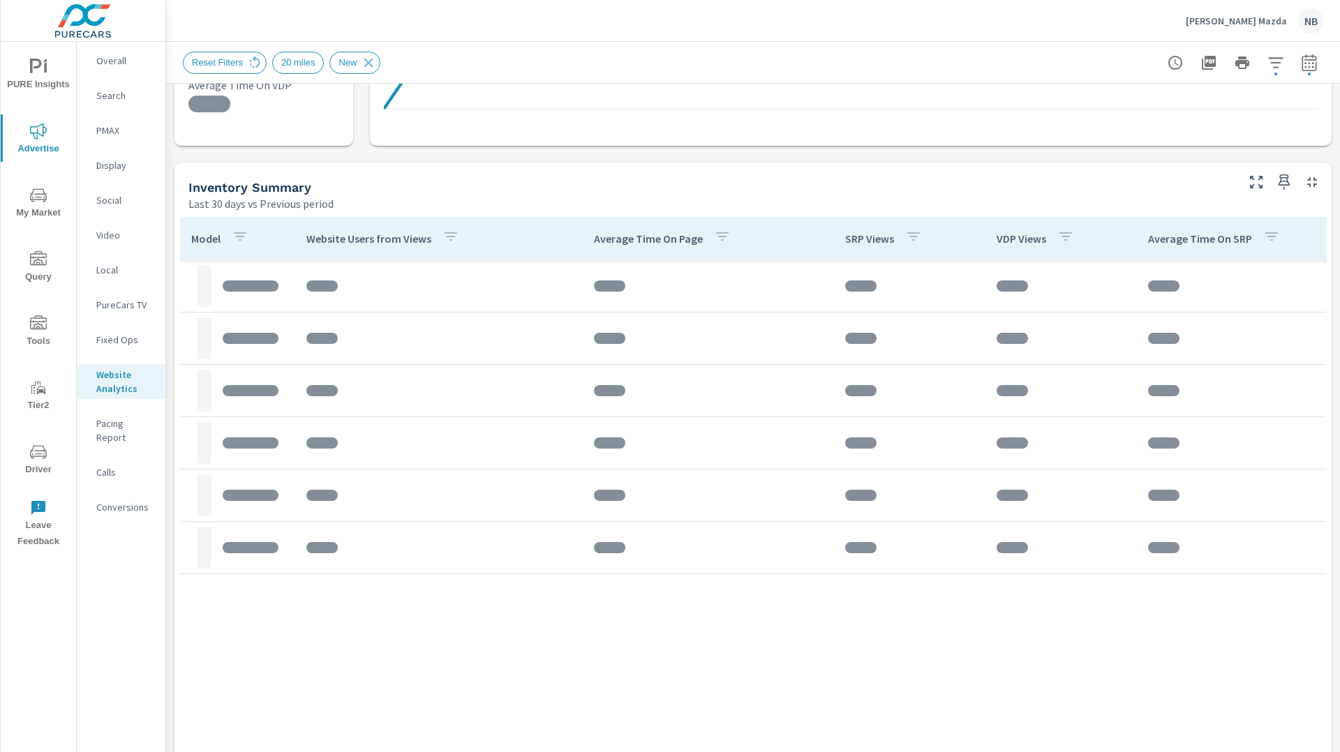
scroll to position [563, 0]
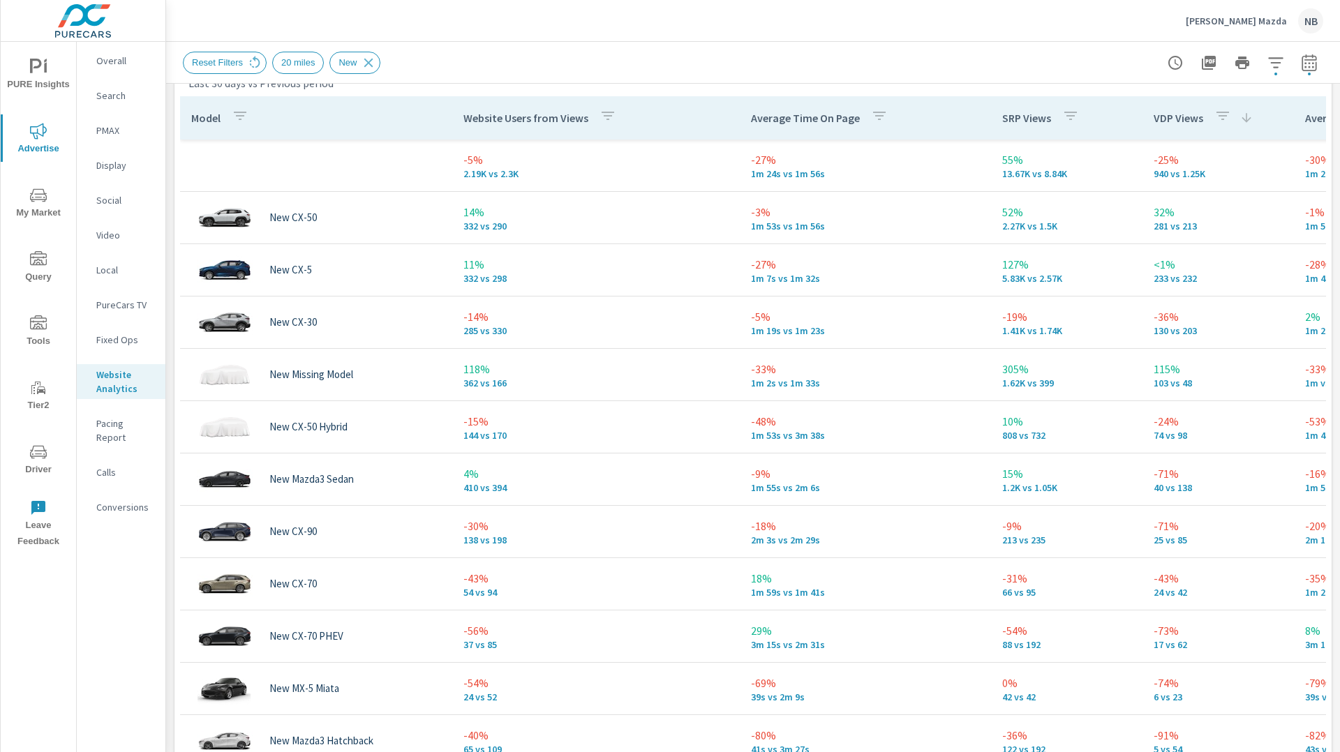
scroll to position [648, 0]
click at [1242, 25] on p "[PERSON_NAME] Mazda" at bounding box center [1235, 21] width 101 height 13
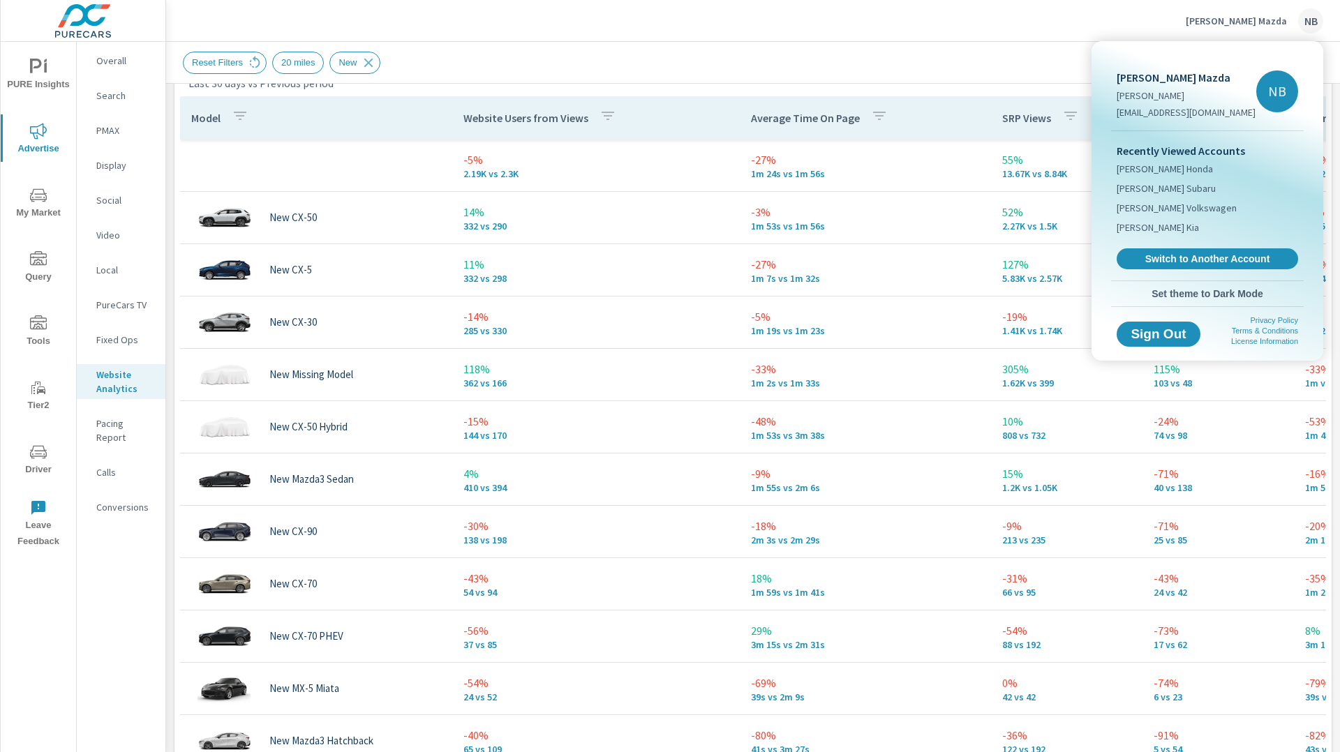
click at [1018, 22] on div at bounding box center [670, 376] width 1340 height 752
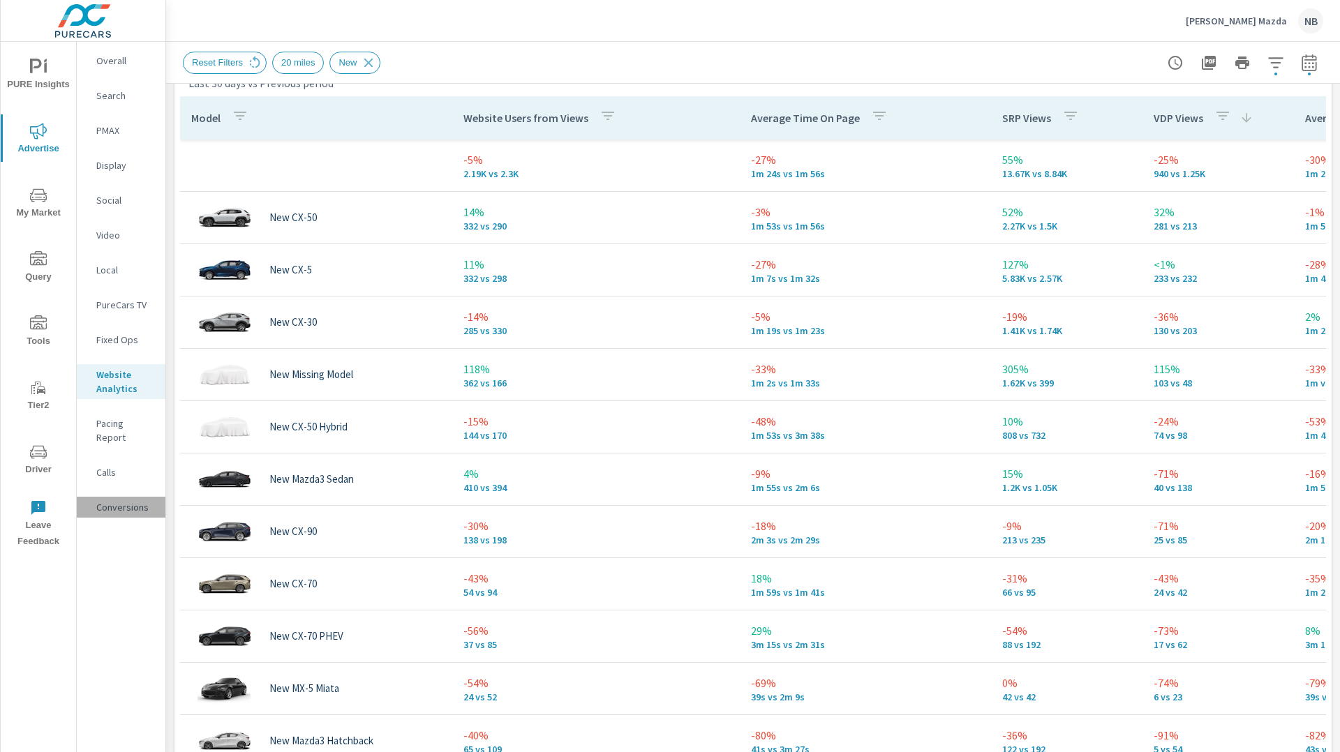
click at [125, 500] on p "Conversions" at bounding box center [125, 507] width 58 height 14
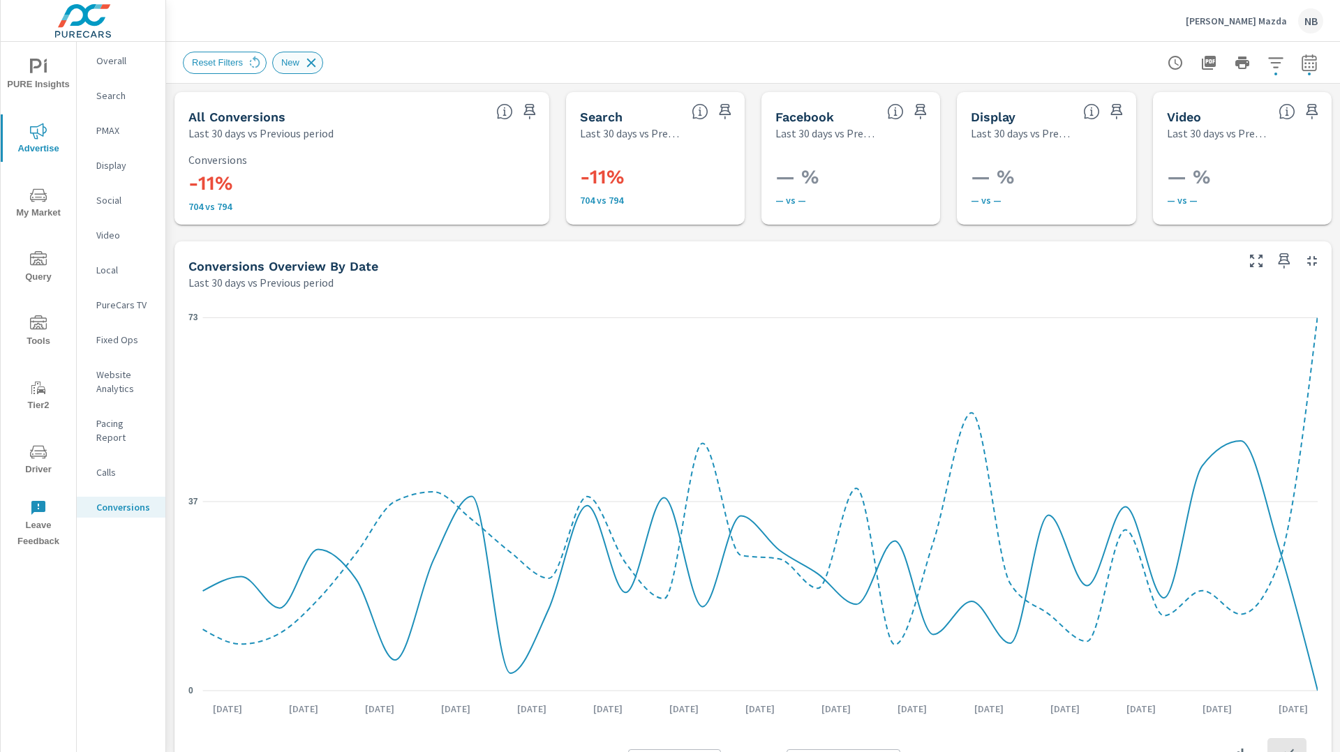
click at [315, 63] on icon at bounding box center [311, 62] width 9 height 9
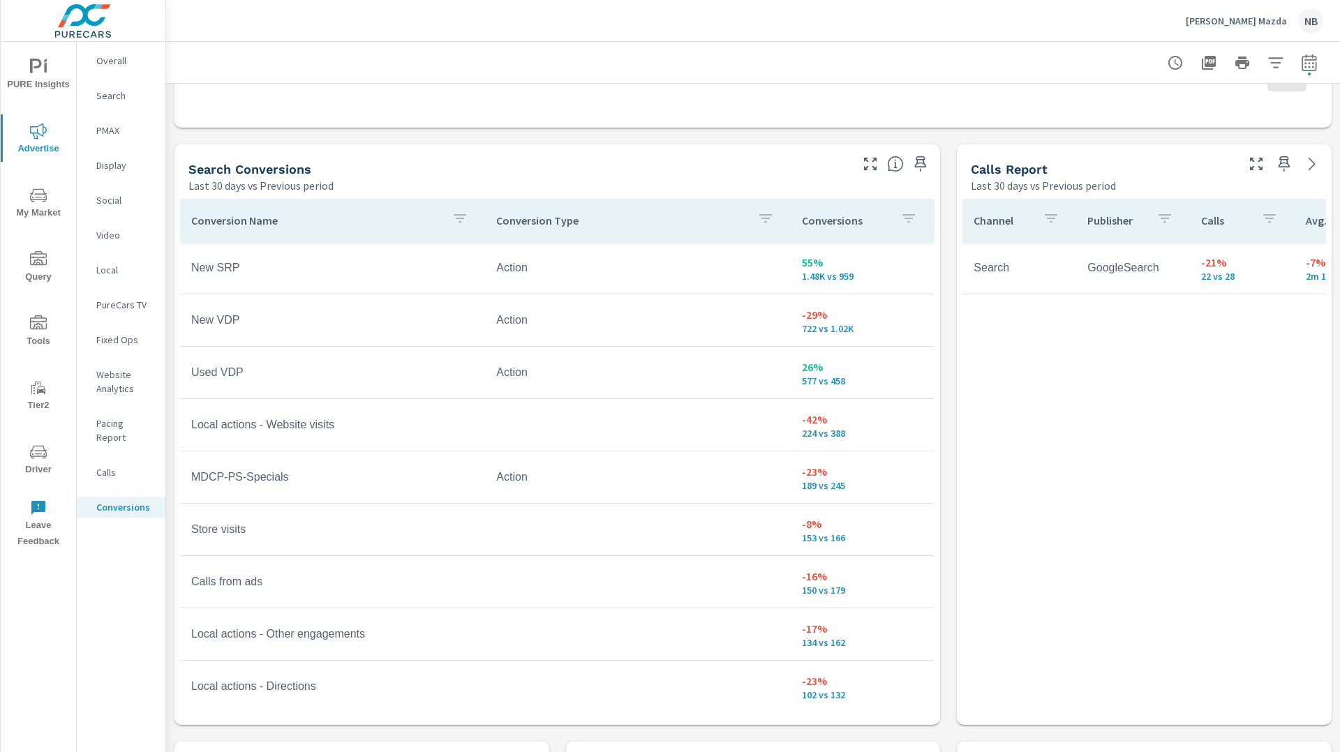
scroll to position [696, 0]
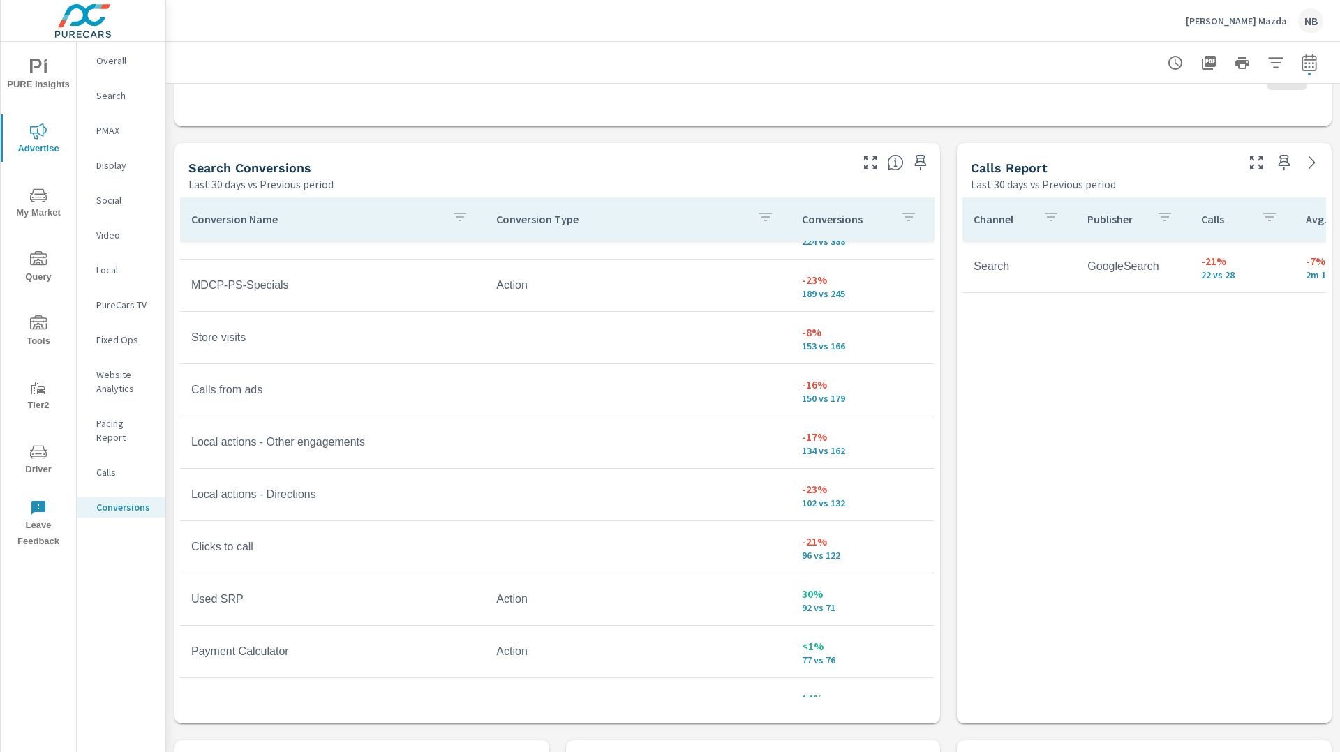
scroll to position [200, 0]
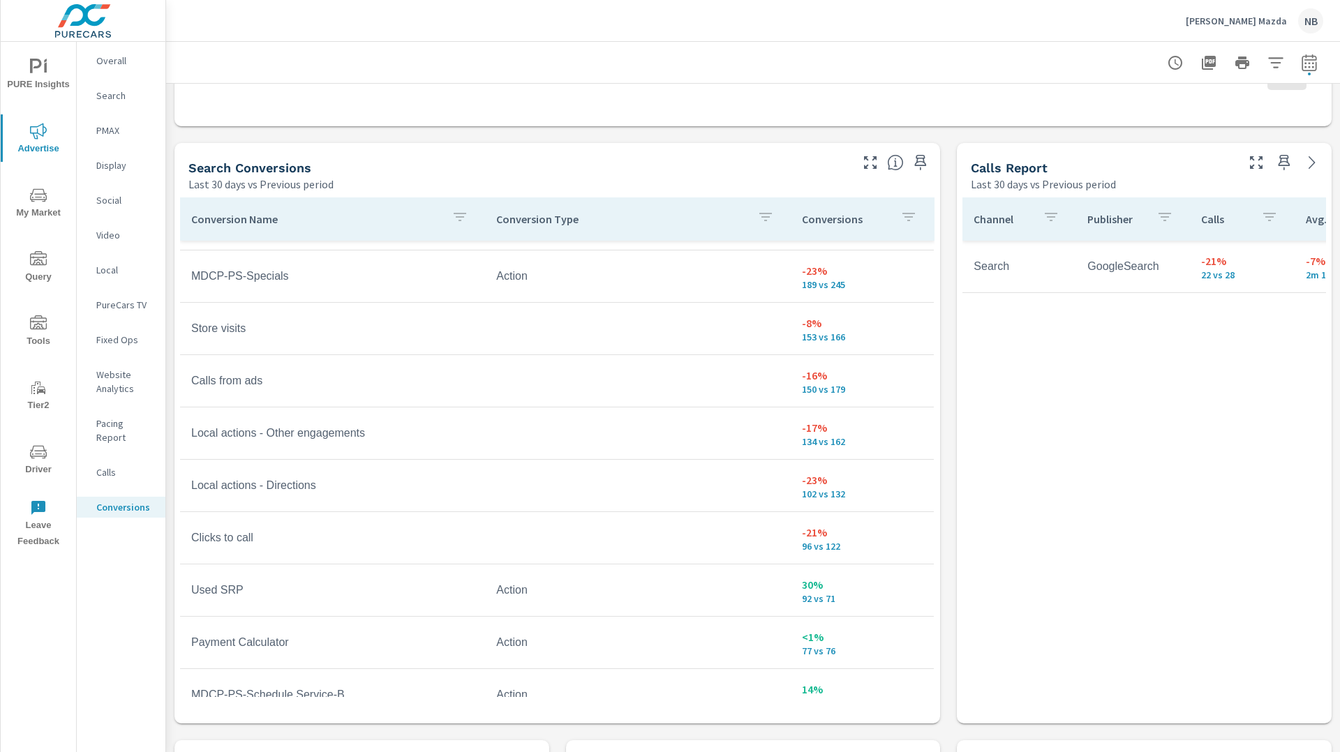
click at [1245, 20] on p "Neil Huffman Mazda" at bounding box center [1235, 21] width 101 height 13
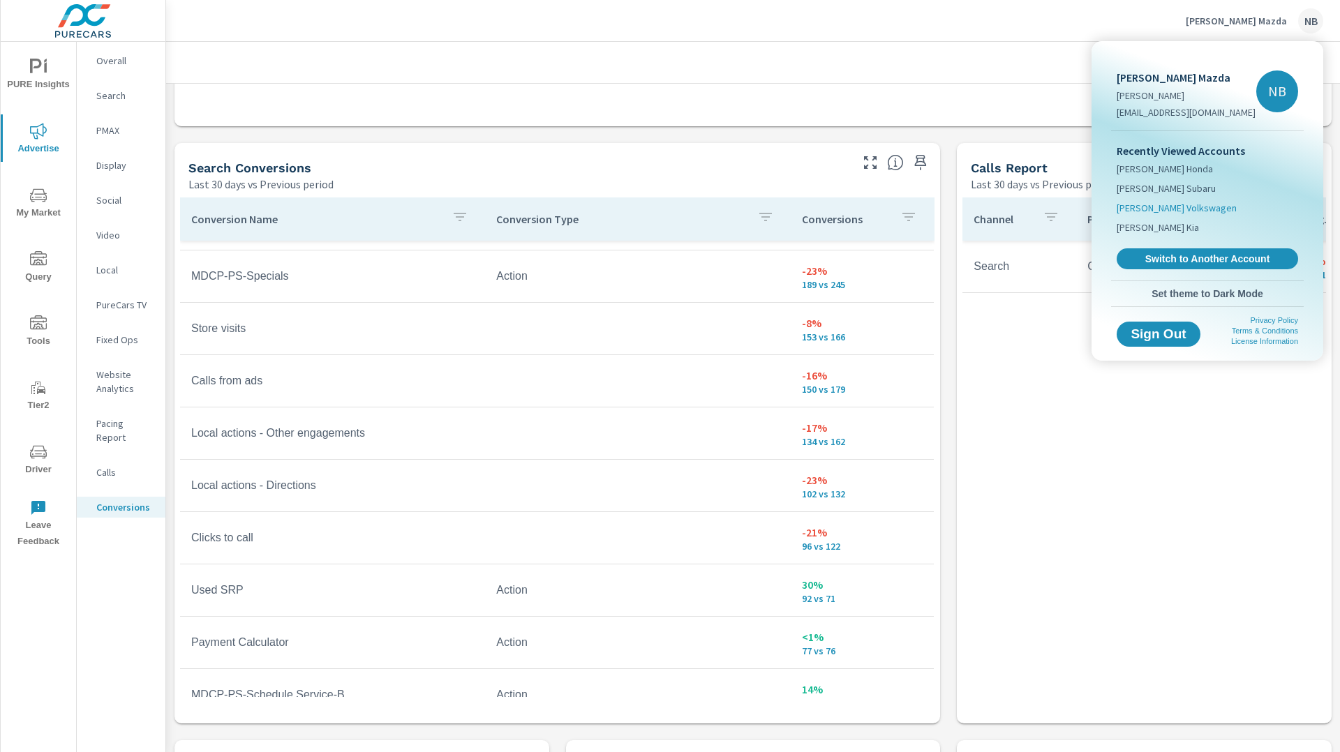
click at [1186, 207] on span "Neil Huffman Volkswagen" at bounding box center [1176, 208] width 120 height 14
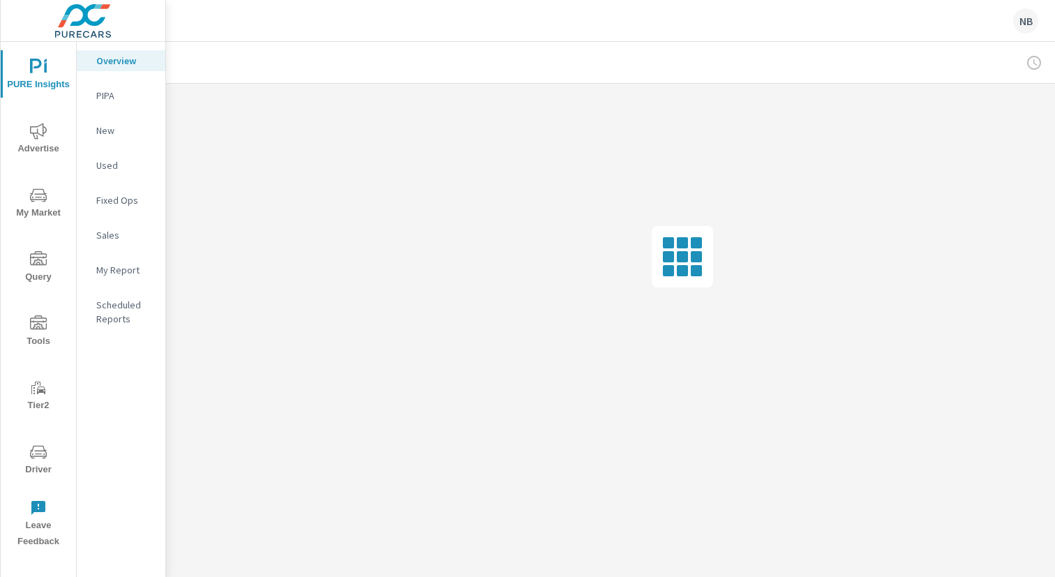
click at [1027, 64] on div "PURE Insights Advertise My Market Query Tools Tier2 Driver Leave Feedback Overv…" at bounding box center [527, 288] width 1055 height 577
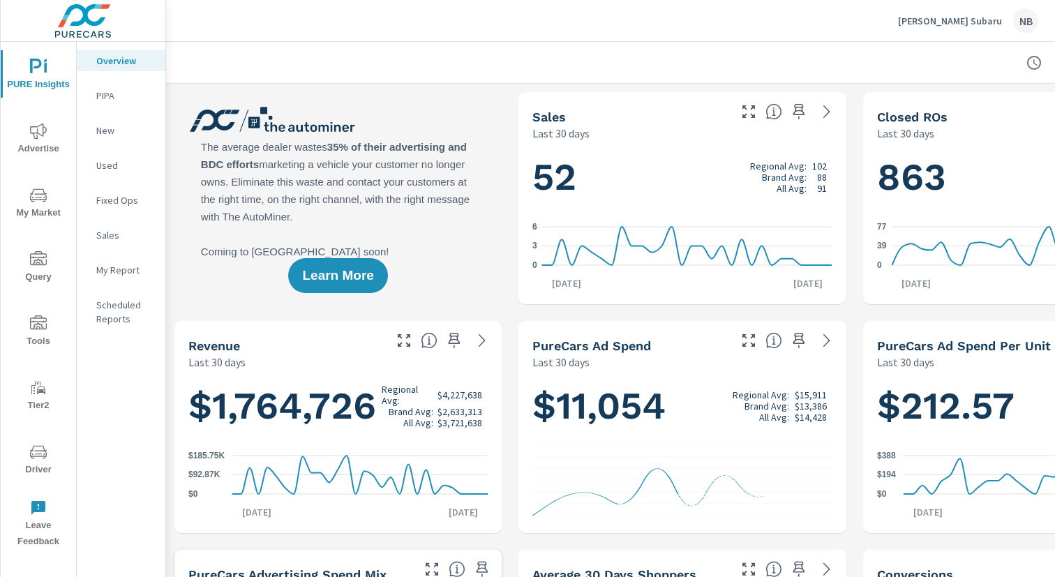
click at [988, 66] on div at bounding box center [682, 62] width 999 height 41
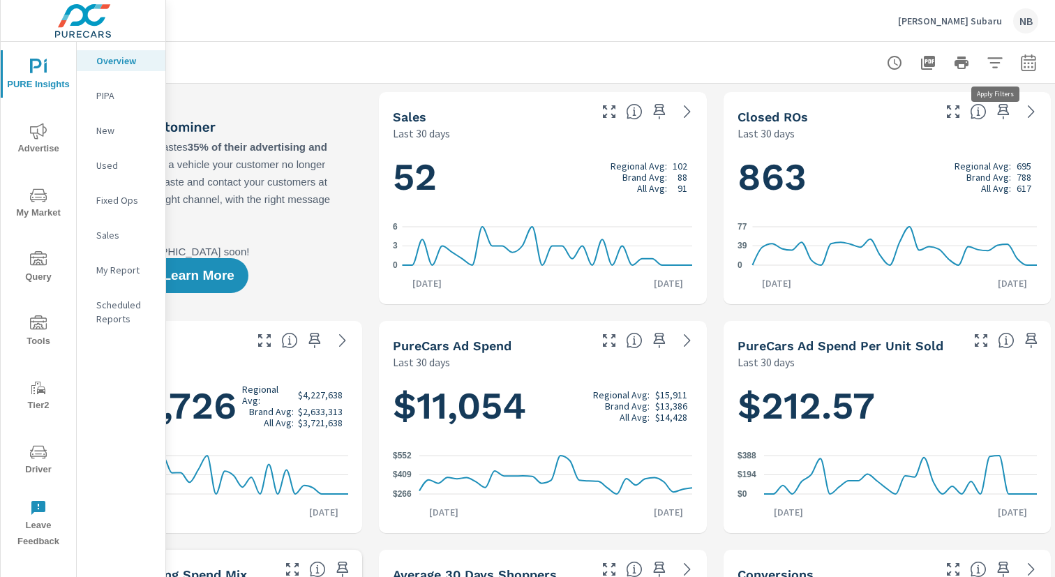
scroll to position [0, 144]
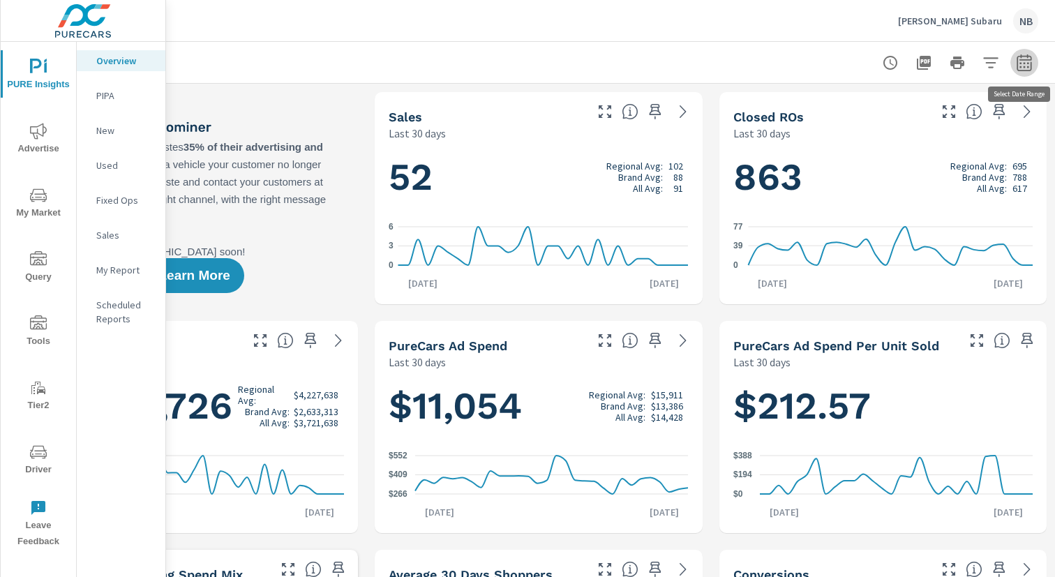
click at [1026, 70] on icon "button" at bounding box center [1024, 62] width 15 height 17
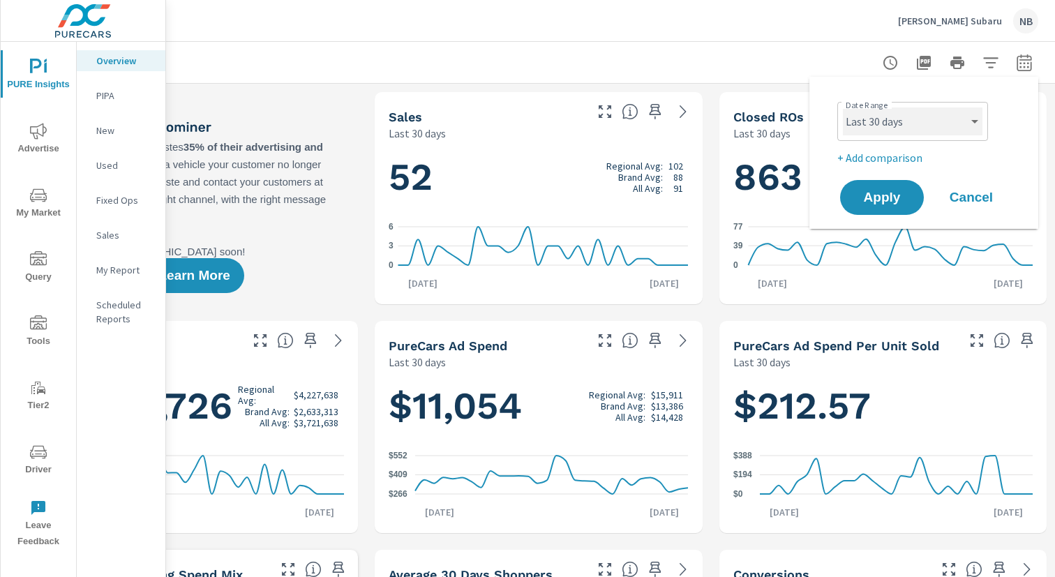
click at [925, 128] on select "Custom [DATE] Last week Last 7 days Last 14 days Last 30 days Last 45 days Last…" at bounding box center [913, 121] width 140 height 28
select select "Last 90 days"
click at [843, 107] on select "Custom [DATE] Last week Last 7 days Last 14 days Last 30 days Last 45 days Last…" at bounding box center [913, 121] width 140 height 28
click at [908, 159] on p "+ Add comparison" at bounding box center [926, 157] width 179 height 17
select select "Previous period"
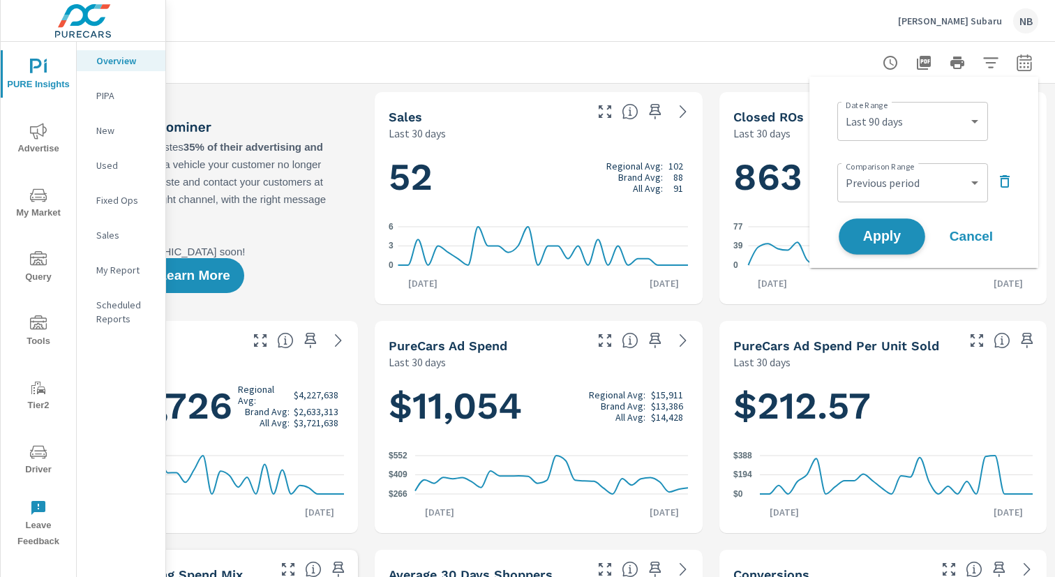
click at [890, 227] on button "Apply" at bounding box center [882, 236] width 87 height 36
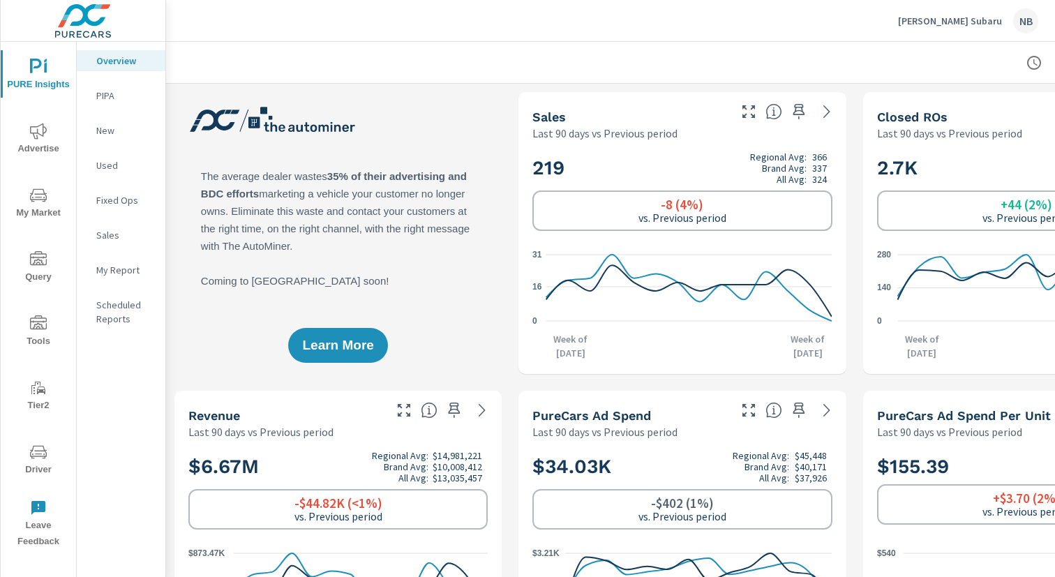
scroll to position [576, 0]
click at [878, 33] on div "[PERSON_NAME] Subaru NB" at bounding box center [610, 20] width 855 height 41
click at [869, 62] on div at bounding box center [682, 62] width 999 height 41
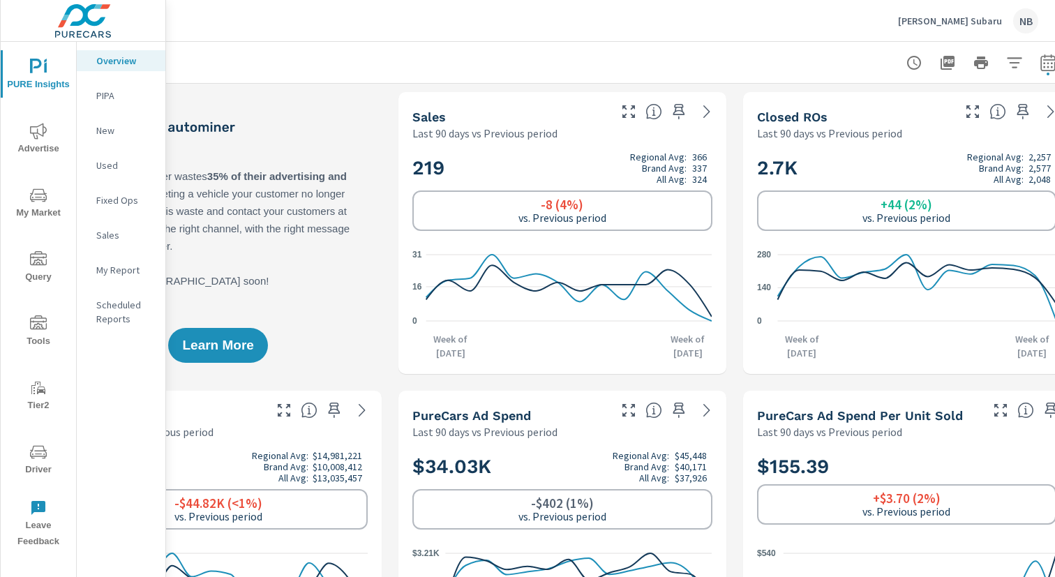
scroll to position [0, 144]
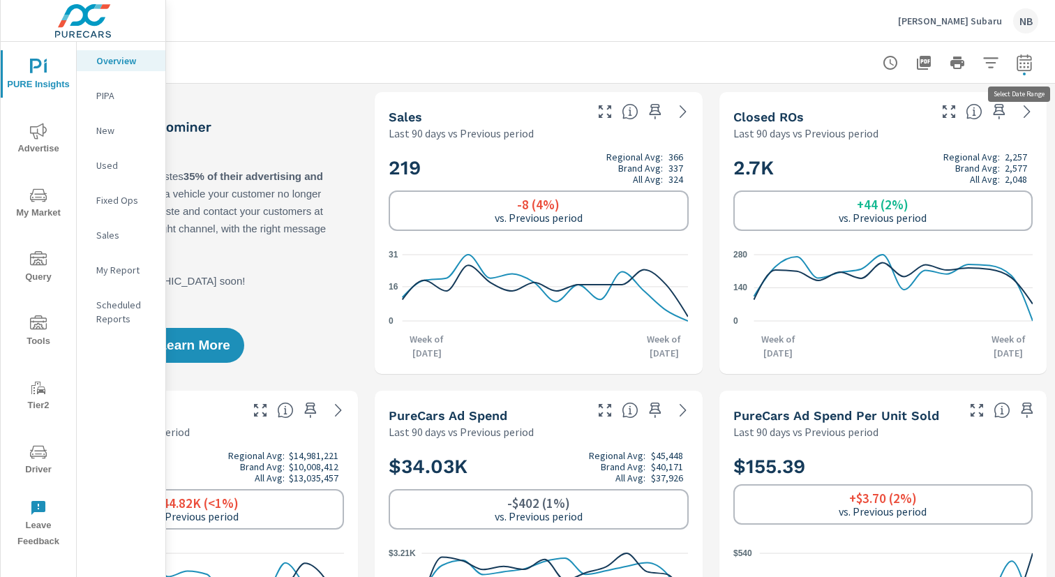
click at [1028, 68] on icon "button" at bounding box center [1024, 62] width 17 height 17
select select "Last 90 days"
select select "Previous period"
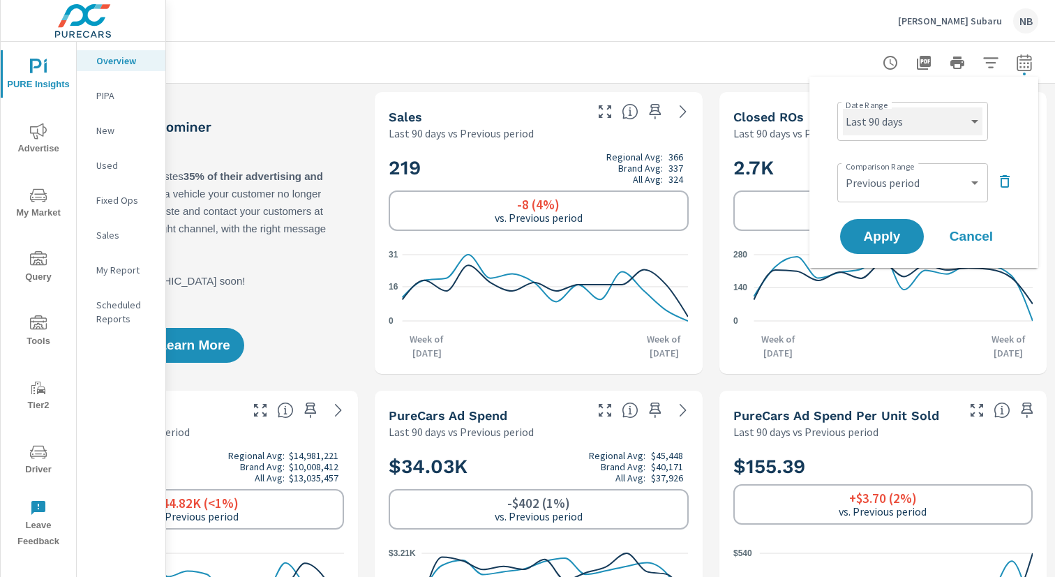
click at [946, 112] on select "Custom [DATE] Last week Last 7 days Last 14 days Last 30 days Last 45 days Last…" at bounding box center [913, 121] width 140 height 28
select select "Last 30 days"
click at [843, 107] on select "Custom [DATE] Last week Last 7 days Last 14 days Last 30 days Last 45 days Last…" at bounding box center [913, 121] width 140 height 28
click at [895, 224] on button "Apply" at bounding box center [882, 236] width 87 height 36
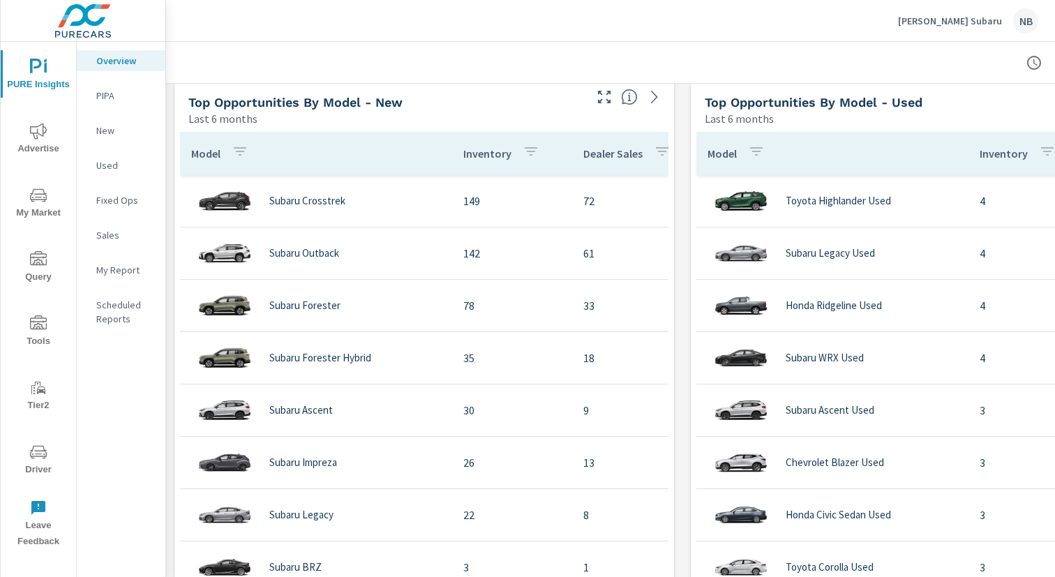
scroll to position [1251, 0]
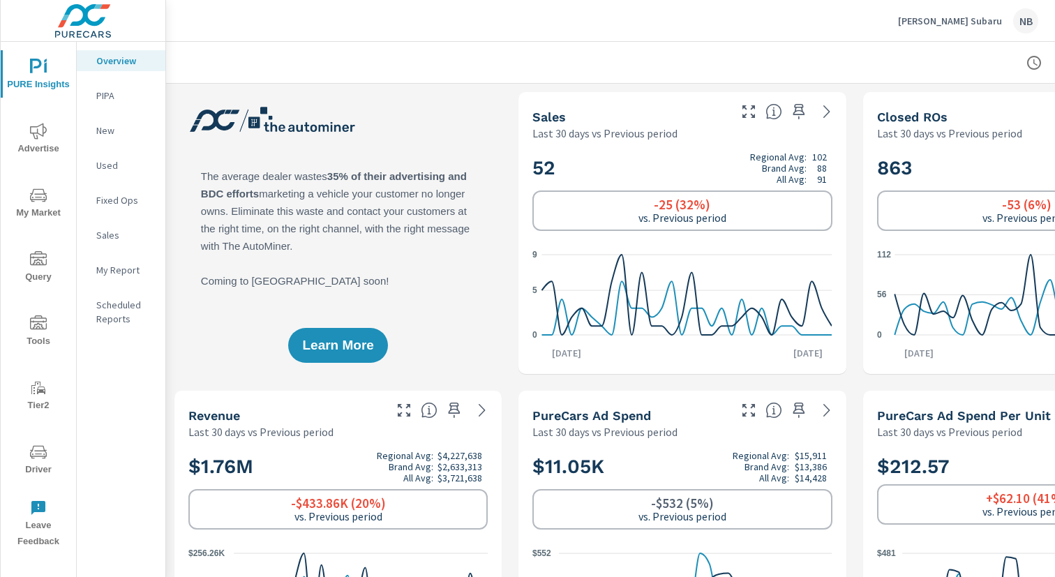
scroll to position [1, 144]
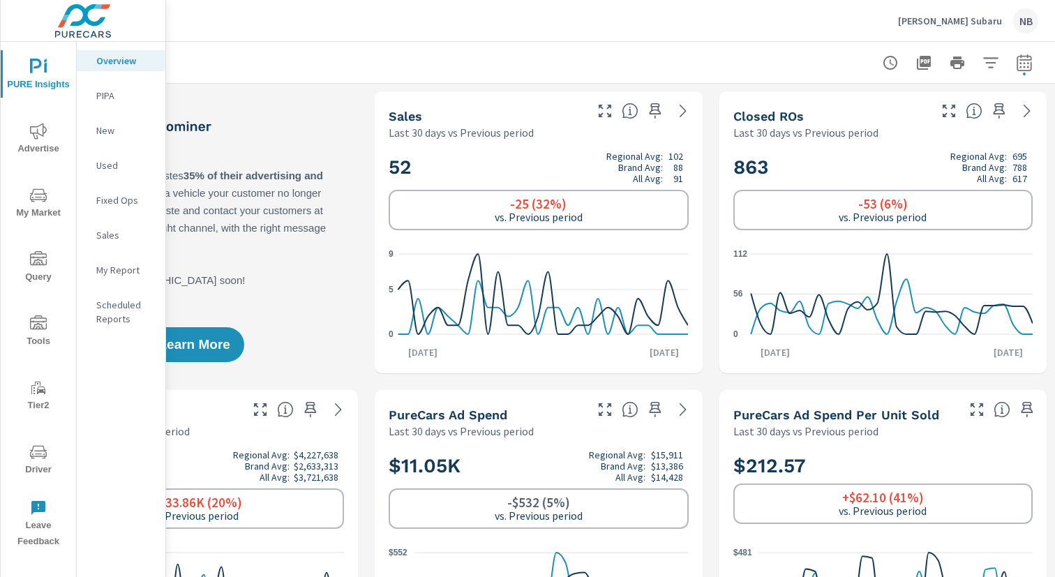
click at [1030, 64] on icon "button" at bounding box center [1024, 62] width 17 height 17
select select "Last 30 days"
select select "Previous period"
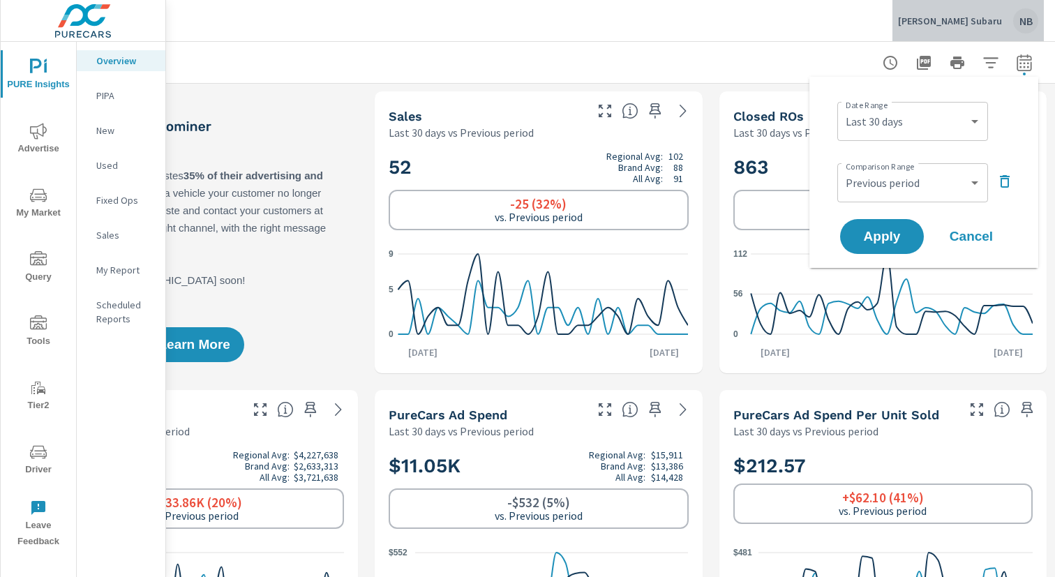
click at [988, 18] on p "[PERSON_NAME] Subaru" at bounding box center [950, 21] width 104 height 13
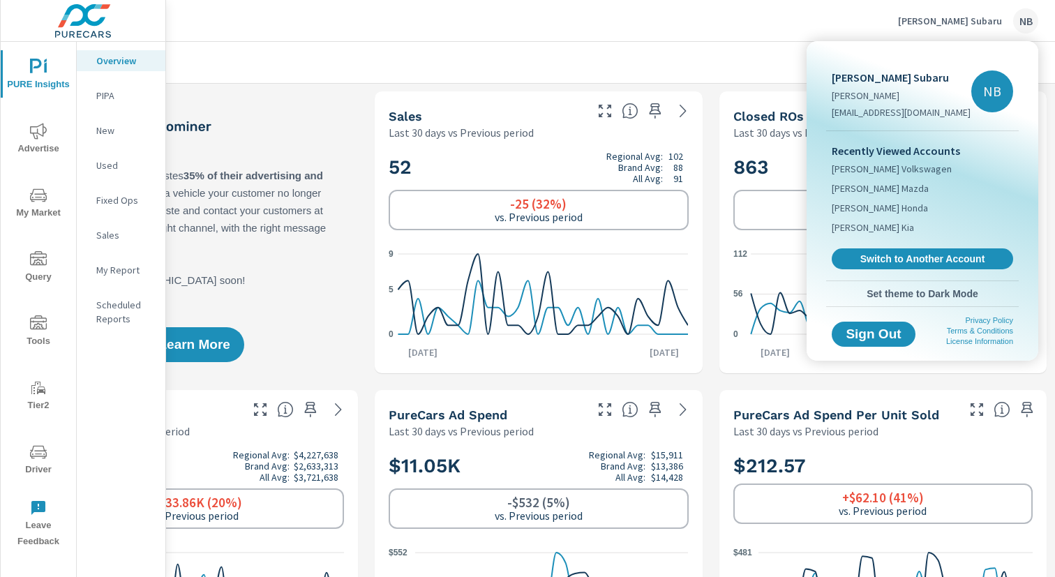
click at [691, 31] on div at bounding box center [527, 288] width 1055 height 577
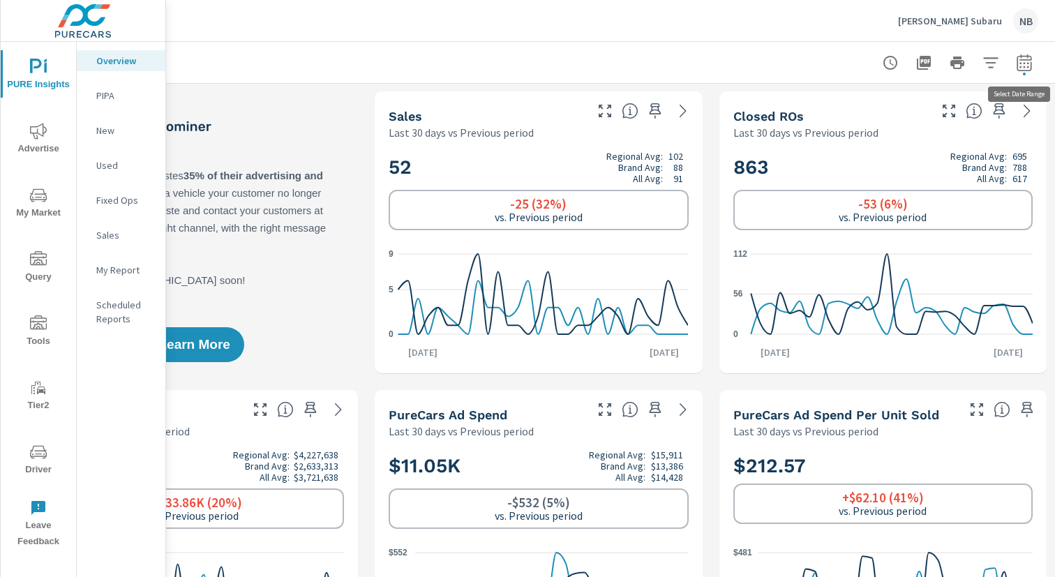
click at [1022, 65] on icon "button" at bounding box center [1024, 62] width 17 height 17
select select "Last 30 days"
select select "Previous period"
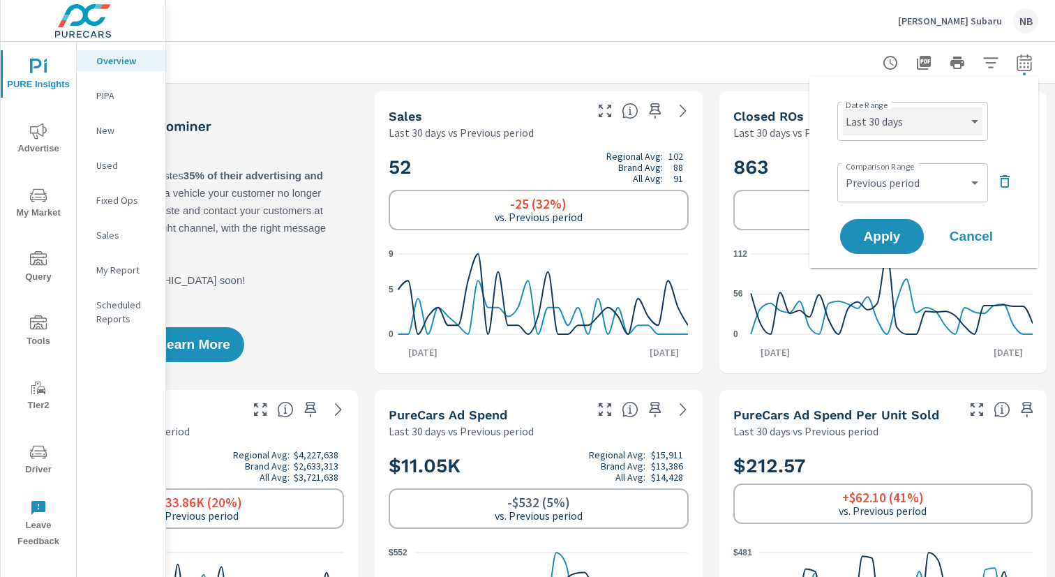
click at [940, 117] on select "Custom [DATE] Last week Last 7 days Last 14 days Last 30 days Last 45 days Last…" at bounding box center [913, 121] width 140 height 28
select select "Last 6 months"
click at [843, 107] on select "Custom [DATE] Last week Last 7 days Last 14 days Last 30 days Last 45 days Last…" at bounding box center [913, 121] width 140 height 28
click at [895, 234] on span "Apply" at bounding box center [881, 236] width 57 height 13
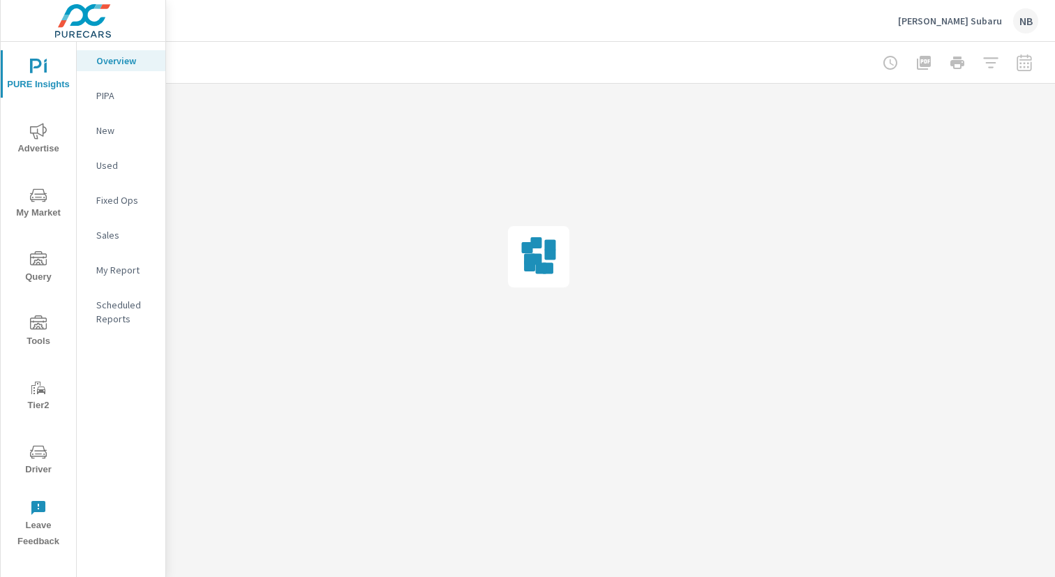
scroll to position [0, 144]
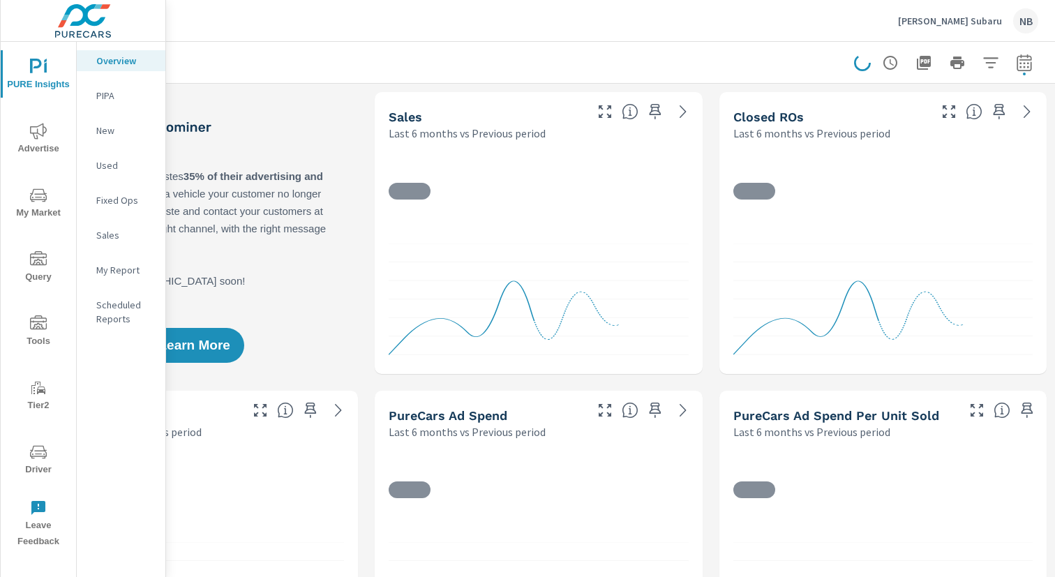
scroll to position [24, 0]
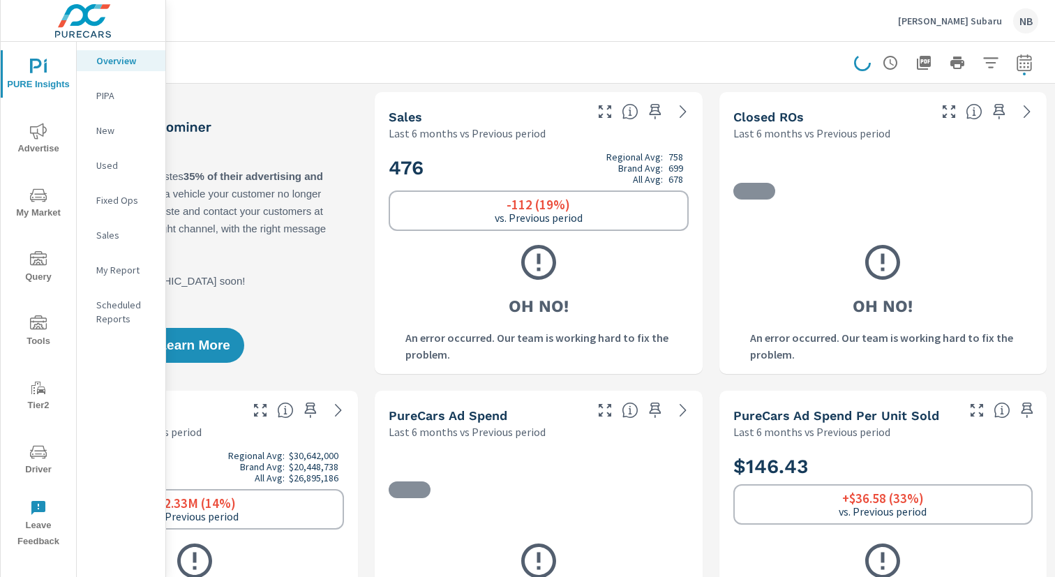
click at [35, 208] on span "My Market" at bounding box center [38, 204] width 67 height 34
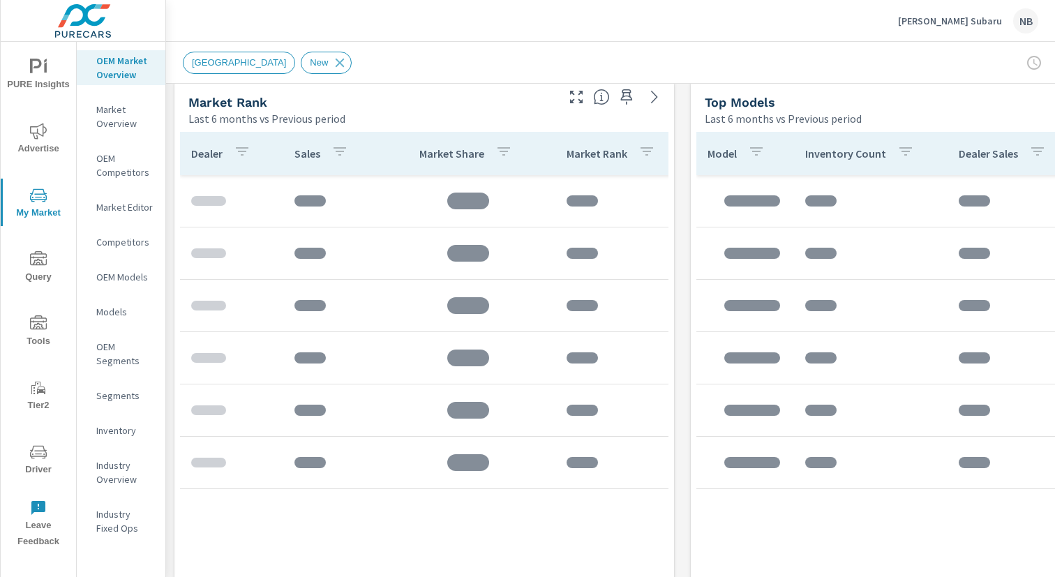
scroll to position [898, 0]
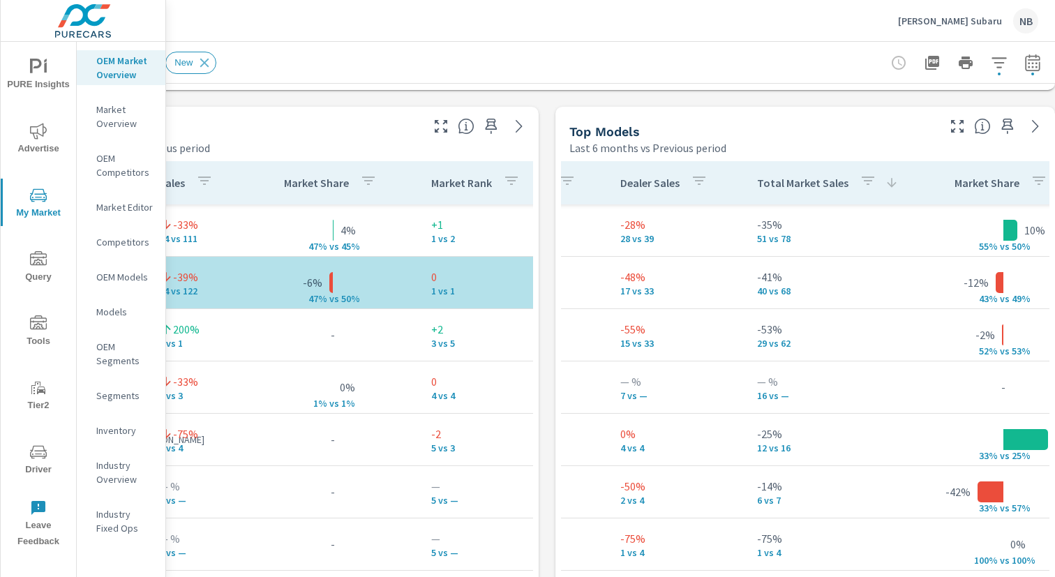
scroll to position [0, 378]
click at [964, 125] on icon "button" at bounding box center [957, 126] width 17 height 17
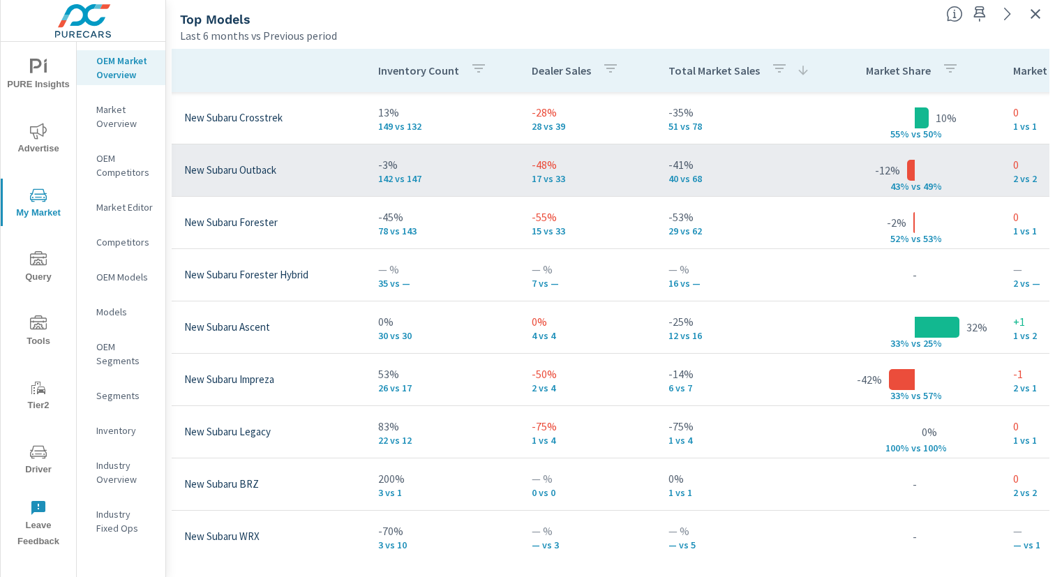
scroll to position [0, 78]
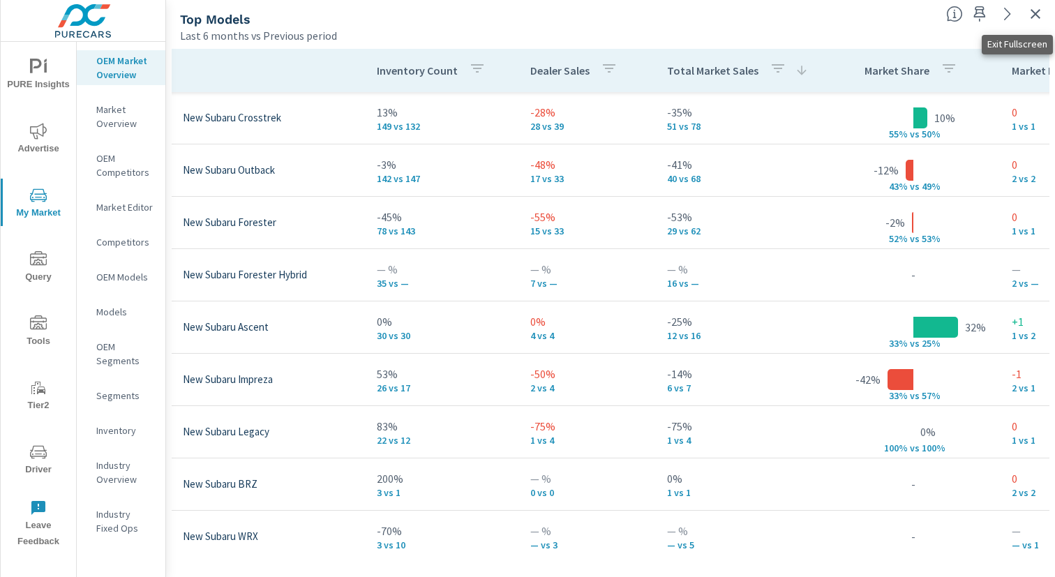
click at [1034, 16] on icon "button" at bounding box center [1035, 14] width 17 height 17
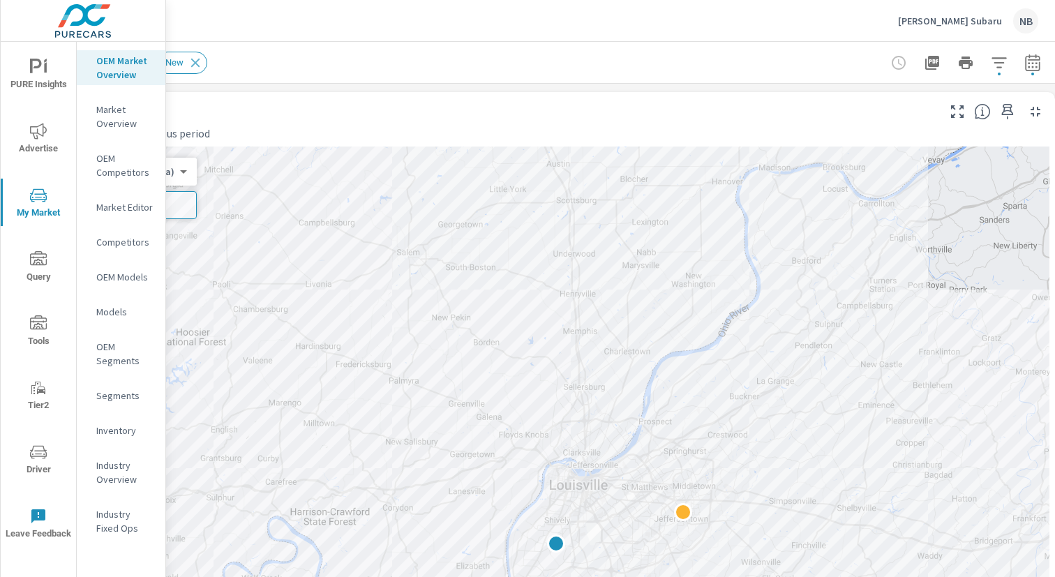
click at [34, 68] on icon "nav menu" at bounding box center [38, 67] width 17 height 17
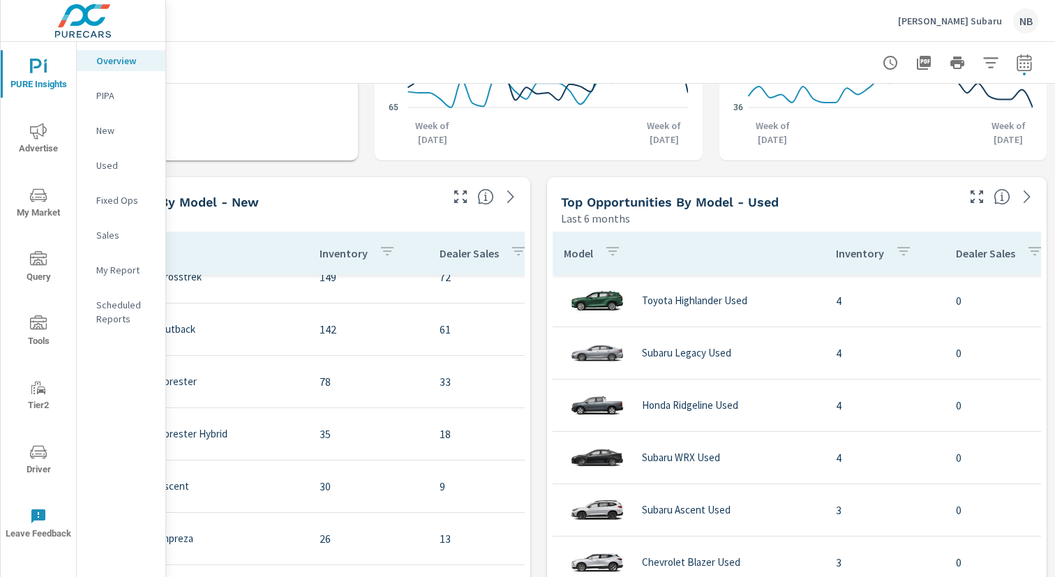
scroll to position [1129, 144]
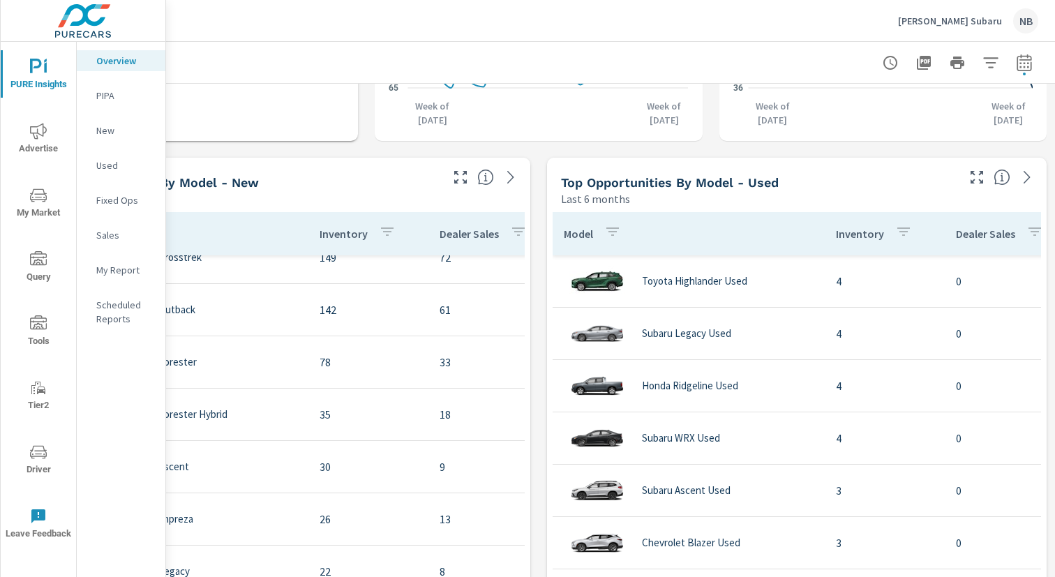
click at [980, 178] on icon "button" at bounding box center [976, 177] width 17 height 17
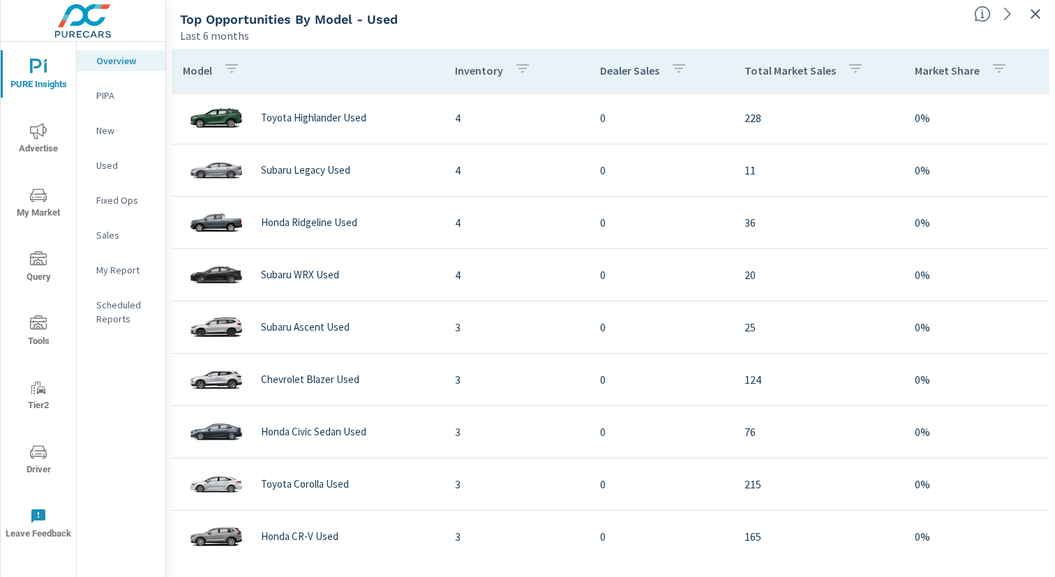
scroll to position [0, 144]
click at [781, 73] on p "Total Market Sales" at bounding box center [790, 70] width 91 height 14
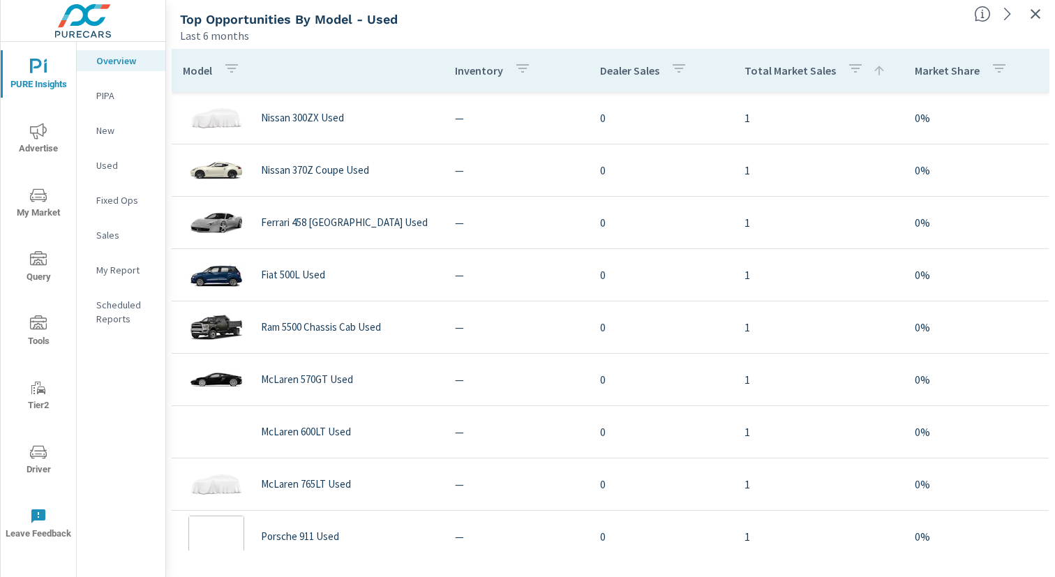
click at [781, 73] on p "Total Market Sales" at bounding box center [790, 70] width 91 height 14
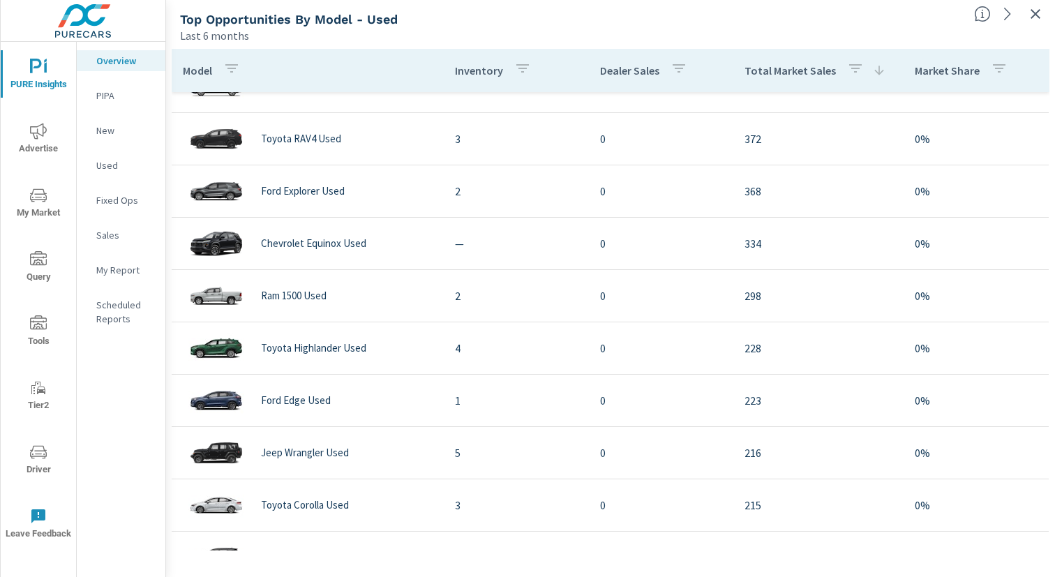
scroll to position [100, 0]
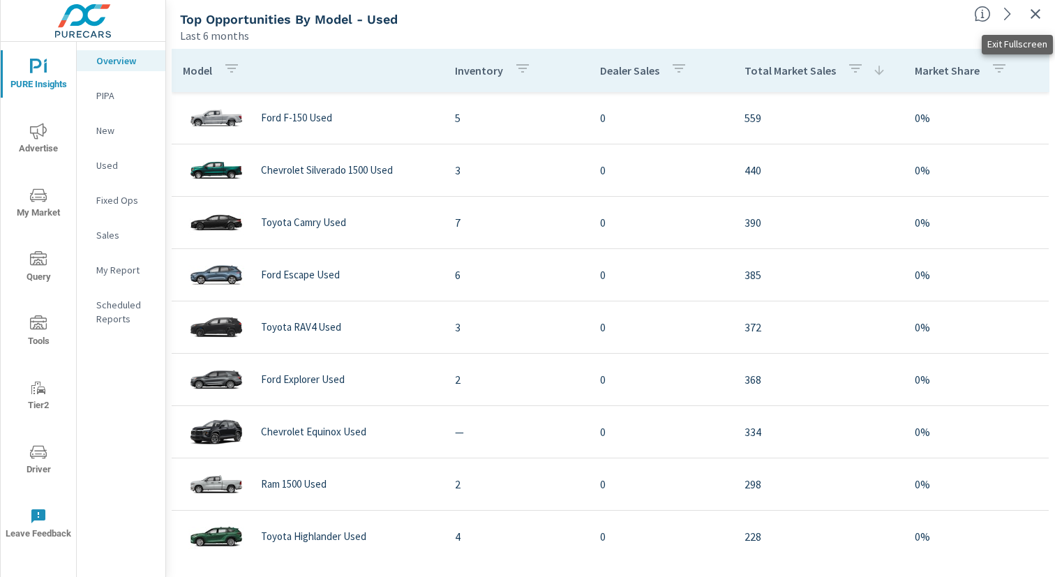
click at [1040, 15] on icon "button" at bounding box center [1035, 14] width 17 height 17
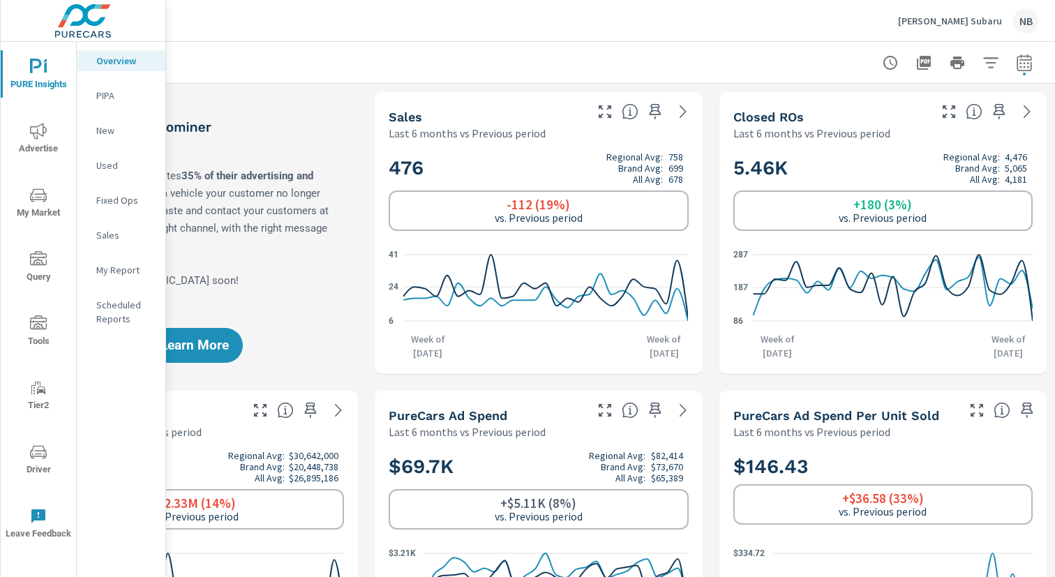
scroll to position [24, 0]
click at [962, 21] on p "[PERSON_NAME] Subaru" at bounding box center [950, 21] width 104 height 13
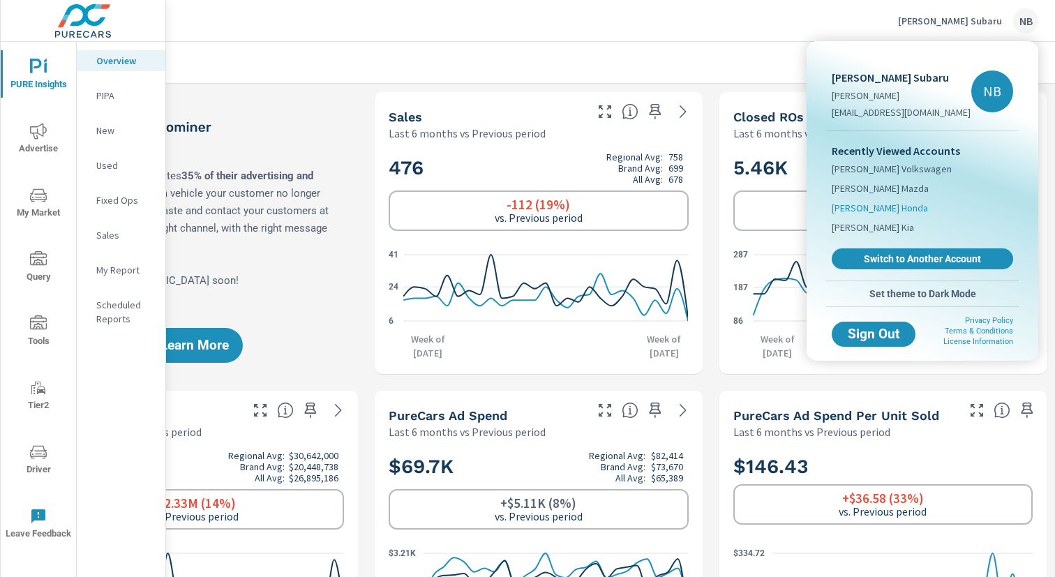
click at [893, 204] on span "[PERSON_NAME] Honda" at bounding box center [880, 208] width 96 height 14
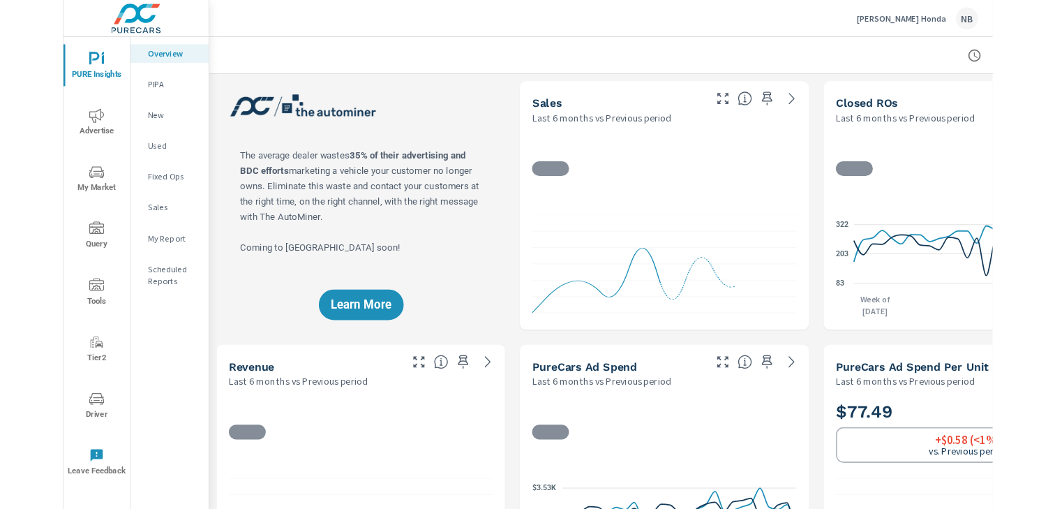
scroll to position [0, 144]
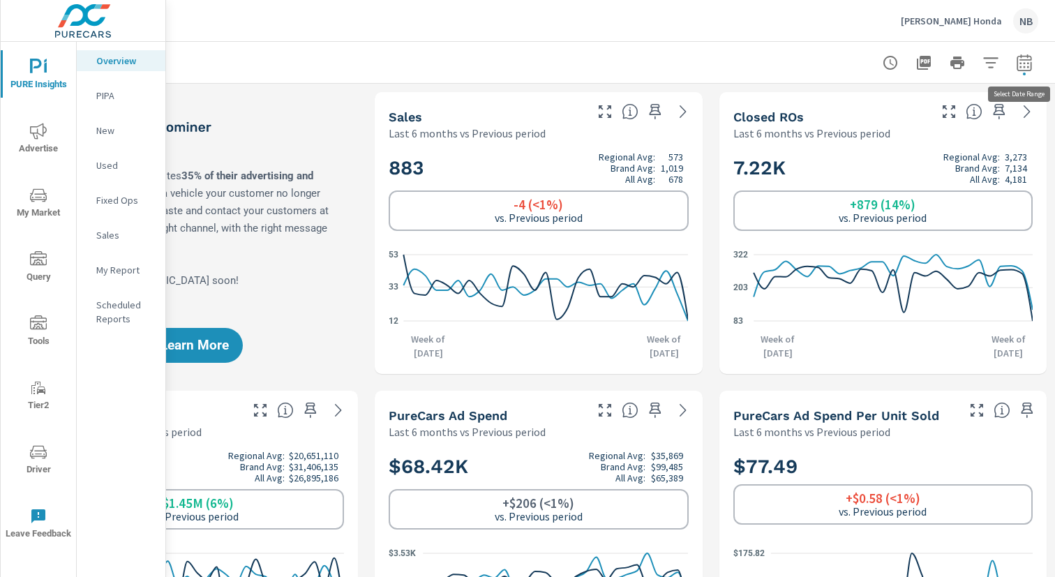
click at [1023, 66] on icon "button" at bounding box center [1024, 62] width 17 height 17
select select "Last 6 months"
select select "Previous period"
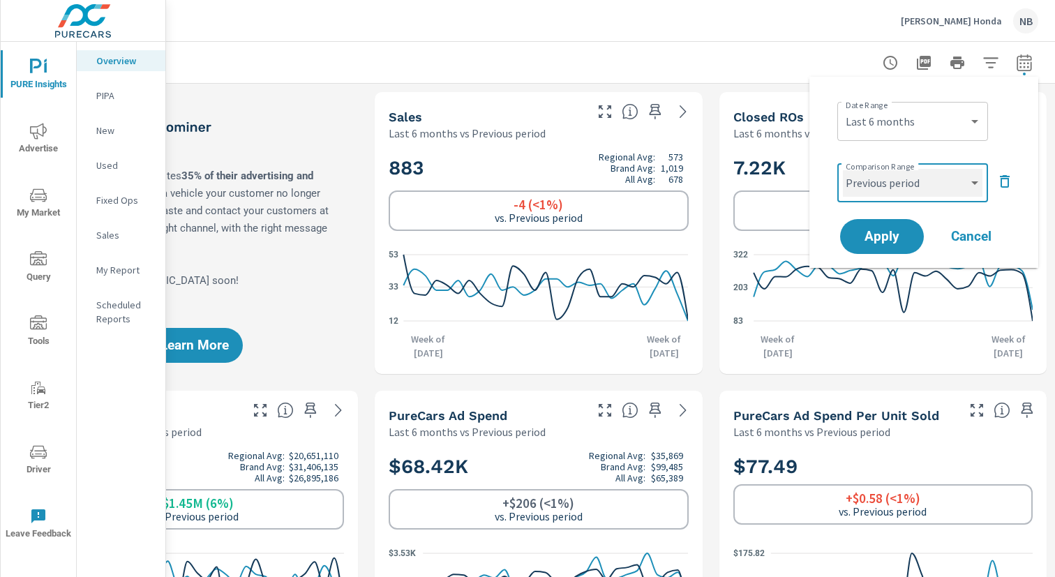
click at [913, 174] on select "Custom Previous period Previous month Previous year" at bounding box center [913, 183] width 140 height 28
click at [950, 120] on select "Custom Yesterday Last week Last 7 days Last 14 days Last 30 days Last 45 days L…" at bounding box center [913, 121] width 140 height 28
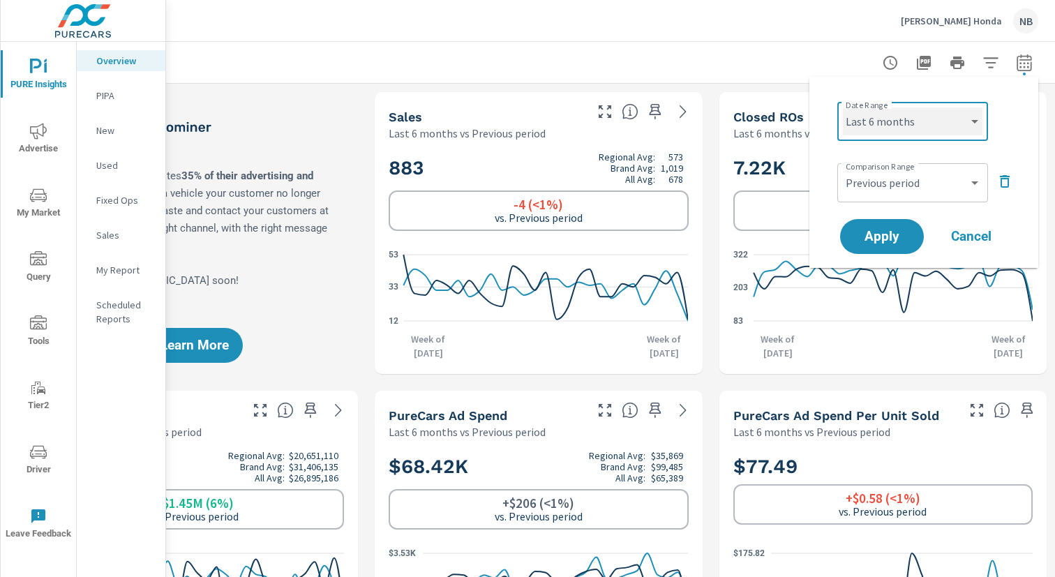
select select "Last 30 days"
click at [843, 107] on select "Custom Yesterday Last week Last 7 days Last 14 days Last 30 days Last 45 days L…" at bounding box center [913, 121] width 140 height 28
click at [896, 230] on span "Apply" at bounding box center [881, 236] width 57 height 13
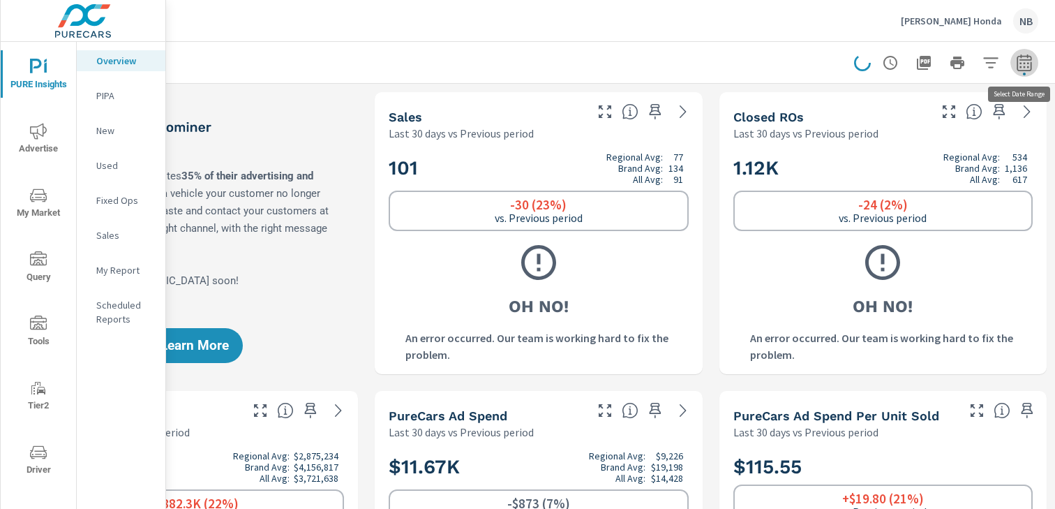
click at [1022, 63] on icon "button" at bounding box center [1024, 62] width 17 height 17
select select "Last 30 days"
select select "Previous period"
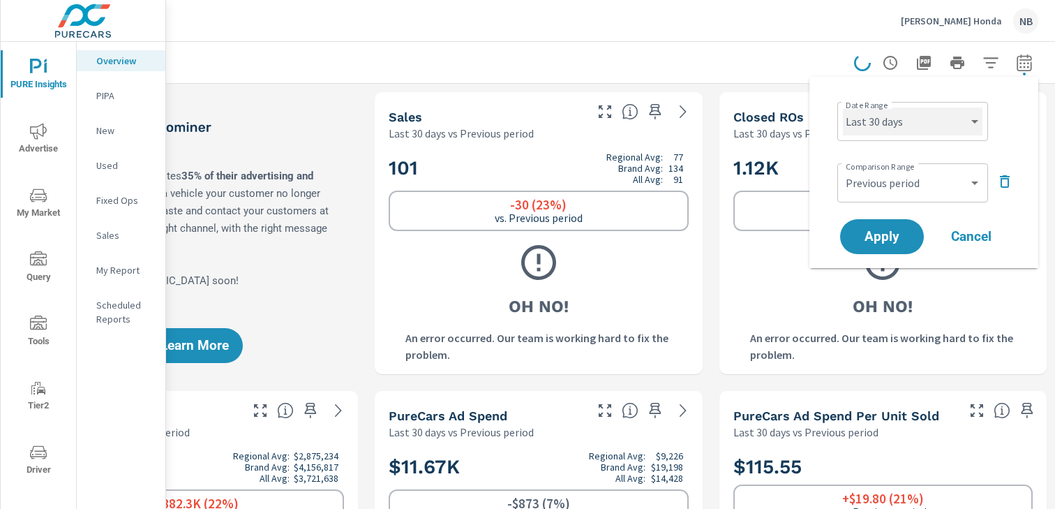
click at [929, 118] on select "Custom Yesterday Last week Last 7 days Last 14 days Last 30 days Last 45 days L…" at bounding box center [913, 121] width 140 height 28
select select "Last 90 days"
click at [843, 107] on select "Custom Yesterday Last week Last 7 days Last 14 days Last 30 days Last 45 days L…" at bounding box center [913, 121] width 140 height 28
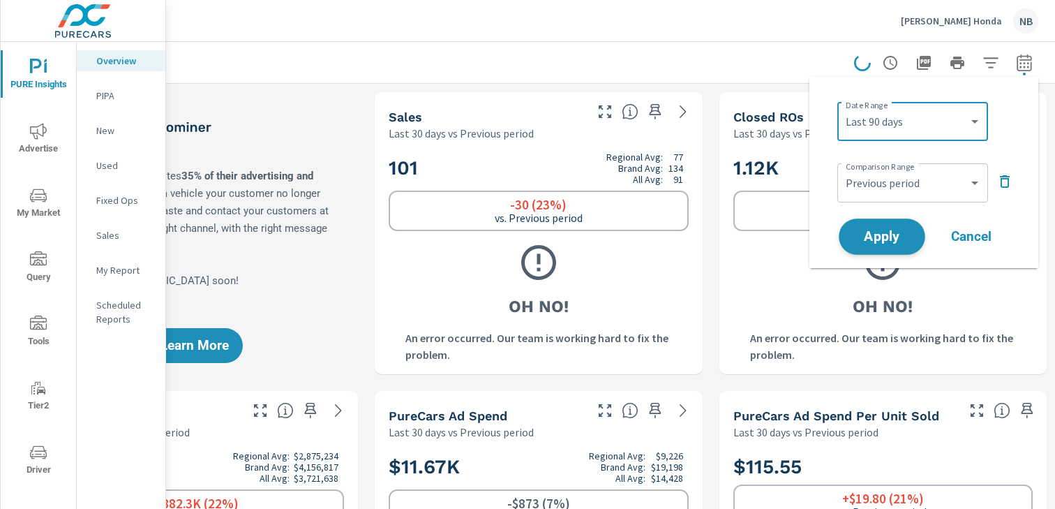
click at [888, 234] on span "Apply" at bounding box center [881, 236] width 57 height 13
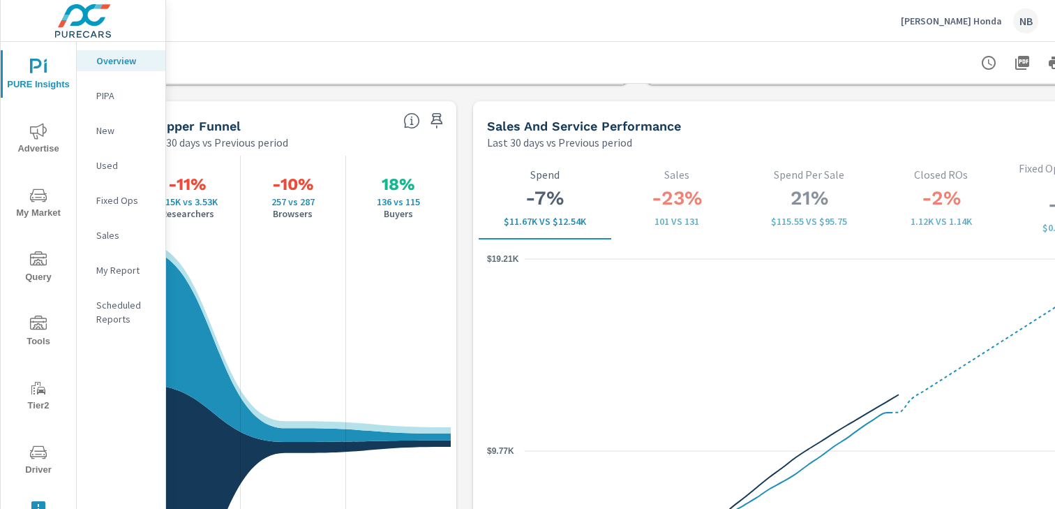
scroll to position [1803, 45]
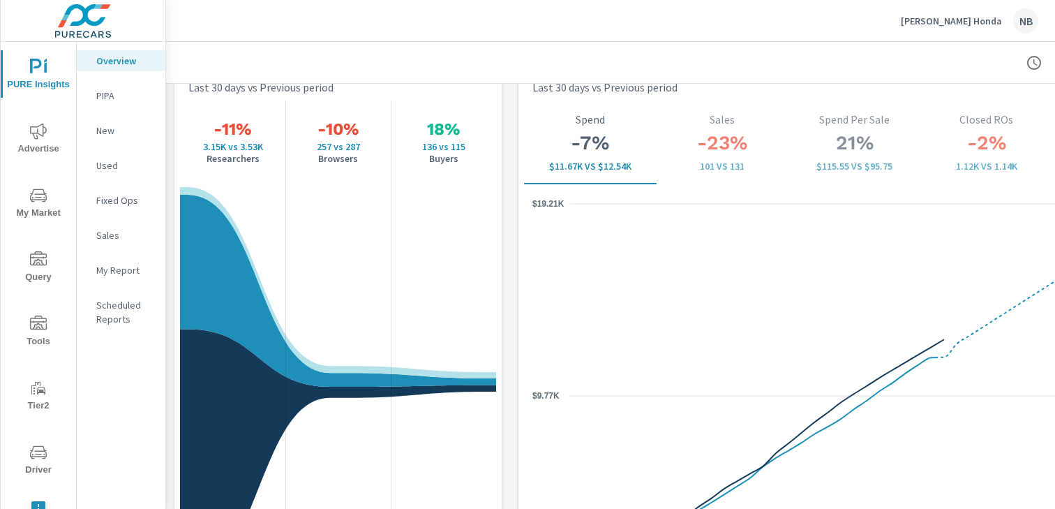
scroll to position [1801, 0]
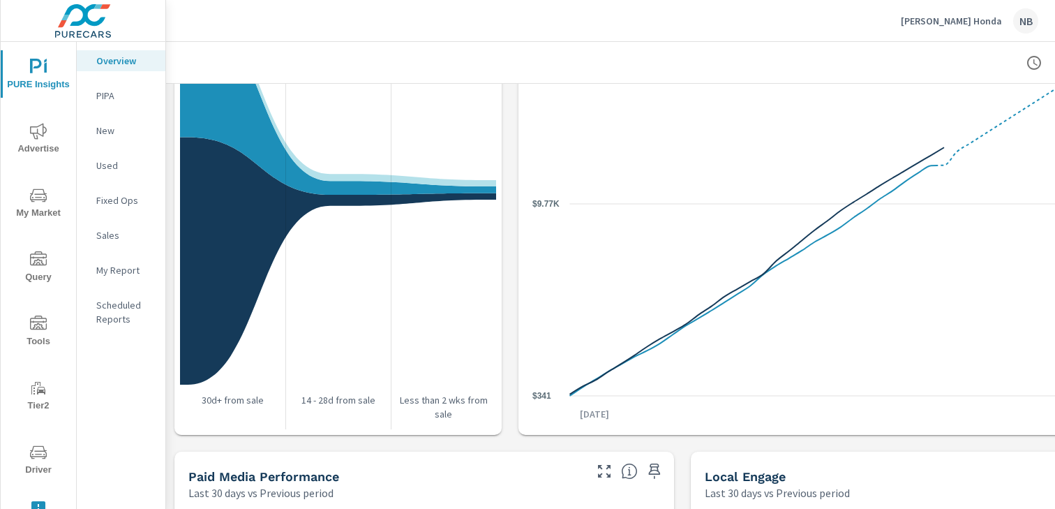
scroll to position [2026, 0]
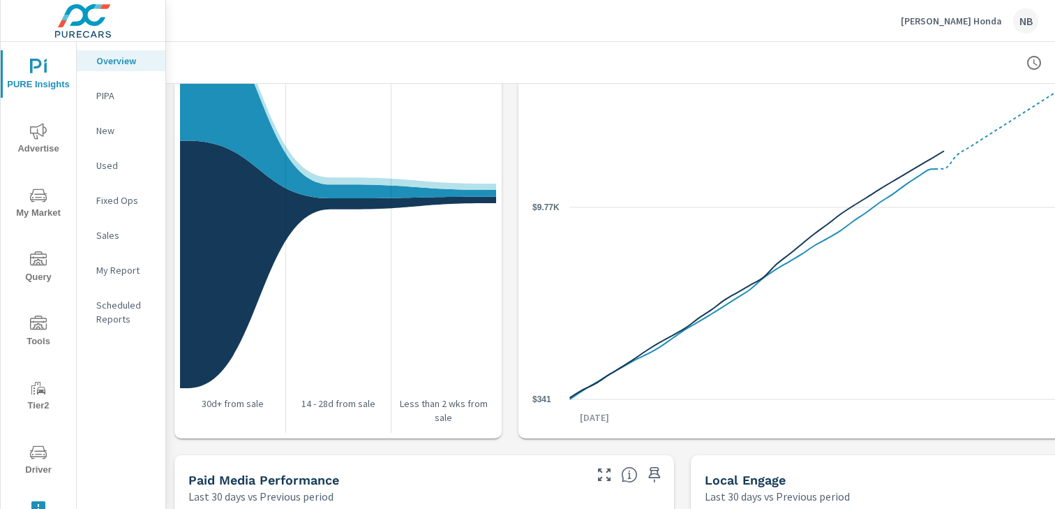
click at [34, 140] on span "Advertise" at bounding box center [38, 140] width 67 height 34
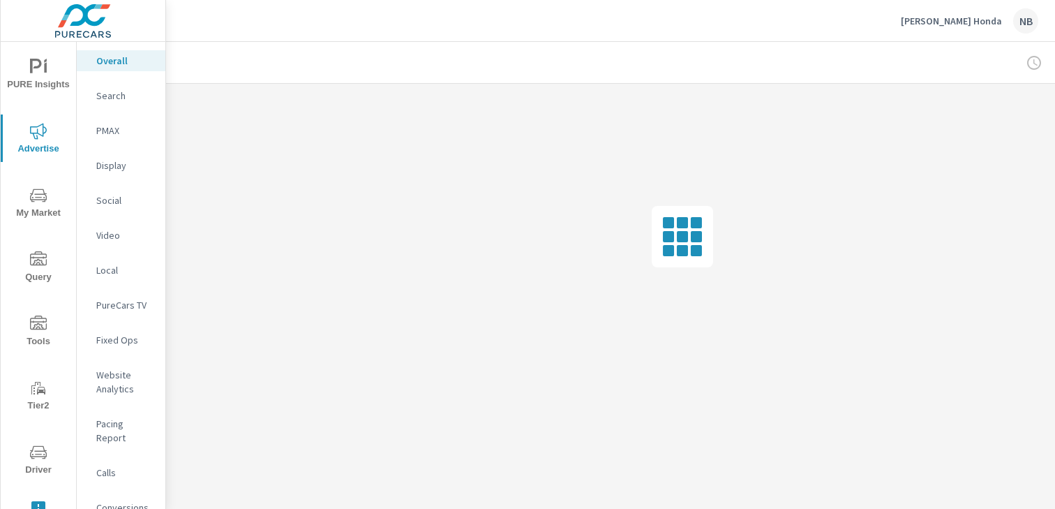
click at [105, 213] on nav "Overall Search PMAX Display Social Video Local PureCars TV Fixed Ops Website An…" at bounding box center [121, 289] width 89 height 495
click at [105, 206] on p "Social" at bounding box center [125, 200] width 58 height 14
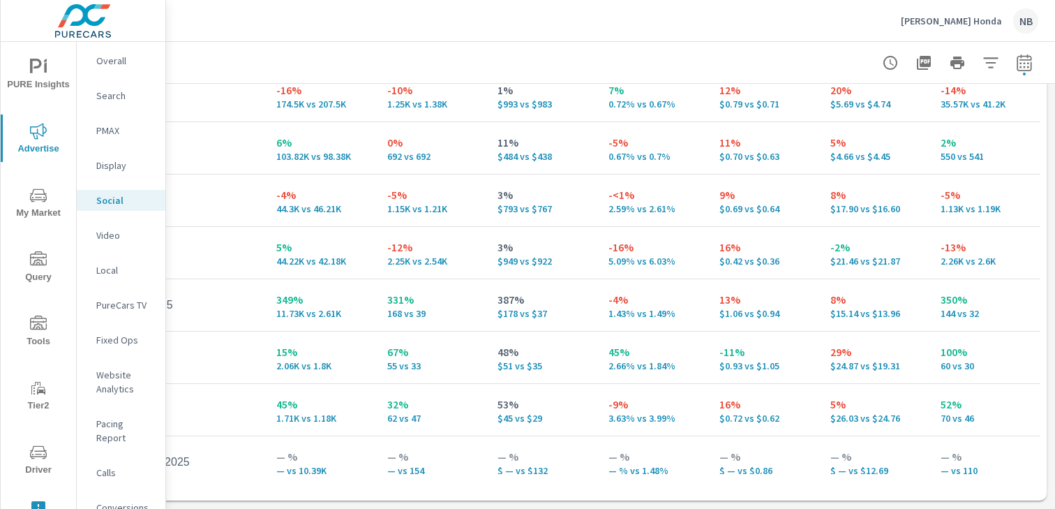
scroll to position [770, 0]
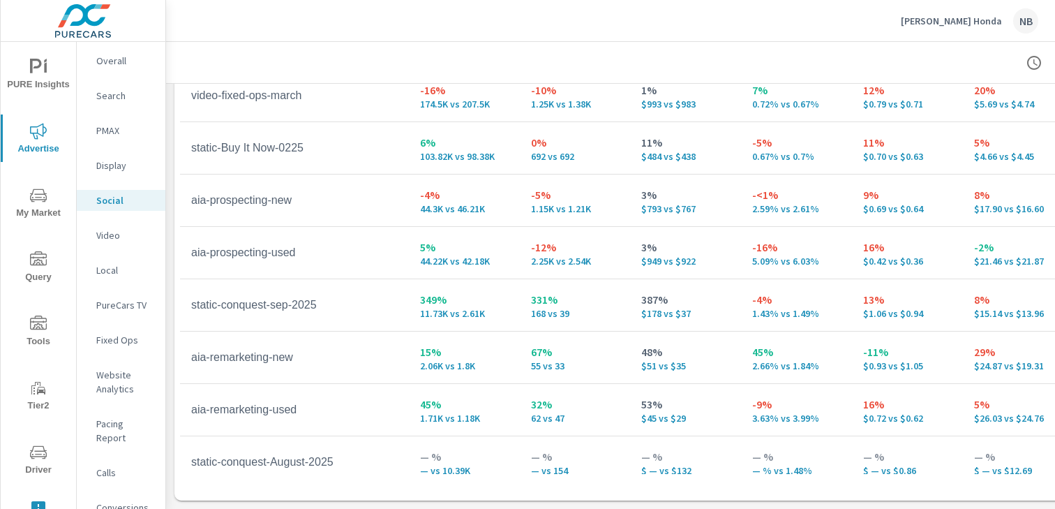
click at [42, 81] on span "PURE Insights" at bounding box center [38, 76] width 67 height 34
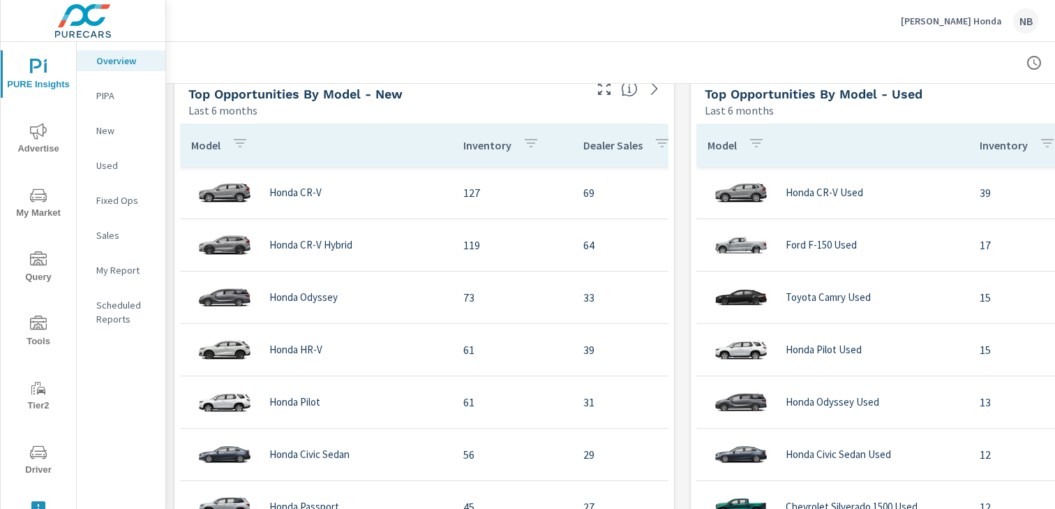
scroll to position [1237, 0]
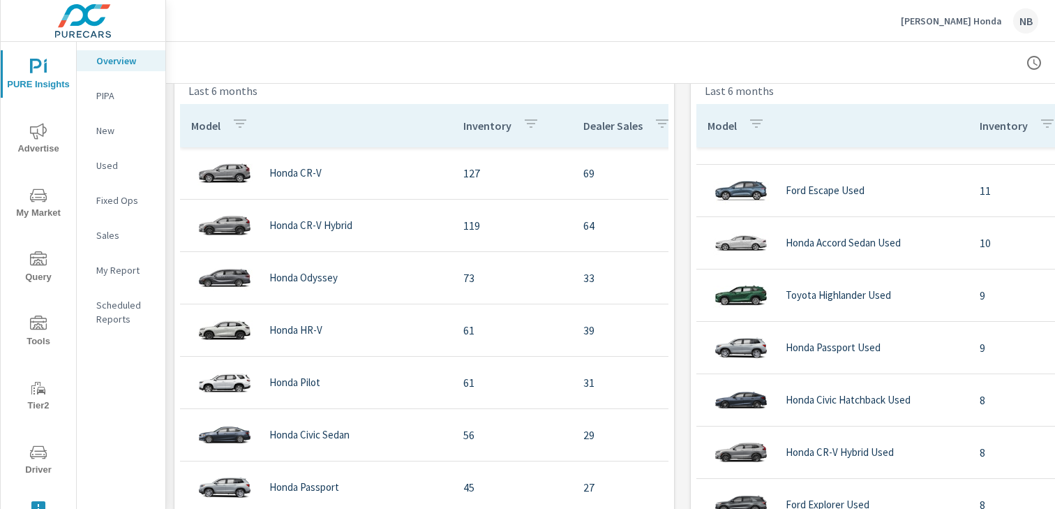
scroll to position [447, 0]
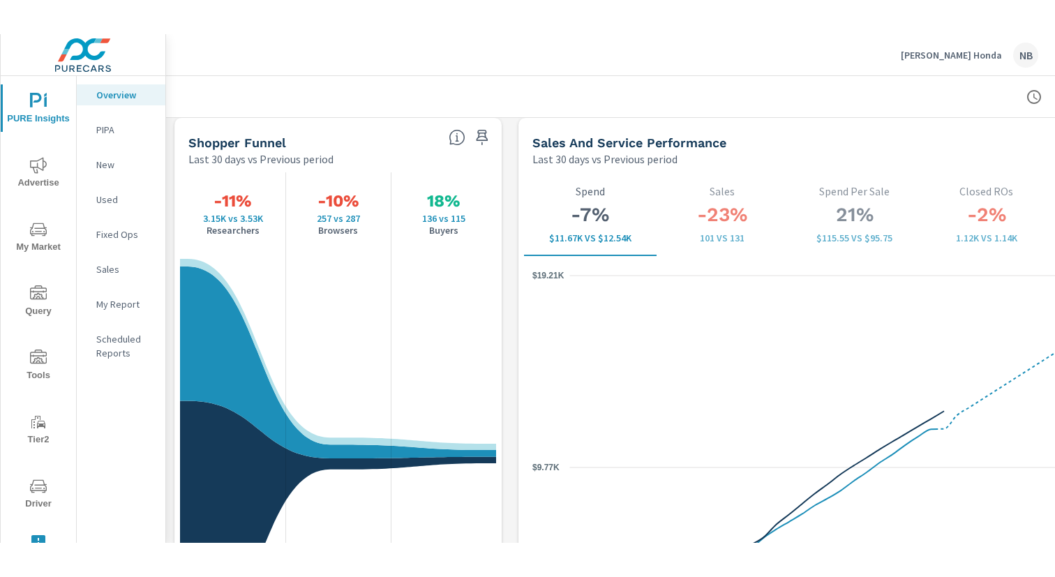
scroll to position [1805, 0]
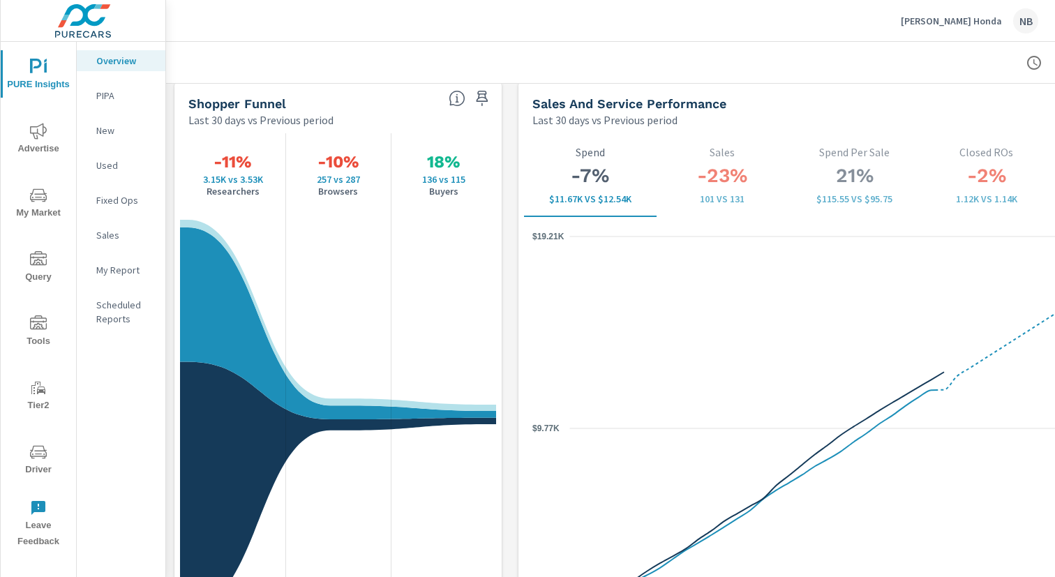
click at [36, 139] on icon "nav menu" at bounding box center [38, 131] width 17 height 17
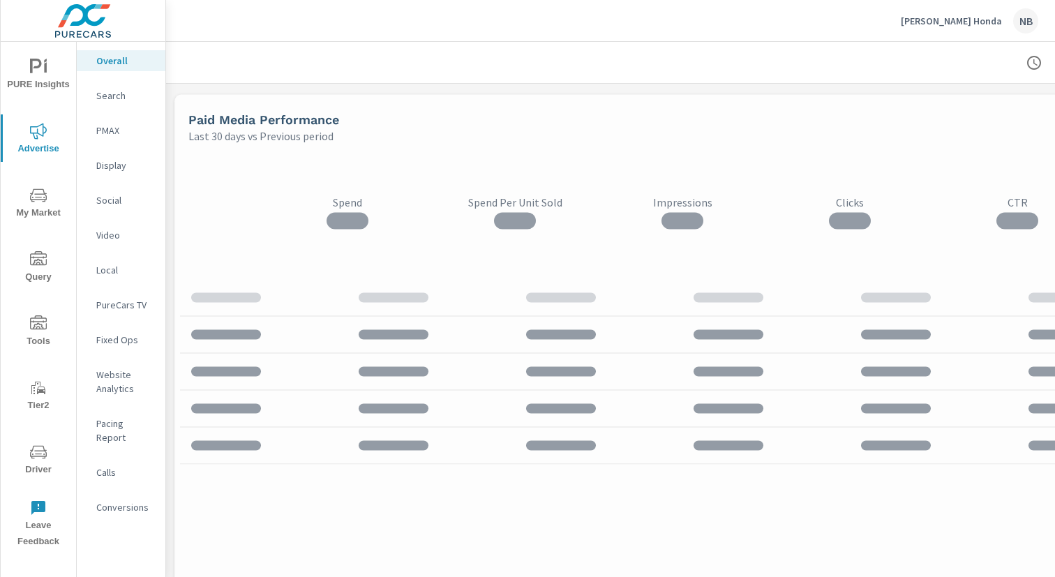
click at [116, 200] on p "Social" at bounding box center [125, 200] width 58 height 14
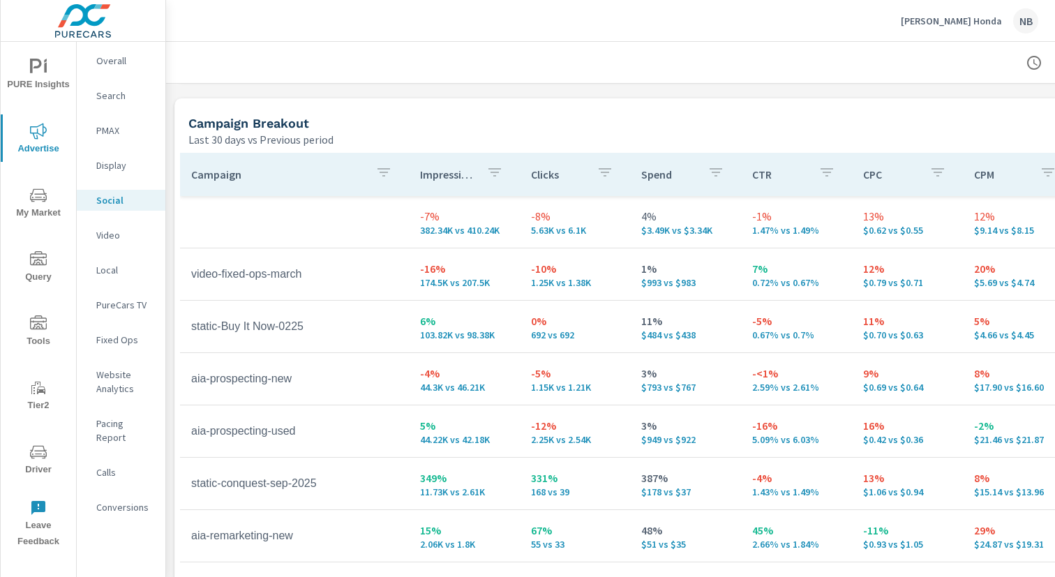
scroll to position [635, 0]
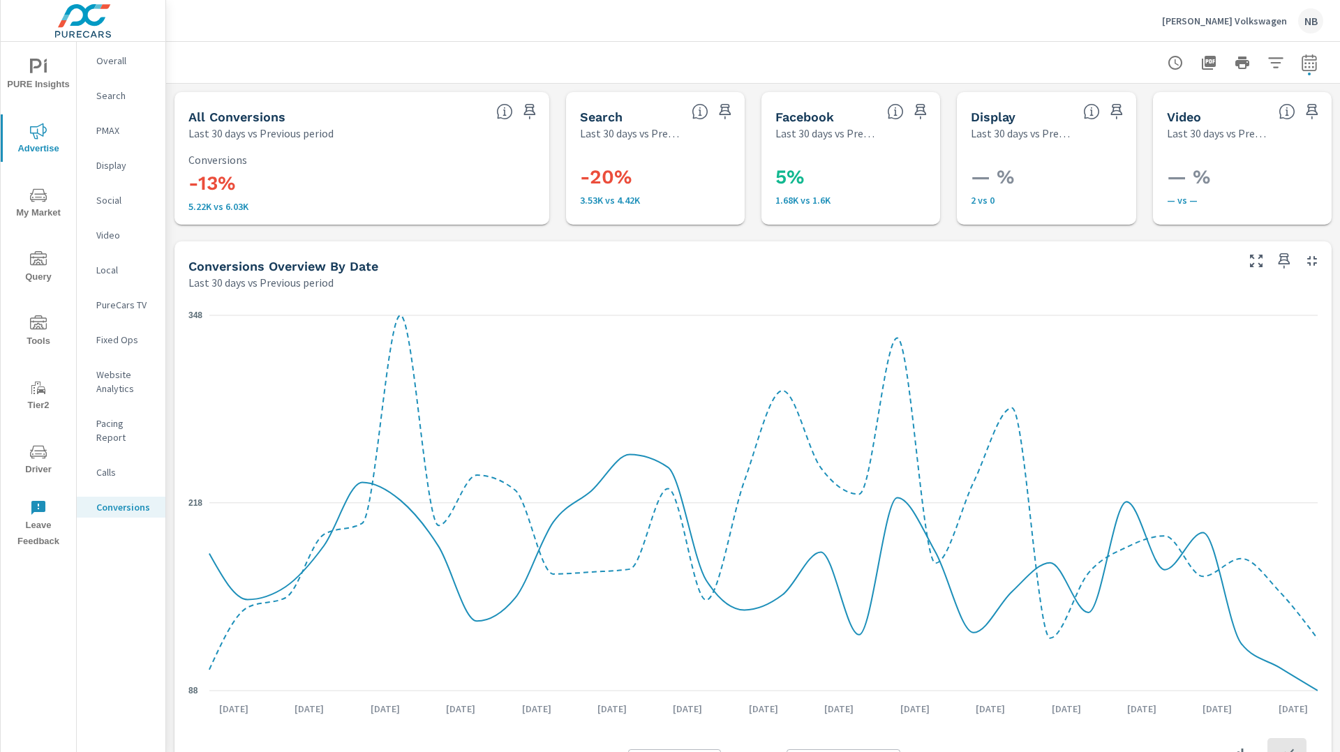
click at [1189, 18] on p "[PERSON_NAME] Volkswagen" at bounding box center [1224, 21] width 125 height 13
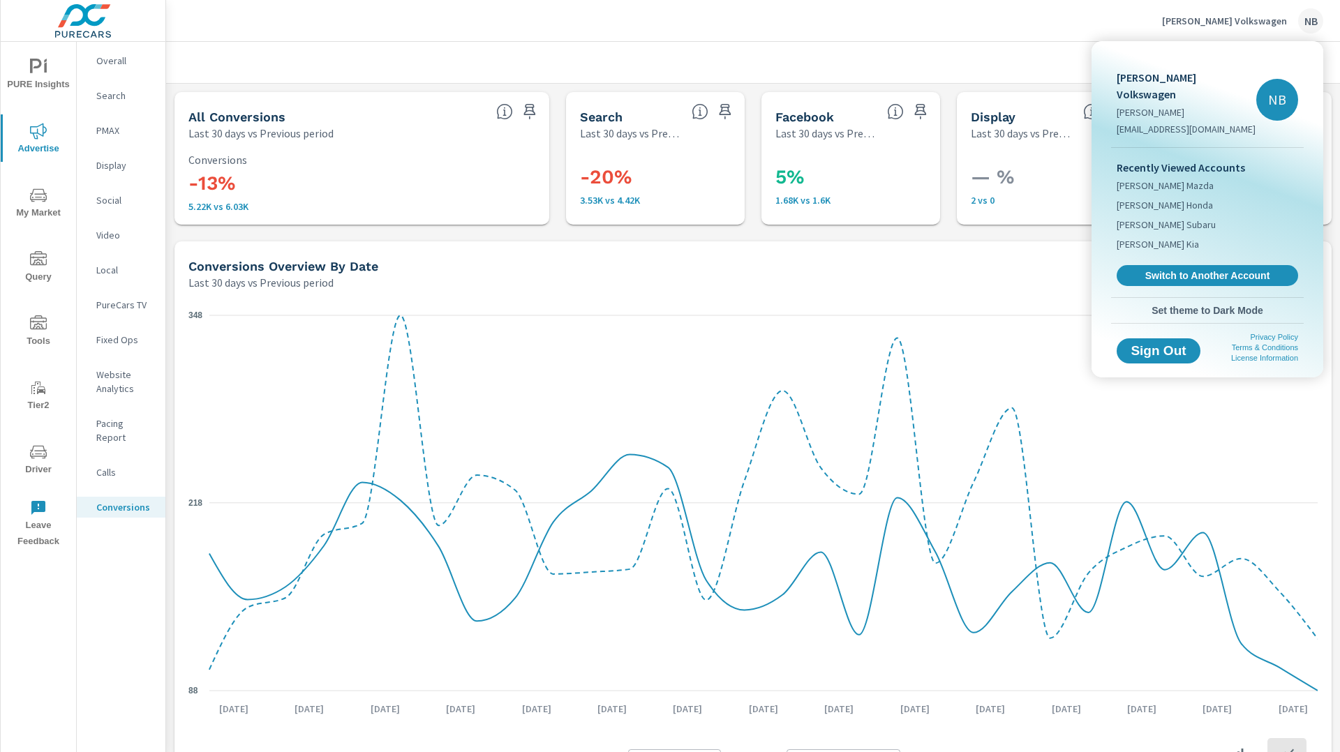
drag, startPoint x: 1234, startPoint y: 260, endPoint x: 1243, endPoint y: 258, distance: 8.5
click at [1234, 269] on span "Switch to Another Account" at bounding box center [1207, 275] width 166 height 13
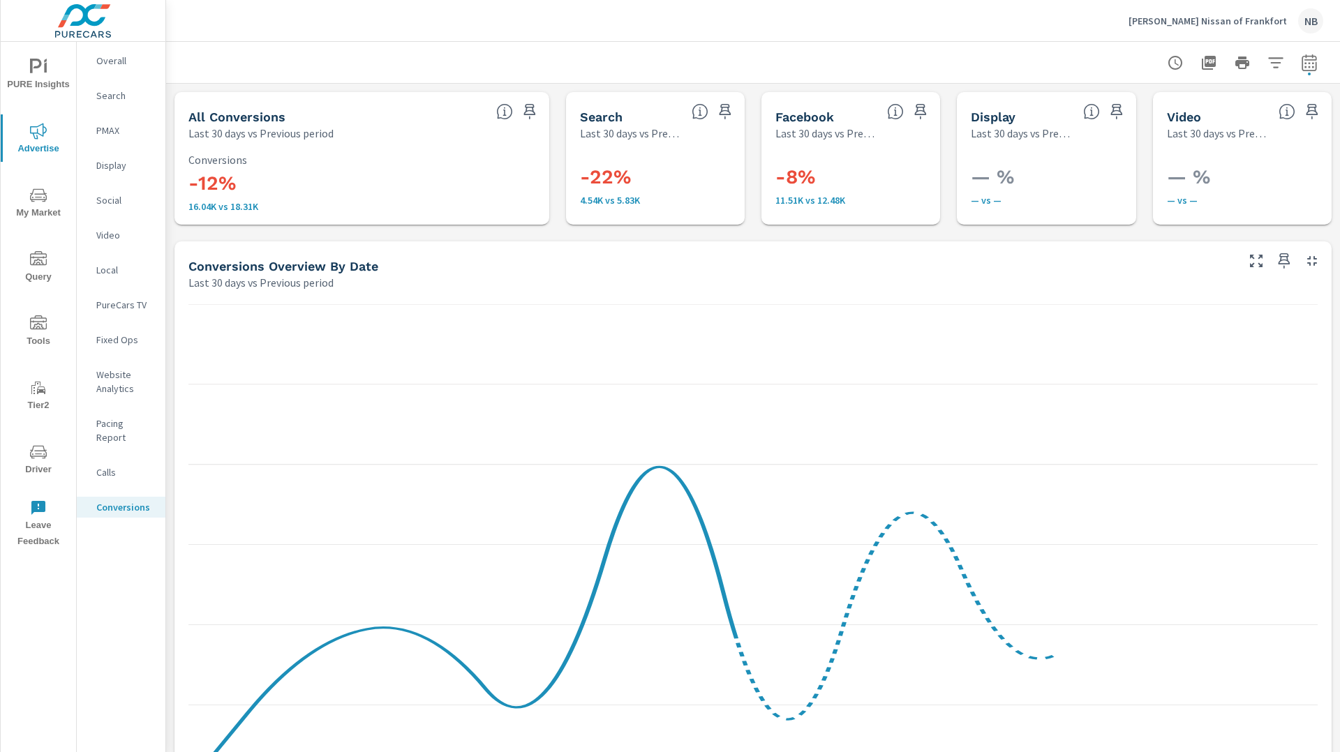
scroll to position [523, 0]
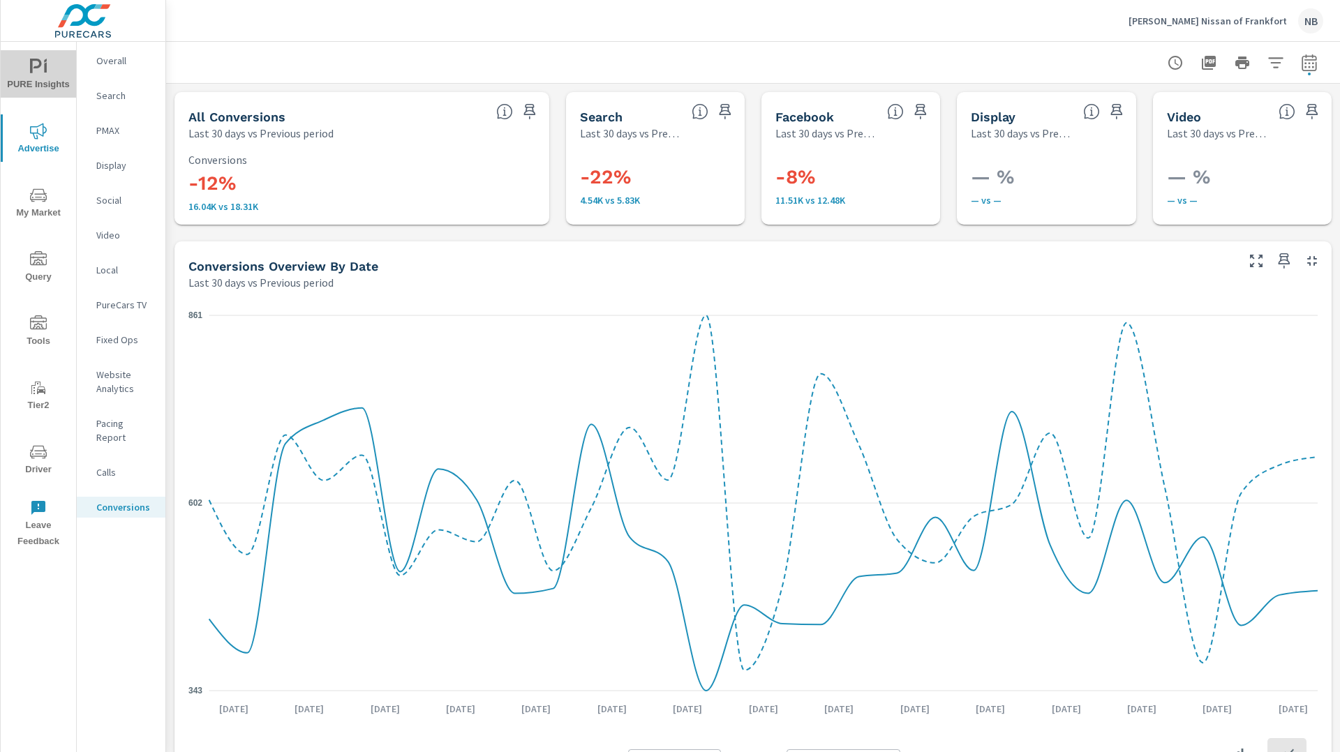
click at [46, 70] on icon "nav menu" at bounding box center [45, 67] width 3 height 10
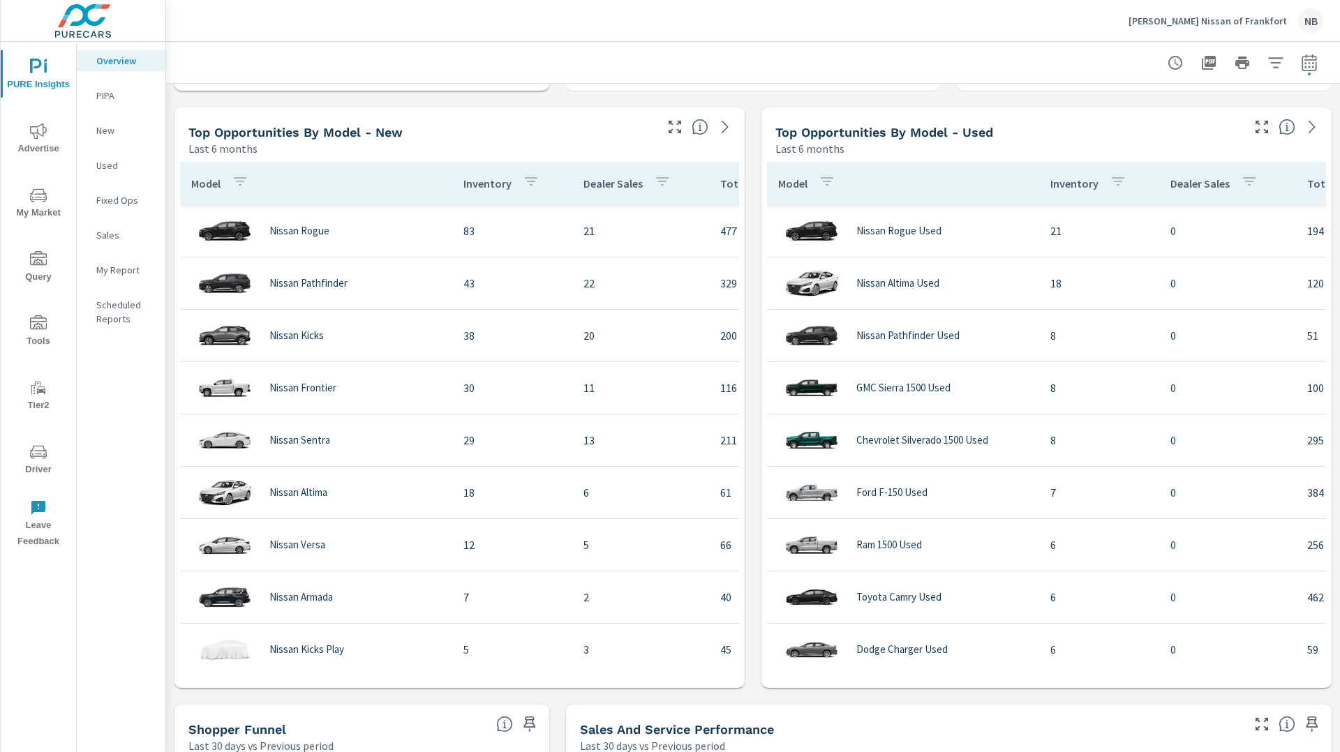
scroll to position [1188, 0]
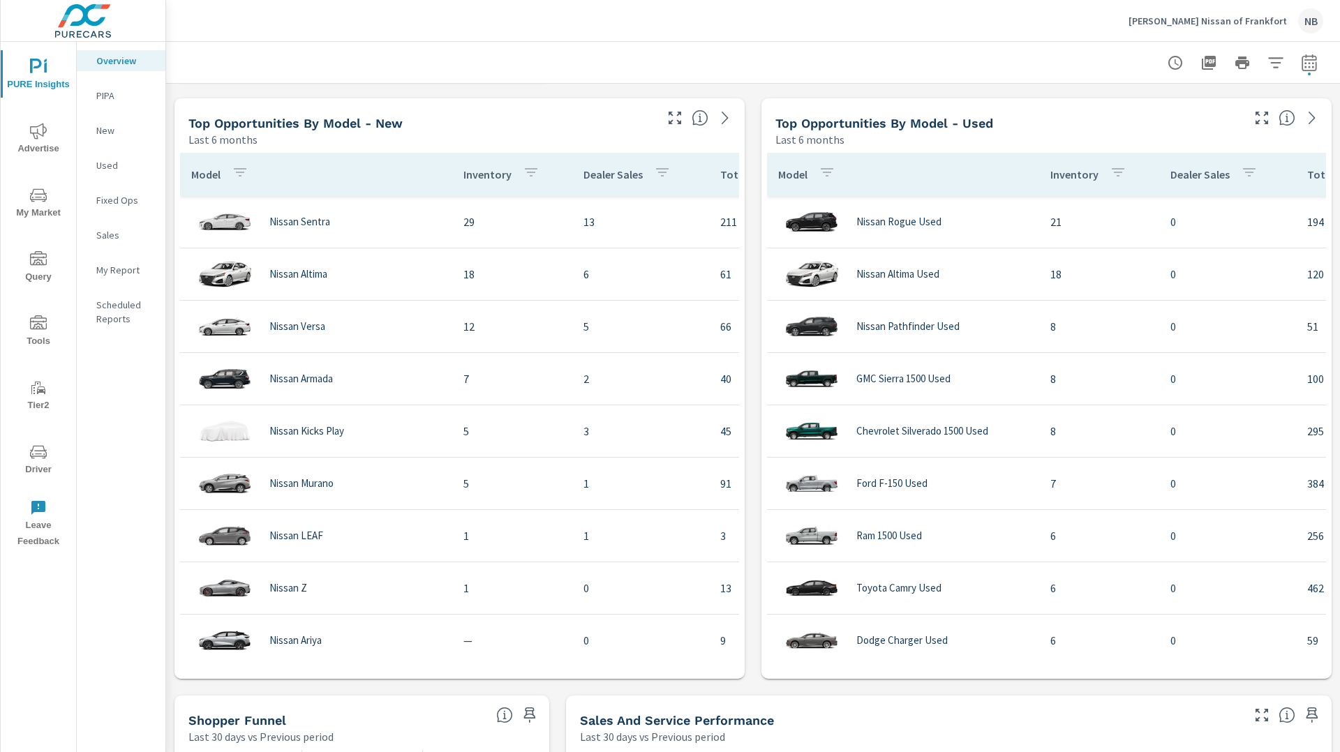
scroll to position [222, 0]
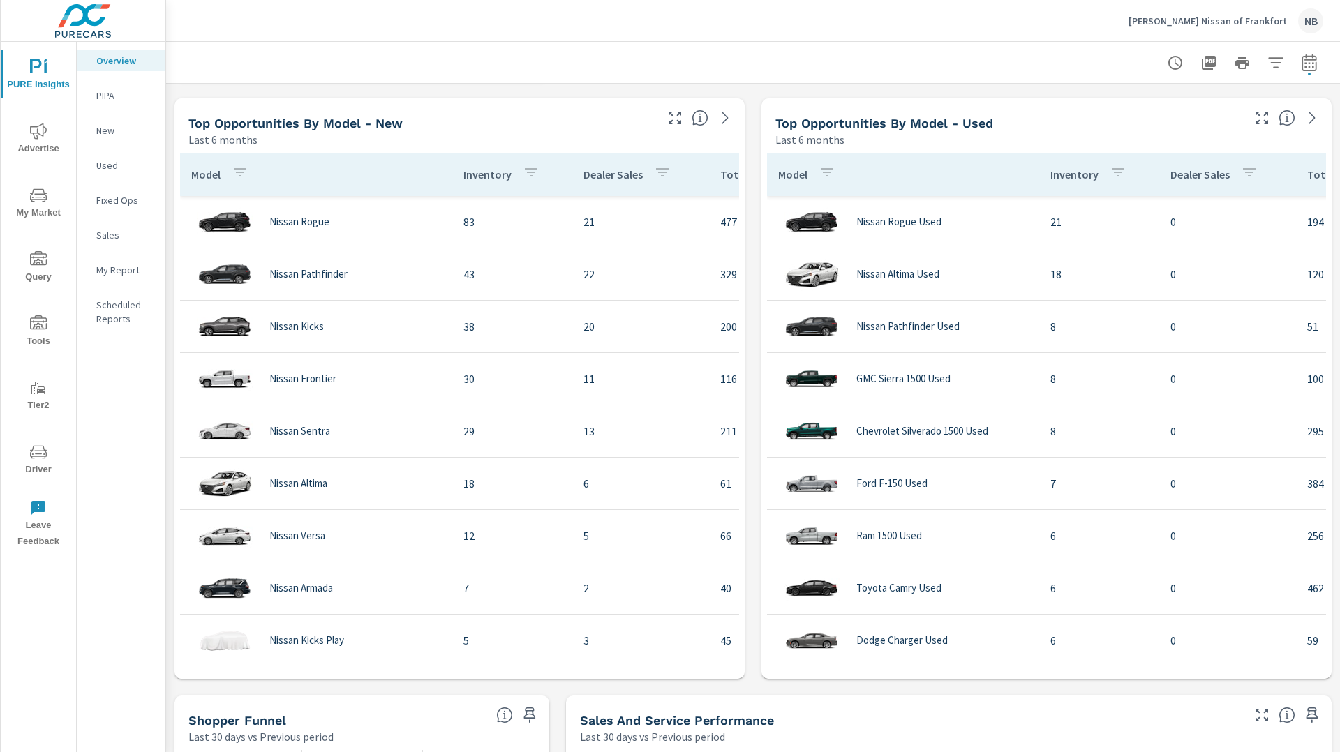
click at [753, 173] on div "Learn More The average dealer wastes 35% of their advertising and BDC efforts m…" at bounding box center [753, 388] width 1174 height 2986
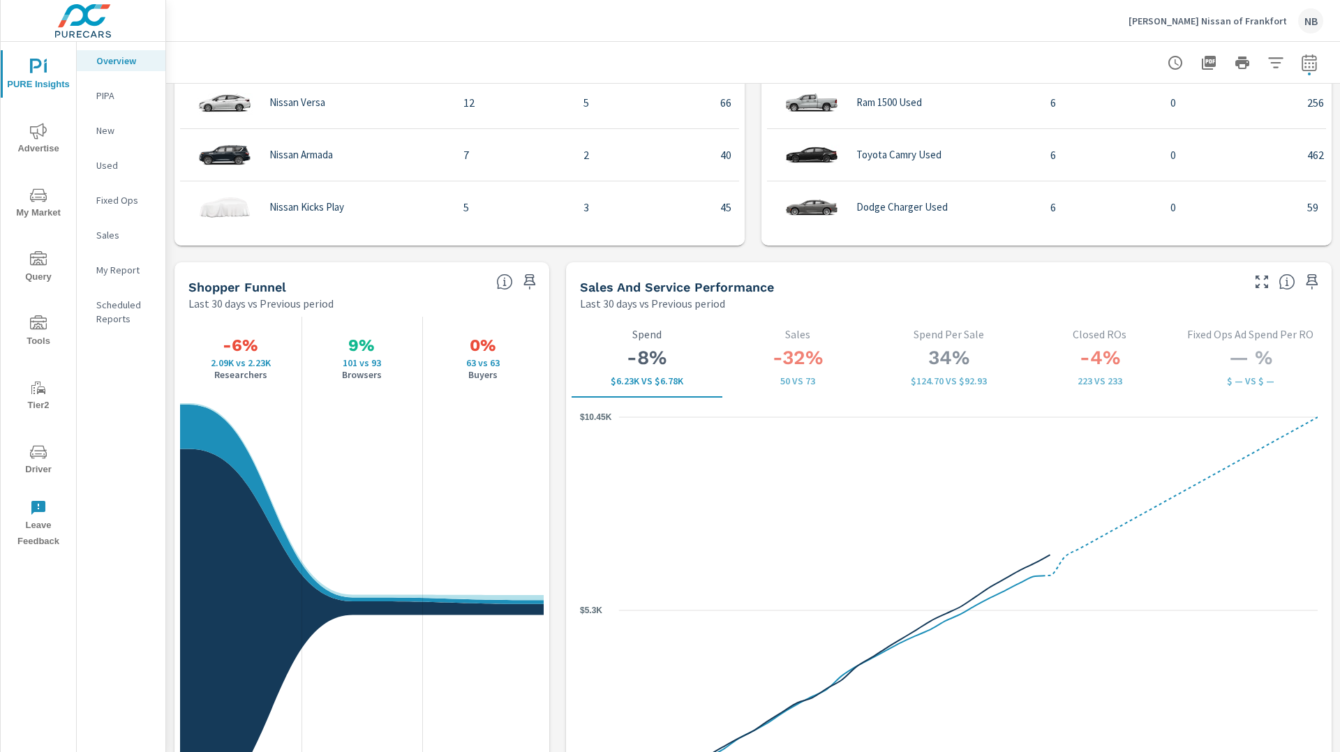
scroll to position [1622, 0]
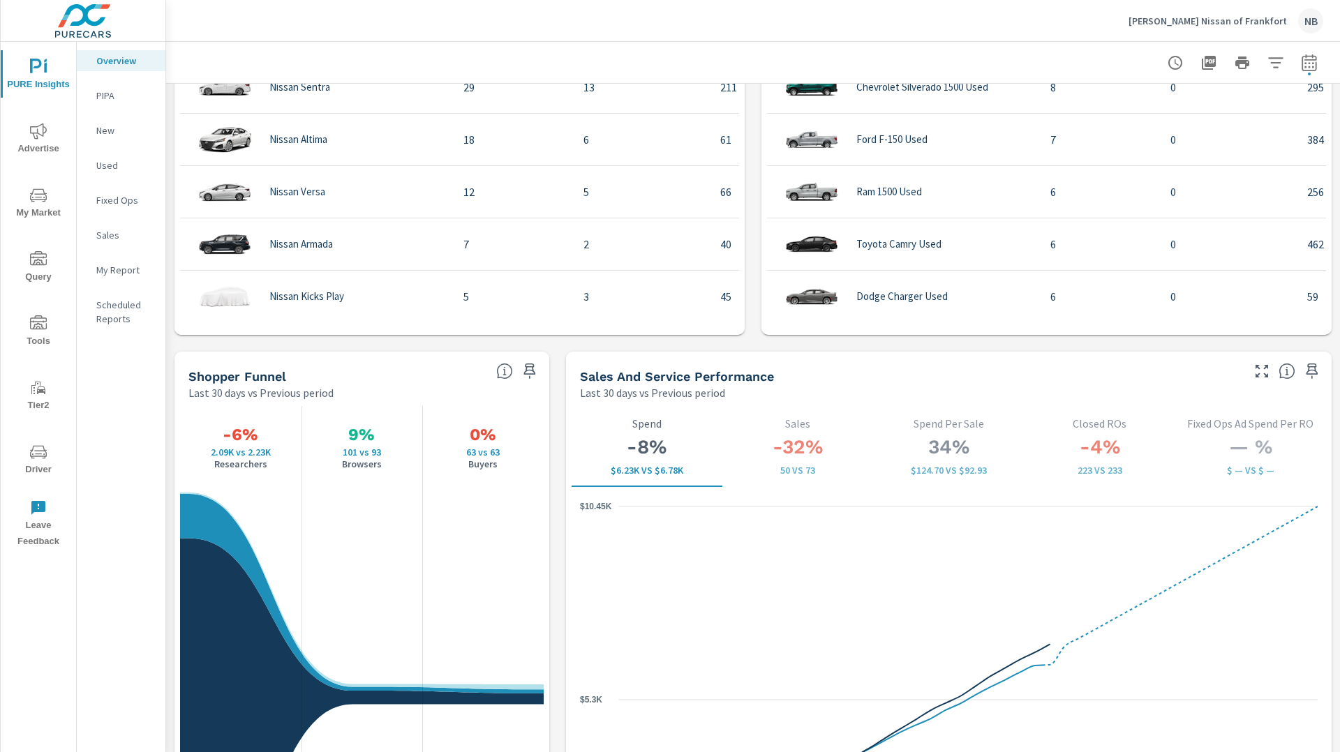
scroll to position [1571, 0]
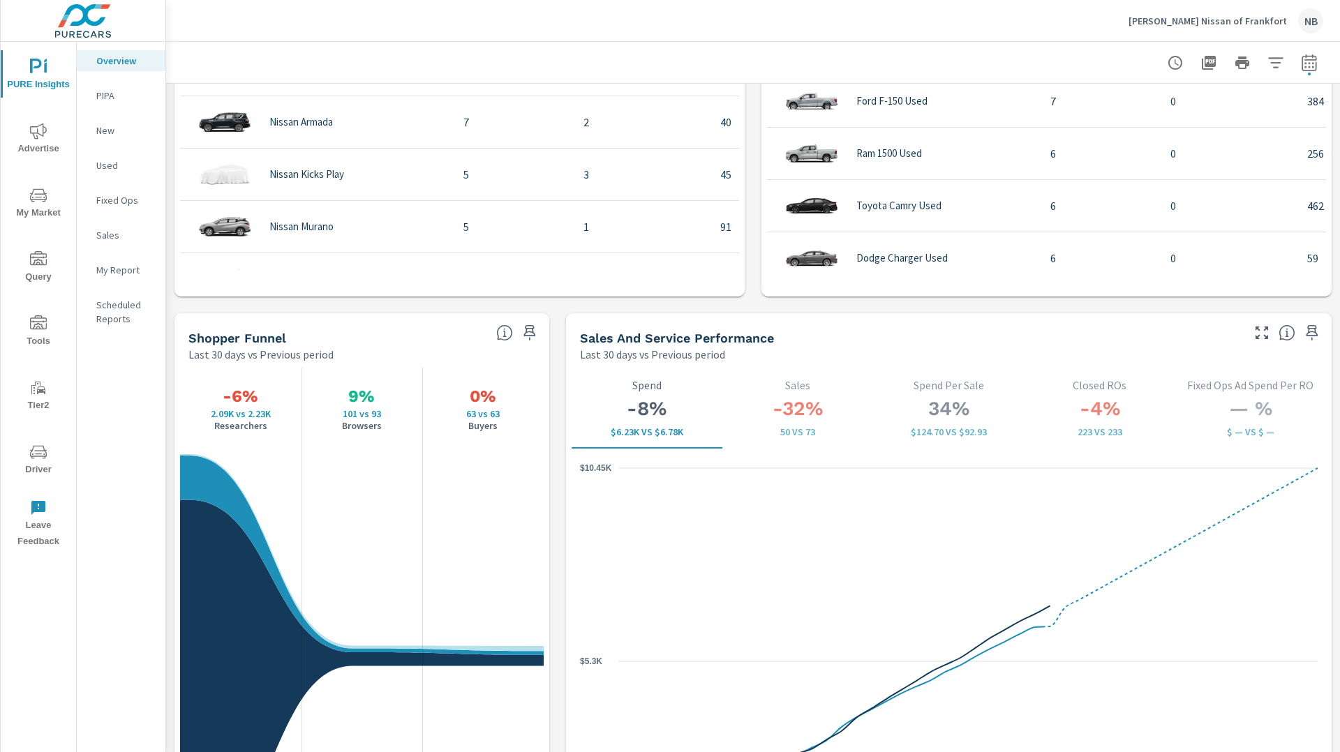
scroll to position [195, 0]
click at [561, 317] on div "Learn More The average dealer wastes 35% of their advertising and BDC efforts m…" at bounding box center [753, 6] width 1174 height 2986
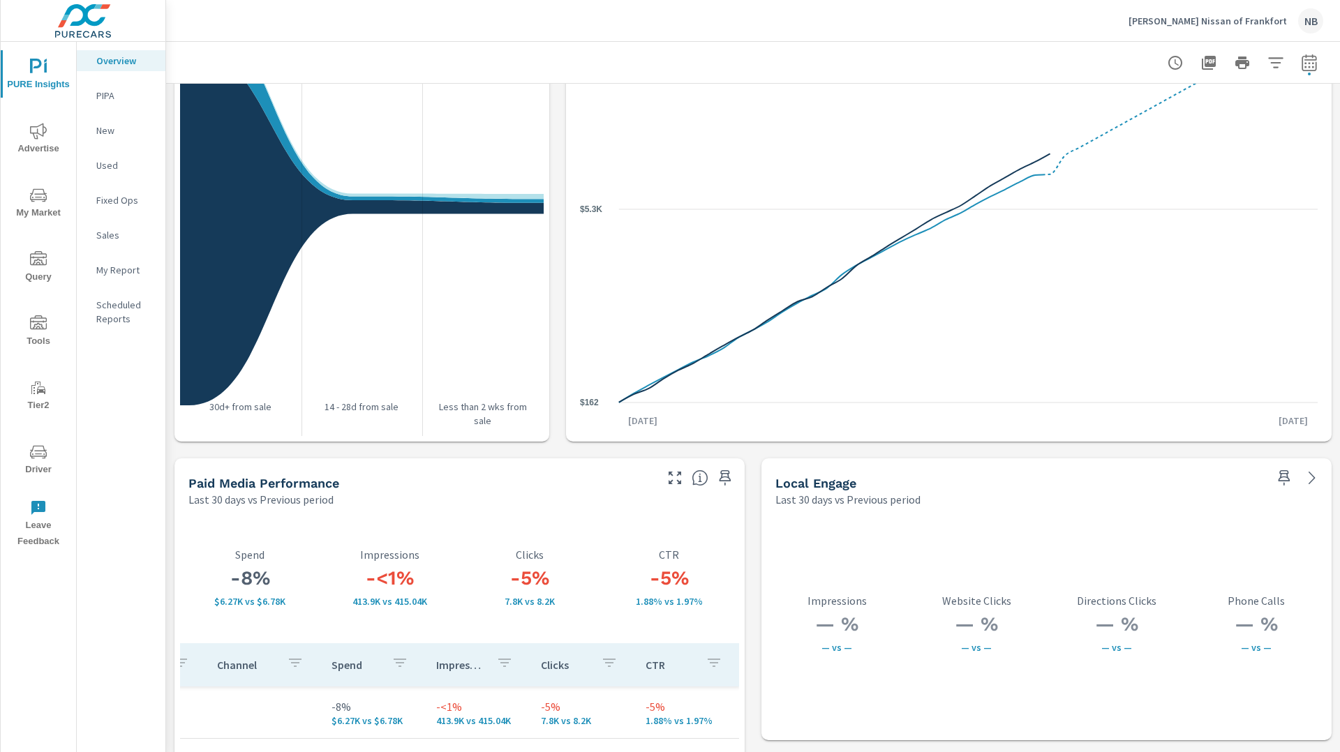
scroll to position [2008, 0]
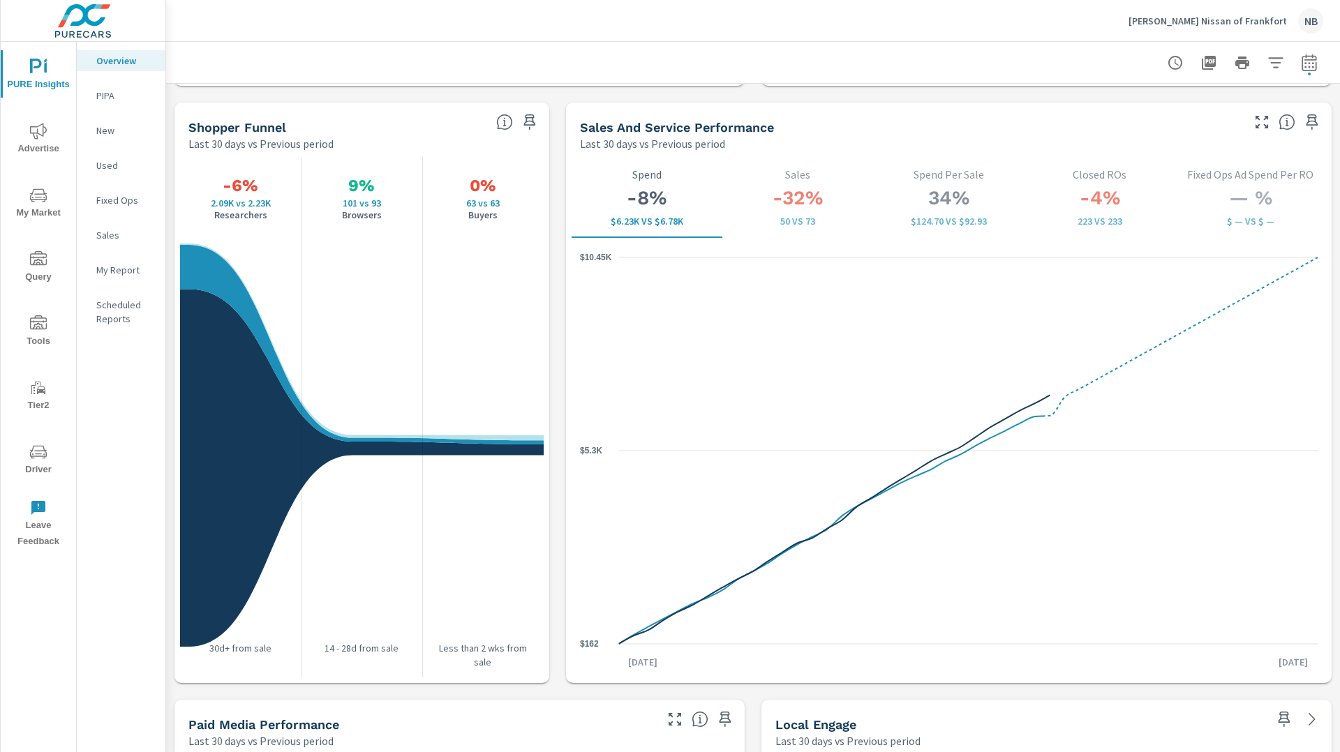
scroll to position [1774, 0]
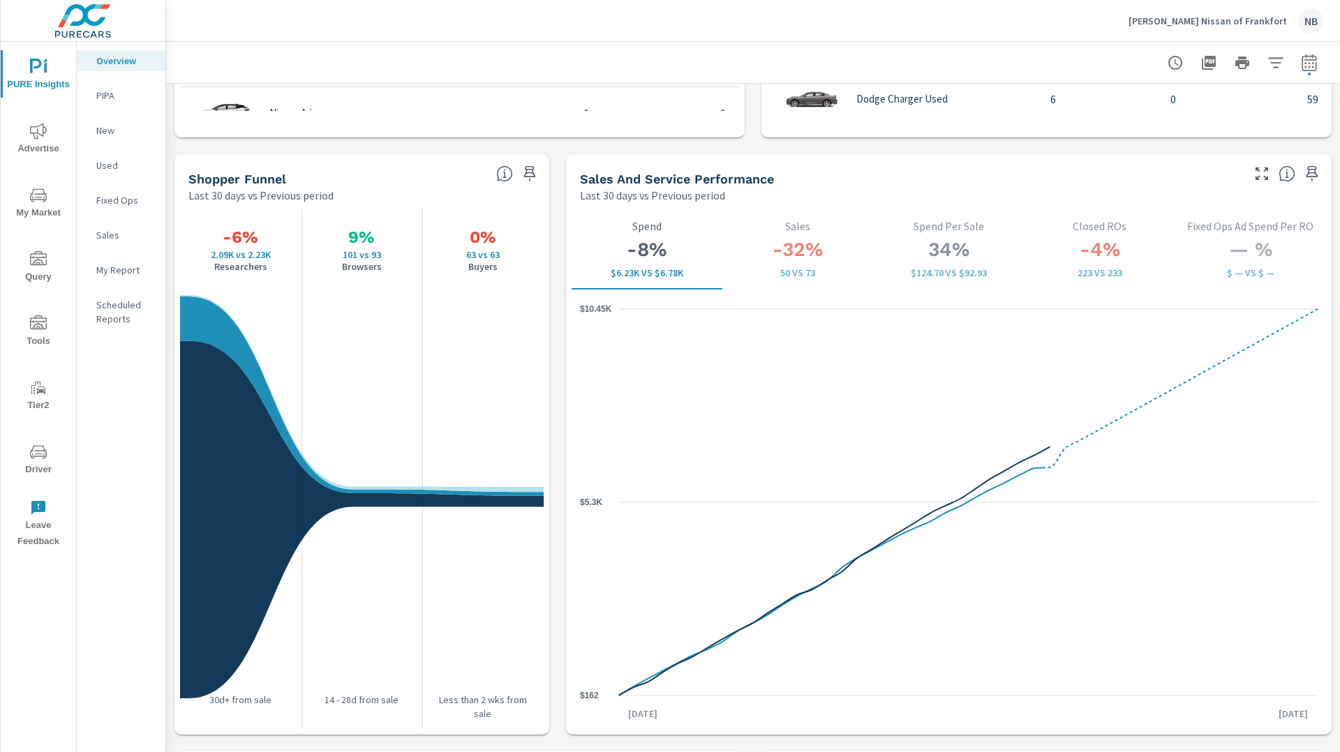
click at [30, 143] on span "Advertise" at bounding box center [38, 140] width 67 height 34
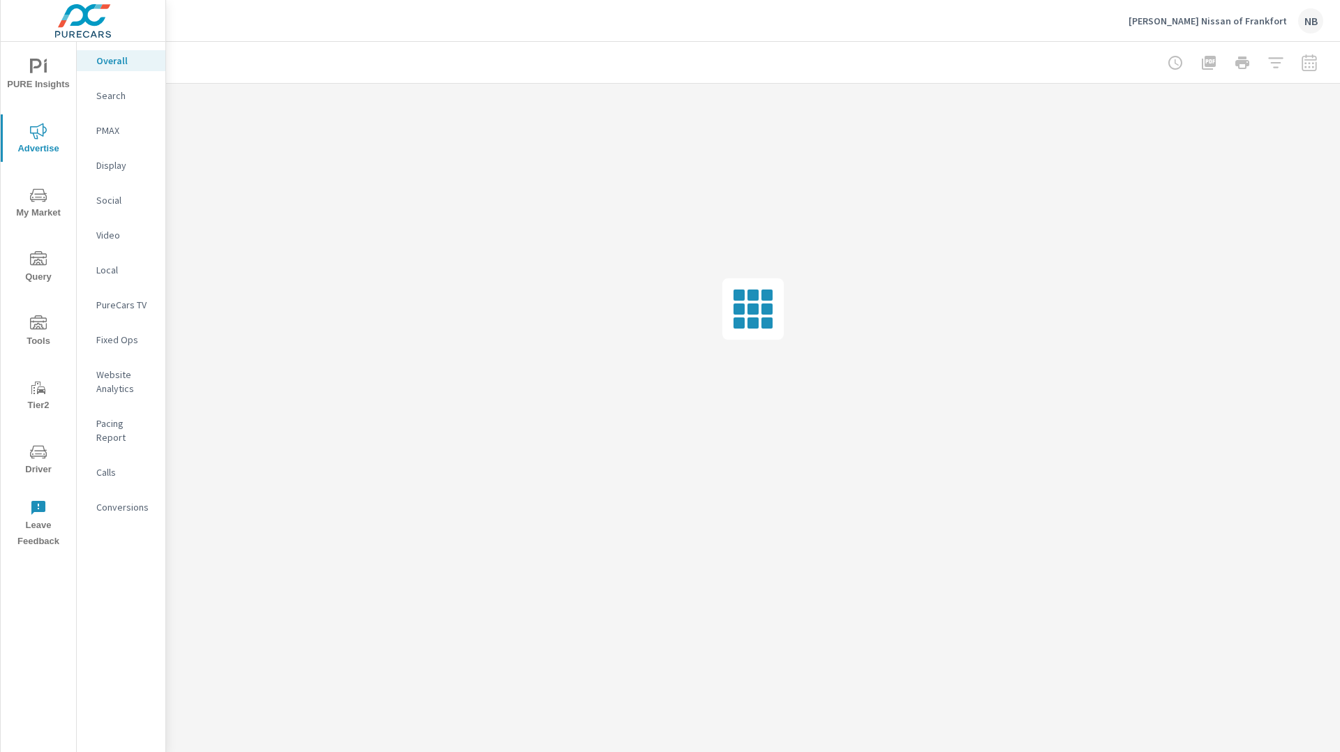
click at [124, 378] on p "Website Analytics" at bounding box center [125, 382] width 58 height 28
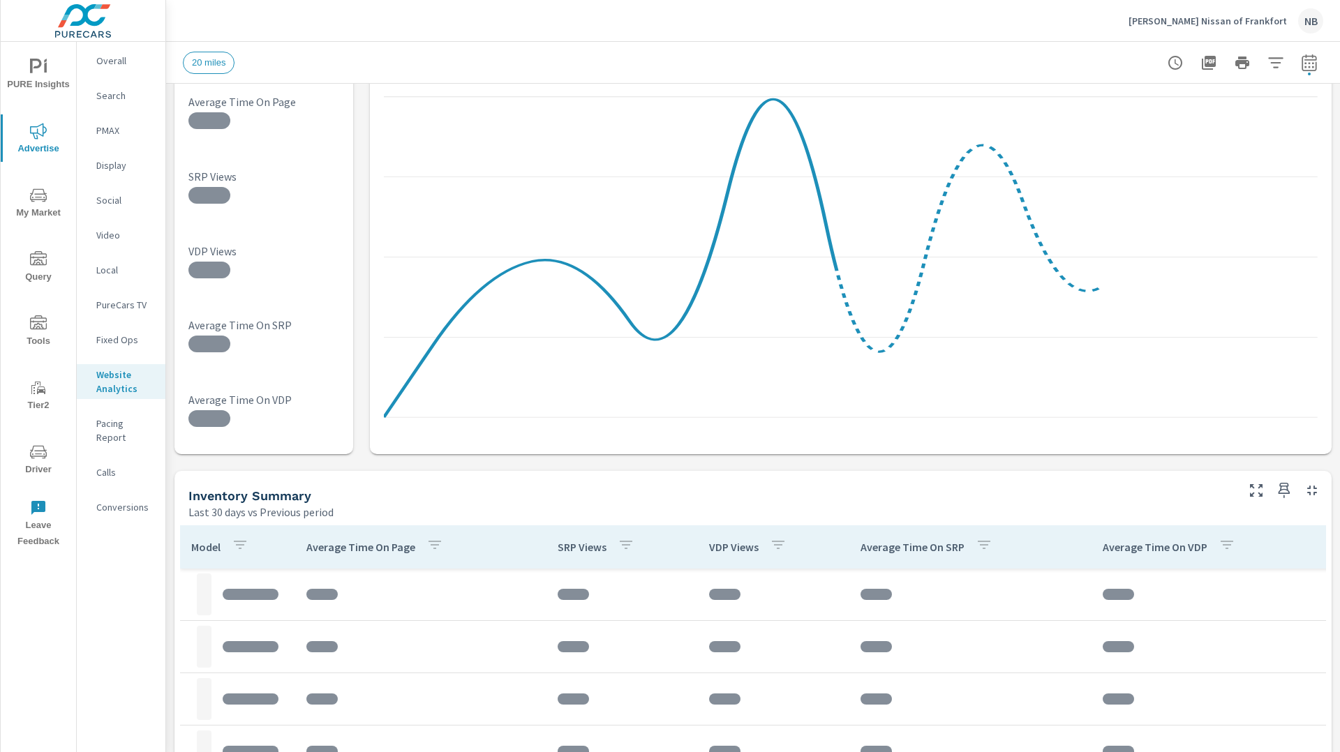
scroll to position [220, 0]
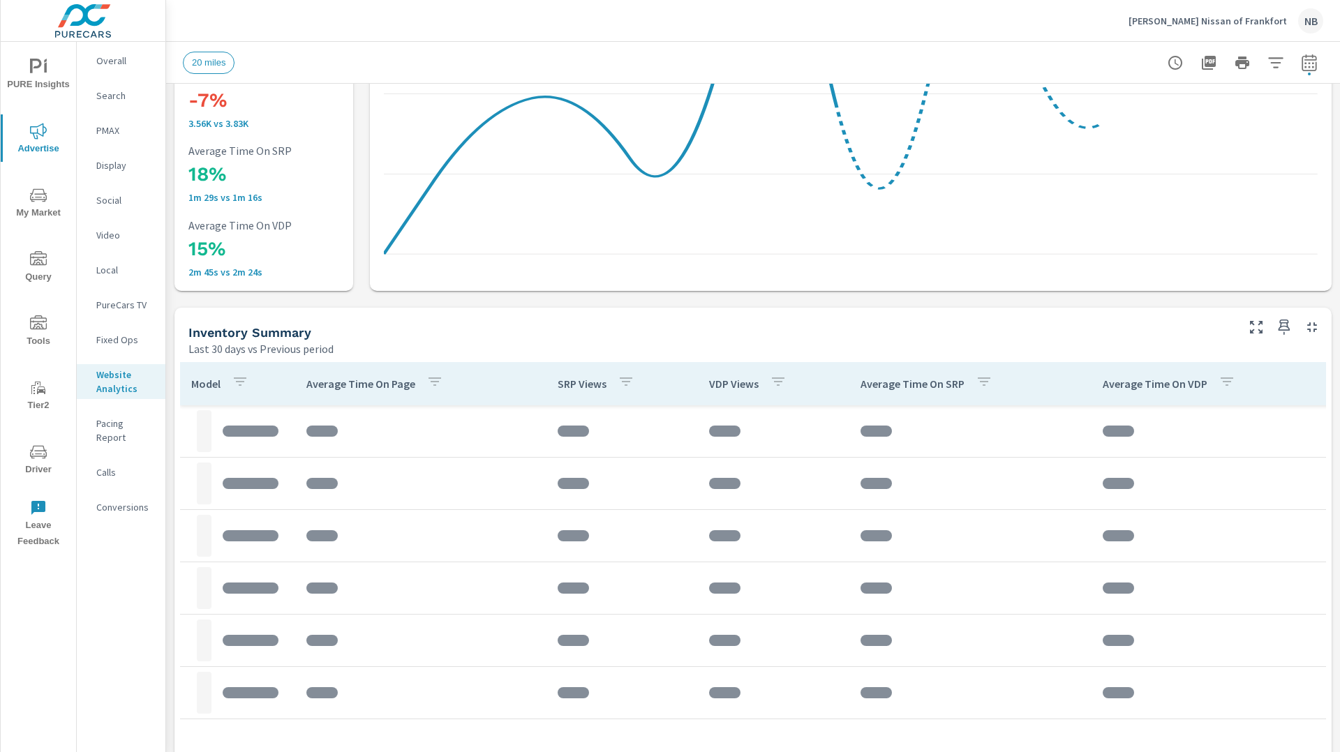
scroll to position [382, 0]
click at [1285, 68] on button "button" at bounding box center [1276, 63] width 28 height 28
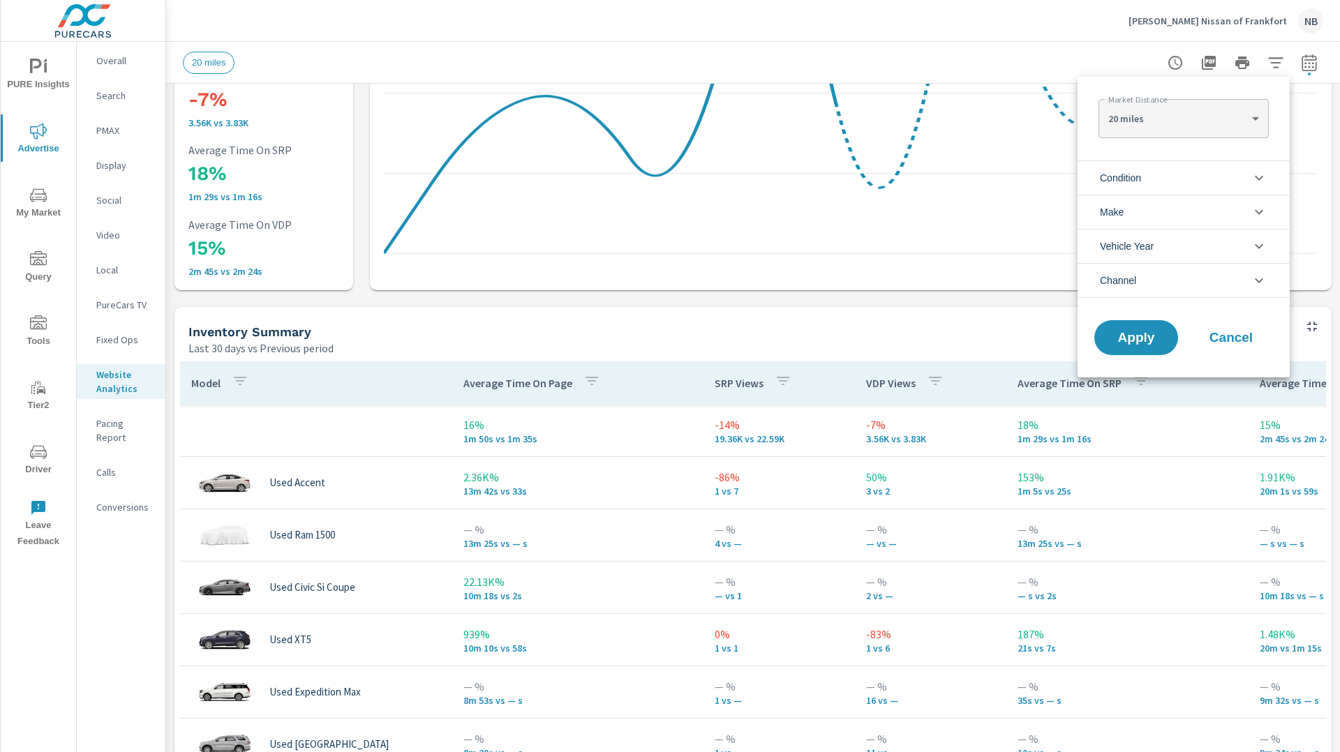
click at [1153, 165] on li "Condition" at bounding box center [1183, 177] width 212 height 34
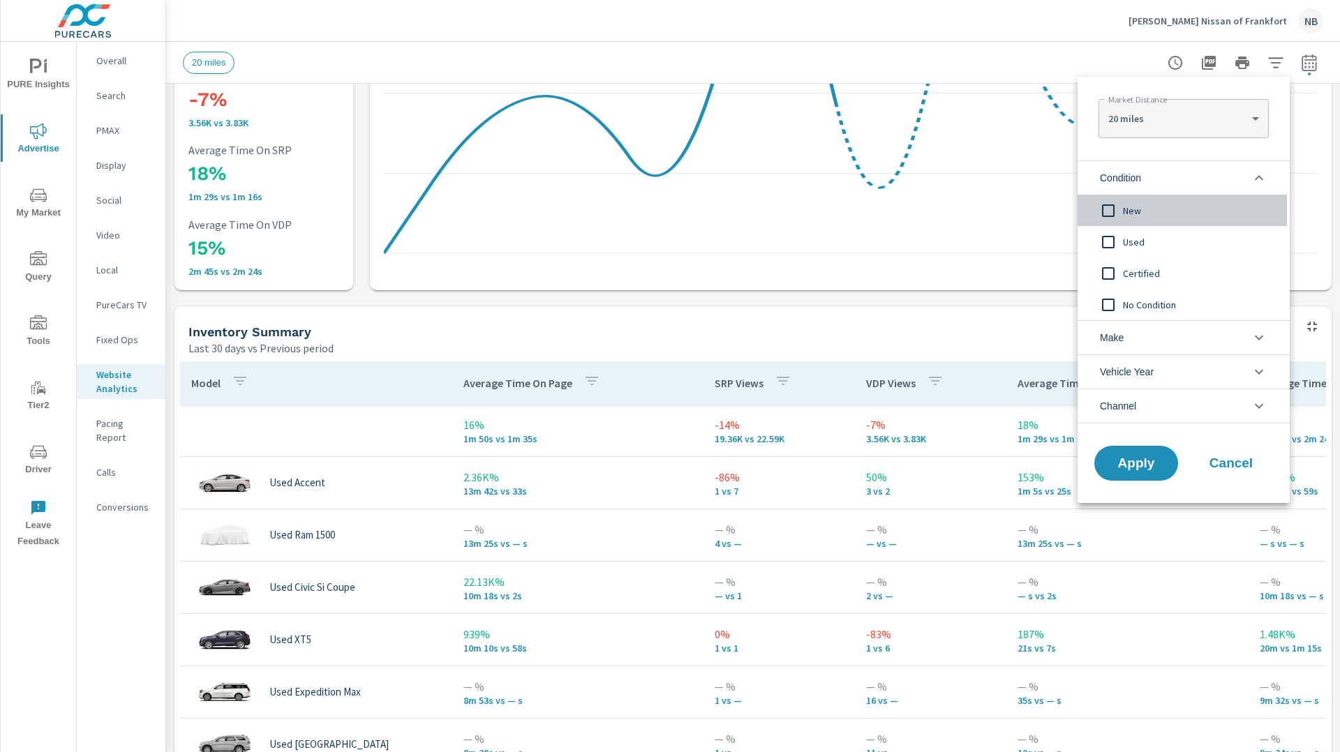
click at [1139, 209] on span "New" at bounding box center [1199, 210] width 153 height 17
click at [1136, 457] on span "Apply" at bounding box center [1135, 463] width 57 height 13
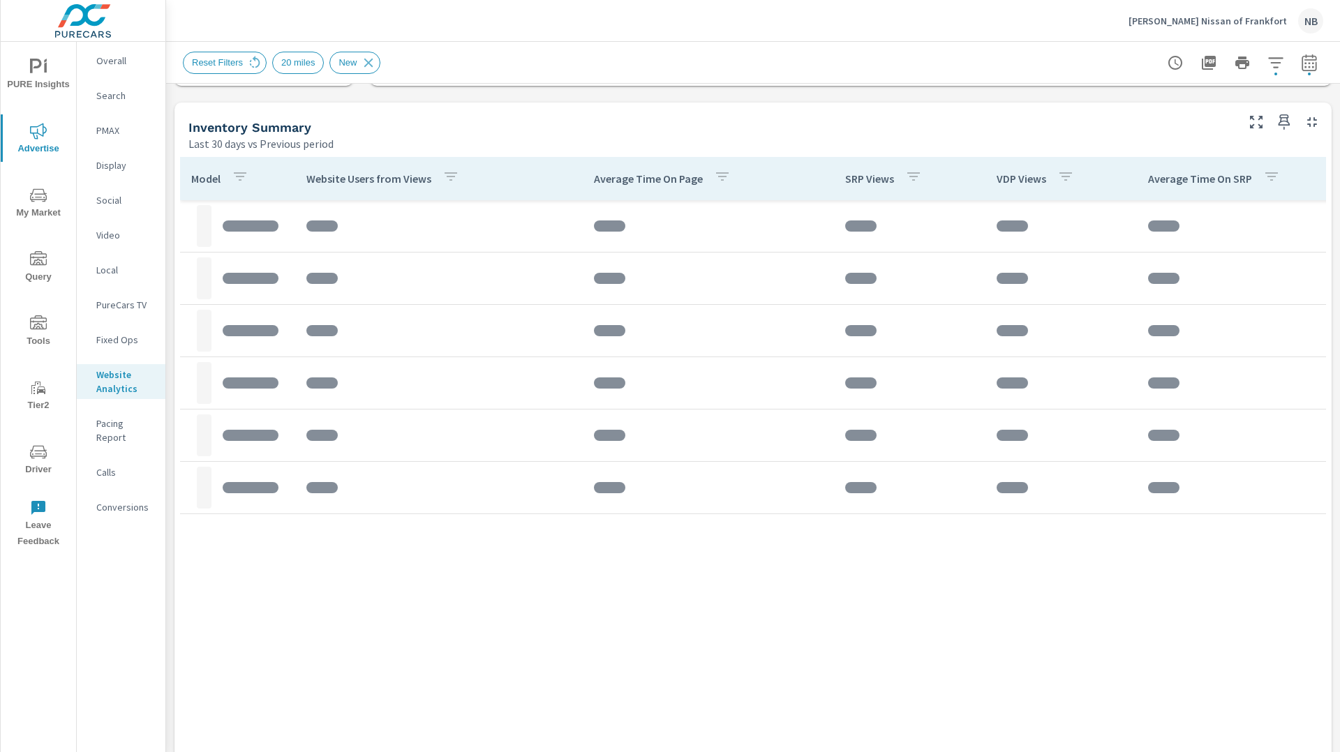
scroll to position [590, 0]
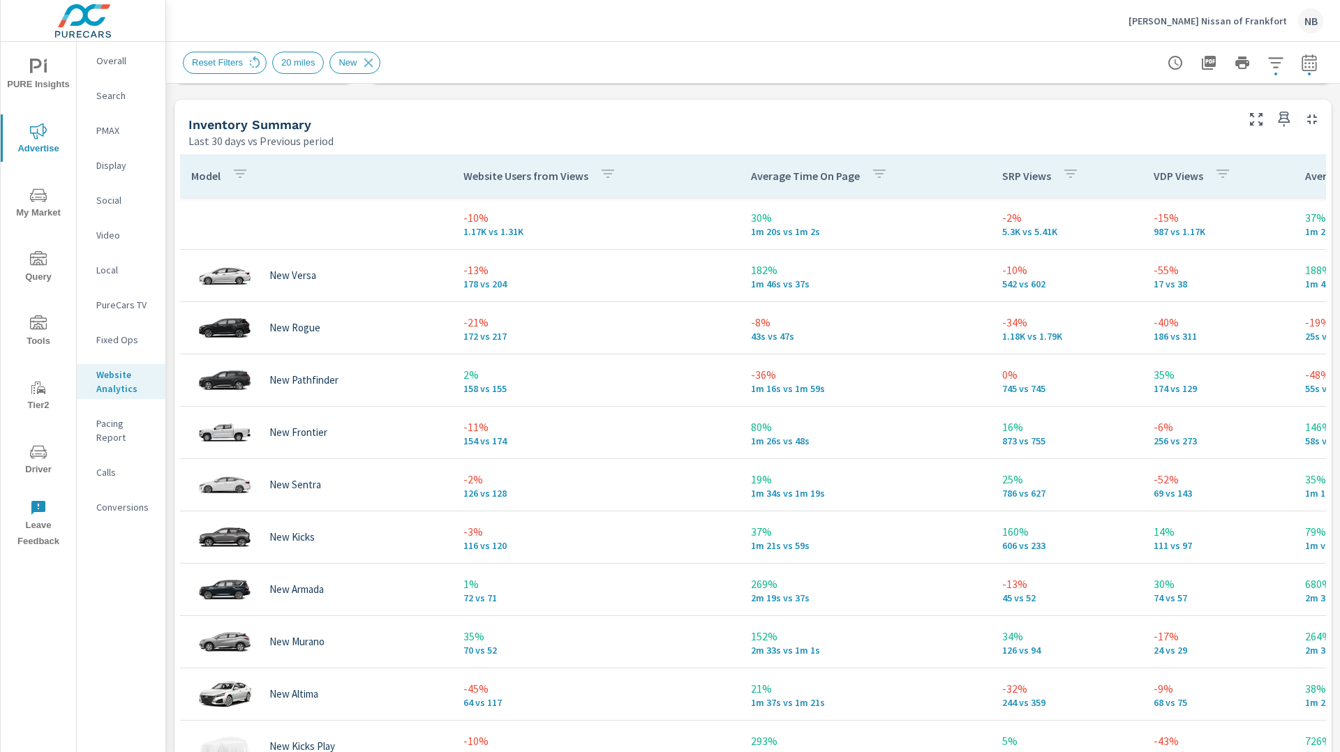
click at [1194, 179] on p "VDP Views" at bounding box center [1178, 176] width 50 height 14
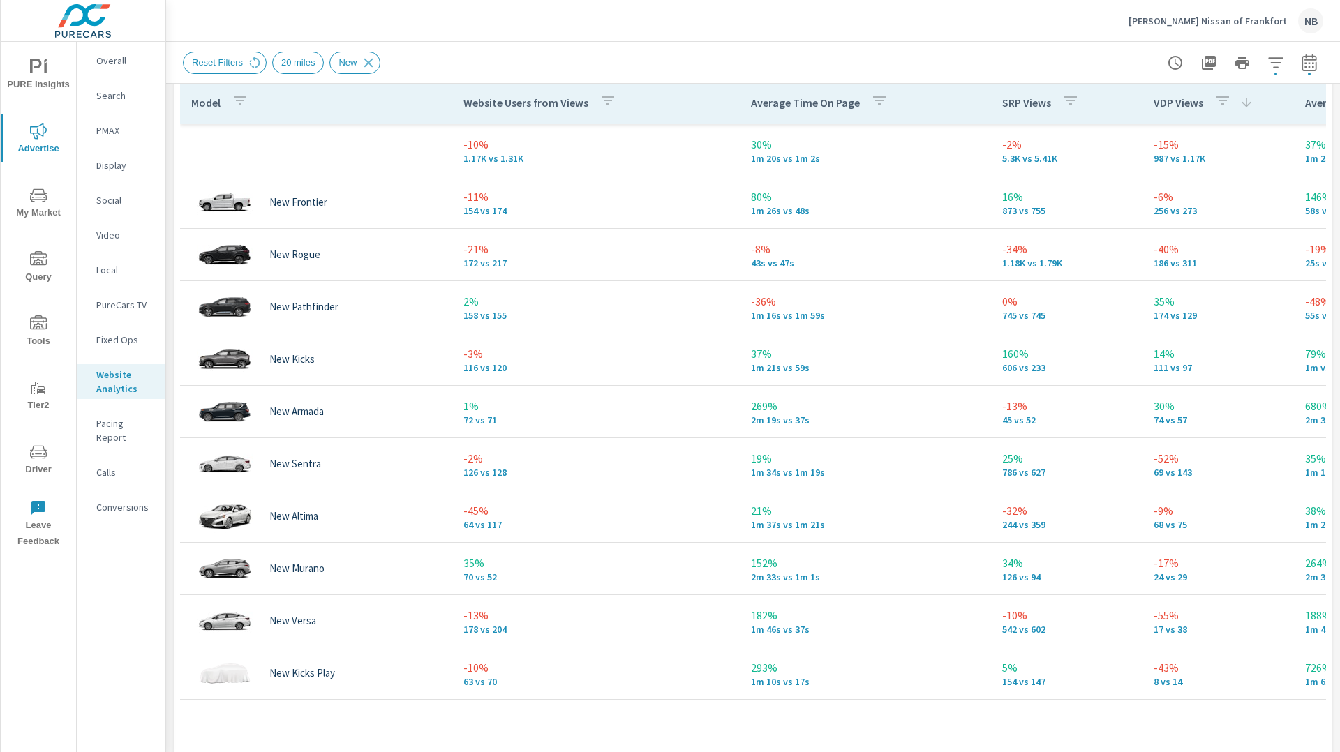
scroll to position [670, 0]
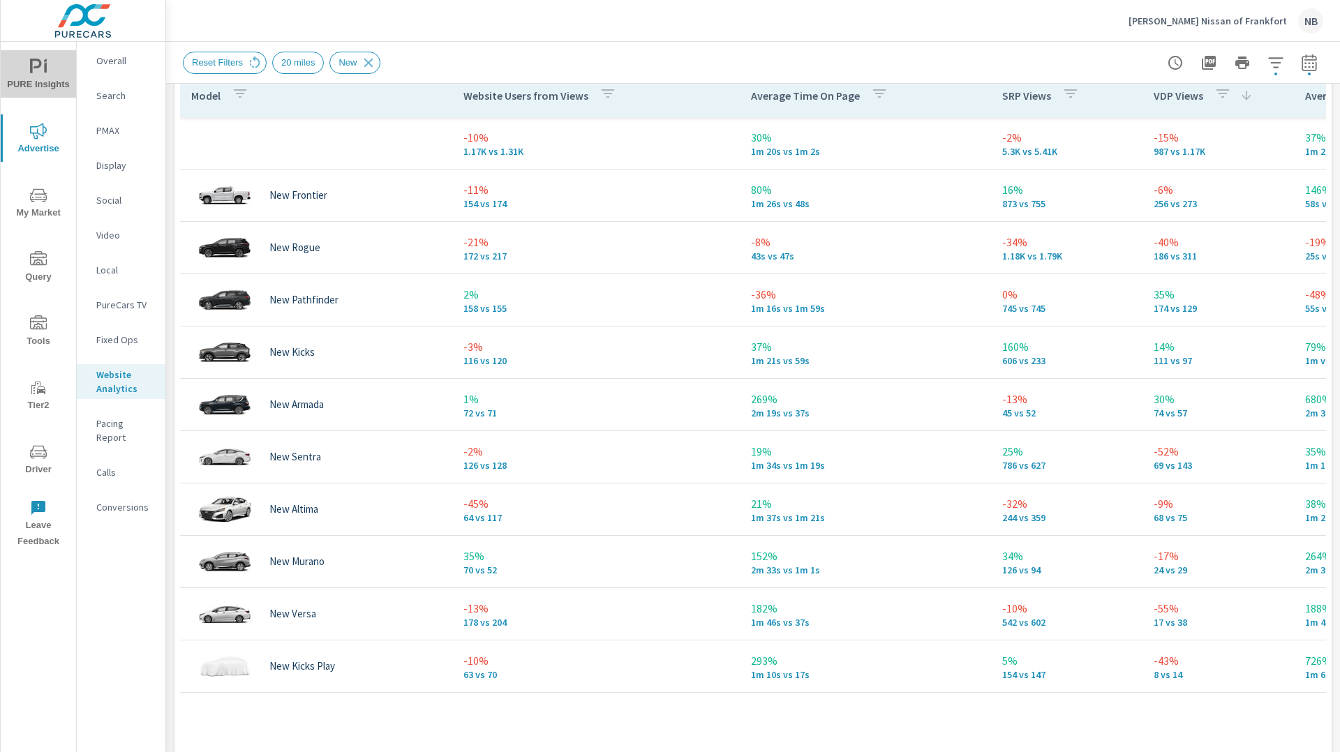
click at [35, 63] on icon "nav menu" at bounding box center [38, 67] width 17 height 17
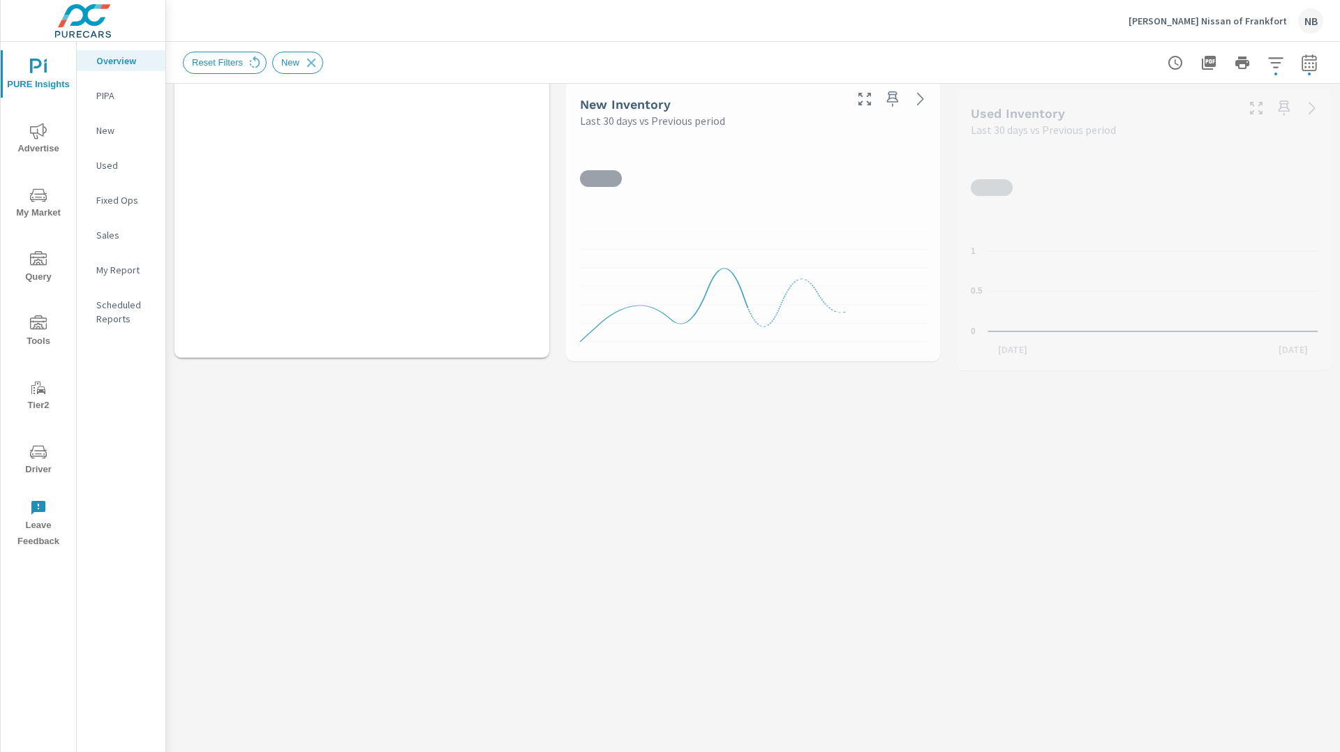
scroll to position [963, 0]
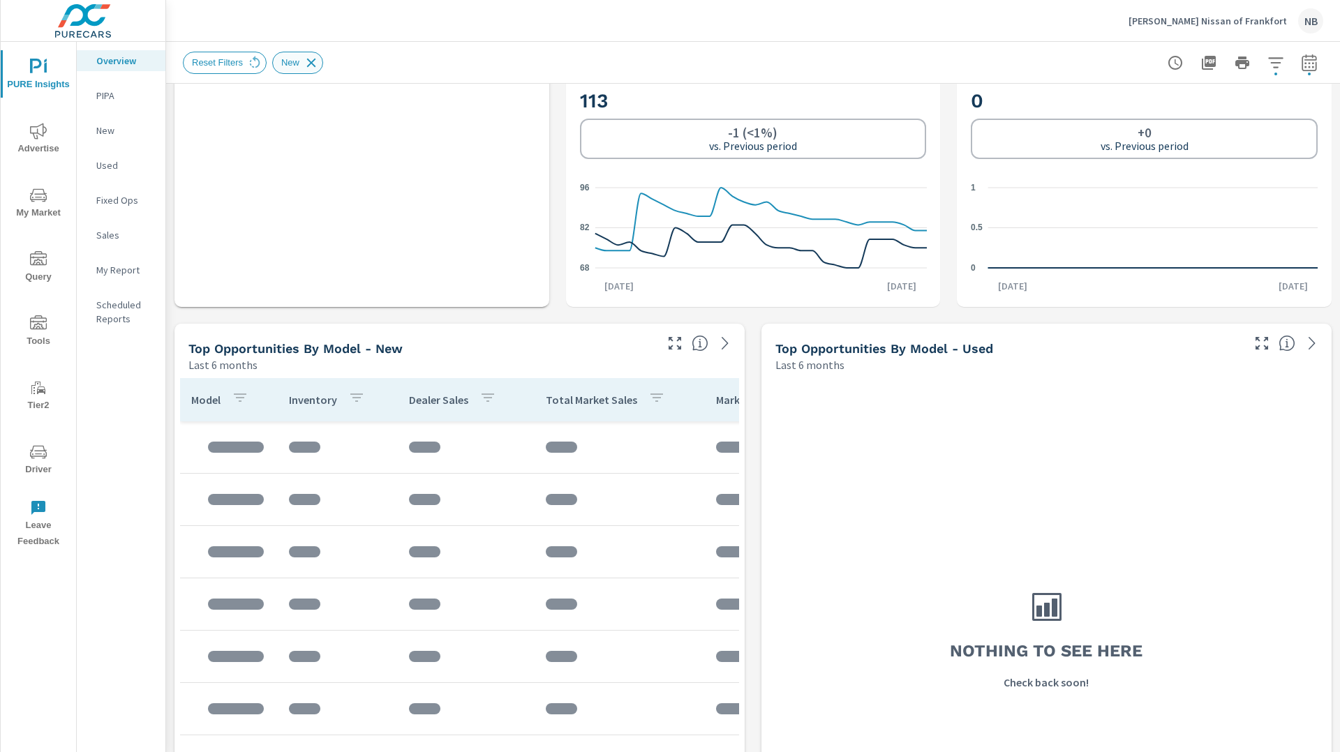
click at [313, 64] on icon at bounding box center [311, 62] width 15 height 15
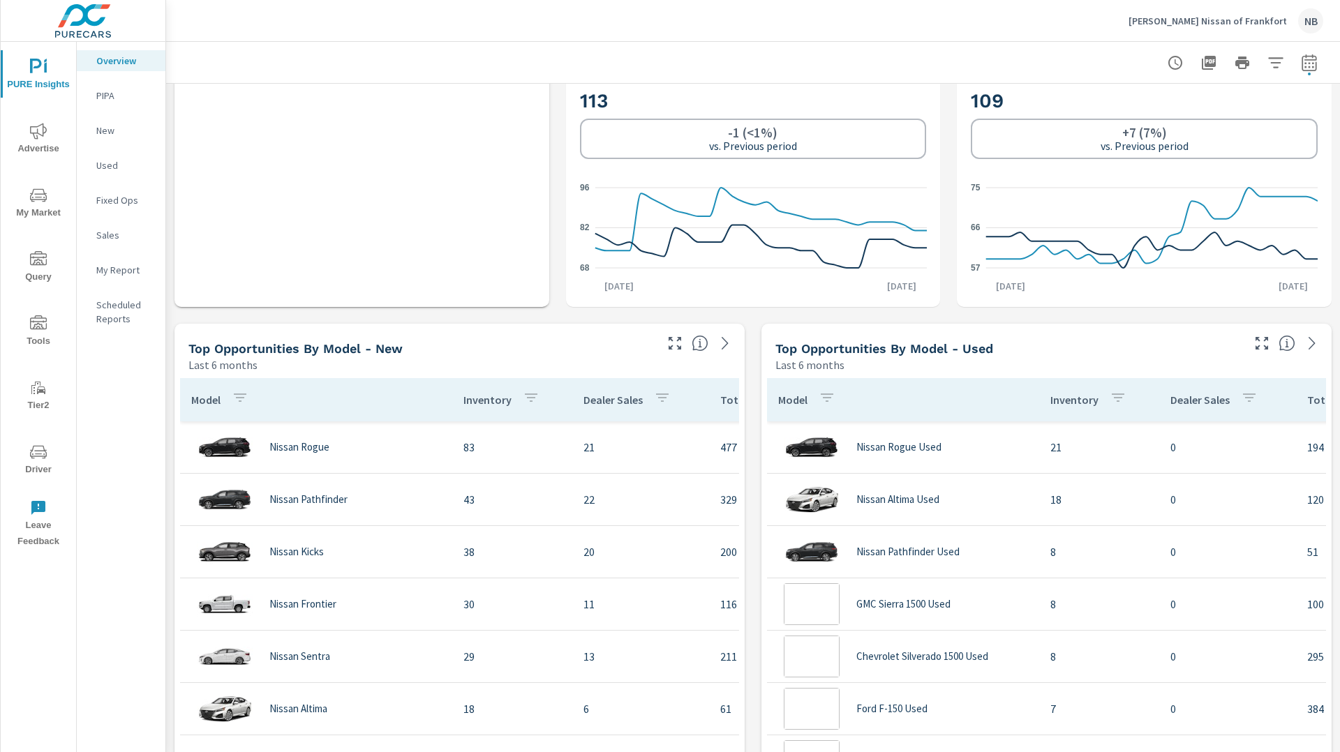
scroll to position [52, 0]
click at [751, 321] on div "Learn More The average dealer wastes 35% of their advertising and BDC efforts m…" at bounding box center [753, 614] width 1174 height 2986
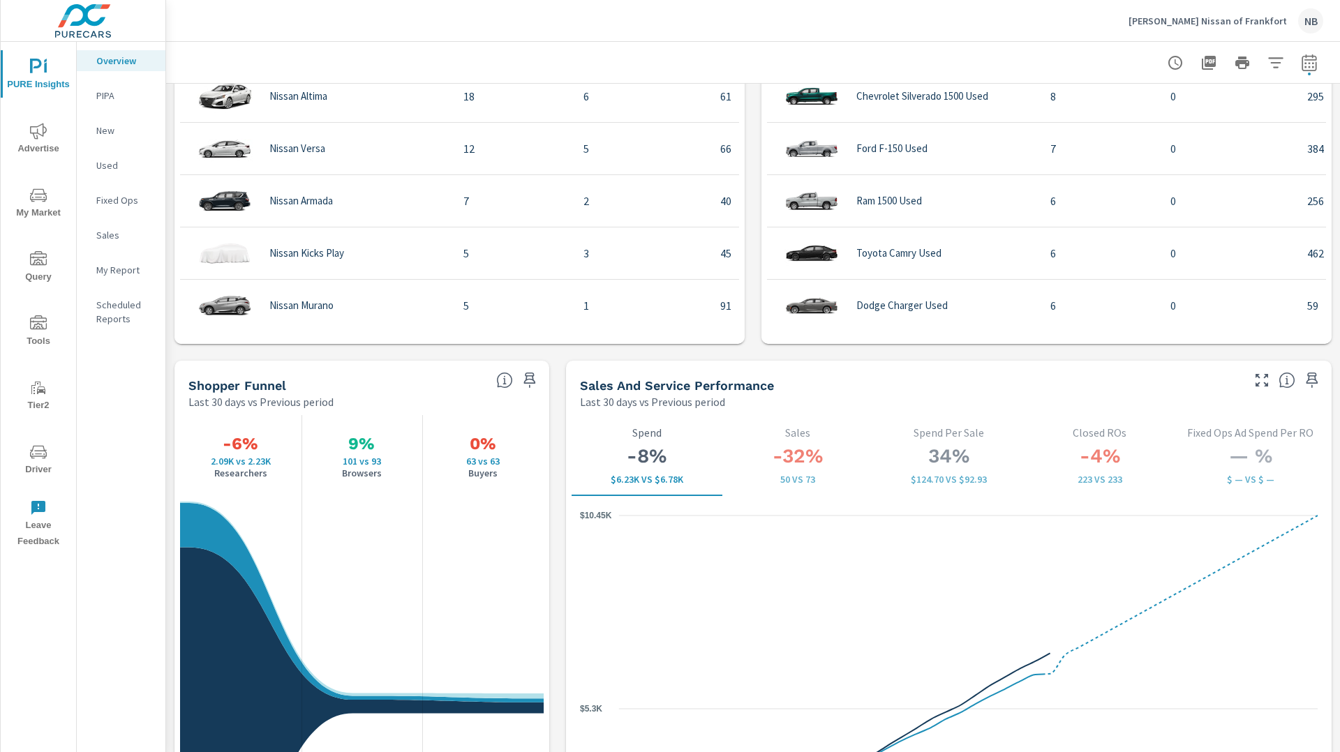
scroll to position [1568, 0]
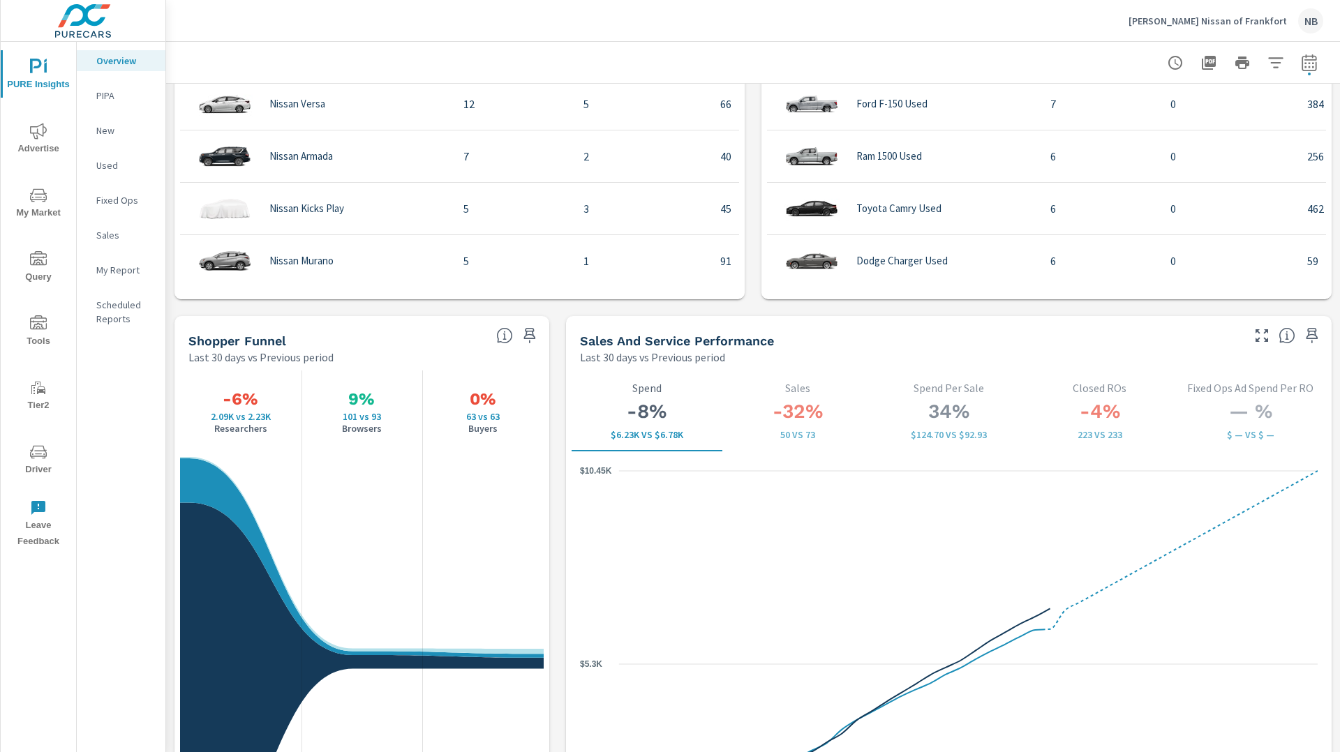
click at [560, 327] on div "Learn More The average dealer wastes 35% of their advertising and BDC efforts m…" at bounding box center [753, 9] width 1174 height 2986
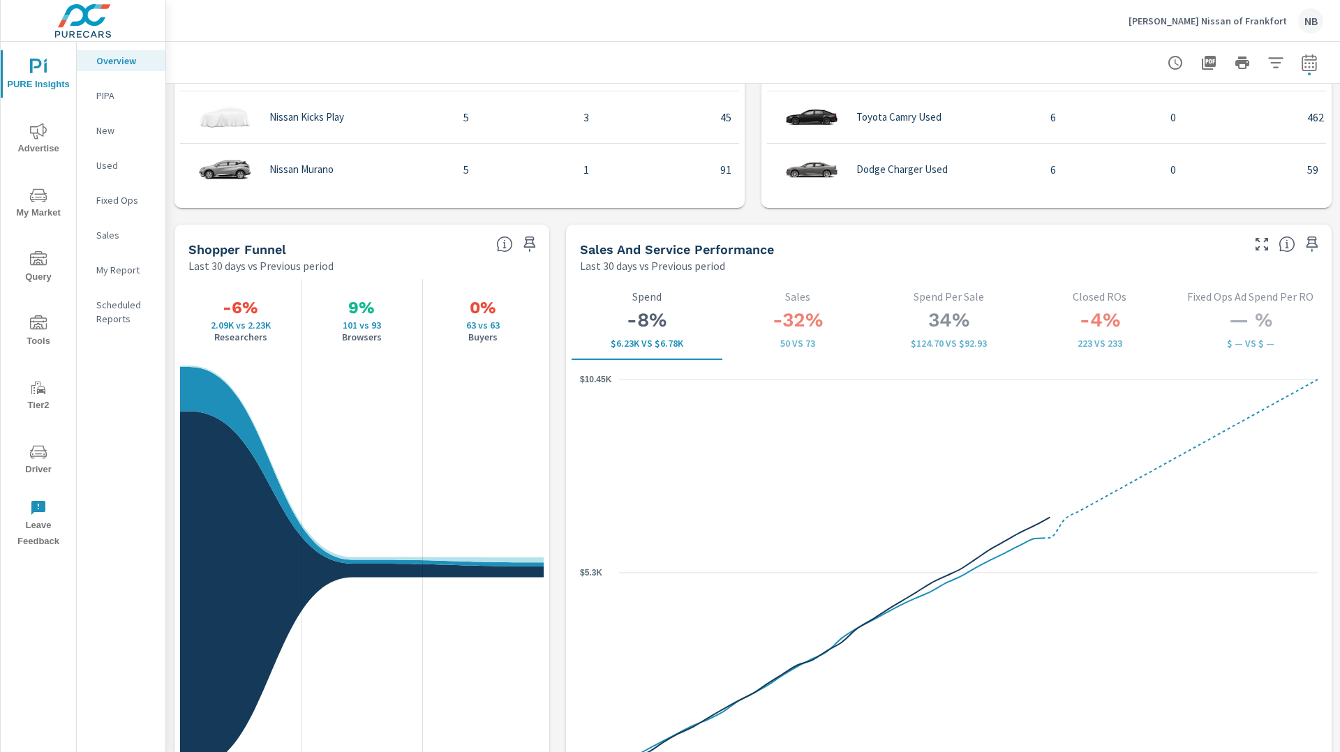
scroll to position [1664, 0]
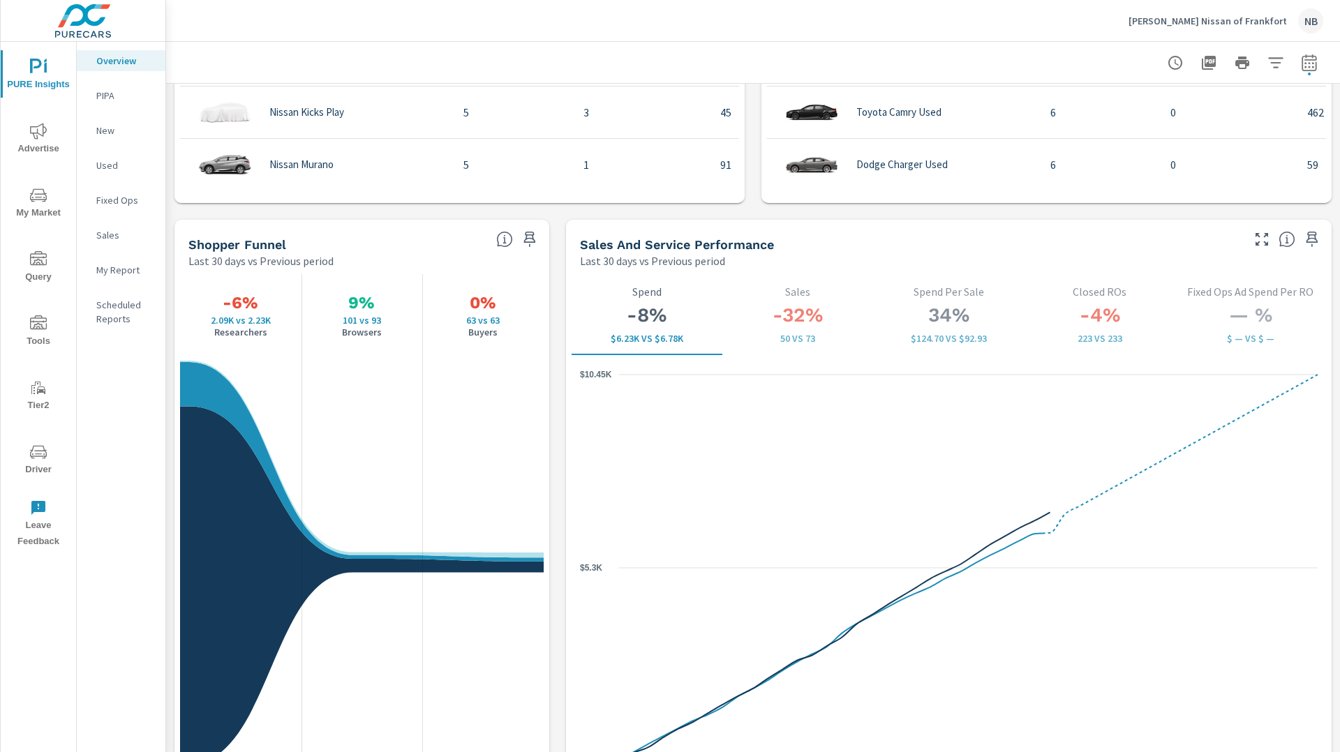
click at [33, 136] on icon "nav menu" at bounding box center [38, 131] width 17 height 17
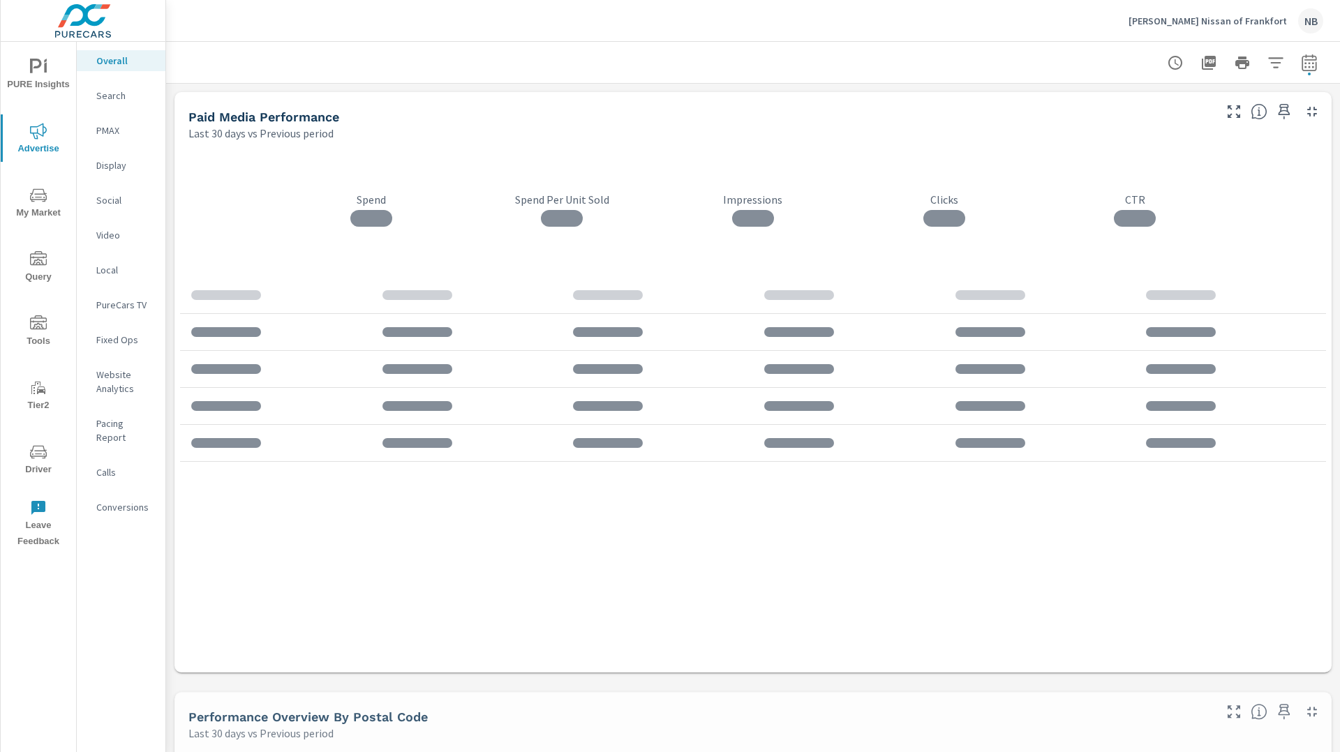
click at [107, 200] on p "Social" at bounding box center [125, 200] width 58 height 14
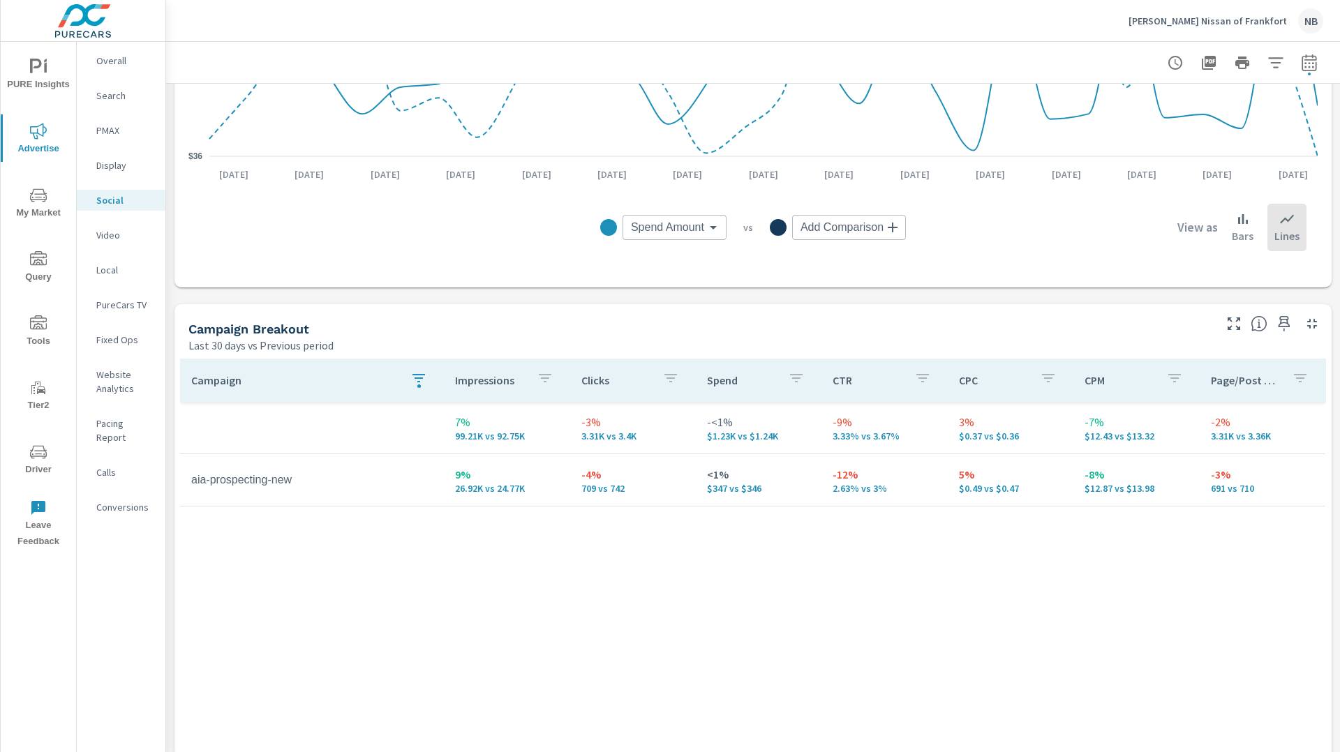
scroll to position [384, 0]
click at [417, 384] on icon "button" at bounding box center [418, 379] width 17 height 17
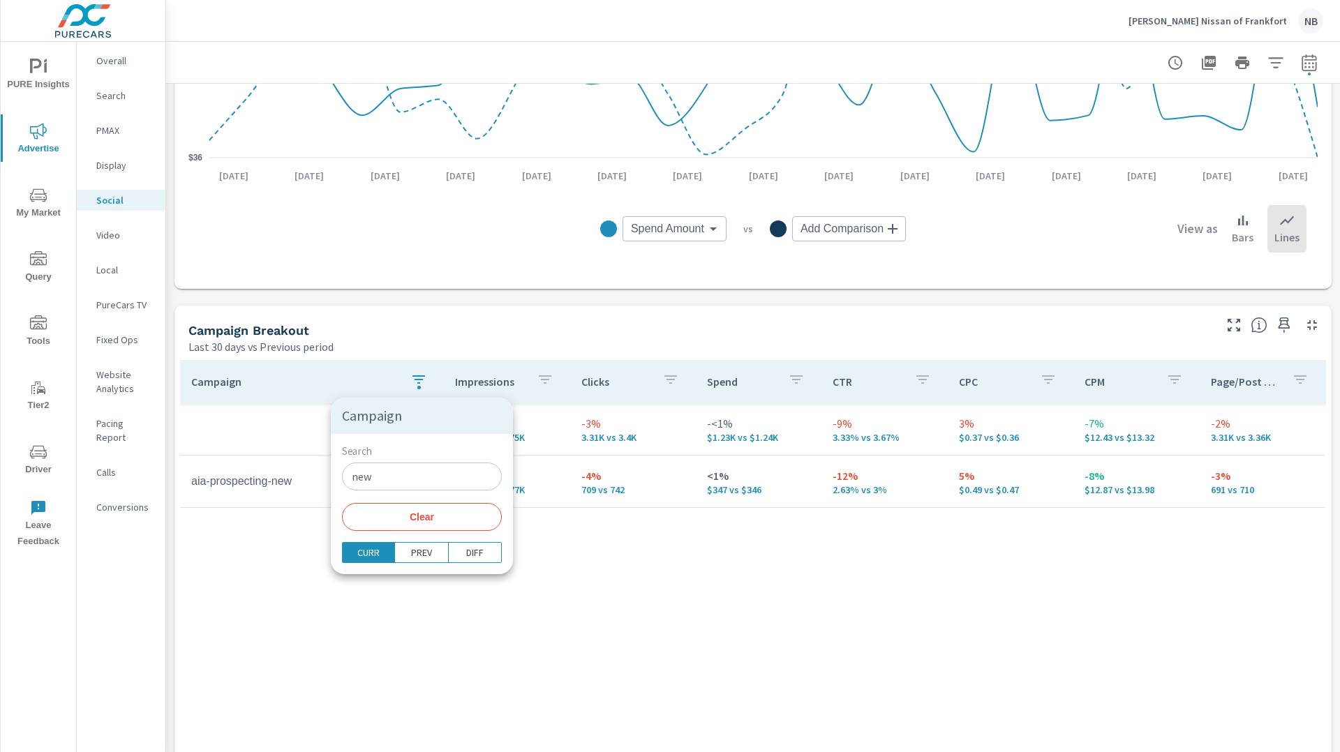
click at [419, 513] on span "Clear" at bounding box center [421, 517] width 143 height 13
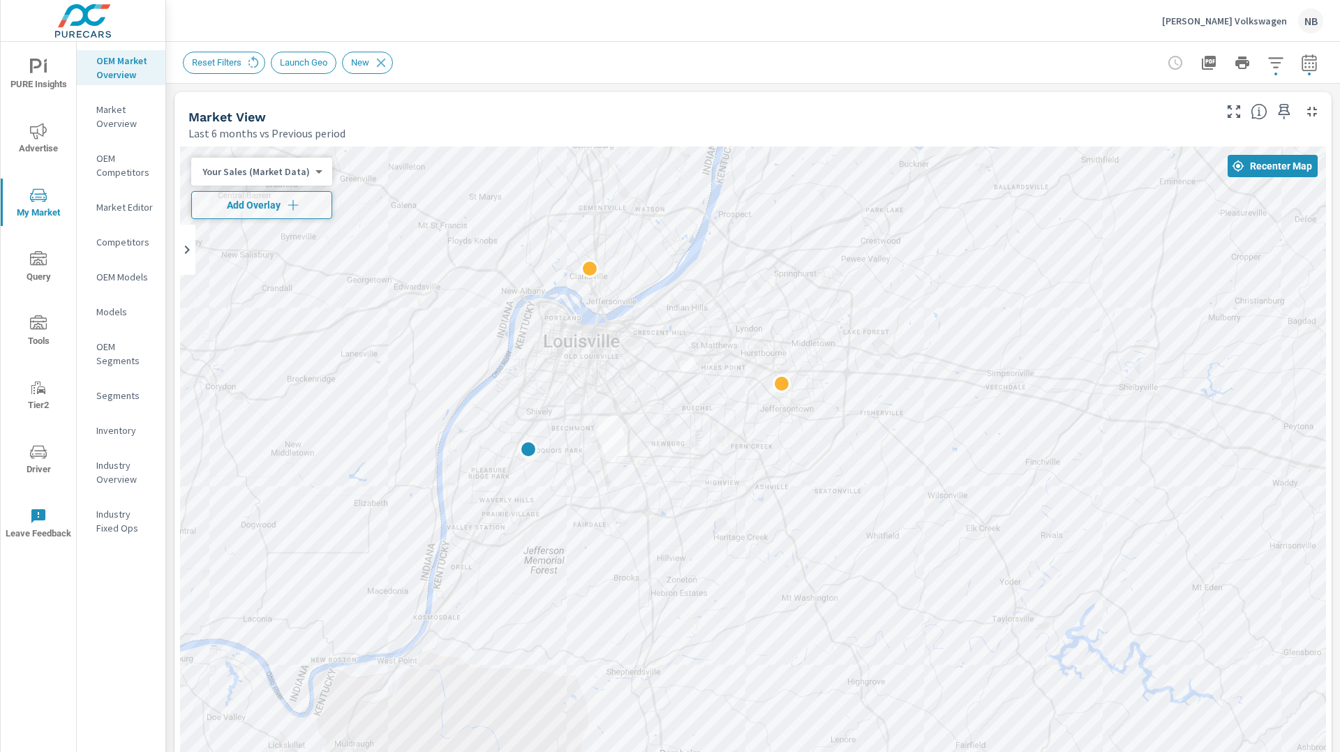
click at [1252, 24] on p "[PERSON_NAME] Volkswagen" at bounding box center [1224, 21] width 125 height 13
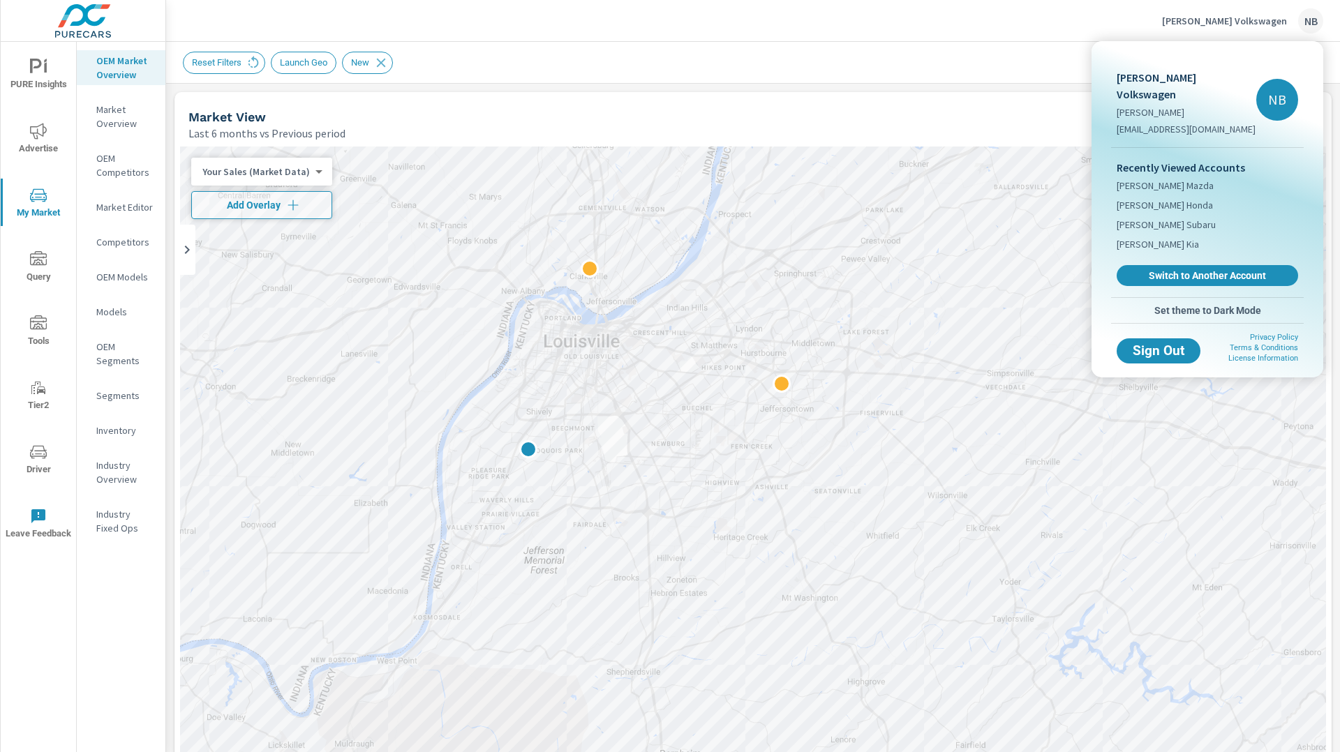
drag, startPoint x: 1187, startPoint y: 259, endPoint x: 1212, endPoint y: 256, distance: 25.3
click at [1188, 269] on span "Switch to Another Account" at bounding box center [1207, 275] width 166 height 13
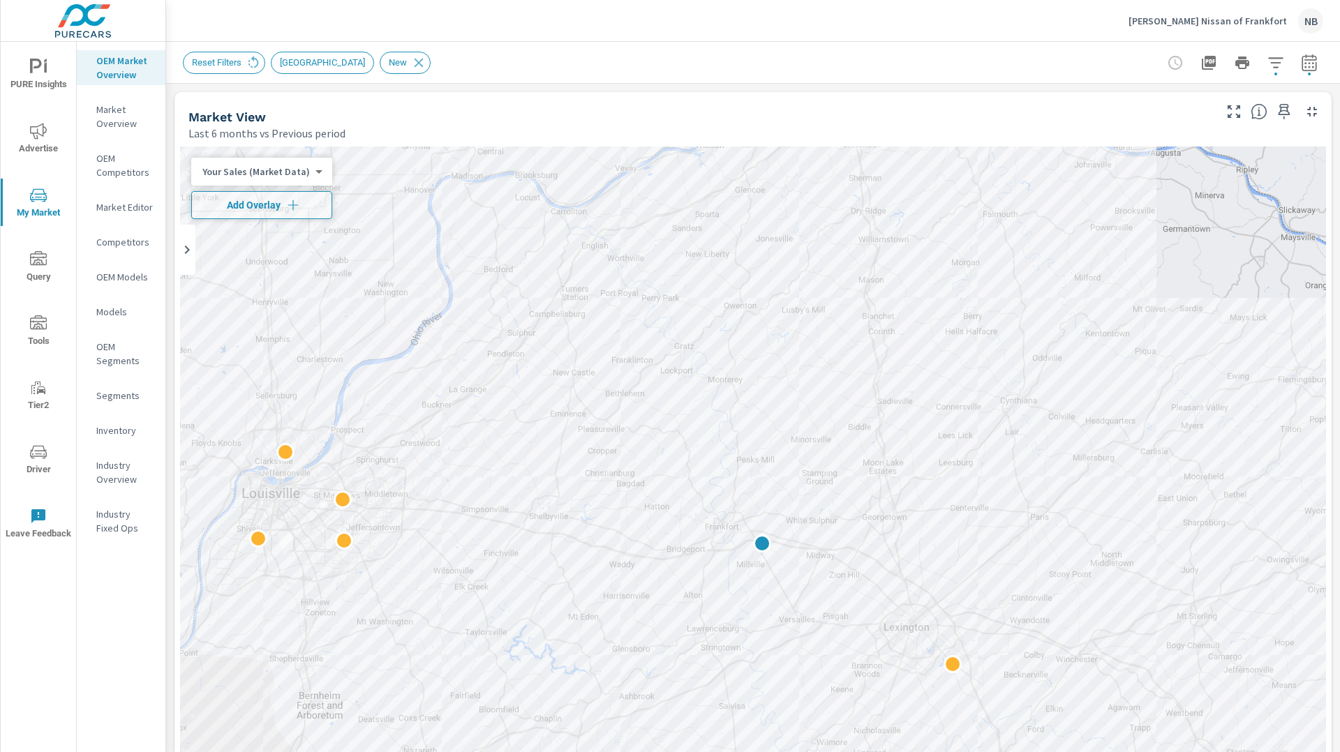
drag, startPoint x: 1326, startPoint y: 88, endPoint x: 1336, endPoint y: 84, distance: 11.0
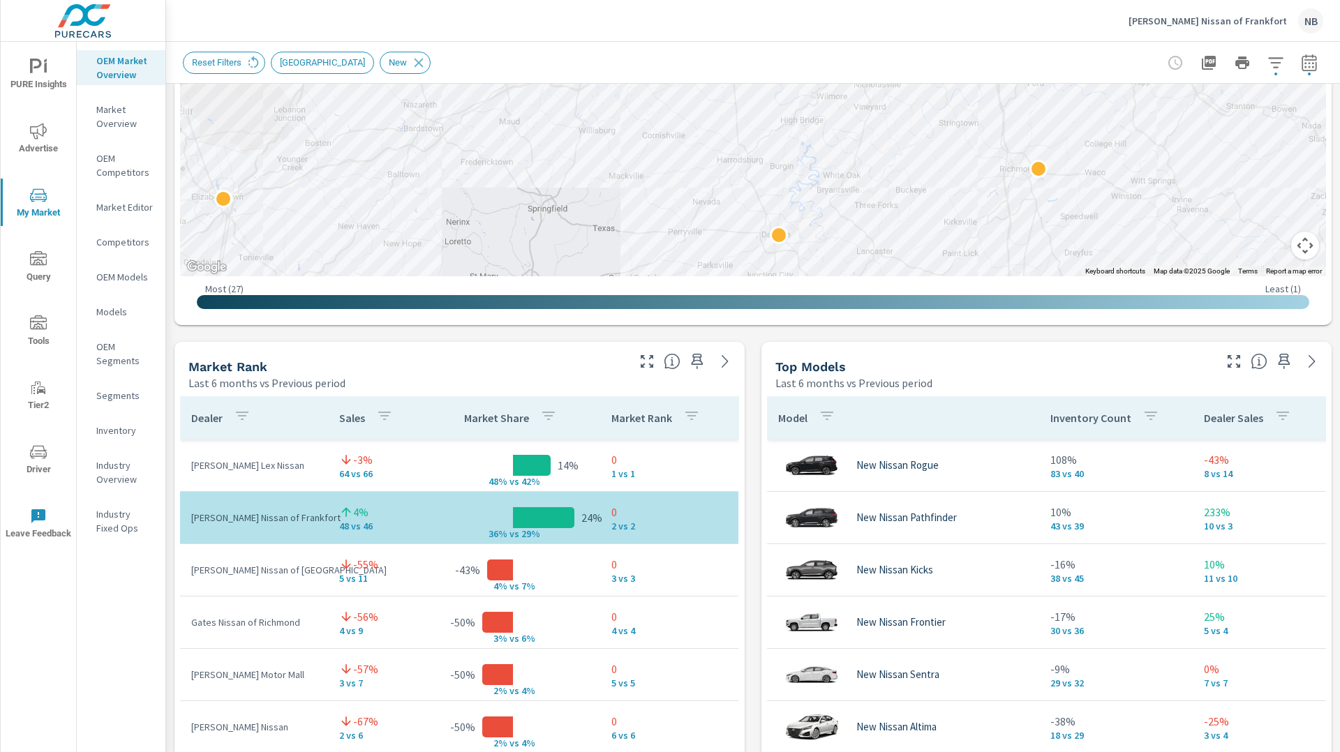
scroll to position [629, 0]
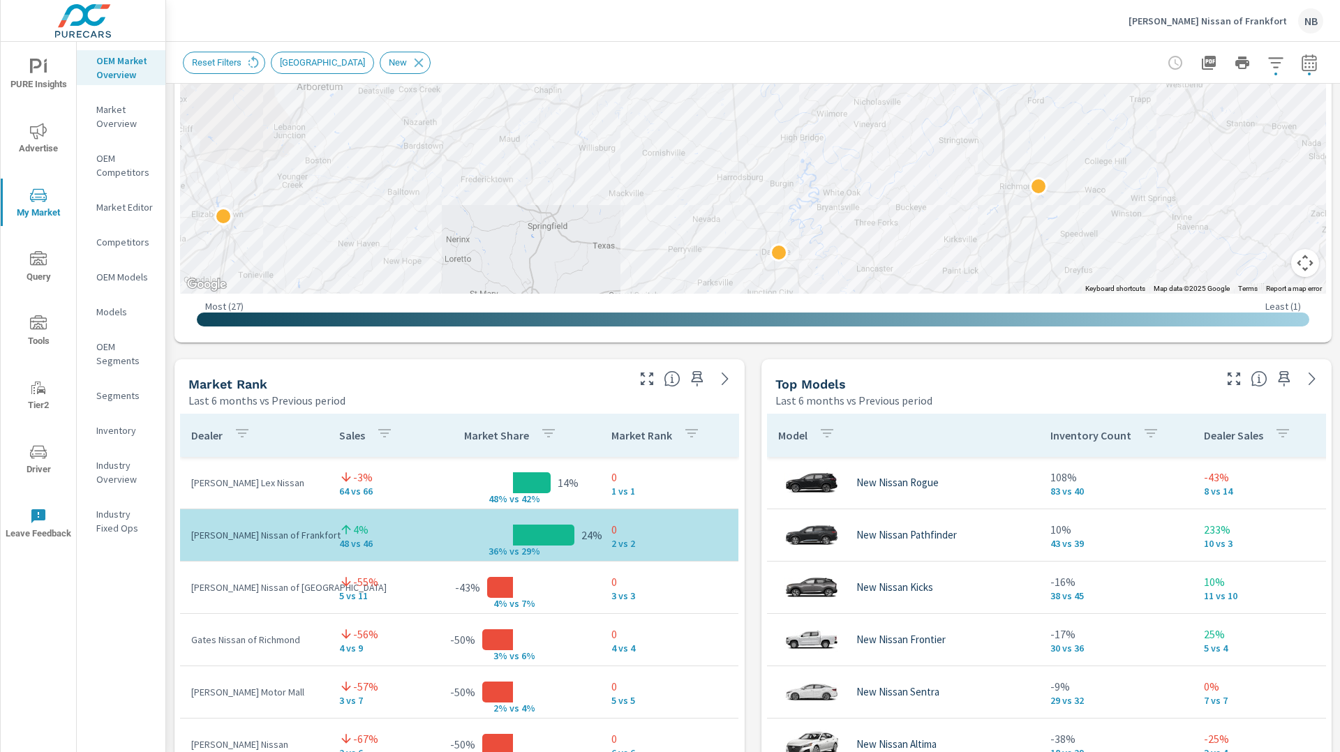
click at [1271, 68] on icon "button" at bounding box center [1275, 62] width 17 height 17
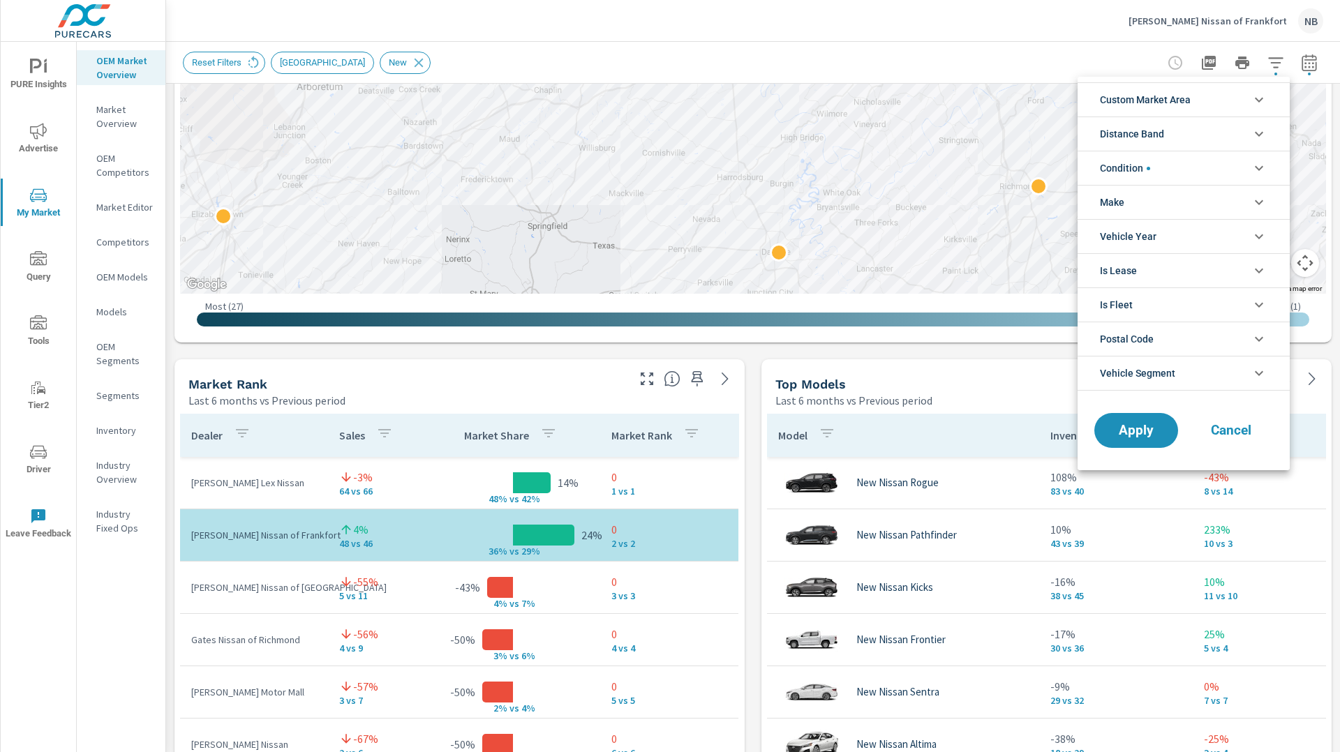
click at [1189, 100] on span "Custom Market Area" at bounding box center [1145, 99] width 91 height 33
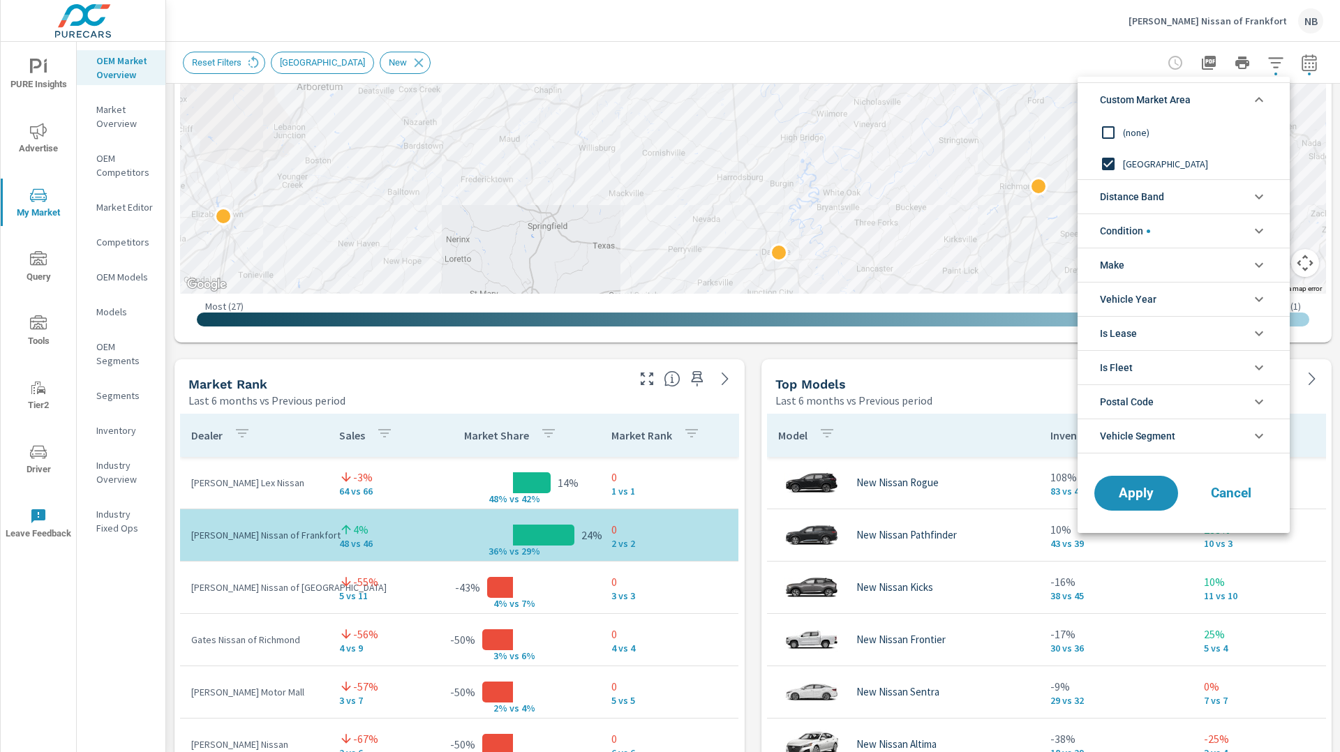
click at [1189, 100] on span "Custom Market Area" at bounding box center [1145, 99] width 91 height 33
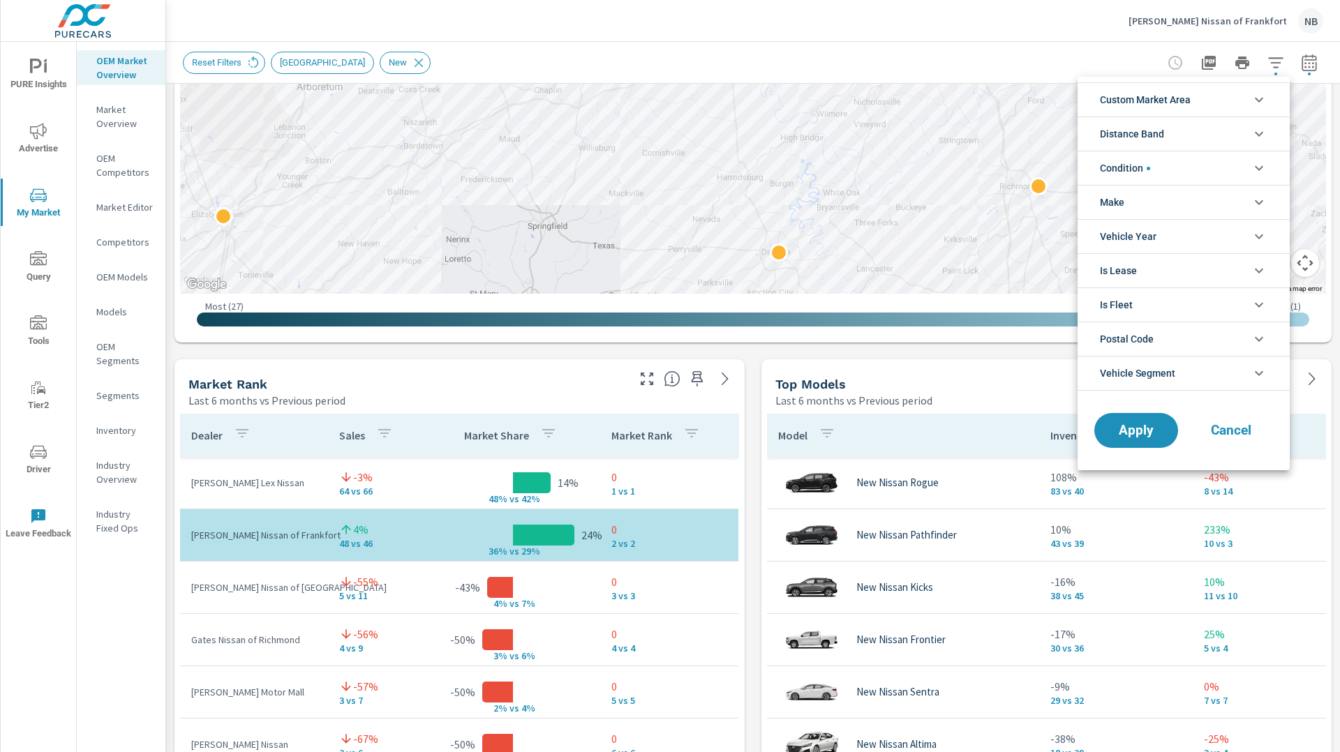
click at [1173, 135] on li "Distance Band" at bounding box center [1183, 134] width 212 height 34
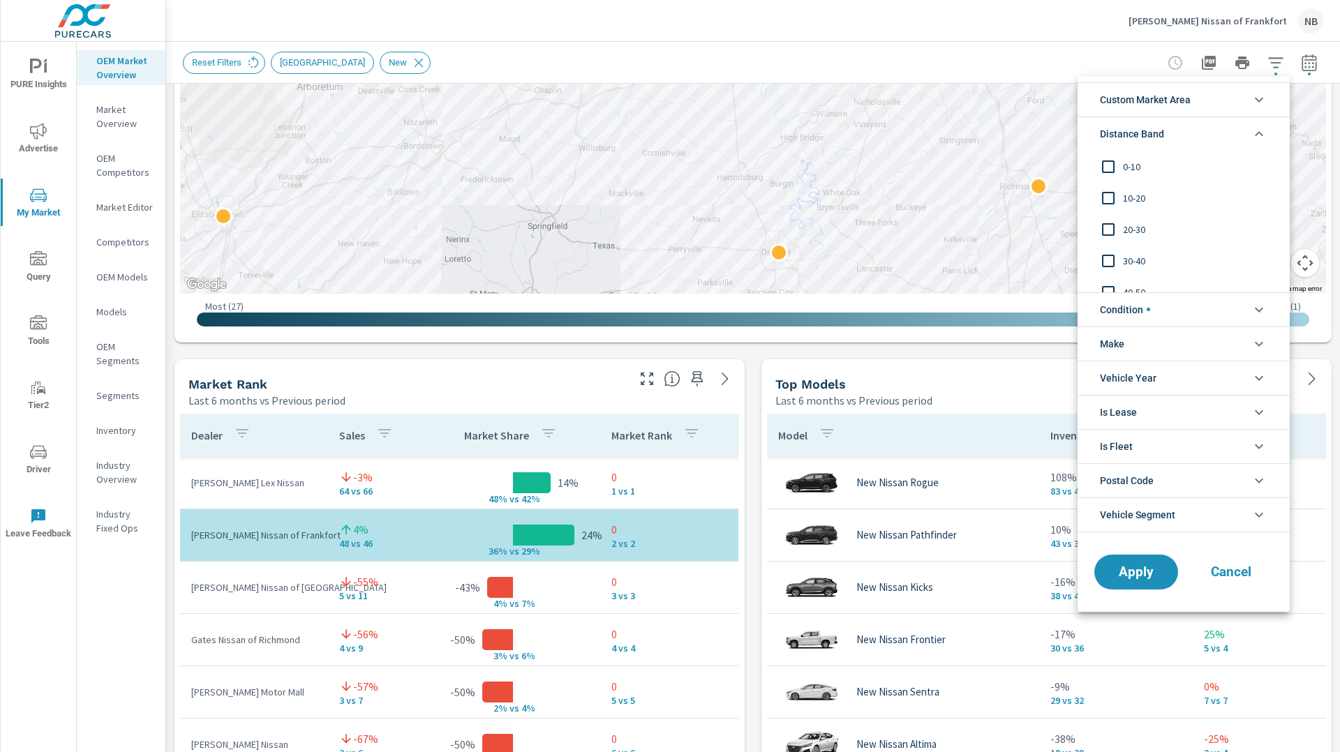
click at [1136, 169] on span "0-10" at bounding box center [1199, 166] width 153 height 17
drag, startPoint x: 1144, startPoint y: 567, endPoint x: 1146, endPoint y: 554, distance: 12.7
click at [1144, 567] on span "Apply" at bounding box center [1135, 571] width 57 height 13
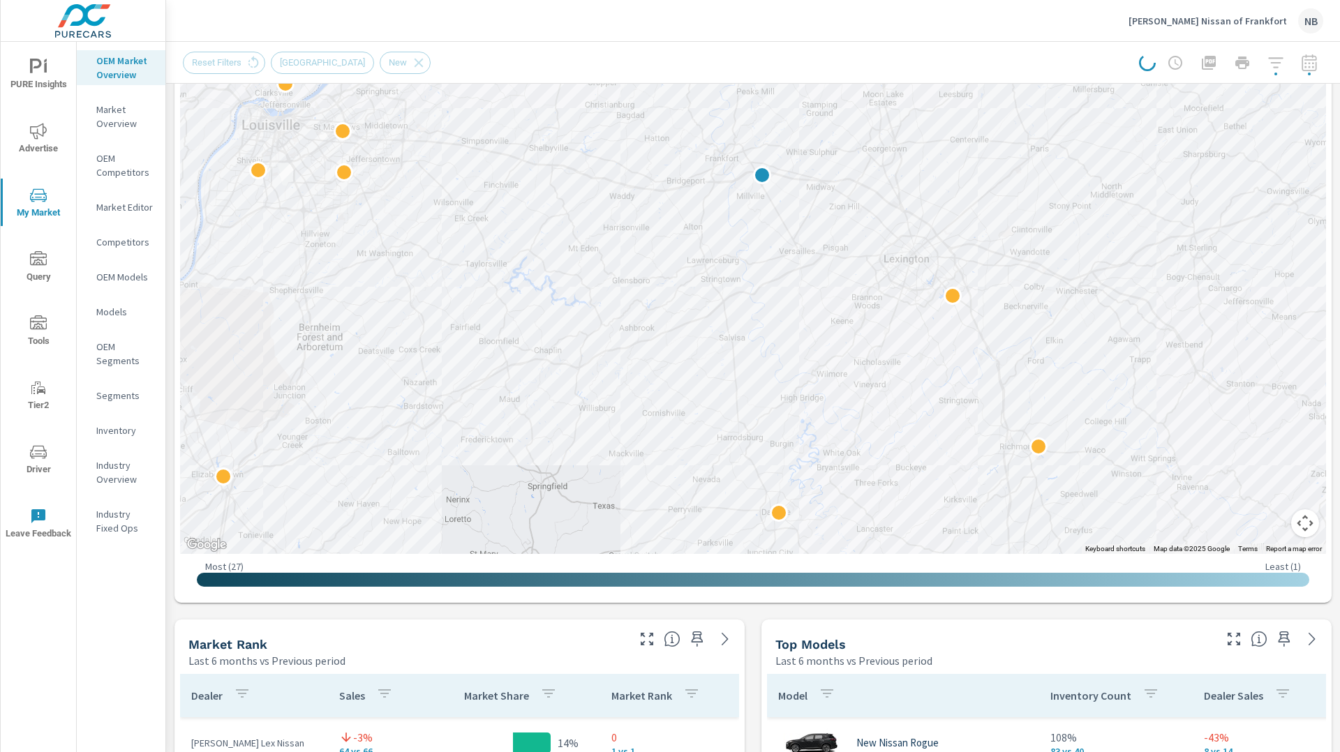
scroll to position [347, 0]
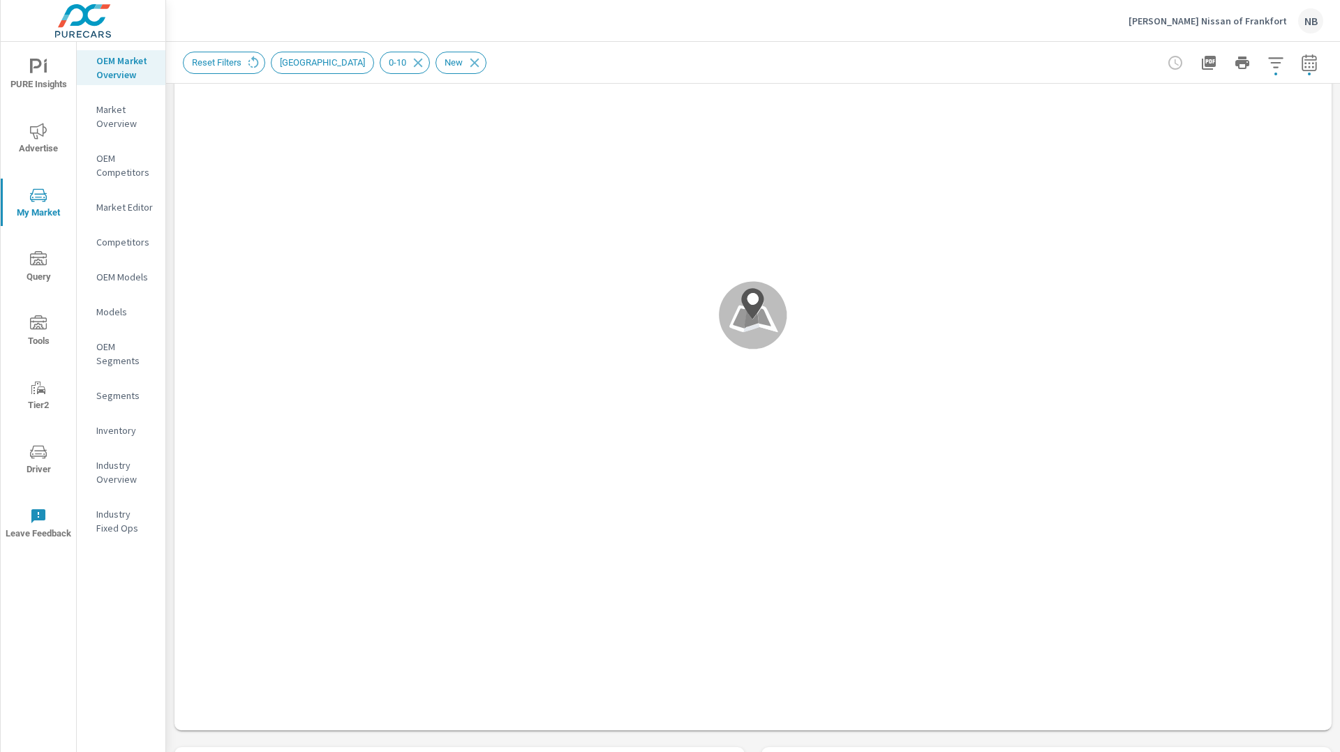
scroll to position [227, 0]
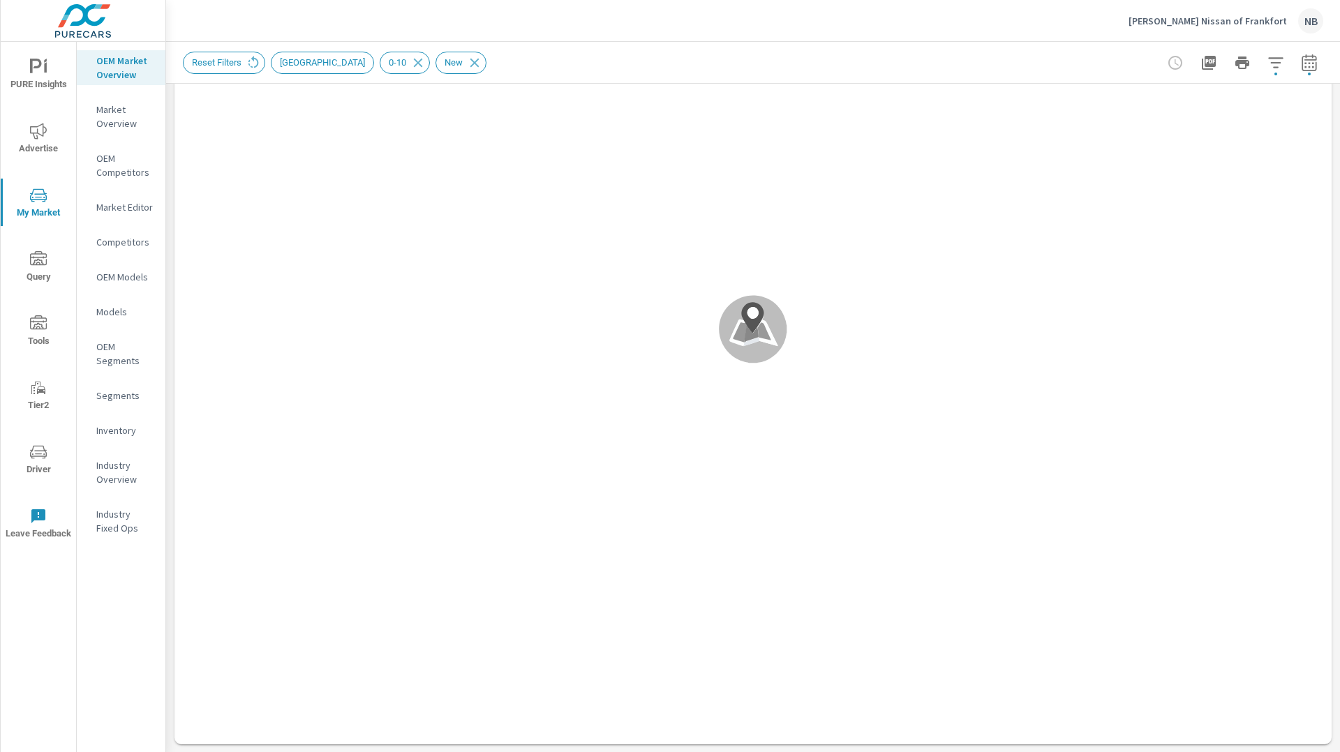
click at [1278, 67] on icon "button" at bounding box center [1275, 62] width 17 height 17
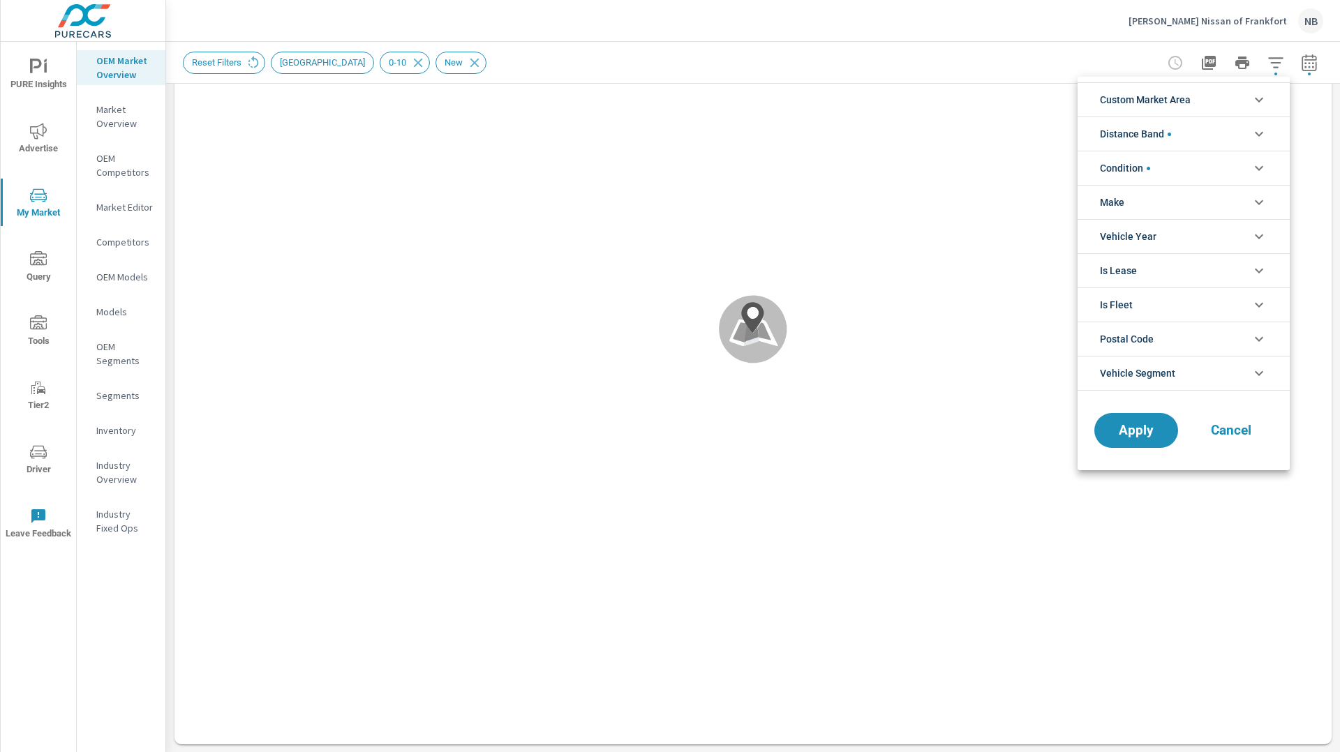
click at [410, 67] on div at bounding box center [670, 376] width 1340 height 752
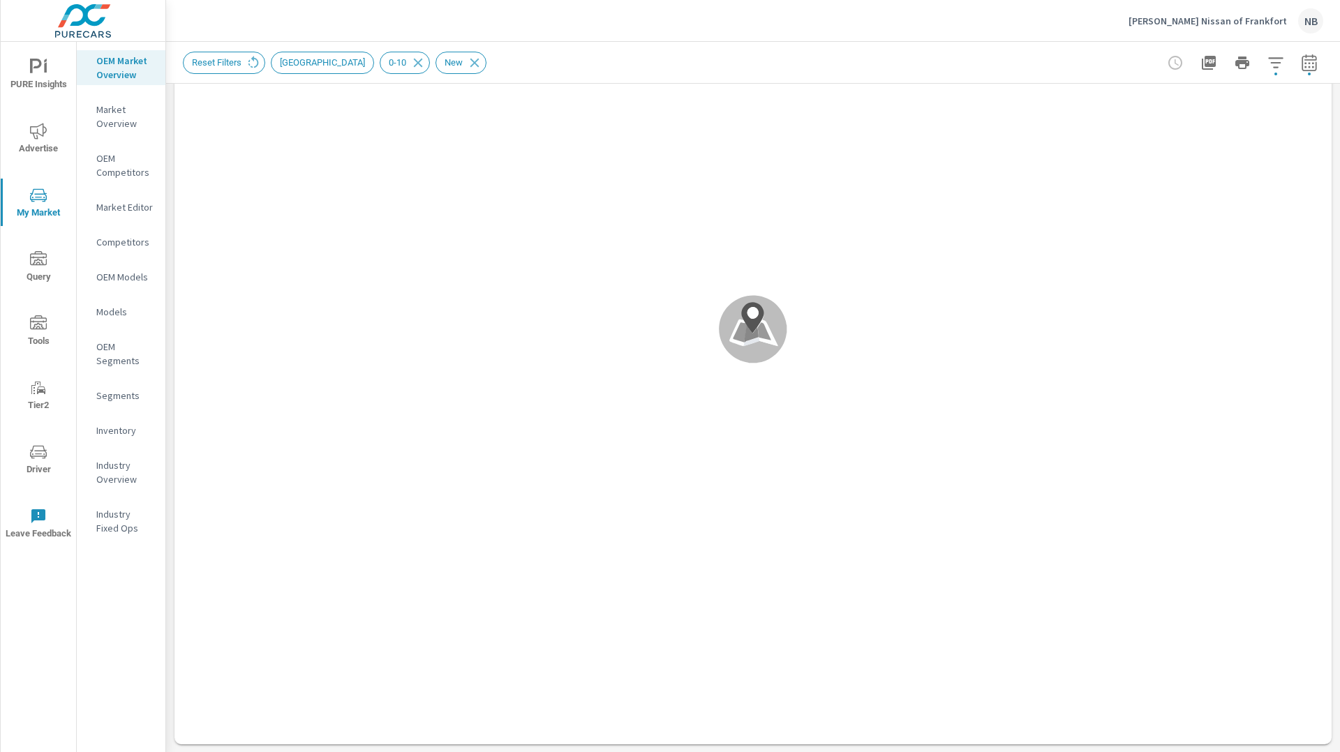
click at [410, 63] on div "Custom Market Area (none) New Market Area Distance Band 0-10 10-20 20-30 30-40 …" at bounding box center [670, 376] width 1340 height 752
click at [410, 65] on icon at bounding box center [417, 62] width 15 height 15
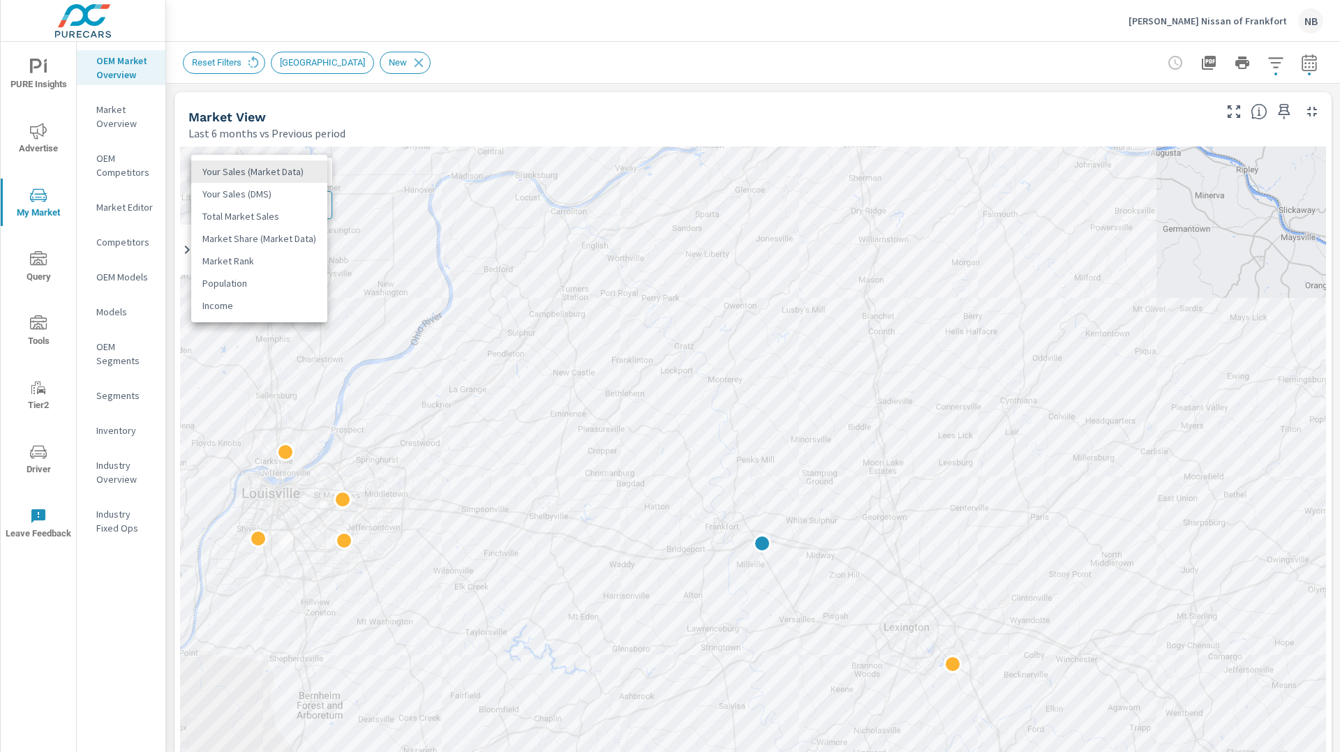
click at [266, 171] on body "PURE Insights Advertise My Market Query Tools Tier2 Driver Leave Feedback OEM M…" at bounding box center [670, 376] width 1340 height 752
click at [284, 264] on li "Market Rank" at bounding box center [259, 261] width 136 height 22
click at [279, 176] on body "PURE Insights Advertise My Market Query Tools Tier2 Driver Leave Feedback OEM M…" at bounding box center [670, 376] width 1340 height 752
click at [274, 176] on li "Market Rank" at bounding box center [259, 171] width 136 height 22
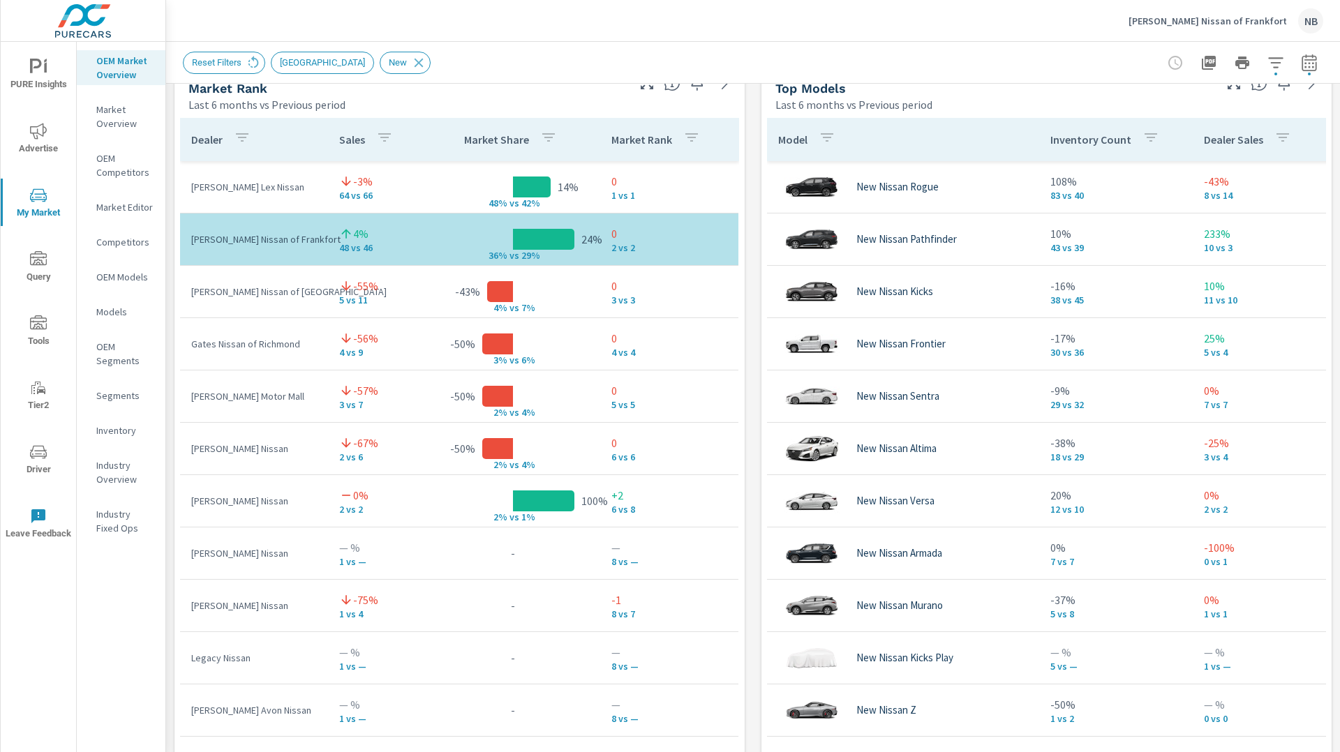
scroll to position [925, 0]
click at [748, 186] on div "Market View Last 6 months vs Previous period ← Move left → Move right ↑ Move up…" at bounding box center [753, 353] width 1174 height 2389
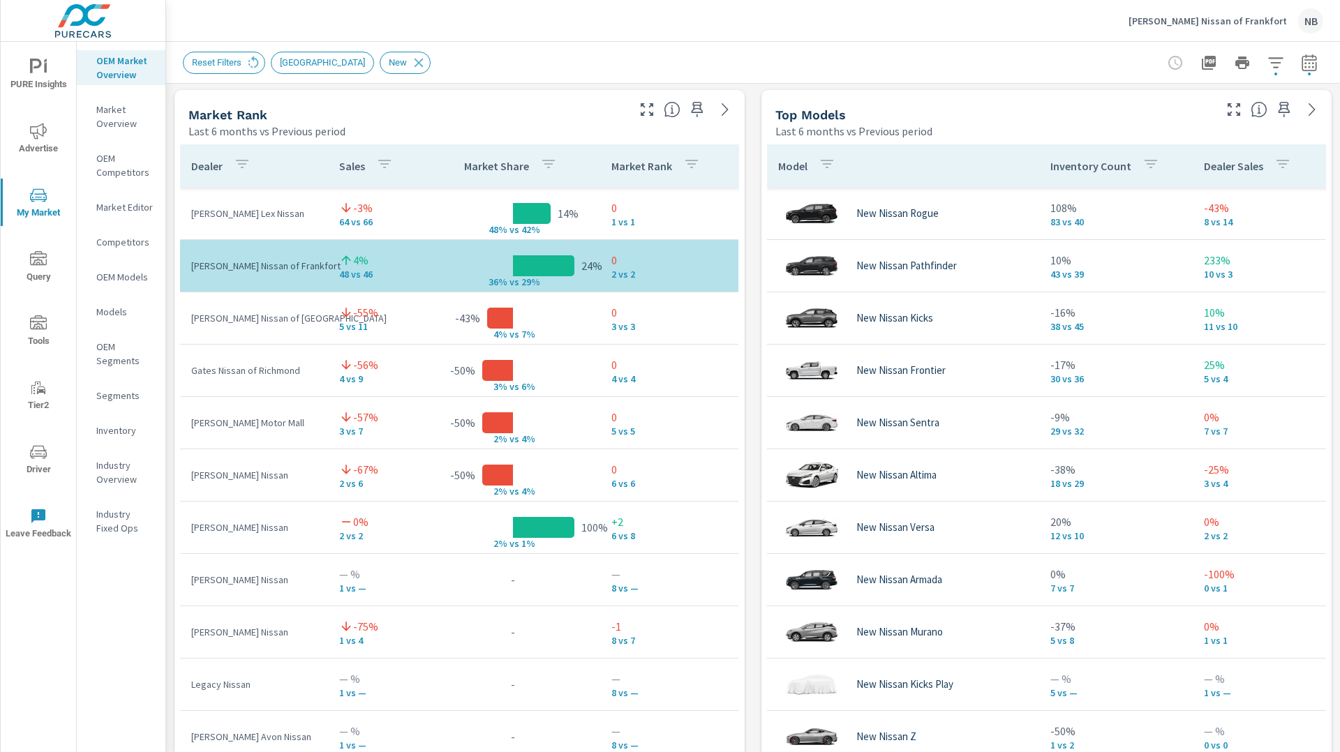
scroll to position [887, 0]
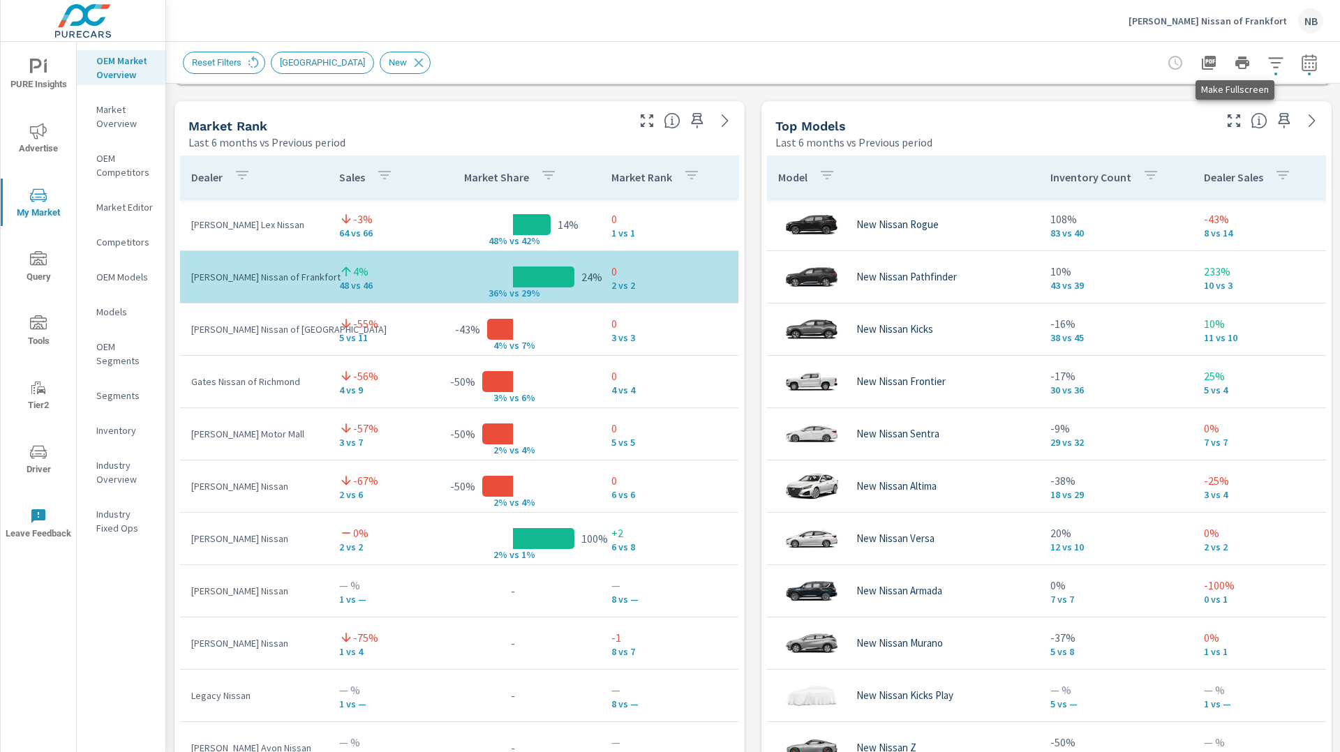
click at [1230, 121] on icon "button" at bounding box center [1233, 120] width 17 height 17
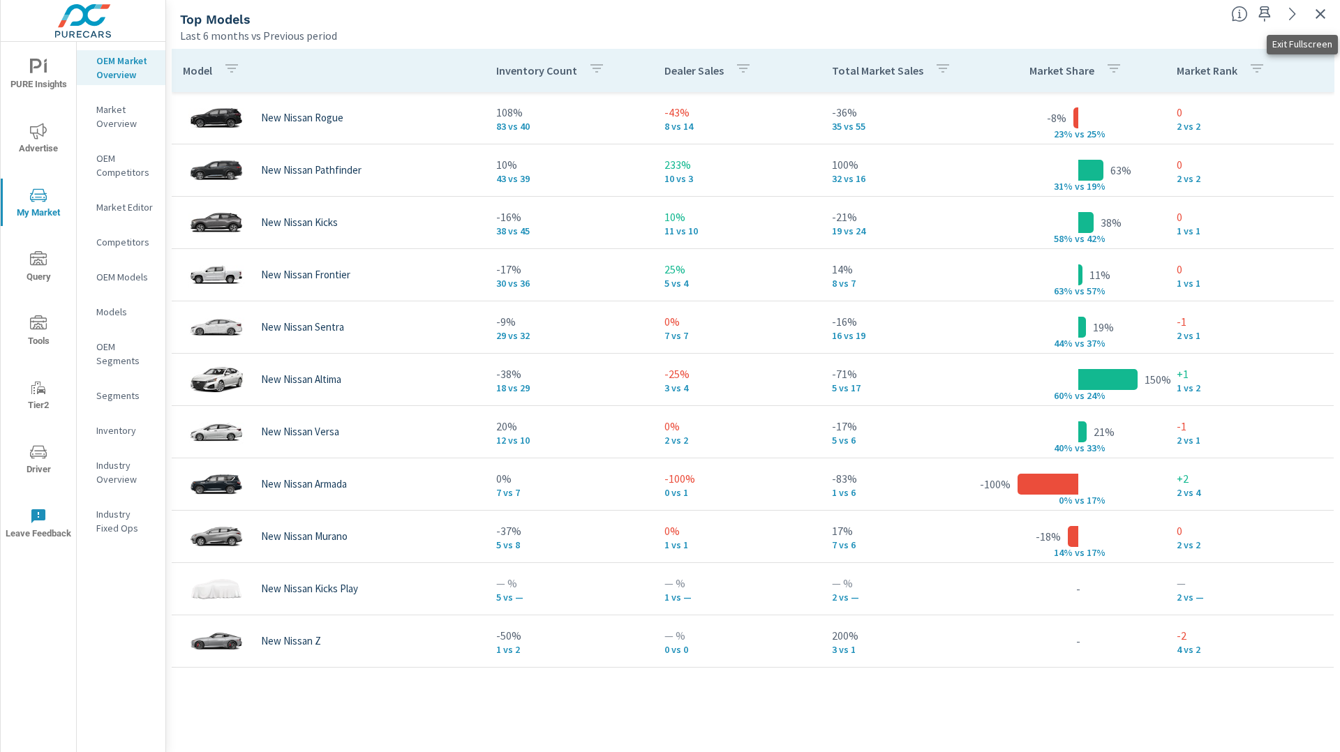
click at [1317, 17] on icon "button" at bounding box center [1320, 14] width 17 height 17
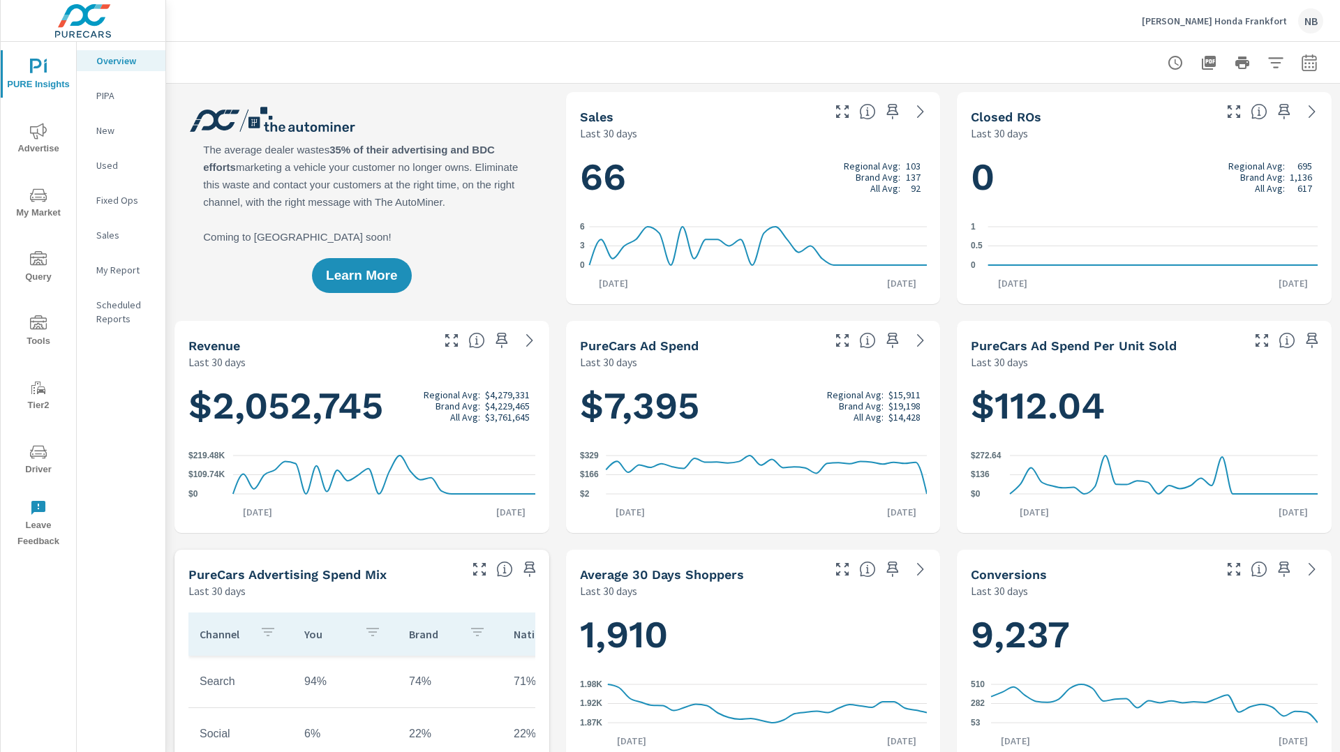
click at [1312, 64] on icon "button" at bounding box center [1309, 62] width 17 height 17
select select "Last 30 days"
click at [1189, 155] on p "+ Add comparison" at bounding box center [1211, 157] width 179 height 17
select select "Previous period"
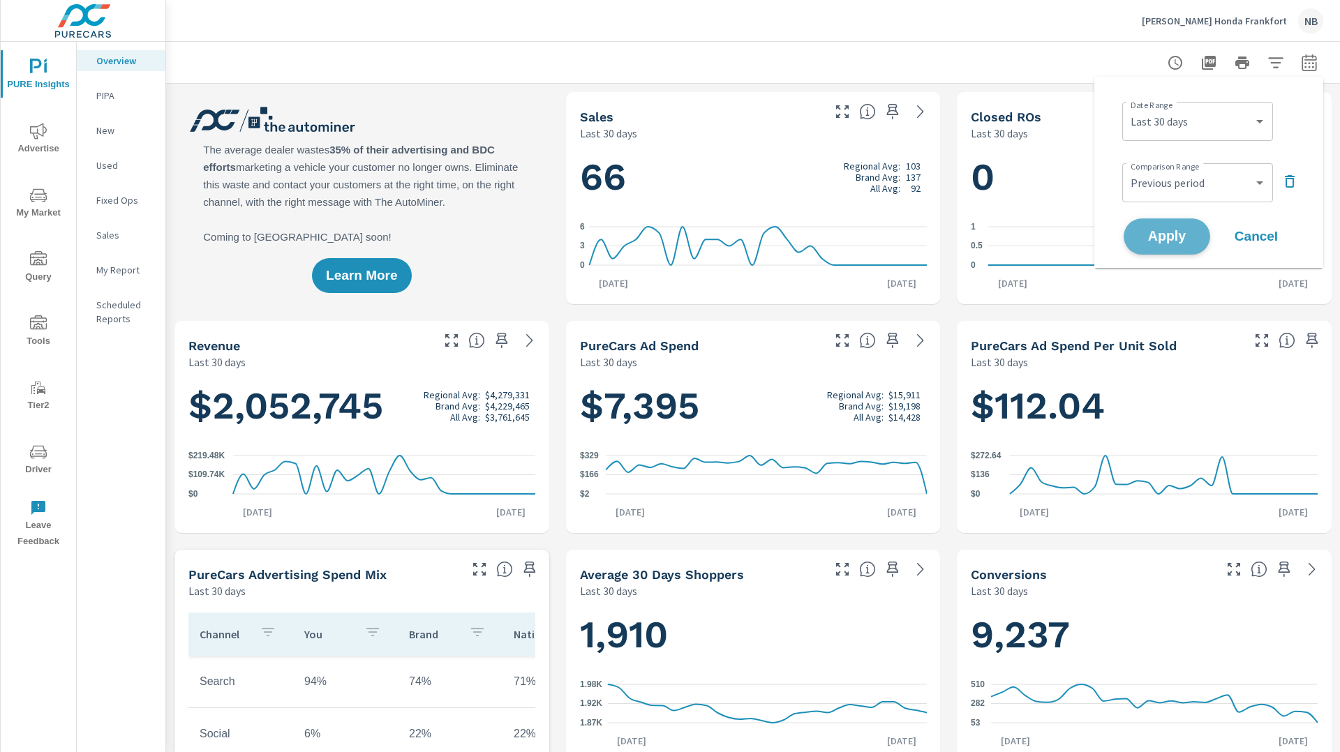
click at [1182, 241] on span "Apply" at bounding box center [1166, 236] width 57 height 13
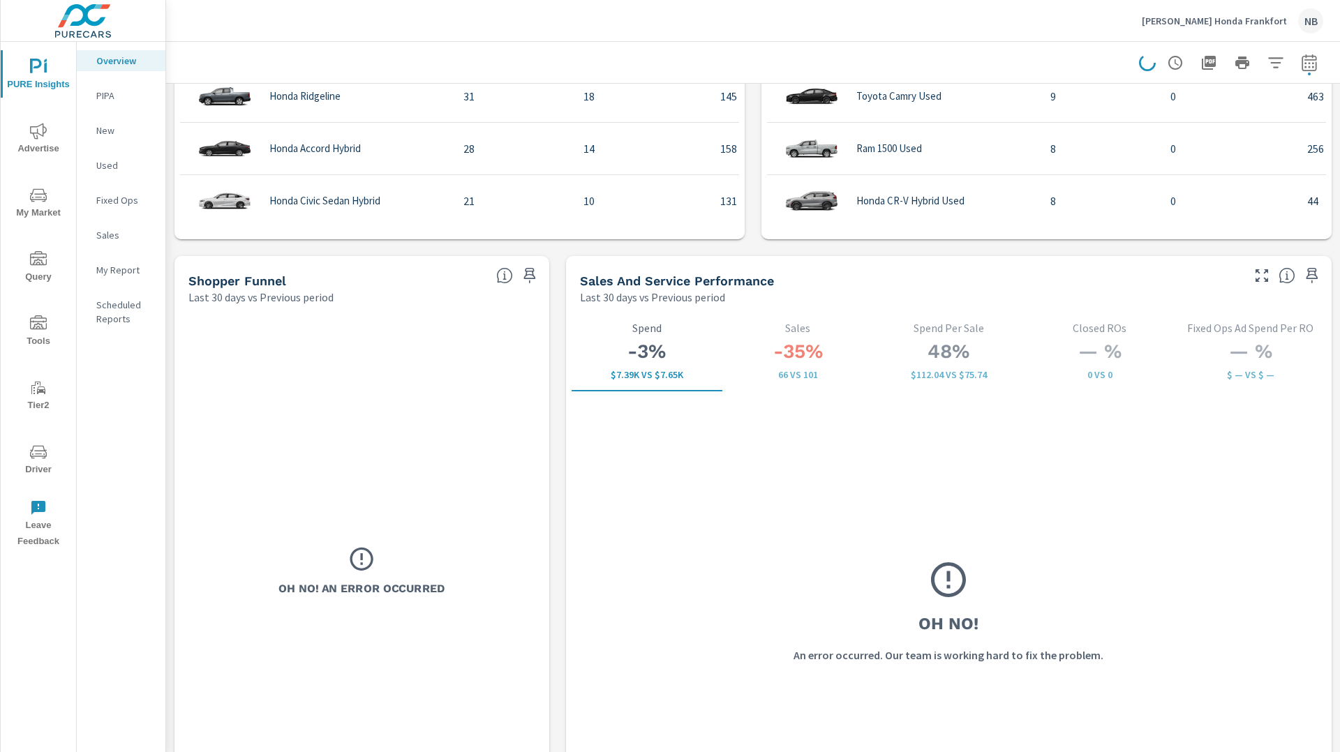
scroll to position [1744, 0]
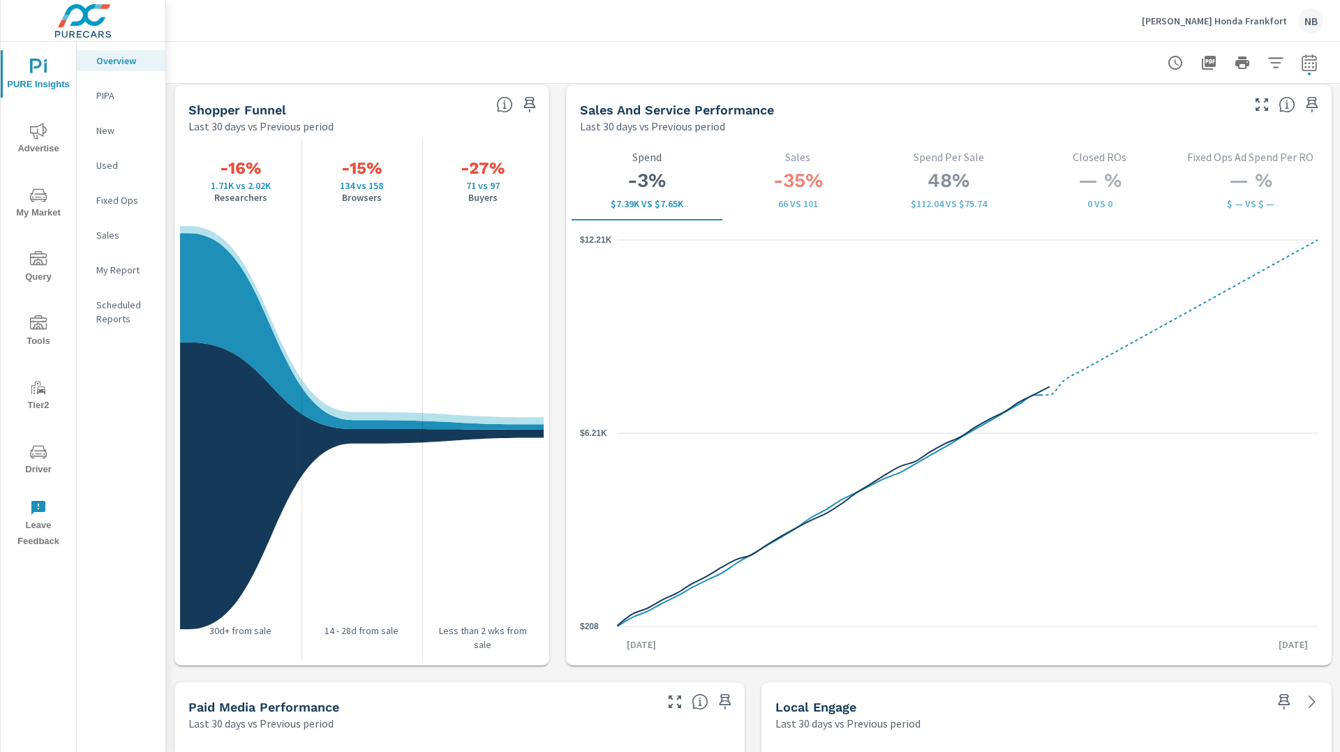
scroll to position [1799, 0]
click at [1220, 21] on p "[PERSON_NAME] Honda Frankfort" at bounding box center [1214, 21] width 145 height 13
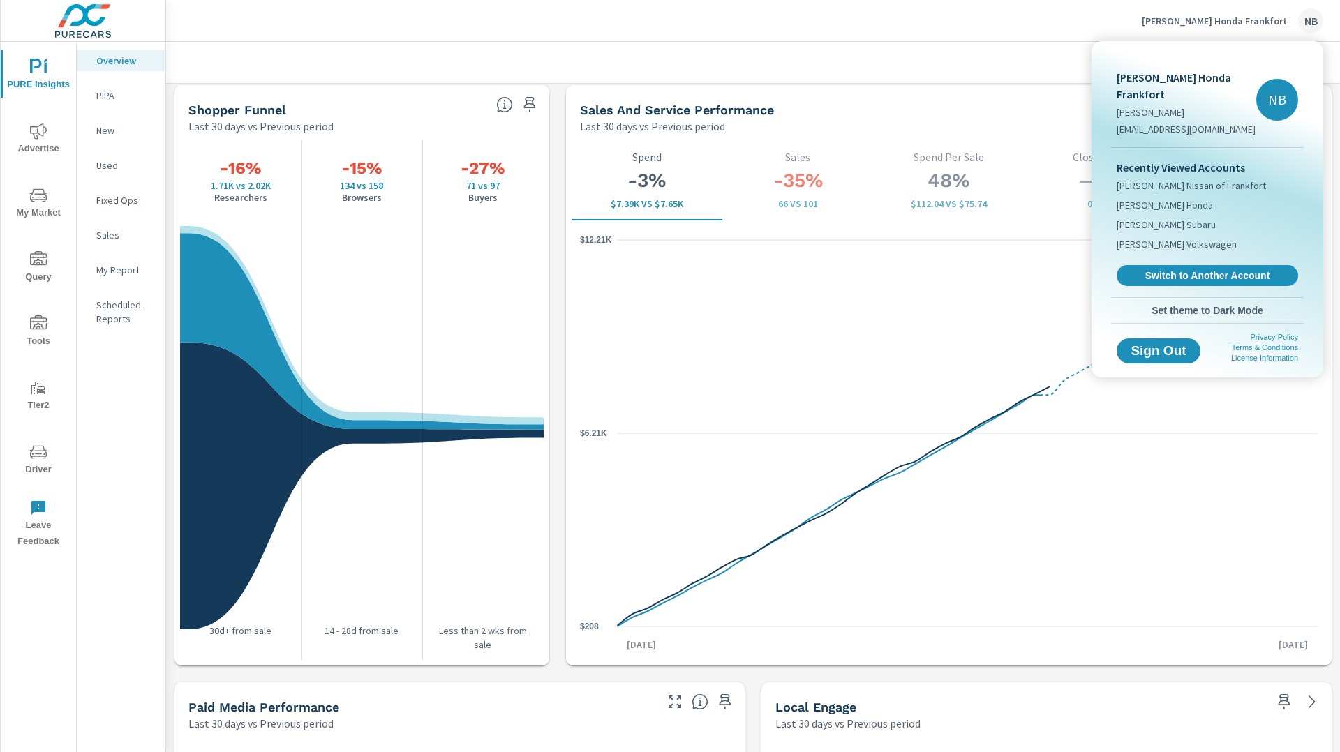
click at [1195, 279] on span "Switch to Another Account" at bounding box center [1207, 275] width 166 height 13
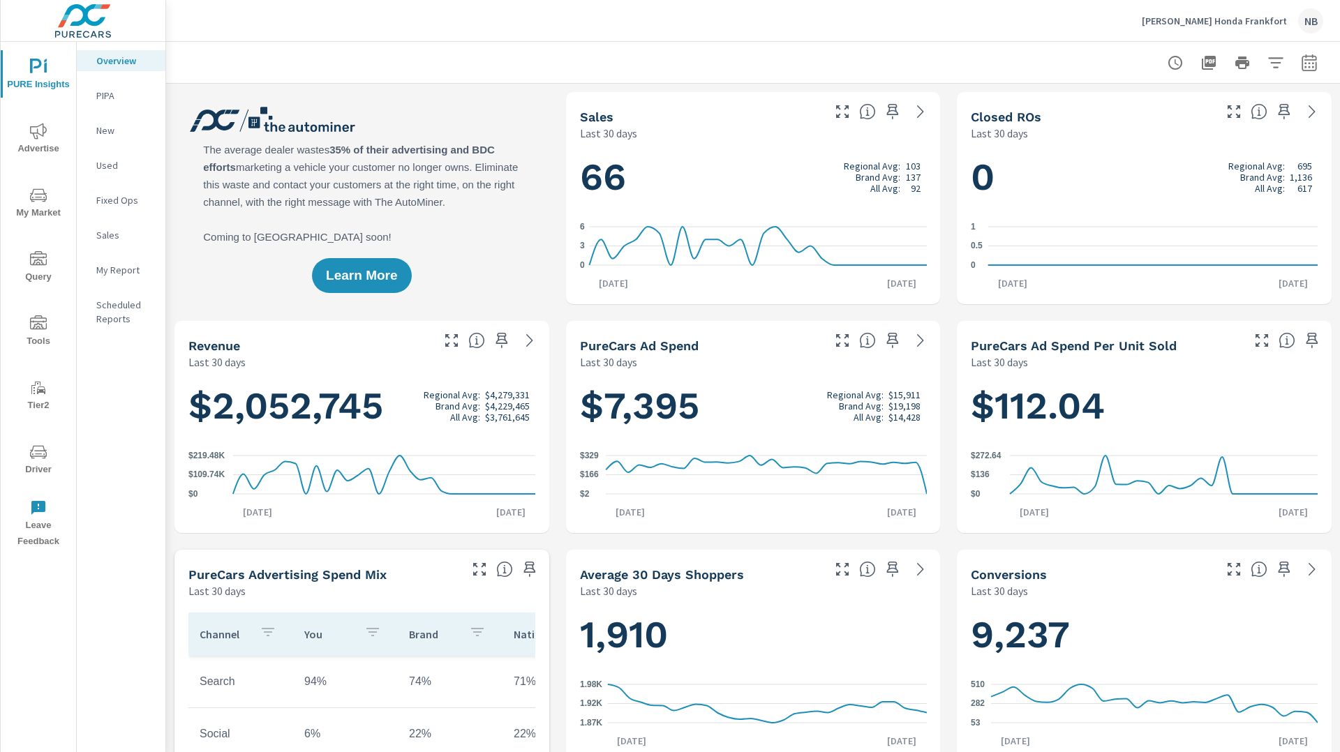
click at [1306, 66] on icon "button" at bounding box center [1308, 65] width 9 height 6
select select "Last 30 days"
click at [1197, 158] on p "+ Add comparison" at bounding box center [1211, 157] width 179 height 17
select select "Previous period"
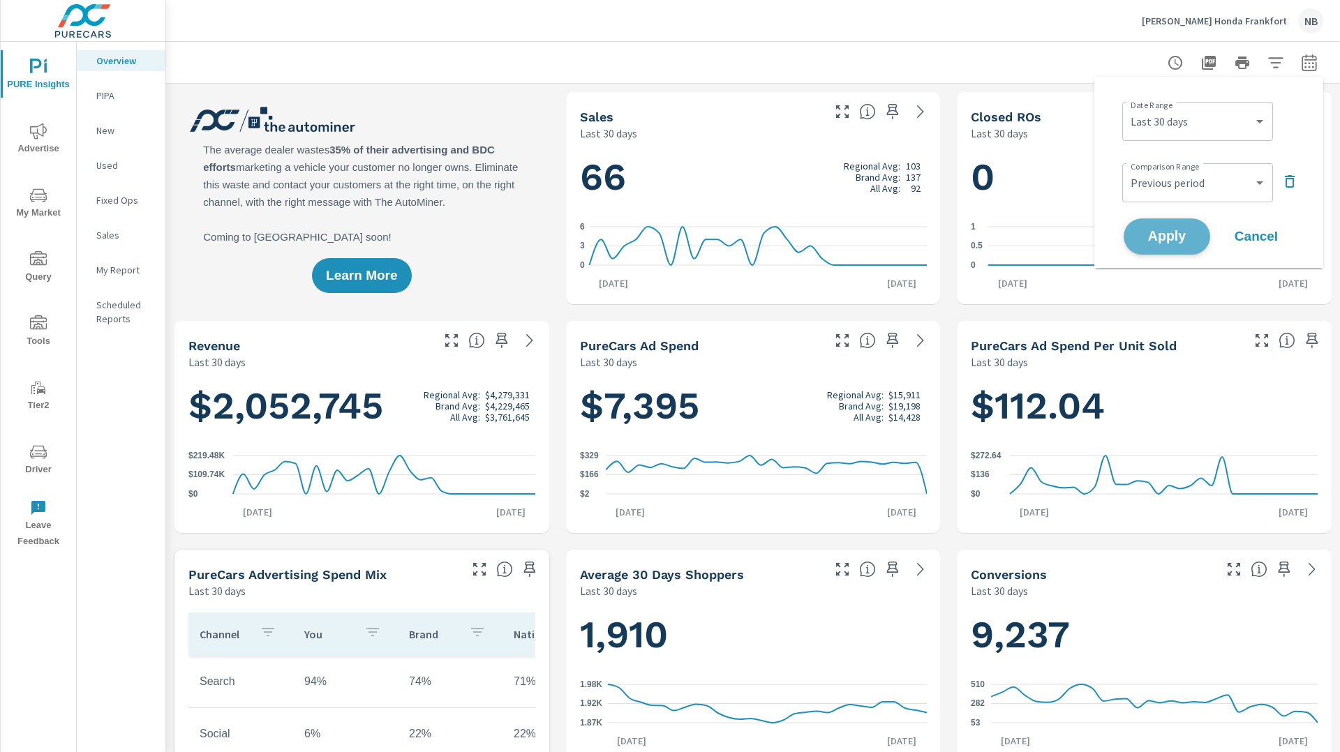
click at [1167, 237] on span "Apply" at bounding box center [1166, 236] width 57 height 13
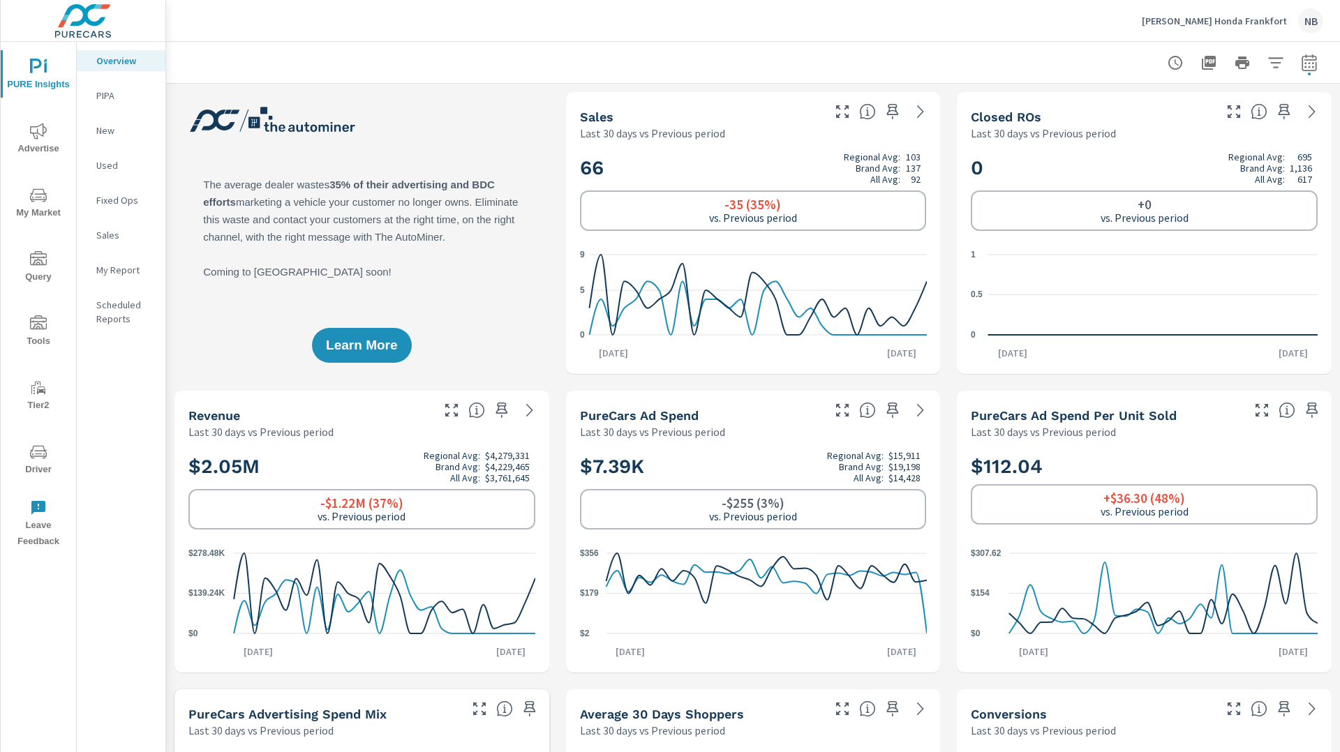
click at [1312, 59] on icon "button" at bounding box center [1309, 62] width 17 height 17
select select "Last 30 days"
select select "Previous period"
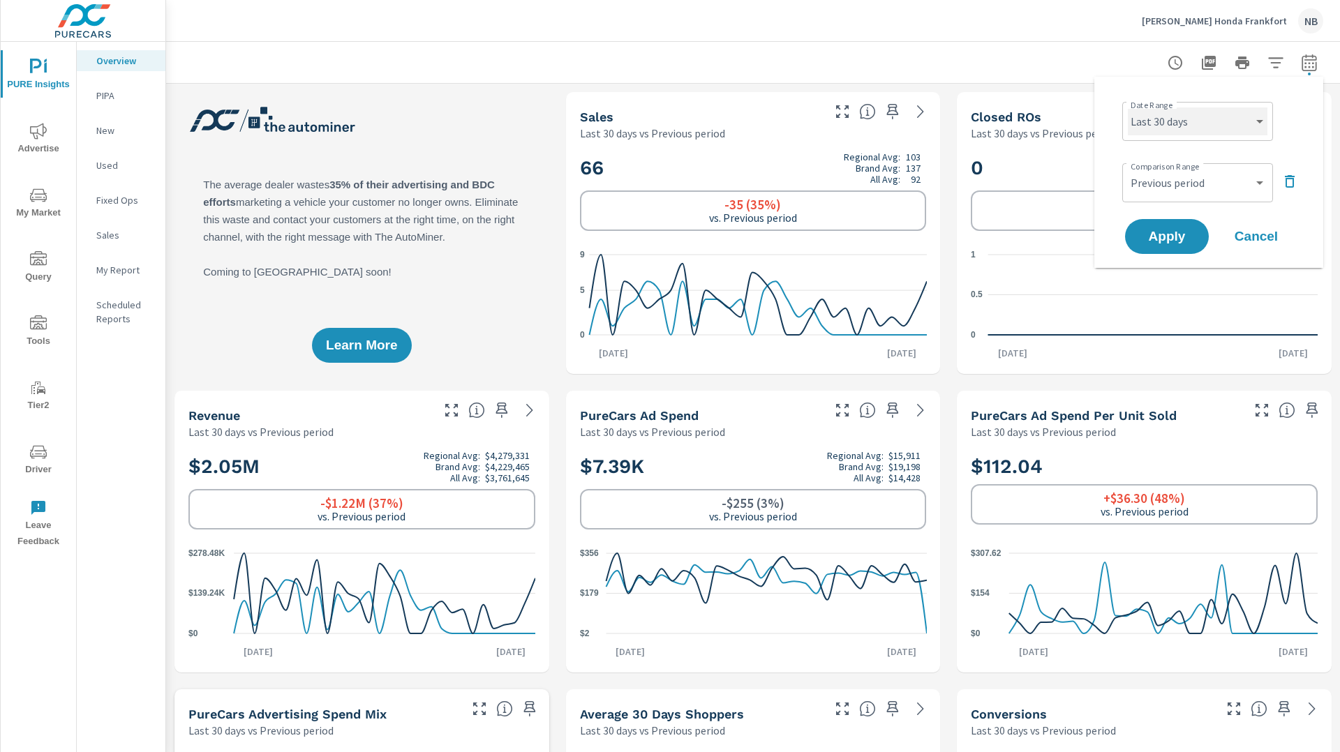
click at [1192, 123] on select "Custom [DATE] Last week Last 7 days Last 14 days Last 30 days Last 45 days Last…" at bounding box center [1198, 121] width 140 height 28
click at [1128, 107] on select "Custom [DATE] Last week Last 7 days Last 14 days Last 30 days Last 45 days Last…" at bounding box center [1198, 121] width 140 height 28
click at [1214, 121] on select "Custom [DATE] Last week Last 7 days Last 14 days Last 30 days Last 45 days Last…" at bounding box center [1198, 121] width 140 height 28
select select "Last 6 months"
click at [1128, 107] on select "Custom [DATE] Last week Last 7 days Last 14 days Last 30 days Last 45 days Last…" at bounding box center [1198, 121] width 140 height 28
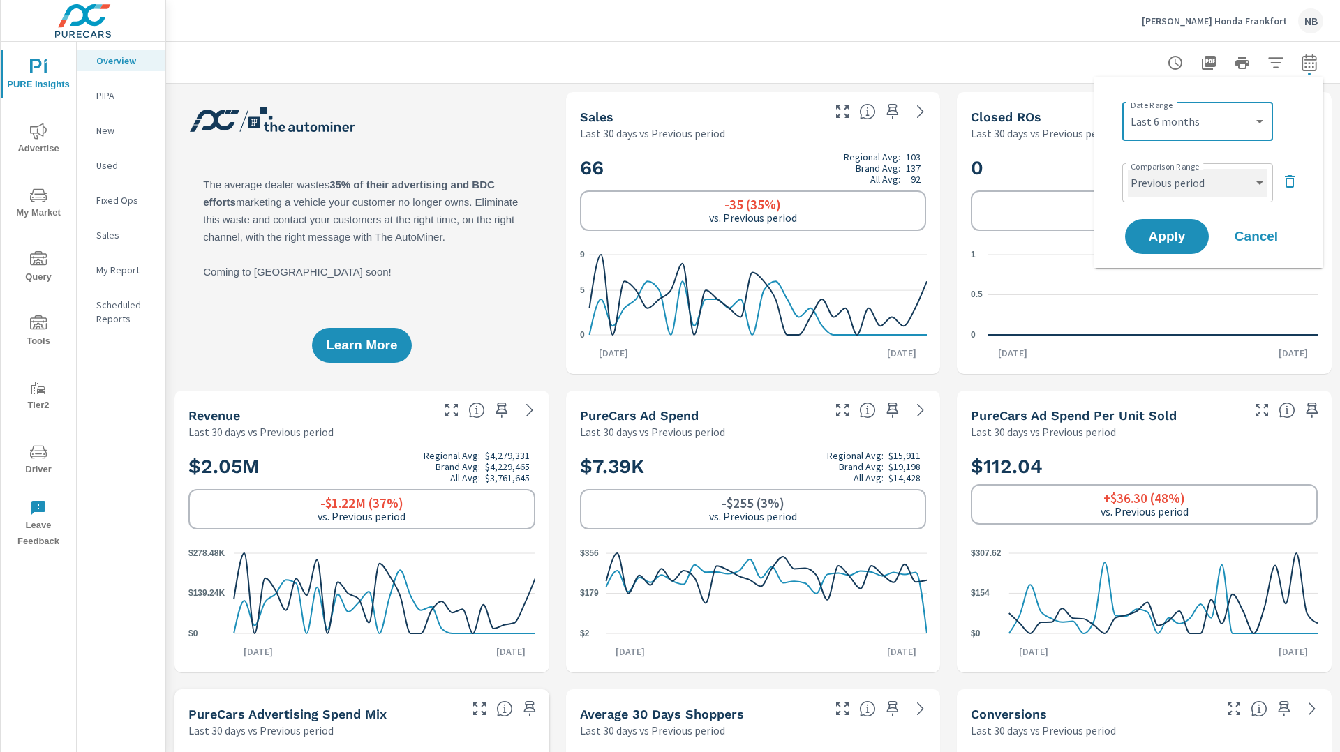
click at [1188, 188] on select "Custom Previous period Previous month Previous year" at bounding box center [1198, 183] width 140 height 28
click at [1128, 169] on select "Custom Previous period Previous month Previous year" at bounding box center [1198, 183] width 140 height 28
click at [1167, 239] on span "Apply" at bounding box center [1166, 236] width 57 height 13
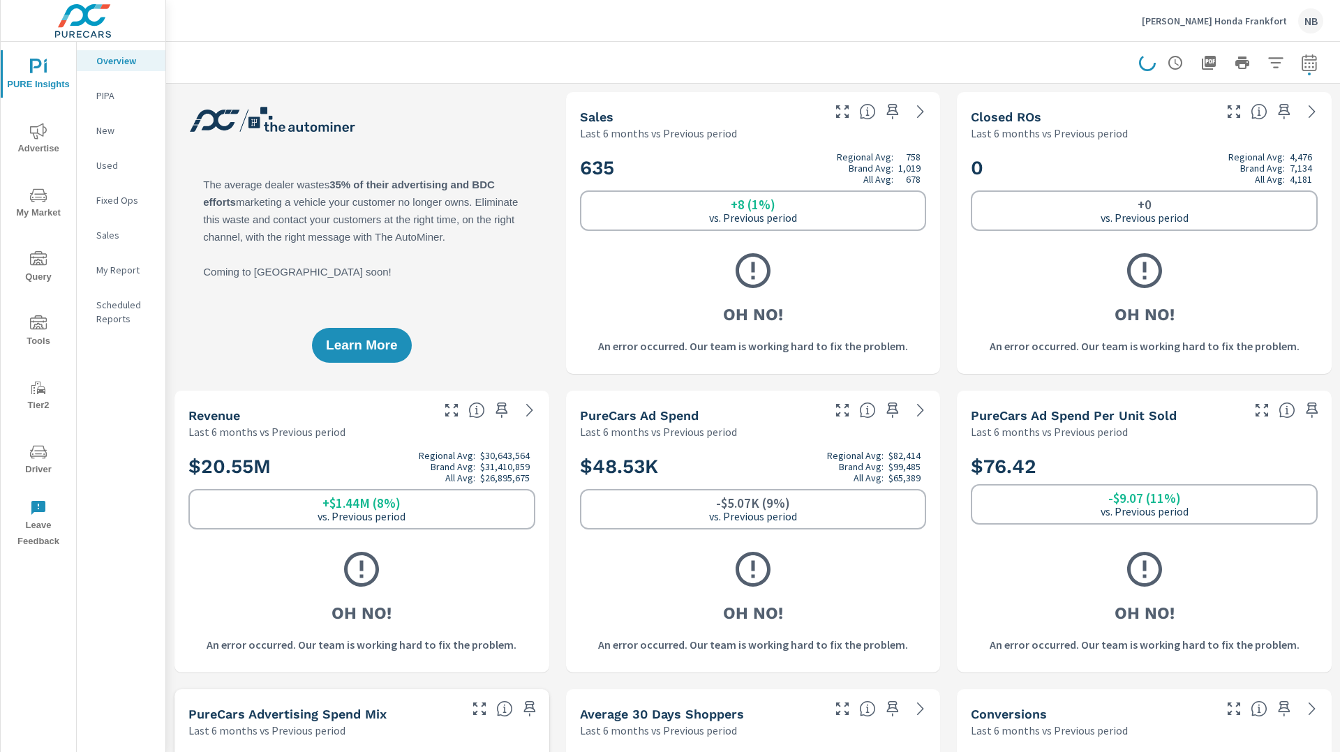
click at [34, 197] on icon "nav menu" at bounding box center [38, 195] width 17 height 17
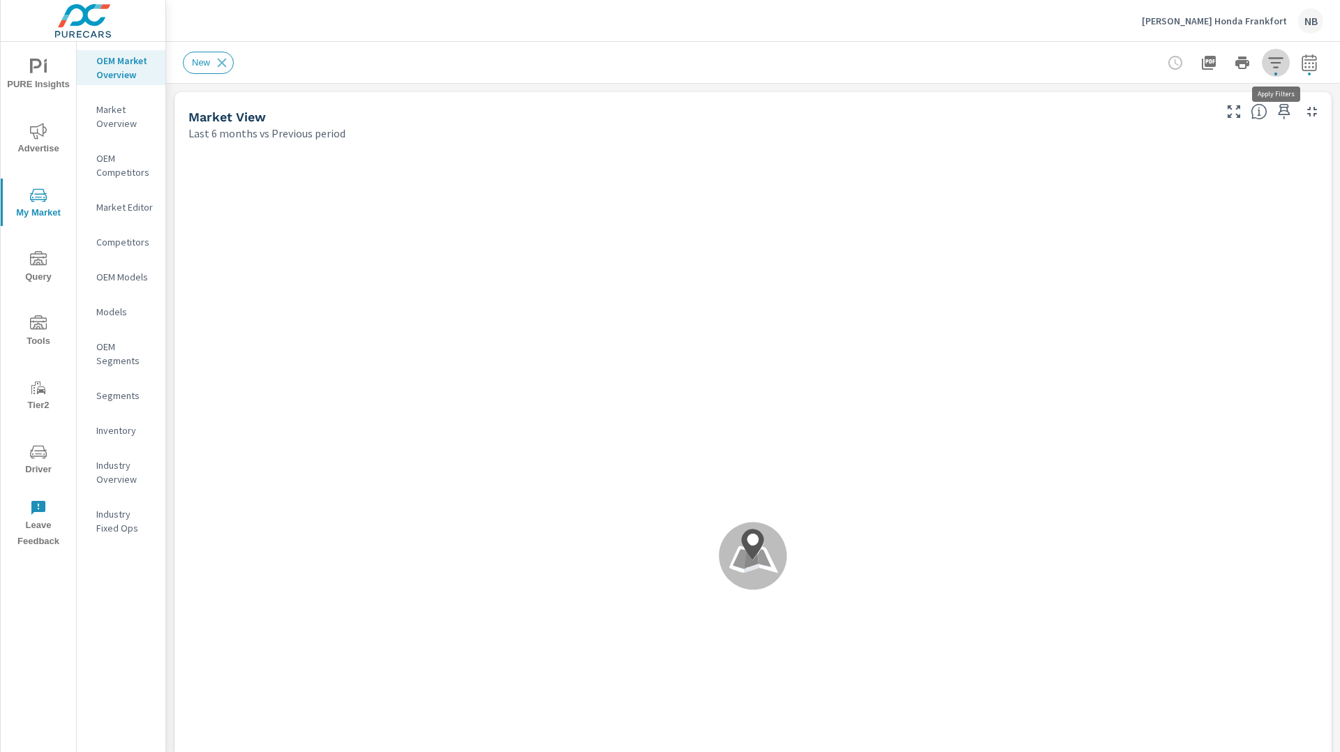
click at [1269, 64] on icon "button" at bounding box center [1275, 62] width 17 height 17
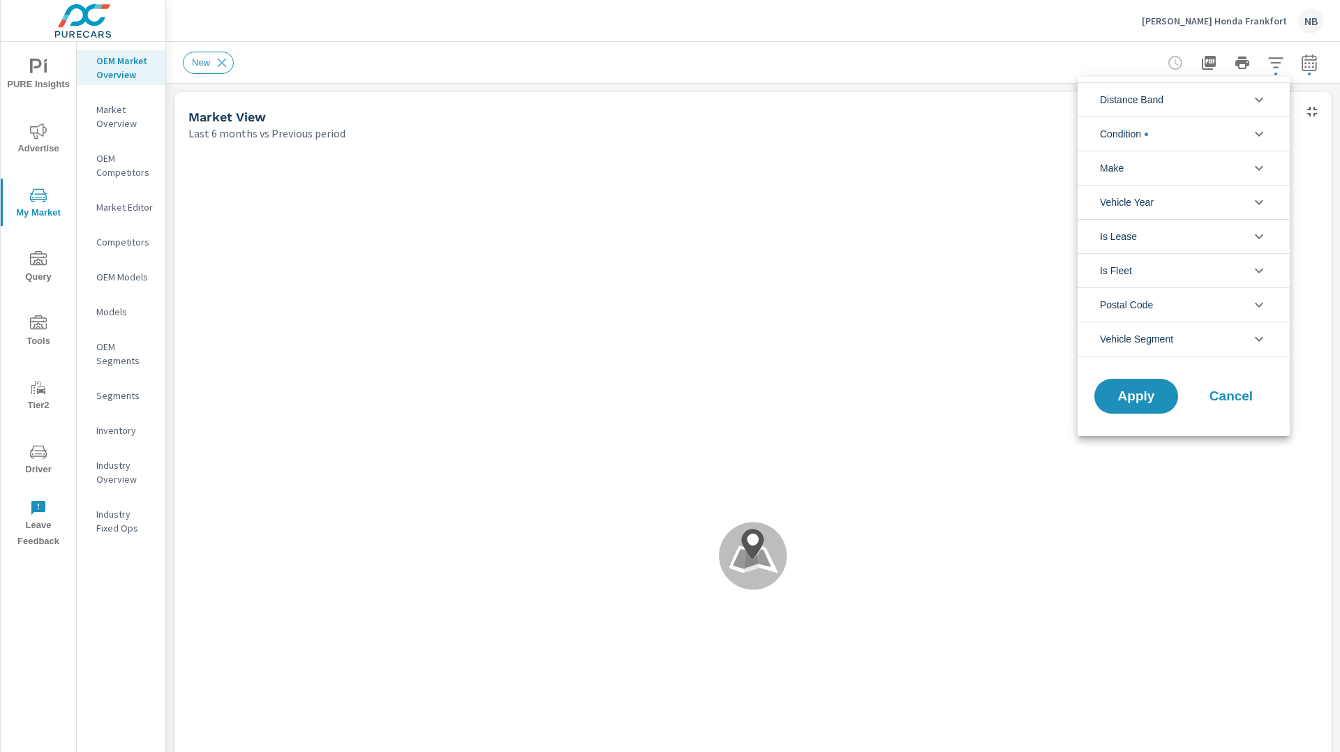
click at [1195, 100] on li "Distance Band" at bounding box center [1183, 99] width 212 height 34
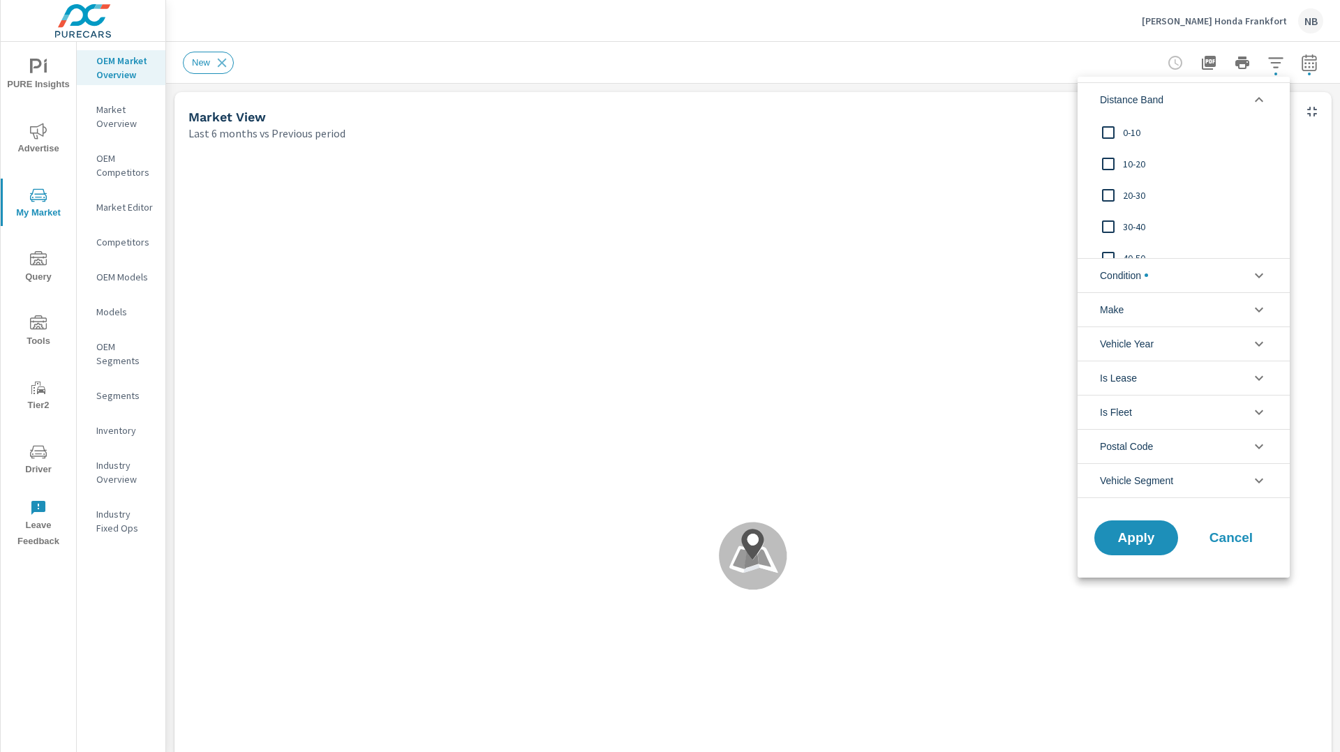
click at [1195, 100] on li "Distance Band" at bounding box center [1183, 99] width 212 height 34
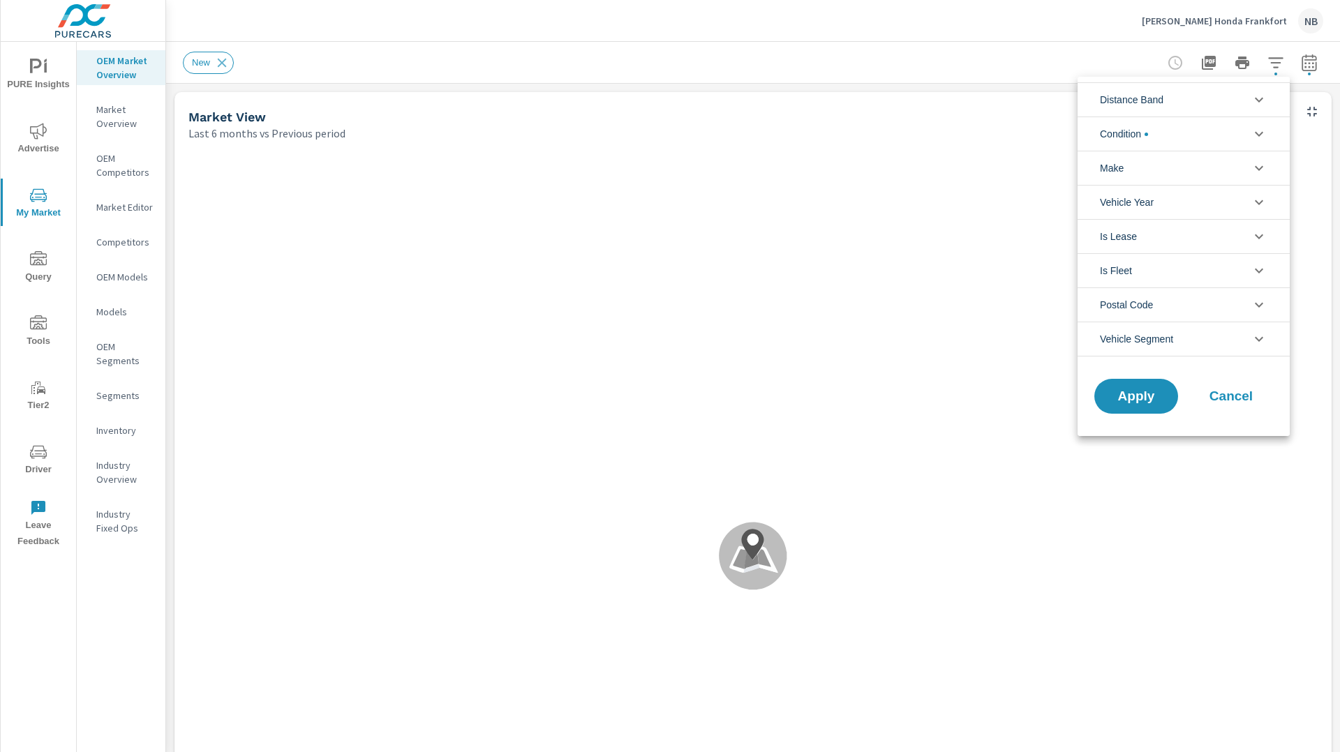
click at [1234, 94] on li "Distance Band" at bounding box center [1183, 99] width 212 height 34
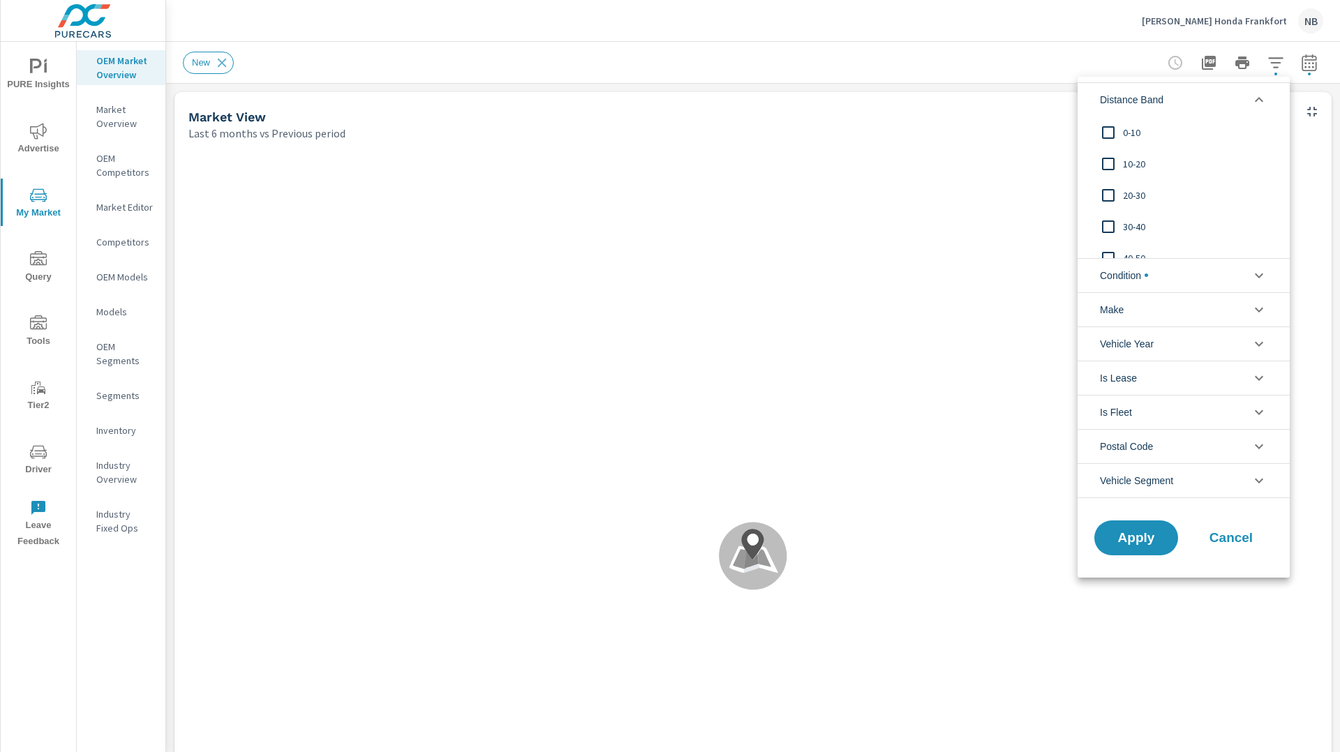
click at [1137, 131] on span "0-10" at bounding box center [1199, 132] width 153 height 17
click at [1140, 158] on span "10-20" at bounding box center [1199, 164] width 153 height 17
click at [1130, 199] on span "20-30" at bounding box center [1199, 195] width 153 height 17
click at [1153, 543] on span "Apply" at bounding box center [1135, 537] width 57 height 13
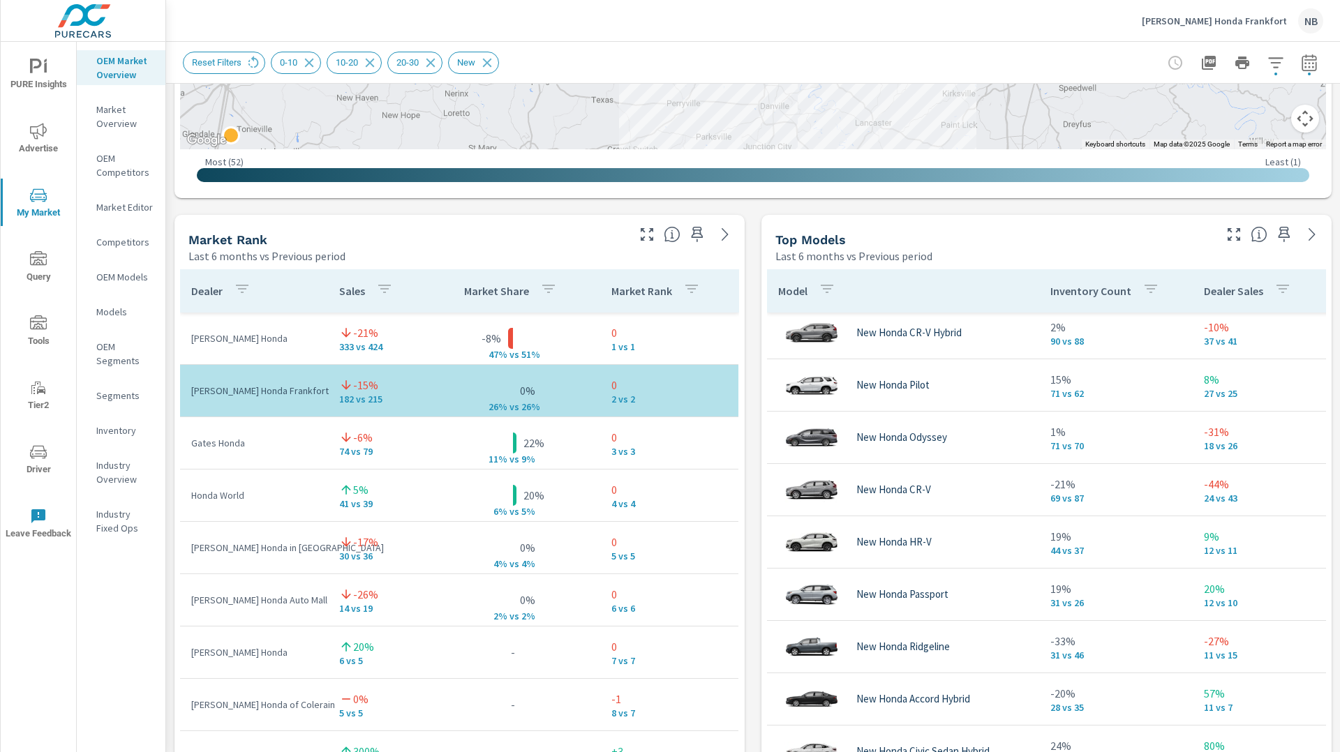
click at [751, 378] on div "Market View Last 6 months vs Previous period ← Move left → Move right ↑ Move up…" at bounding box center [753, 505] width 1174 height 2389
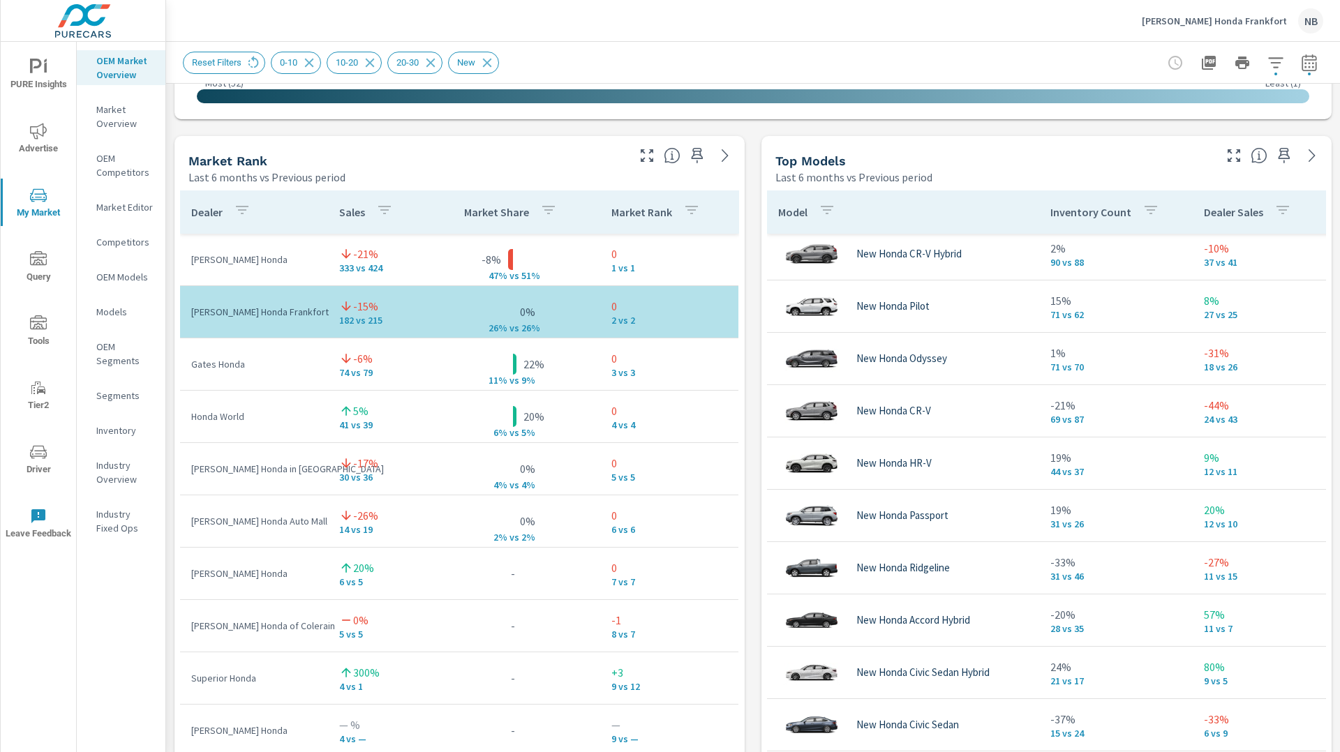
scroll to position [848, 0]
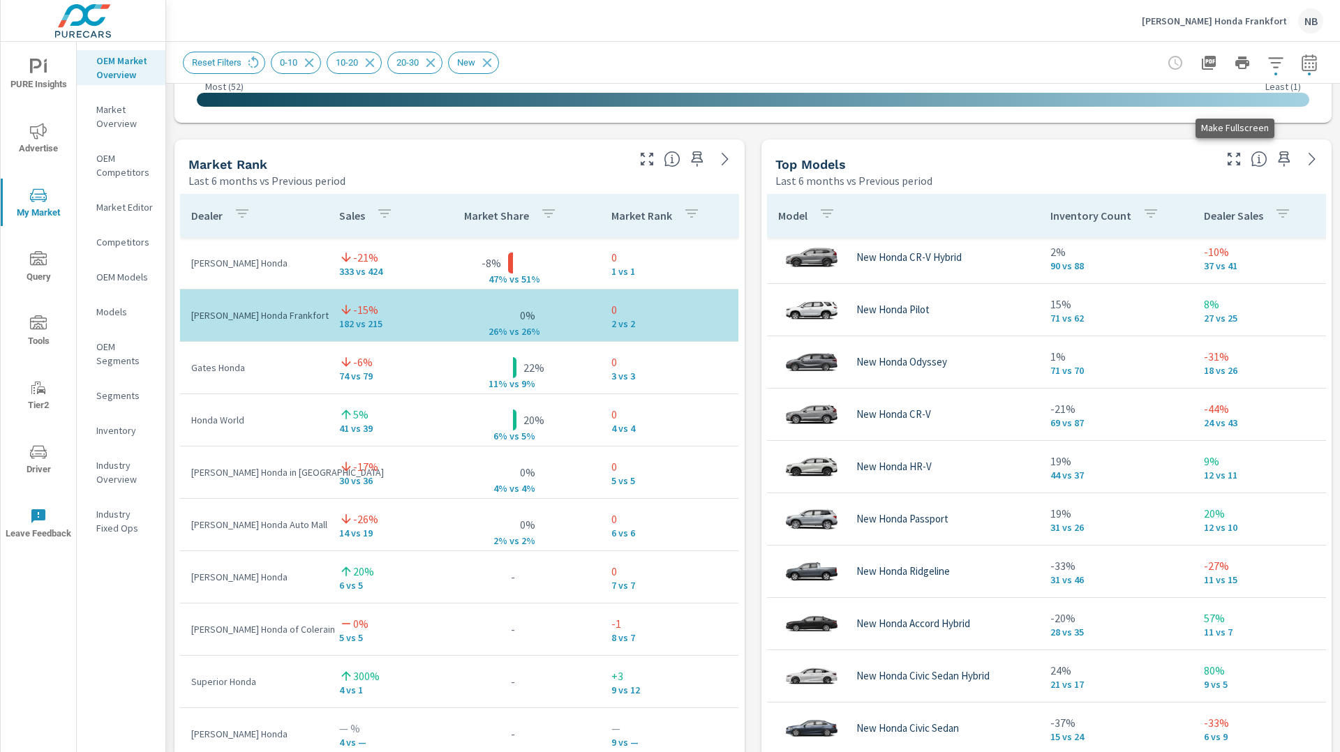
click at [1240, 158] on icon "button" at bounding box center [1233, 159] width 17 height 17
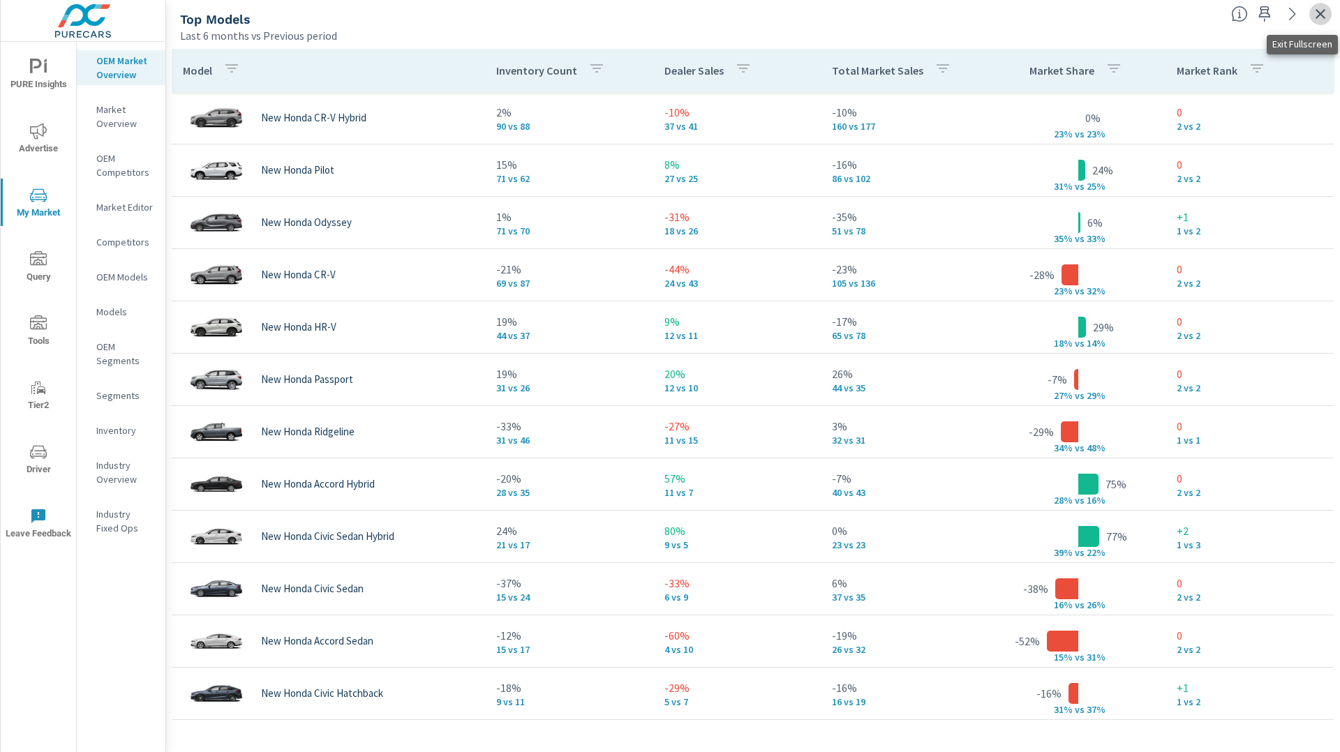
click at [1319, 12] on icon "button" at bounding box center [1320, 14] width 17 height 17
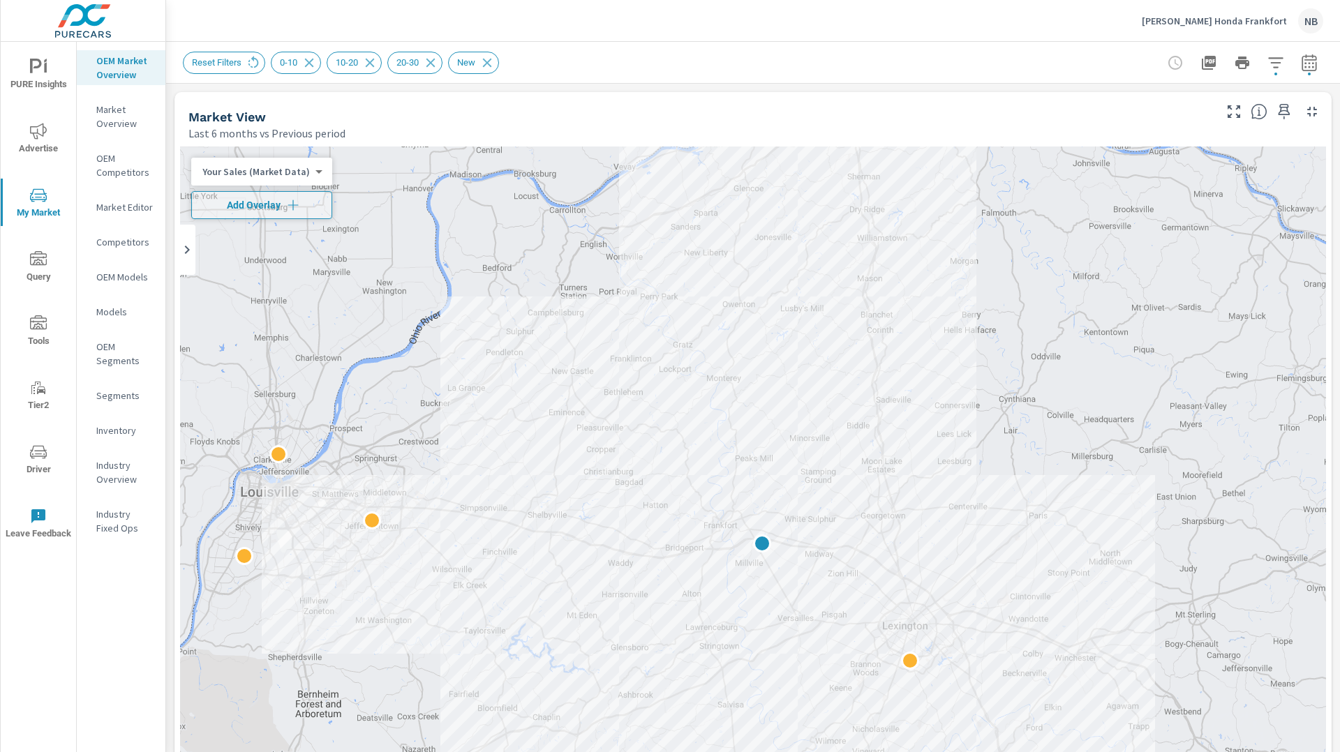
click at [1211, 22] on p "Neil Huffman Honda Frankfort" at bounding box center [1214, 21] width 145 height 13
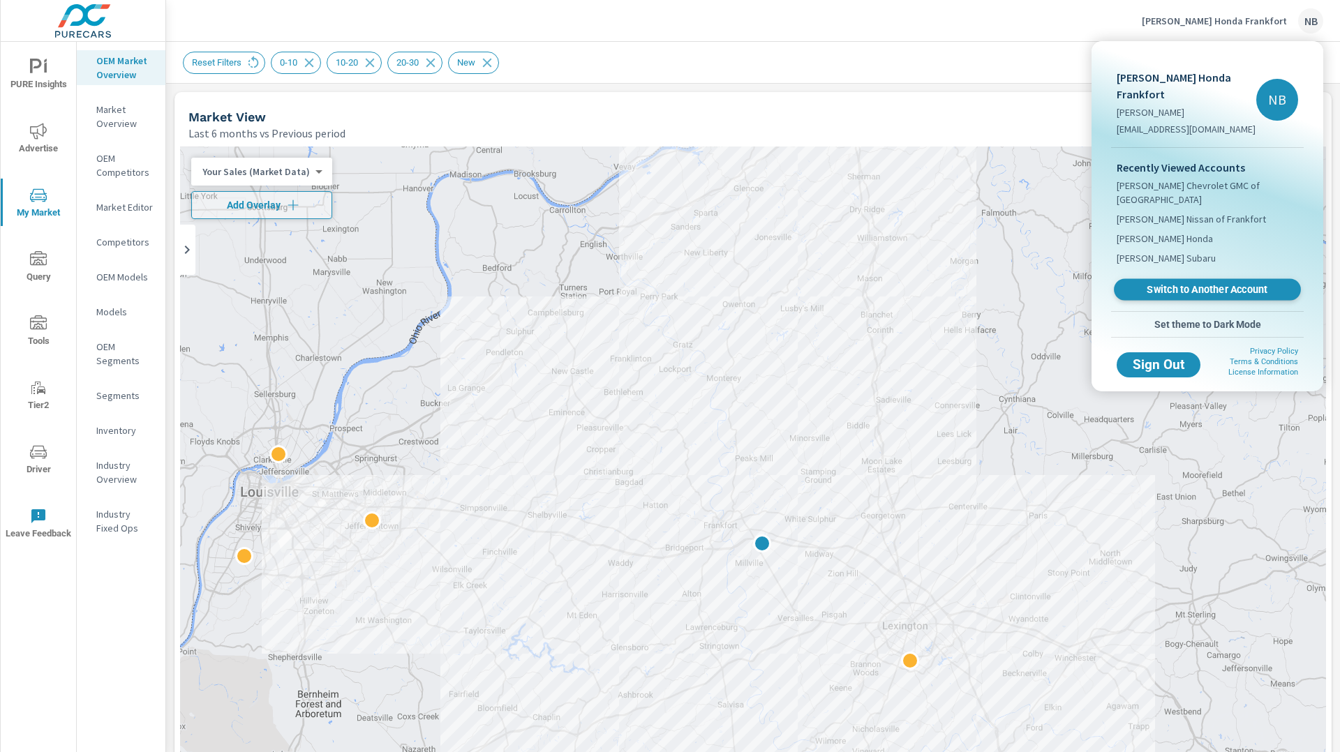
click at [1217, 283] on span "Switch to Another Account" at bounding box center [1206, 289] width 171 height 13
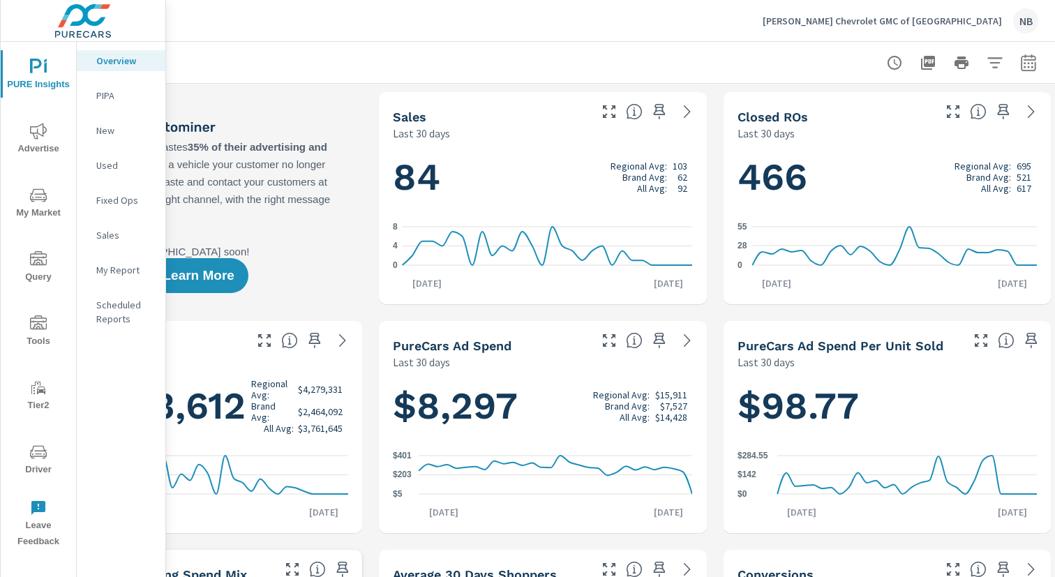
scroll to position [0, 144]
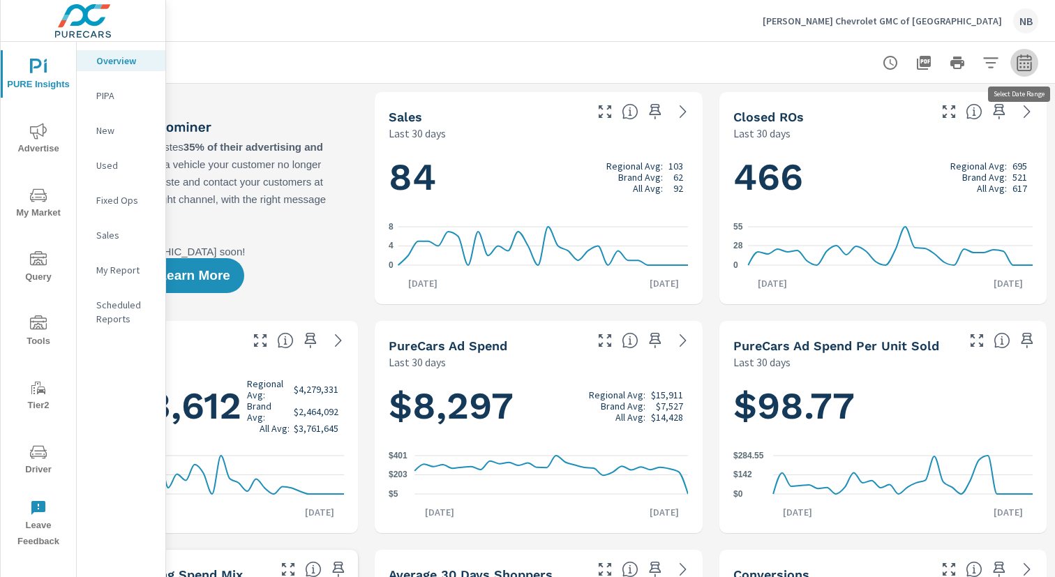
click at [1026, 59] on icon "button" at bounding box center [1024, 62] width 15 height 17
select select "Last 30 days"
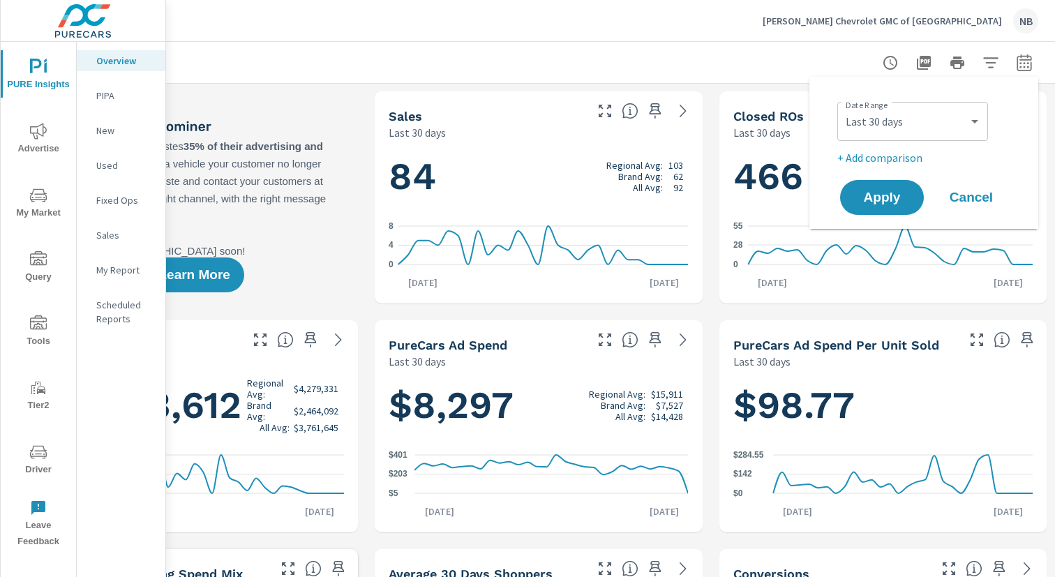
scroll to position [0, 144]
click at [883, 160] on p "+ Add comparison" at bounding box center [926, 157] width 179 height 17
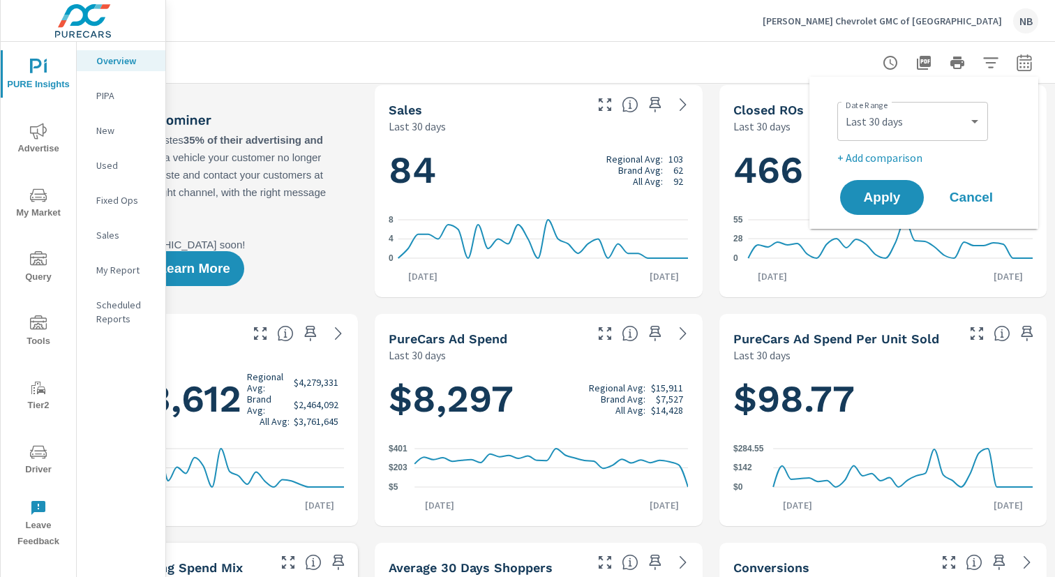
select select "Previous period"
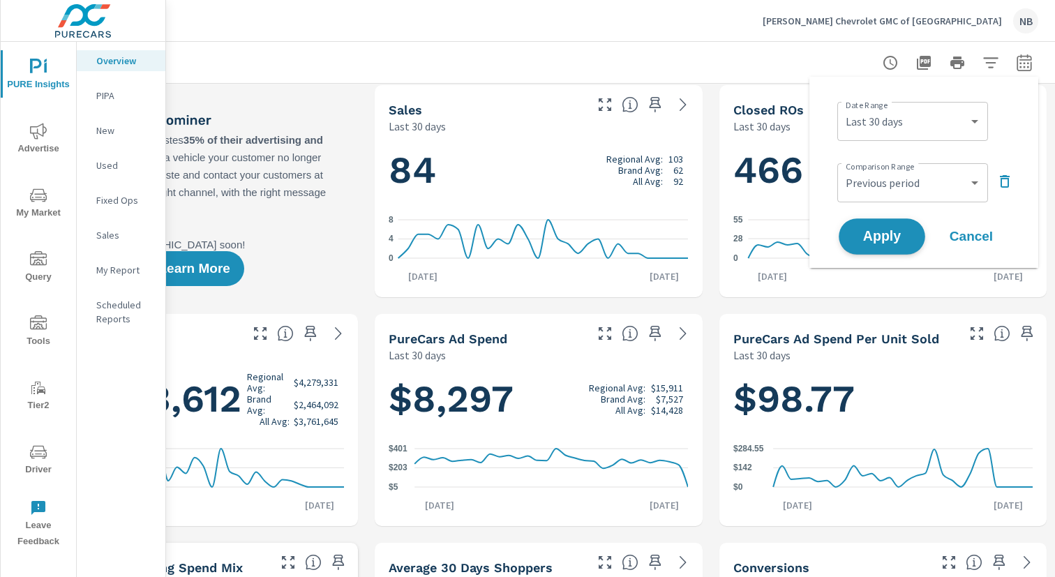
drag, startPoint x: 890, startPoint y: 234, endPoint x: 892, endPoint y: 224, distance: 10.0
click at [890, 234] on span "Apply" at bounding box center [881, 236] width 57 height 13
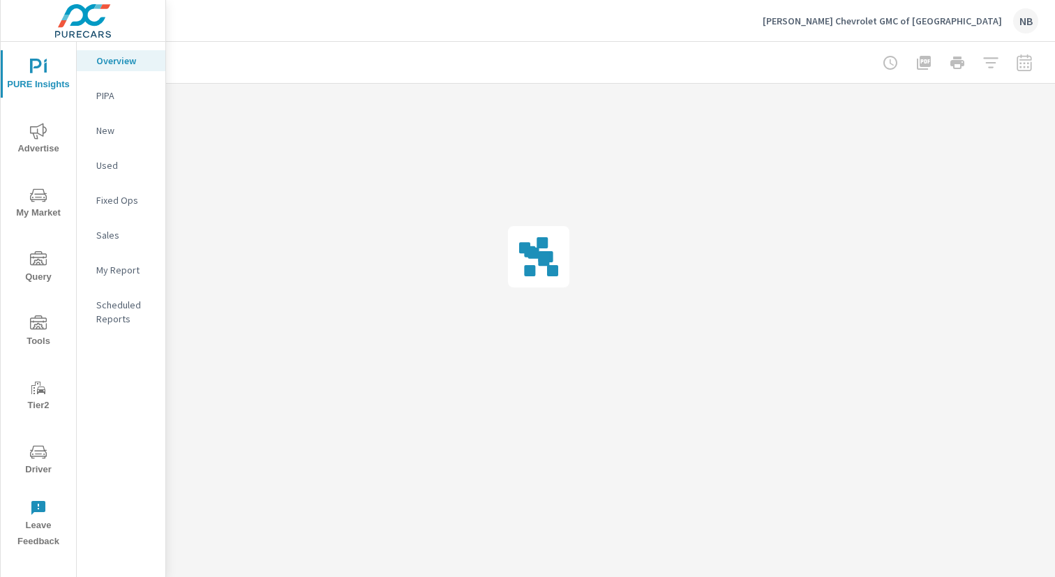
scroll to position [0, 144]
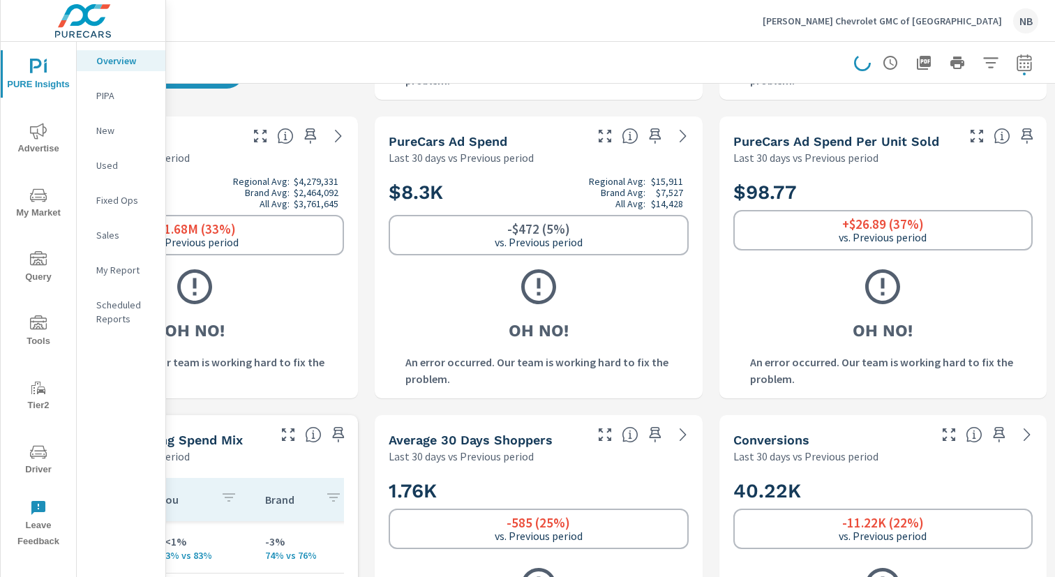
scroll to position [313, 144]
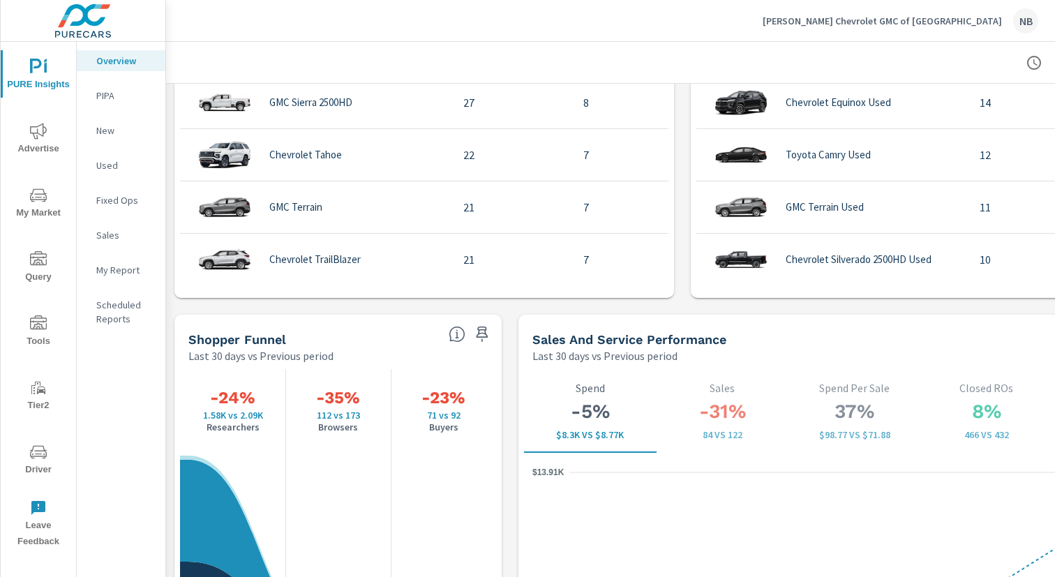
scroll to position [1599, 0]
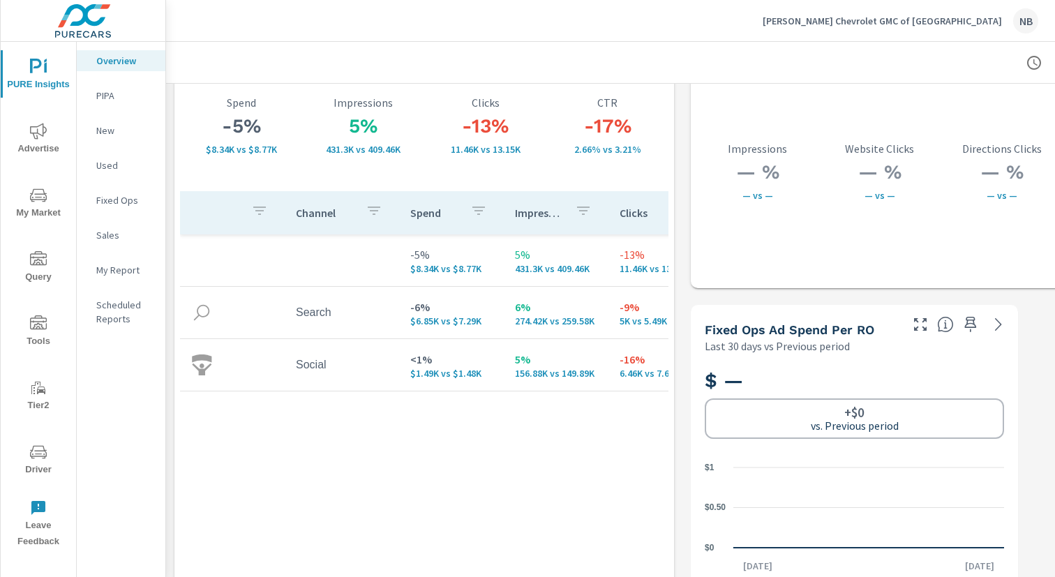
scroll to position [2493, 0]
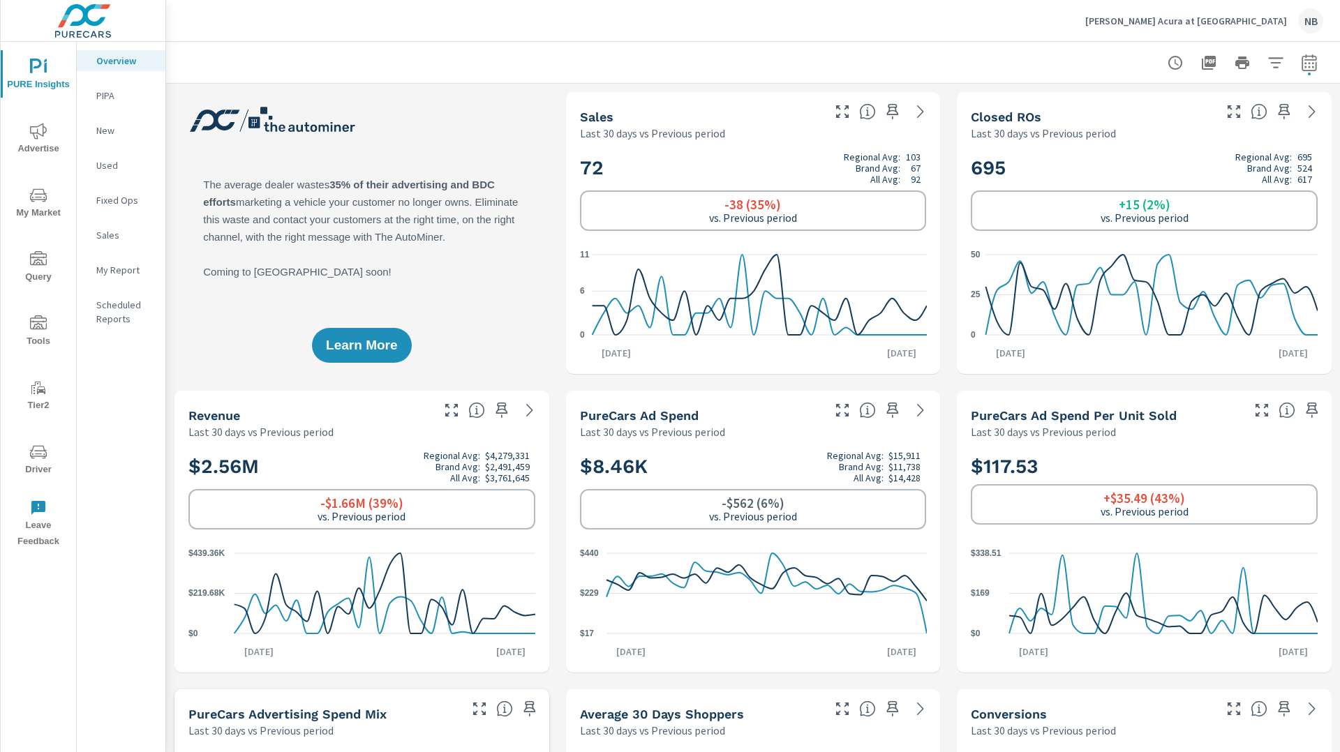
scroll to position [2617, 0]
click at [934, 62] on div at bounding box center [753, 62] width 1140 height 41
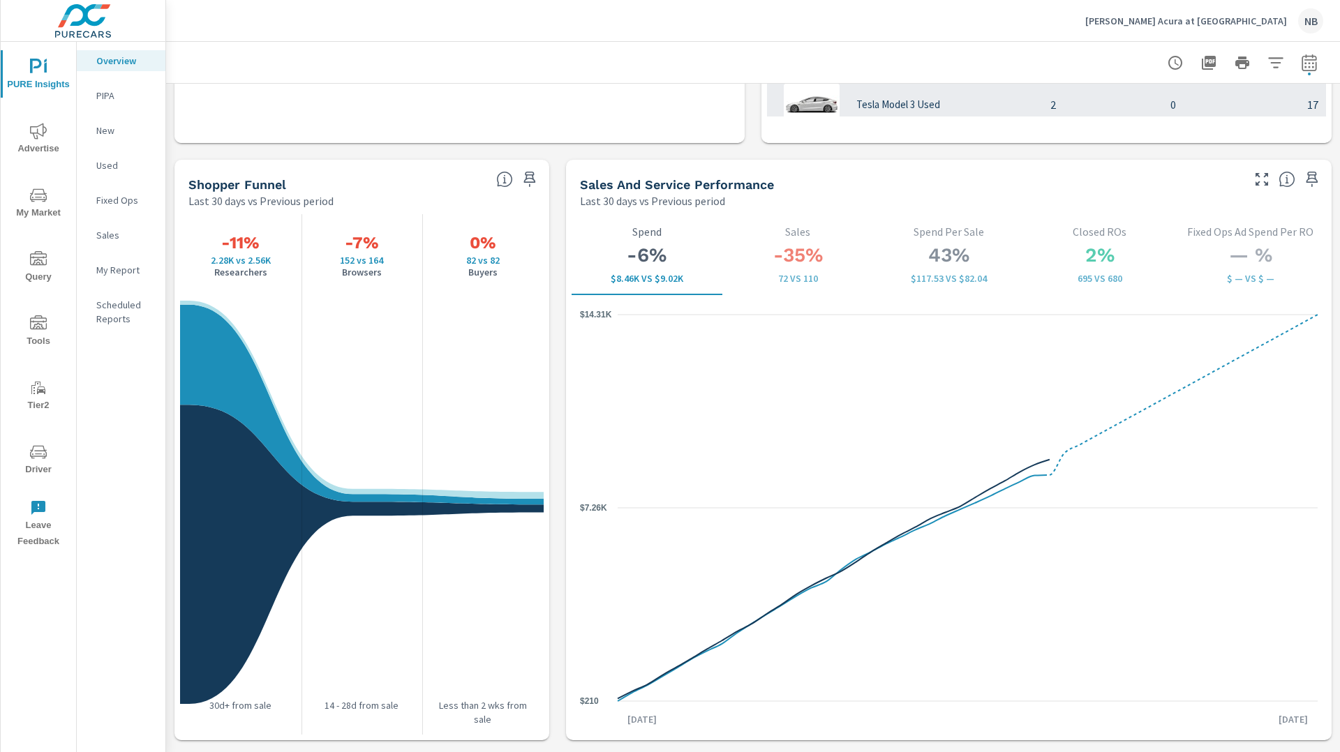
scroll to position [1726, 0]
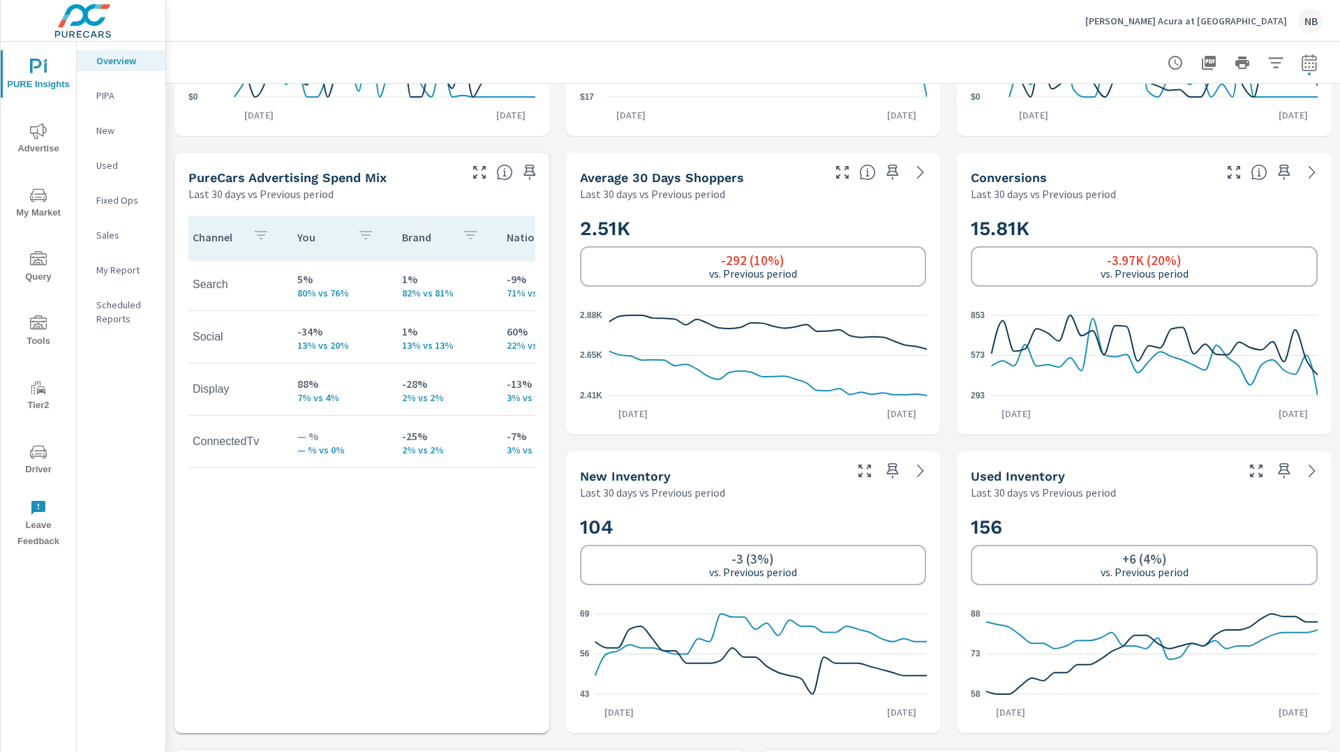
scroll to position [0, 1]
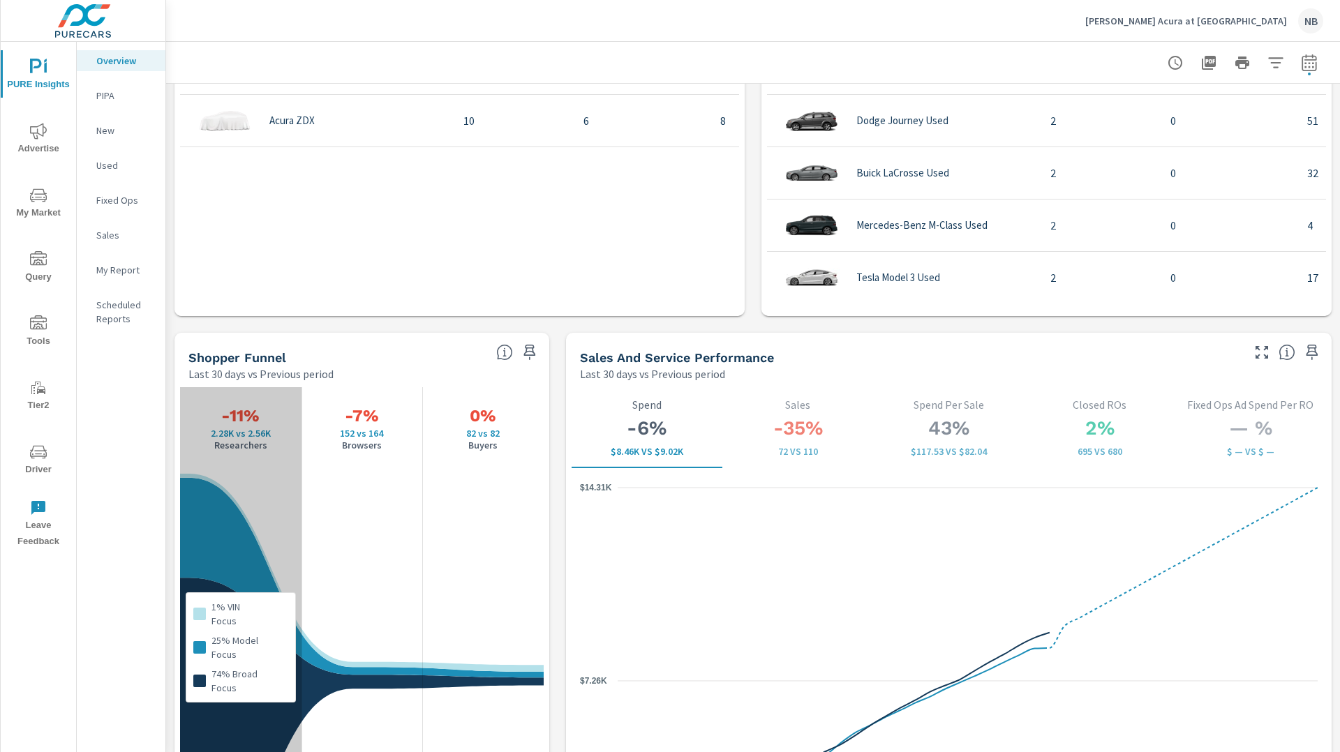
scroll to position [1557, 0]
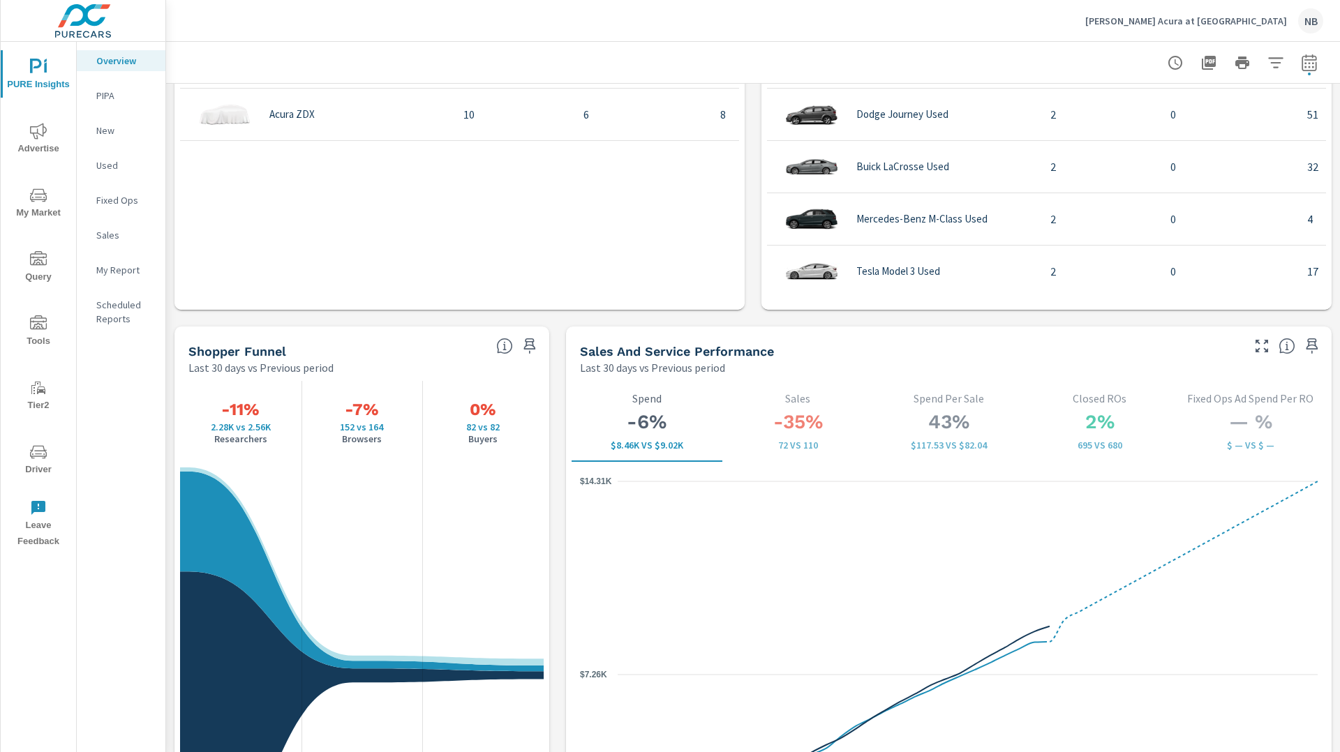
click at [40, 321] on icon "nav menu" at bounding box center [38, 322] width 17 height 14
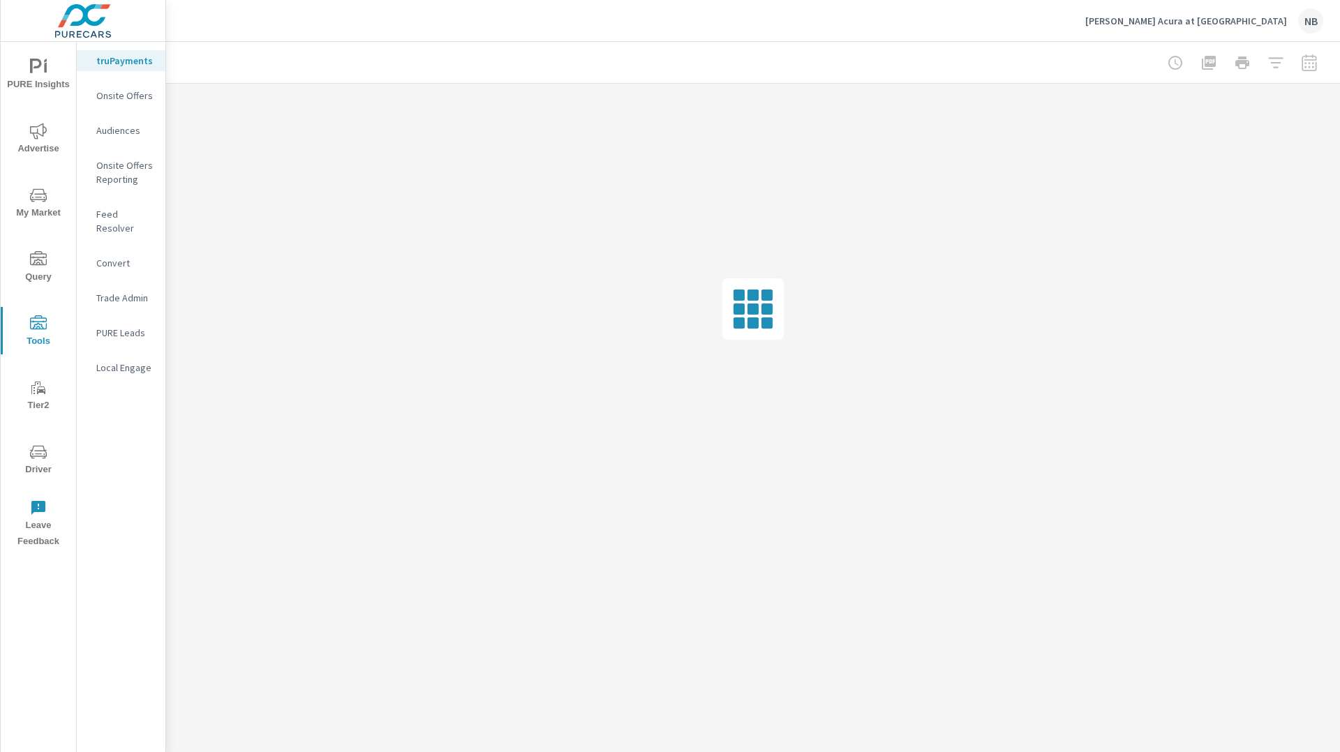
click at [43, 136] on icon "nav menu" at bounding box center [38, 131] width 17 height 17
click at [108, 500] on p "Conversions" at bounding box center [125, 507] width 58 height 14
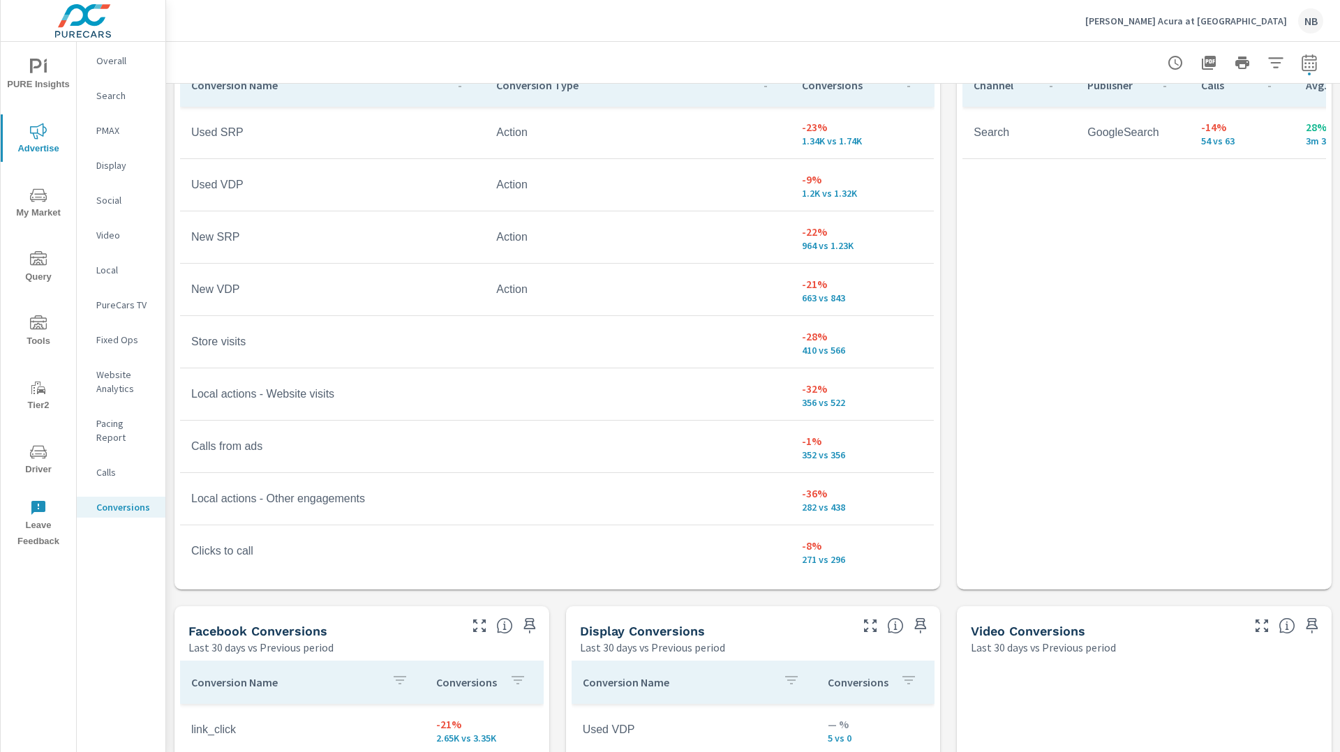
scroll to position [849, 0]
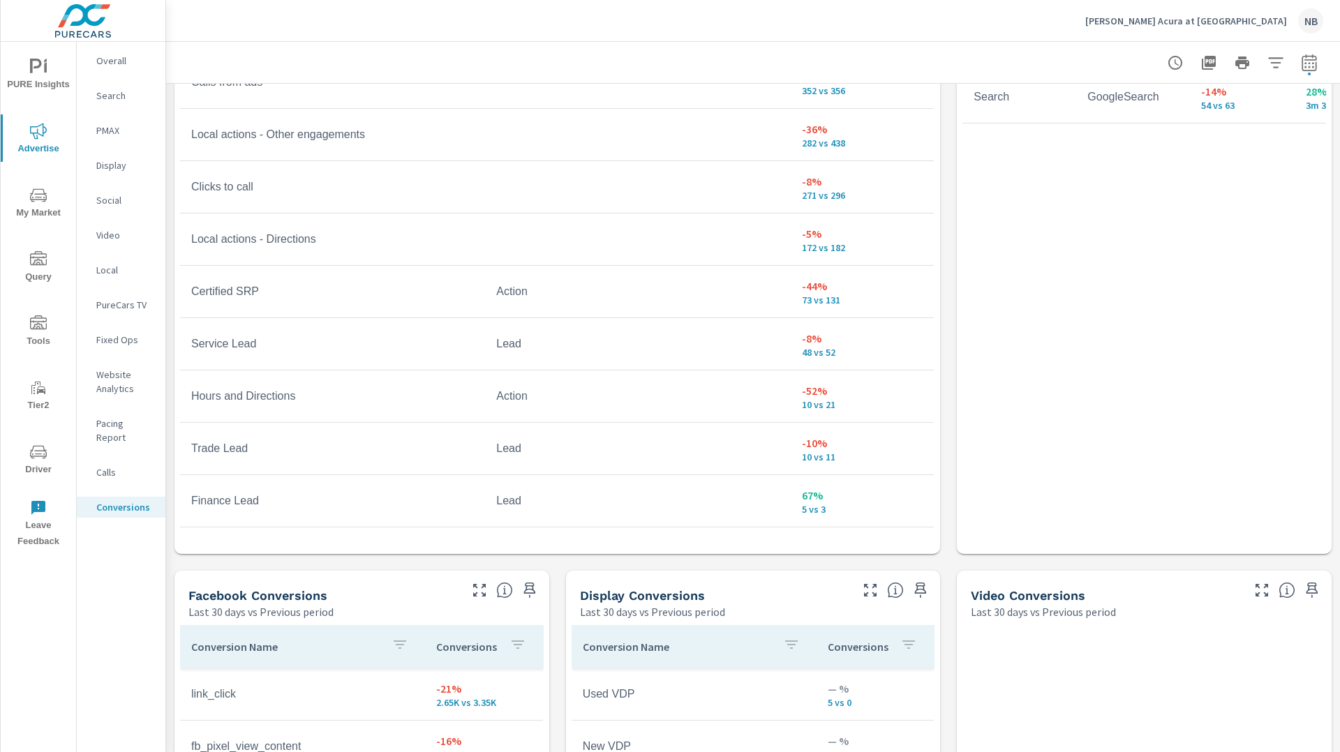
scroll to position [329, 0]
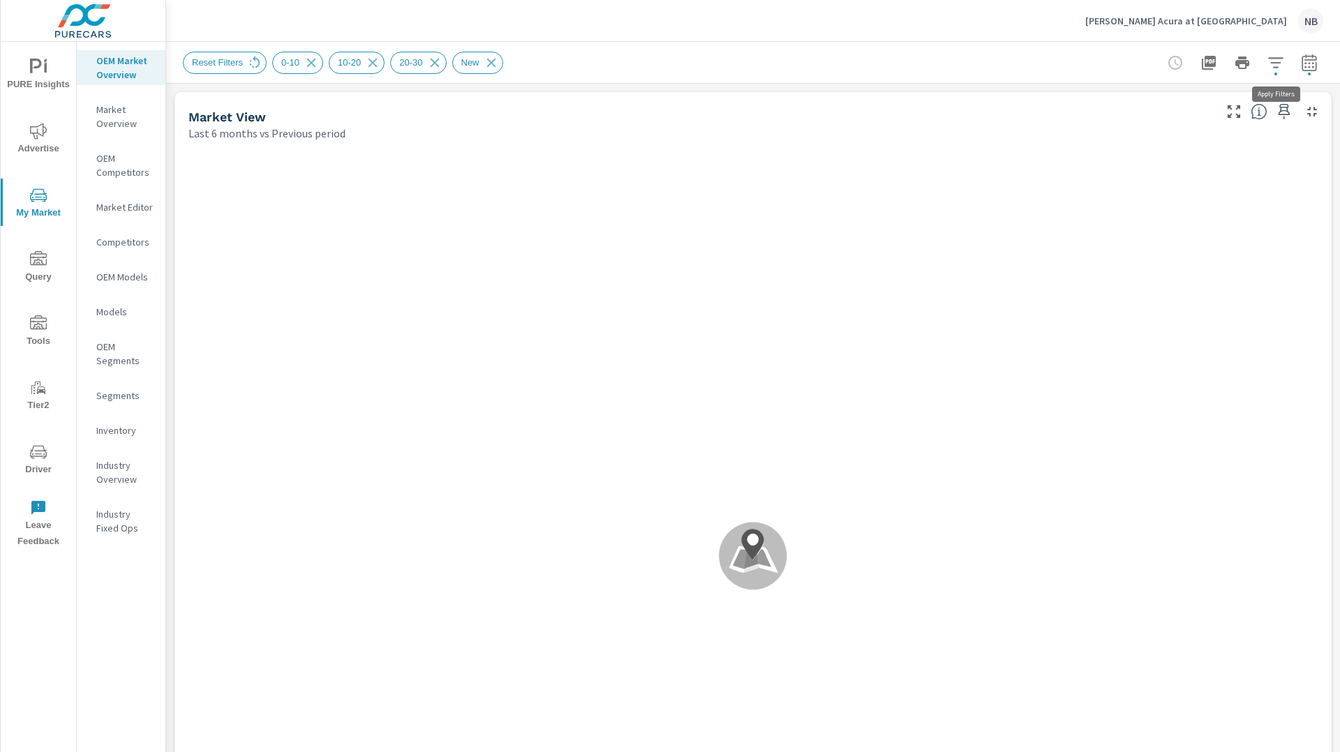
click at [1278, 67] on icon "button" at bounding box center [1275, 62] width 15 height 10
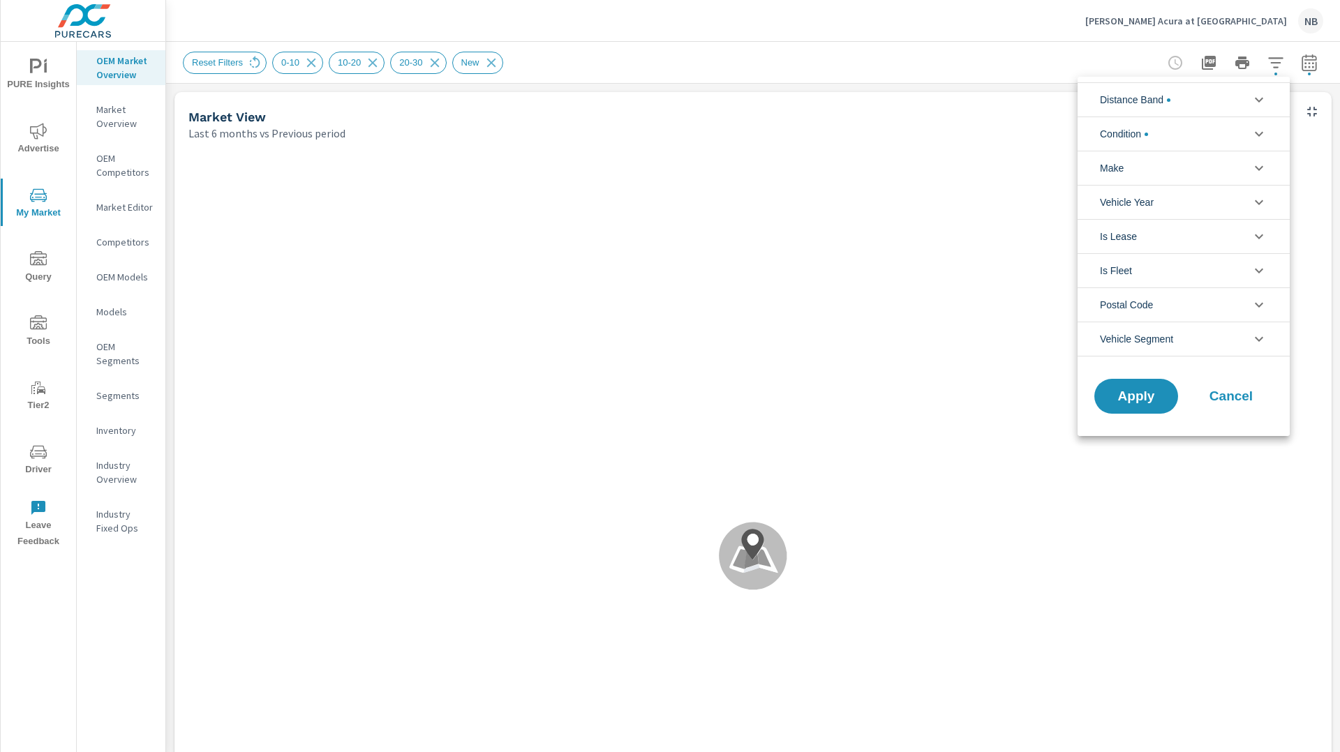
click at [1184, 135] on li "Condition" at bounding box center [1183, 134] width 212 height 34
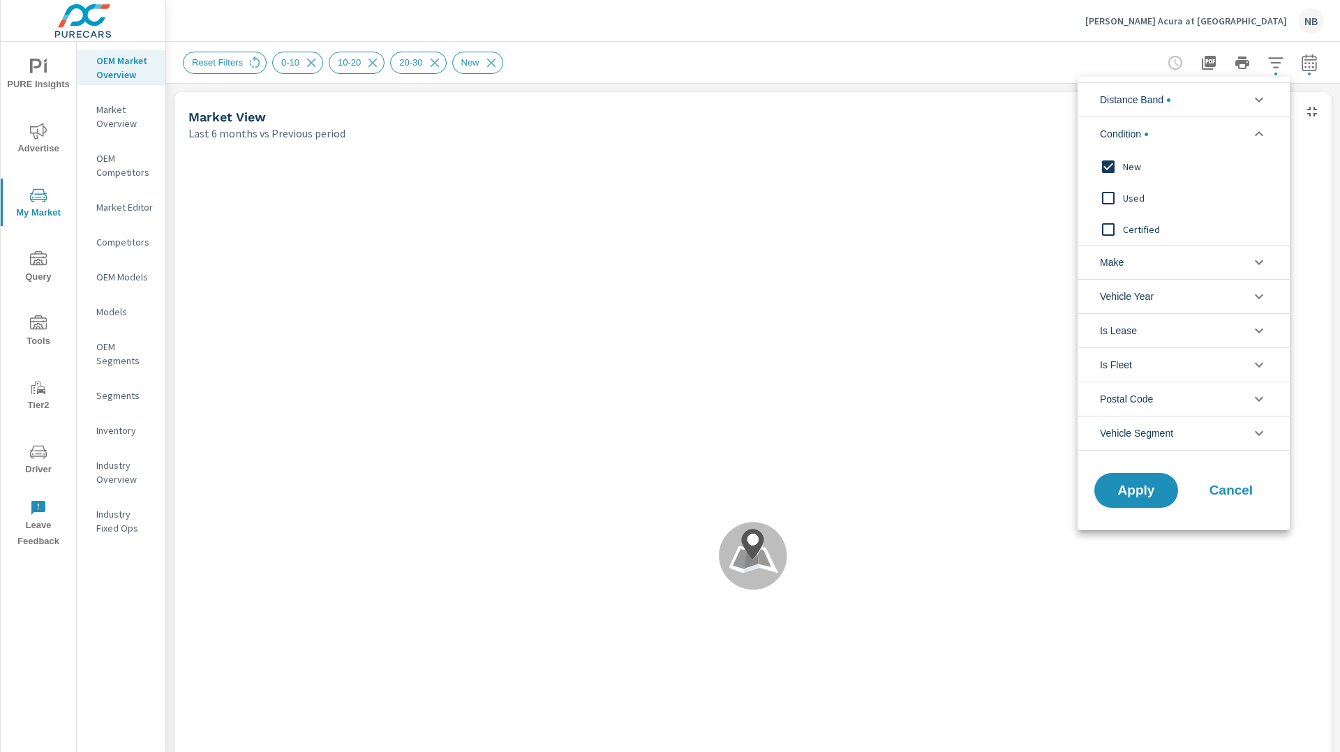
click at [1181, 128] on li "Condition" at bounding box center [1183, 134] width 212 height 34
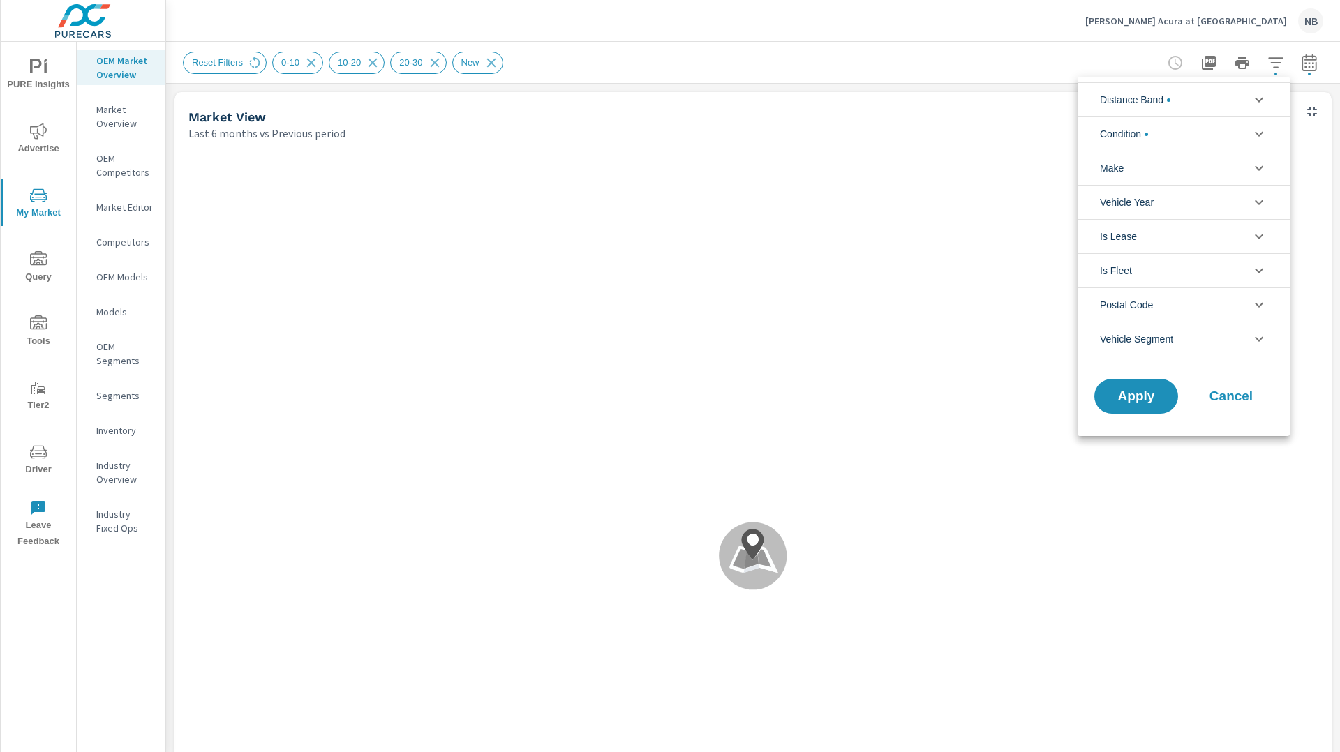
click at [1038, 56] on div at bounding box center [670, 376] width 1340 height 752
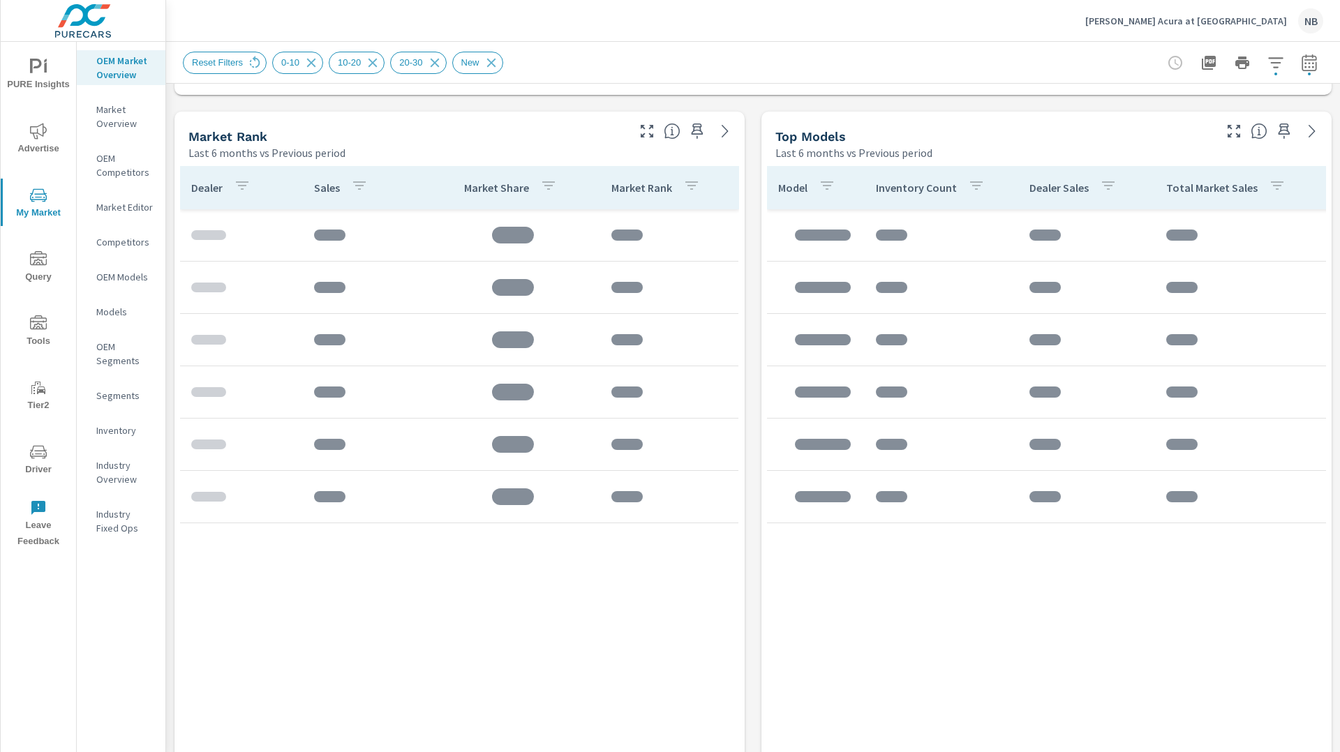
scroll to position [889, 0]
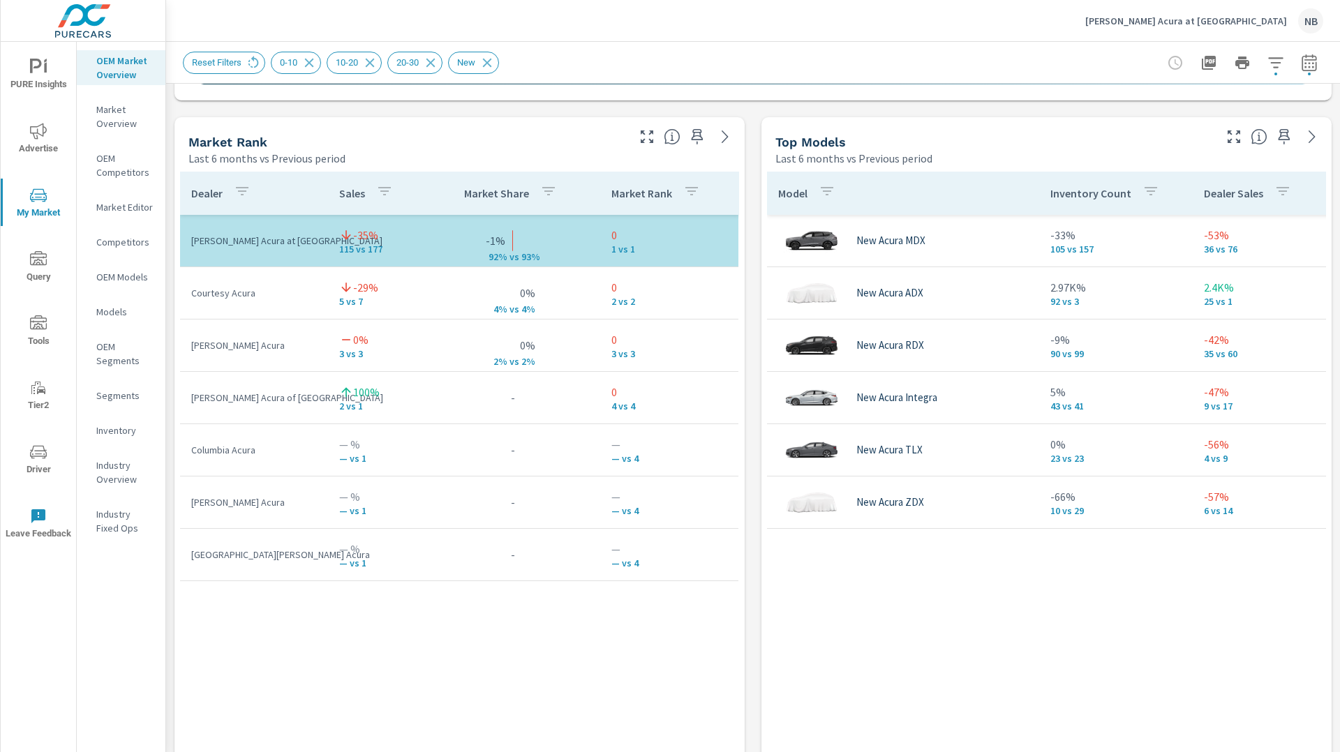
scroll to position [875, 0]
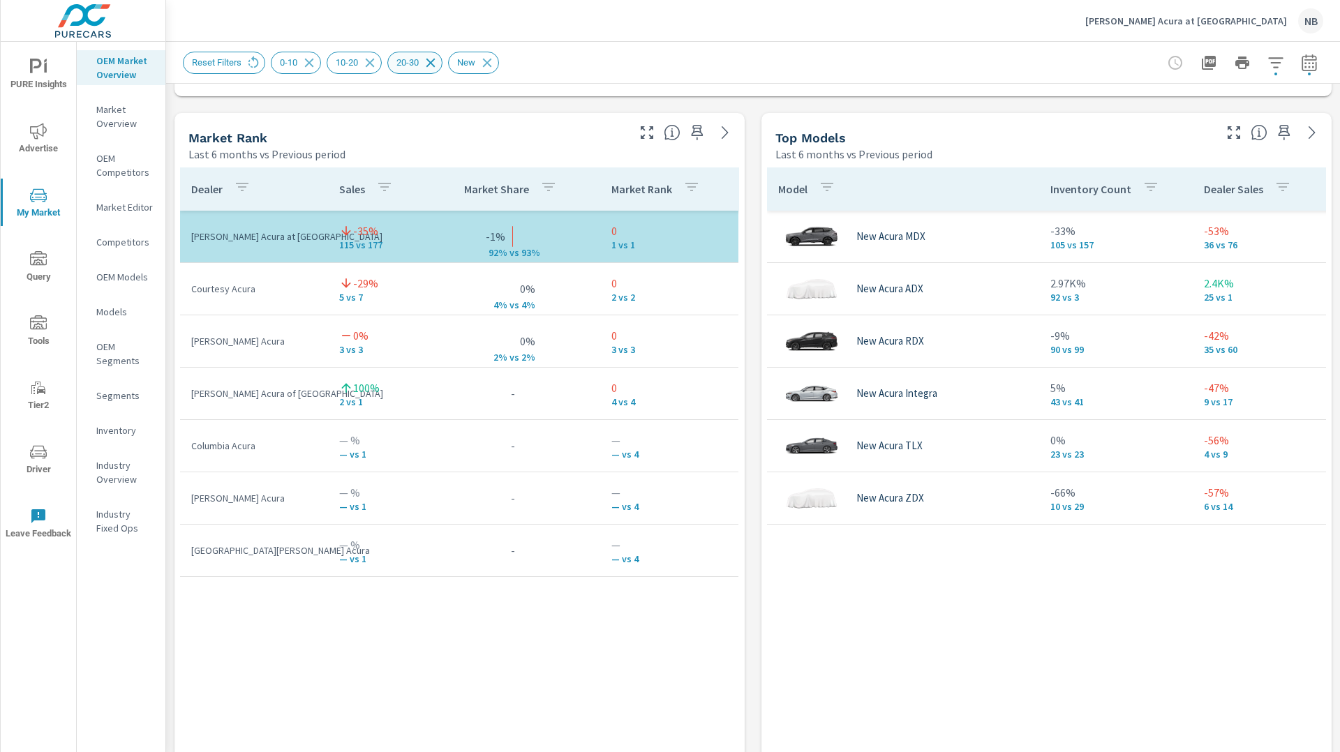
click at [438, 62] on icon at bounding box center [430, 62] width 15 height 15
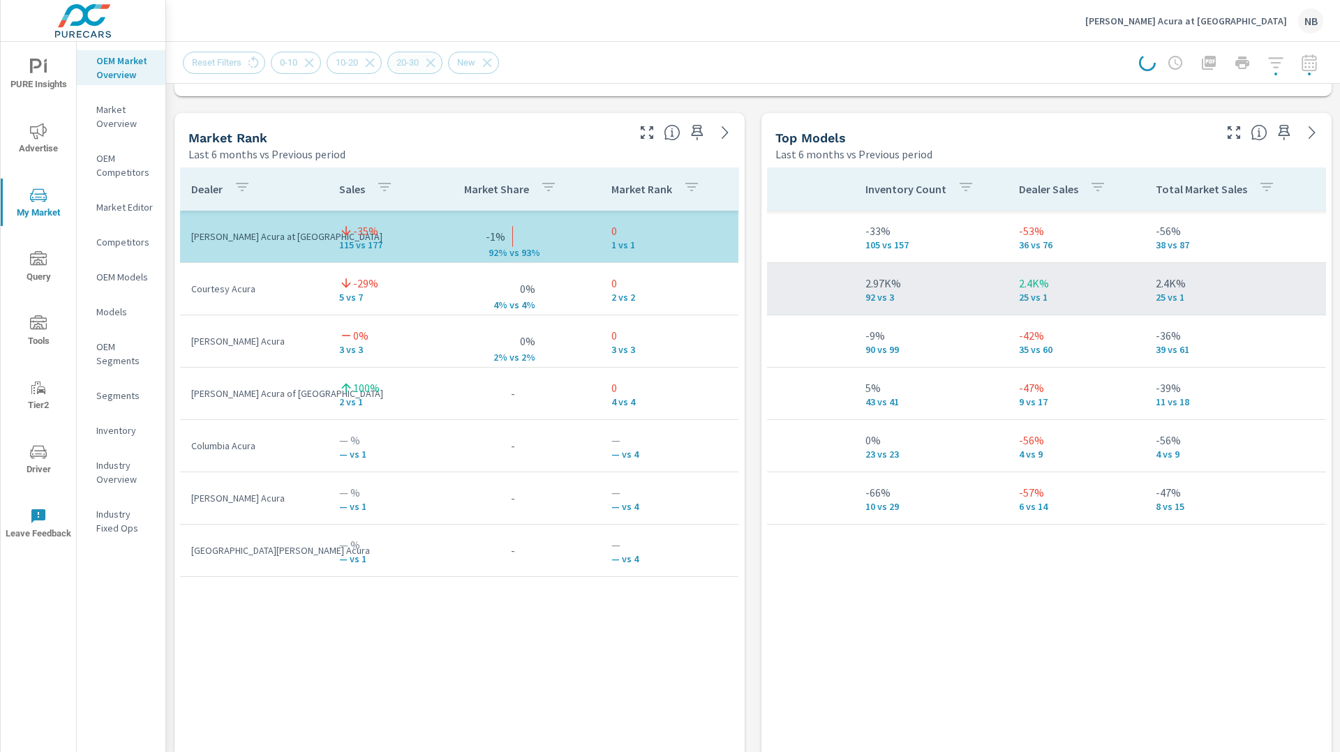
scroll to position [0, 0]
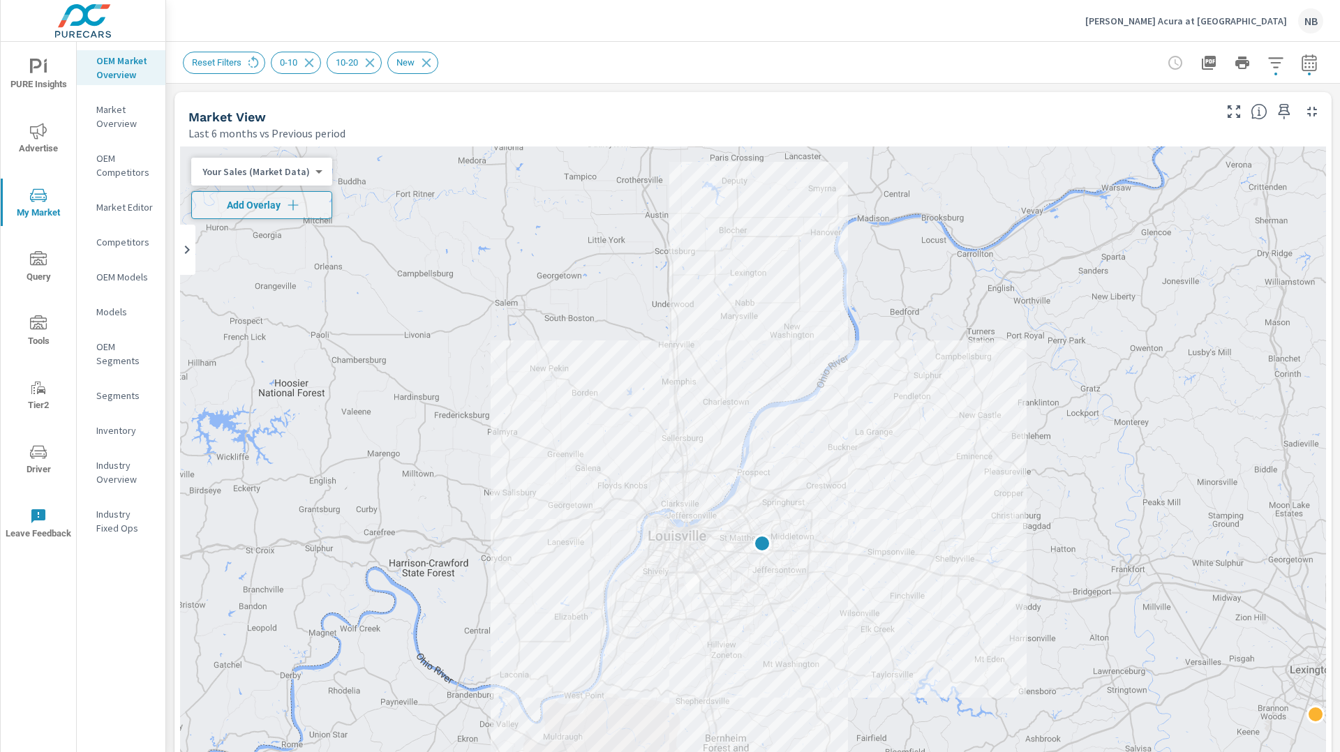
click at [1330, 124] on div "Market View Last 6 months vs Previous period" at bounding box center [752, 116] width 1157 height 49
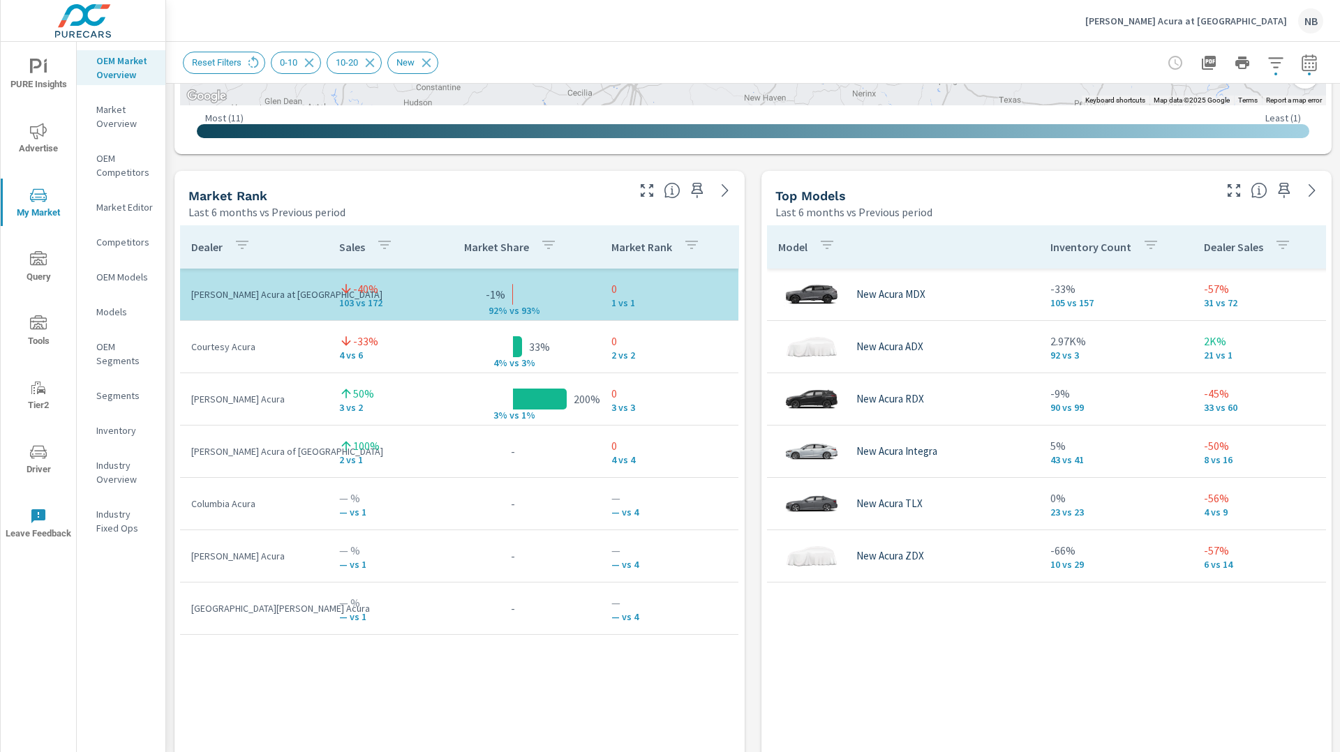
scroll to position [818, 0]
click at [745, 334] on div "Market View Last 6 months vs Previous period ← Move left → Move right ↑ Move up…" at bounding box center [753, 460] width 1174 height 2389
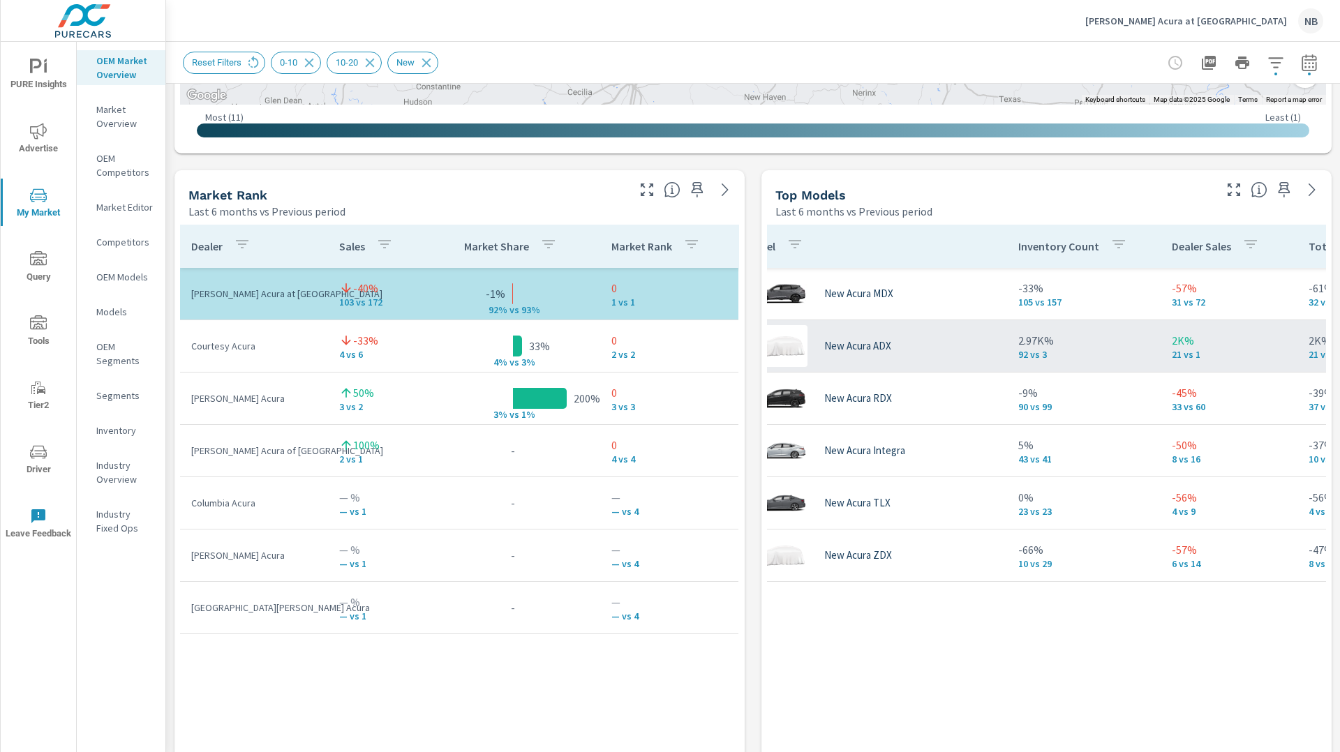
scroll to position [0, 33]
